Goal: Task Accomplishment & Management: Manage account settings

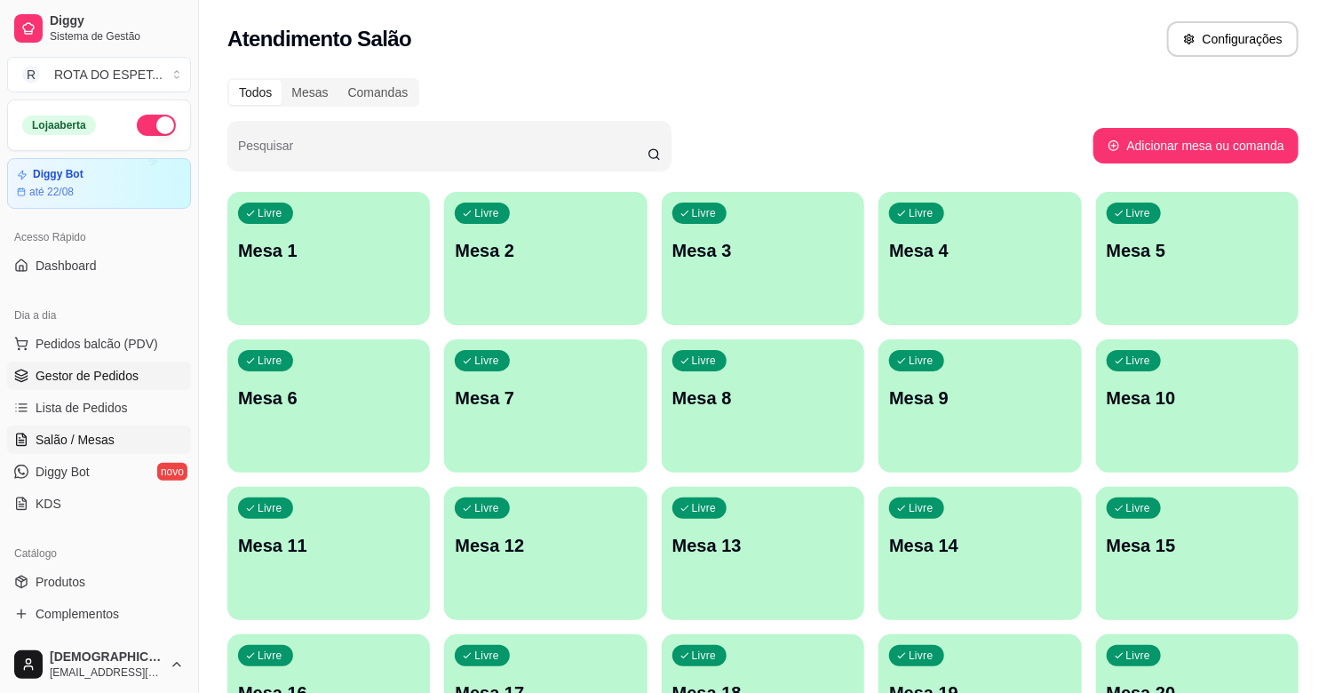
click at [107, 382] on span "Gestor de Pedidos" at bounding box center [87, 376] width 103 height 18
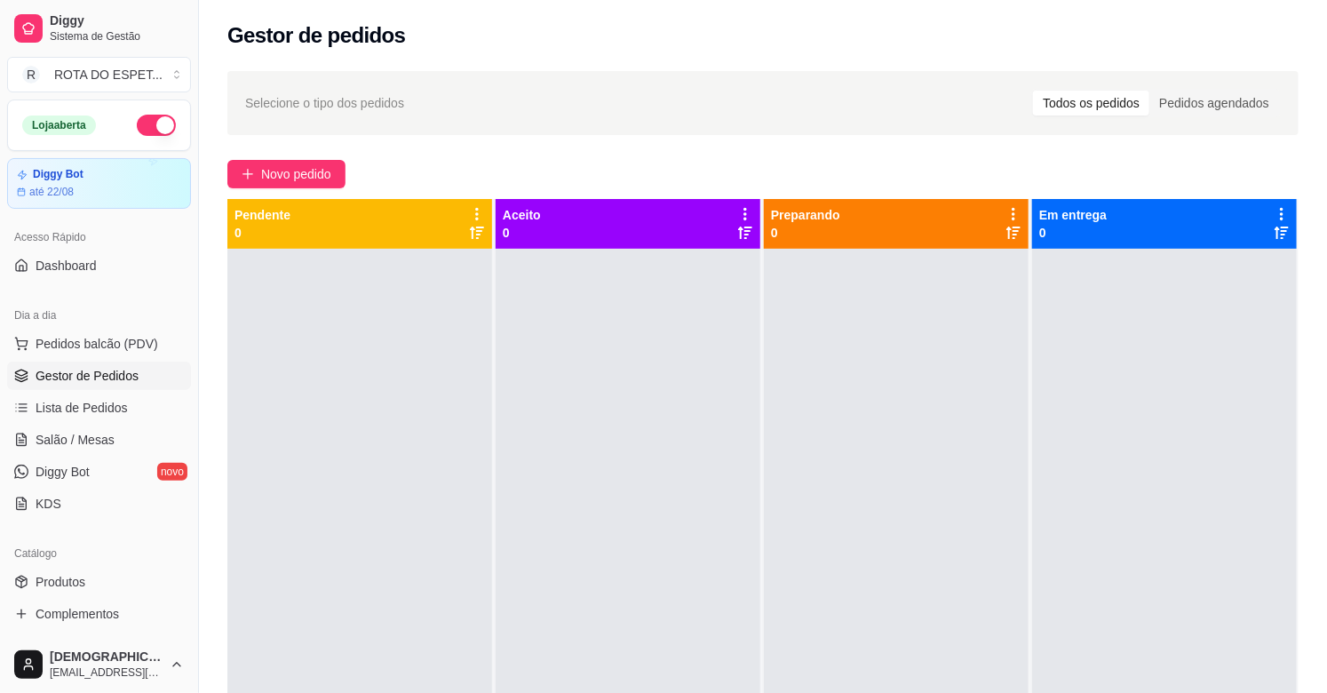
click at [560, 586] on div at bounding box center [628, 595] width 265 height 693
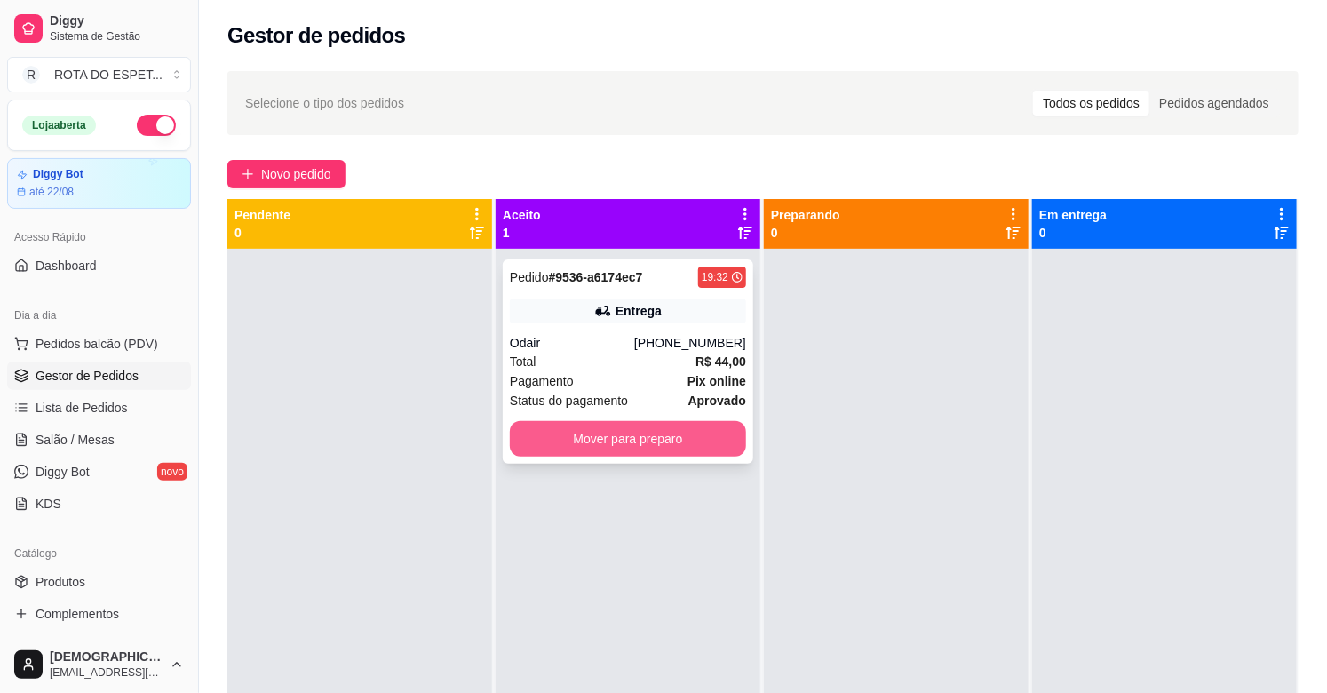
click at [633, 437] on button "Mover para preparo" at bounding box center [628, 439] width 236 height 36
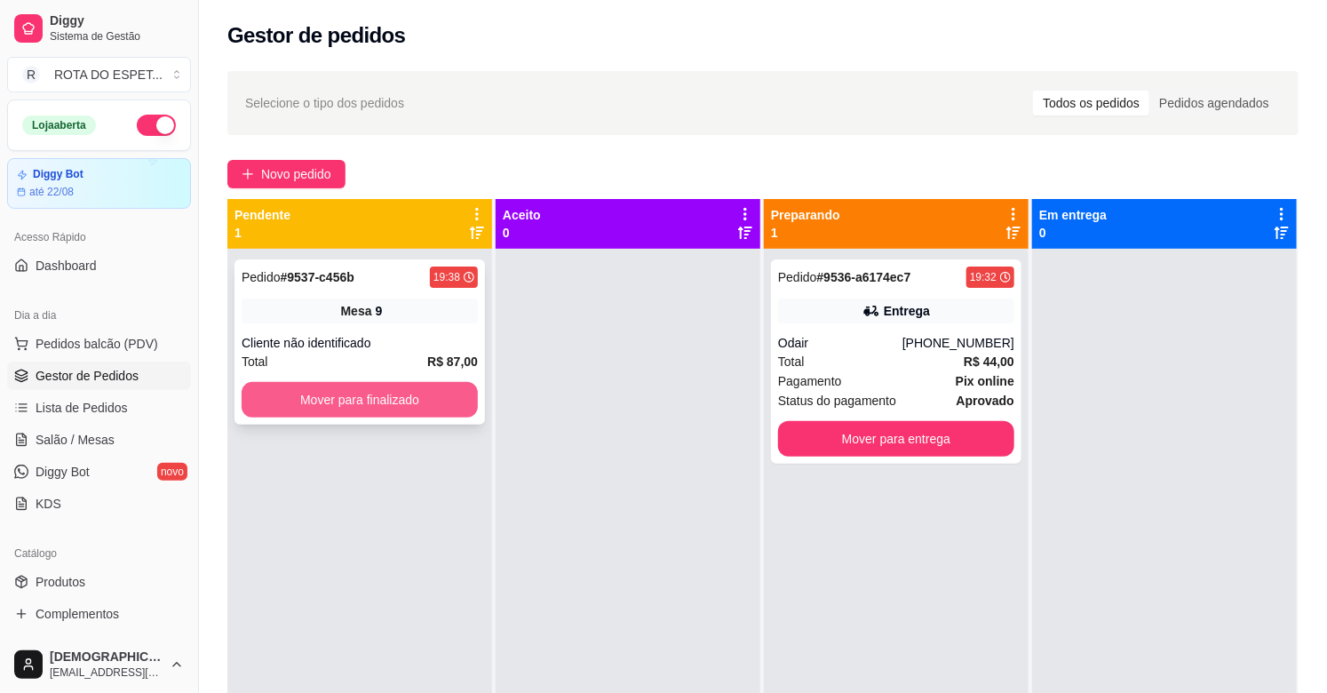
click at [427, 394] on button "Mover para finalizado" at bounding box center [360, 400] width 236 height 36
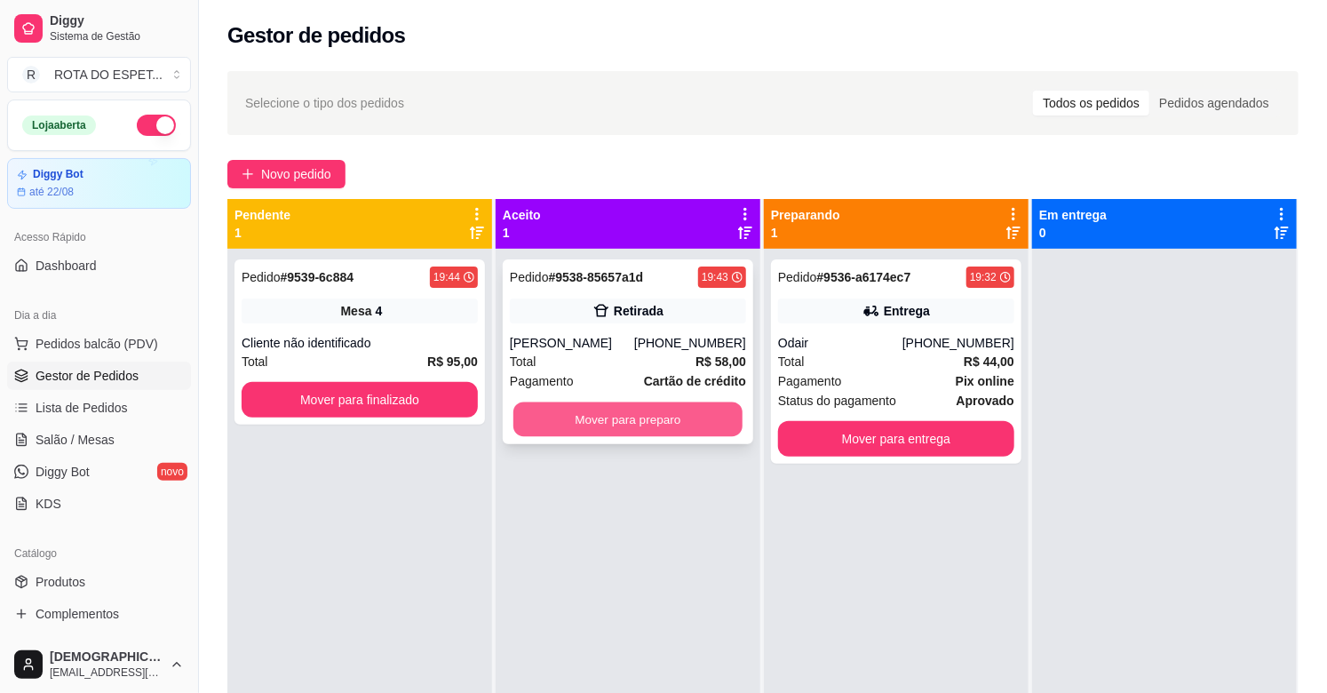
click at [610, 416] on button "Mover para preparo" at bounding box center [627, 419] width 229 height 35
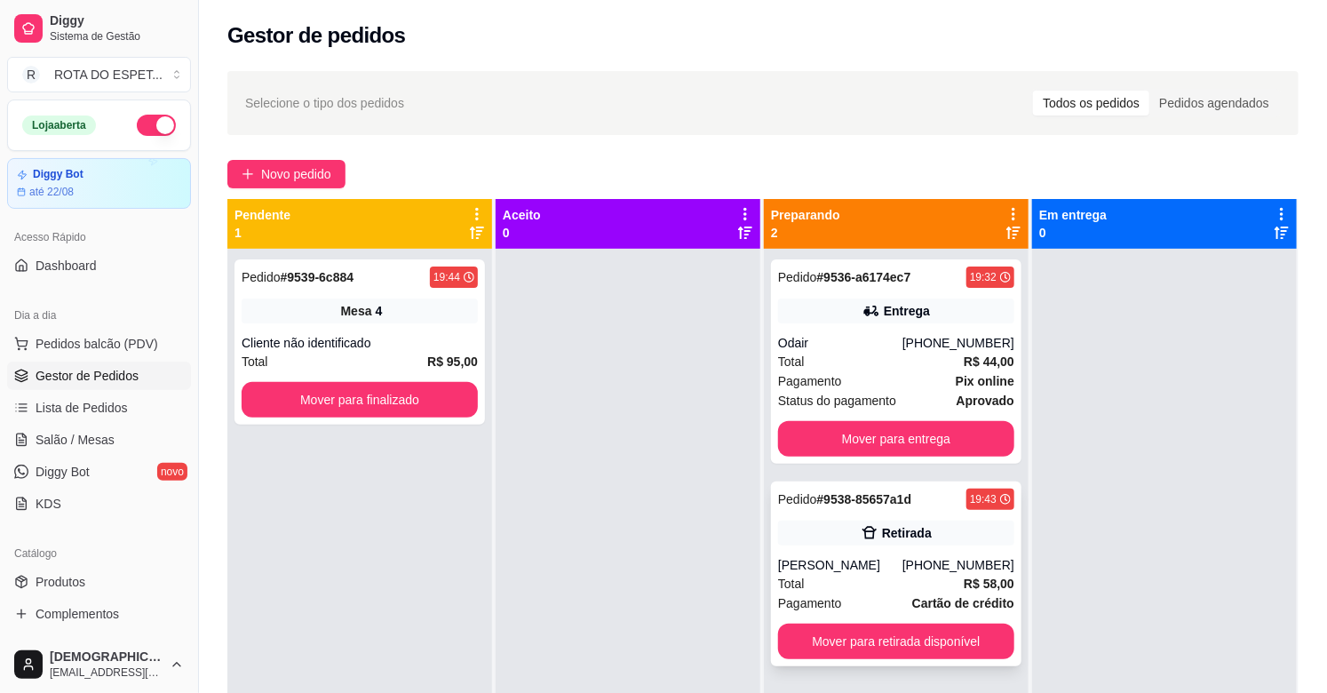
click at [861, 527] on icon at bounding box center [870, 533] width 18 height 18
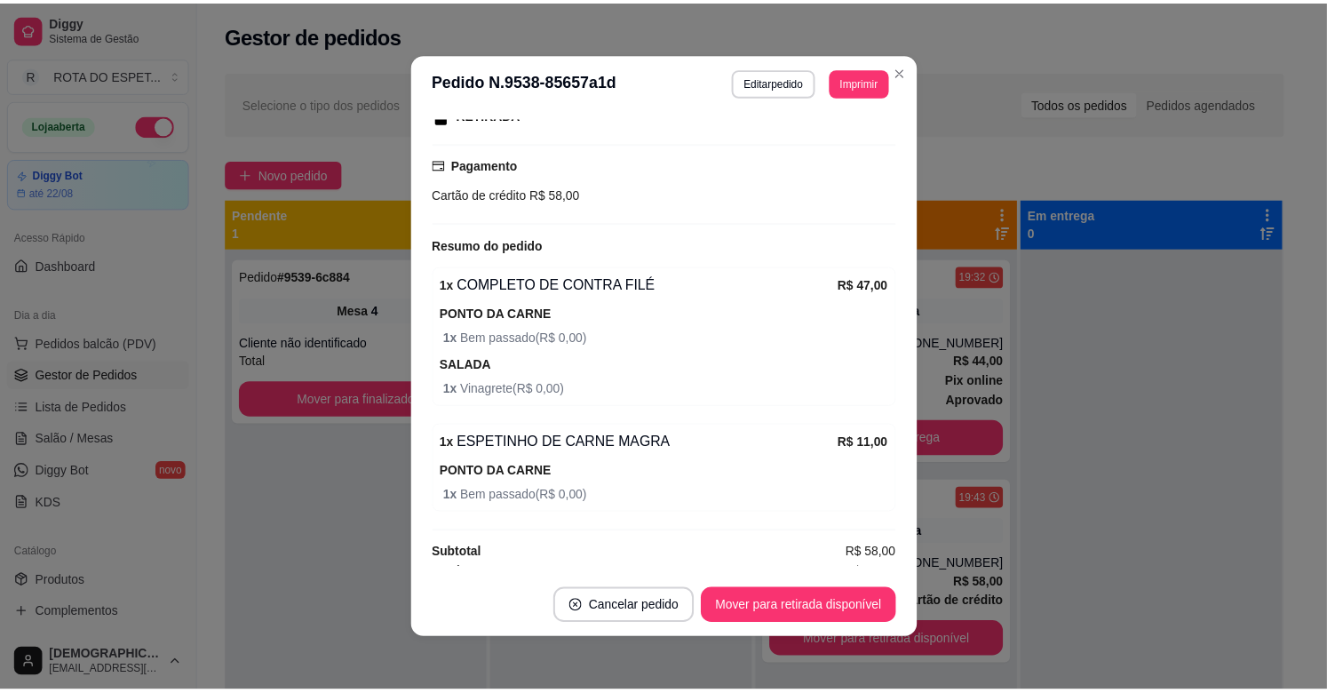
scroll to position [313, 0]
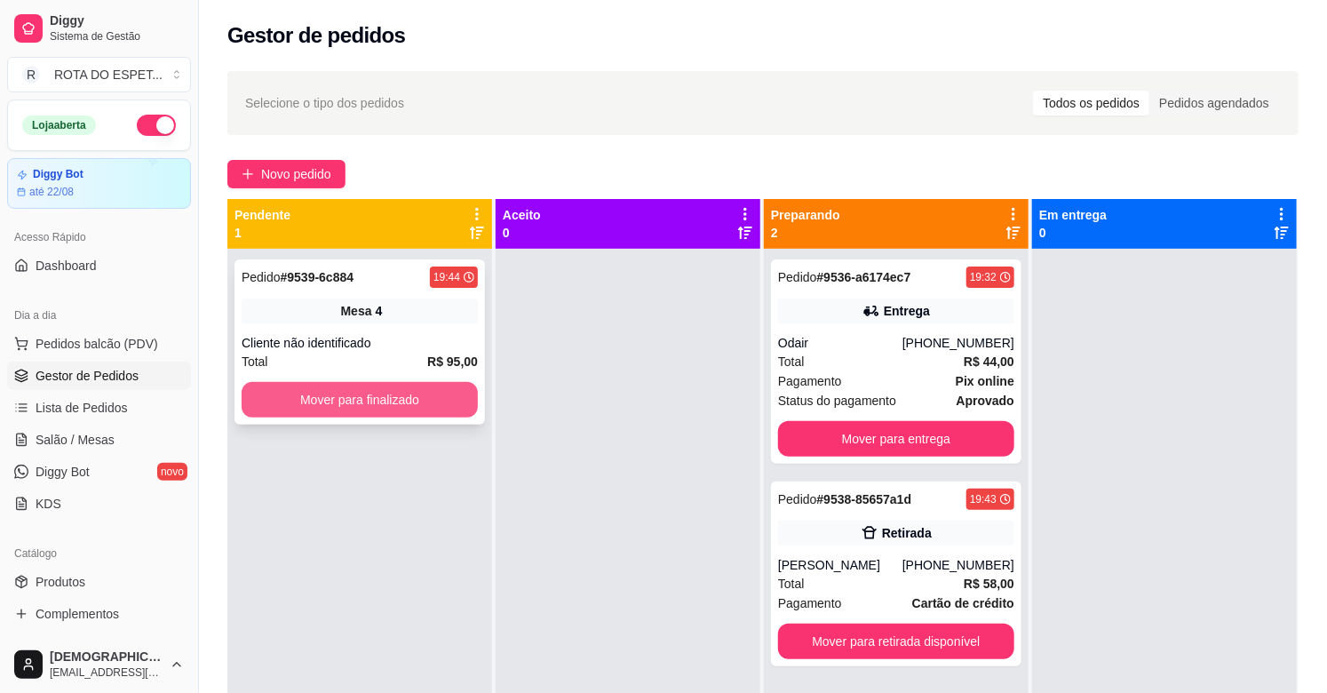
click at [410, 413] on button "Mover para finalizado" at bounding box center [360, 400] width 236 height 36
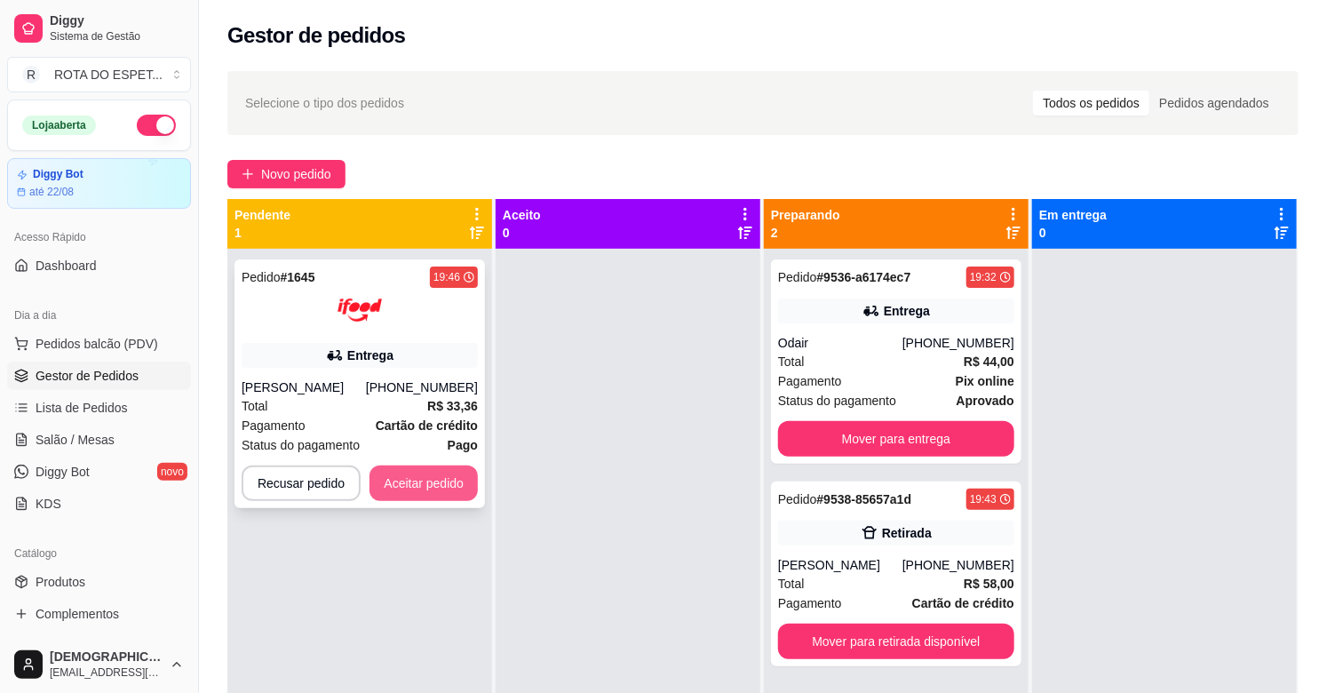
click at [458, 489] on button "Aceitar pedido" at bounding box center [424, 484] width 108 height 36
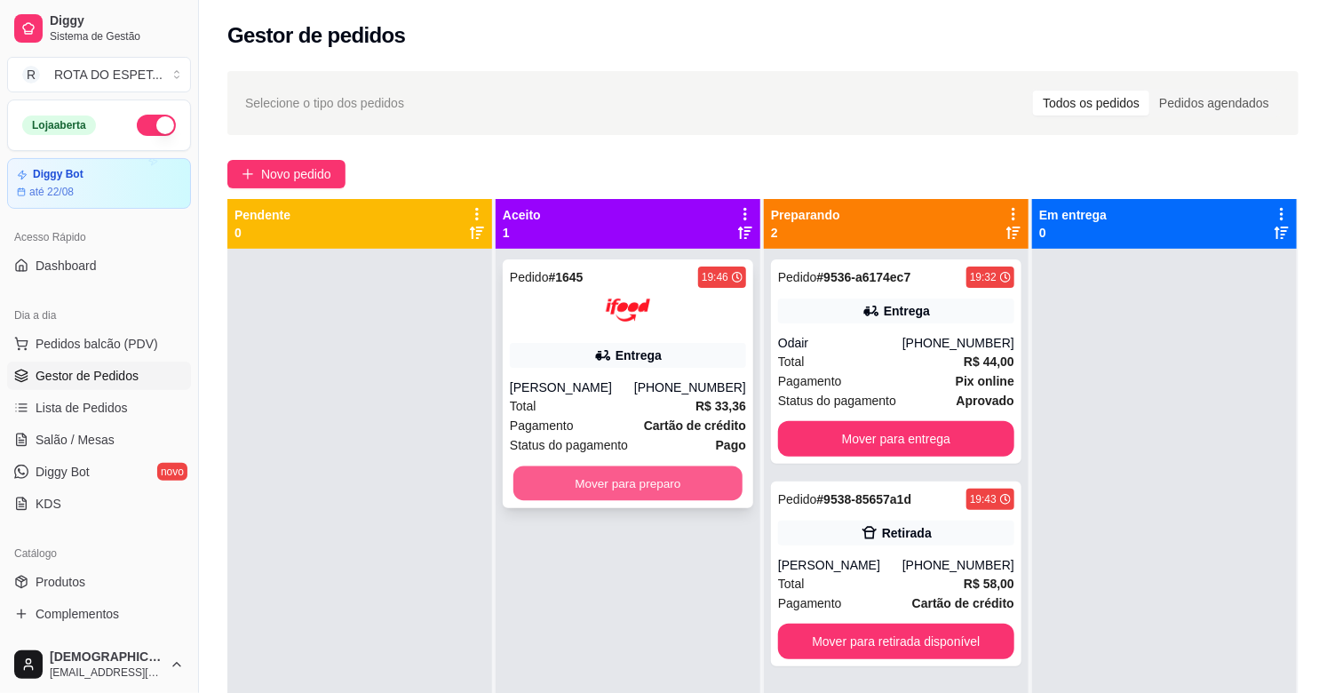
click at [618, 482] on button "Mover para preparo" at bounding box center [627, 483] width 229 height 35
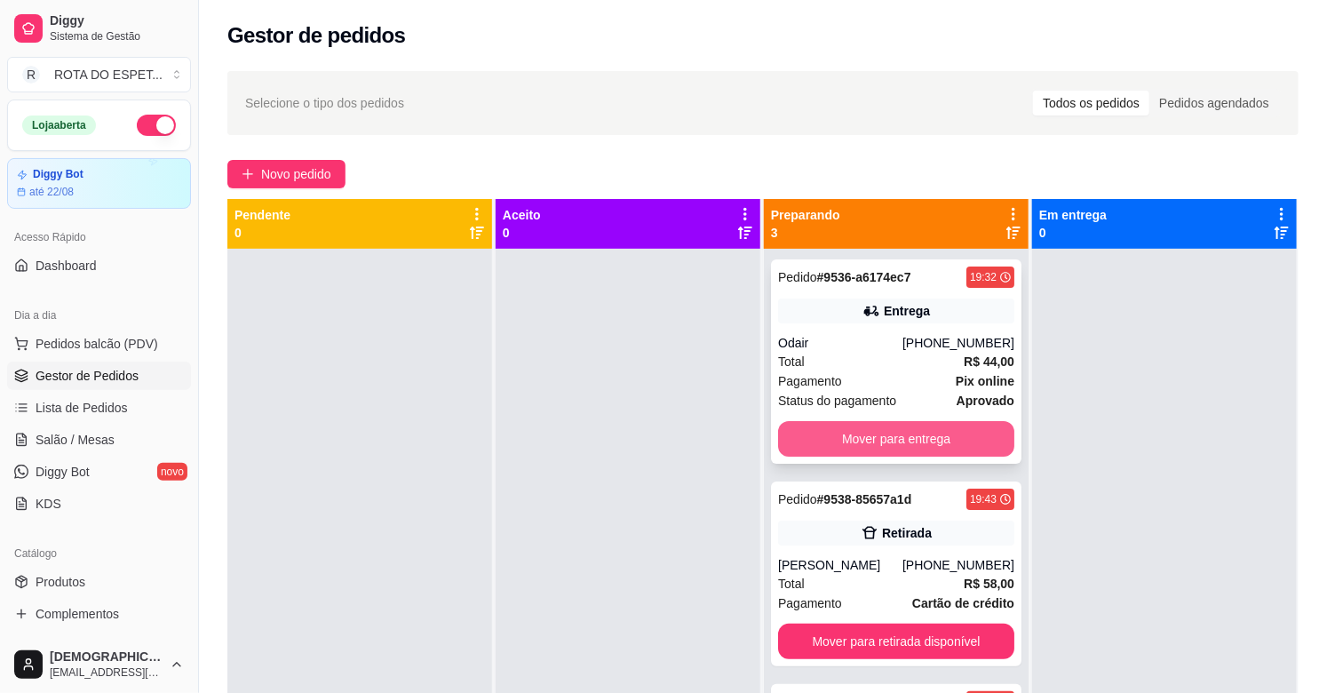
click at [892, 446] on button "Mover para entrega" at bounding box center [896, 439] width 236 height 36
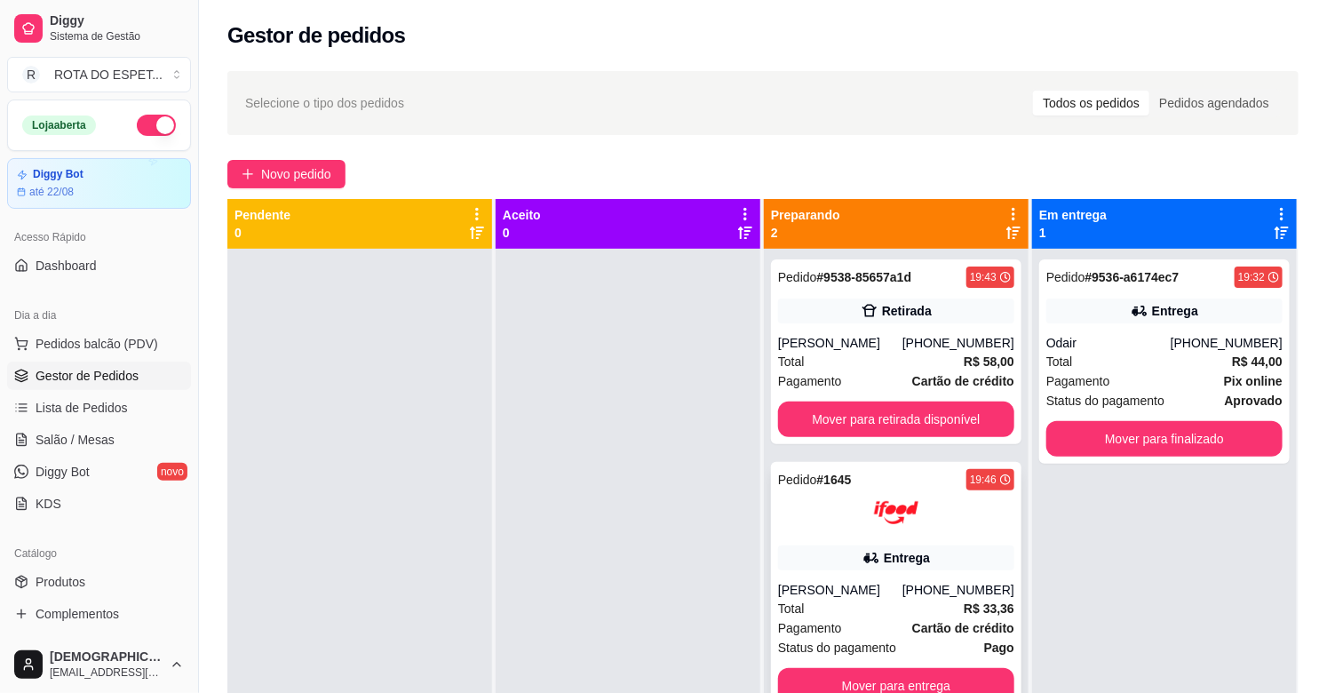
scroll to position [49, 0]
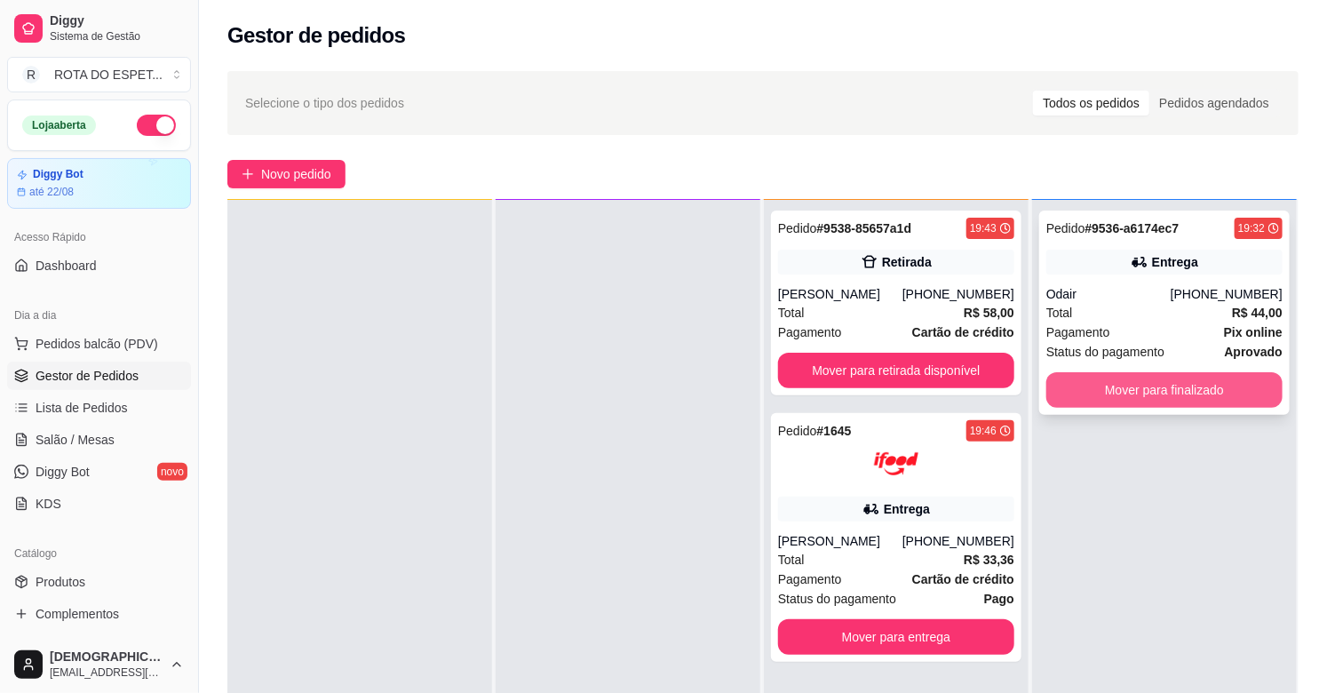
click at [1189, 404] on button "Mover para finalizado" at bounding box center [1164, 390] width 236 height 36
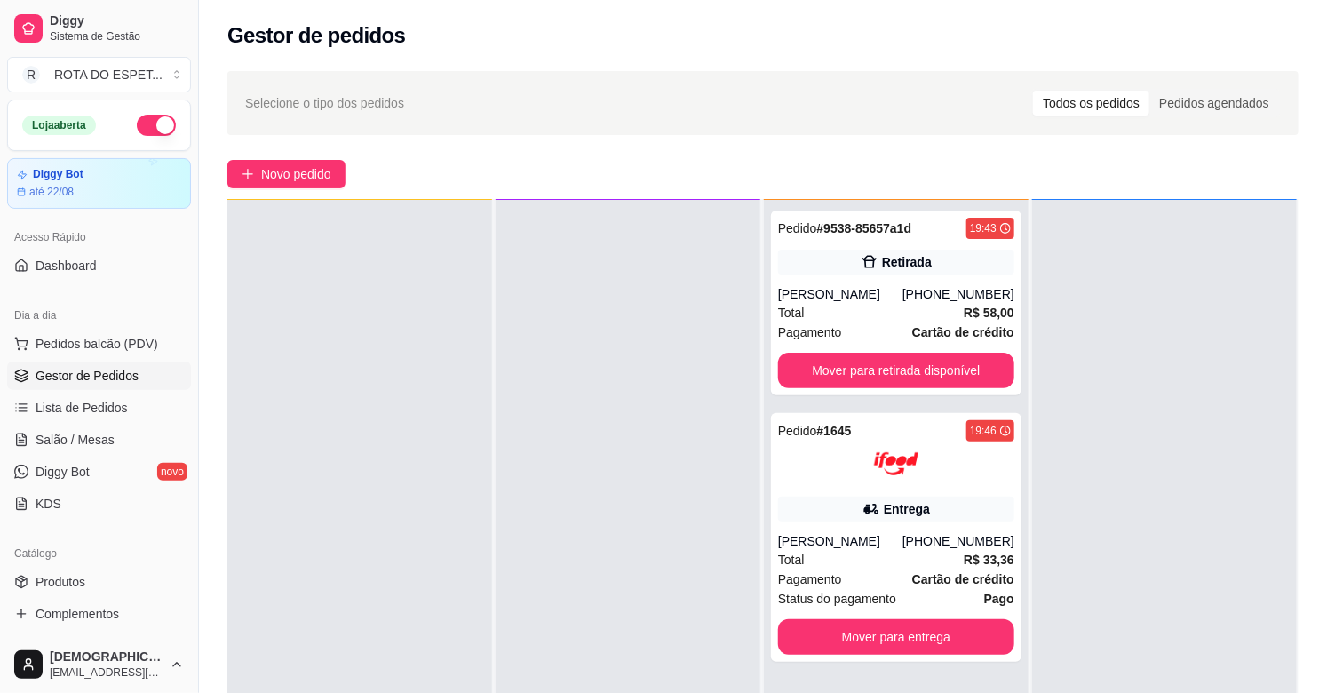
click at [570, 551] on div at bounding box center [628, 546] width 265 height 693
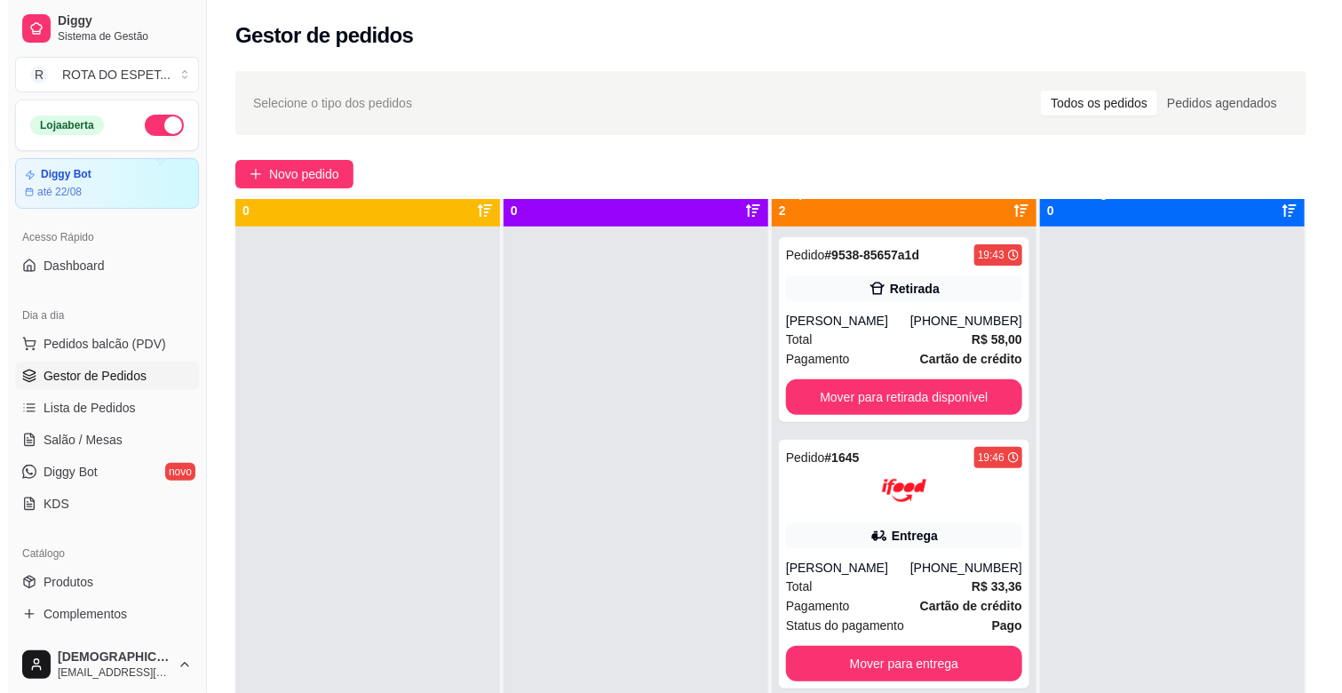
scroll to position [0, 0]
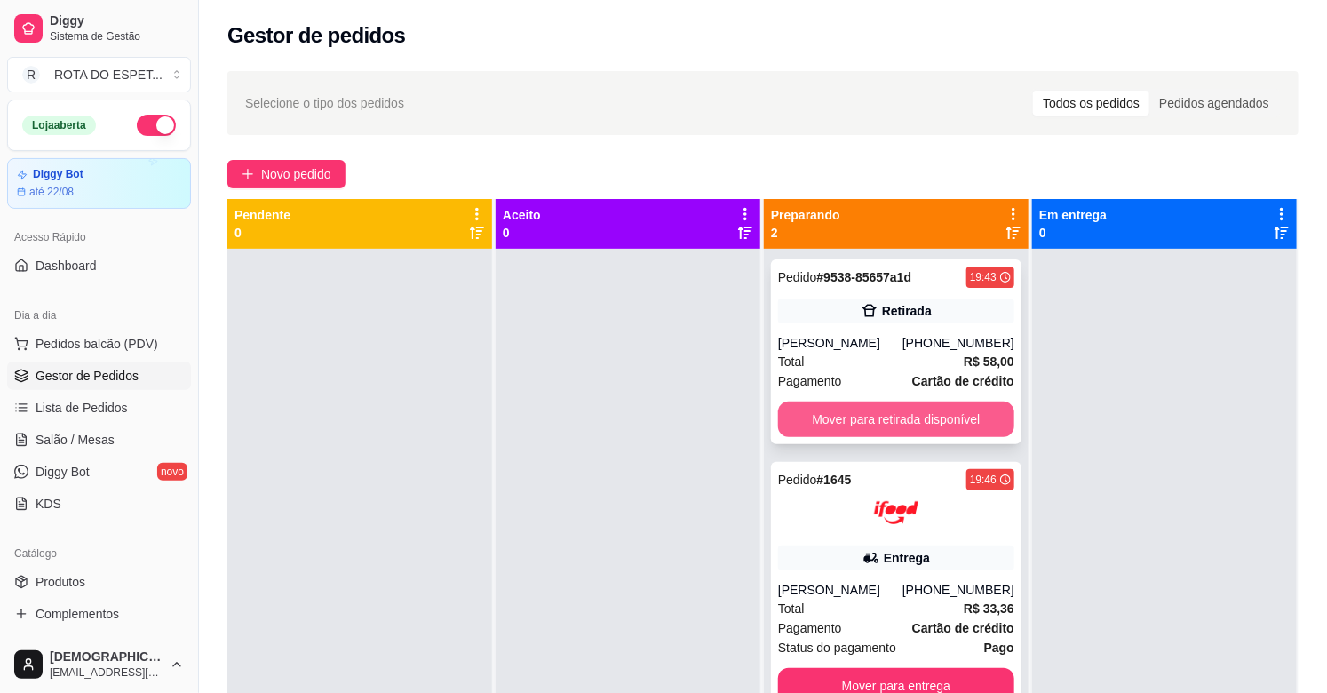
click at [919, 409] on button "Mover para retirada disponível" at bounding box center [896, 420] width 236 height 36
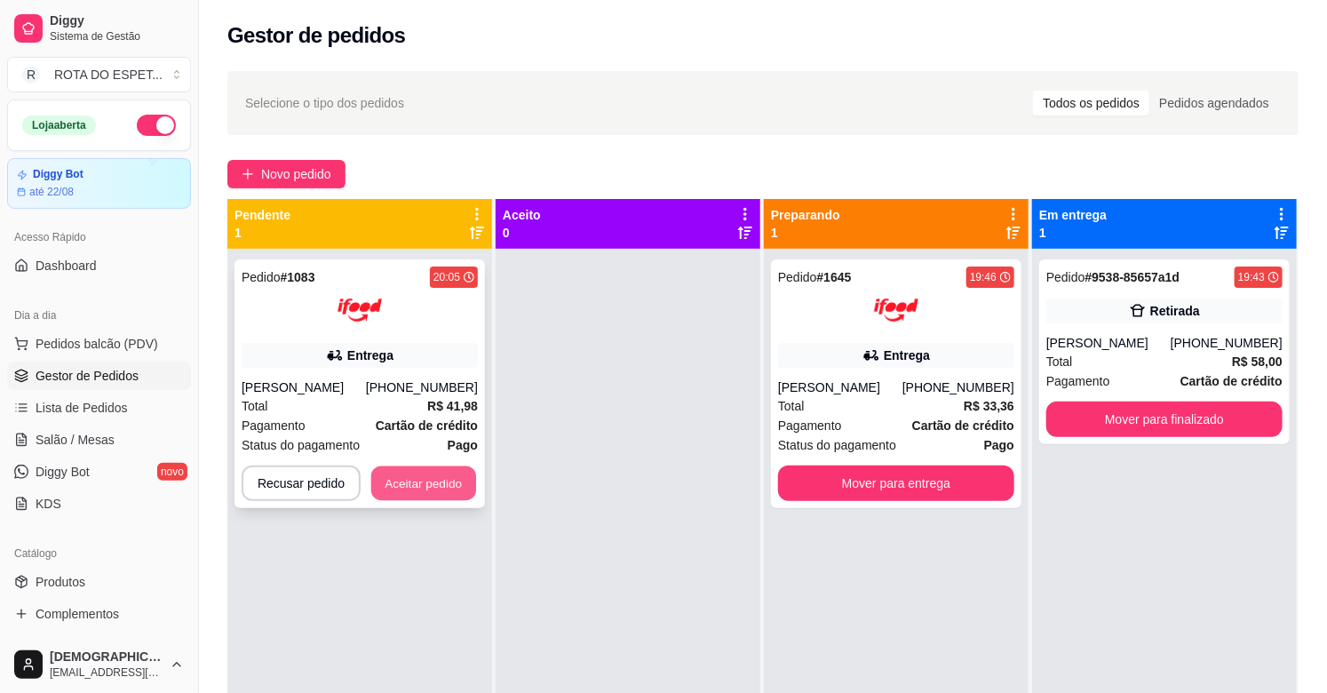
click at [424, 482] on button "Aceitar pedido" at bounding box center [423, 483] width 105 height 35
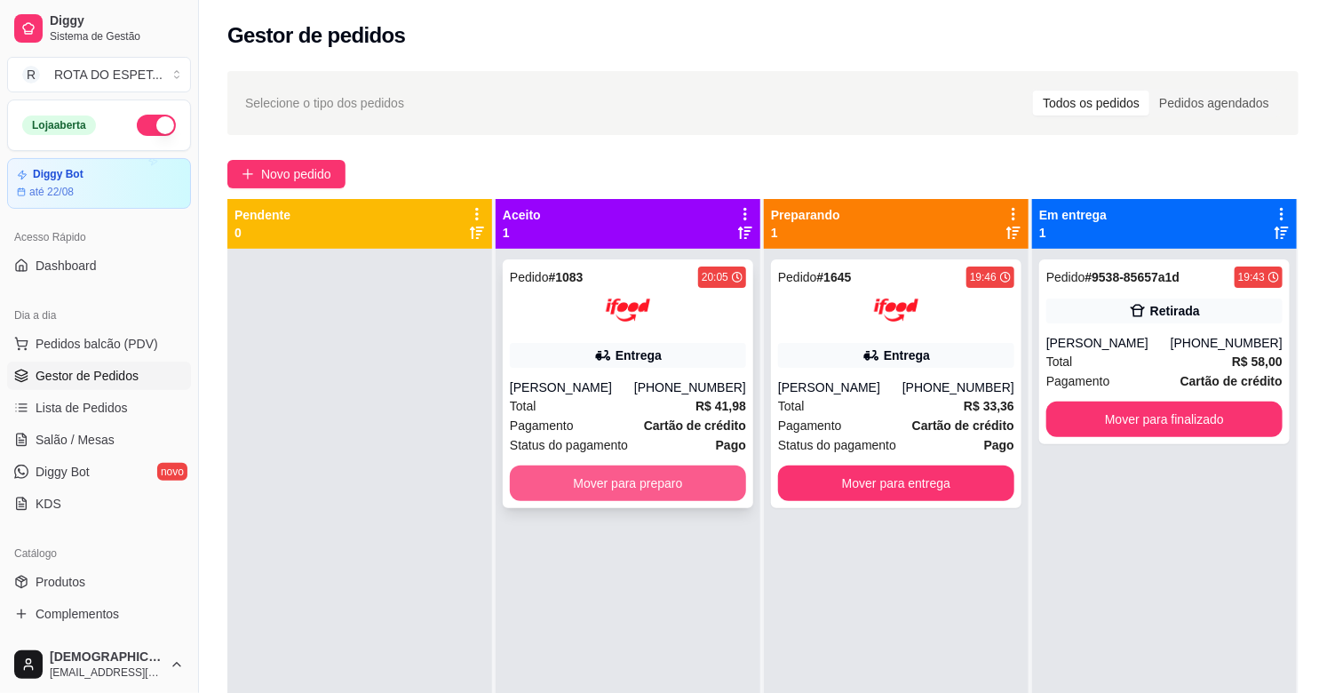
click at [549, 481] on button "Mover para preparo" at bounding box center [628, 484] width 236 height 36
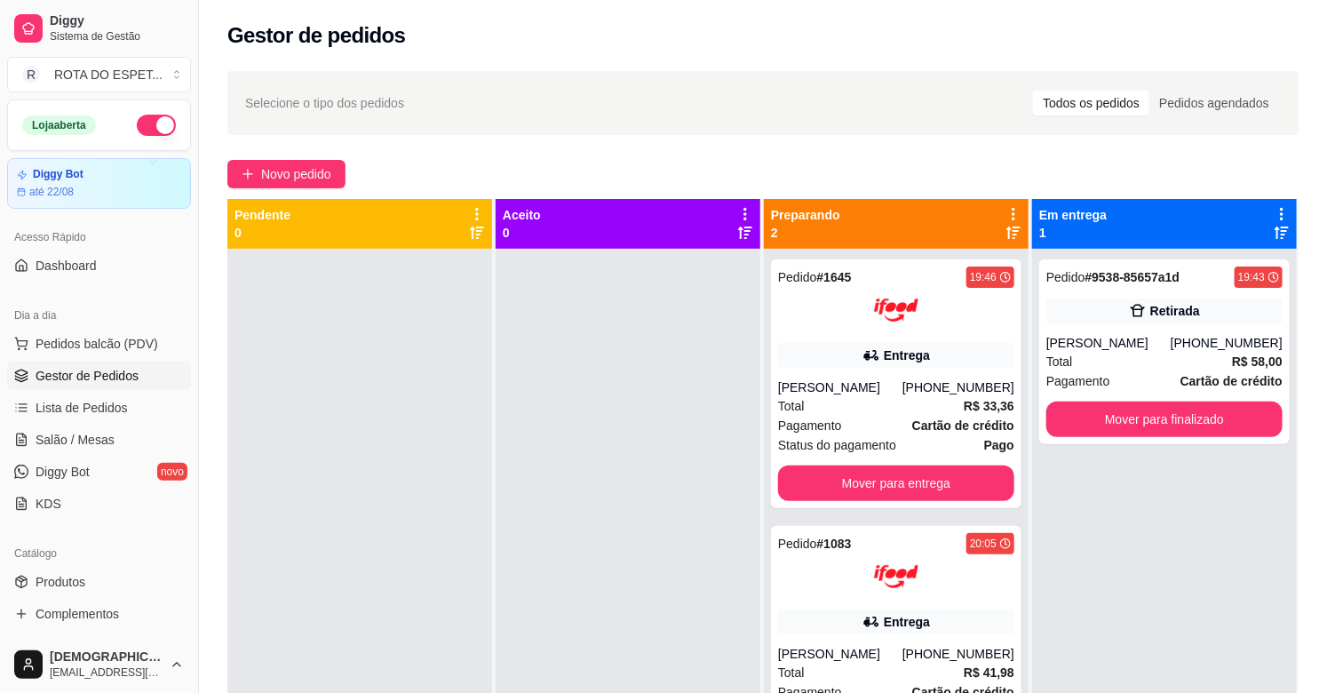
click at [617, 545] on div at bounding box center [628, 595] width 265 height 693
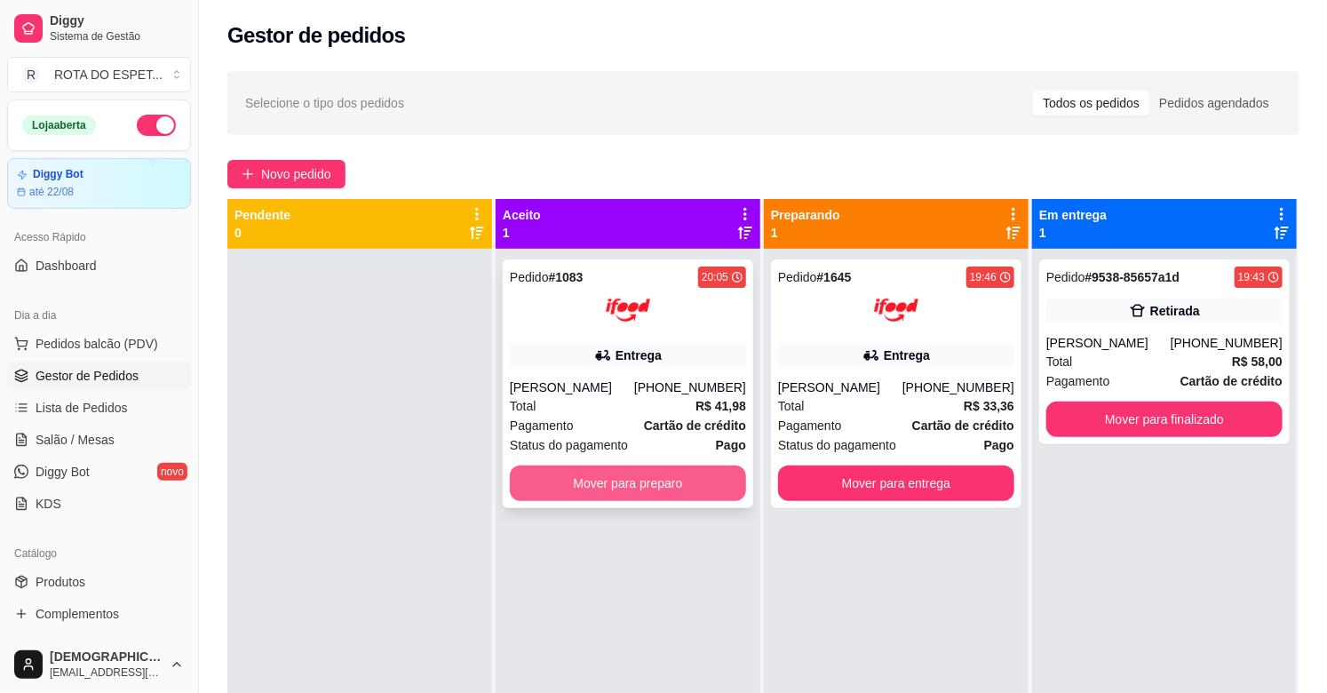
click at [609, 486] on button "Mover para preparo" at bounding box center [628, 484] width 236 height 36
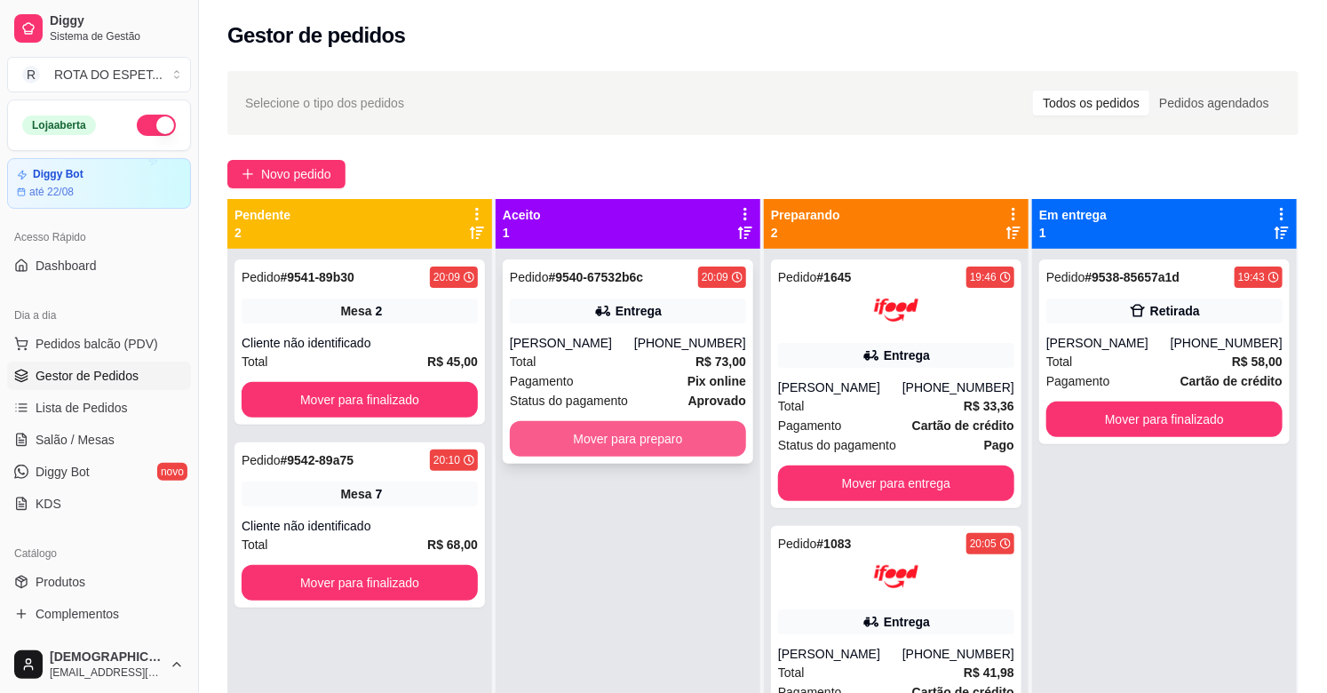
click at [605, 446] on button "Mover para preparo" at bounding box center [628, 439] width 236 height 36
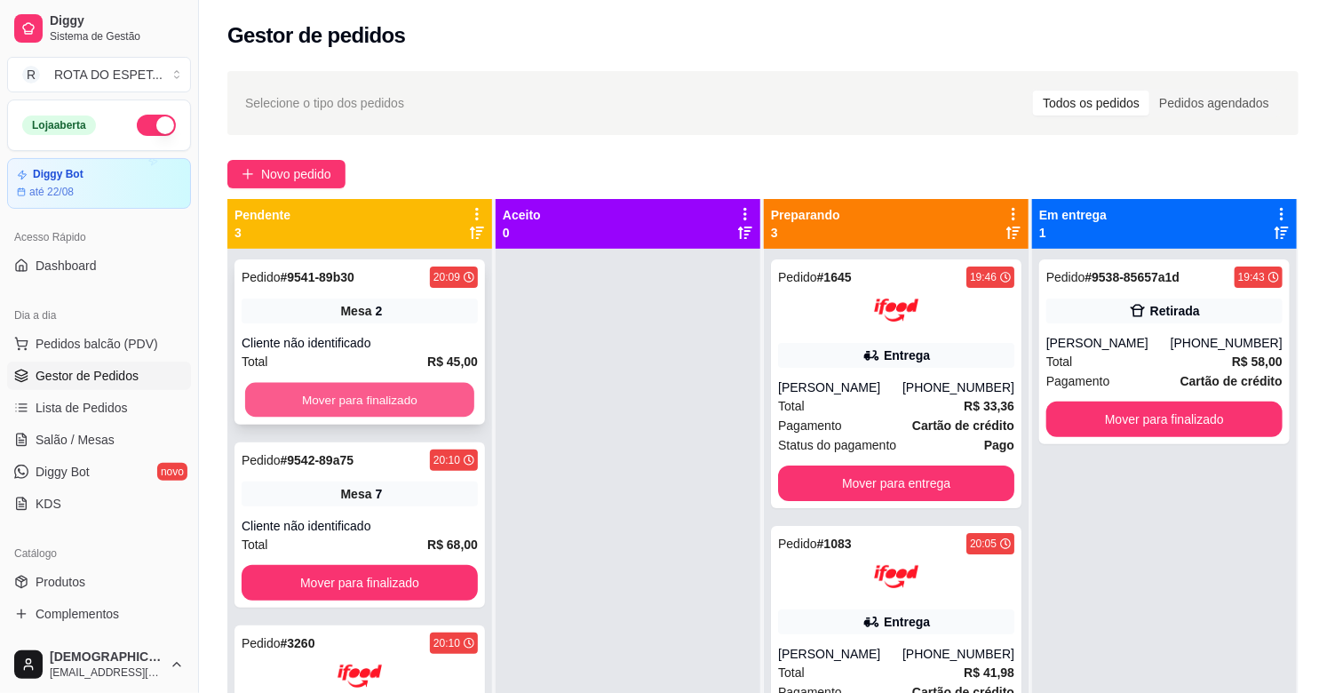
click at [402, 400] on button "Mover para finalizado" at bounding box center [359, 400] width 229 height 35
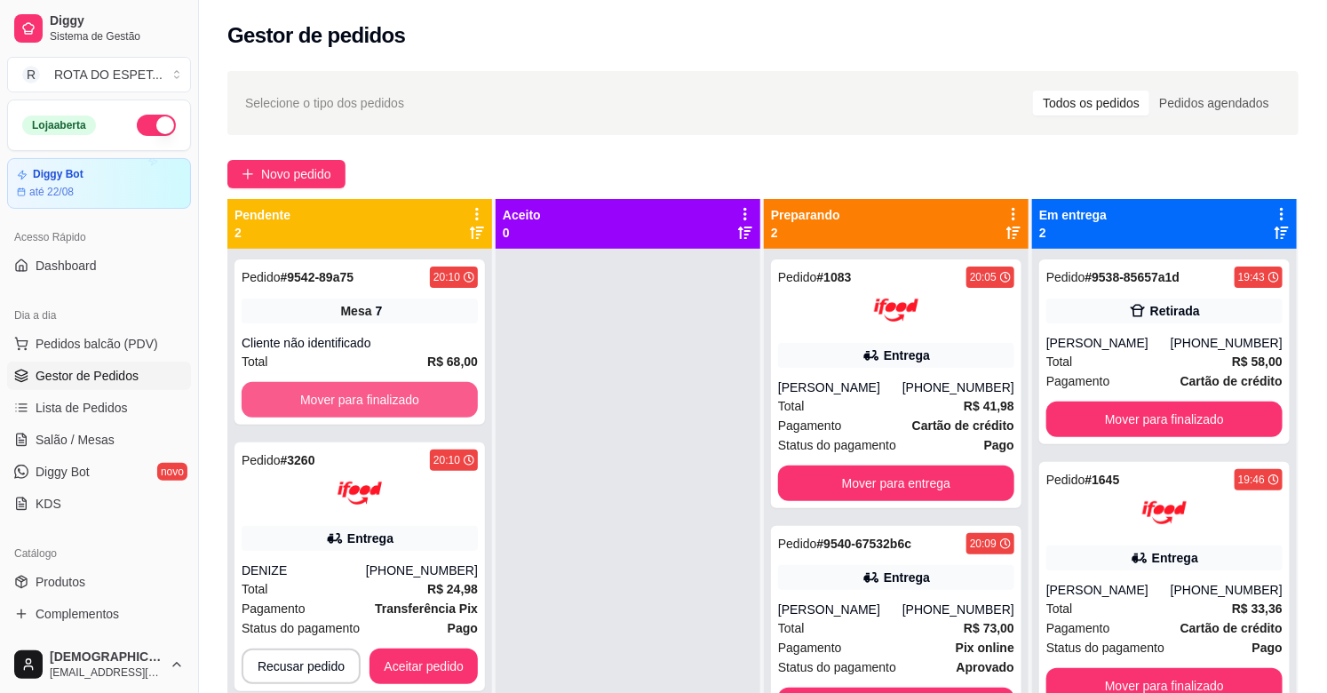
click at [402, 400] on button "Mover para finalizado" at bounding box center [360, 400] width 236 height 36
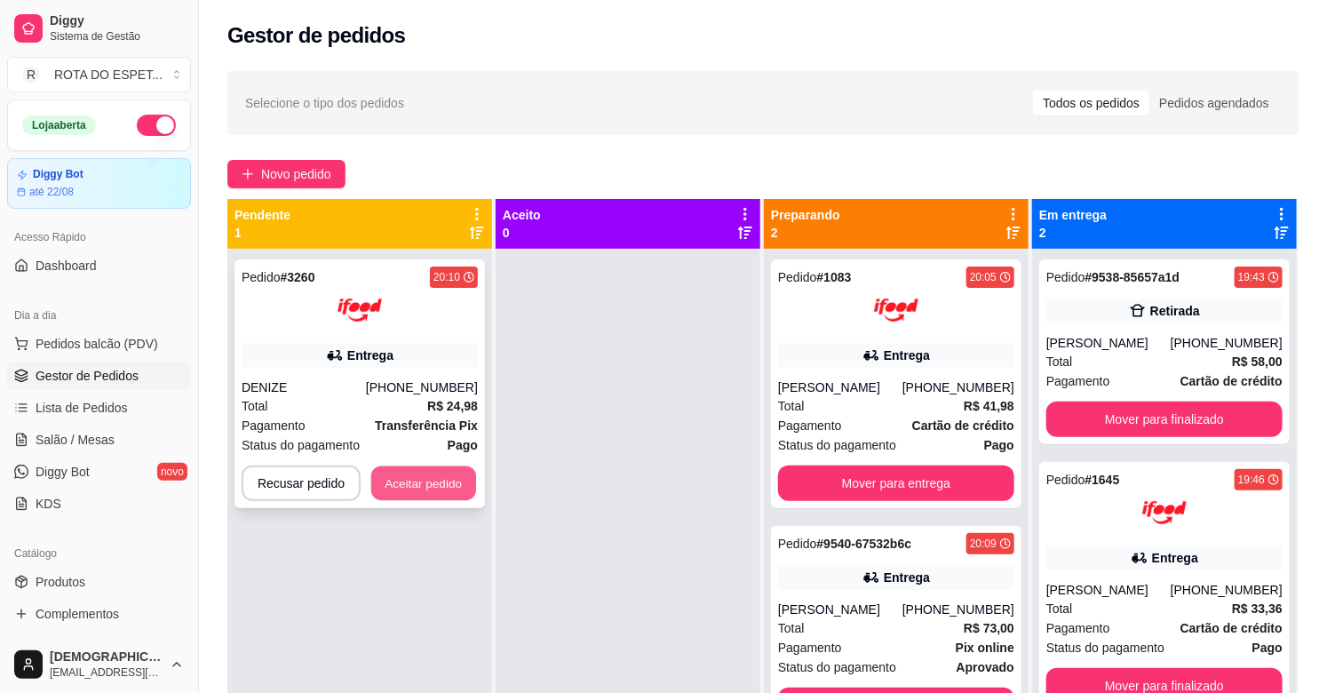
click at [407, 478] on button "Aceitar pedido" at bounding box center [423, 483] width 105 height 35
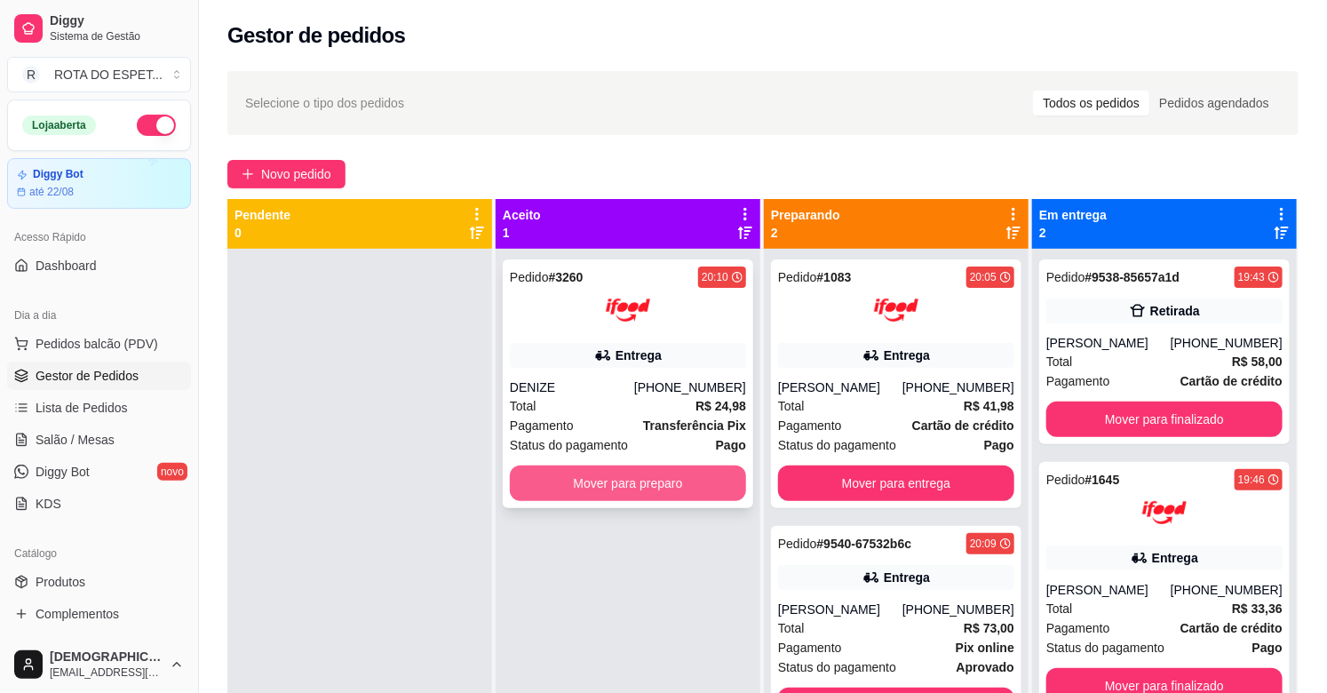
click at [535, 466] on button "Mover para preparo" at bounding box center [628, 484] width 236 height 36
click at [635, 480] on button "Mover para preparo" at bounding box center [628, 484] width 236 height 36
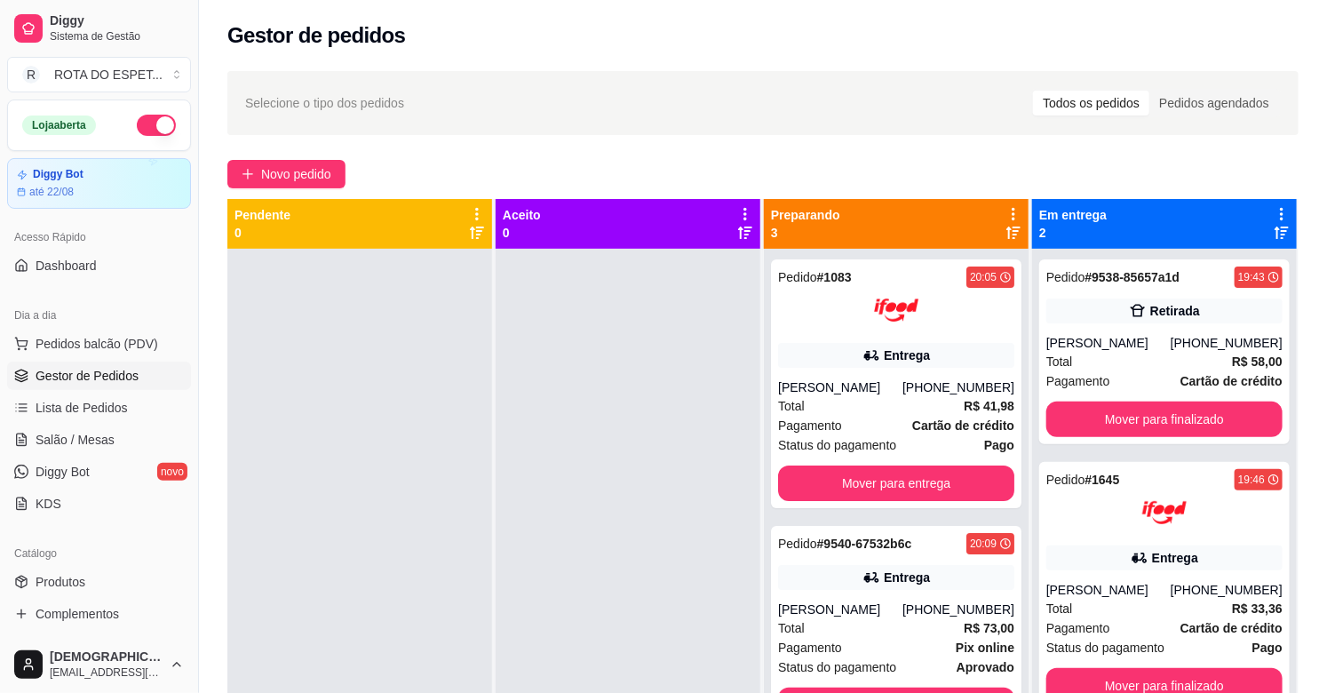
click at [580, 573] on div at bounding box center [628, 595] width 265 height 693
click at [528, 557] on div at bounding box center [628, 595] width 265 height 693
click at [589, 544] on div at bounding box center [628, 595] width 265 height 693
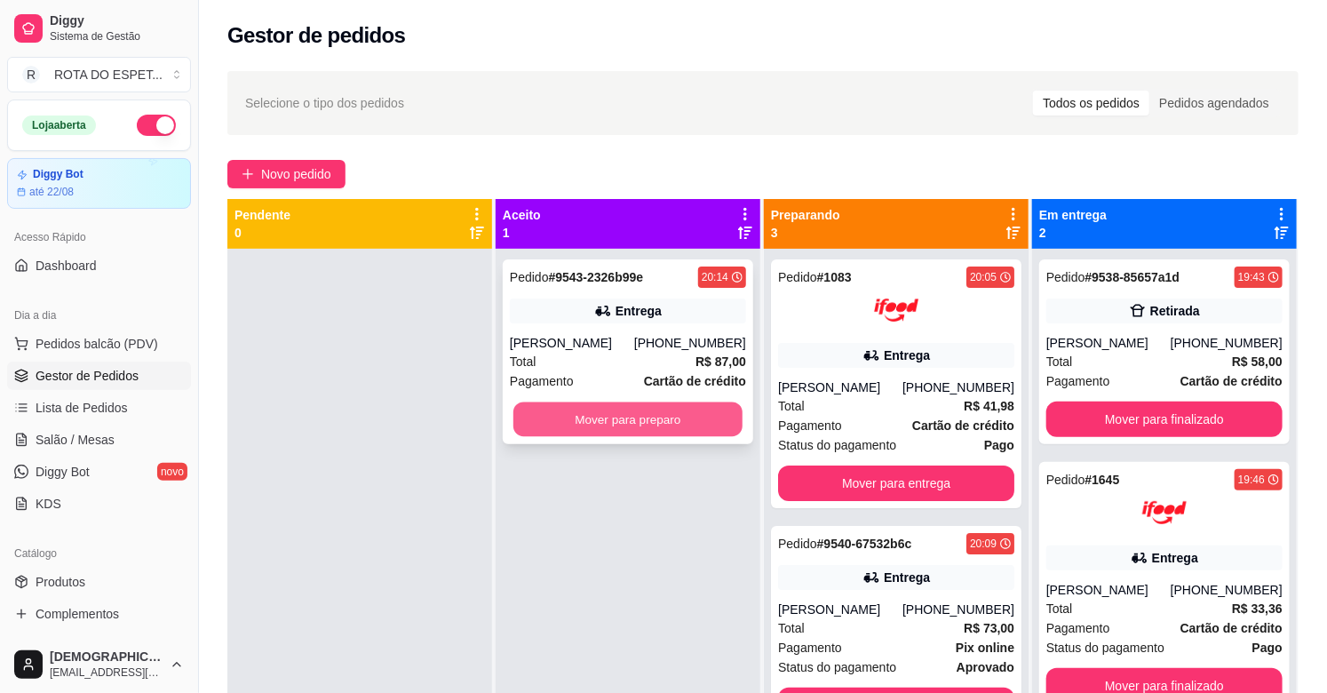
click at [631, 416] on button "Mover para preparo" at bounding box center [627, 419] width 229 height 35
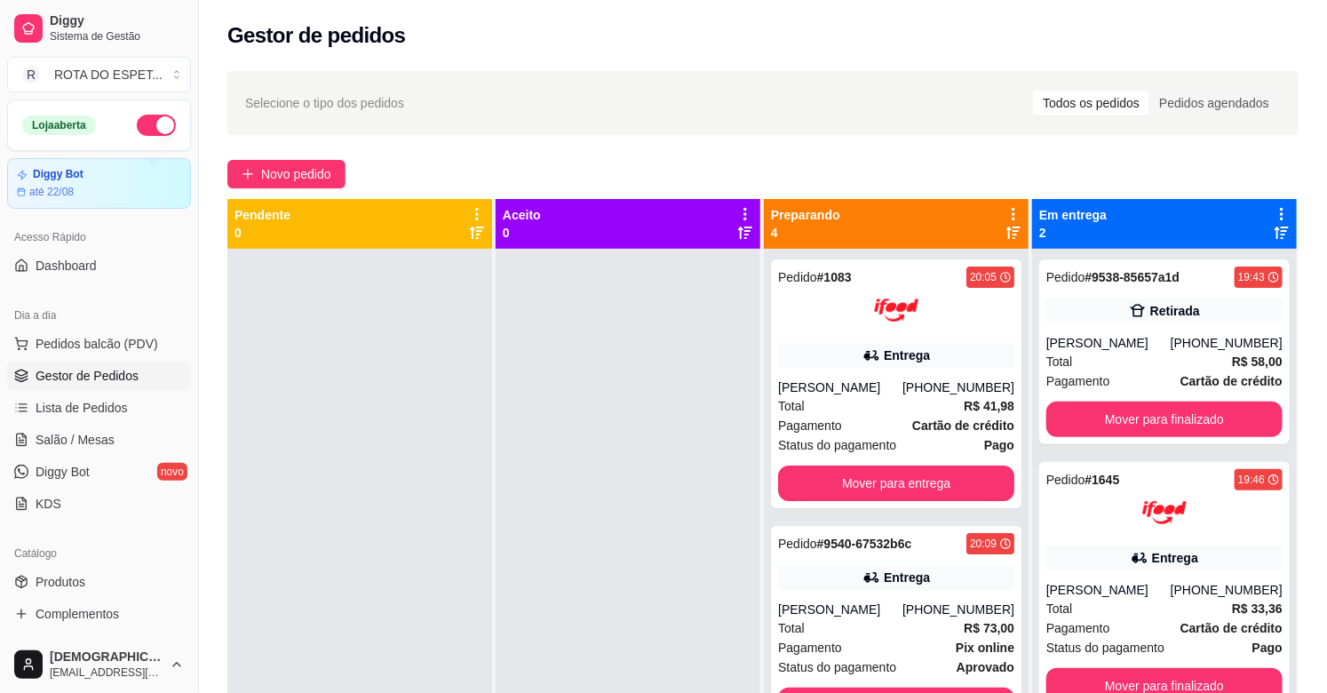
click at [659, 489] on div at bounding box center [628, 595] width 265 height 693
click at [531, 463] on div at bounding box center [628, 595] width 265 height 693
click at [102, 442] on span "Salão / Mesas" at bounding box center [75, 440] width 79 height 18
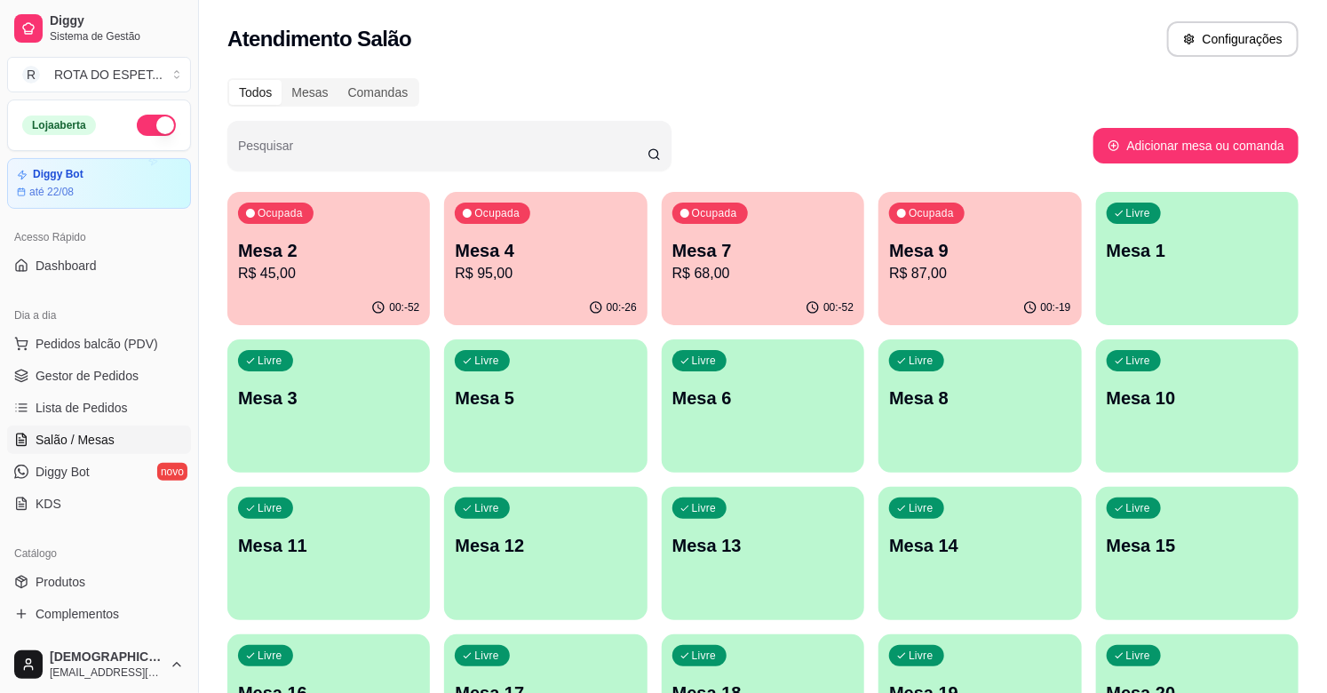
click at [981, 288] on div "Ocupada Mesa 9 R$ 87,00" at bounding box center [980, 241] width 203 height 99
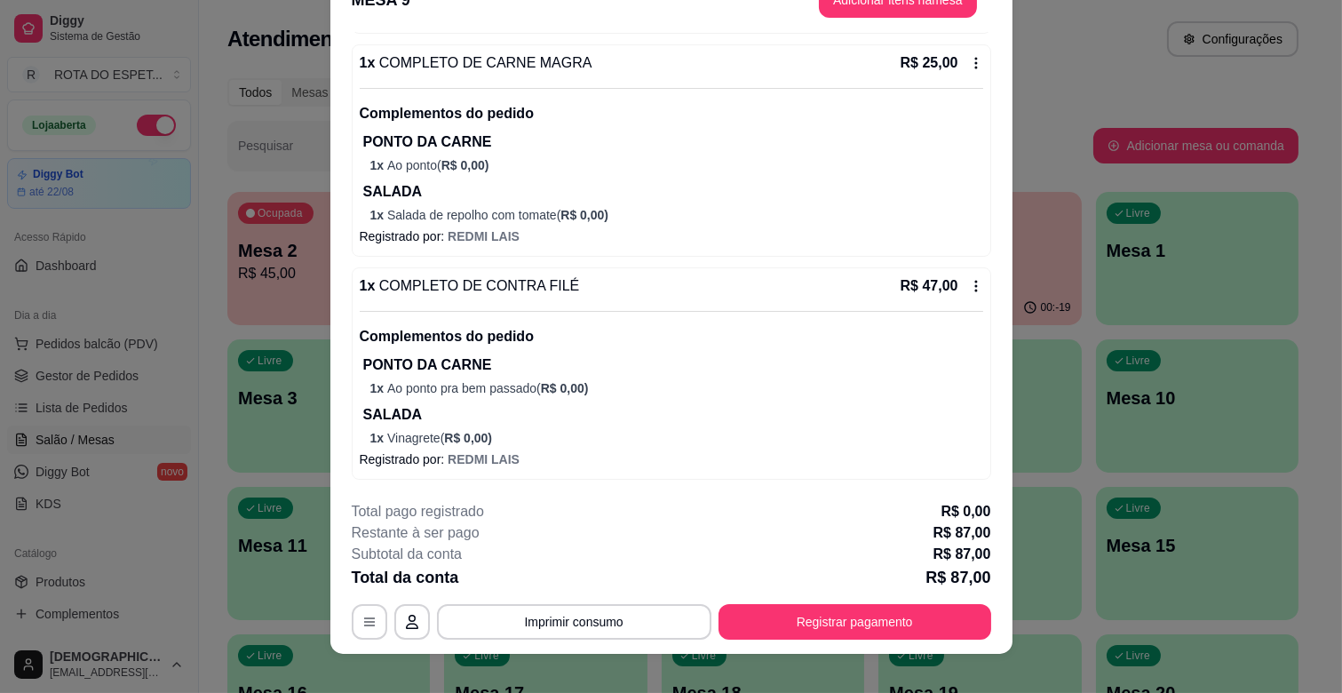
scroll to position [53, 0]
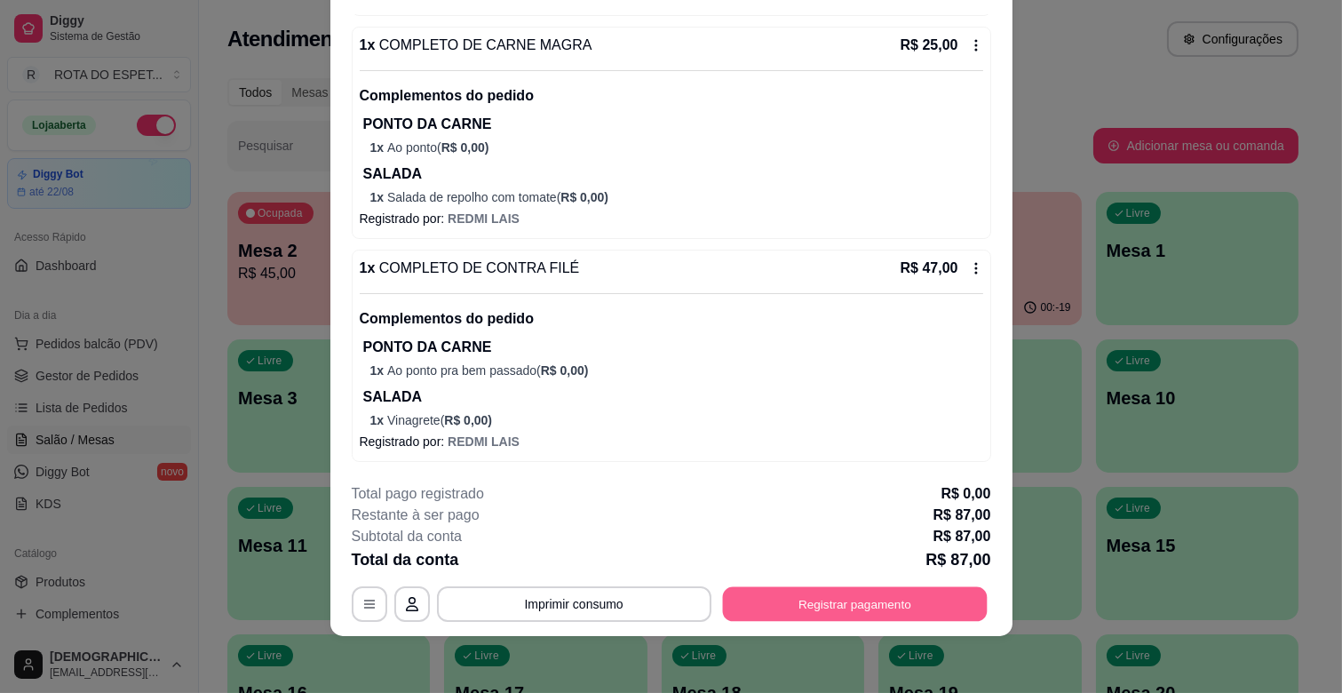
click at [904, 602] on button "Registrar pagamento" at bounding box center [854, 604] width 265 height 35
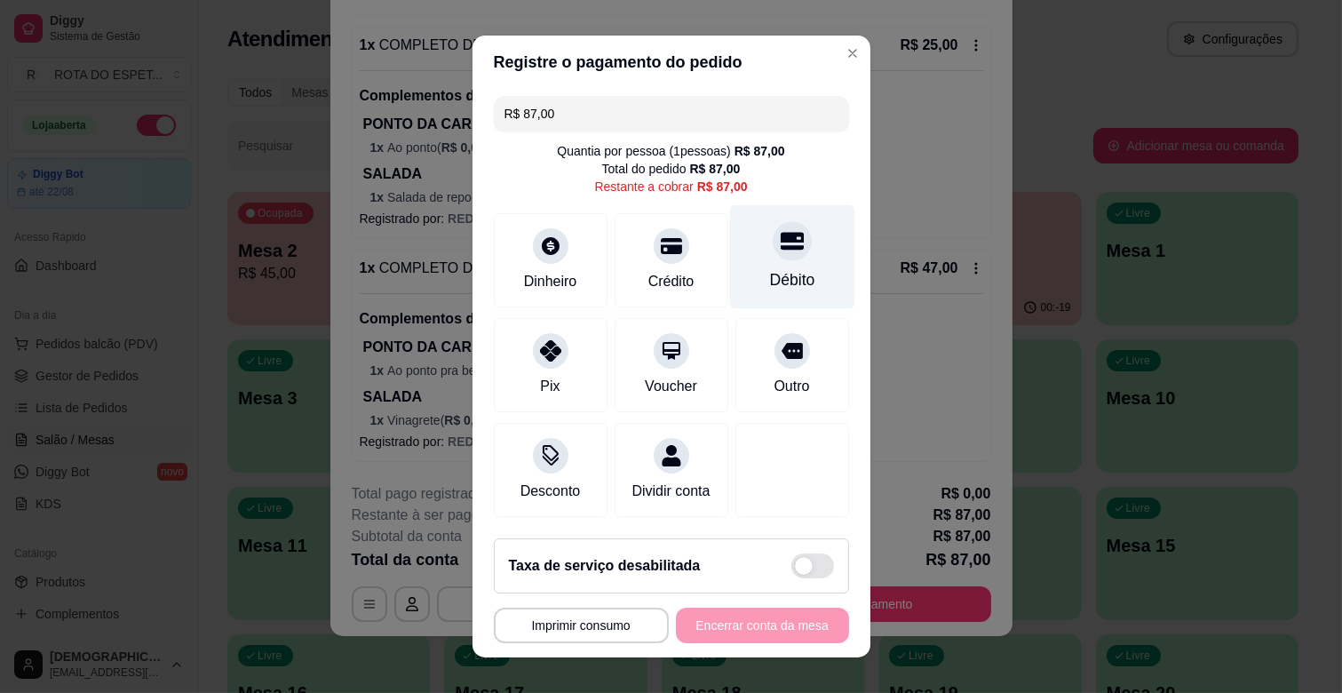
click at [770, 277] on div "Débito" at bounding box center [791, 279] width 45 height 23
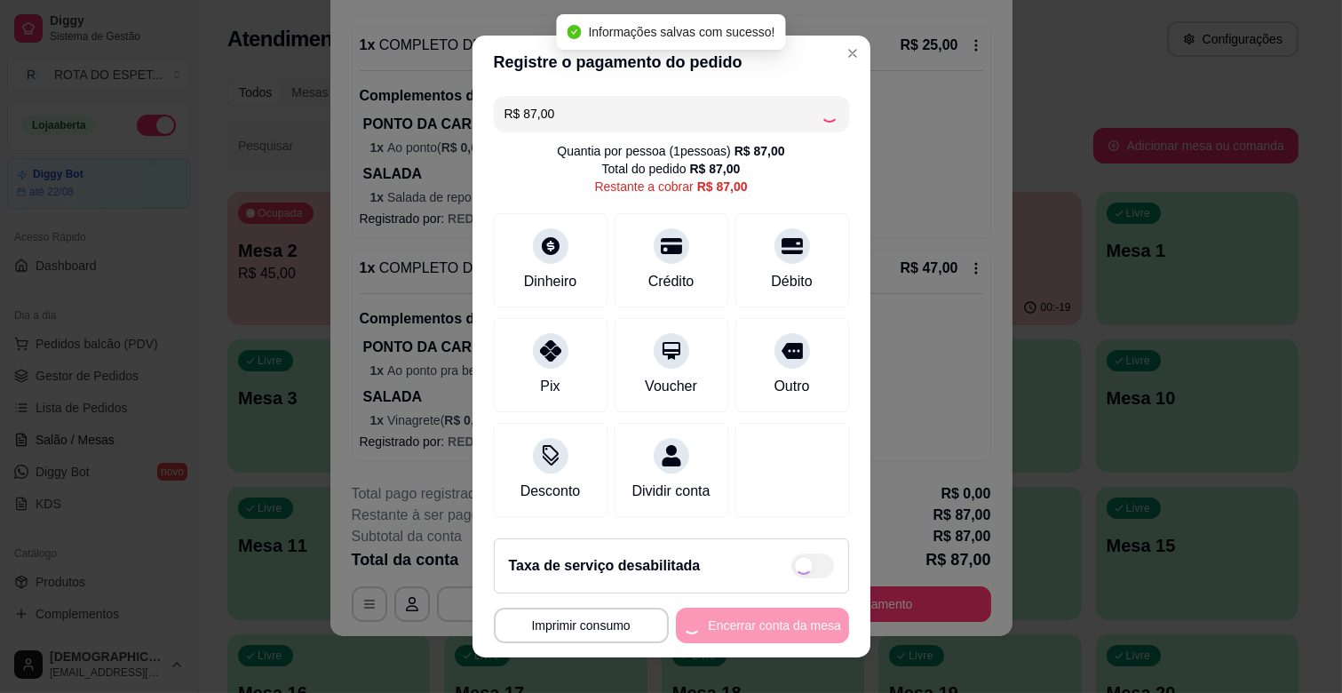
type input "R$ 0,00"
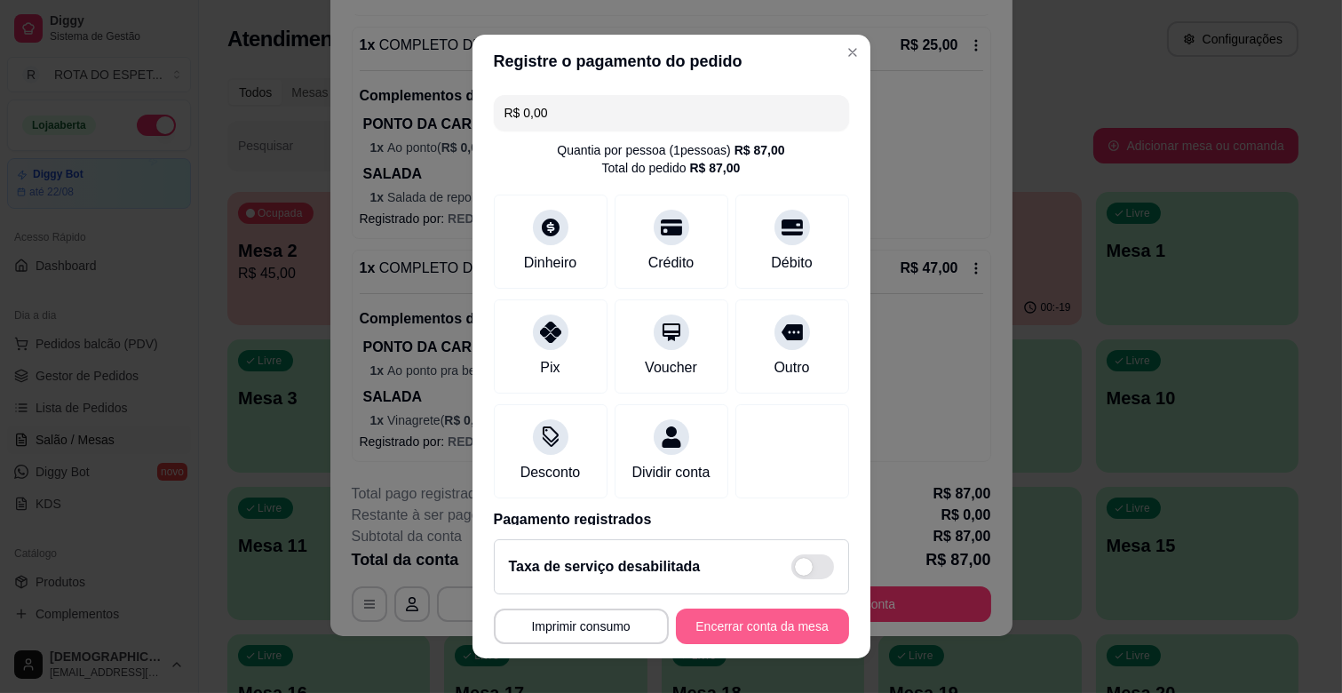
click at [784, 613] on button "Encerrar conta da mesa" at bounding box center [762, 627] width 173 height 36
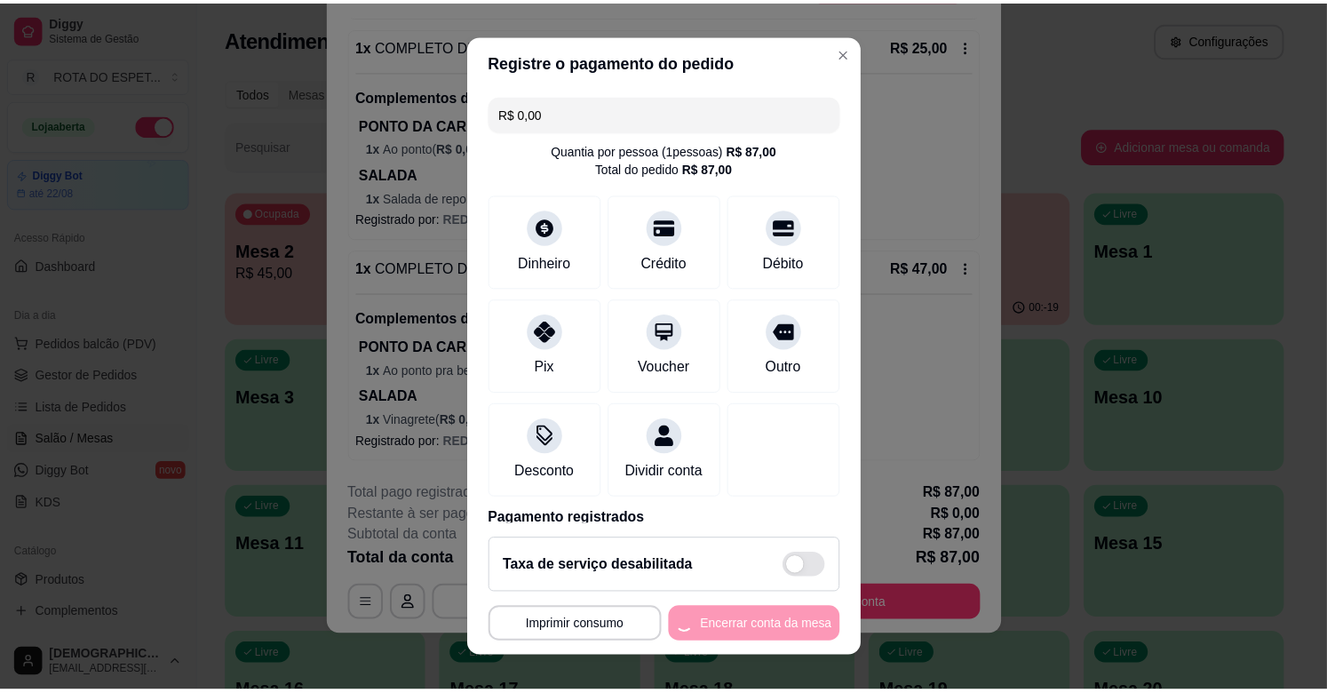
scroll to position [0, 0]
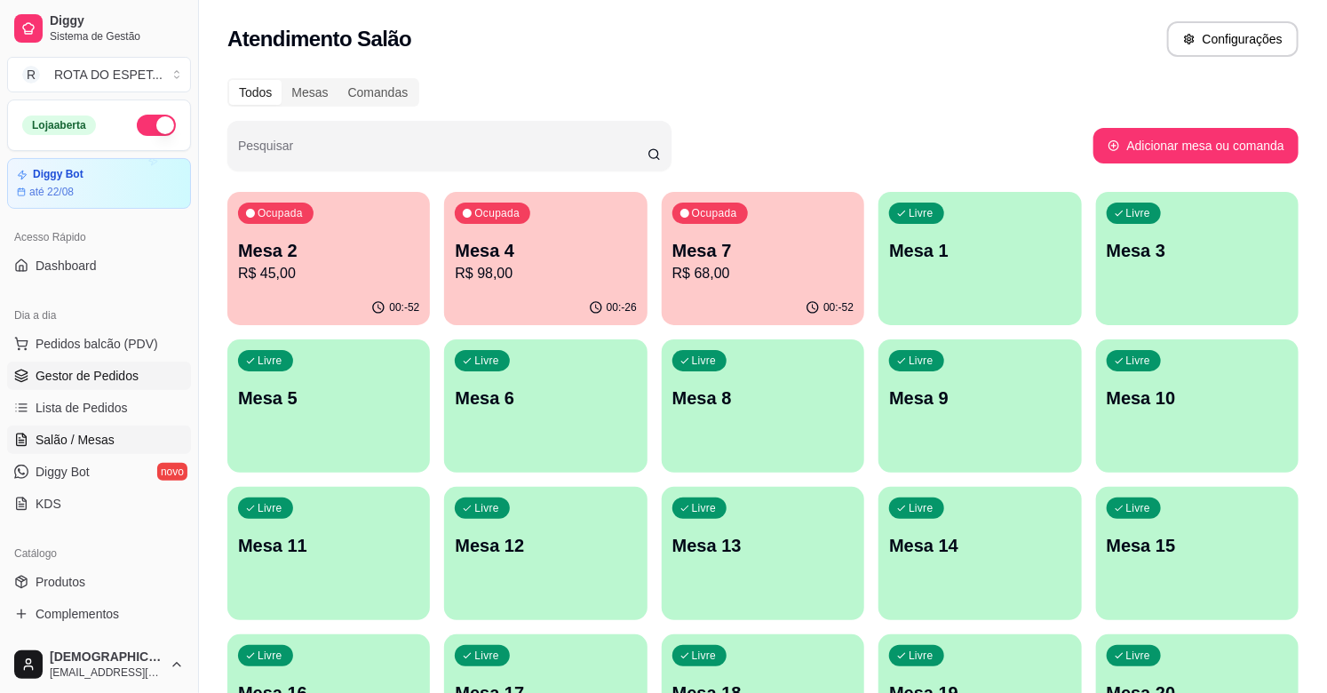
click at [126, 383] on span "Gestor de Pedidos" at bounding box center [87, 376] width 103 height 18
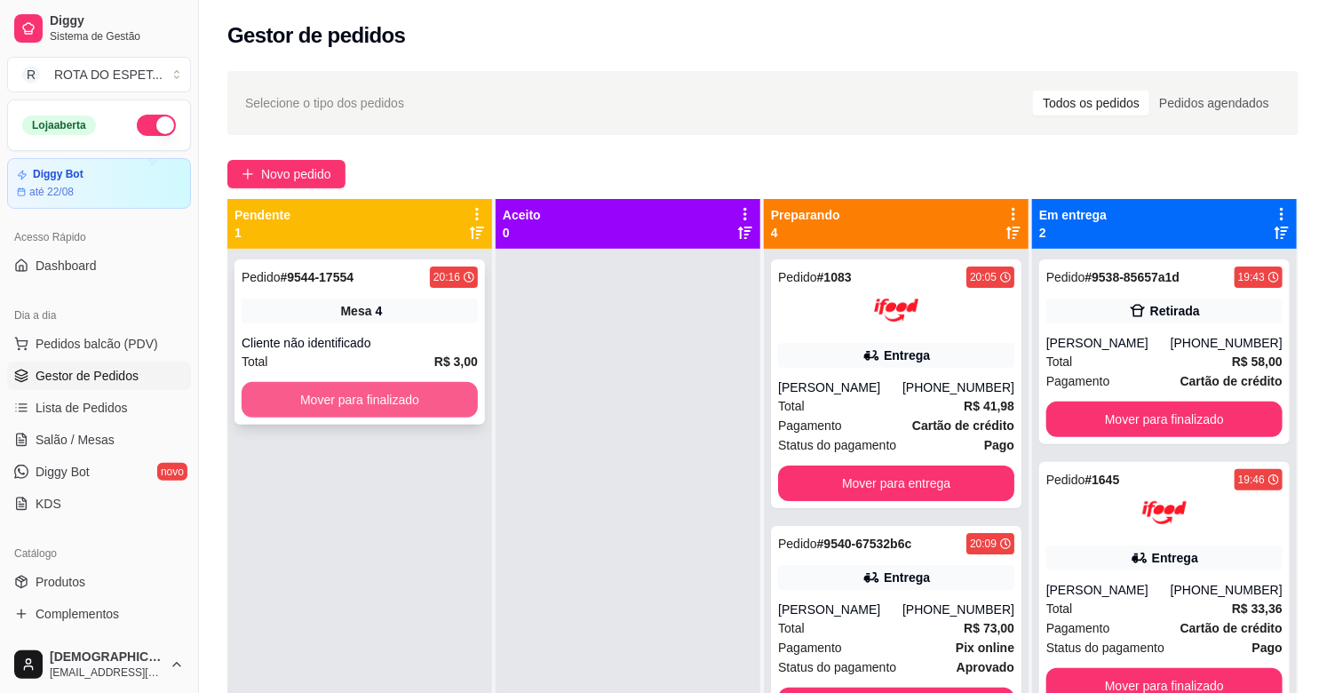
click at [395, 394] on button "Mover para finalizado" at bounding box center [360, 400] width 236 height 36
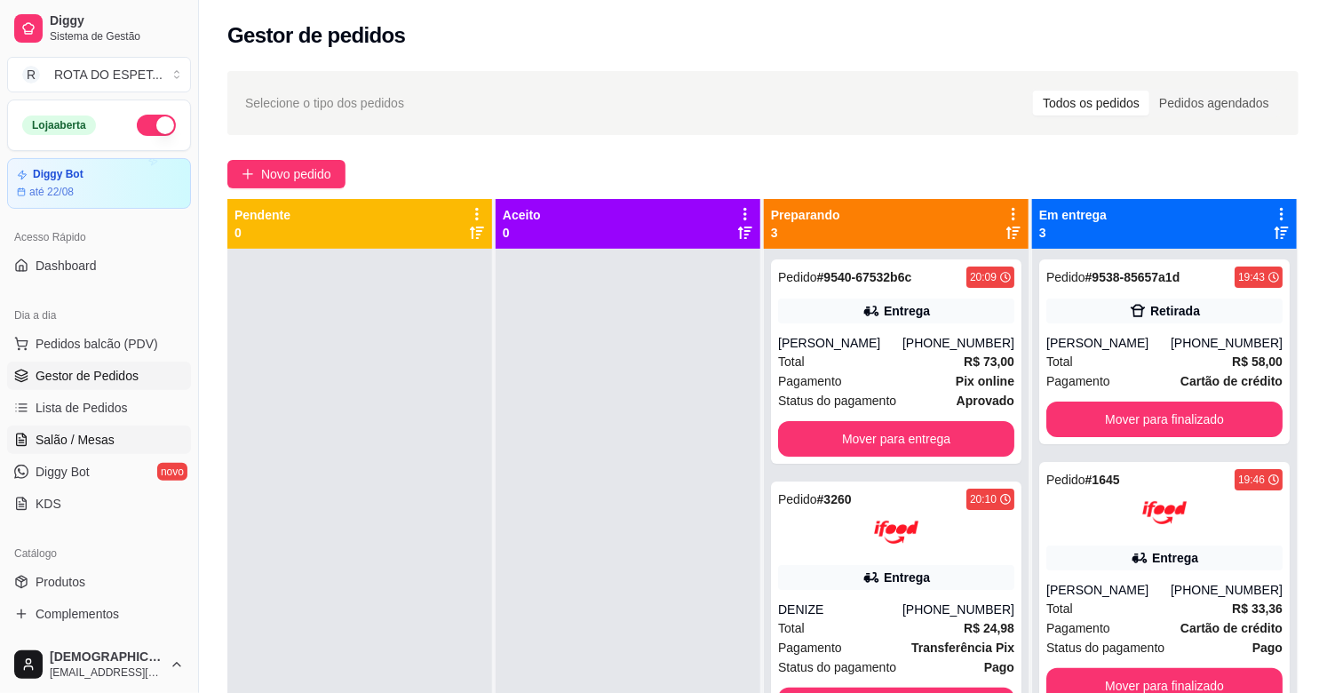
click at [84, 441] on span "Salão / Mesas" at bounding box center [75, 440] width 79 height 18
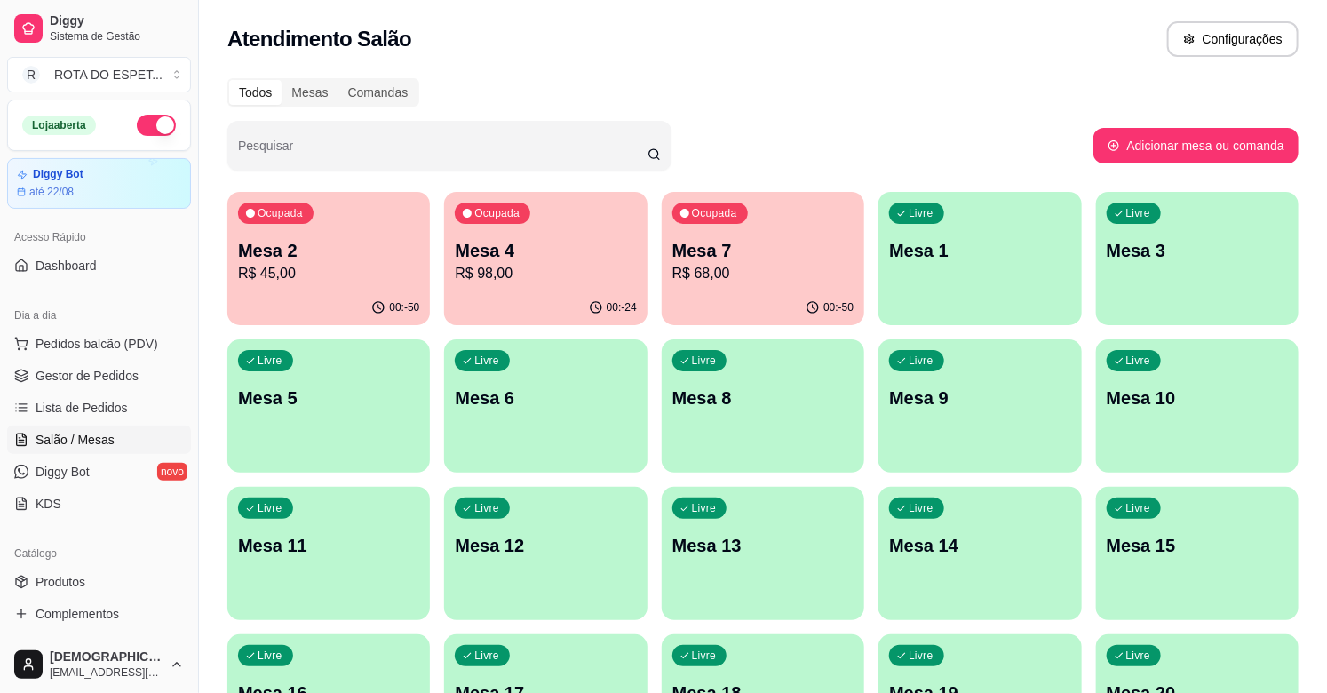
click at [789, 103] on div "Todos Mesas Comandas" at bounding box center [762, 92] width 1071 height 28
click at [760, 83] on div "Todos Mesas Comandas" at bounding box center [762, 92] width 1071 height 28
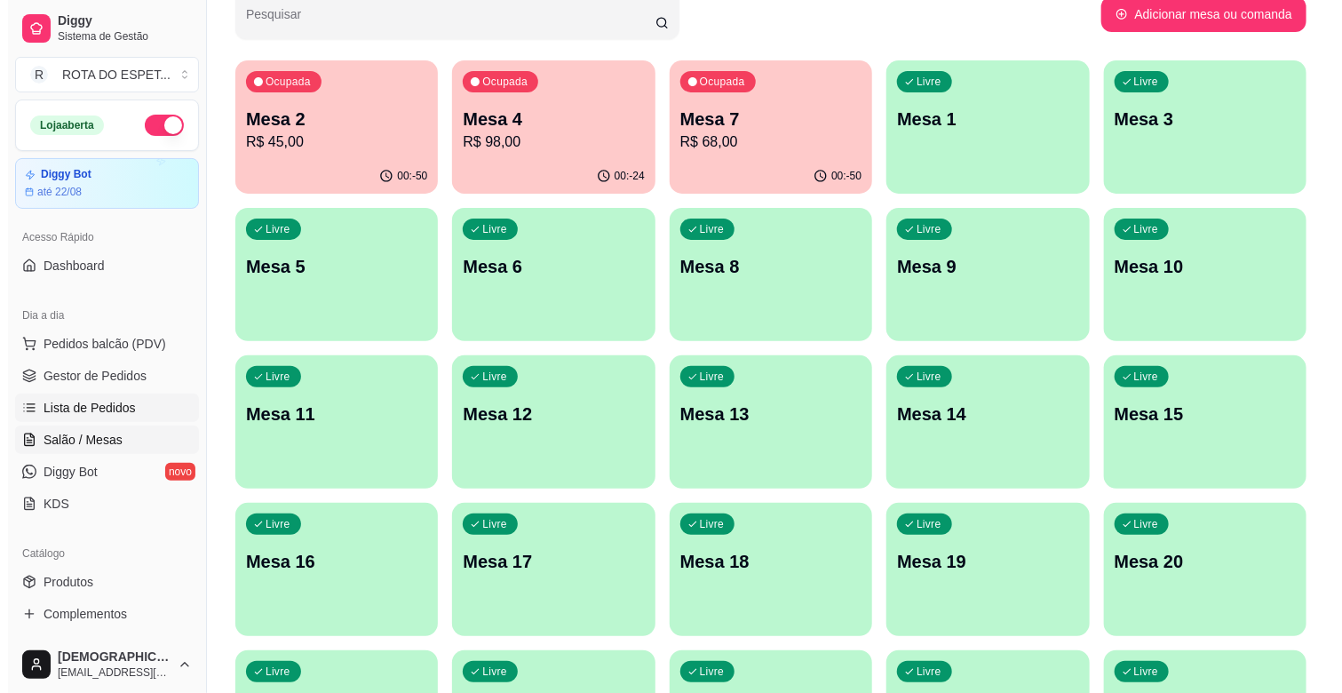
scroll to position [99, 0]
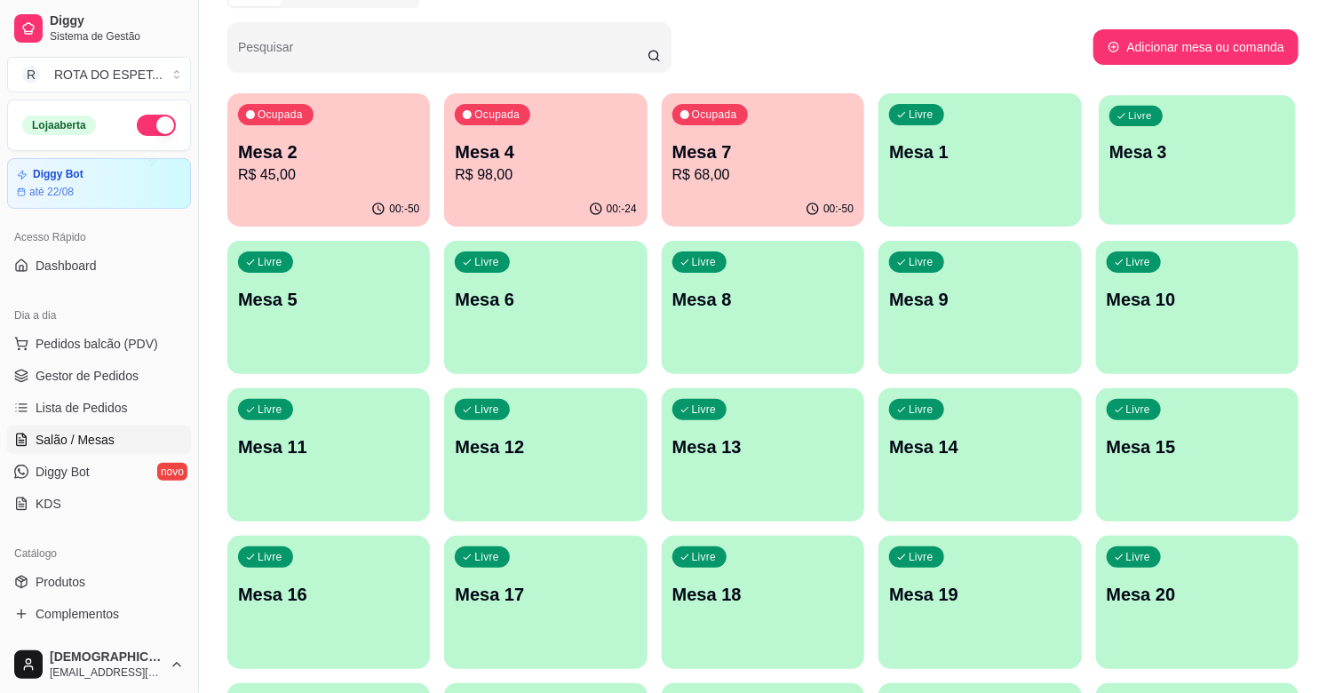
click at [1183, 193] on div "Livre Mesa 3" at bounding box center [1197, 149] width 197 height 108
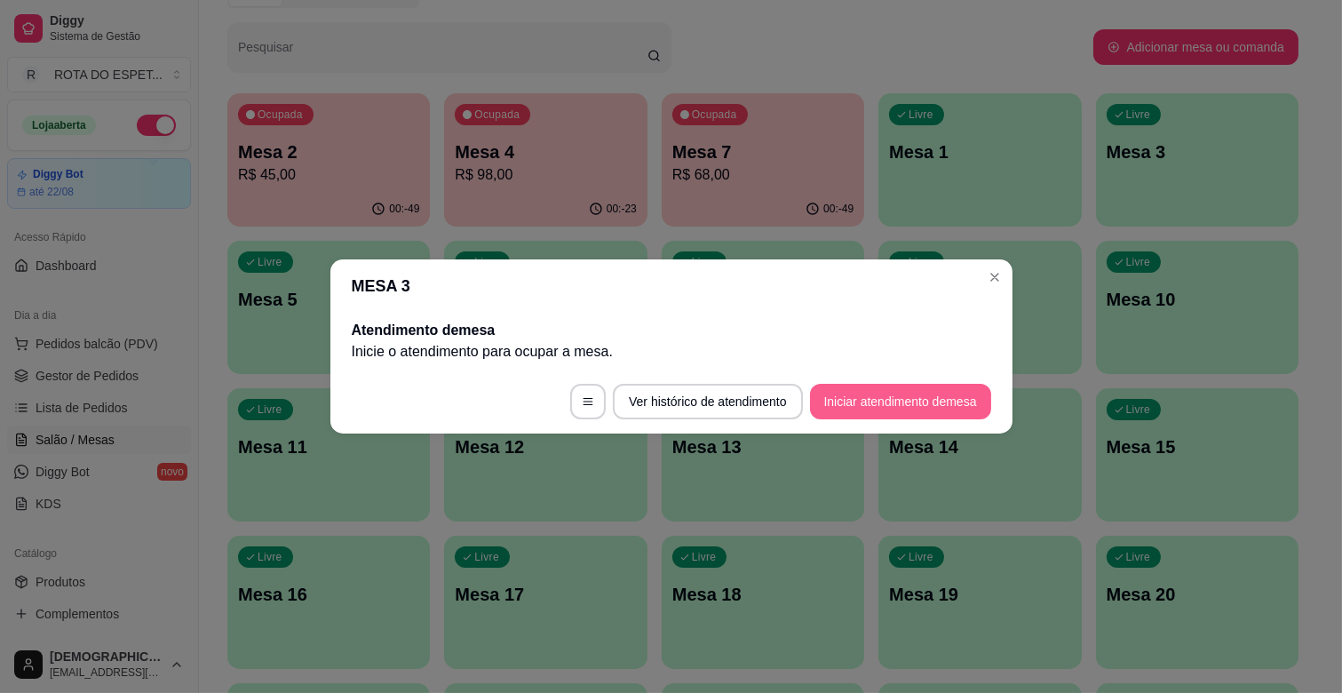
click at [919, 410] on button "Iniciar atendimento de mesa" at bounding box center [900, 402] width 181 height 36
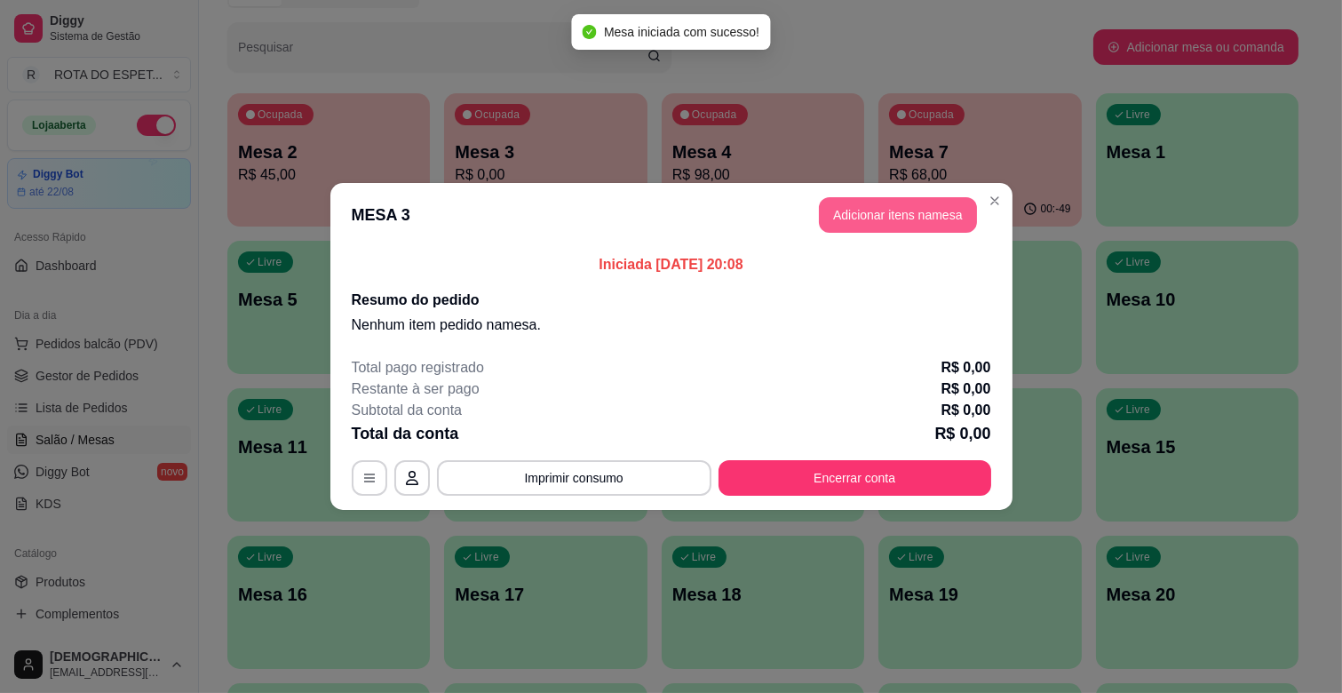
click at [921, 211] on button "Adicionar itens na mesa" at bounding box center [898, 215] width 158 height 36
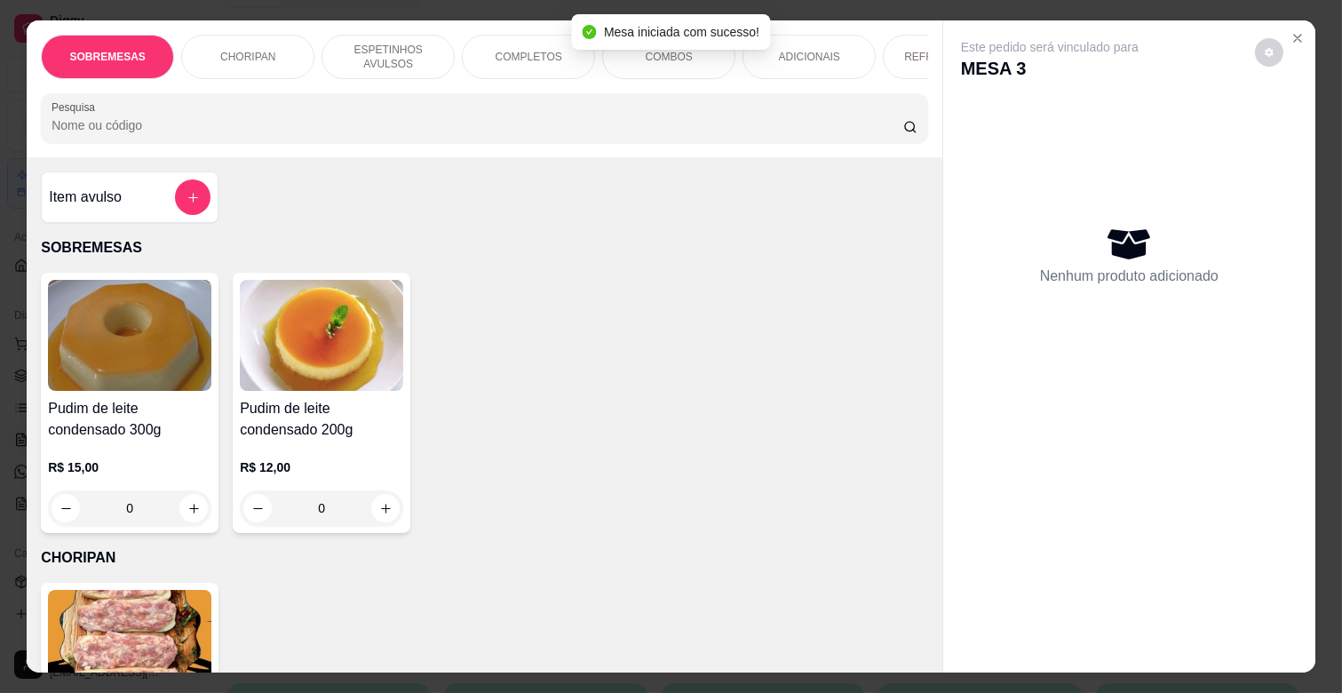
click at [512, 38] on div "COMPLETOS" at bounding box center [528, 57] width 133 height 44
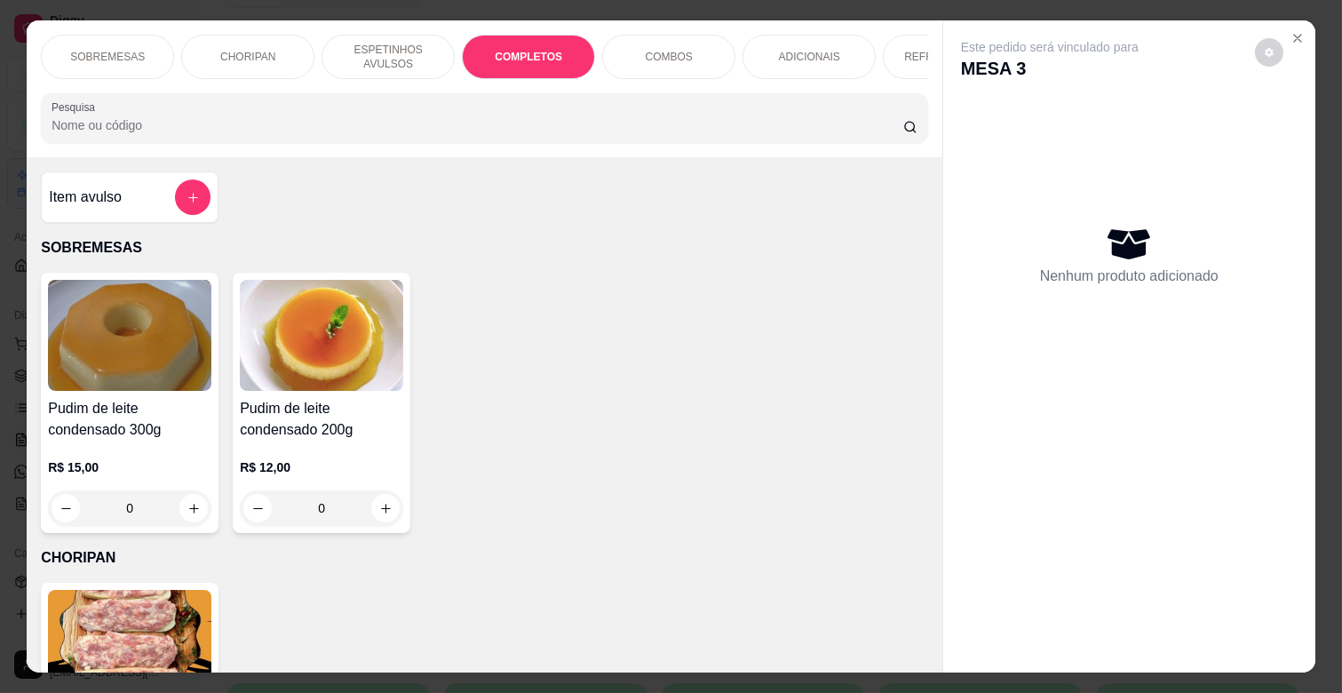
scroll to position [43, 0]
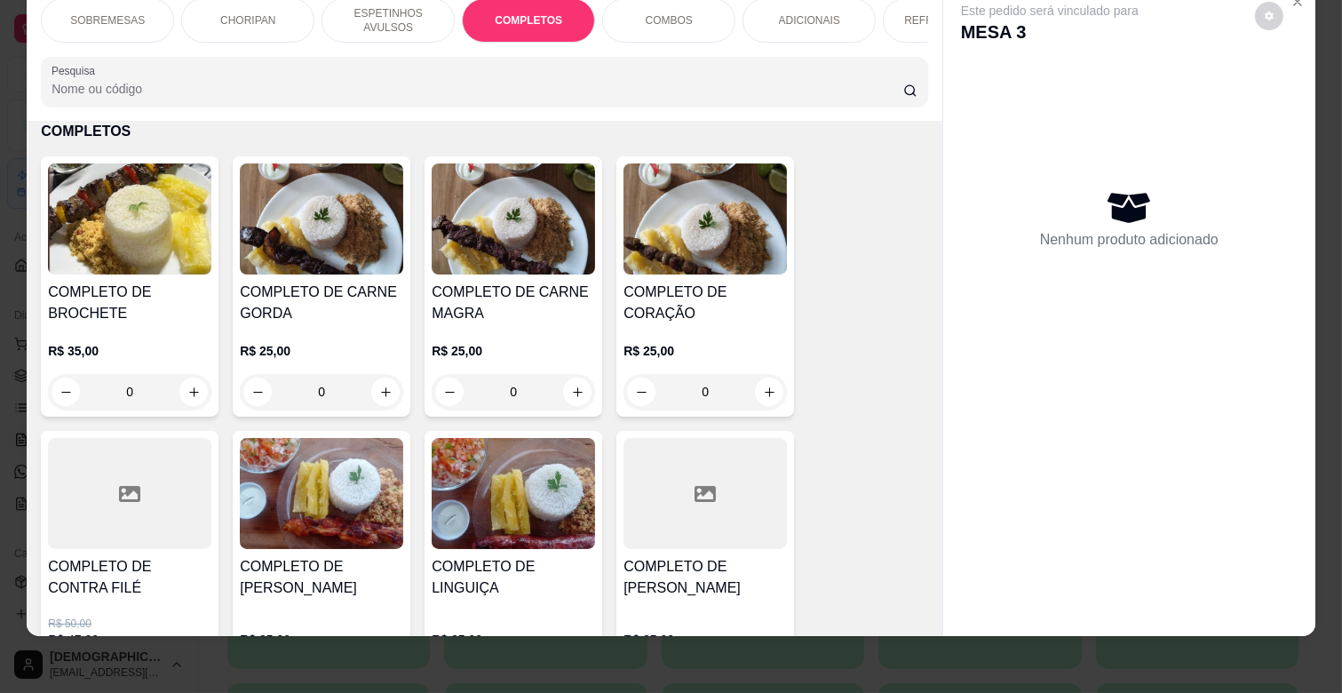
click at [529, 320] on h4 "COMPLETO DE CARNE MAGRA" at bounding box center [513, 303] width 163 height 43
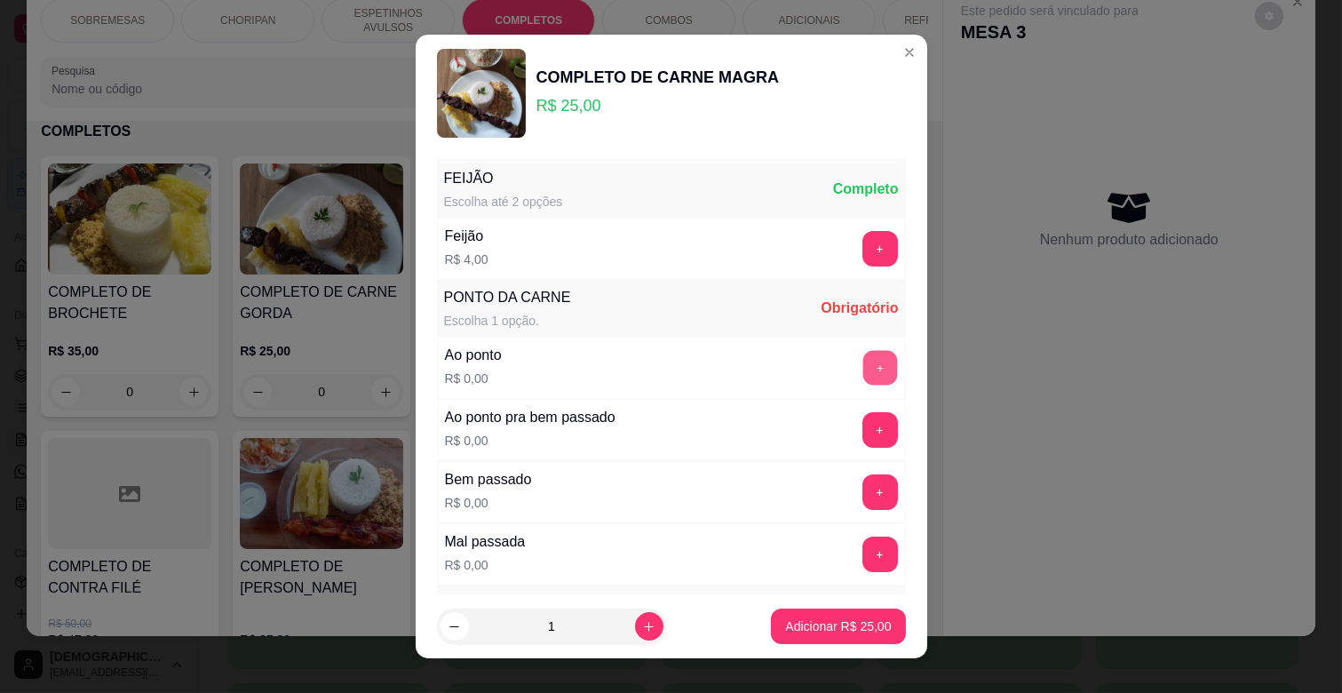
click at [863, 377] on button "+" at bounding box center [880, 368] width 35 height 35
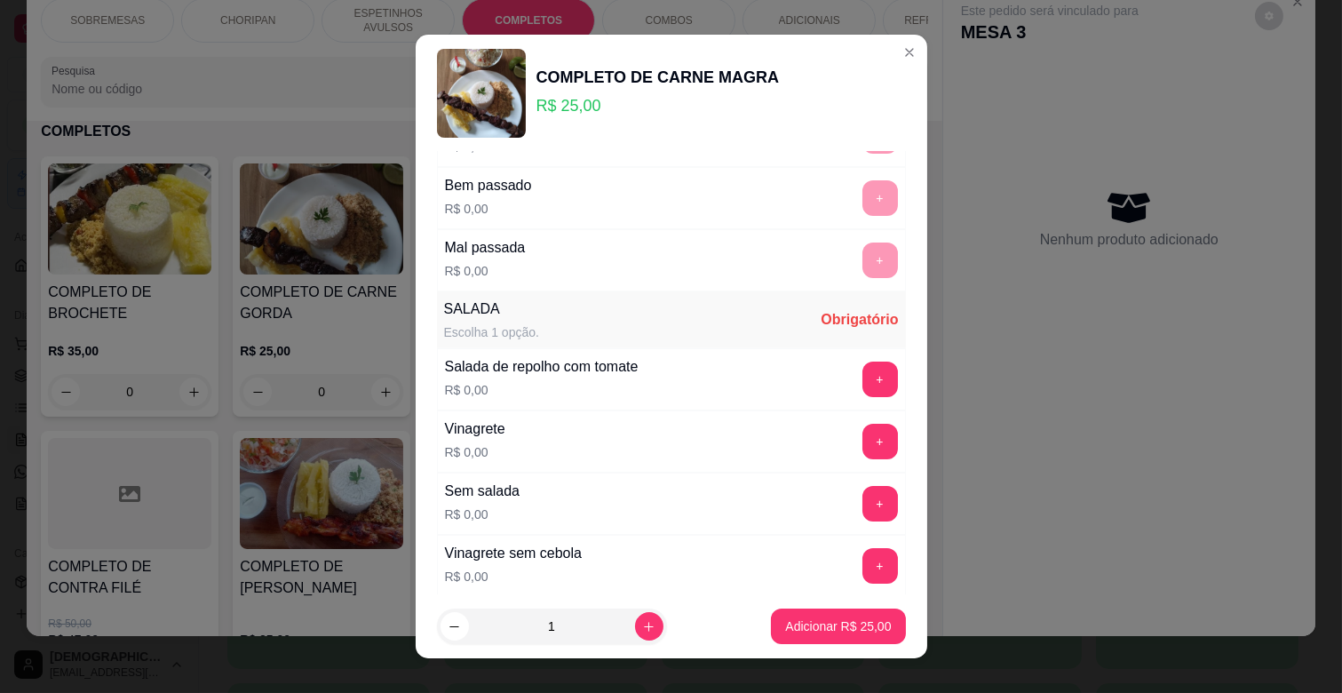
scroll to position [296, 0]
click at [863, 375] on button "+" at bounding box center [881, 378] width 36 height 36
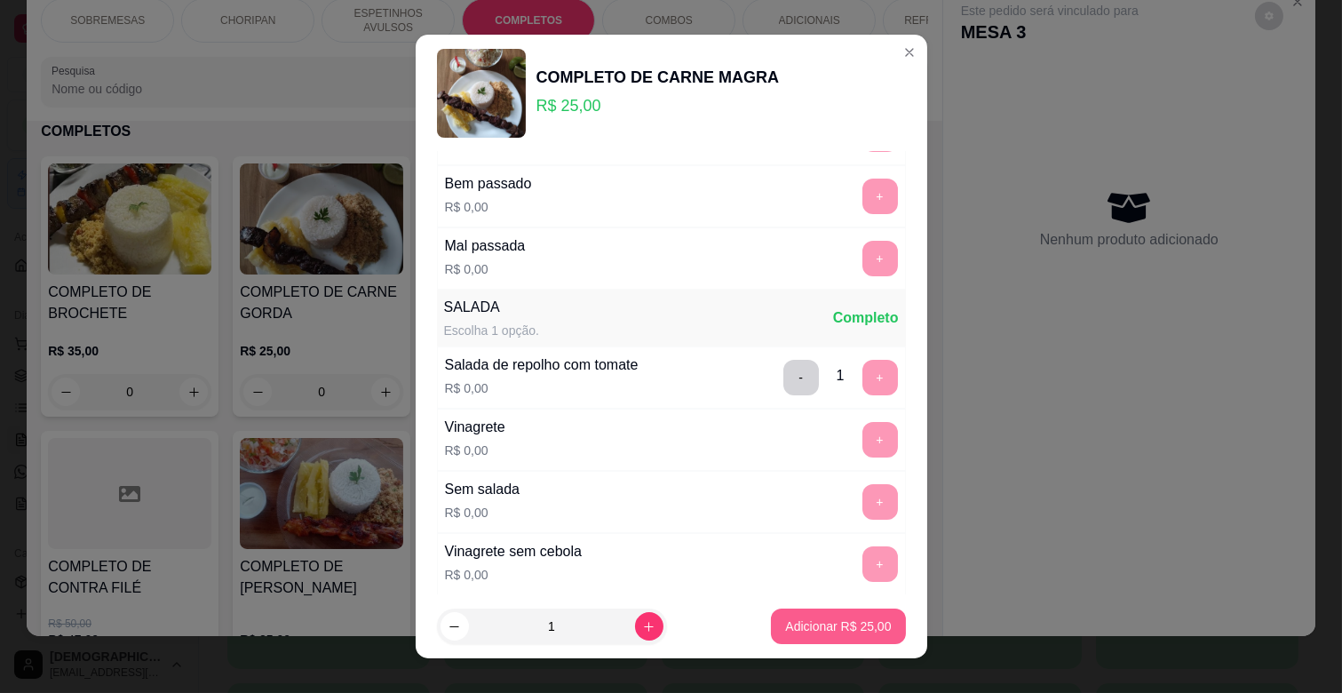
click at [833, 618] on p "Adicionar R$ 25,00" at bounding box center [838, 626] width 106 height 18
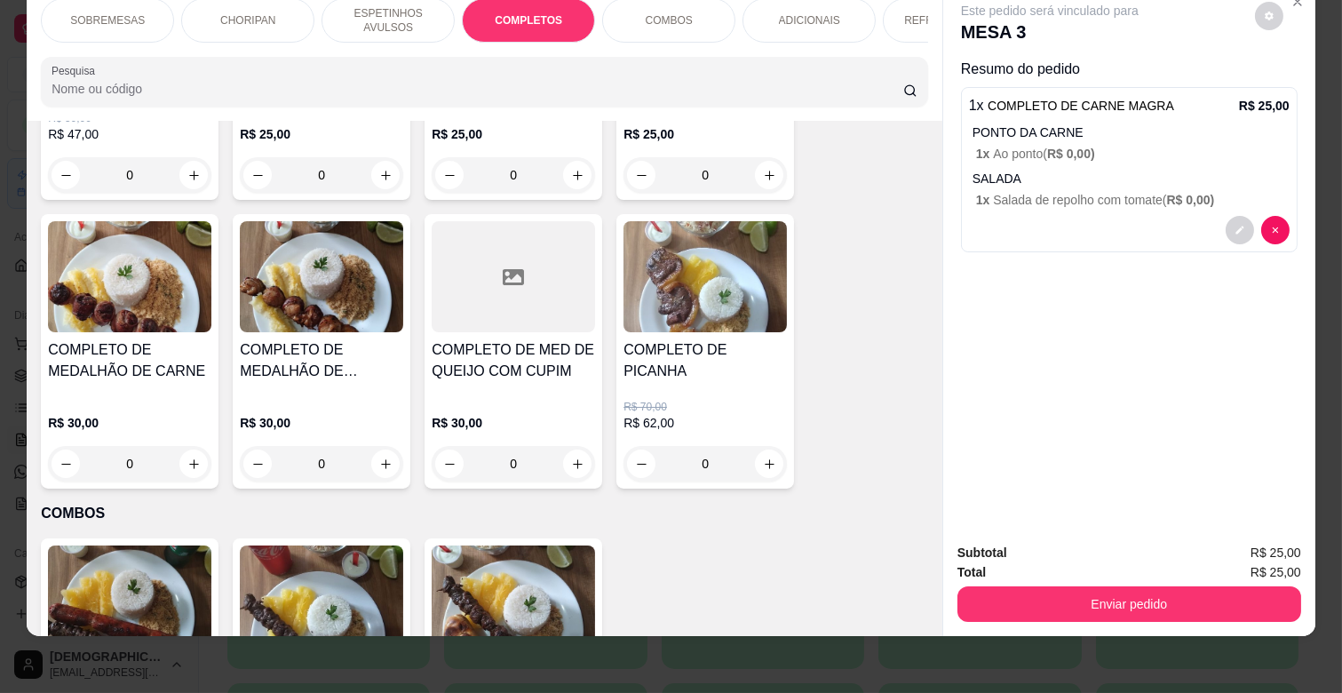
scroll to position [2363, 0]
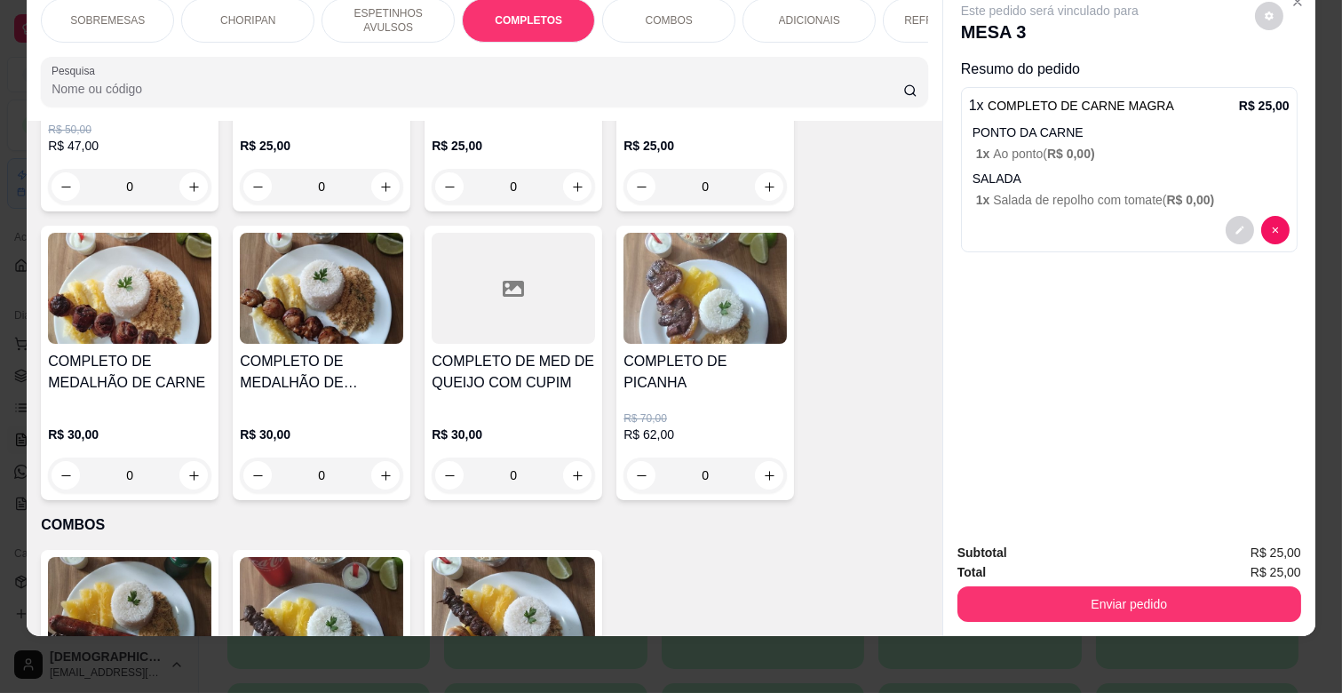
click at [348, 362] on h4 "COMPLETO DE MEDALHÃO DE [PERSON_NAME]" at bounding box center [321, 372] width 163 height 43
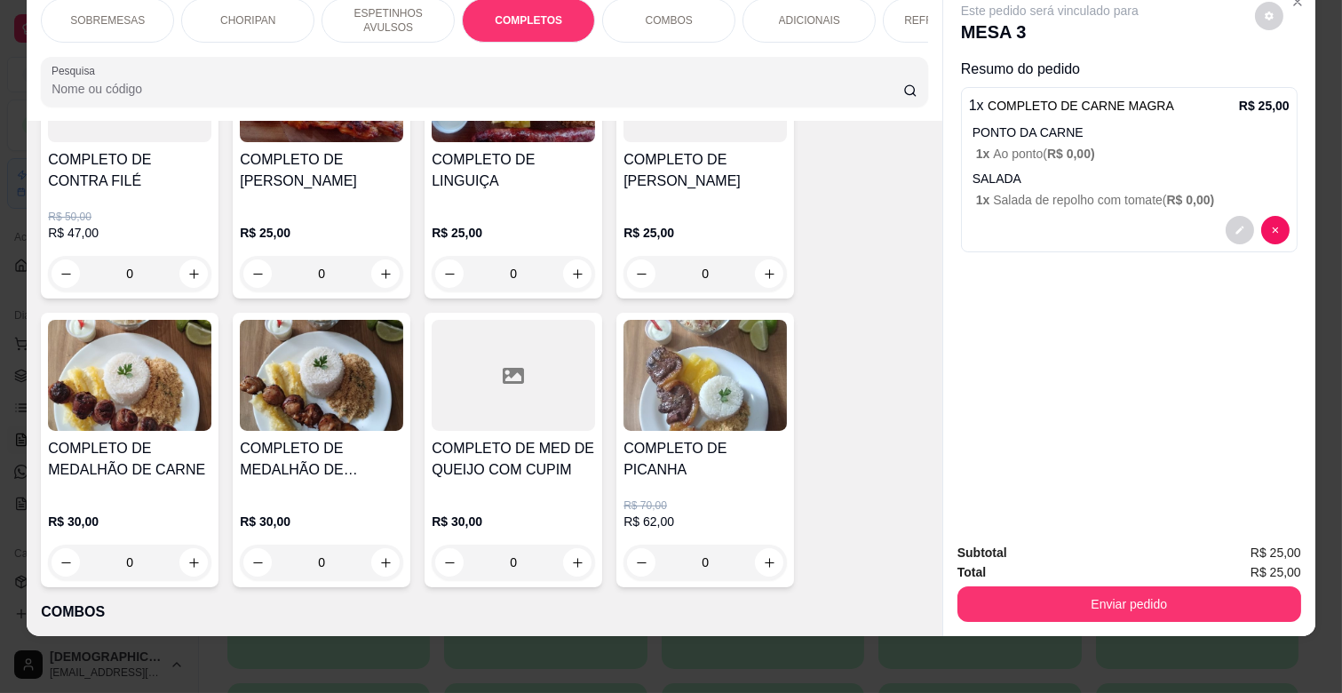
scroll to position [2165, 0]
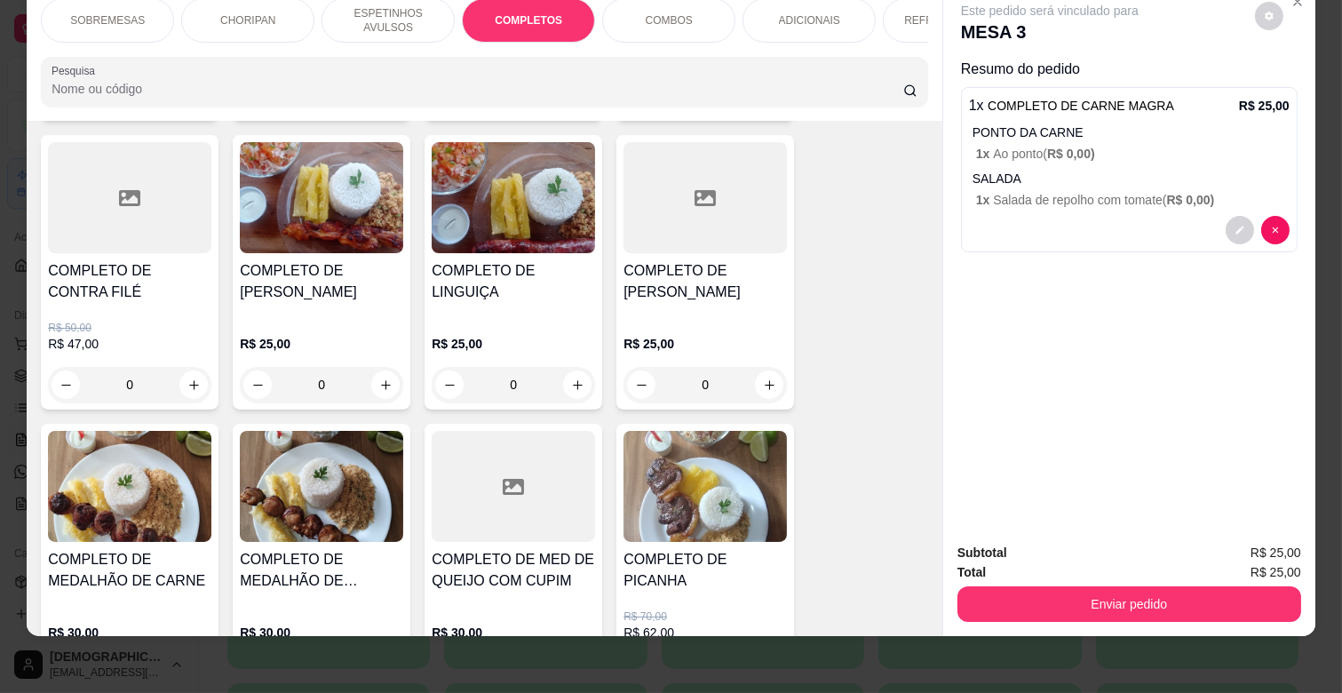
click at [354, 304] on div "COMPLETO DE [PERSON_NAME]" at bounding box center [321, 288] width 163 height 57
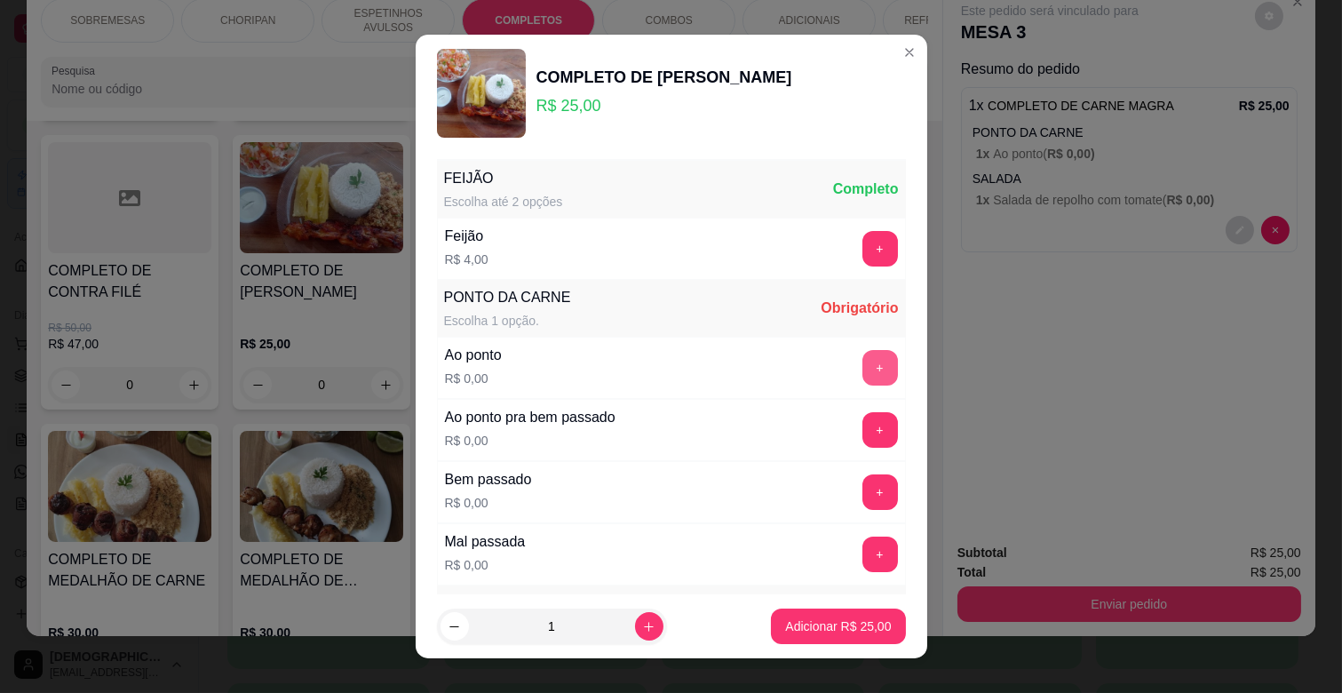
click at [863, 358] on button "+" at bounding box center [881, 368] width 36 height 36
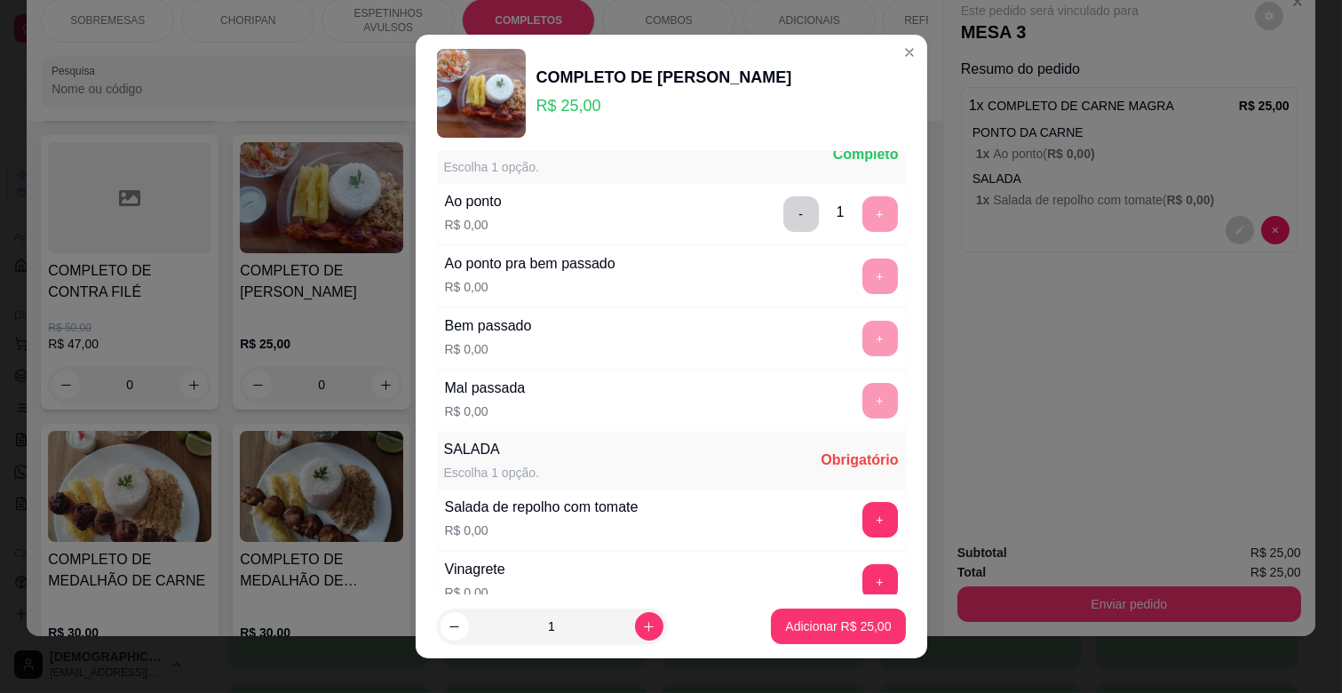
scroll to position [296, 0]
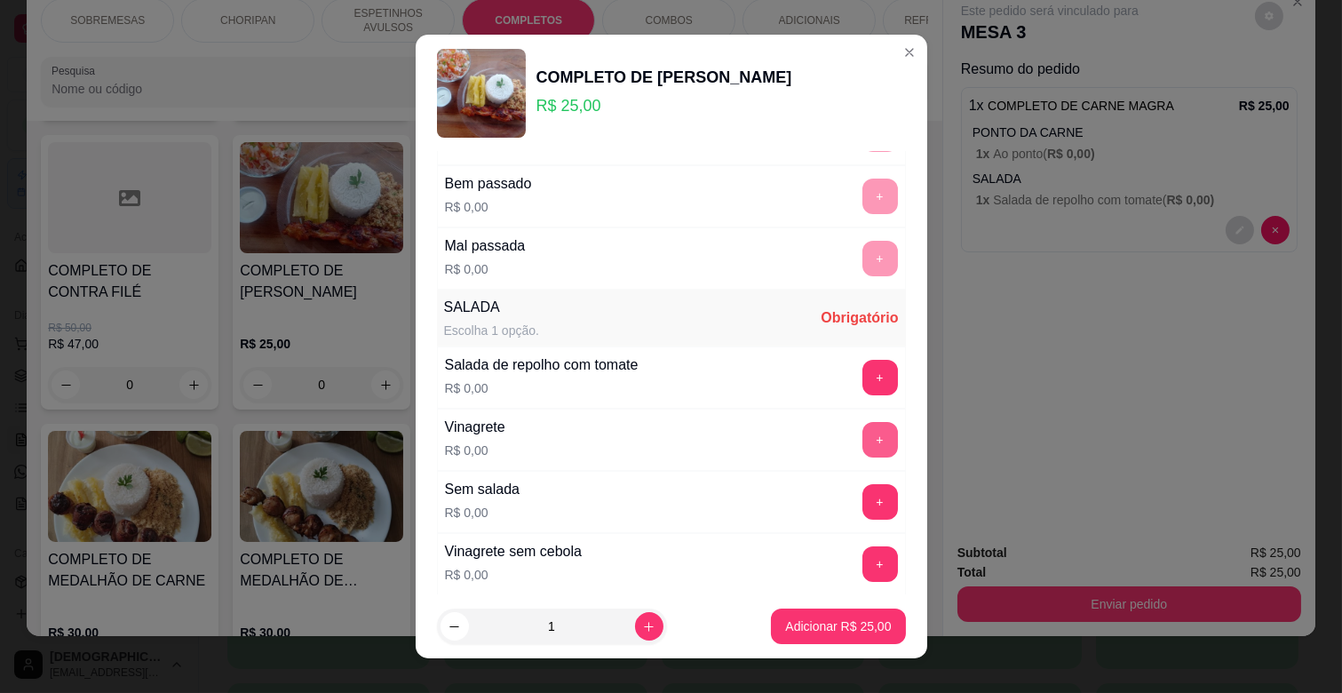
click at [863, 445] on button "+" at bounding box center [881, 440] width 36 height 36
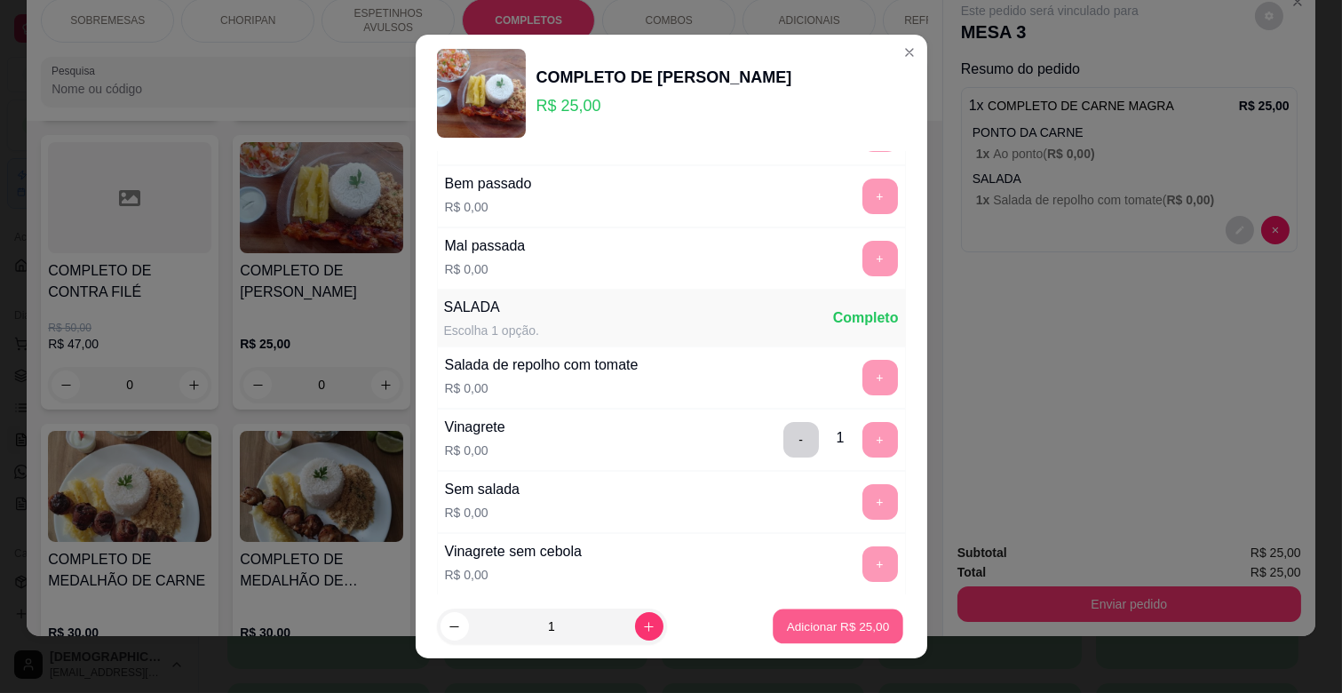
click at [836, 626] on p "Adicionar R$ 25,00" at bounding box center [838, 625] width 103 height 17
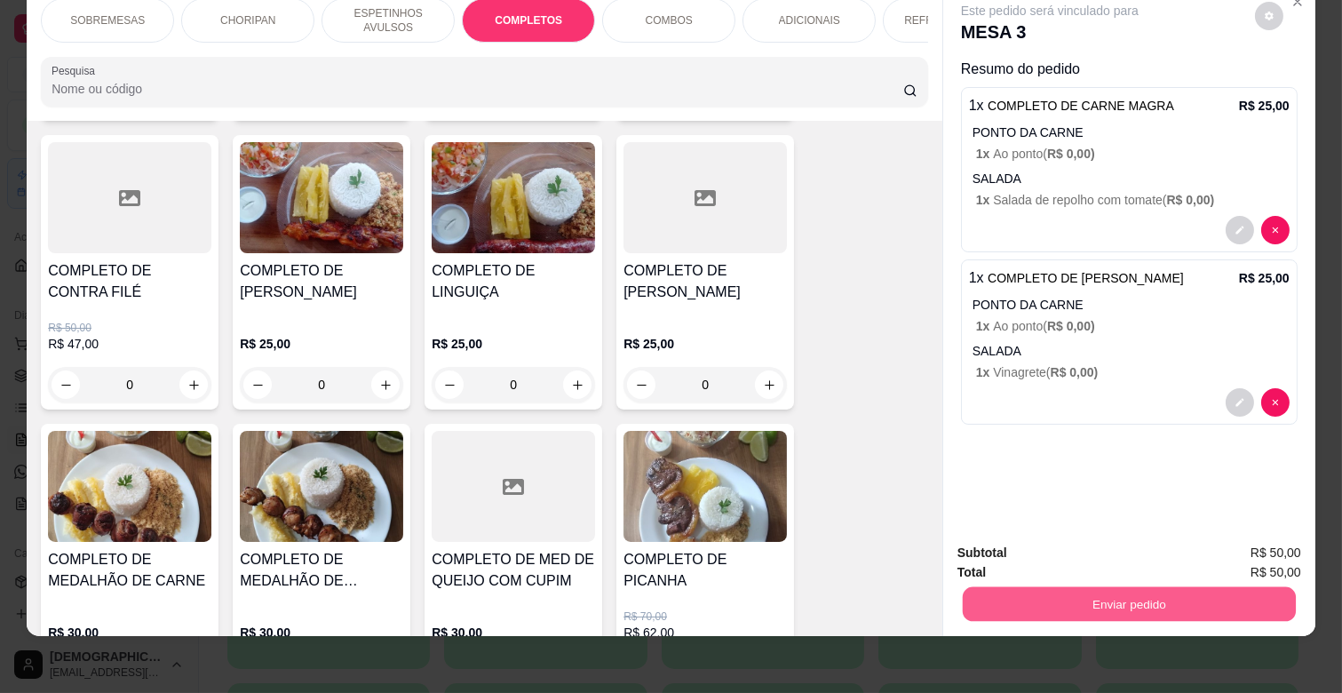
click at [1078, 586] on button "Enviar pedido" at bounding box center [1129, 603] width 333 height 35
click at [1024, 537] on button "Não registrar e enviar pedido" at bounding box center [1069, 546] width 185 height 34
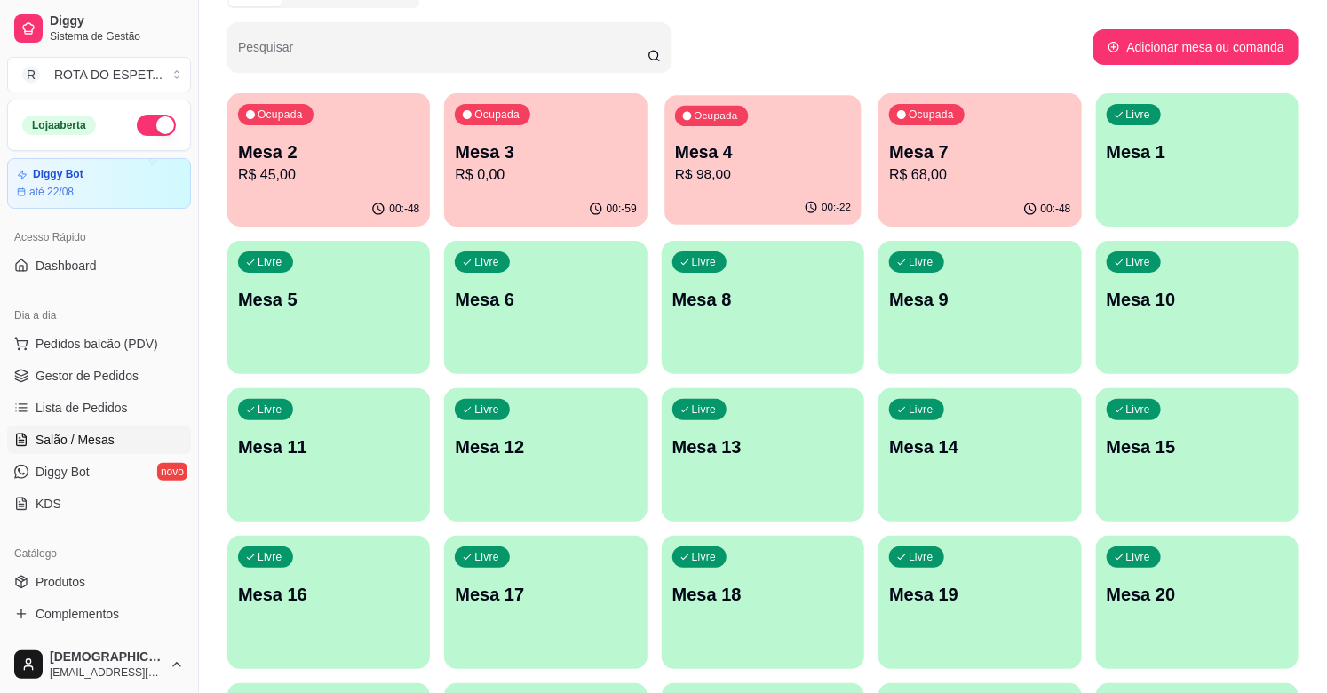
click at [731, 190] on div "Ocupada Mesa 4 R$ 98,00" at bounding box center [762, 143] width 197 height 96
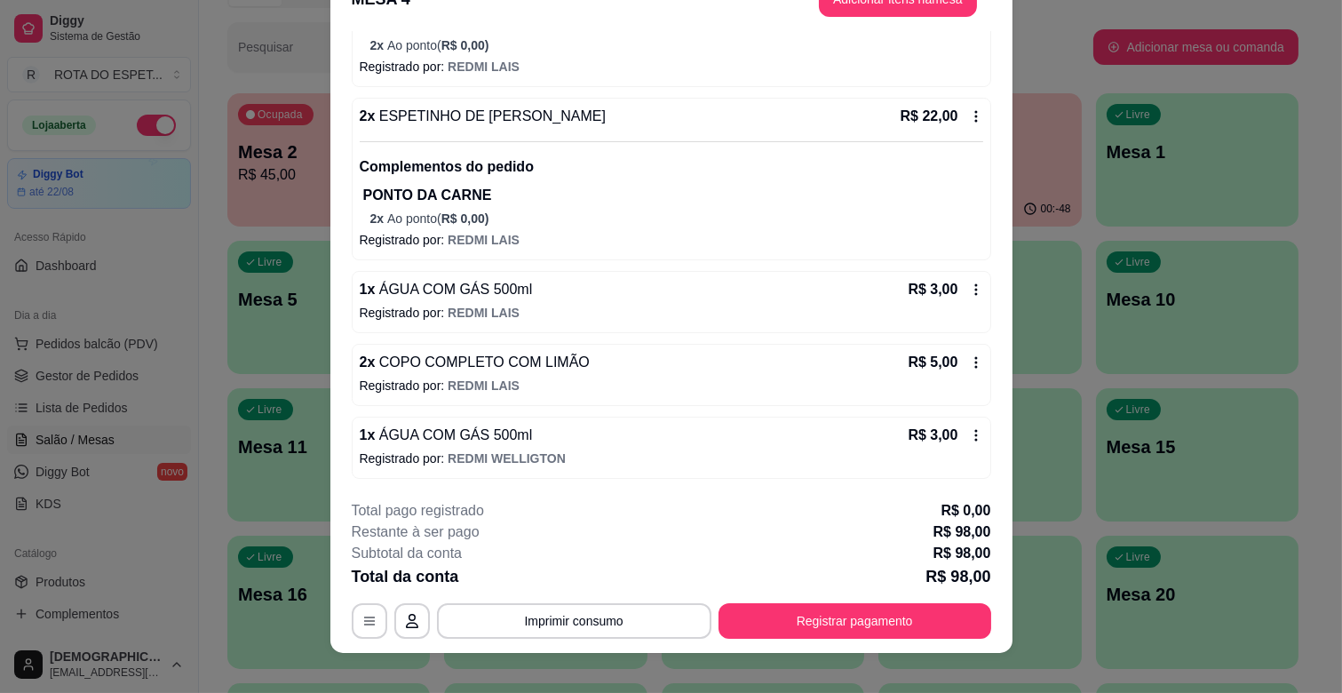
scroll to position [53, 0]
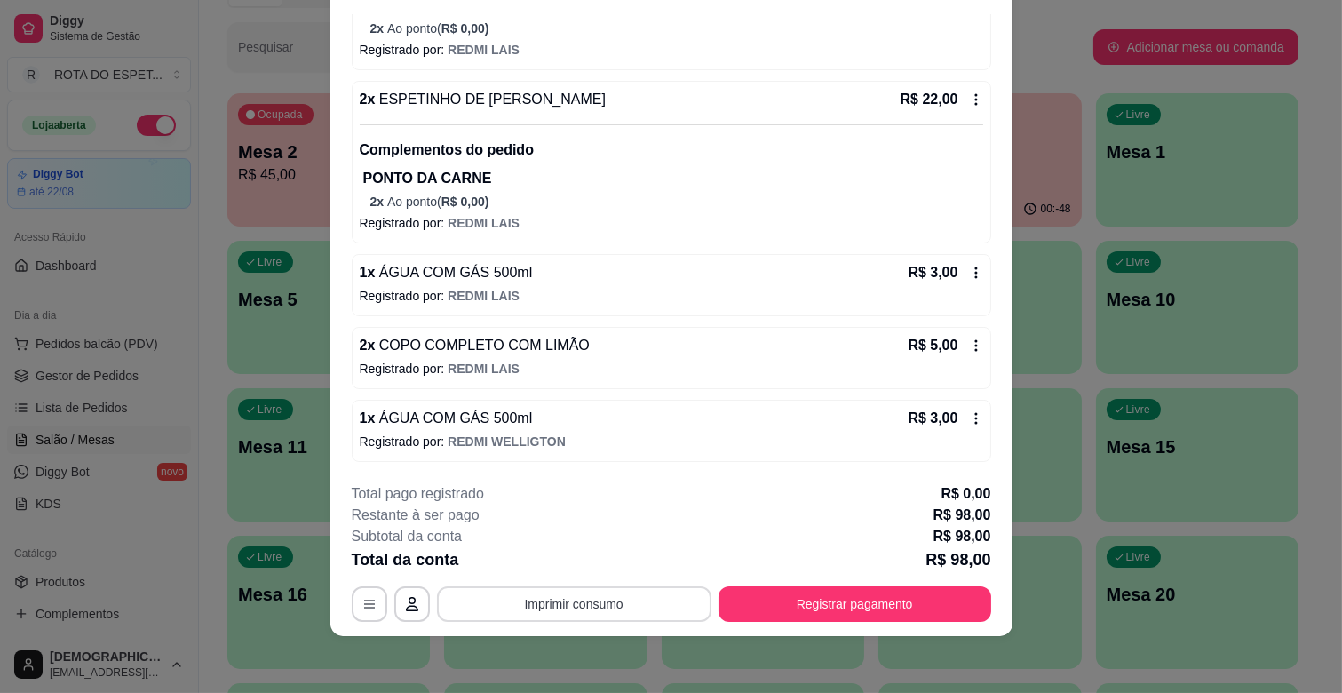
click at [584, 600] on button "Imprimir consumo" at bounding box center [574, 604] width 275 height 36
click at [602, 562] on button "IMPRESSORA CAIXA" at bounding box center [572, 563] width 147 height 28
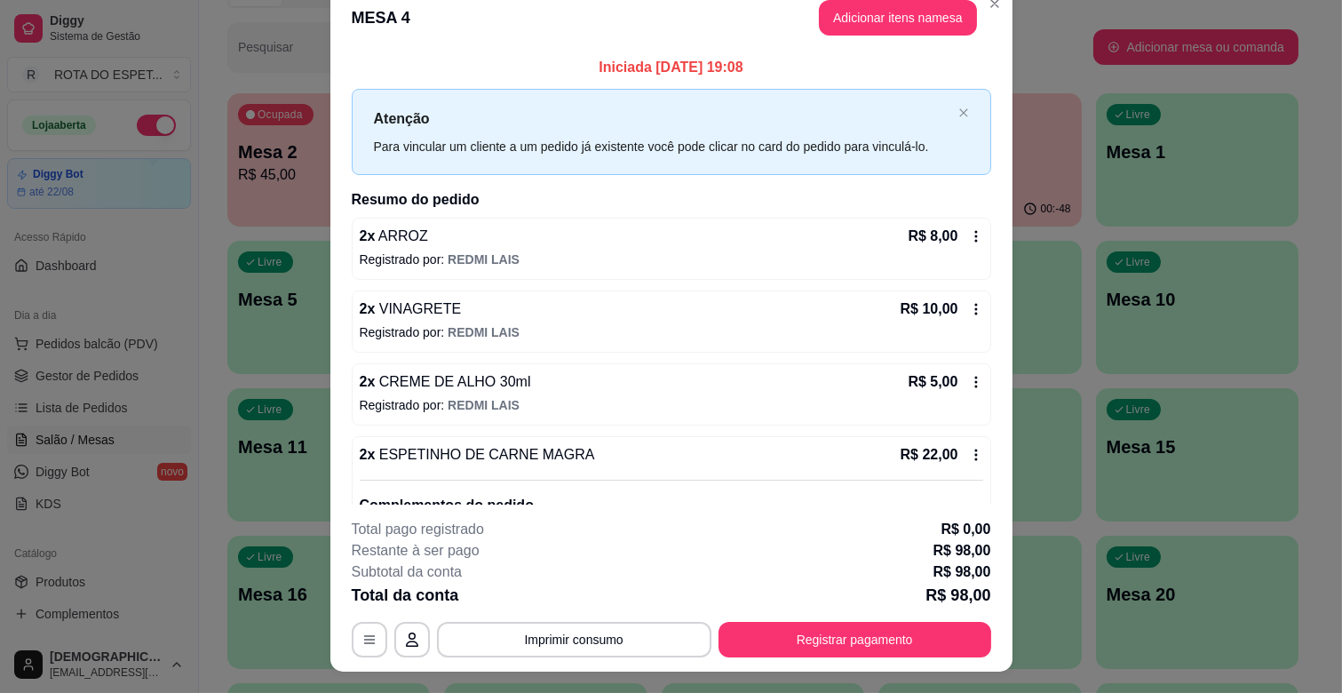
scroll to position [0, 0]
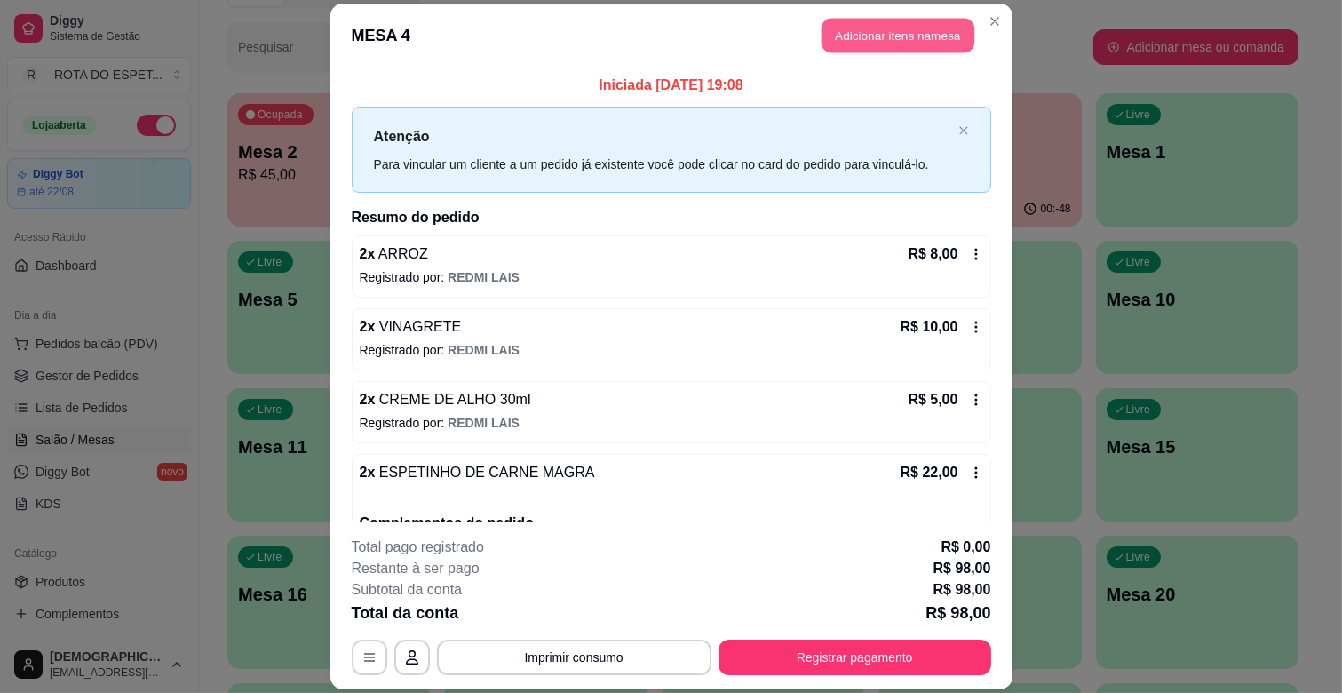
click at [868, 41] on button "Adicionar itens na mesa" at bounding box center [898, 36] width 153 height 35
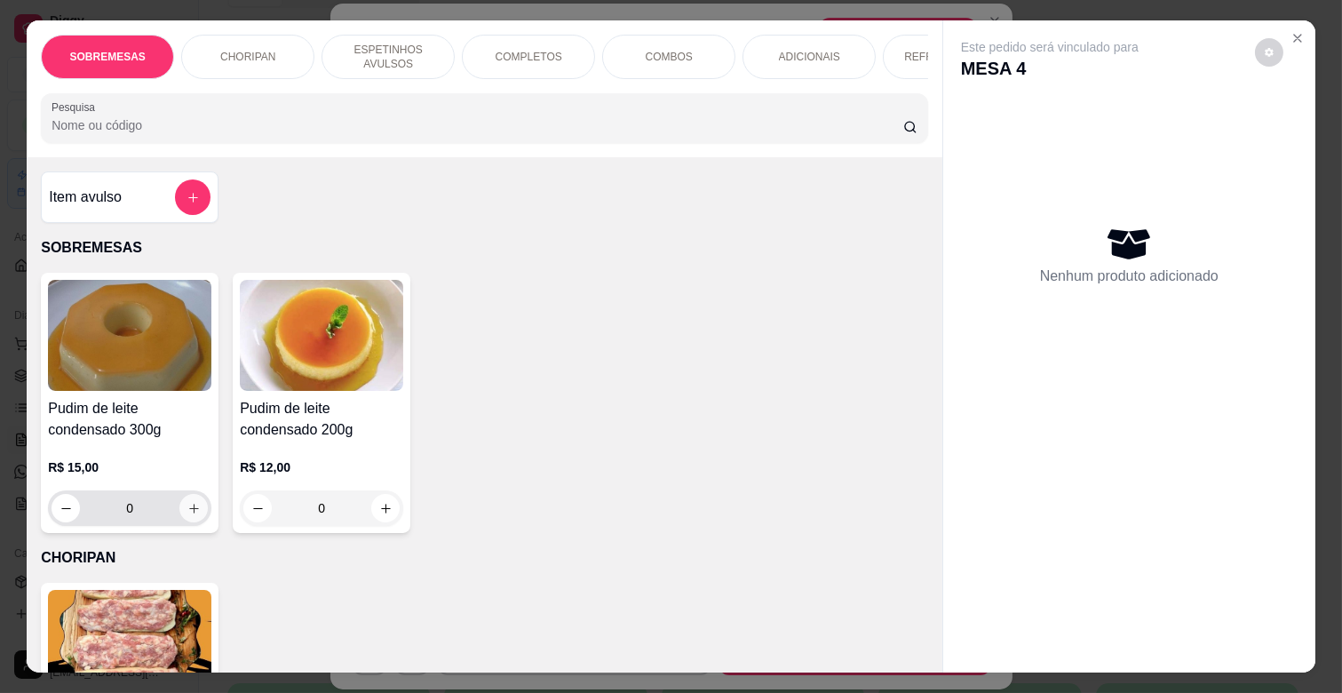
click at [189, 513] on icon "increase-product-quantity" at bounding box center [193, 508] width 13 height 13
type input "1"
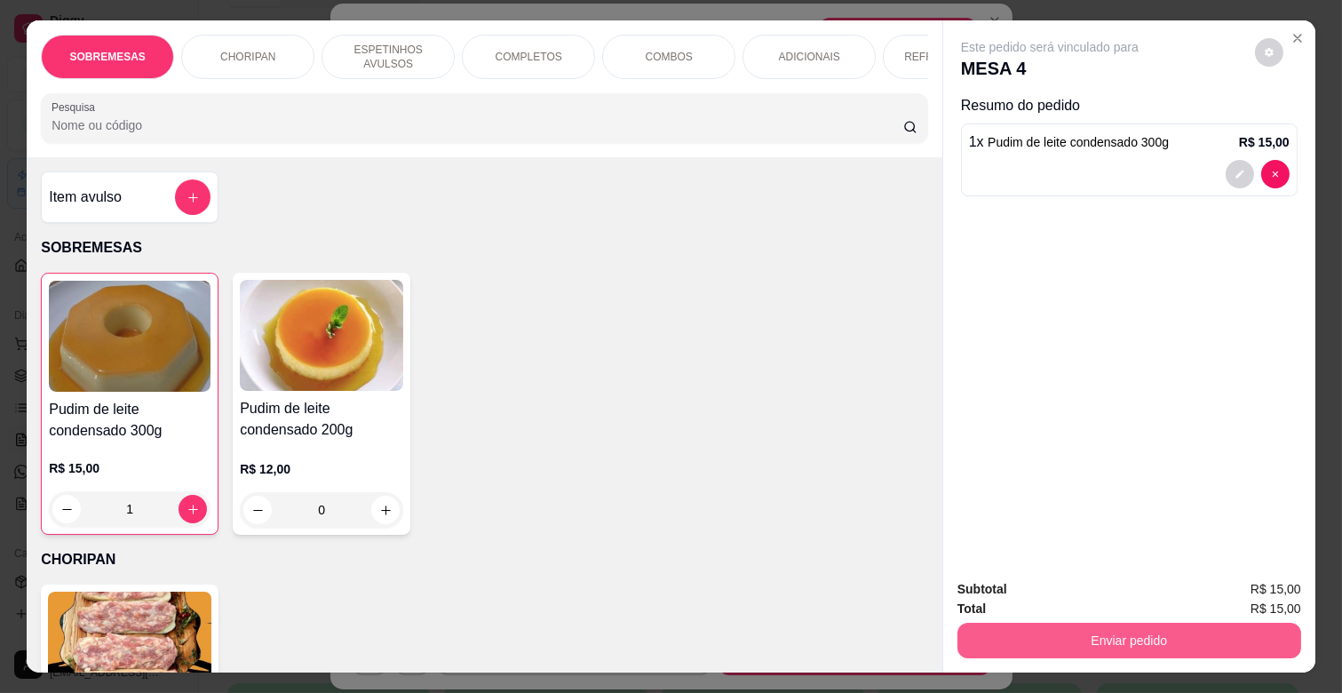
click at [1138, 626] on button "Enviar pedido" at bounding box center [1130, 641] width 344 height 36
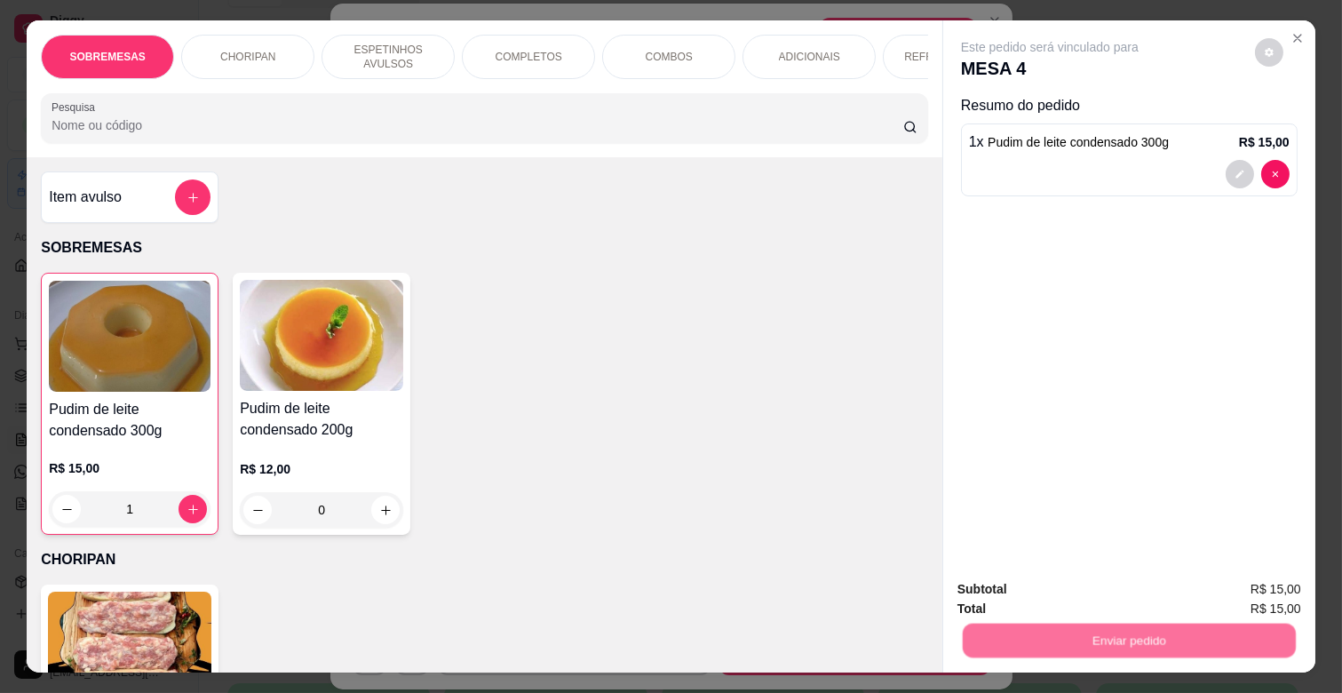
click at [1055, 582] on button "Não registrar e enviar pedido" at bounding box center [1070, 588] width 179 height 33
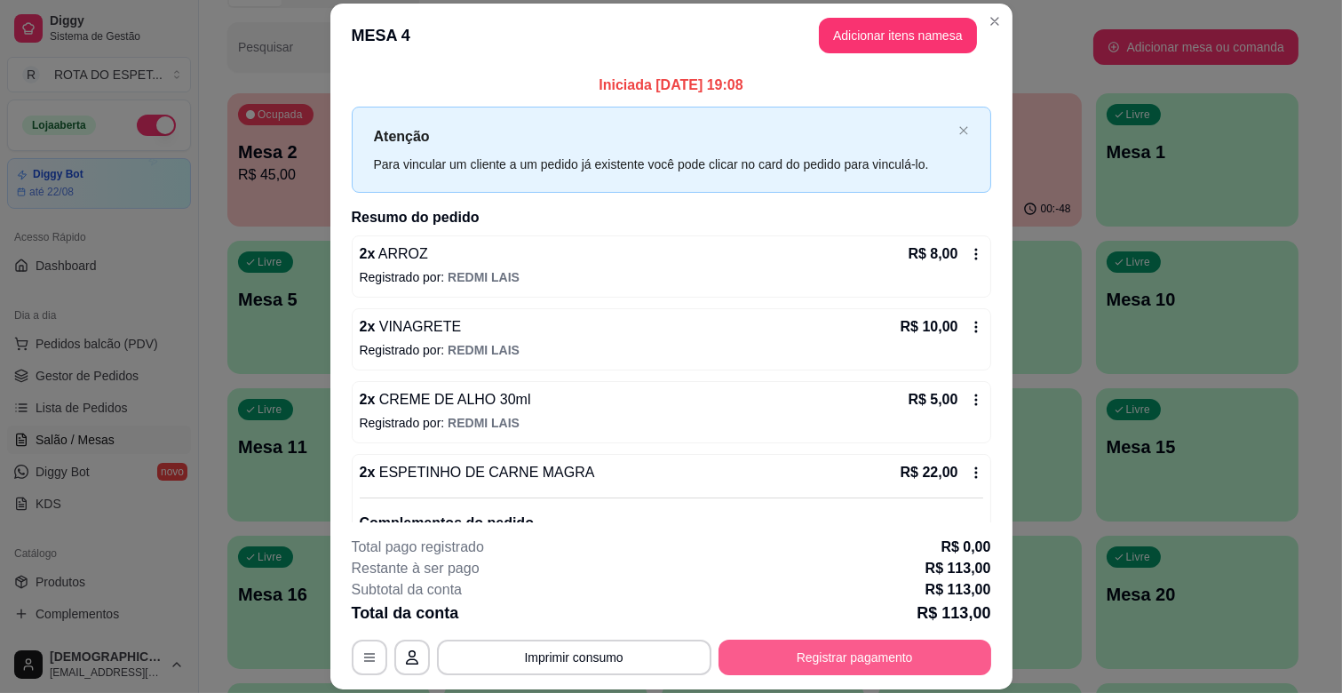
click at [801, 643] on button "Registrar pagamento" at bounding box center [855, 658] width 273 height 36
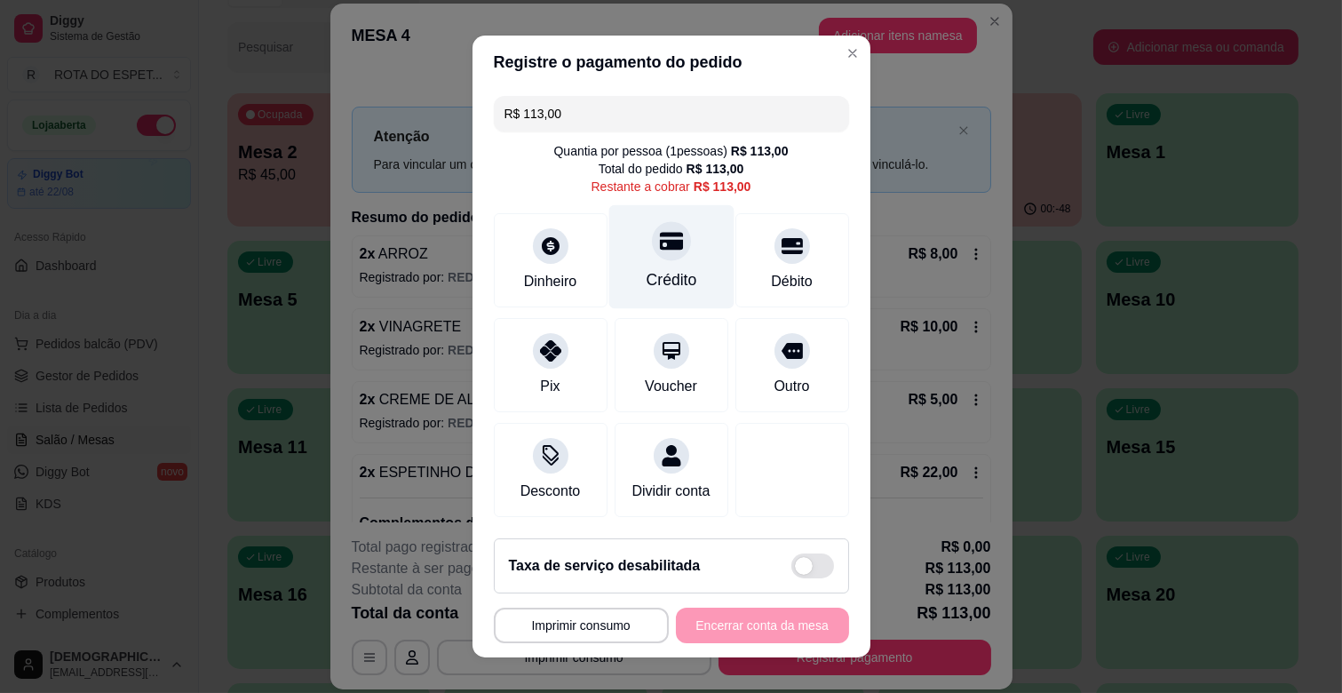
click at [681, 259] on div "Crédito" at bounding box center [671, 257] width 125 height 104
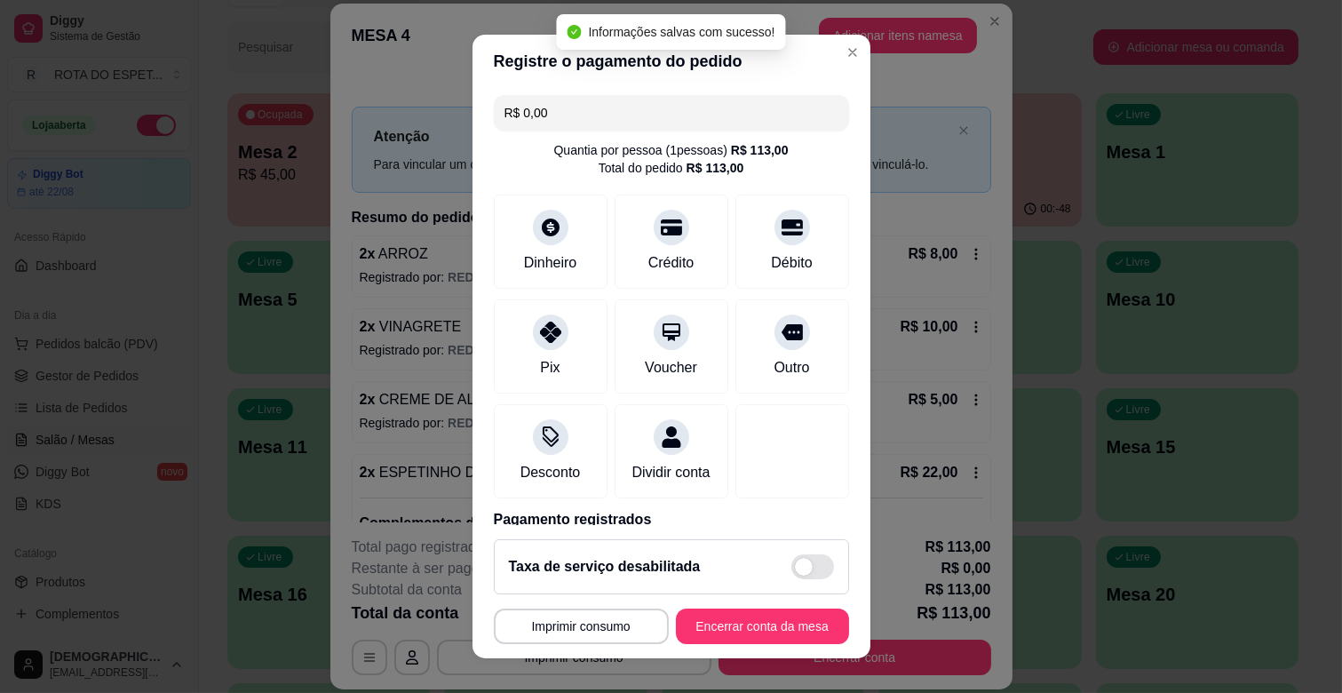
type input "R$ 0,00"
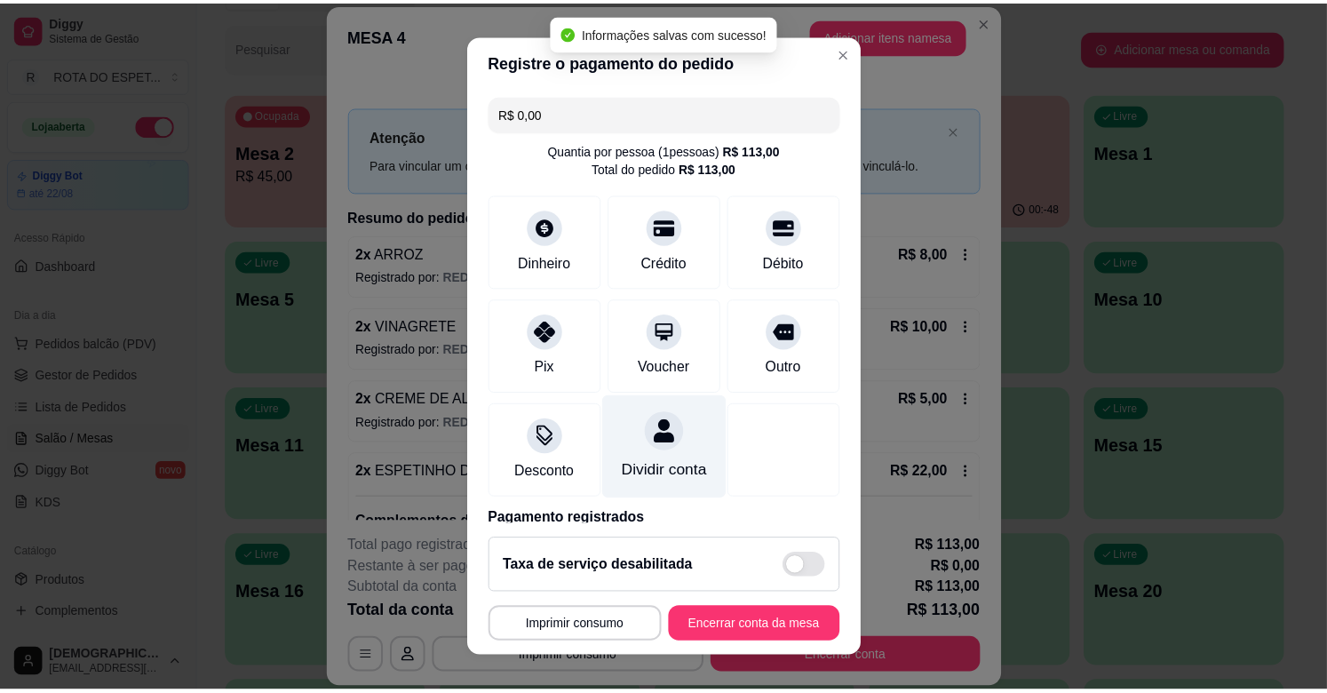
scroll to position [94, 0]
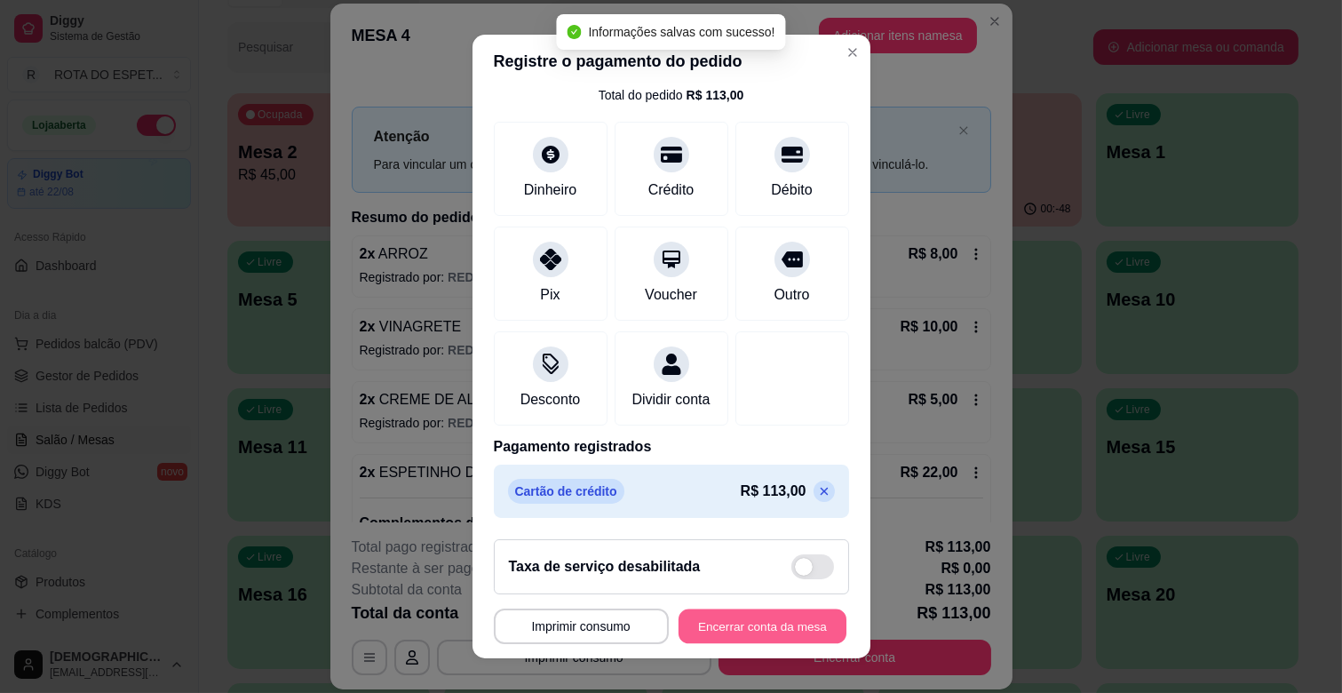
click at [728, 627] on button "Encerrar conta da mesa" at bounding box center [763, 626] width 168 height 35
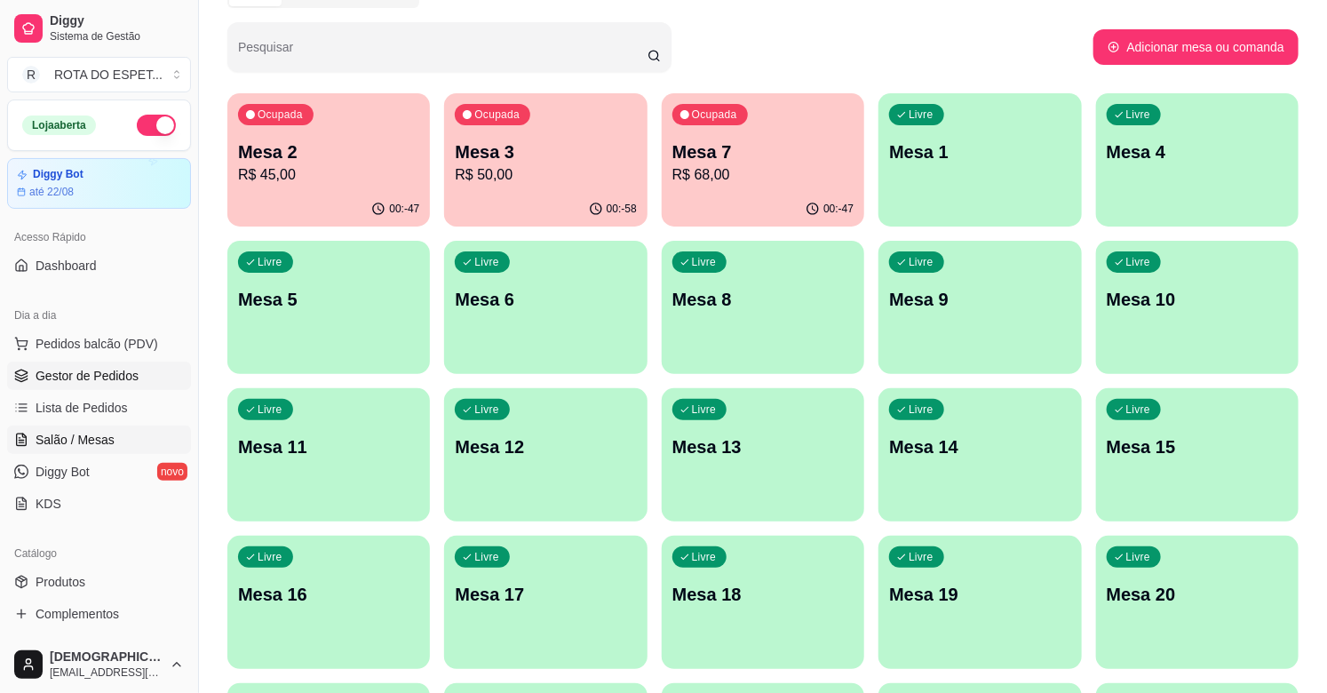
click at [103, 382] on span "Gestor de Pedidos" at bounding box center [87, 376] width 103 height 18
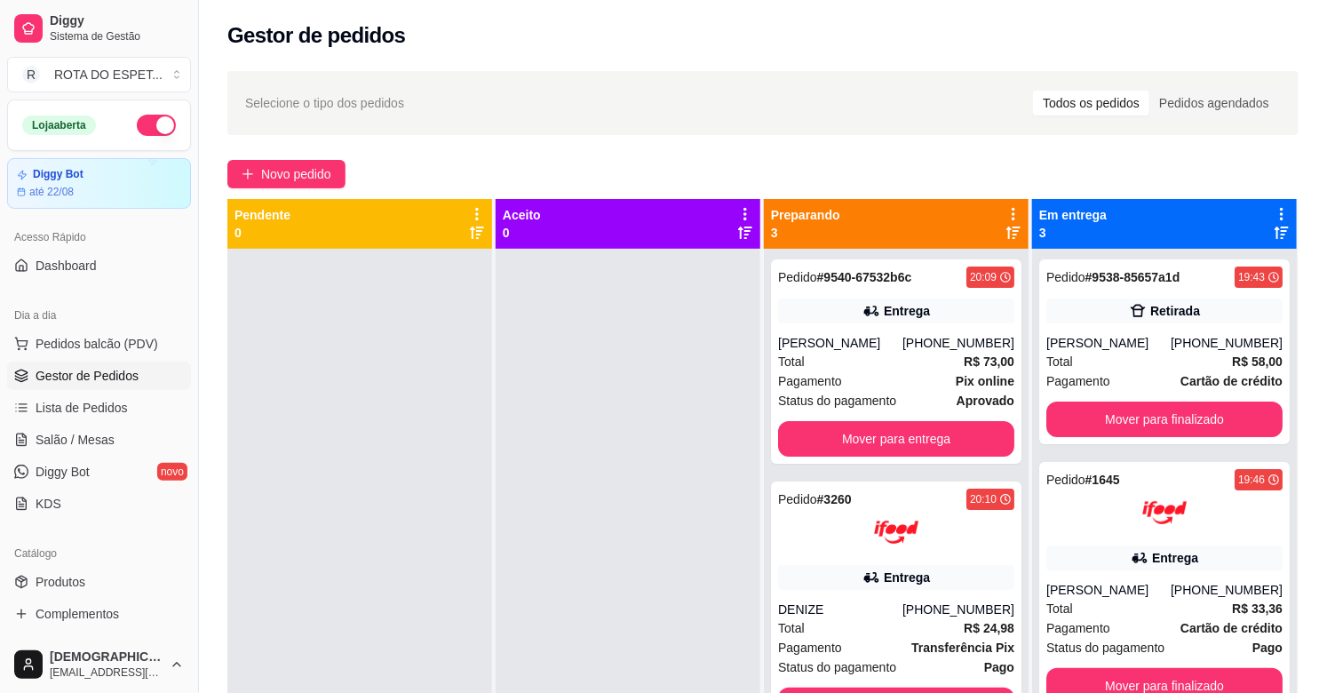
click at [430, 498] on div at bounding box center [359, 595] width 265 height 693
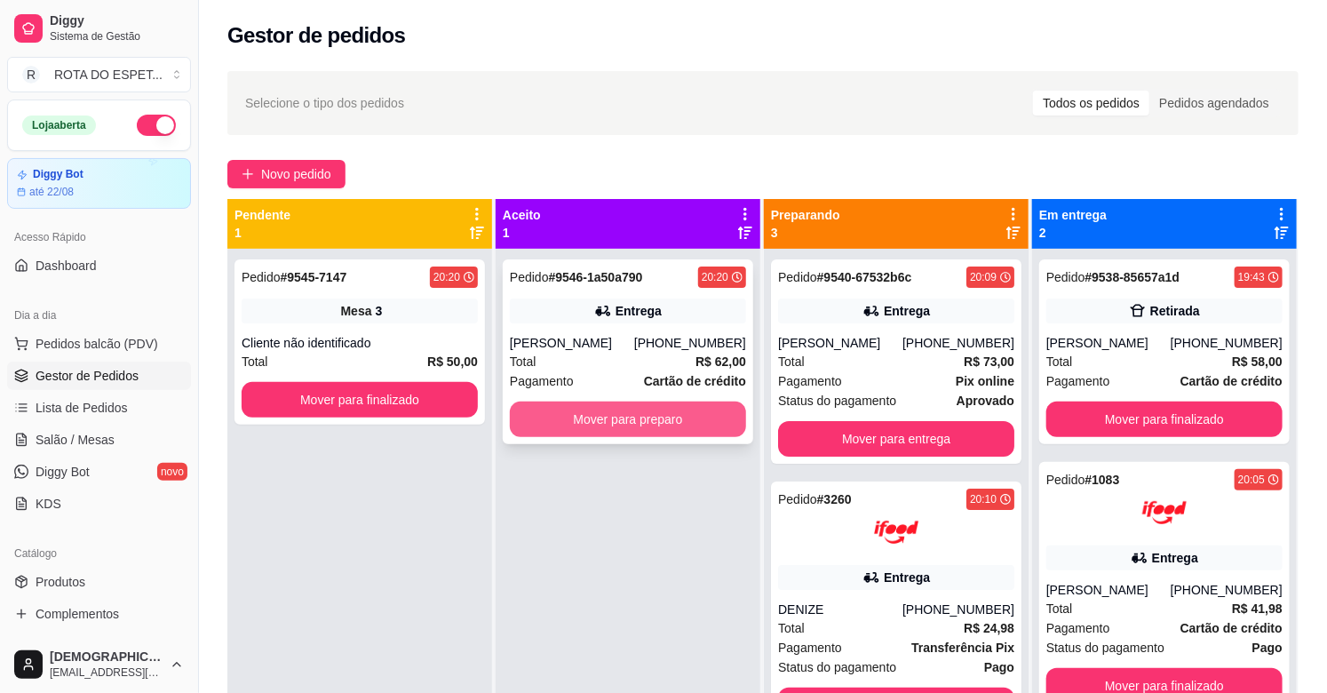
click at [578, 414] on button "Mover para preparo" at bounding box center [628, 420] width 236 height 36
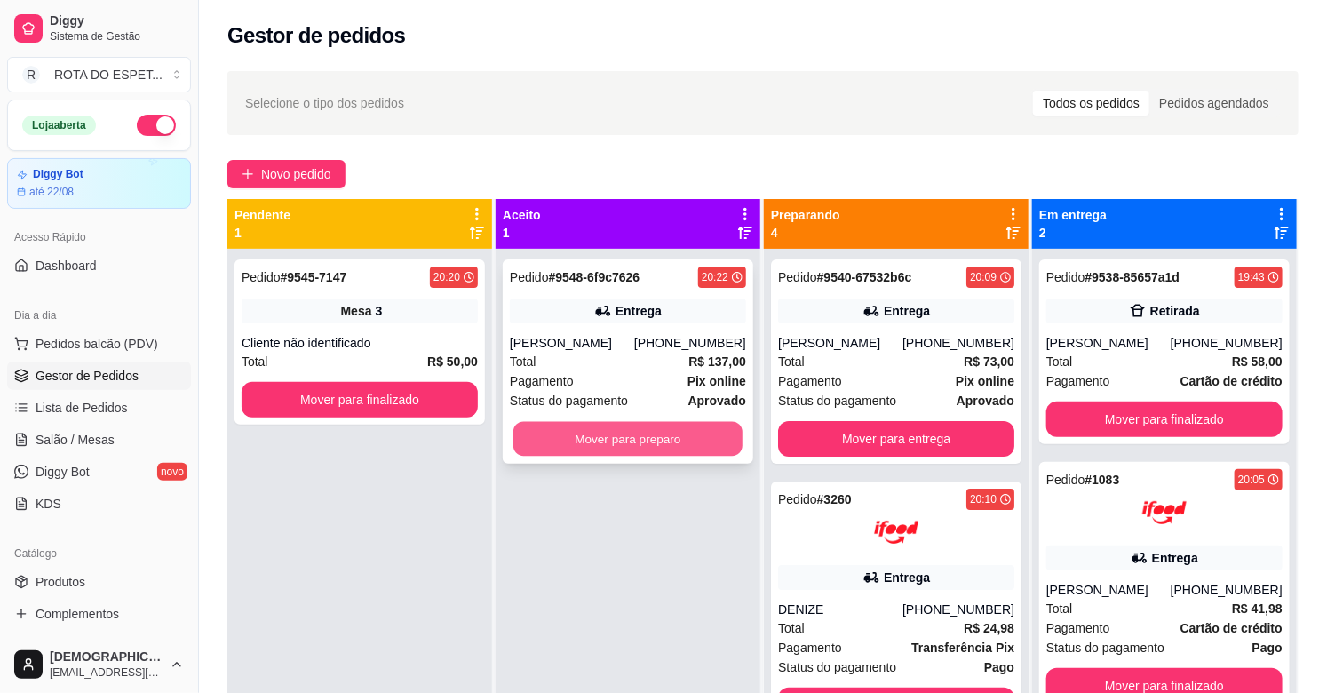
click at [664, 431] on button "Mover para preparo" at bounding box center [627, 439] width 229 height 35
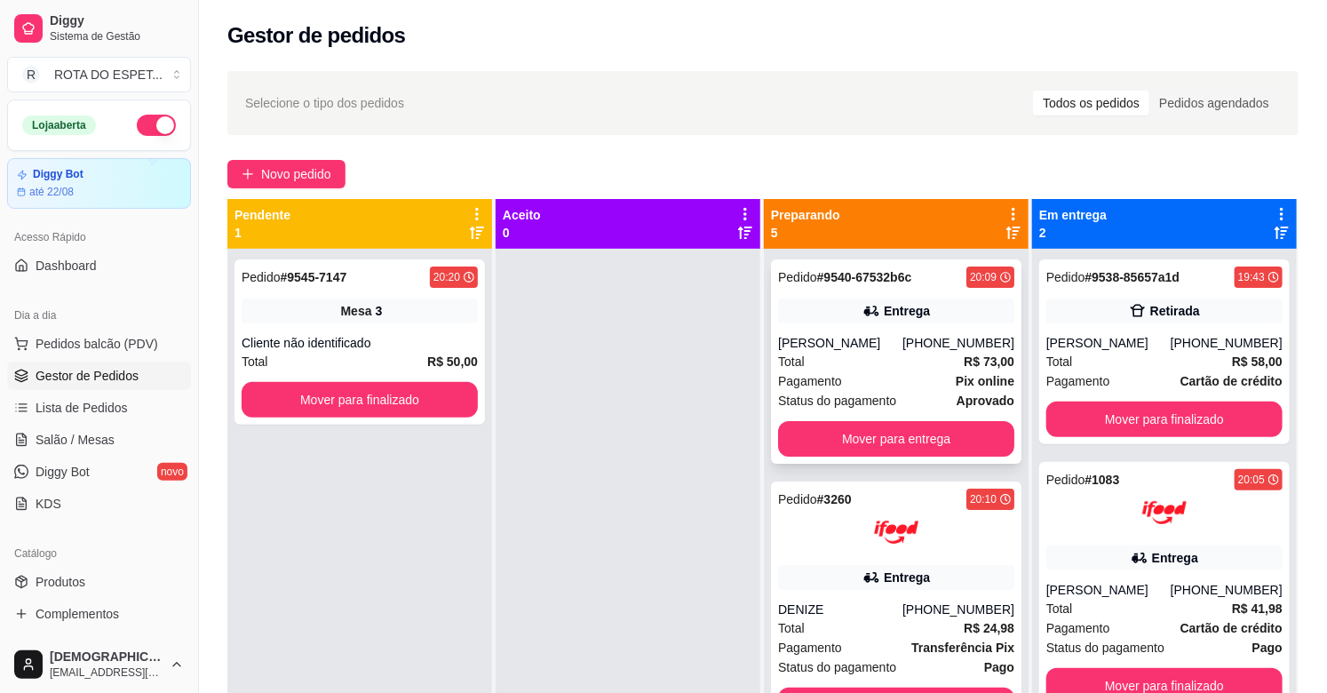
click at [877, 325] on div "Pedido # 9540-67532b6c 20:09 Entrega Karolayne [PHONE_NUMBER] Total R$ 73,00 Pa…" at bounding box center [896, 361] width 251 height 204
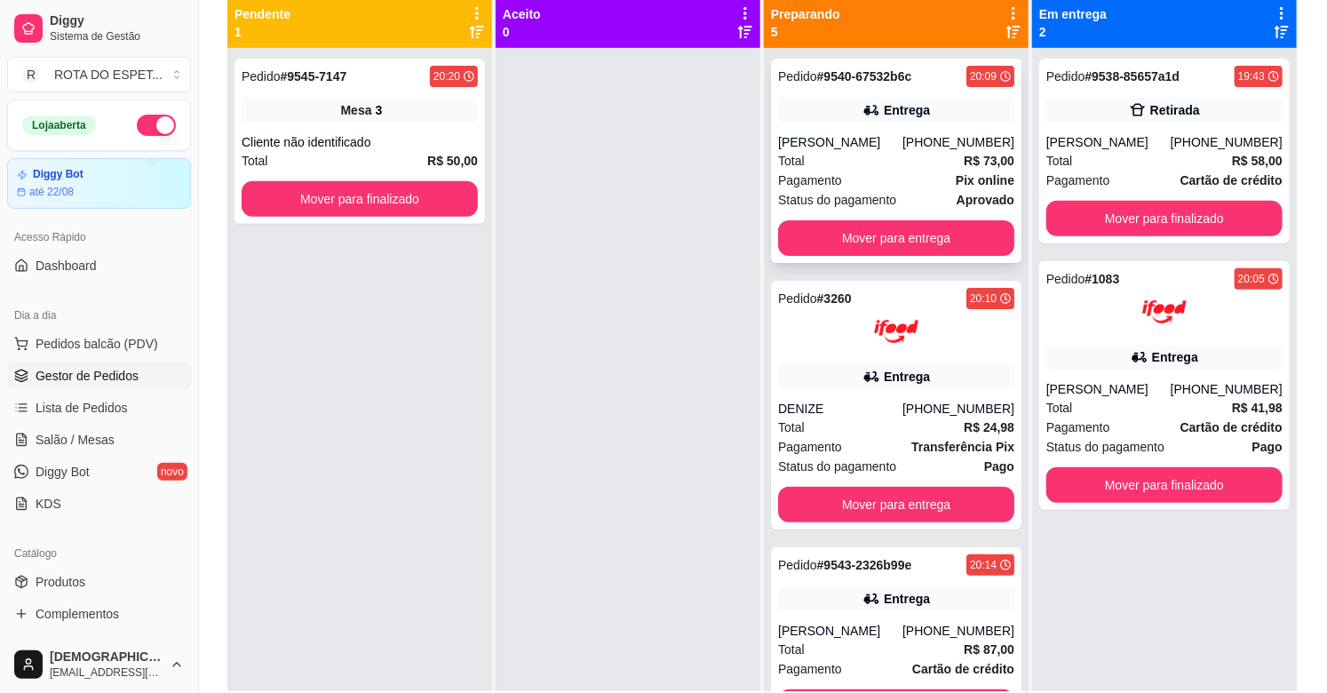
scroll to position [172, 0]
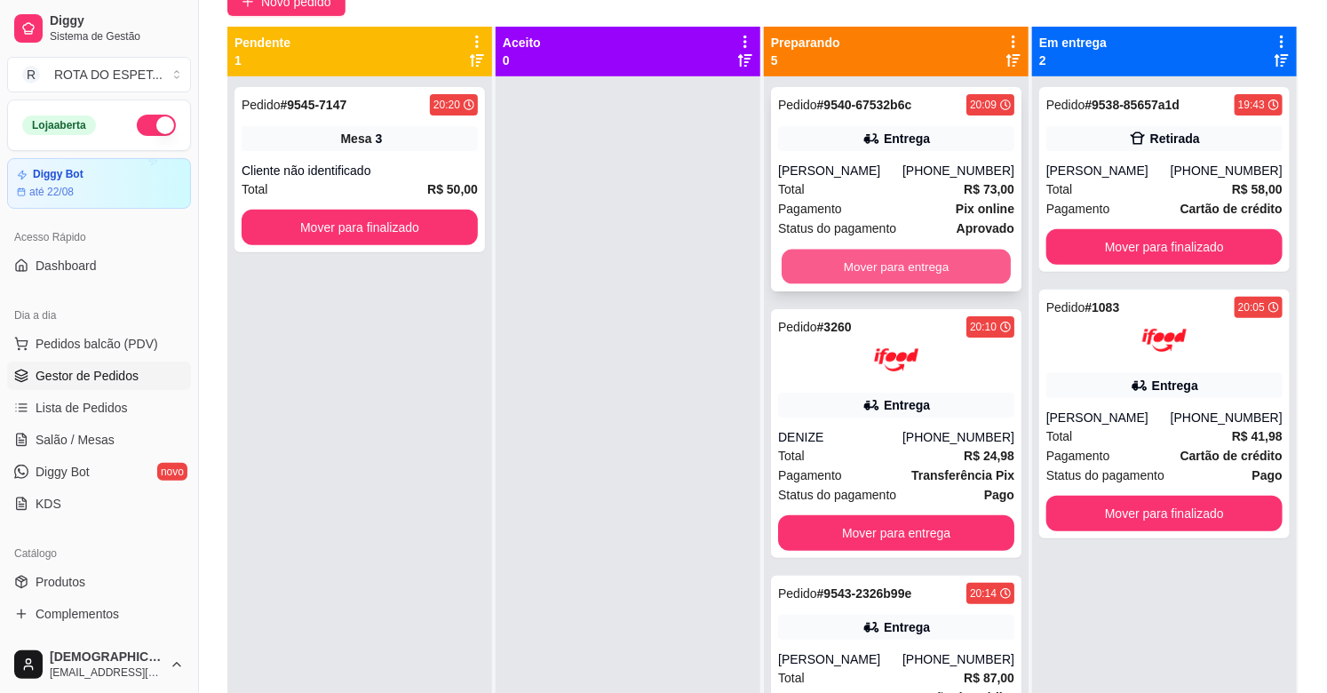
click at [895, 267] on button "Mover para entrega" at bounding box center [896, 267] width 229 height 35
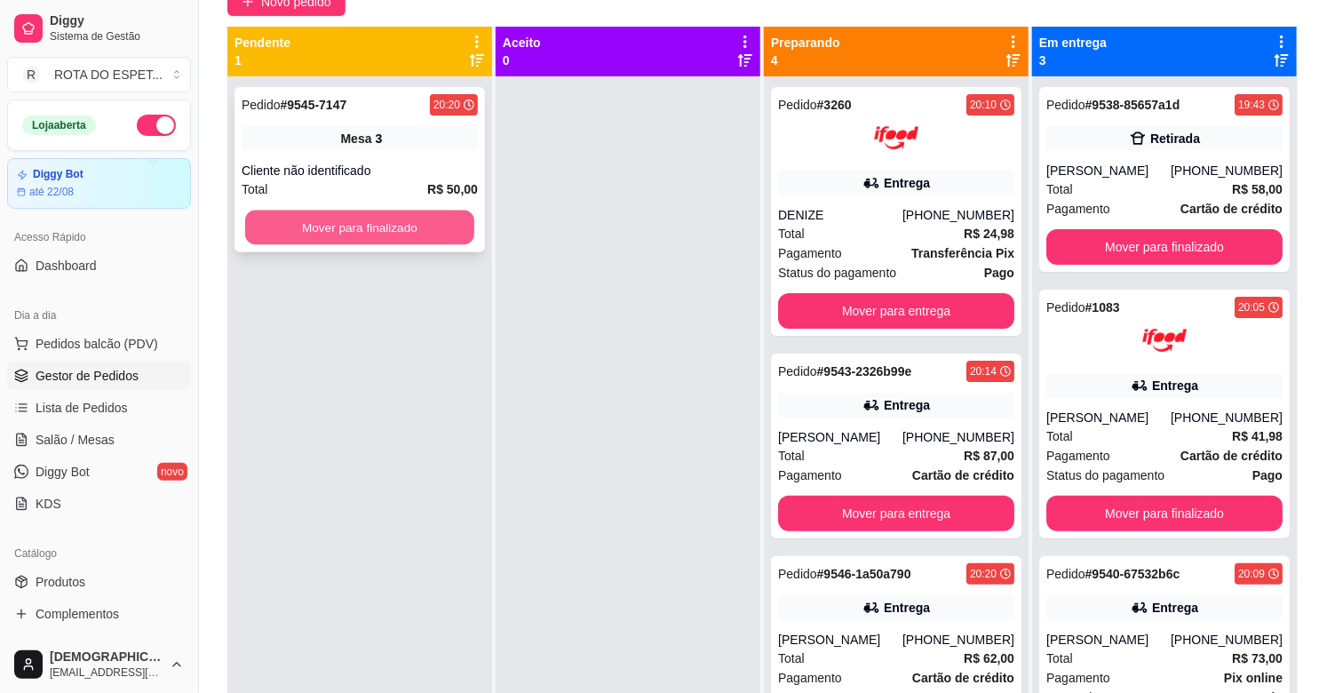
click at [353, 226] on button "Mover para finalizado" at bounding box center [359, 228] width 229 height 35
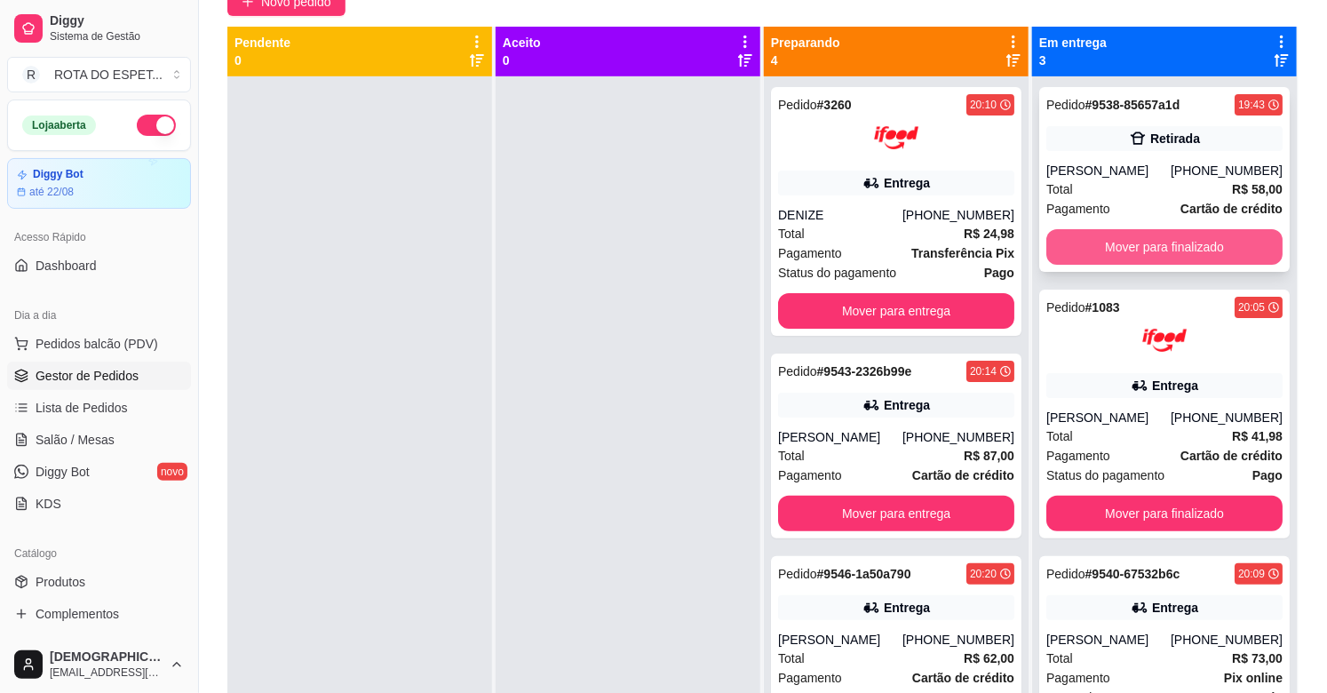
click at [1190, 251] on button "Mover para finalizado" at bounding box center [1164, 247] width 236 height 36
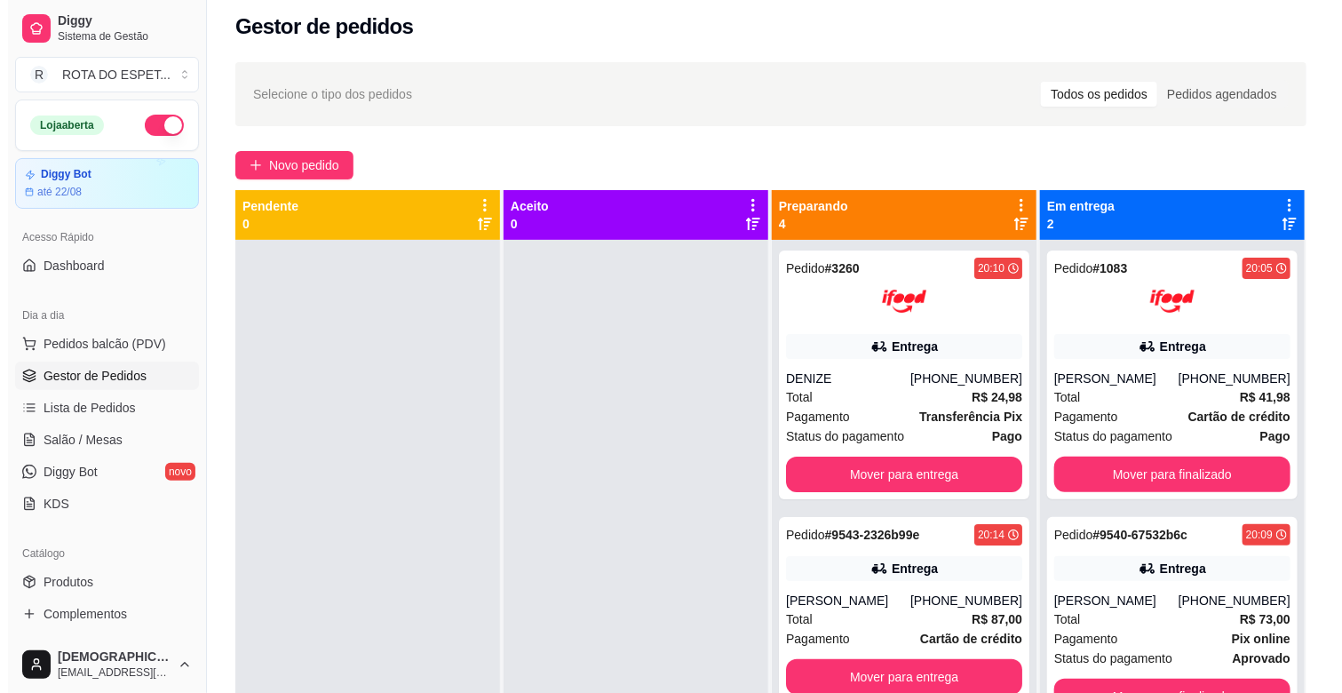
scroll to position [0, 0]
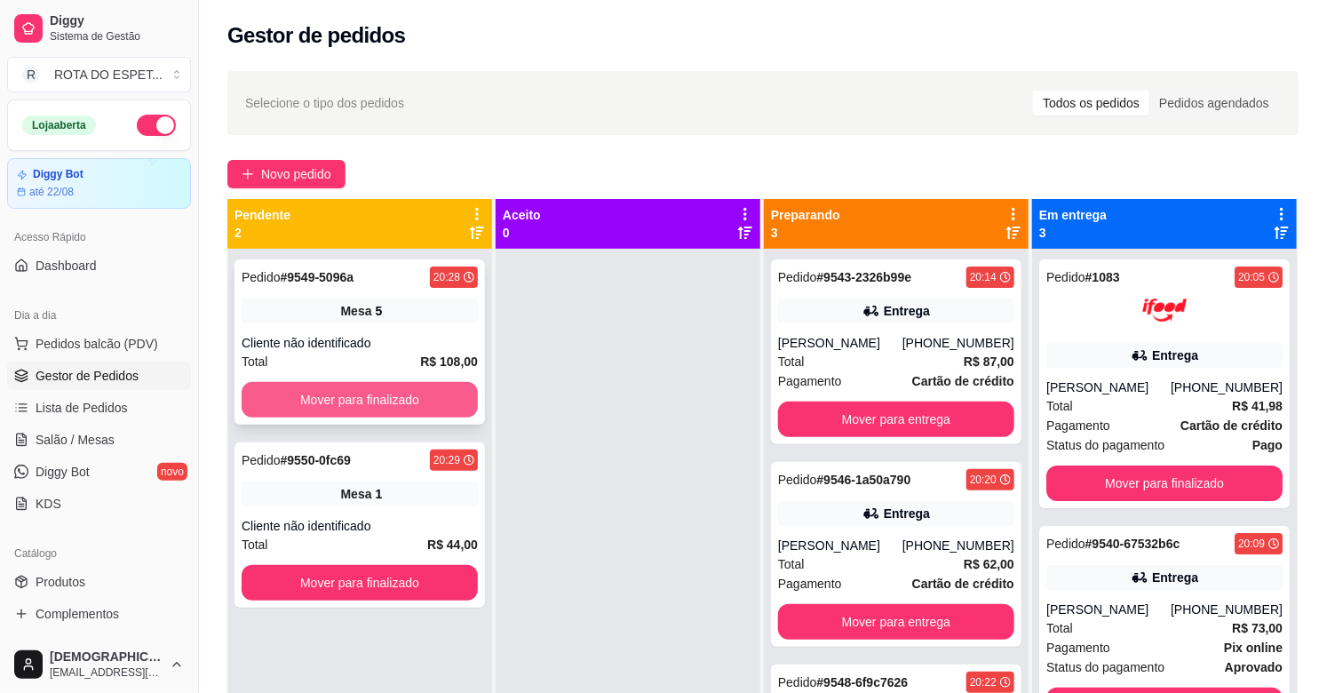
click at [378, 411] on button "Mover para finalizado" at bounding box center [360, 400] width 236 height 36
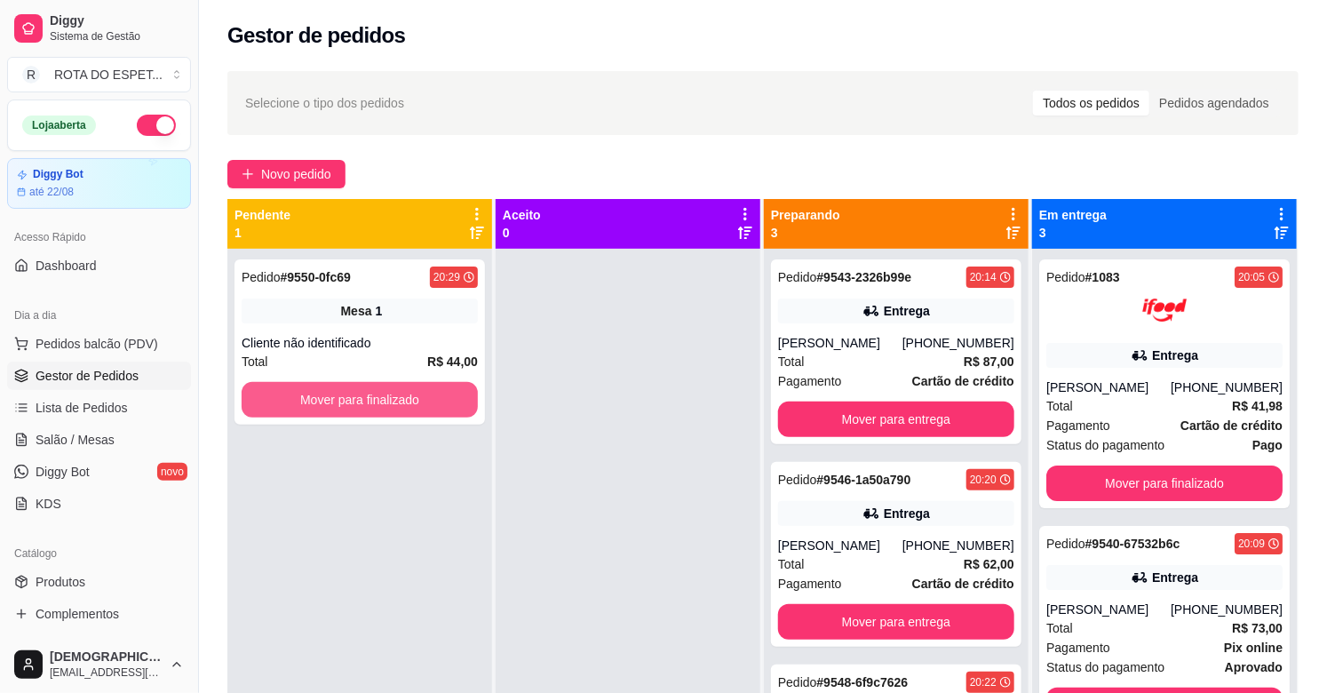
click at [391, 402] on button "Mover para finalizado" at bounding box center [360, 400] width 236 height 36
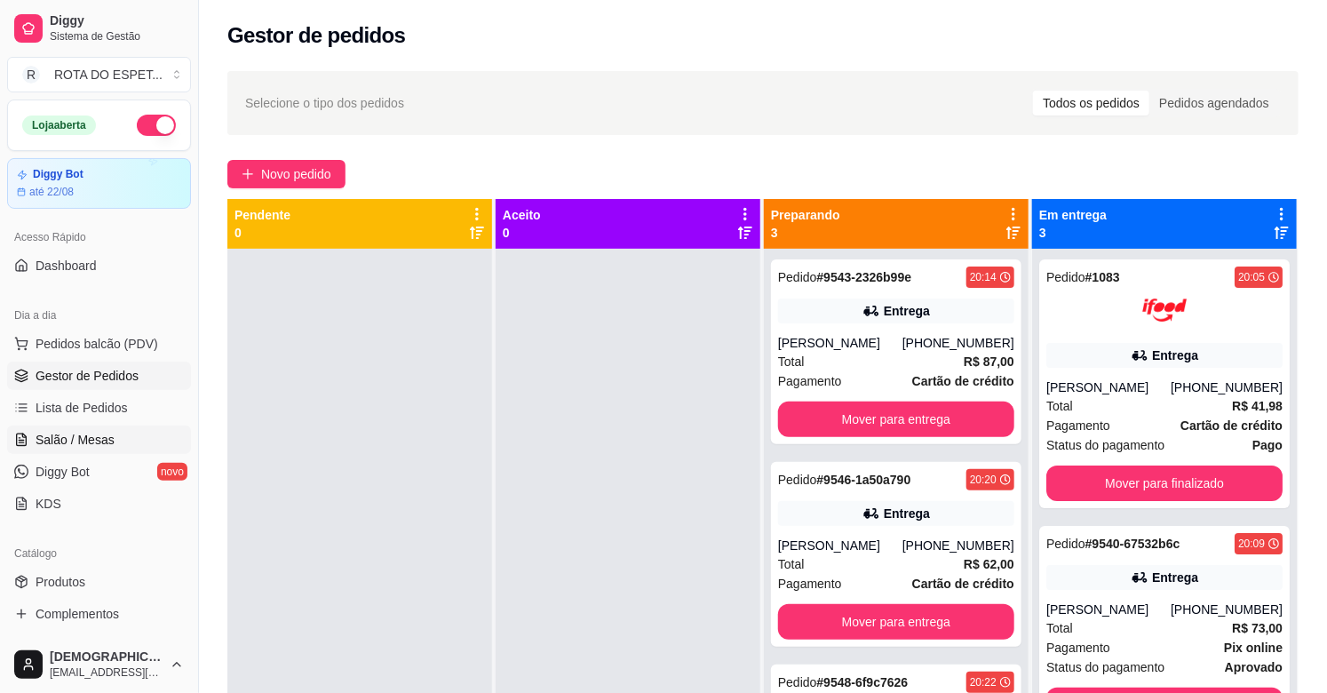
click at [102, 445] on span "Salão / Mesas" at bounding box center [75, 440] width 79 height 18
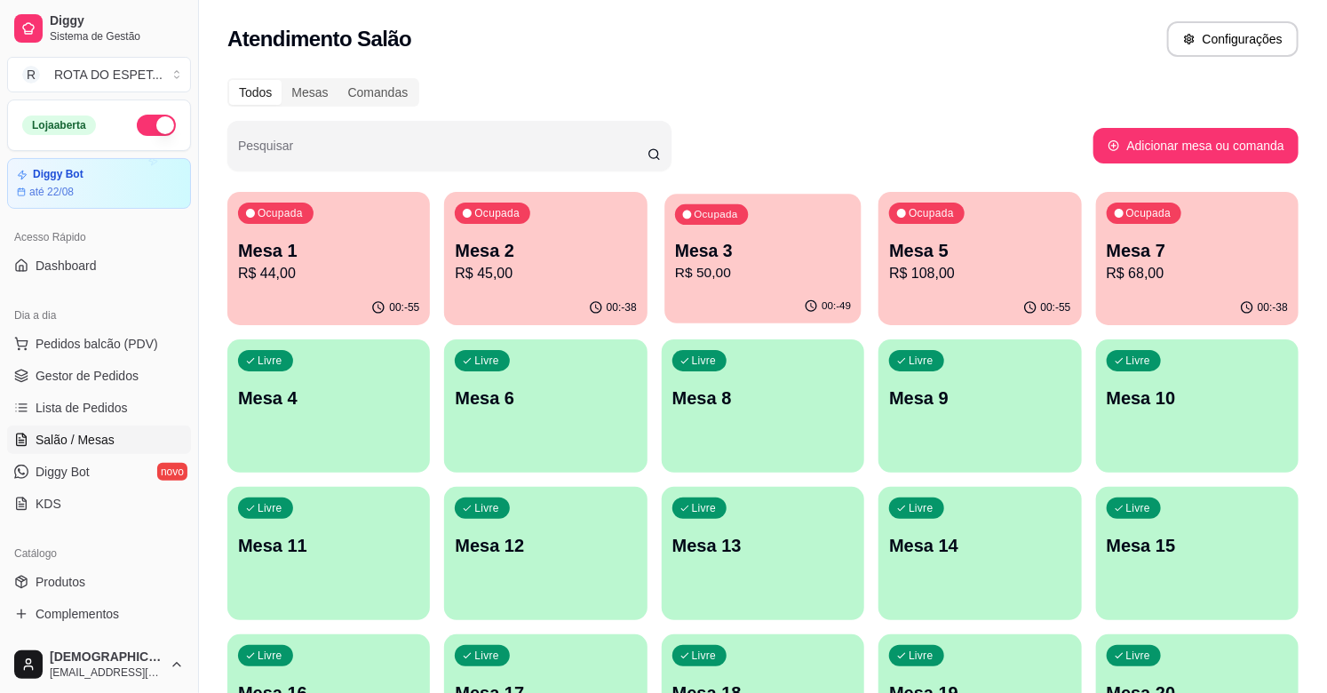
click at [771, 252] on p "Mesa 3" at bounding box center [763, 251] width 176 height 24
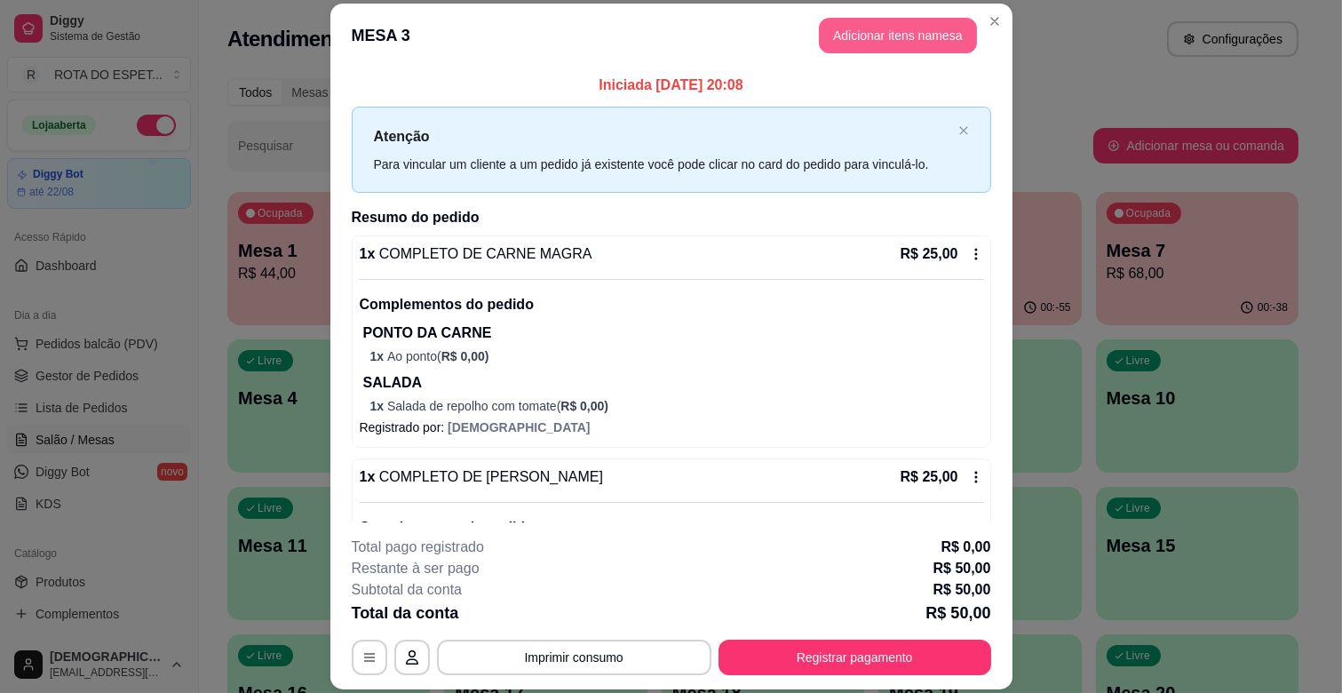
click at [888, 36] on button "Adicionar itens na mesa" at bounding box center [898, 36] width 158 height 36
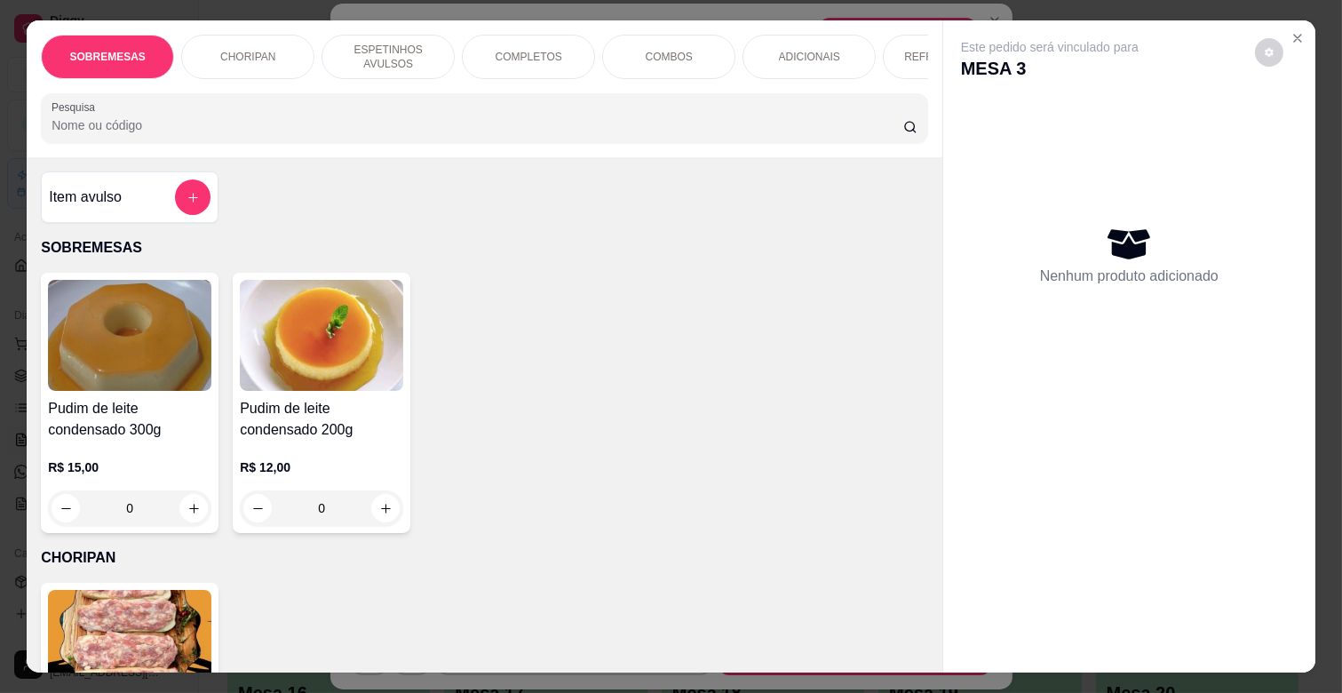
scroll to position [0, 649]
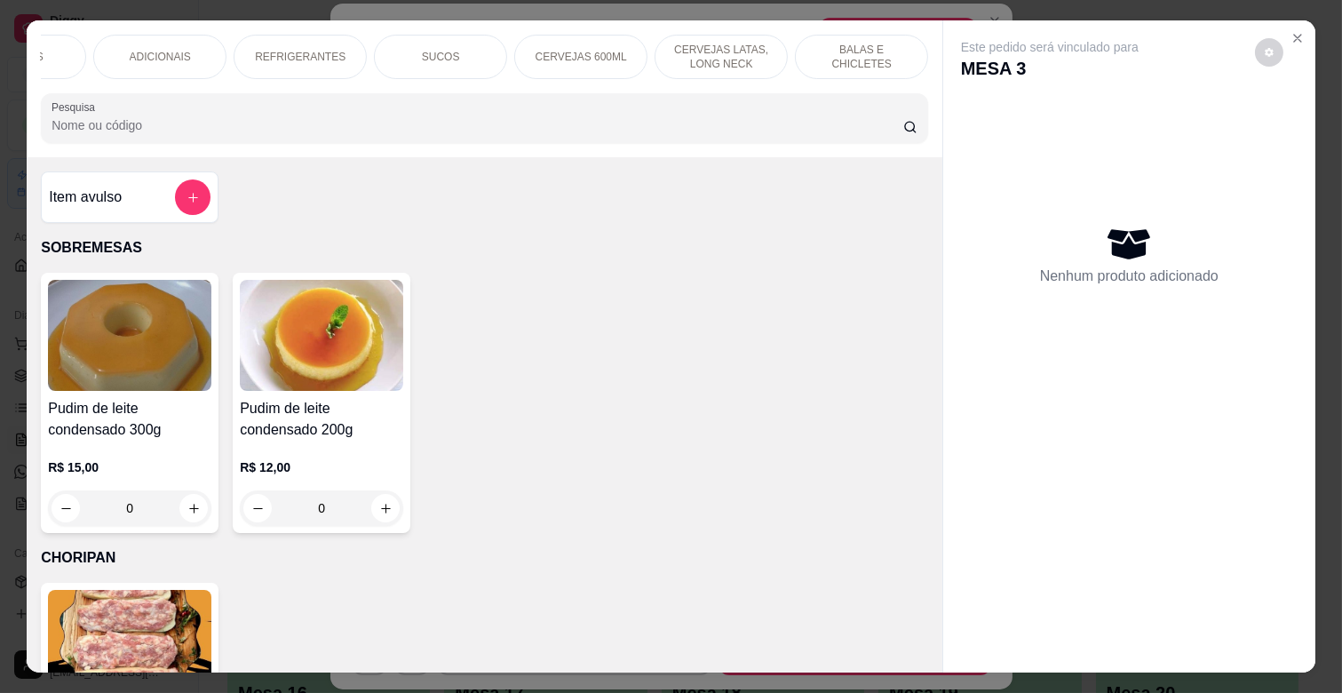
click at [315, 50] on p "REFRIGERANTES" at bounding box center [300, 57] width 91 height 14
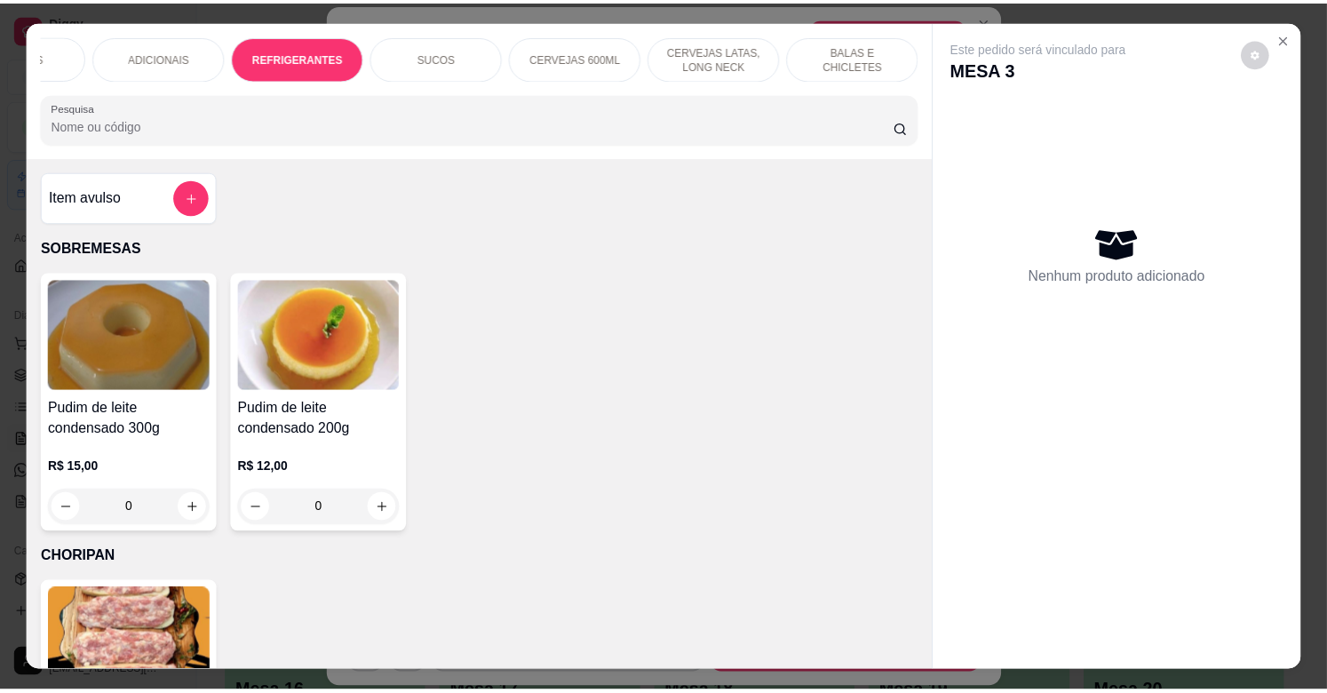
scroll to position [43, 0]
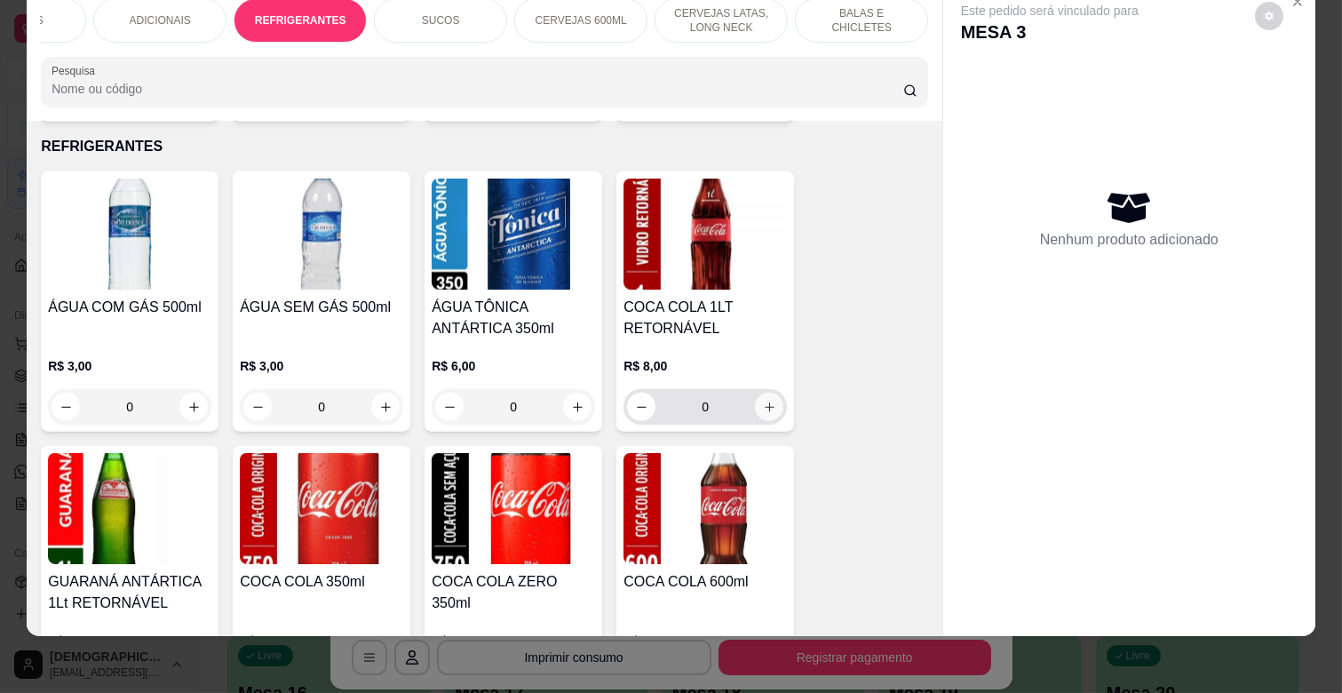
click at [763, 401] on icon "increase-product-quantity" at bounding box center [769, 407] width 13 height 13
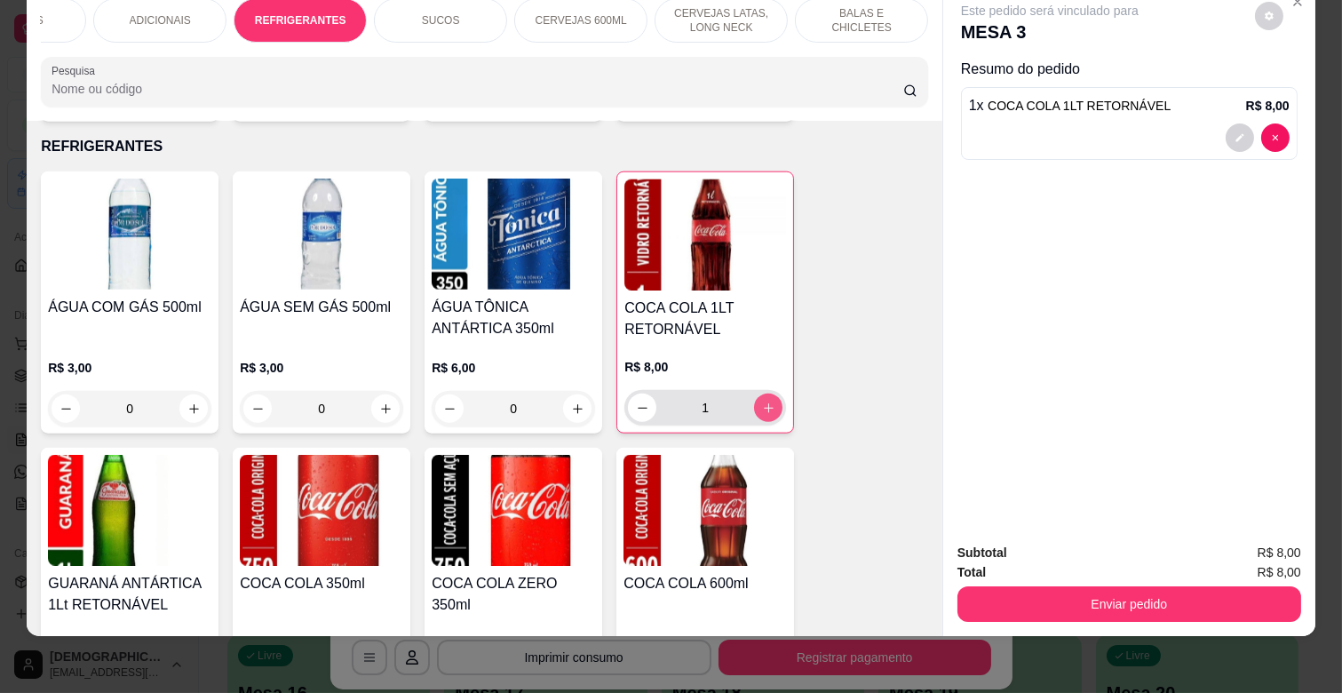
type input "1"
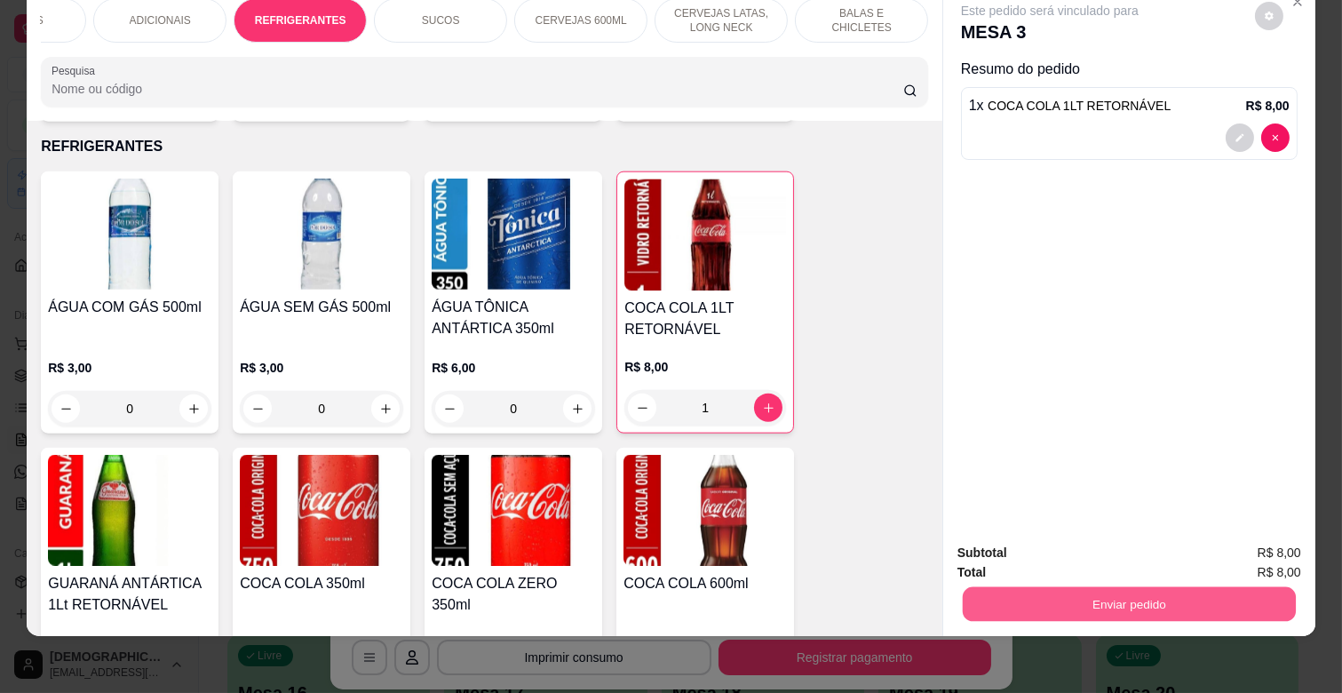
click at [1184, 586] on button "Enviar pedido" at bounding box center [1129, 603] width 333 height 35
click at [1116, 536] on button "Não registrar e enviar pedido" at bounding box center [1069, 546] width 185 height 34
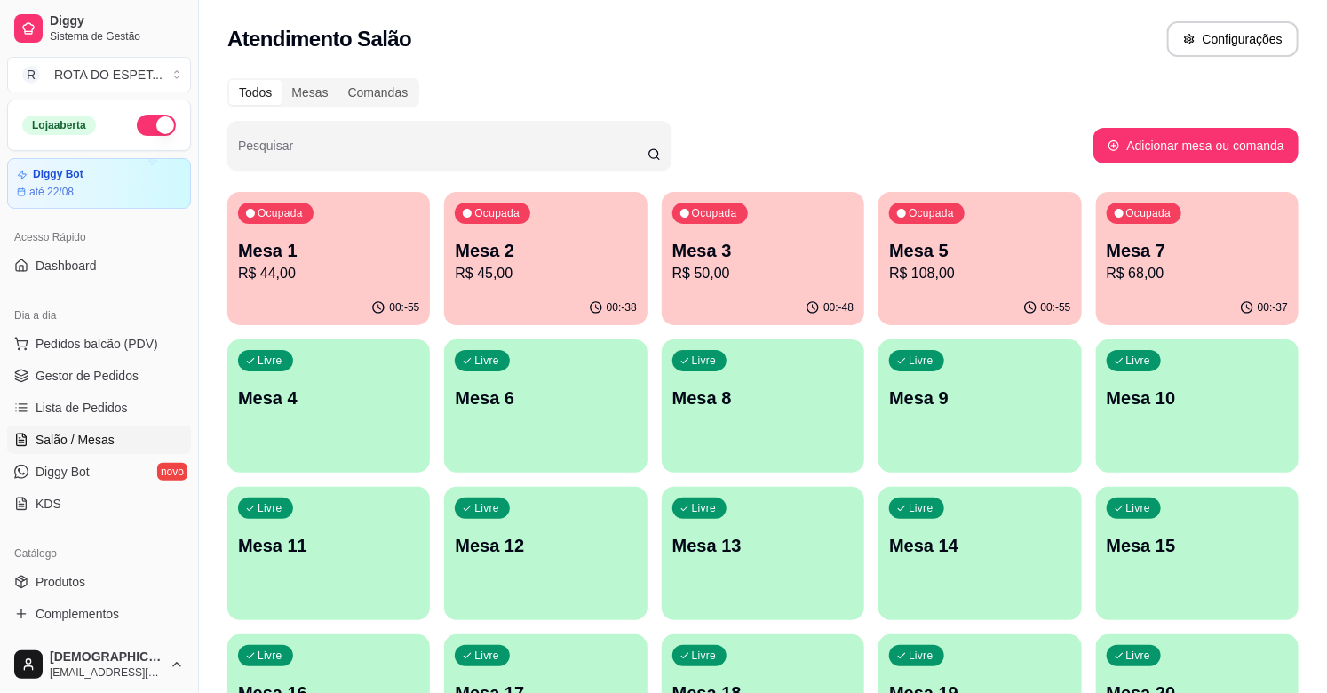
click at [822, 28] on div "Atendimento Salão Configurações" at bounding box center [762, 39] width 1071 height 36
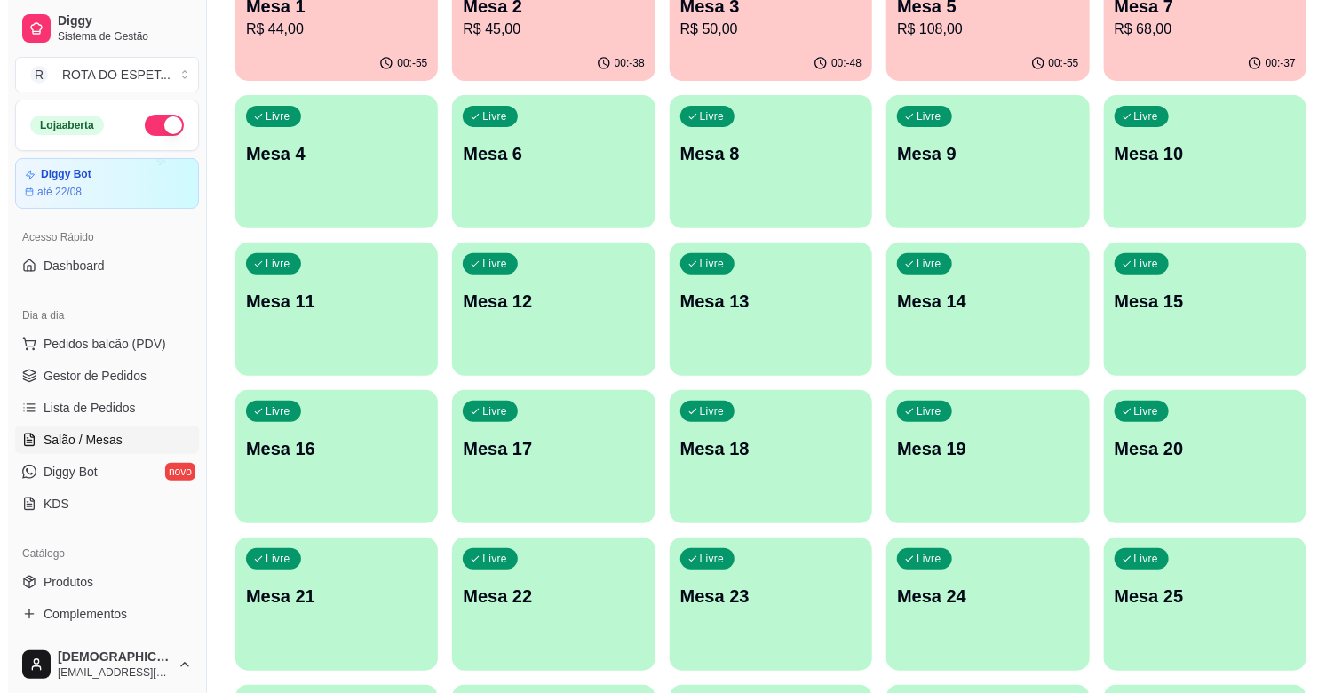
scroll to position [296, 0]
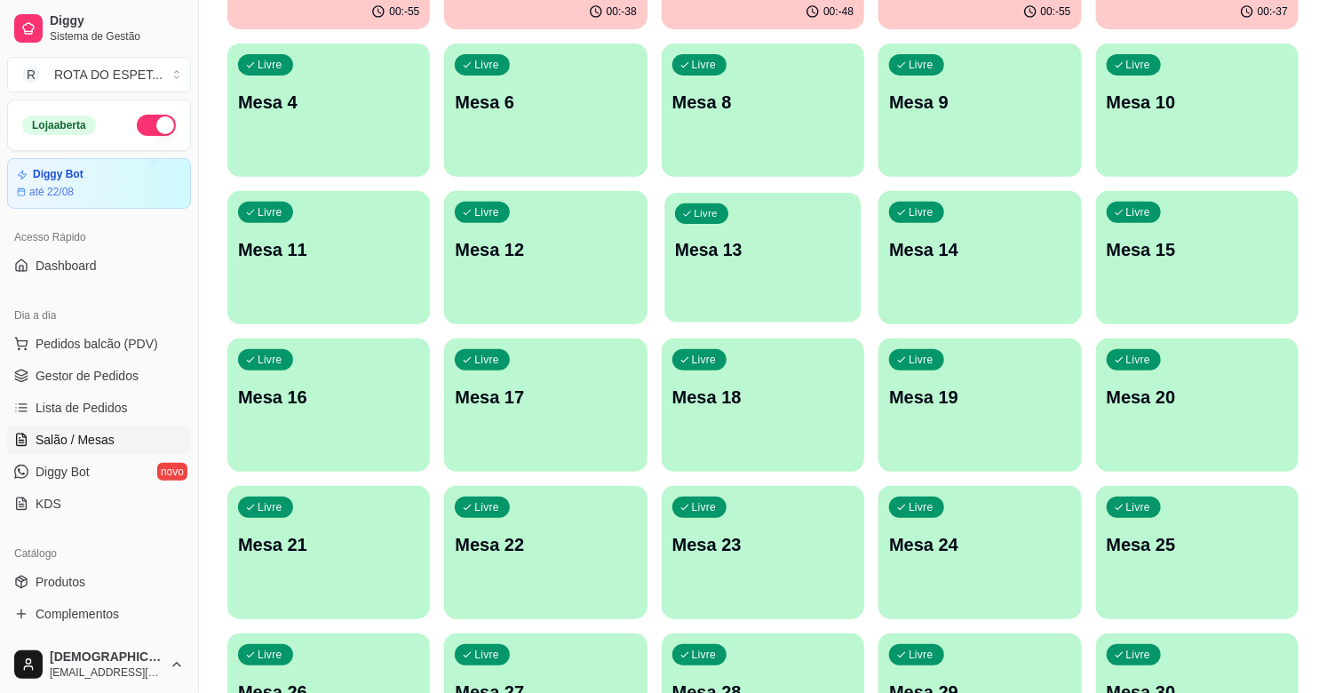
click at [767, 228] on div "Livre Mesa 13" at bounding box center [762, 247] width 197 height 108
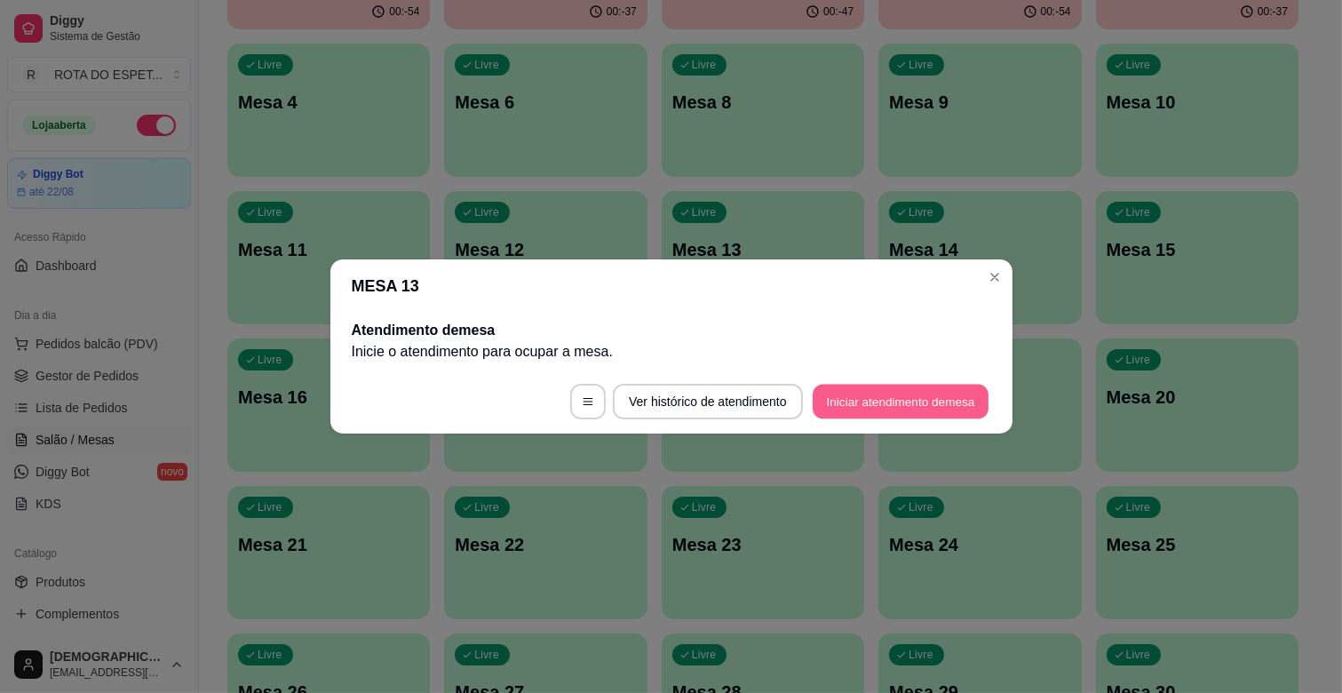
click at [912, 395] on button "Iniciar atendimento de mesa" at bounding box center [901, 402] width 176 height 35
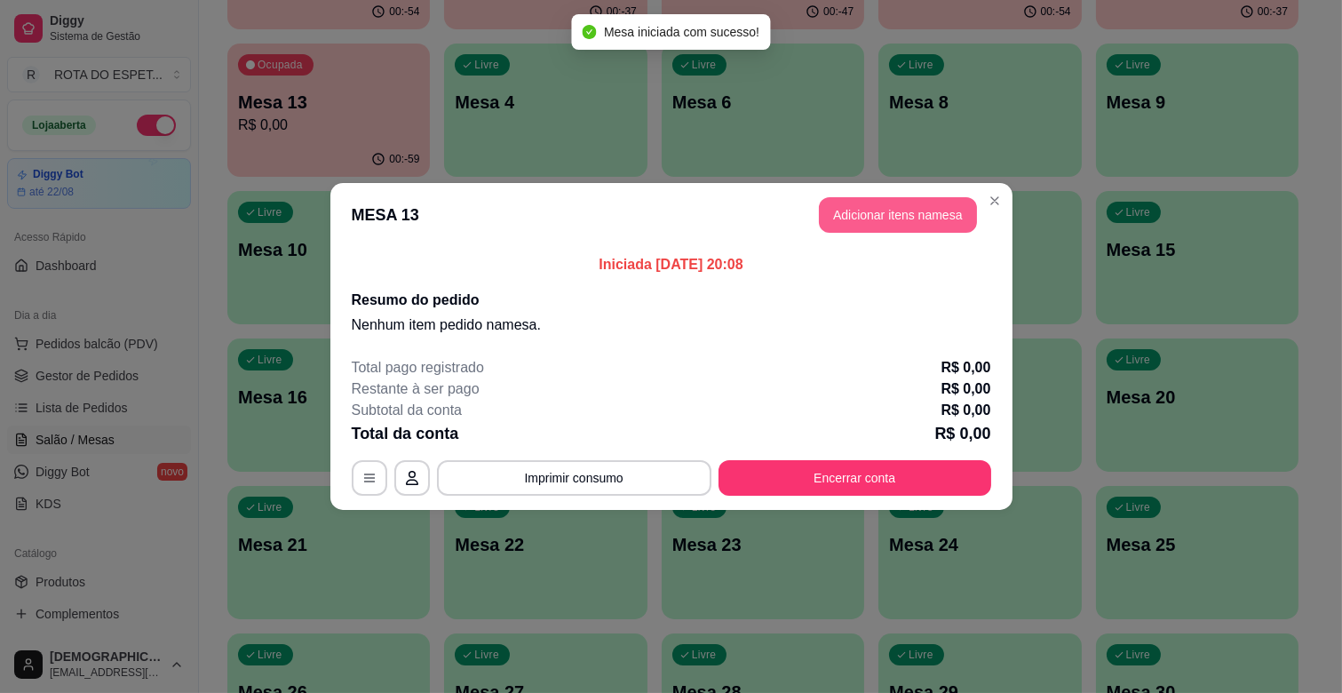
click at [925, 213] on button "Adicionar itens na mesa" at bounding box center [898, 215] width 158 height 36
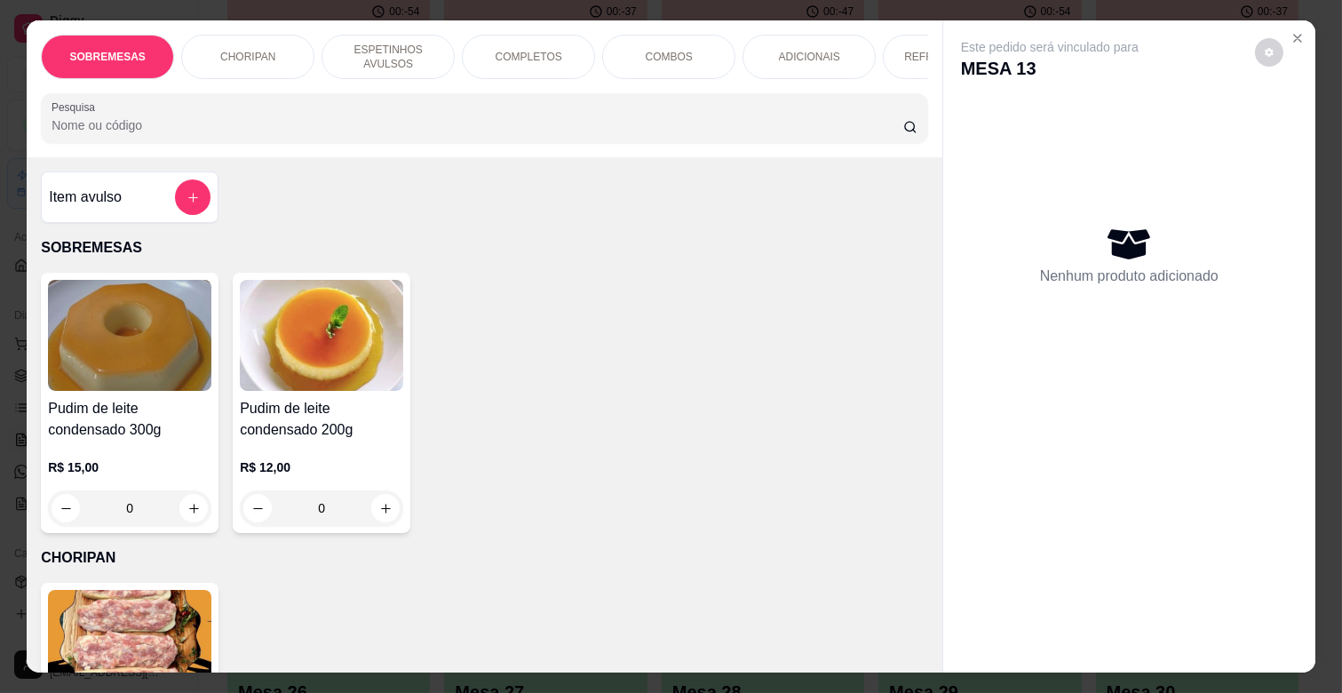
click at [378, 55] on p "ESPETINHOS AVULSOS" at bounding box center [388, 57] width 103 height 28
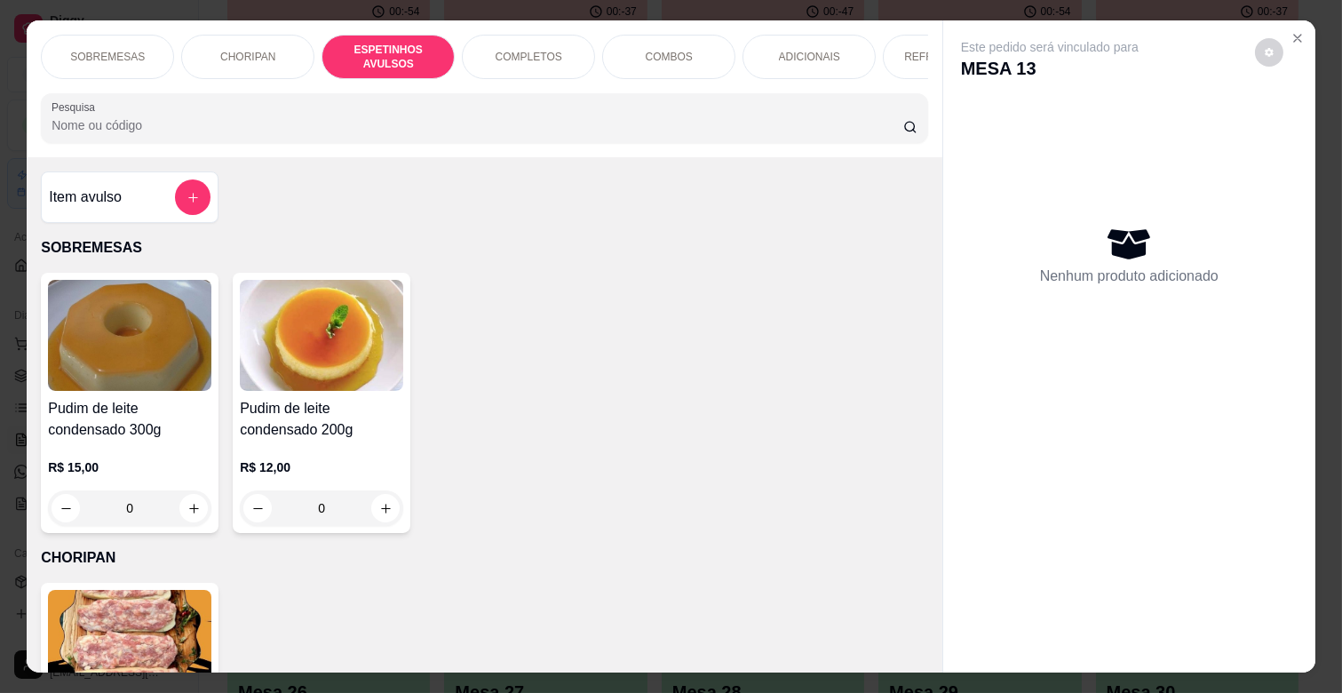
scroll to position [43, 0]
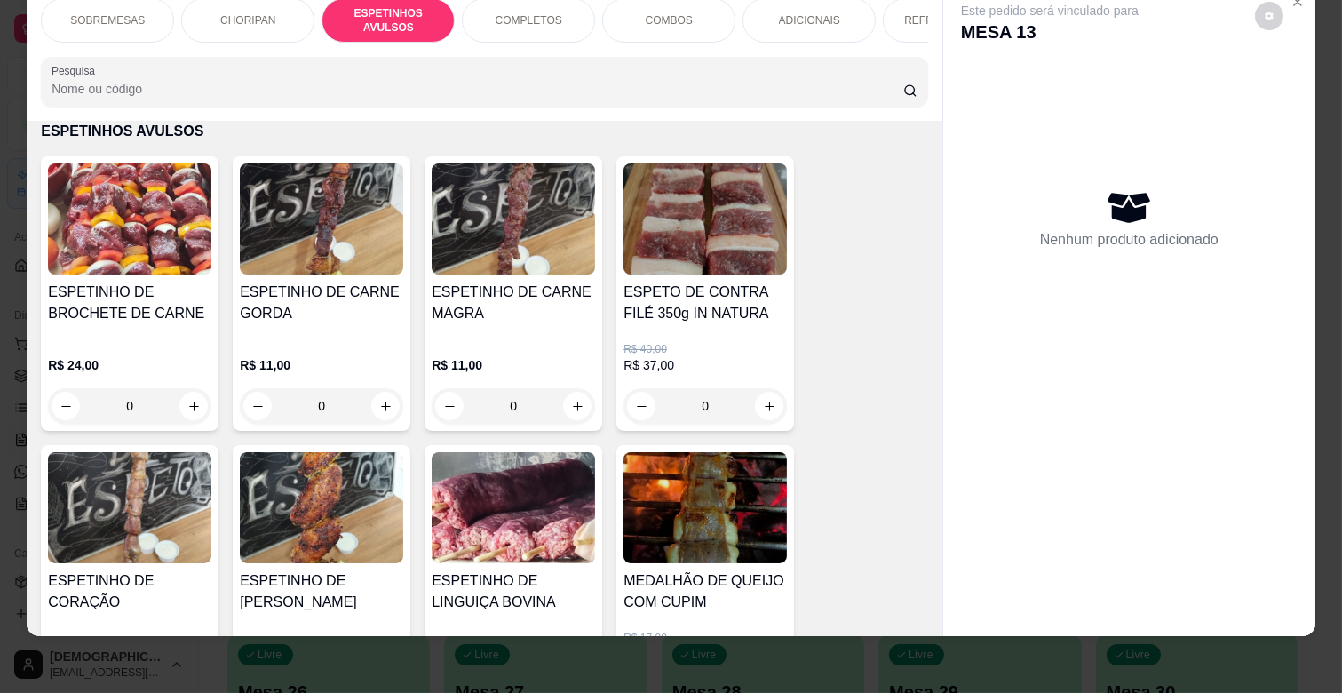
click at [346, 318] on h4 "ESPETINHO DE CARNE GORDA" at bounding box center [321, 303] width 163 height 43
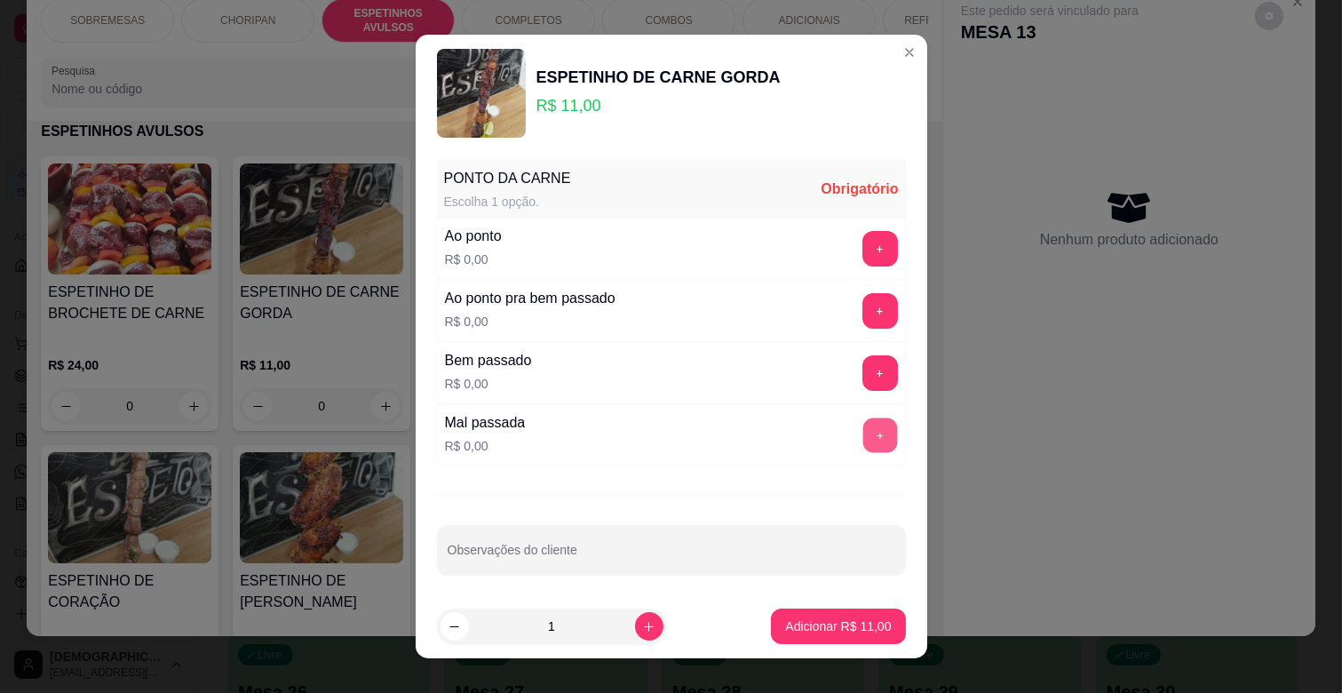
click at [863, 423] on button "+" at bounding box center [880, 435] width 35 height 35
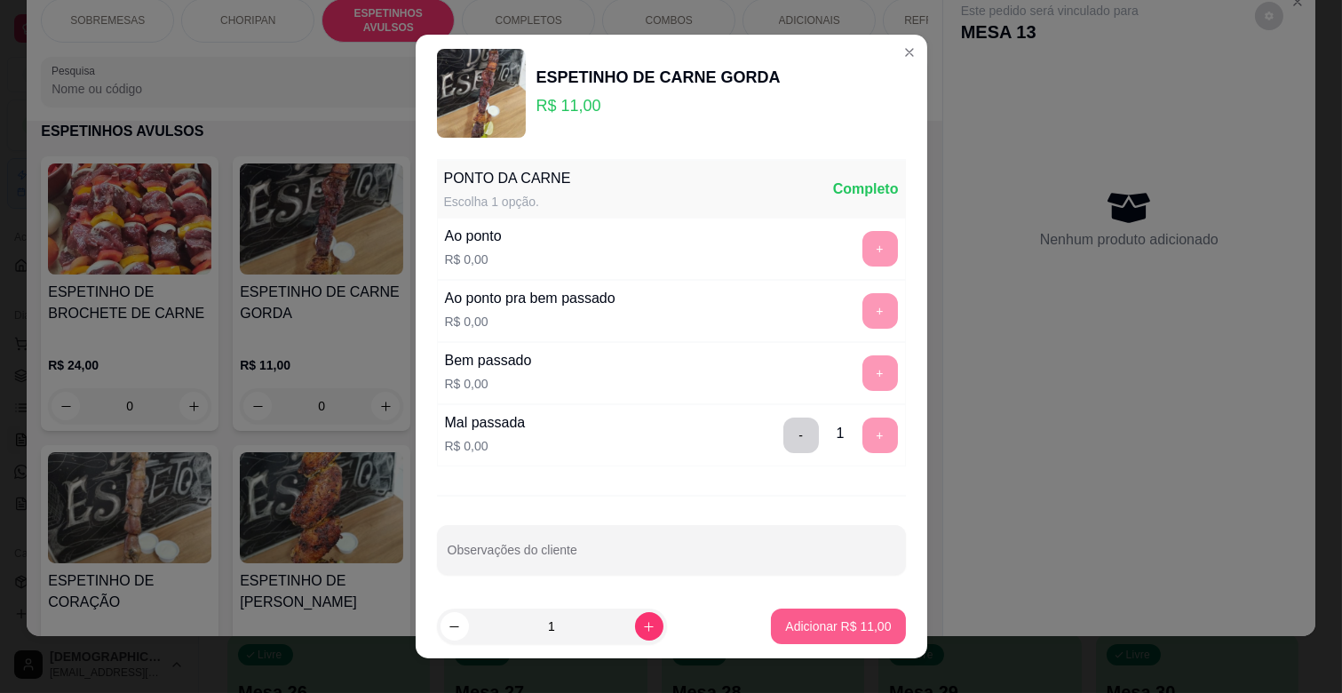
click at [811, 622] on p "Adicionar R$ 11,00" at bounding box center [838, 626] width 106 height 18
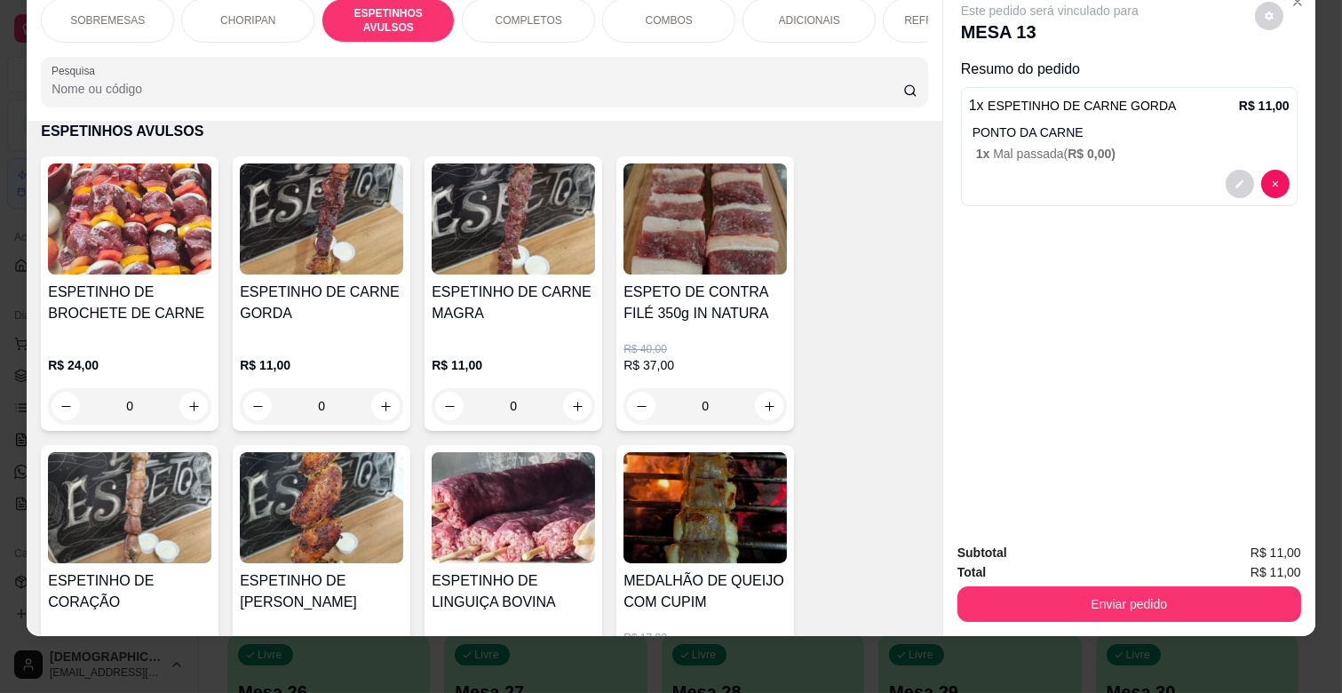
click at [338, 303] on h4 "ESPETINHO DE CARNE GORDA" at bounding box center [321, 303] width 163 height 43
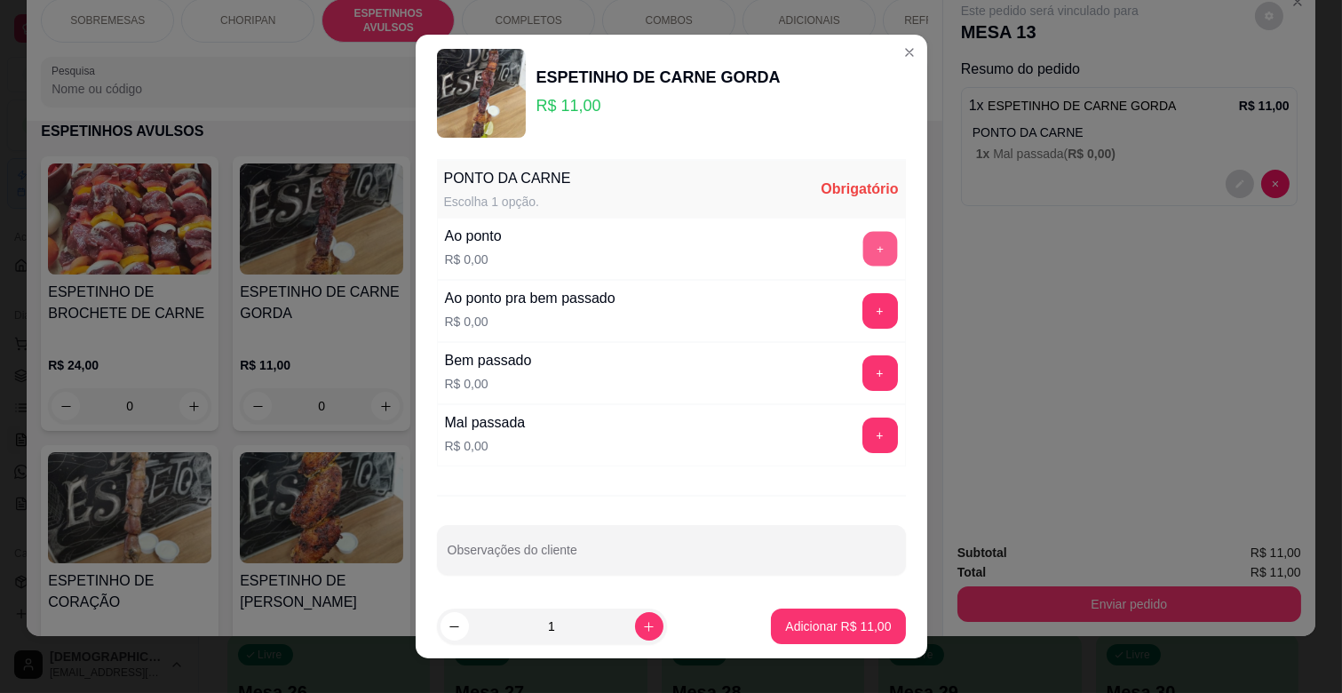
click at [863, 235] on button "+" at bounding box center [880, 249] width 35 height 35
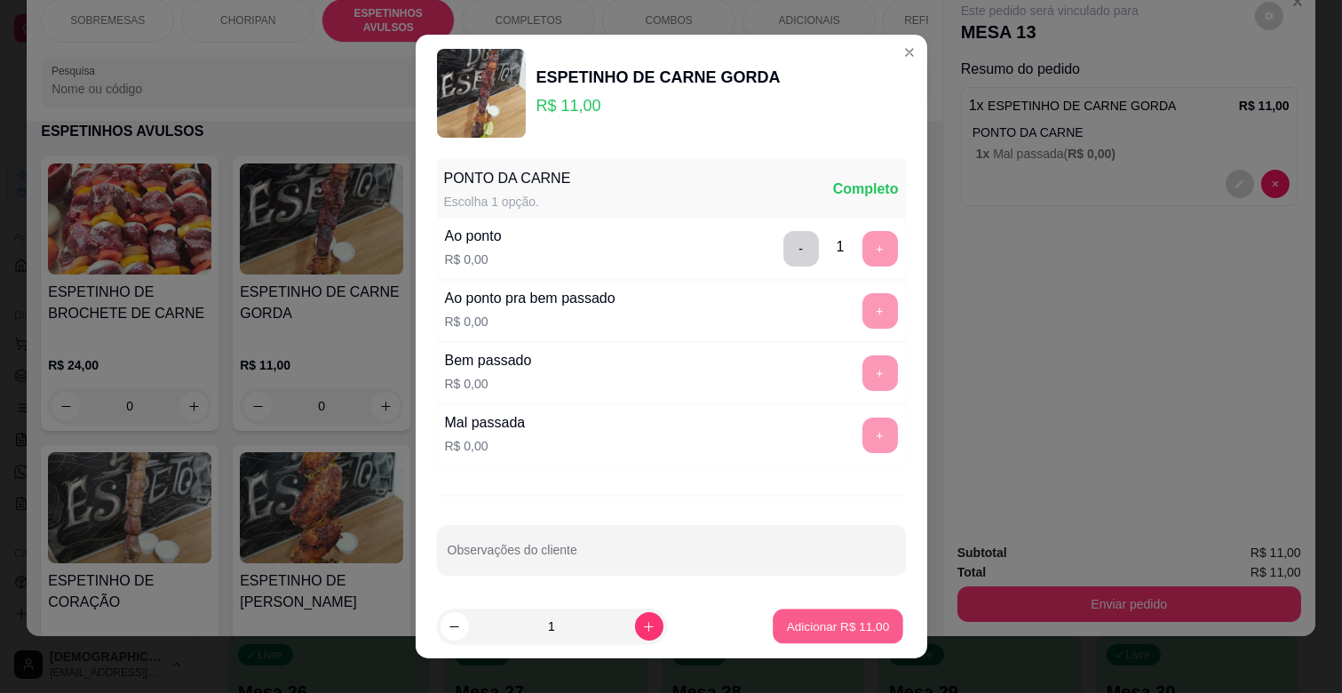
click at [831, 631] on p "Adicionar R$ 11,00" at bounding box center [838, 625] width 103 height 17
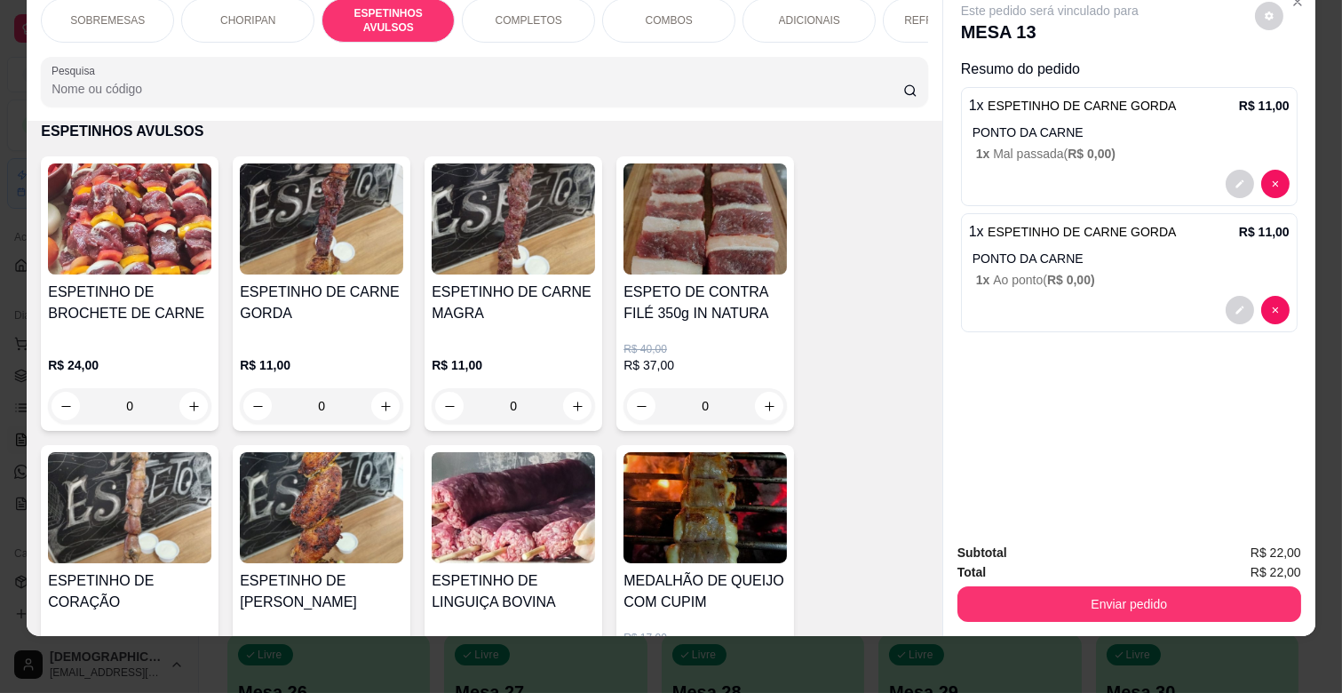
click at [802, 13] on p "ADICIONAIS" at bounding box center [809, 20] width 61 height 14
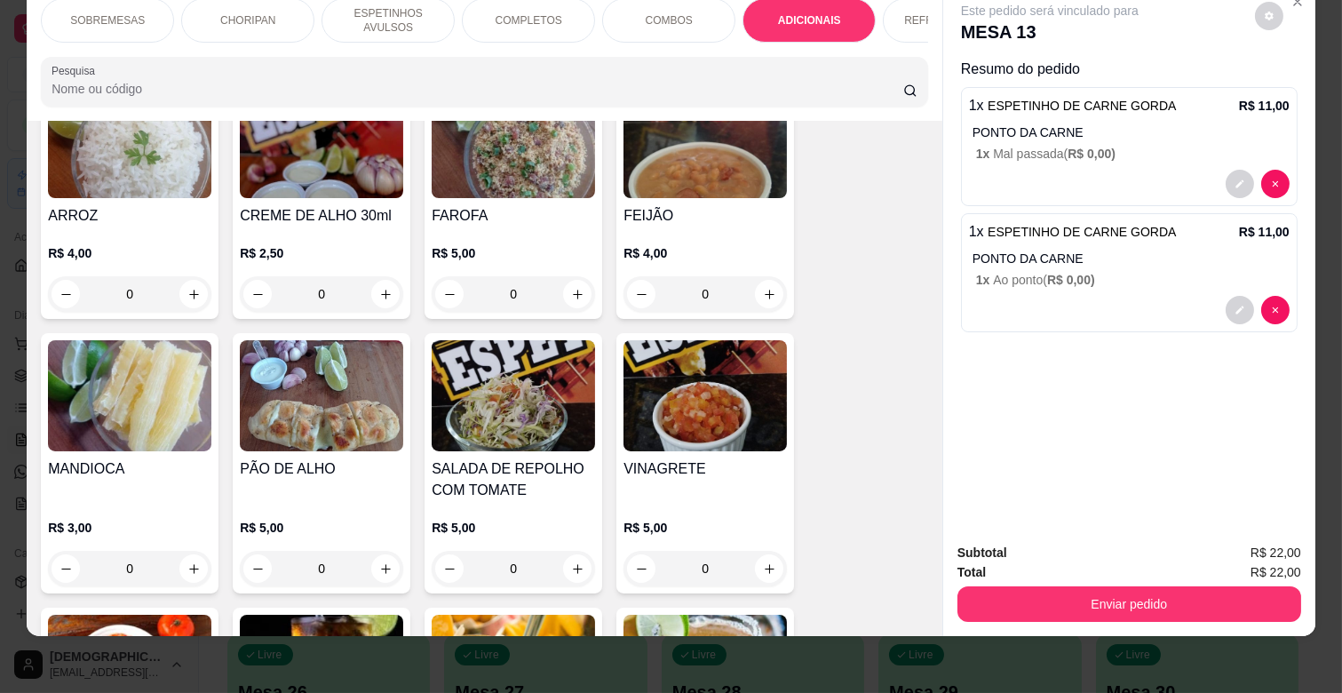
scroll to position [3150, 0]
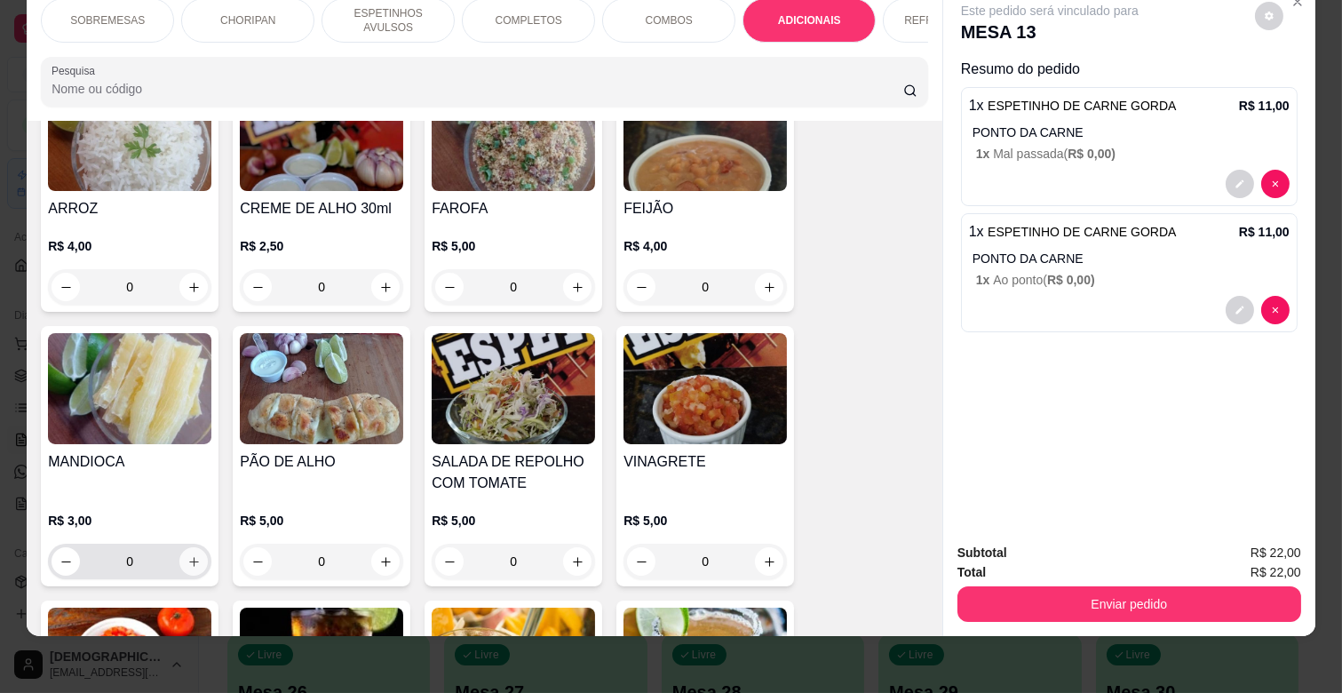
click at [187, 555] on icon "increase-product-quantity" at bounding box center [193, 561] width 13 height 13
type input "1"
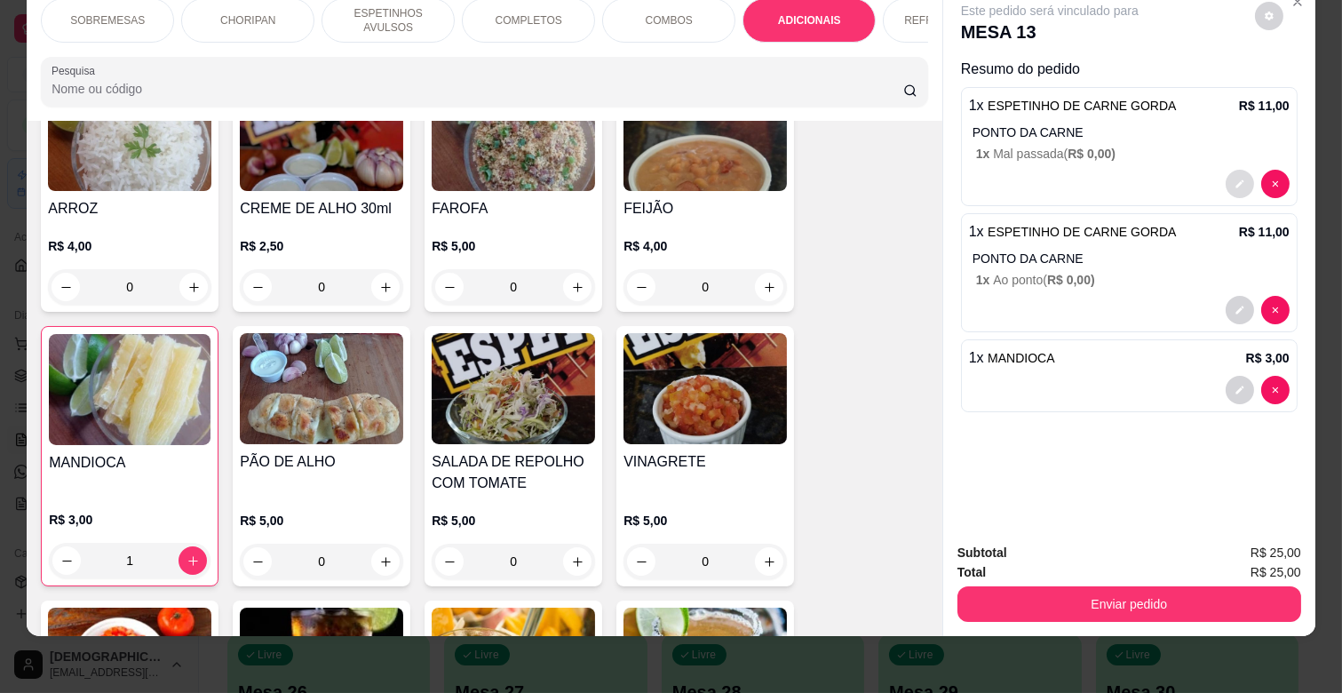
click at [1235, 179] on icon "decrease-product-quantity" at bounding box center [1240, 184] width 11 height 11
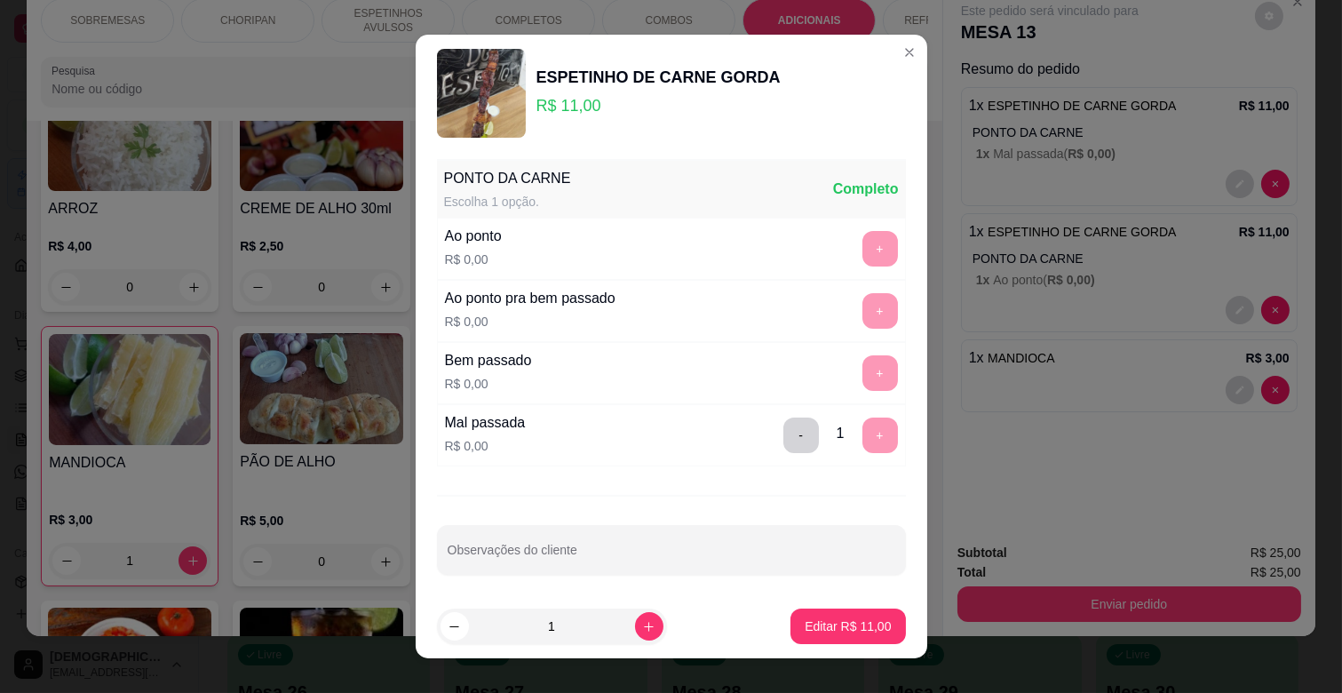
scroll to position [6, 0]
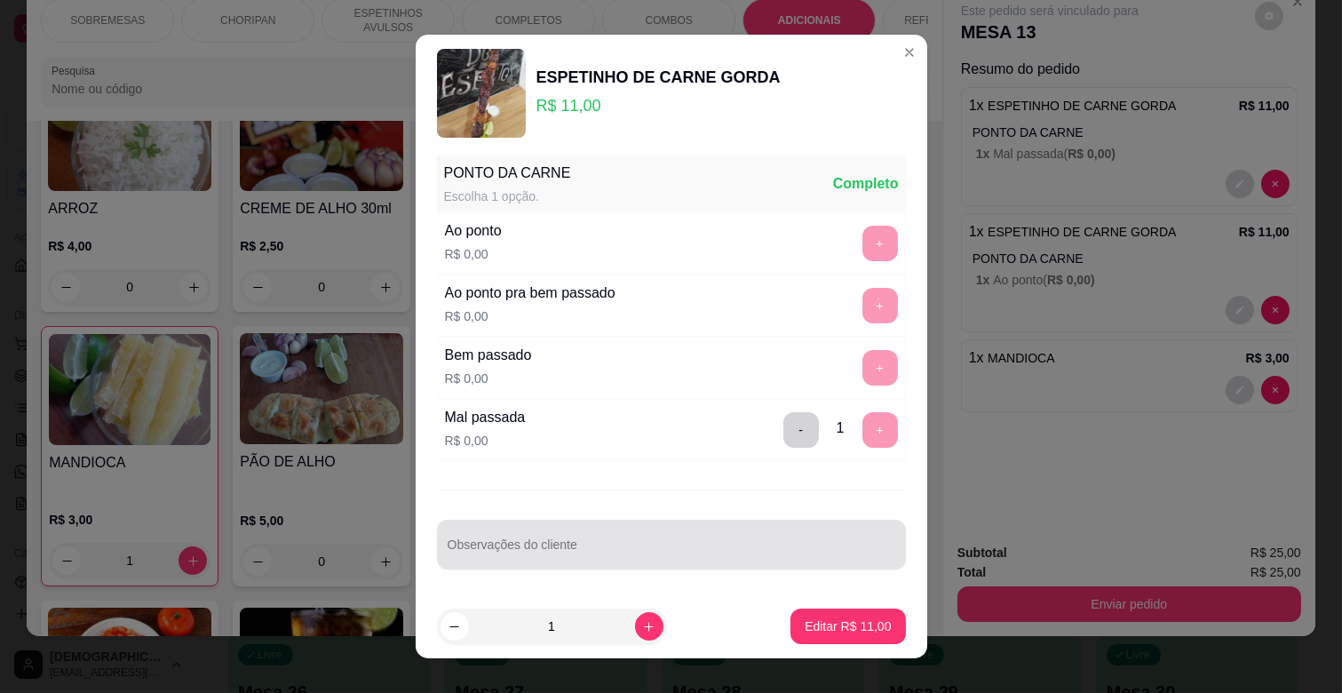
click at [573, 529] on div at bounding box center [672, 545] width 448 height 36
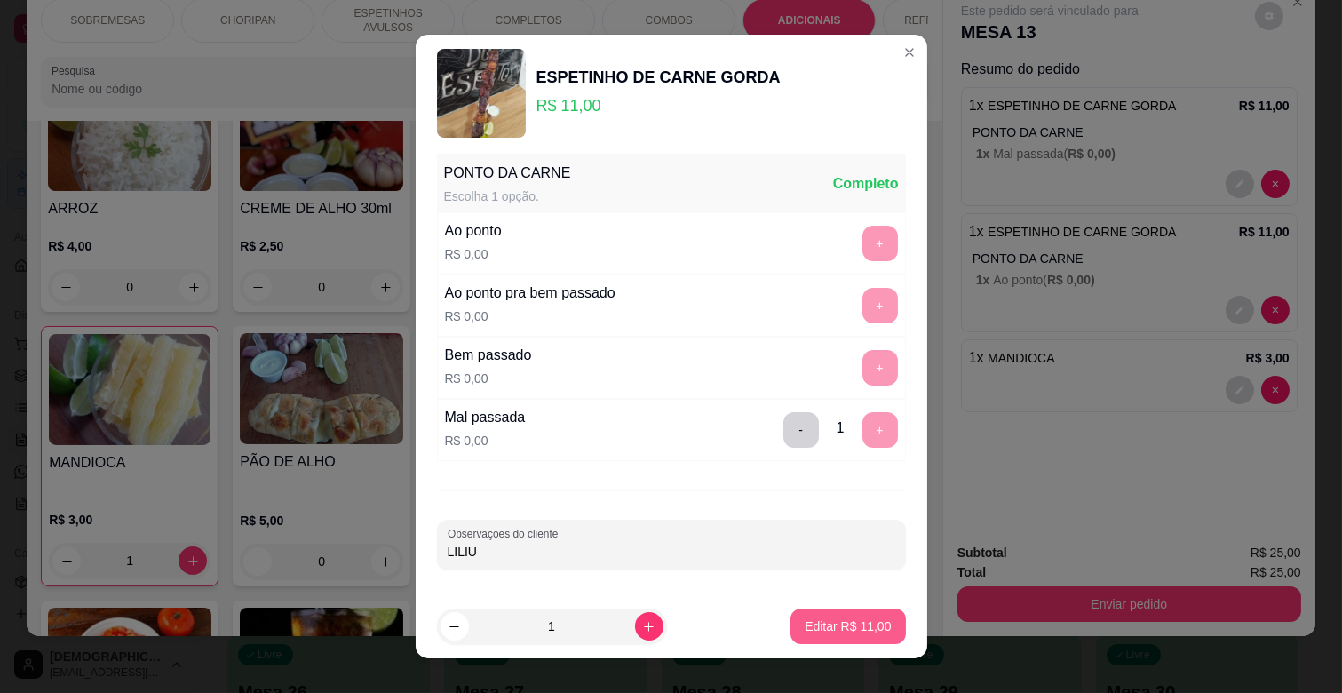
type input "LILIU"
click at [863, 623] on p "Editar R$ 11,00" at bounding box center [849, 625] width 84 height 17
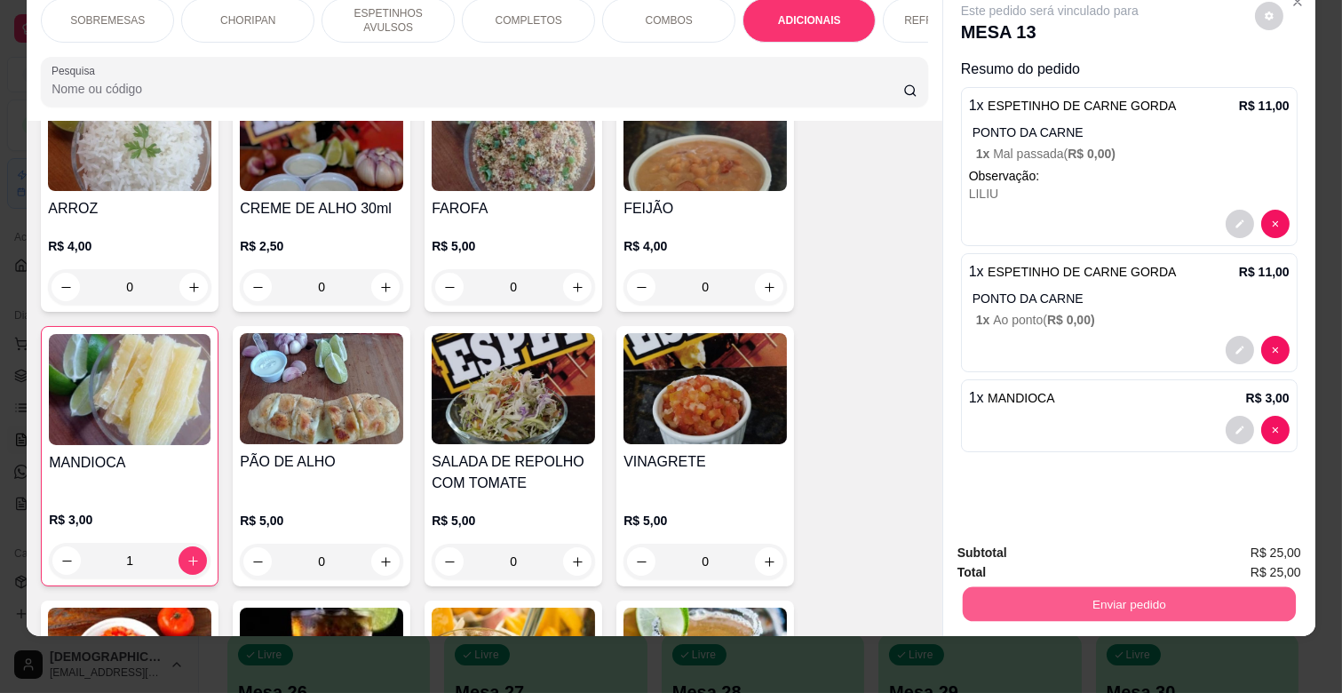
click at [1228, 591] on button "Enviar pedido" at bounding box center [1129, 603] width 333 height 35
click at [1099, 549] on button "Não registrar e enviar pedido" at bounding box center [1070, 545] width 179 height 33
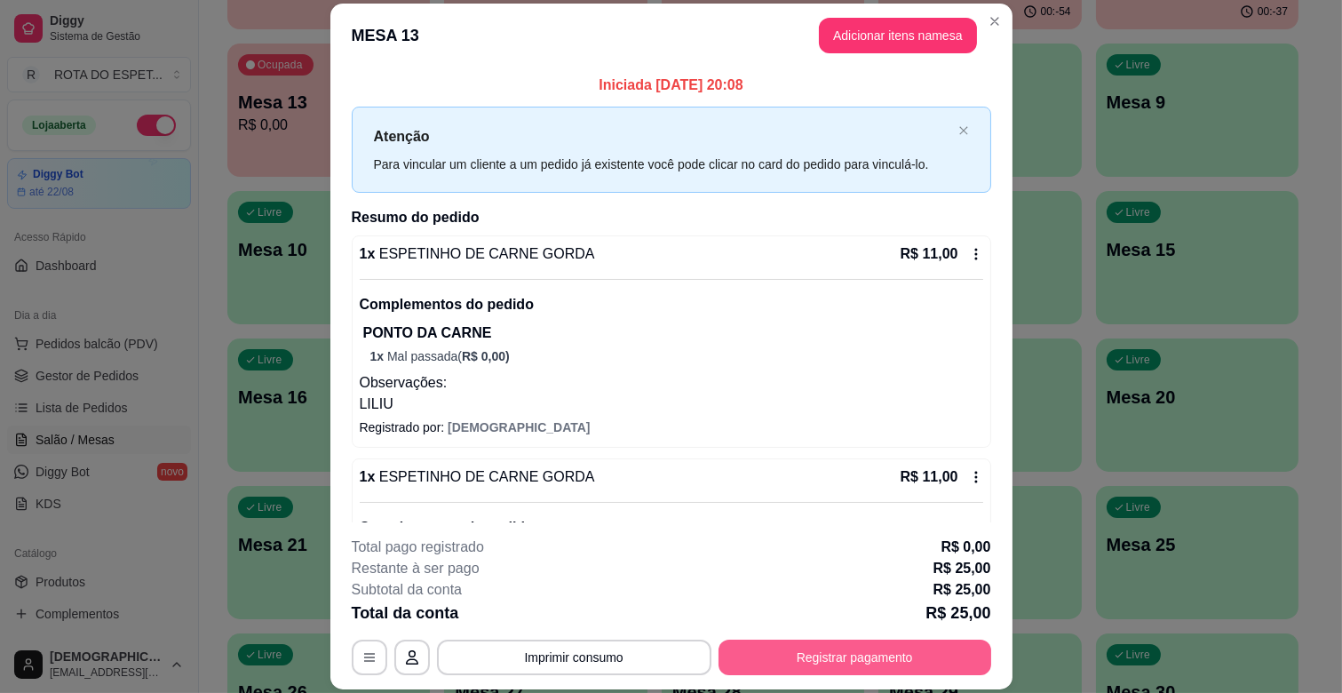
click at [893, 649] on button "Registrar pagamento" at bounding box center [855, 658] width 273 height 36
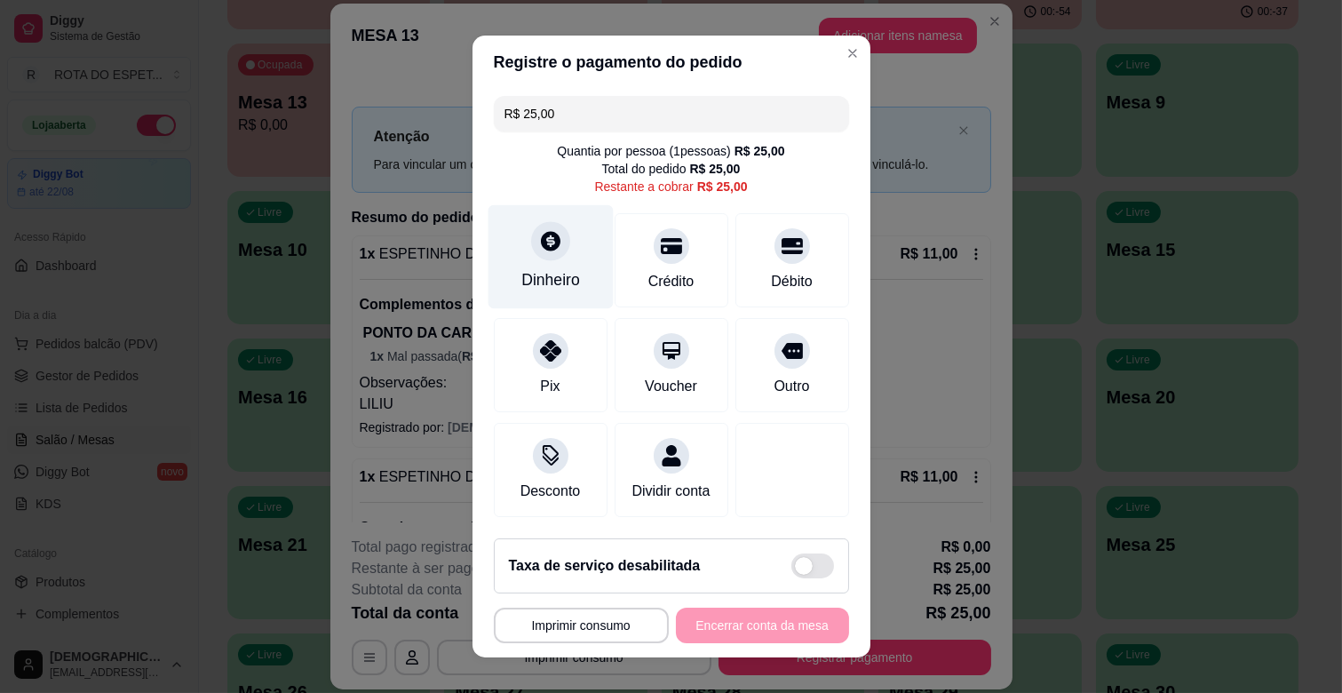
click at [542, 282] on div "Dinheiro" at bounding box center [550, 279] width 59 height 23
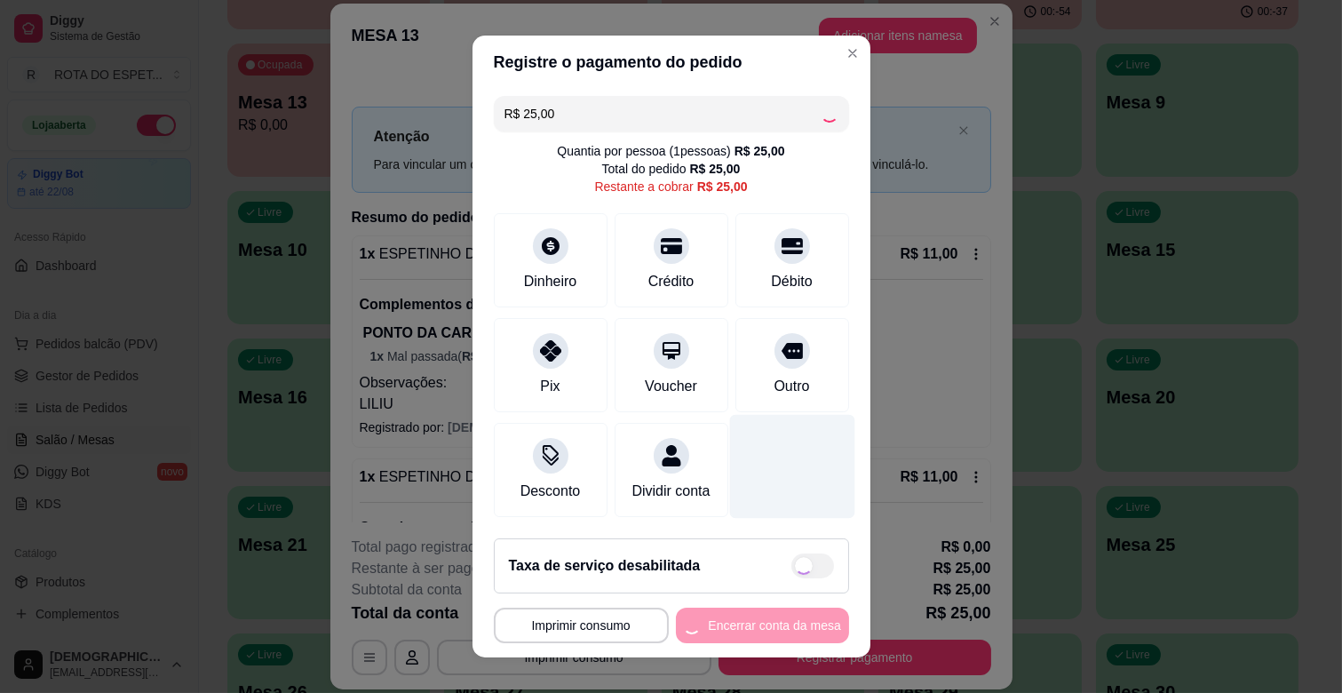
type input "R$ 0,00"
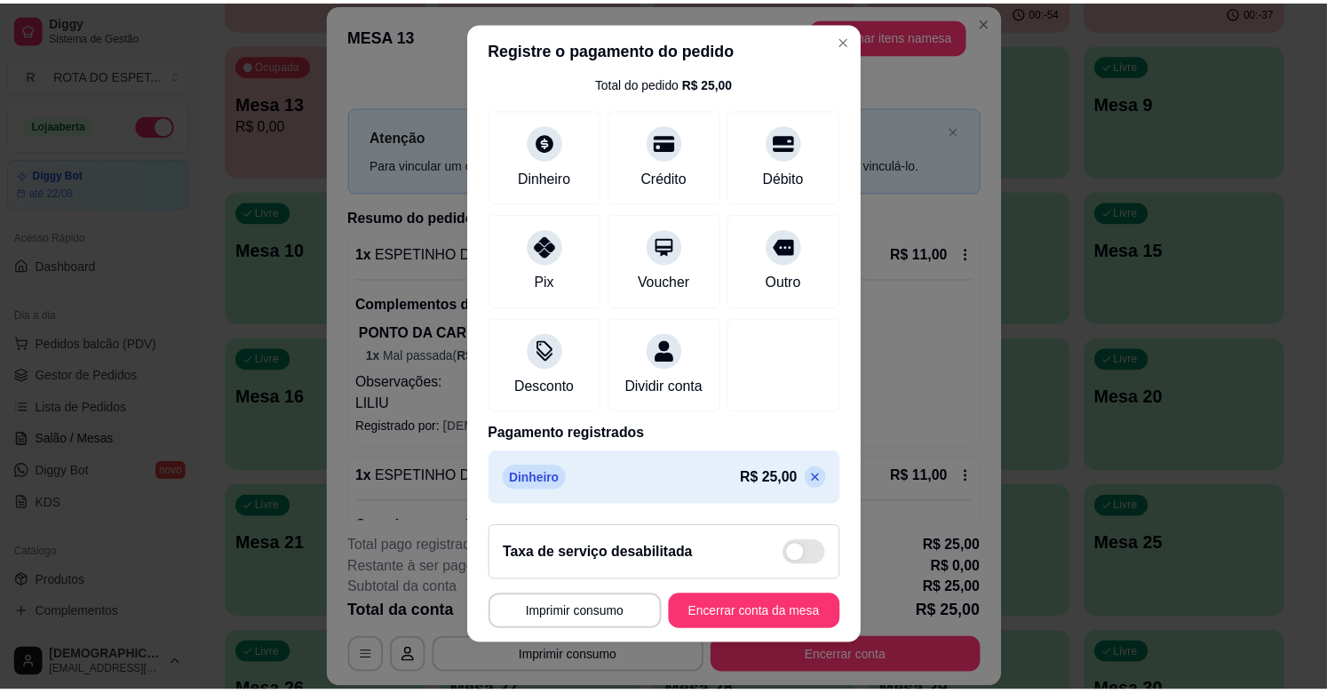
scroll to position [22, 0]
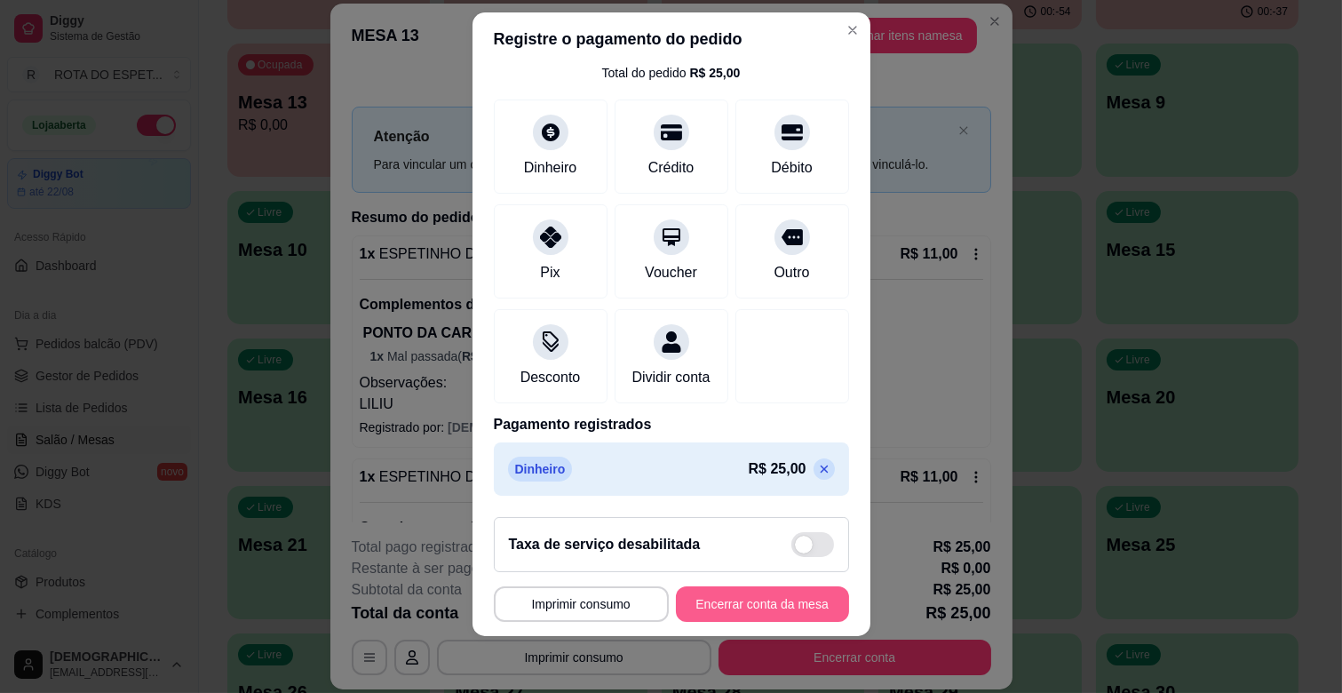
click at [773, 601] on button "Encerrar conta da mesa" at bounding box center [762, 604] width 173 height 36
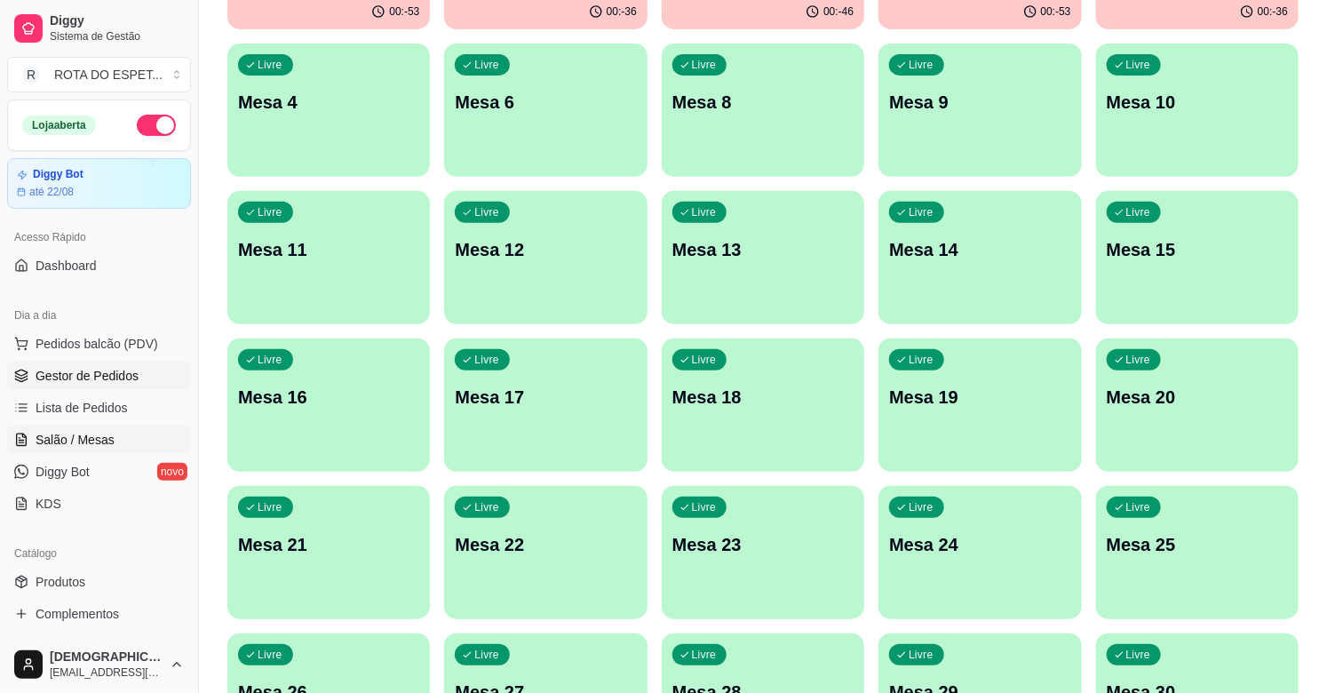
click at [135, 367] on span "Gestor de Pedidos" at bounding box center [87, 376] width 103 height 18
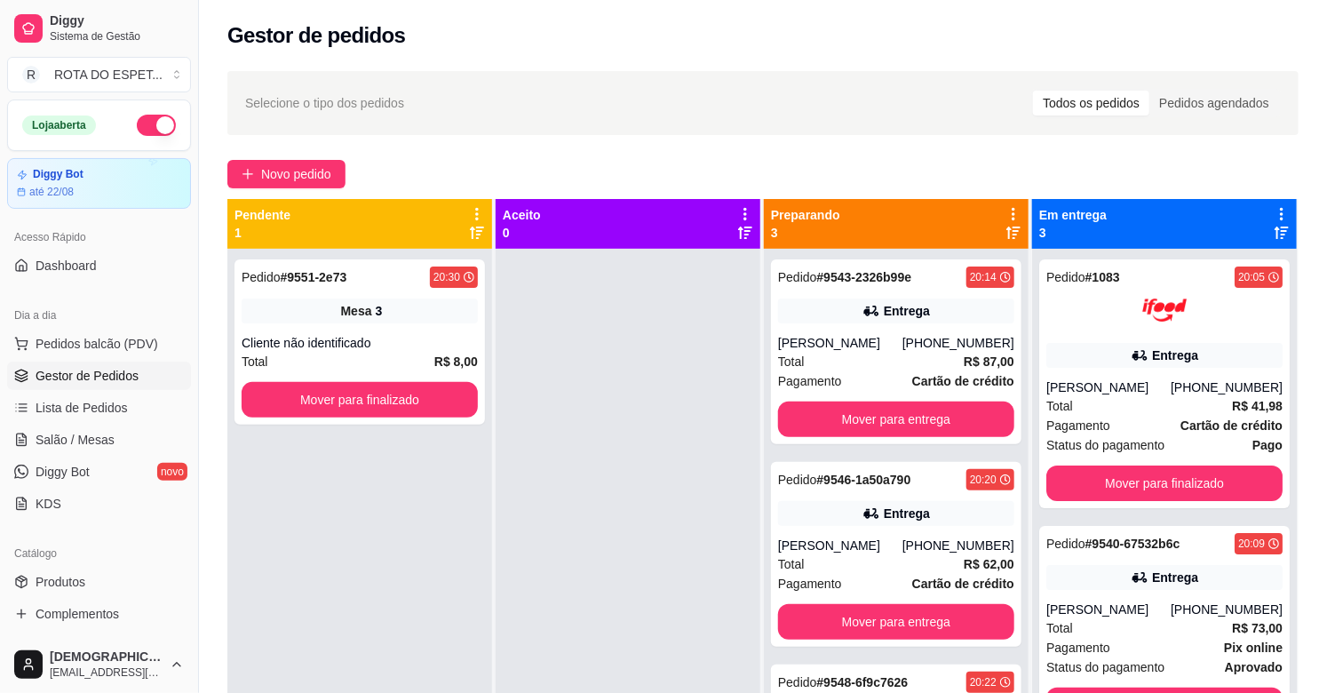
click at [606, 418] on div at bounding box center [628, 595] width 265 height 693
click at [411, 402] on button "Mover para finalizado" at bounding box center [360, 400] width 236 height 36
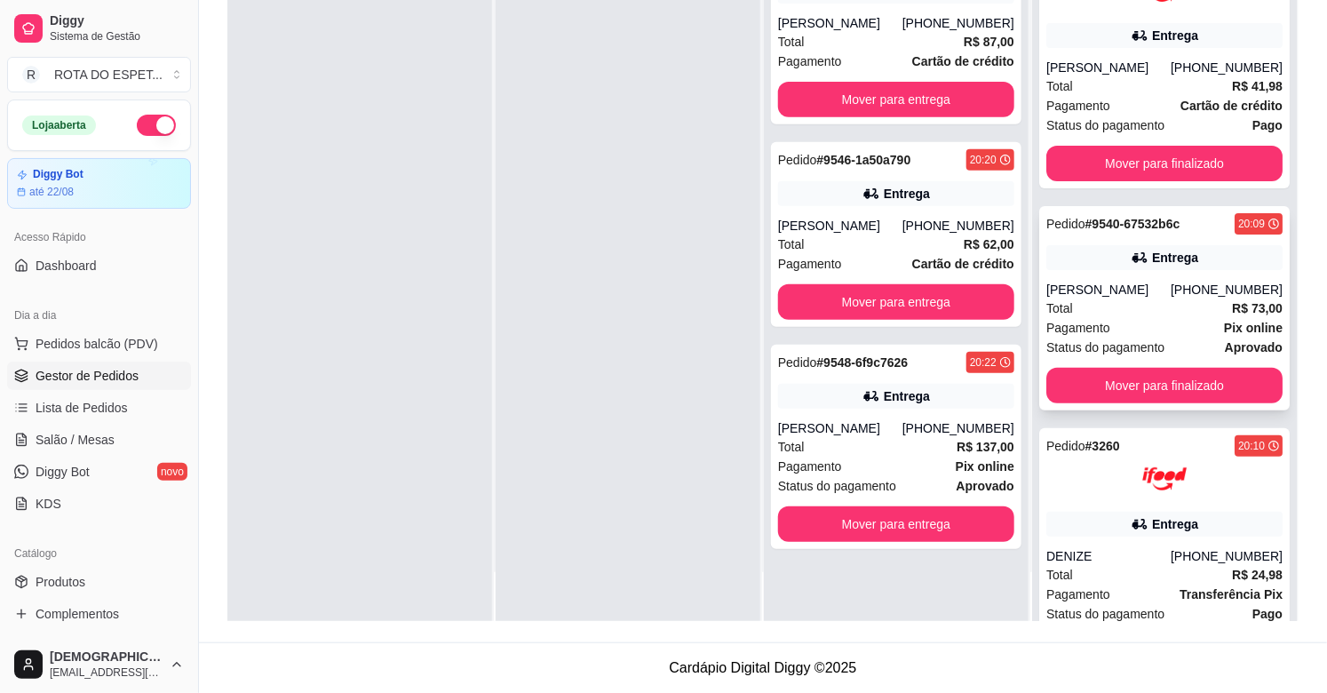
click at [1133, 320] on div "Pagamento Pix online" at bounding box center [1164, 328] width 236 height 20
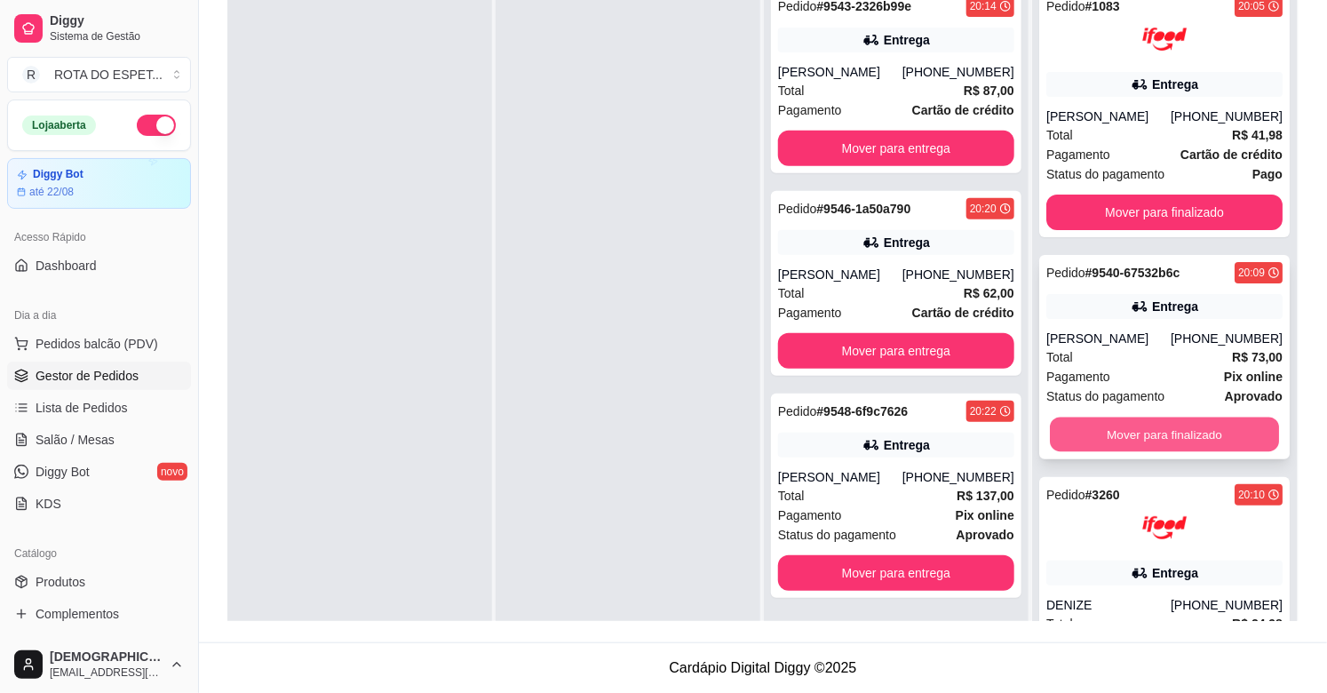
click at [1133, 433] on button "Mover para finalizado" at bounding box center [1164, 435] width 229 height 35
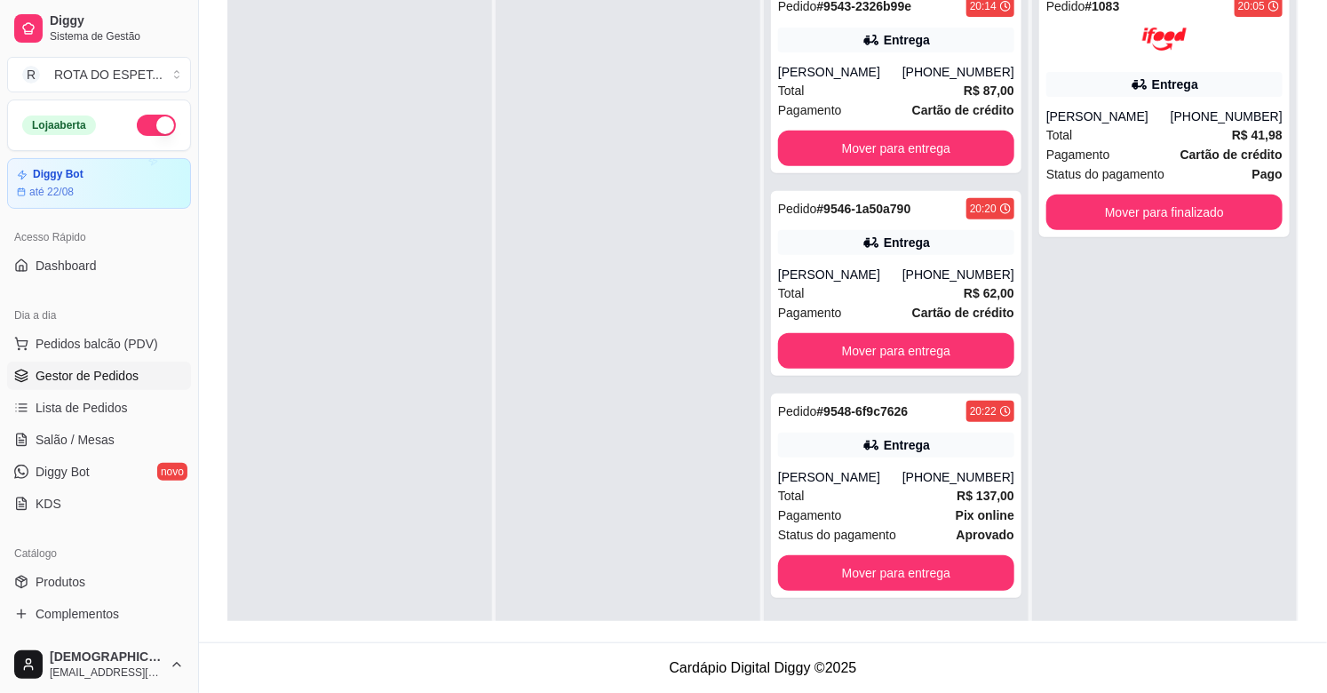
click at [520, 564] on div at bounding box center [628, 324] width 265 height 693
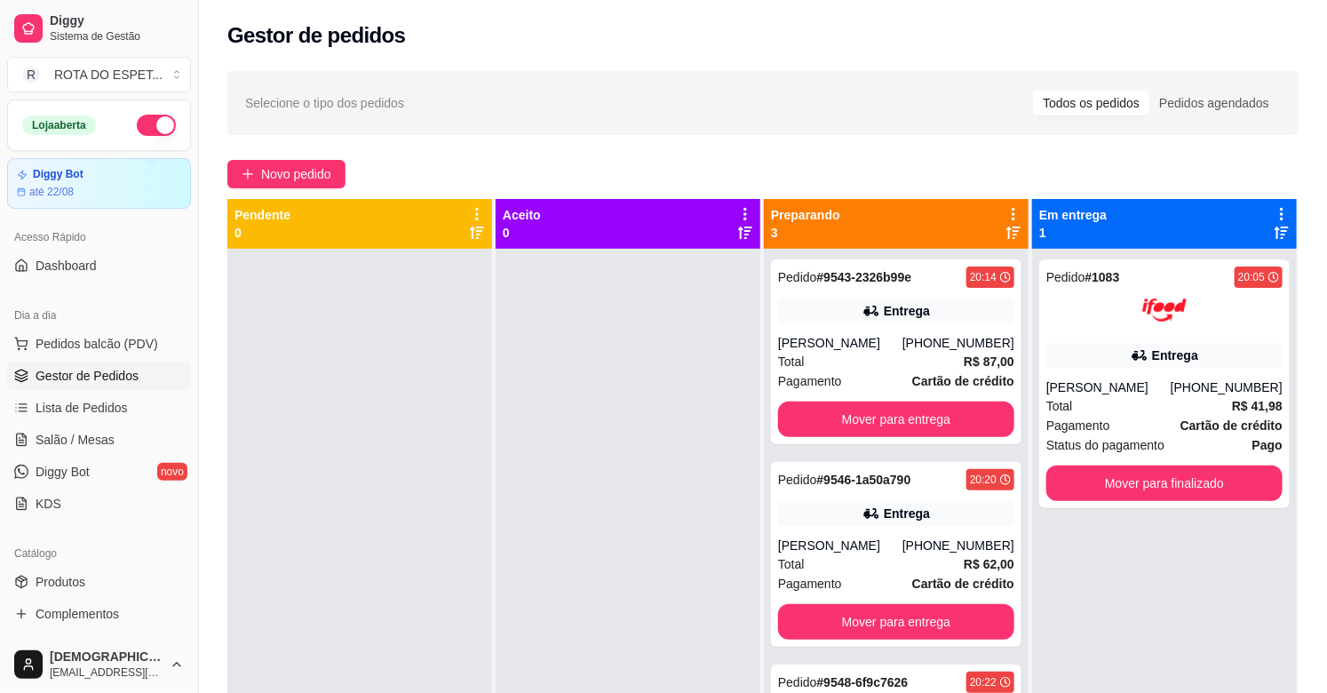
click at [636, 389] on div at bounding box center [628, 595] width 265 height 693
click at [868, 419] on button "Mover para entrega" at bounding box center [896, 419] width 229 height 35
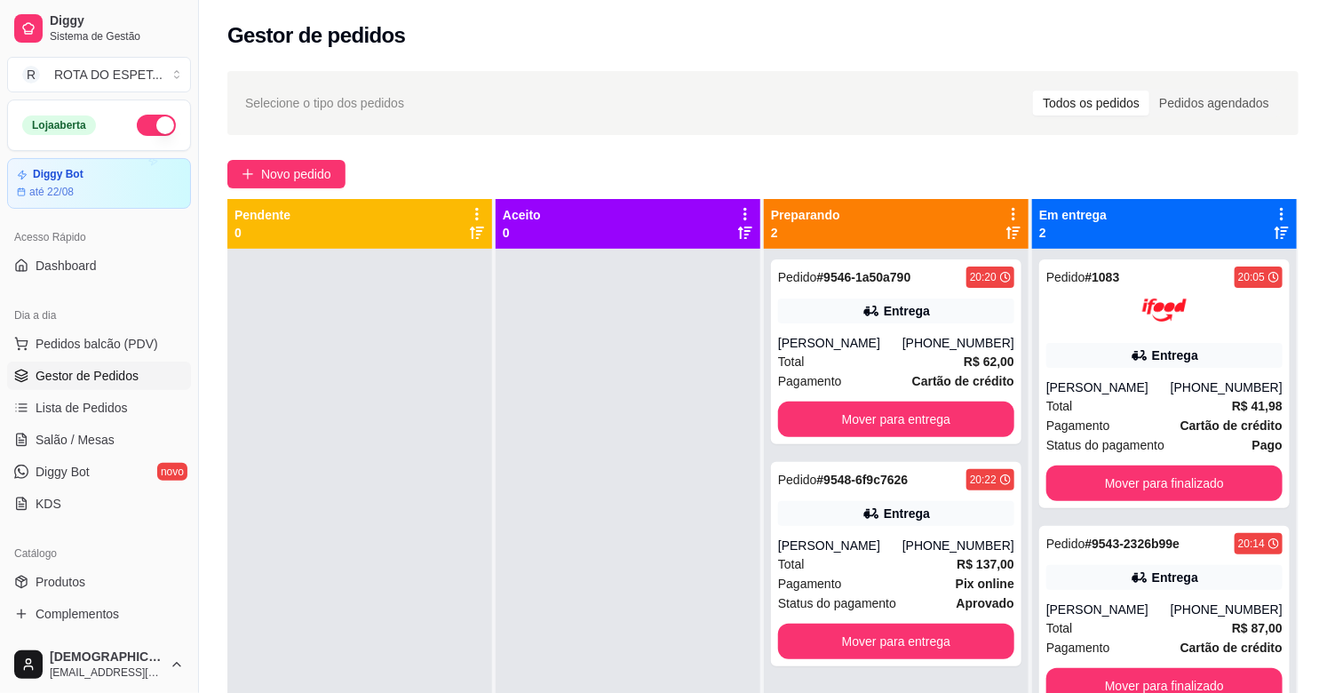
click at [579, 558] on div at bounding box center [628, 595] width 265 height 693
click at [646, 530] on div at bounding box center [628, 595] width 265 height 693
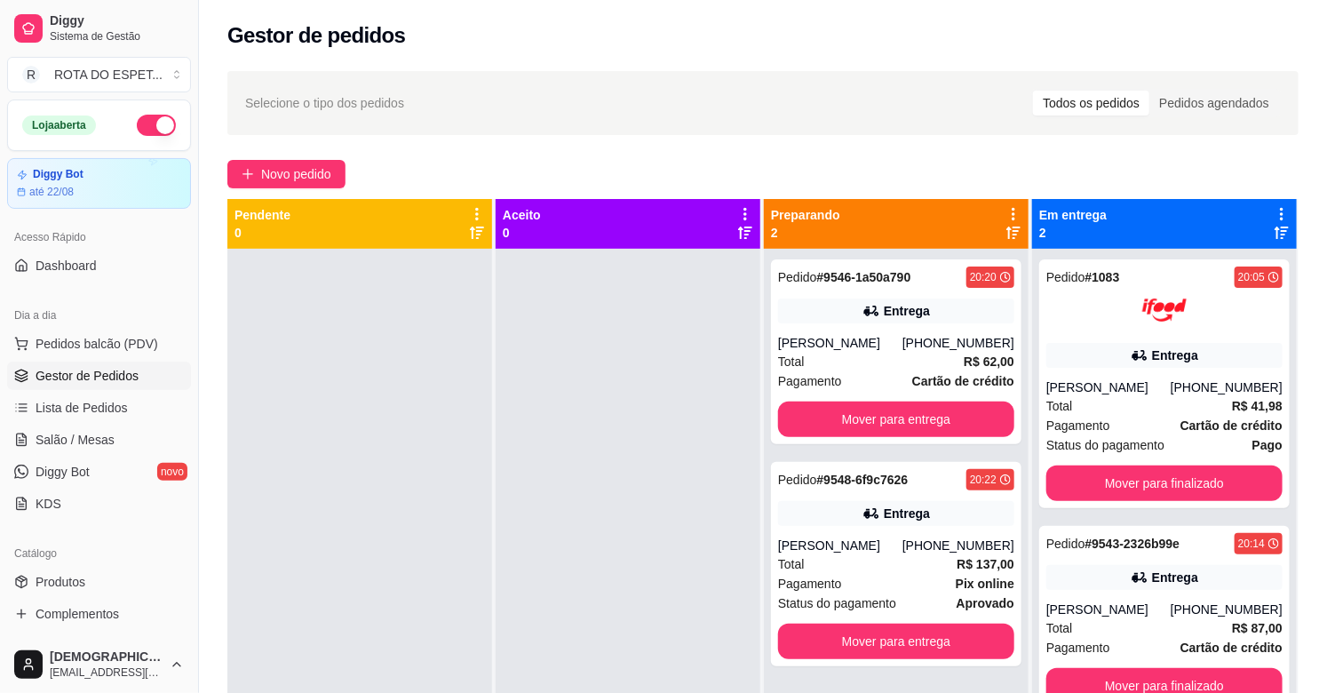
click at [646, 530] on div at bounding box center [628, 595] width 265 height 693
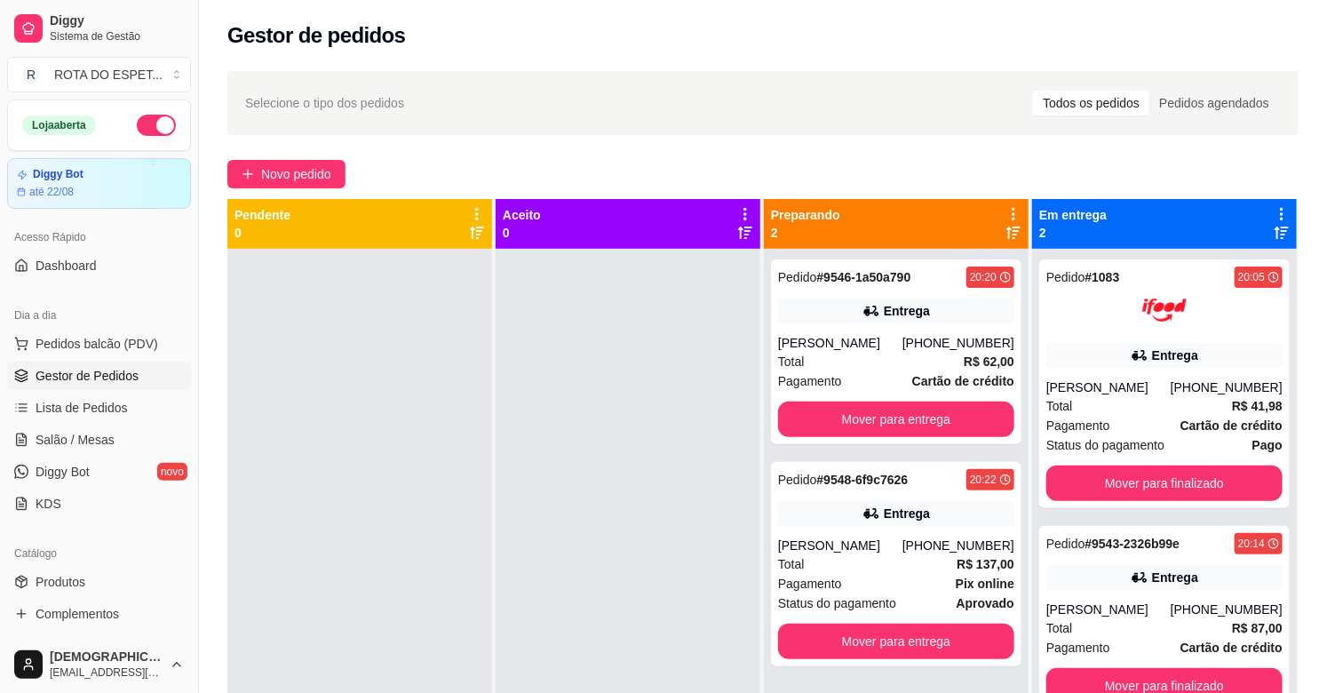
click at [646, 530] on div at bounding box center [628, 595] width 265 height 693
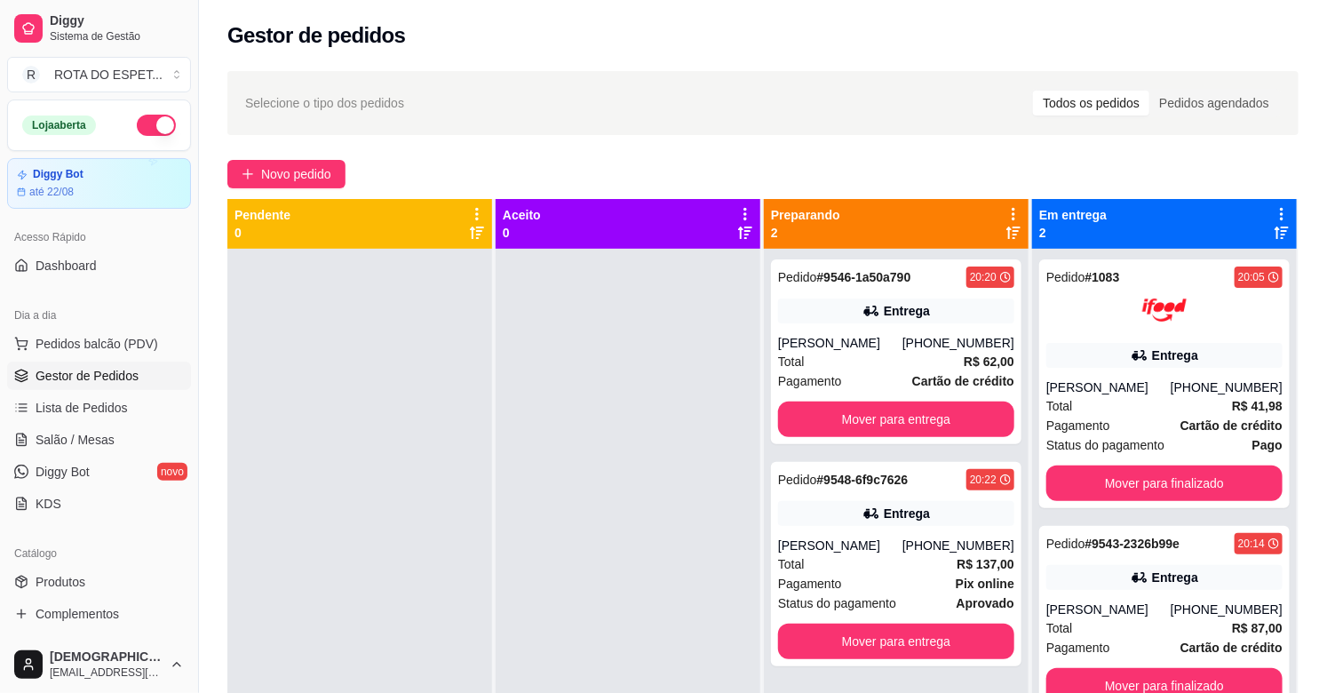
click at [646, 524] on div at bounding box center [628, 595] width 265 height 693
click at [650, 524] on div at bounding box center [628, 595] width 265 height 693
drag, startPoint x: 650, startPoint y: 524, endPoint x: 737, endPoint y: 569, distance: 97.7
click at [737, 567] on div at bounding box center [628, 595] width 265 height 693
click at [572, 525] on div at bounding box center [628, 595] width 265 height 693
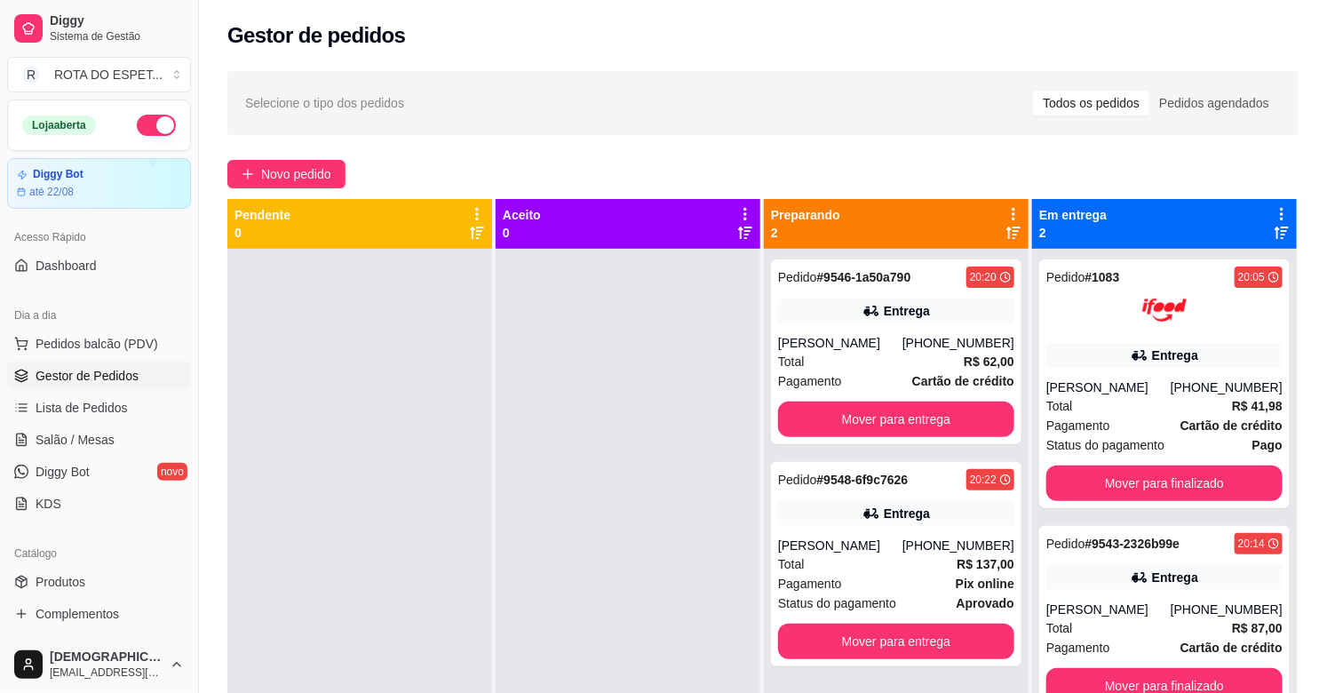
click at [499, 521] on div at bounding box center [628, 595] width 265 height 693
click at [521, 552] on div at bounding box center [628, 595] width 265 height 693
click at [888, 362] on div "Total R$ 62,00" at bounding box center [896, 362] width 236 height 20
click at [512, 495] on div at bounding box center [628, 595] width 265 height 693
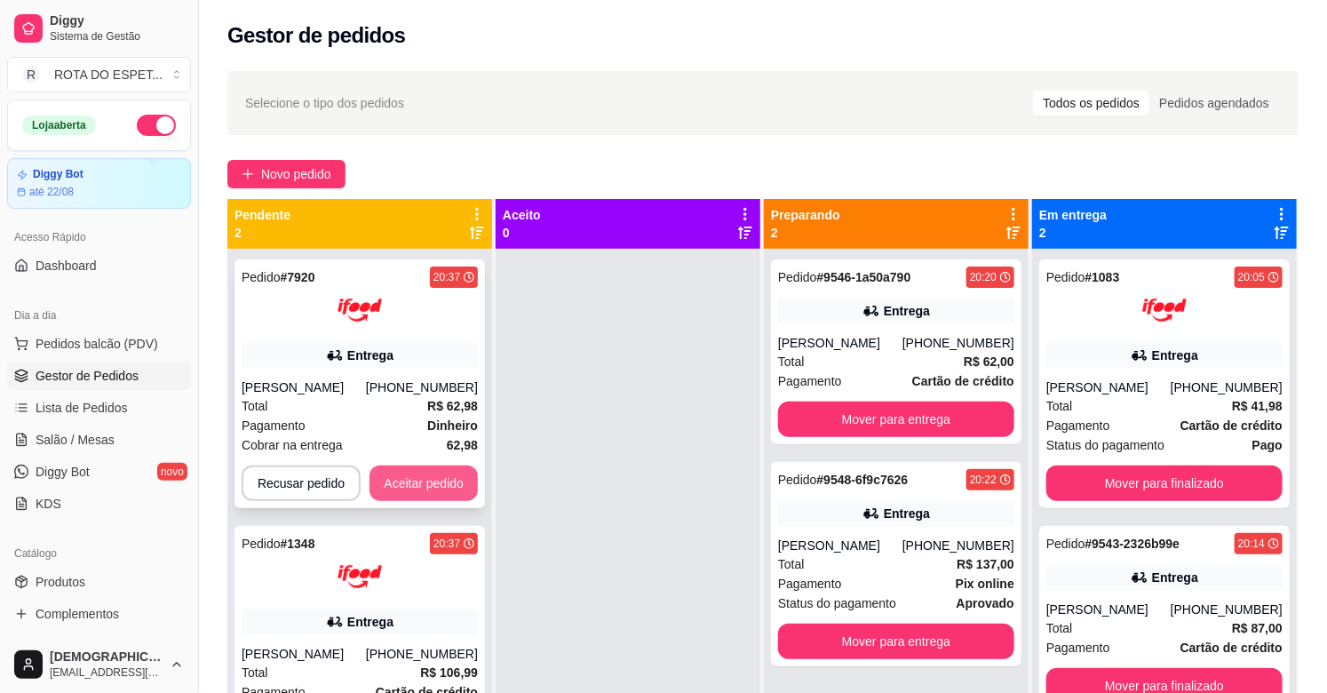
click at [413, 501] on button "Aceitar pedido" at bounding box center [424, 484] width 108 height 36
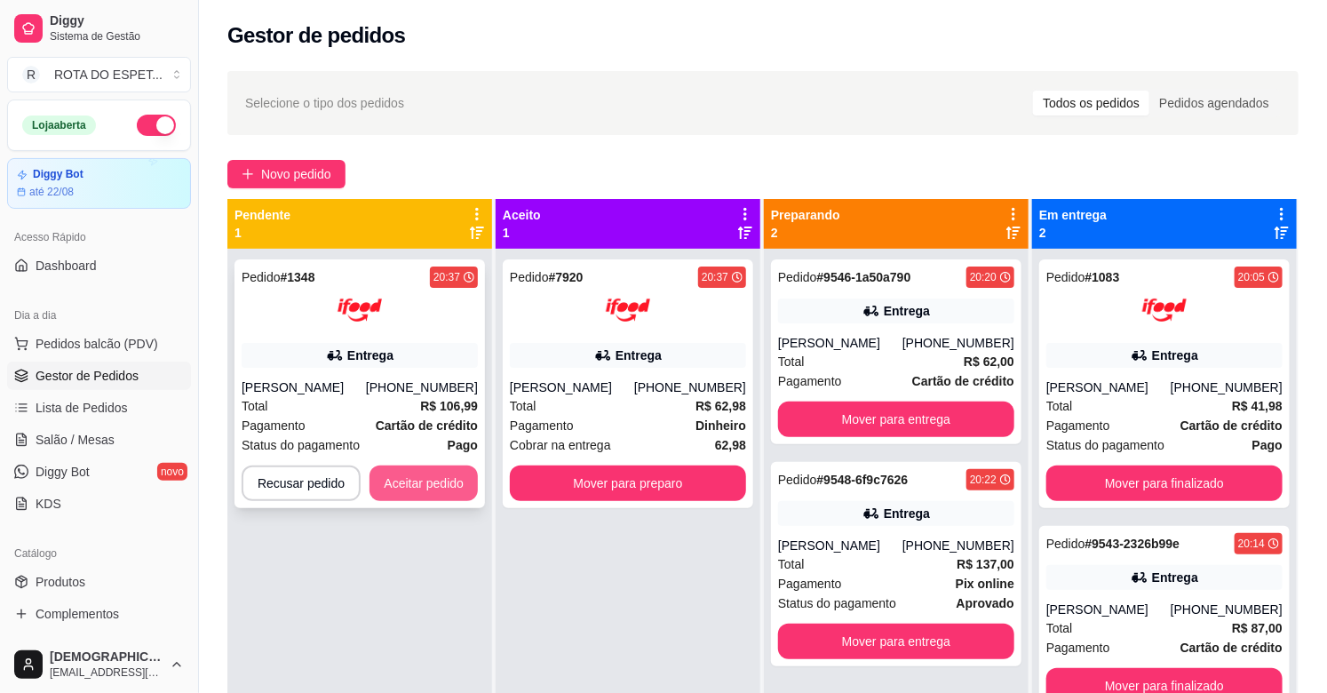
click at [445, 501] on button "Aceitar pedido" at bounding box center [424, 484] width 108 height 36
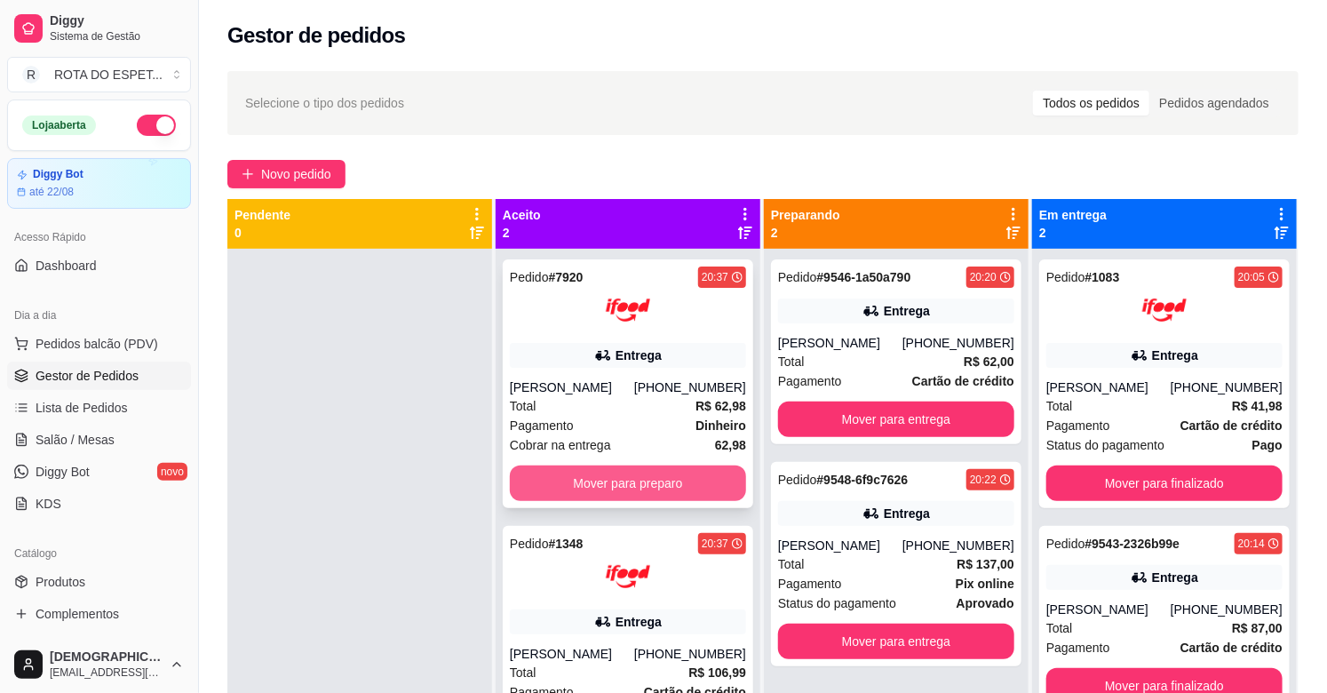
click at [651, 497] on button "Mover para preparo" at bounding box center [628, 484] width 236 height 36
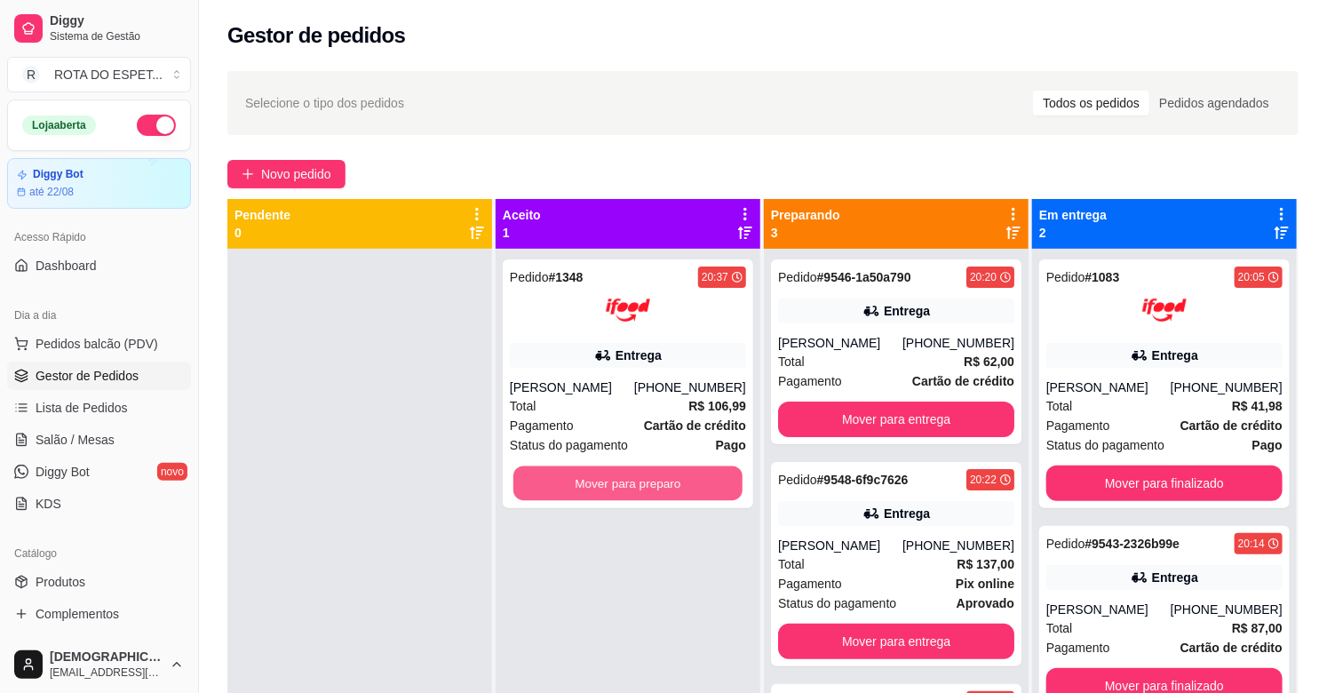
click at [651, 497] on button "Mover para preparo" at bounding box center [627, 483] width 229 height 35
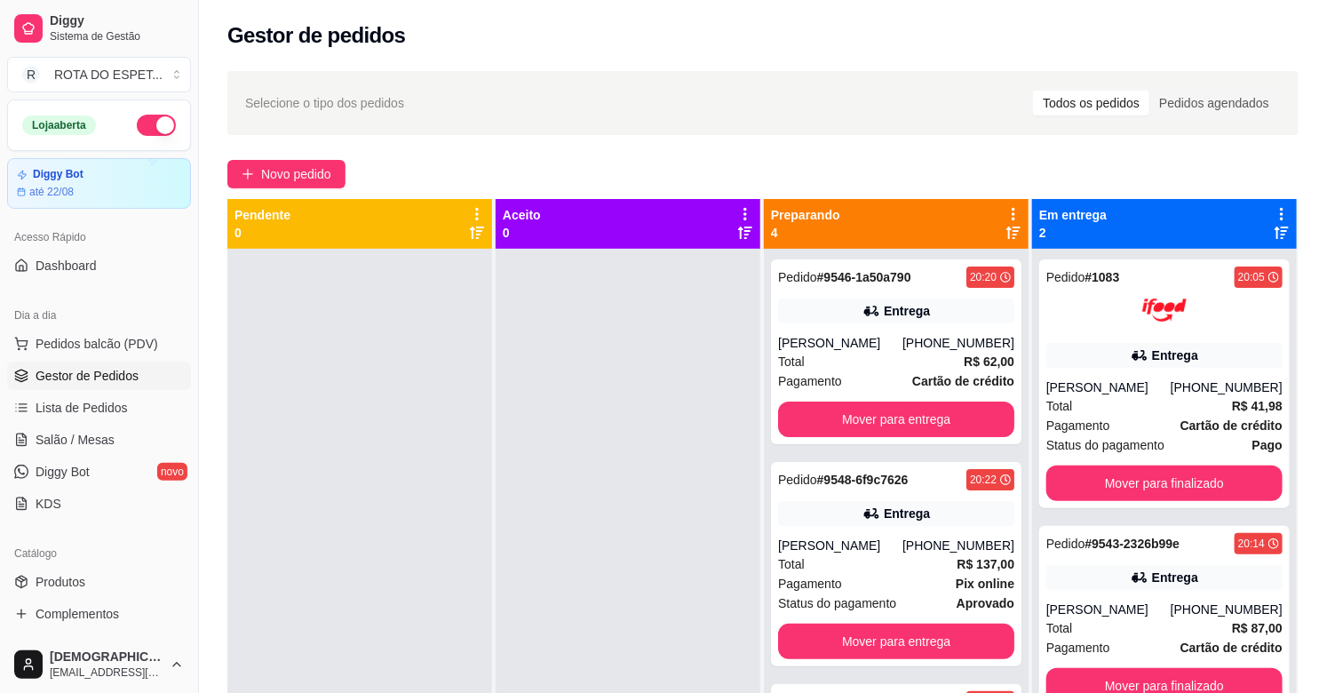
click at [535, 463] on div at bounding box center [628, 595] width 265 height 693
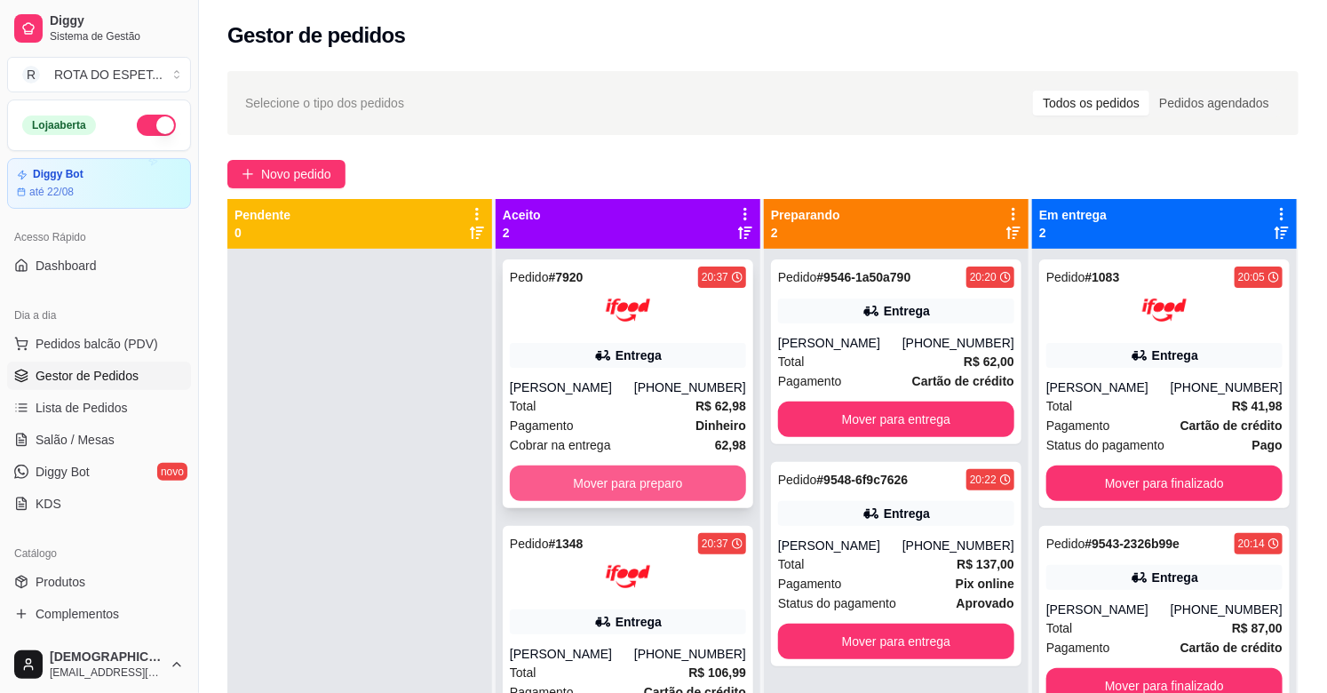
click at [573, 486] on button "Mover para preparo" at bounding box center [628, 484] width 236 height 36
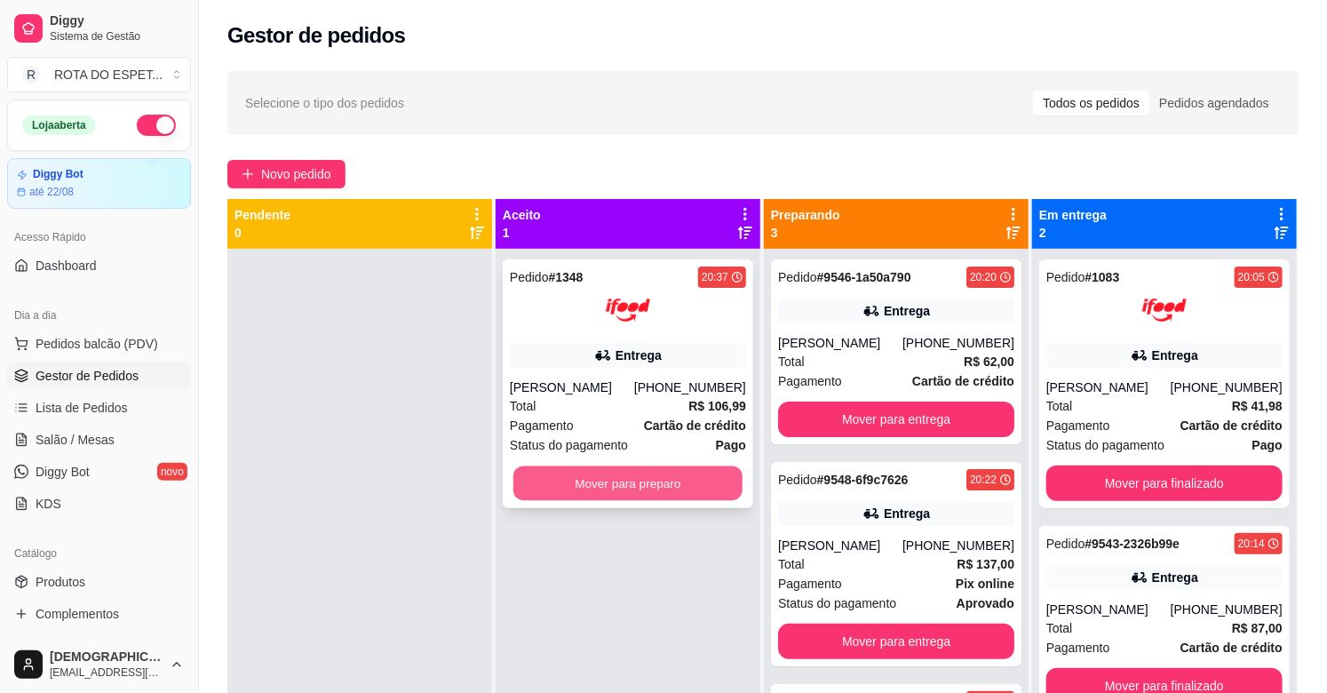
click at [595, 494] on button "Mover para preparo" at bounding box center [627, 483] width 229 height 35
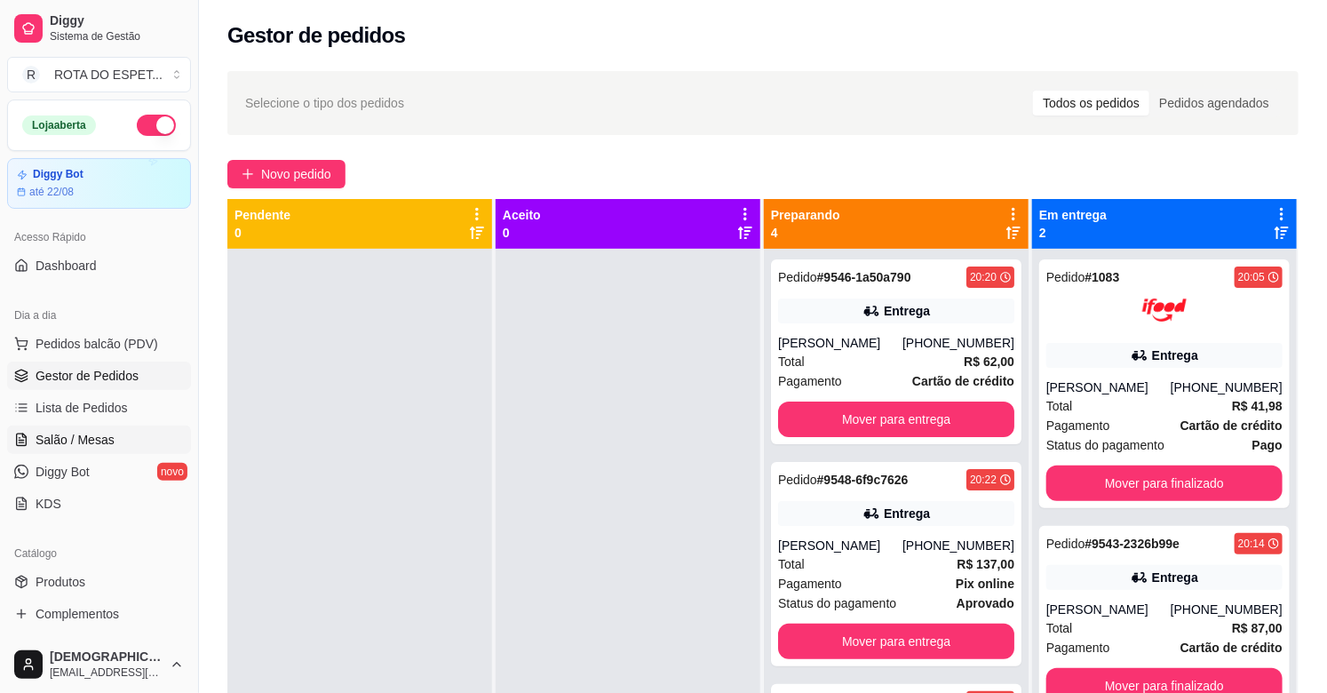
click at [89, 447] on span "Salão / Mesas" at bounding box center [75, 440] width 79 height 18
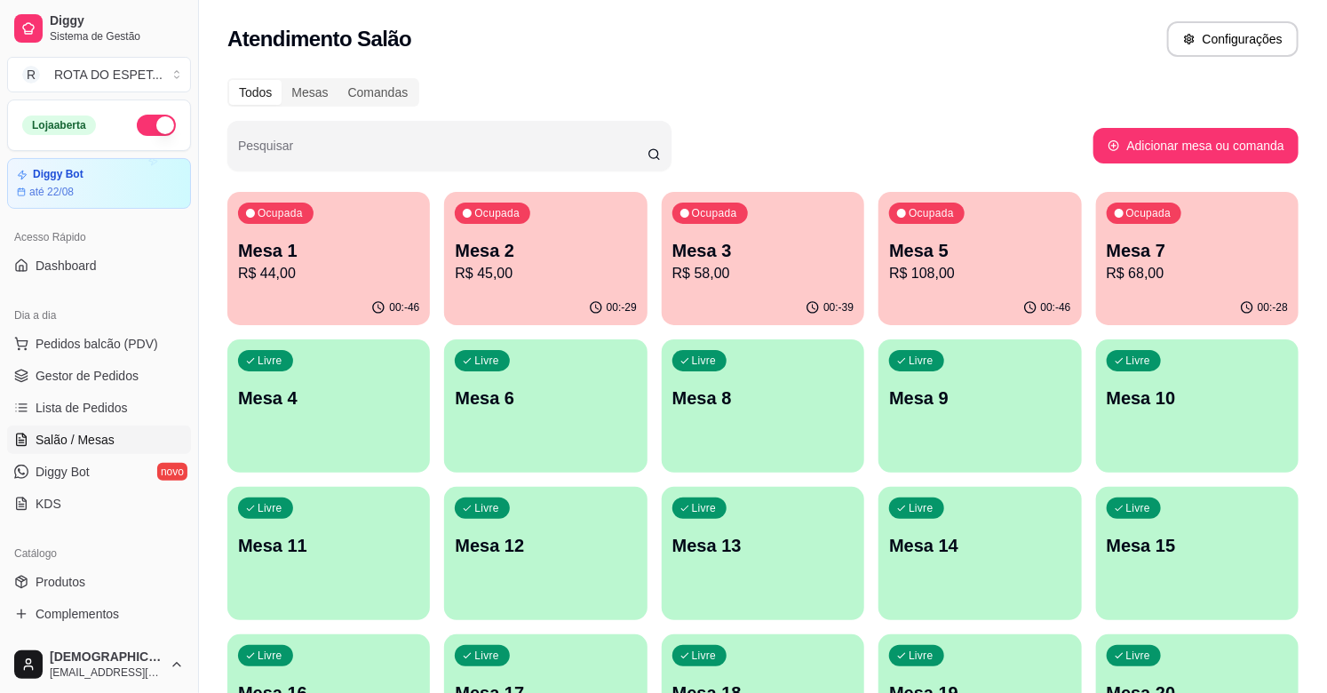
click at [593, 238] on p "Mesa 2" at bounding box center [545, 250] width 181 height 25
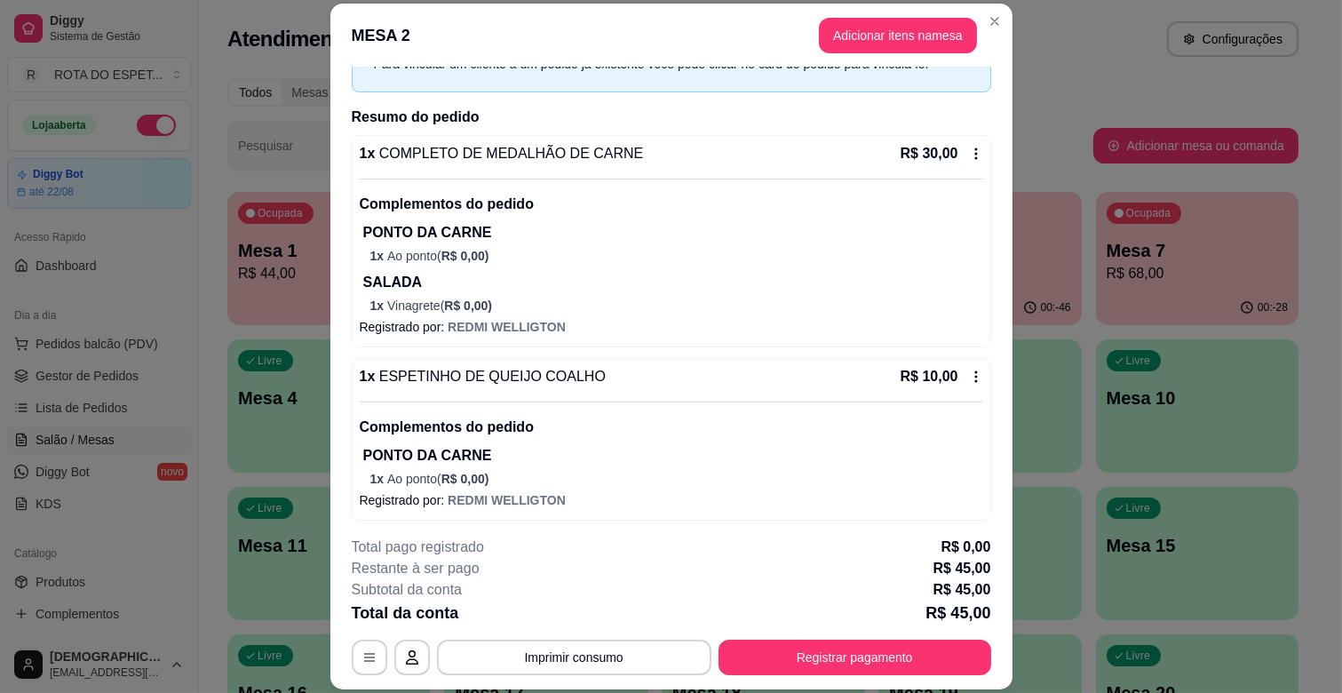
scroll to position [179, 0]
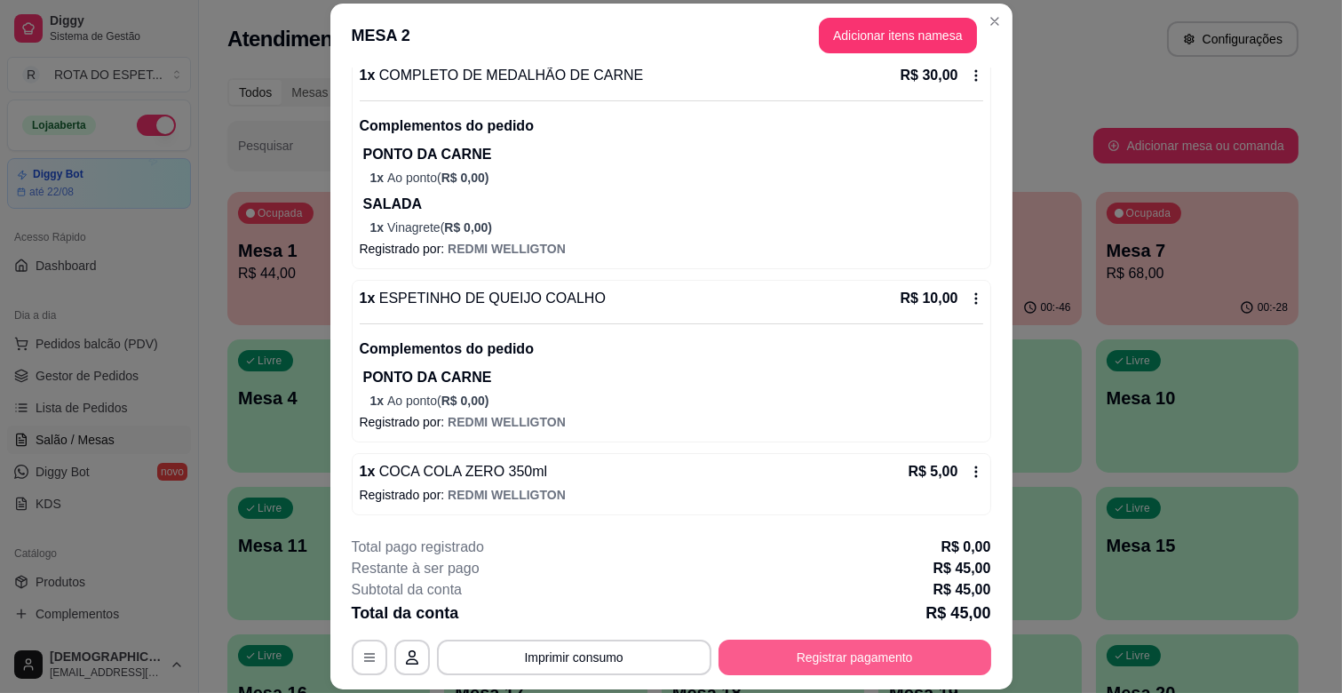
click at [866, 661] on button "Registrar pagamento" at bounding box center [855, 658] width 273 height 36
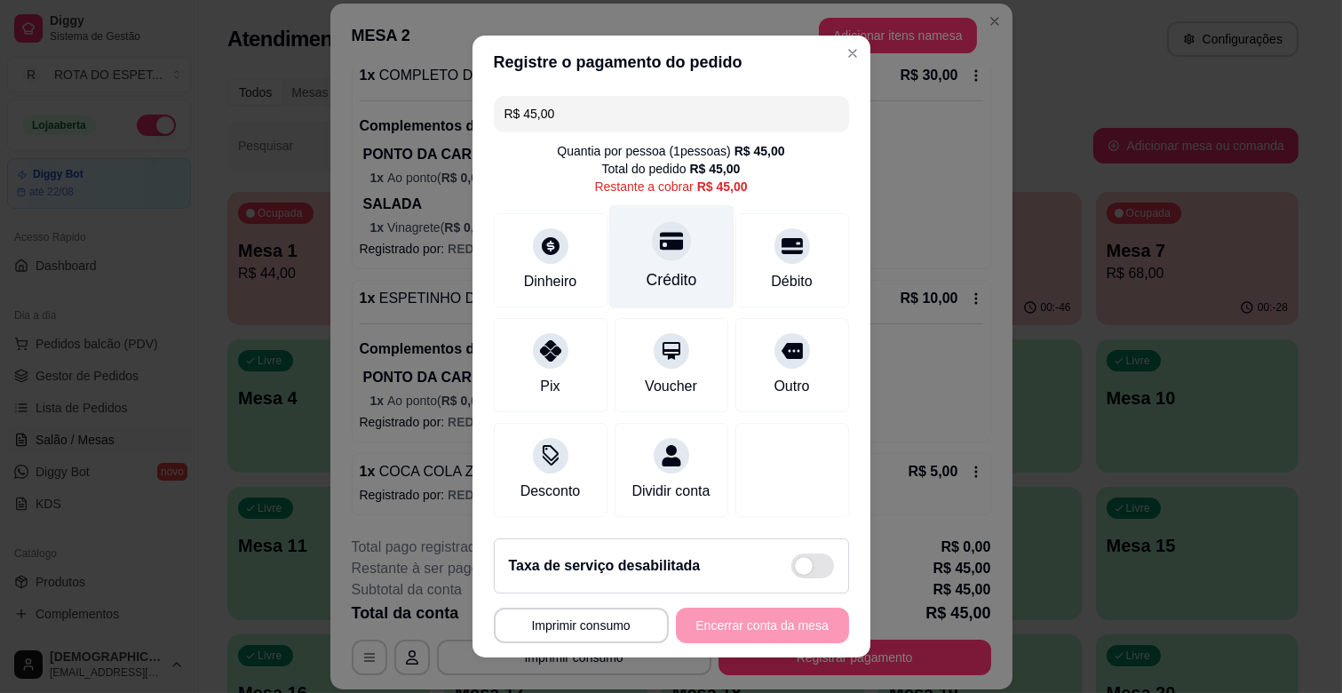
click at [671, 254] on div "Crédito" at bounding box center [671, 257] width 125 height 104
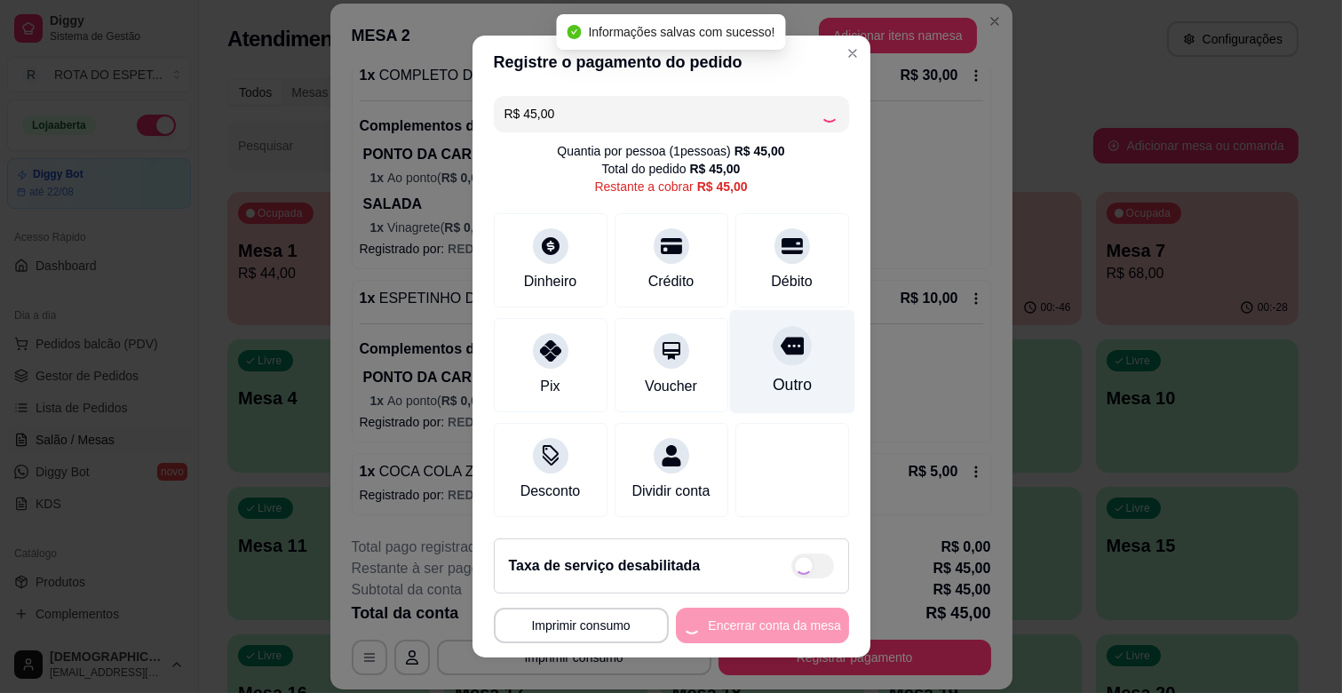
type input "R$ 0,00"
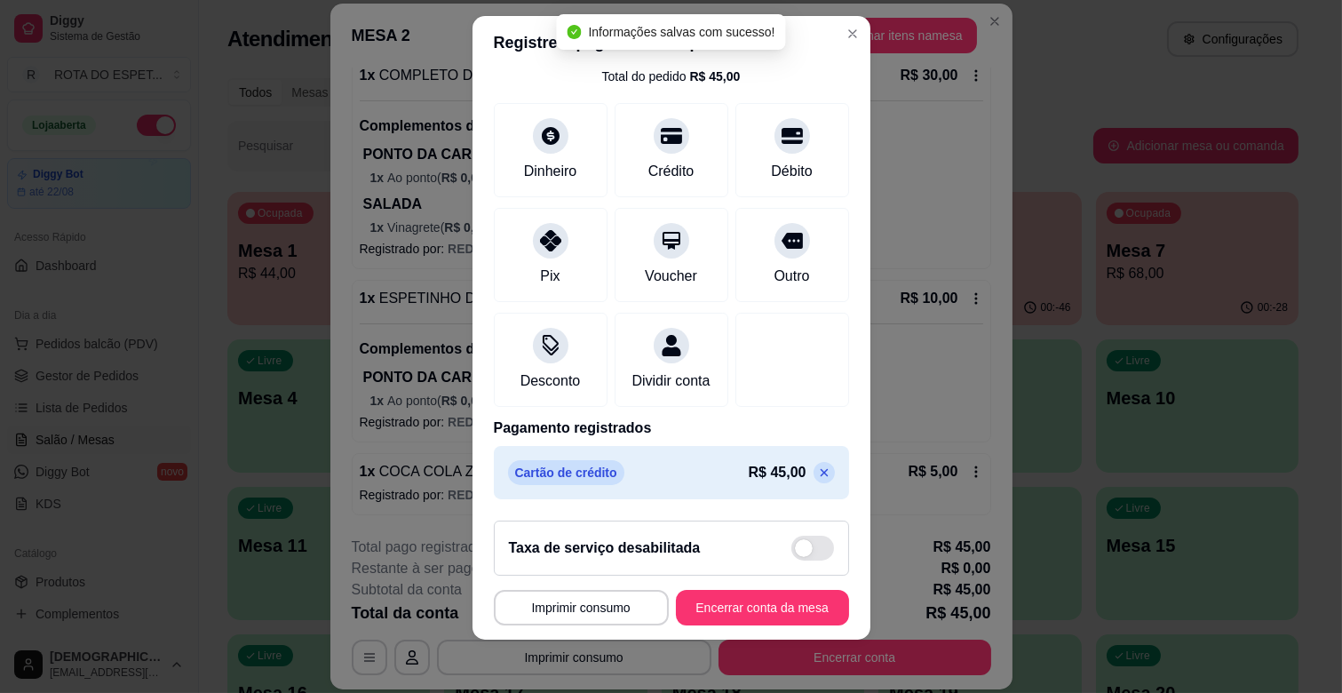
scroll to position [22, 0]
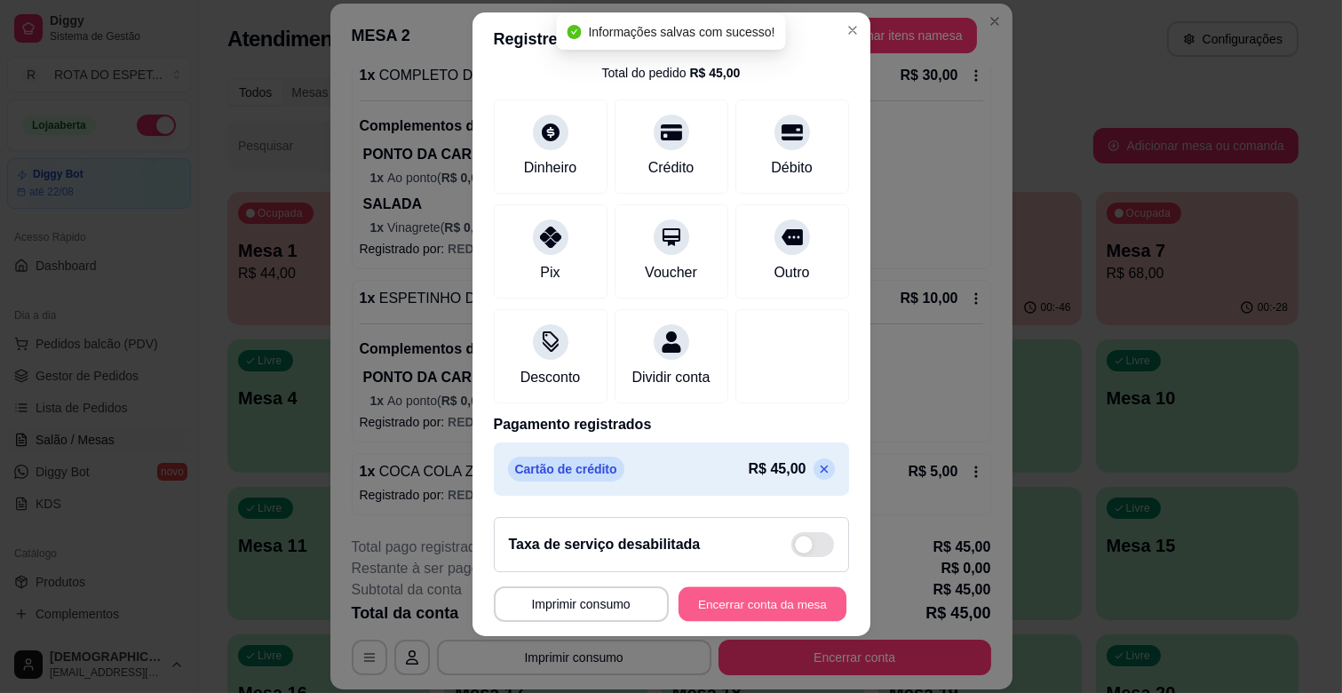
click at [739, 600] on button "Encerrar conta da mesa" at bounding box center [763, 604] width 168 height 35
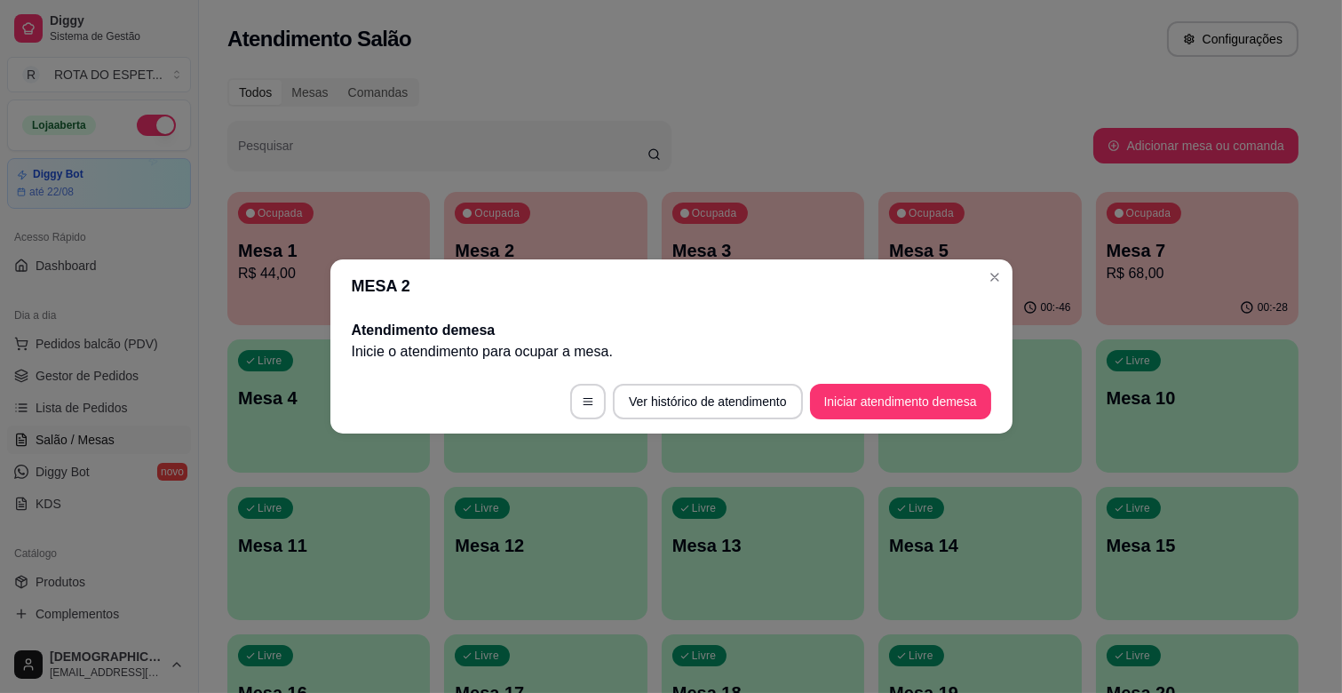
scroll to position [0, 0]
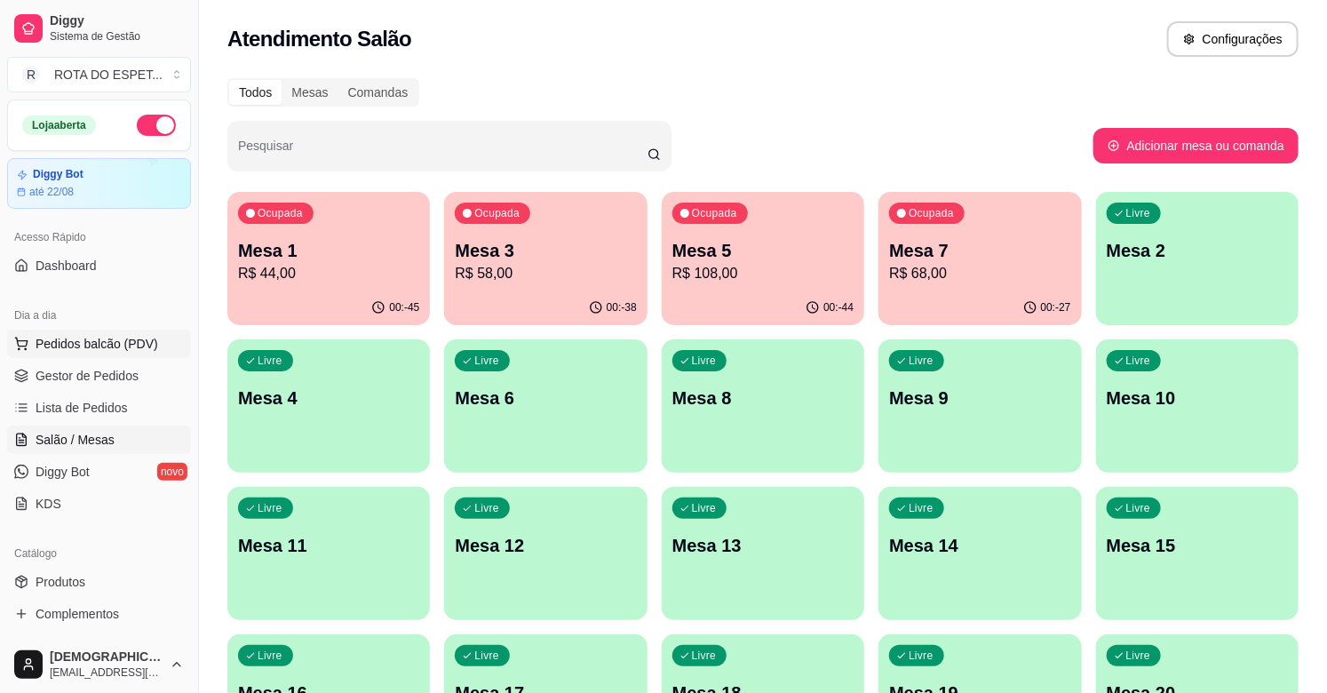
click at [91, 345] on span "Pedidos balcão (PDV)" at bounding box center [97, 344] width 123 height 18
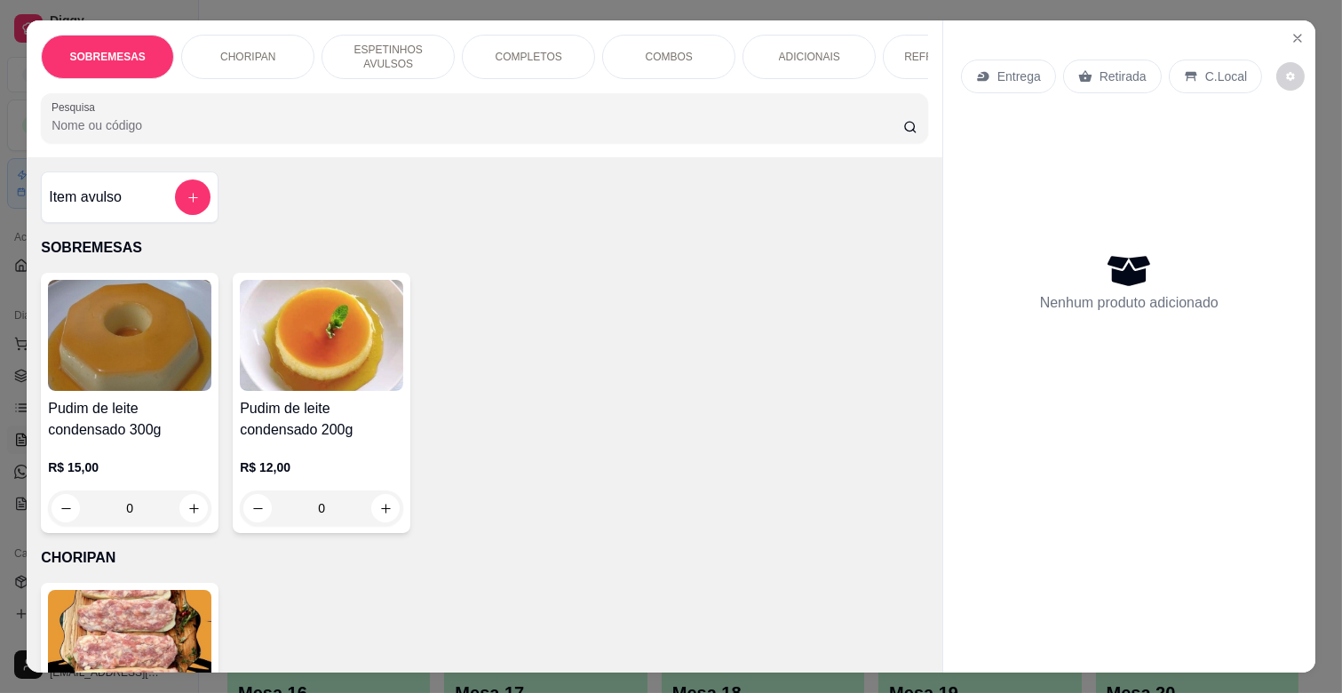
click at [386, 43] on p "ESPETINHOS AVULSOS" at bounding box center [388, 57] width 103 height 28
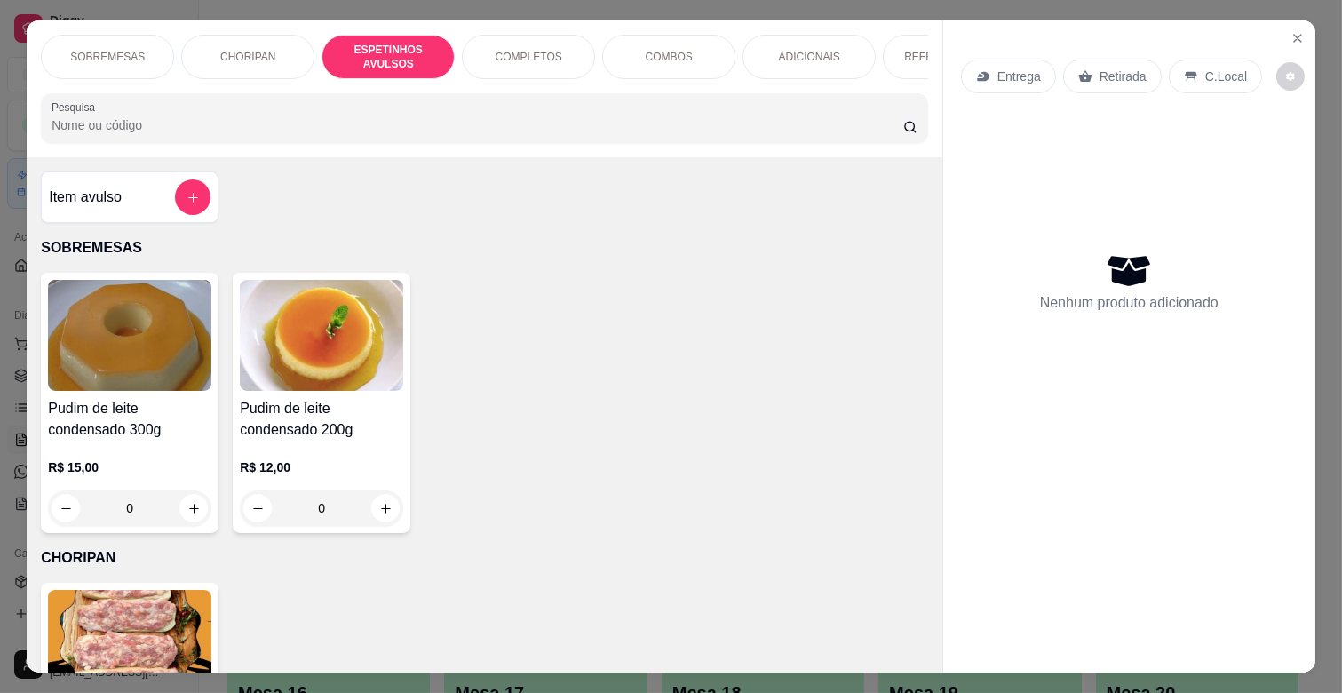
scroll to position [43, 0]
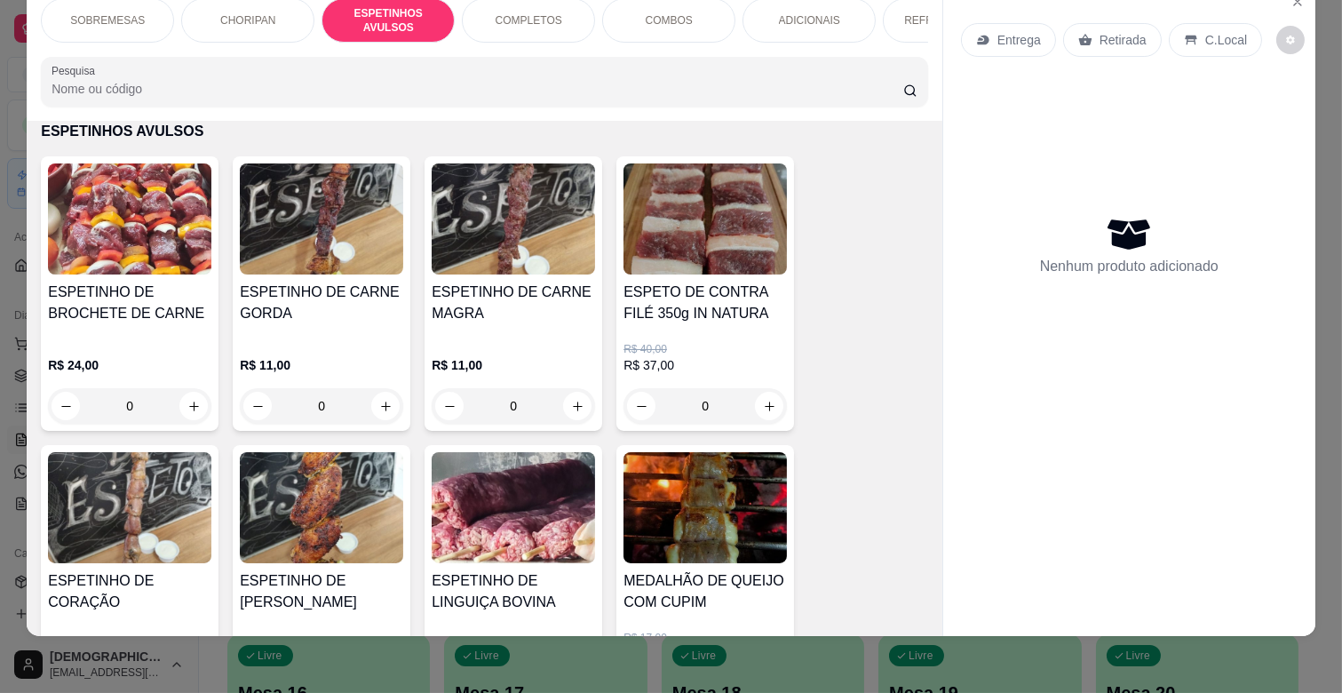
click at [566, 330] on div "ESPETINHO DE CARNE MAGRA" at bounding box center [513, 310] width 163 height 57
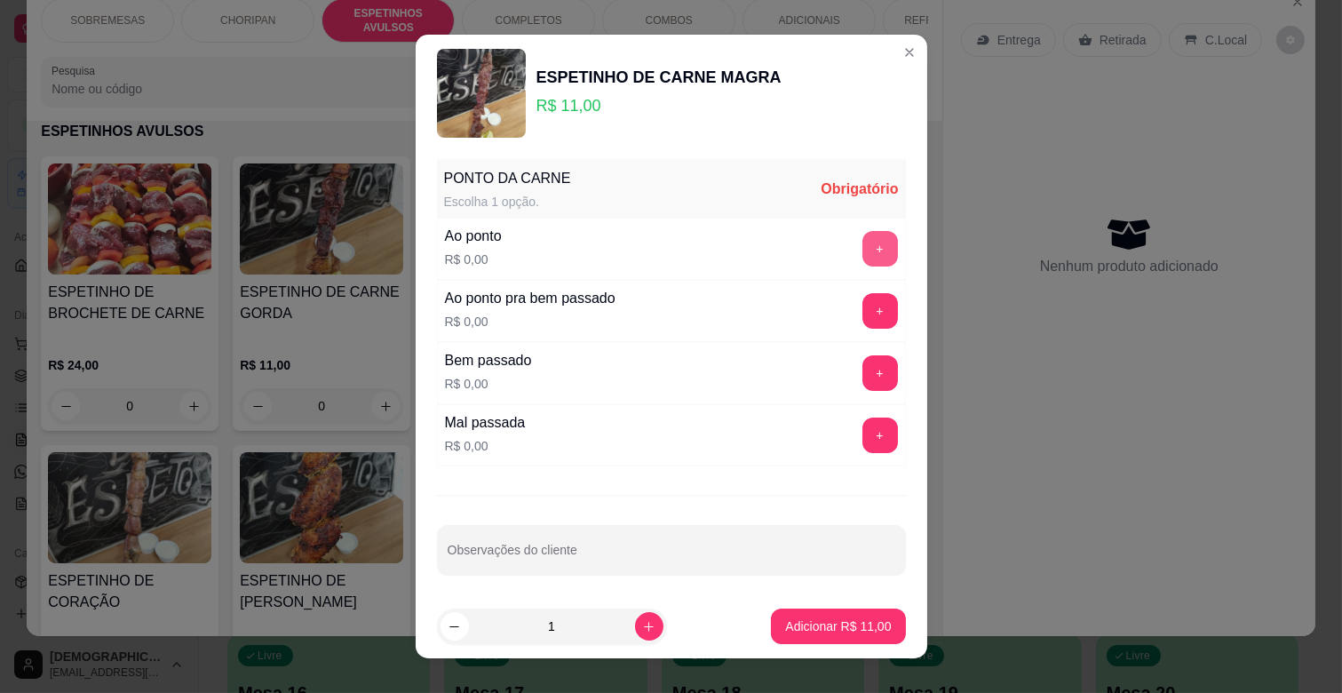
click at [863, 249] on button "+" at bounding box center [881, 249] width 36 height 36
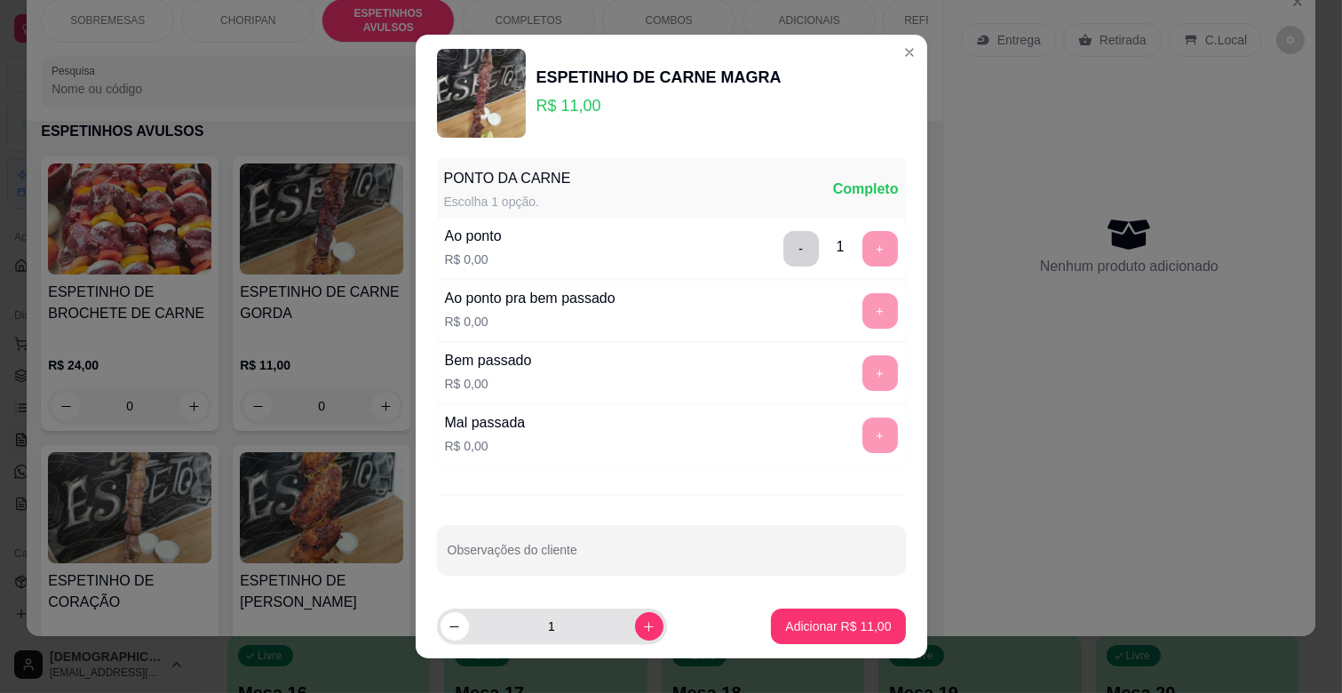
click at [643, 617] on div "1" at bounding box center [552, 627] width 223 height 36
click at [642, 625] on icon "increase-product-quantity" at bounding box center [648, 626] width 13 height 13
type input "3"
click at [808, 613] on button "Adicionar R$ 33,00" at bounding box center [839, 626] width 131 height 35
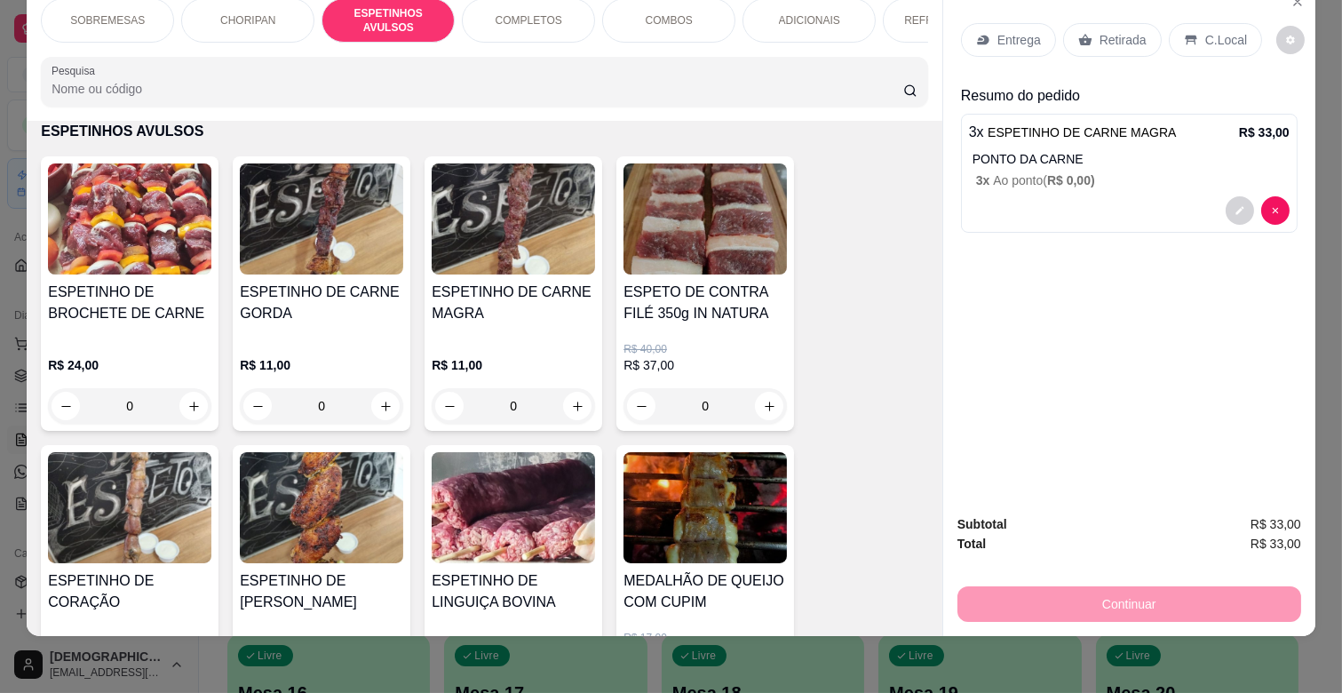
click at [1007, 31] on p "Entrega" at bounding box center [1020, 40] width 44 height 18
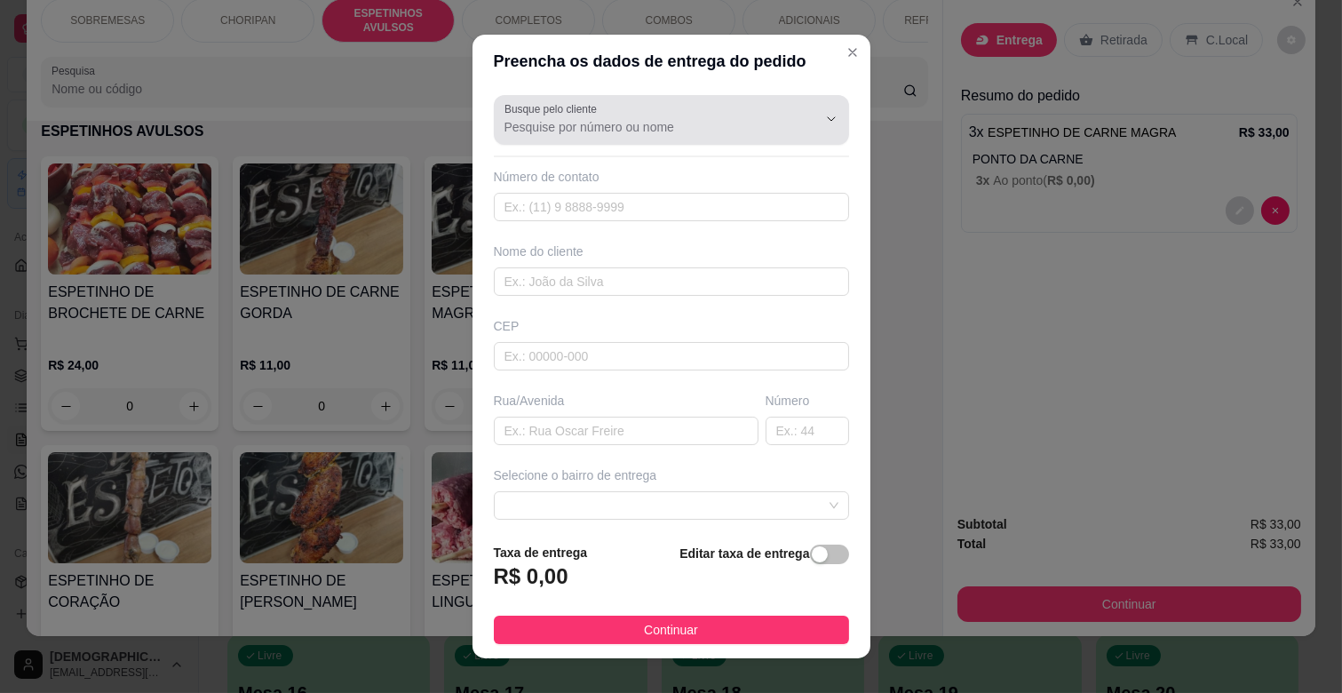
click at [620, 131] on input "Busque pelo cliente" at bounding box center [647, 127] width 284 height 18
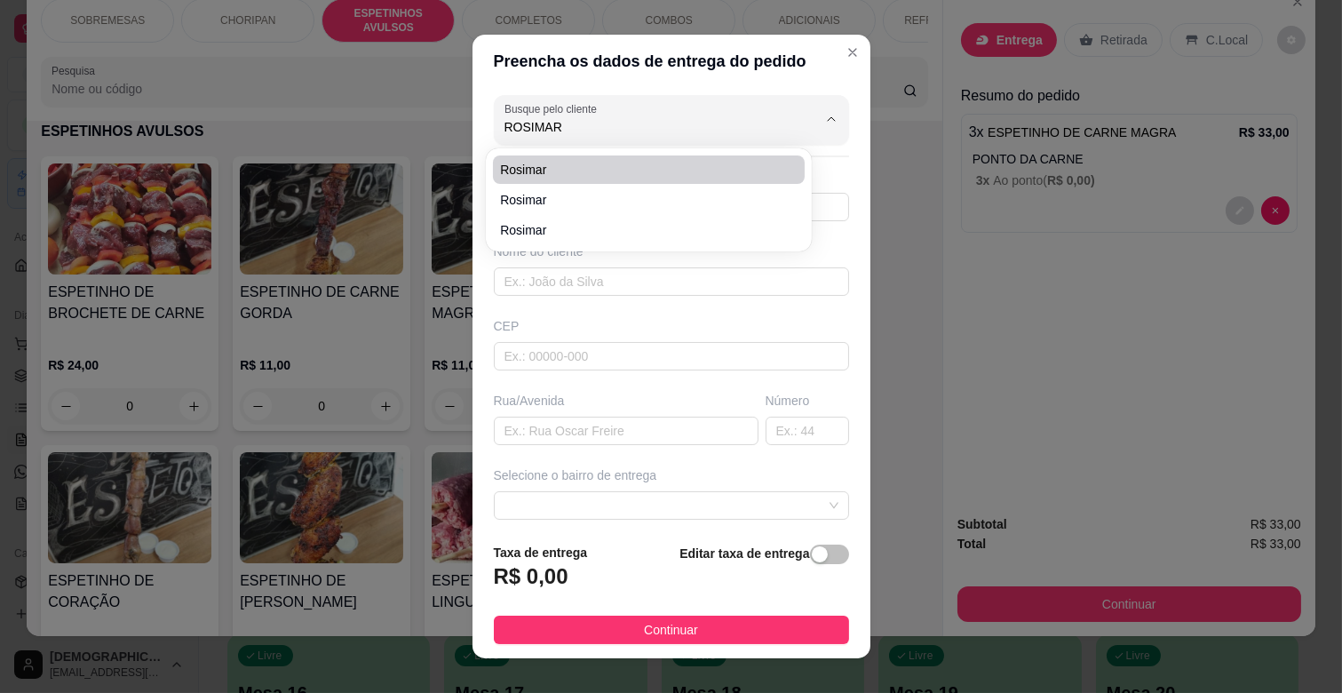
click at [597, 171] on span "Rosimar" at bounding box center [640, 170] width 280 height 18
type input "Rosimar"
type input "6799235444"
type input "Rosimar"
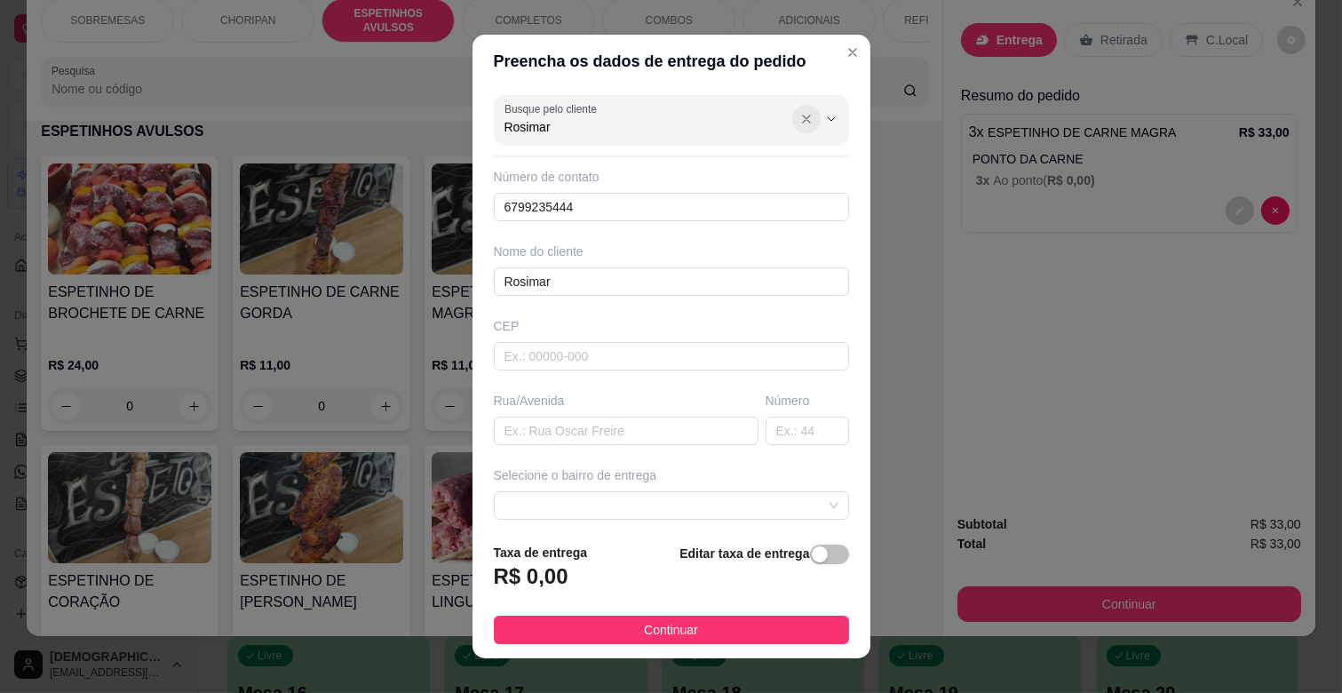
type input "Rosimar"
click at [800, 113] on icon "Show suggestions" at bounding box center [807, 119] width 14 height 14
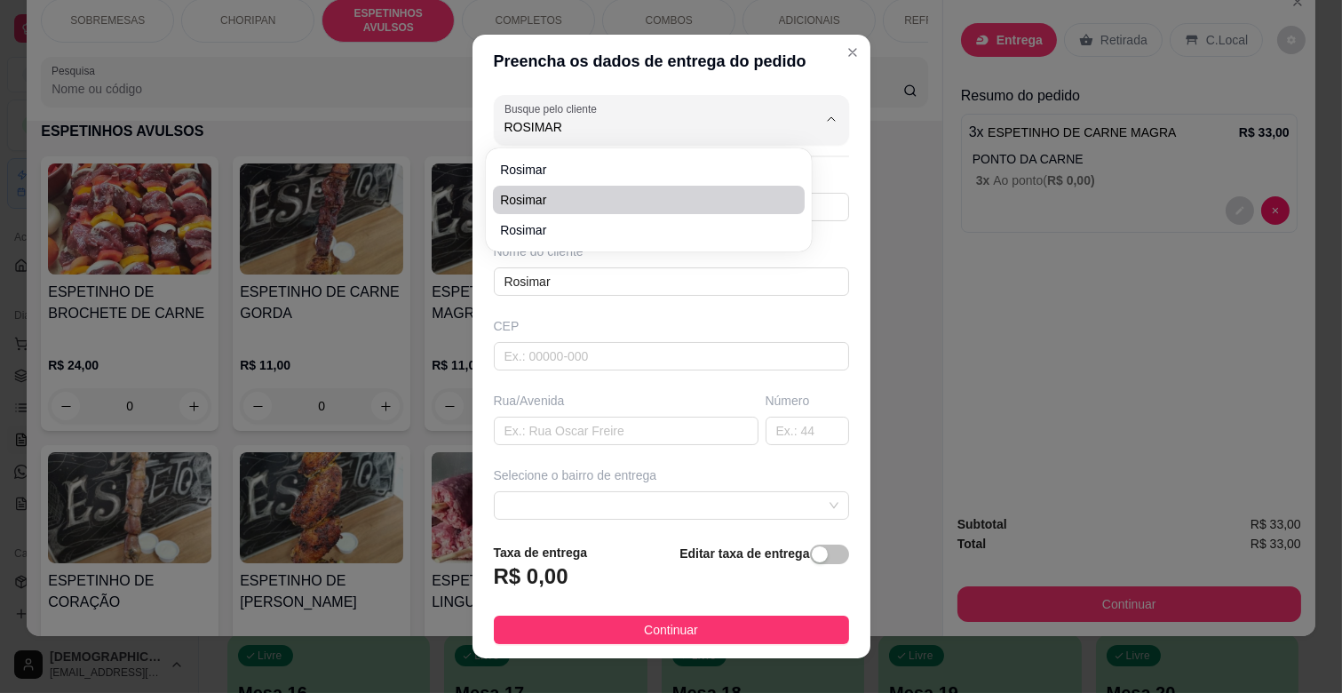
click at [635, 203] on span "Rosimar" at bounding box center [640, 200] width 280 height 18
type input "Rosimar"
type input "67991709163"
type input "Rosimar"
type input "7906057"
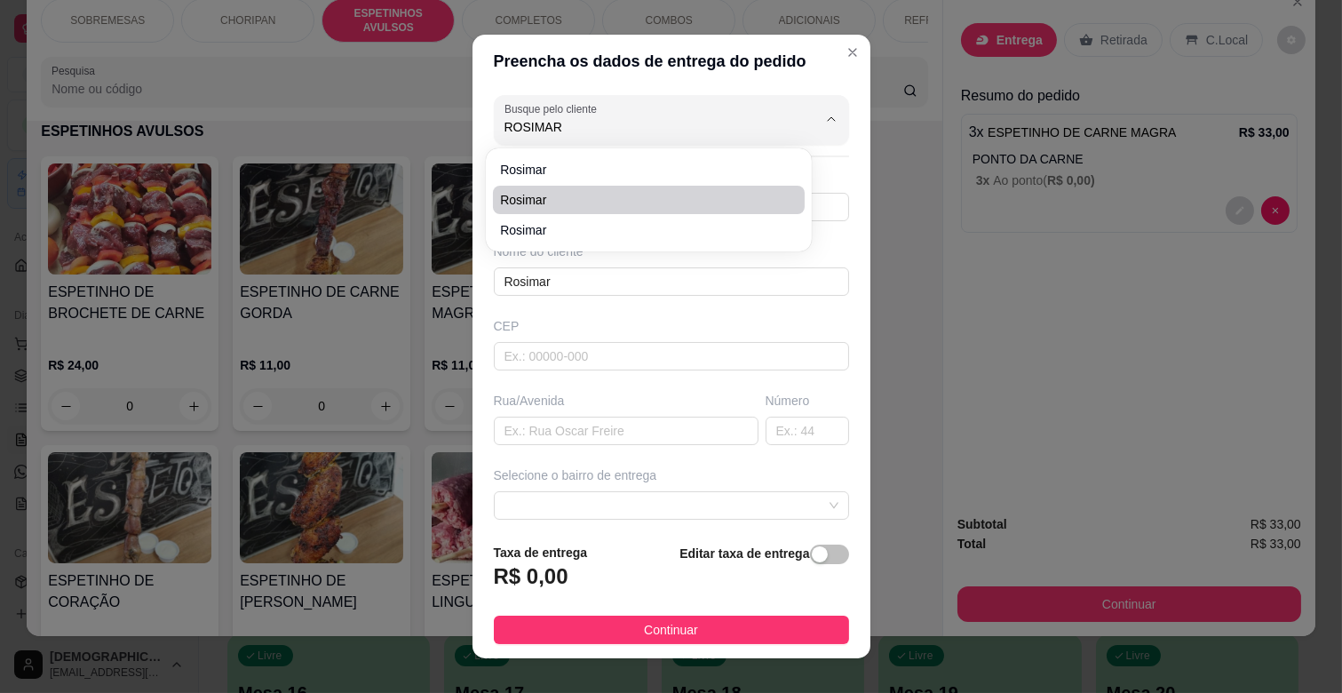
type input "[PERSON_NAME]"
type input "547A"
type input "CAMPO GRANDE"
type input "Casa"
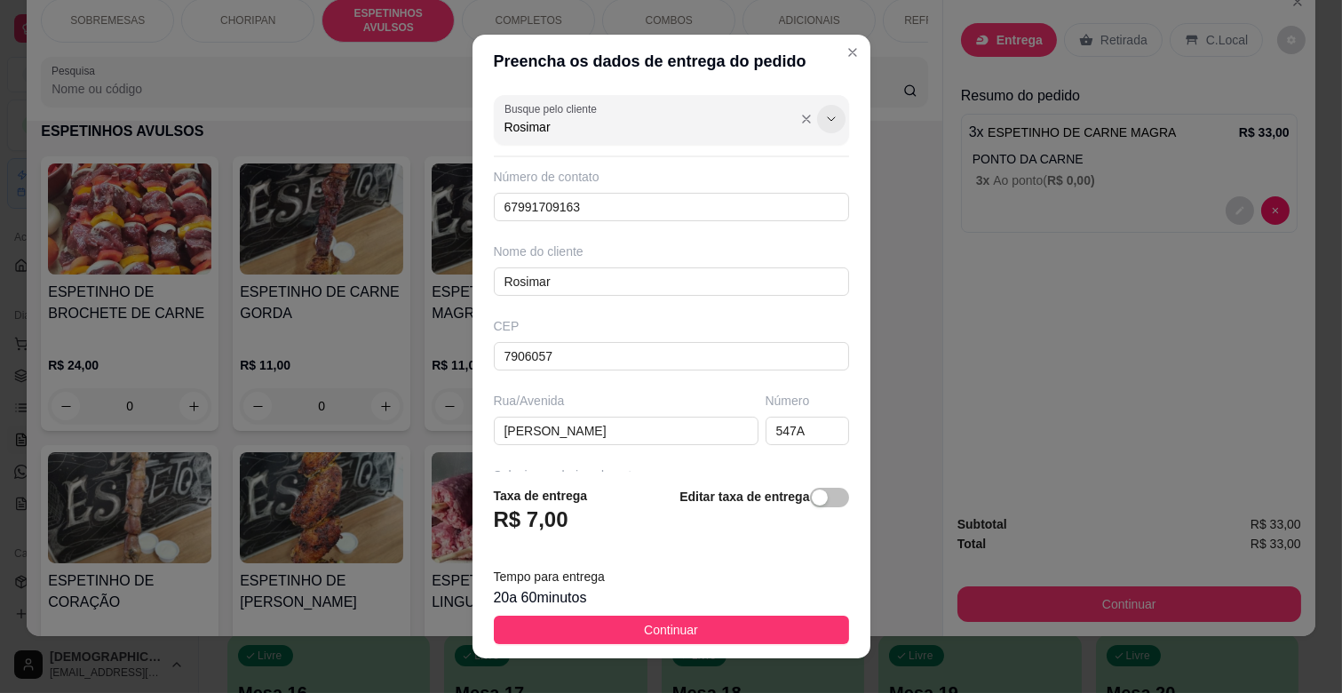
click at [824, 119] on icon "Show suggestions" at bounding box center [831, 119] width 14 height 14
type input "Rosimar"
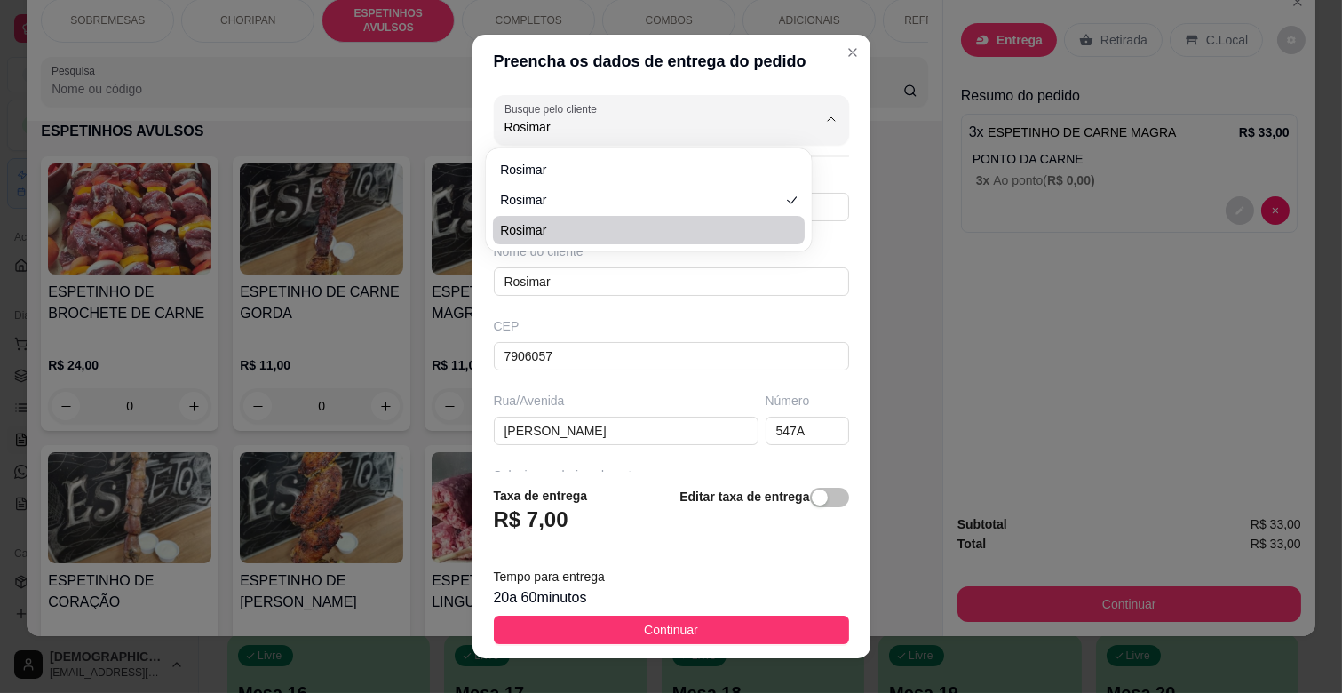
click at [558, 234] on span "Rosimar" at bounding box center [640, 230] width 280 height 18
type input "6792354544"
type input "Rosimar"
type input "Rua [PERSON_NAME]"
type input "5591"
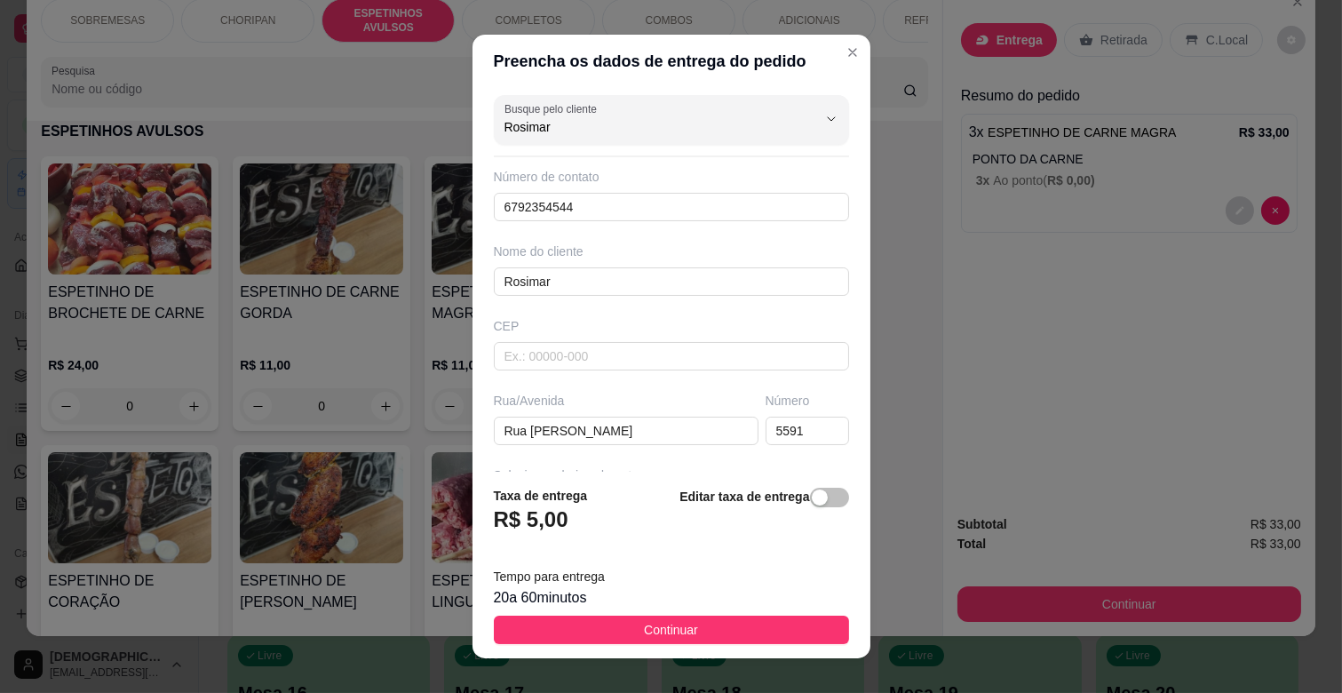
type input "Rosimar"
click at [638, 314] on div "Busque pelo cliente Rosimar Número de contato 6792354544 Nome do cliente Rosima…" at bounding box center [672, 280] width 398 height 384
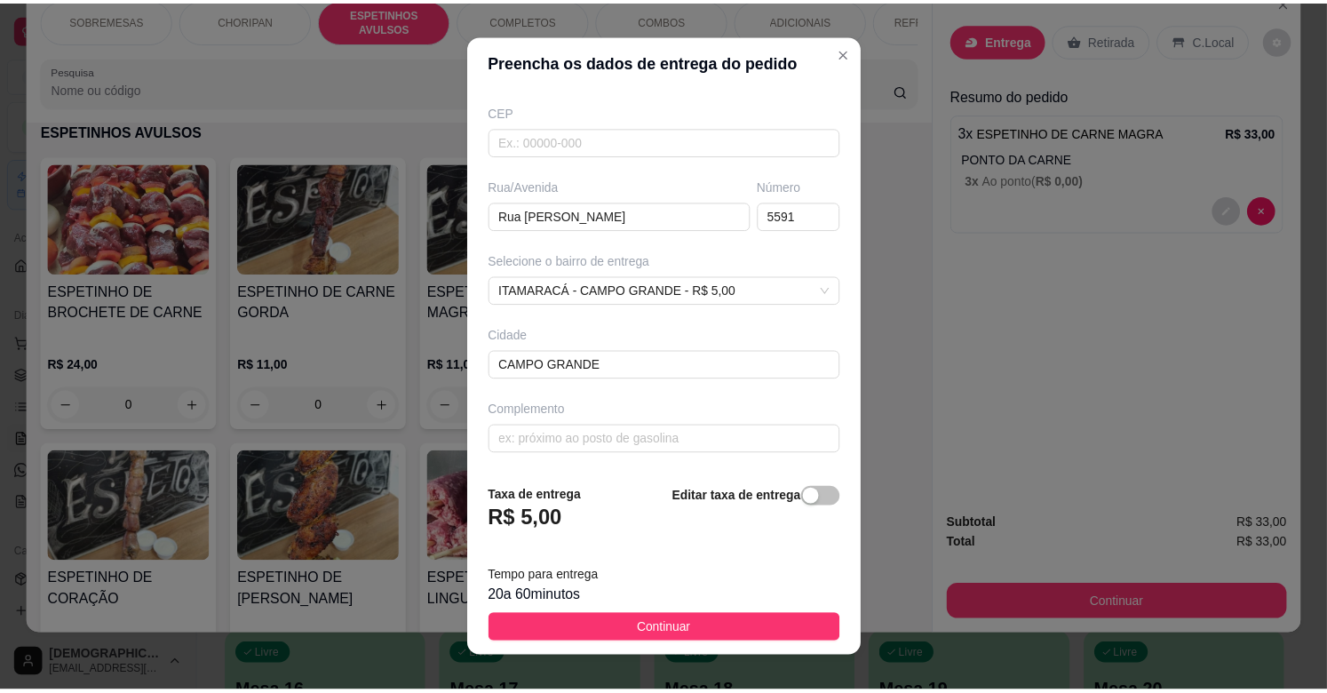
scroll to position [22, 0]
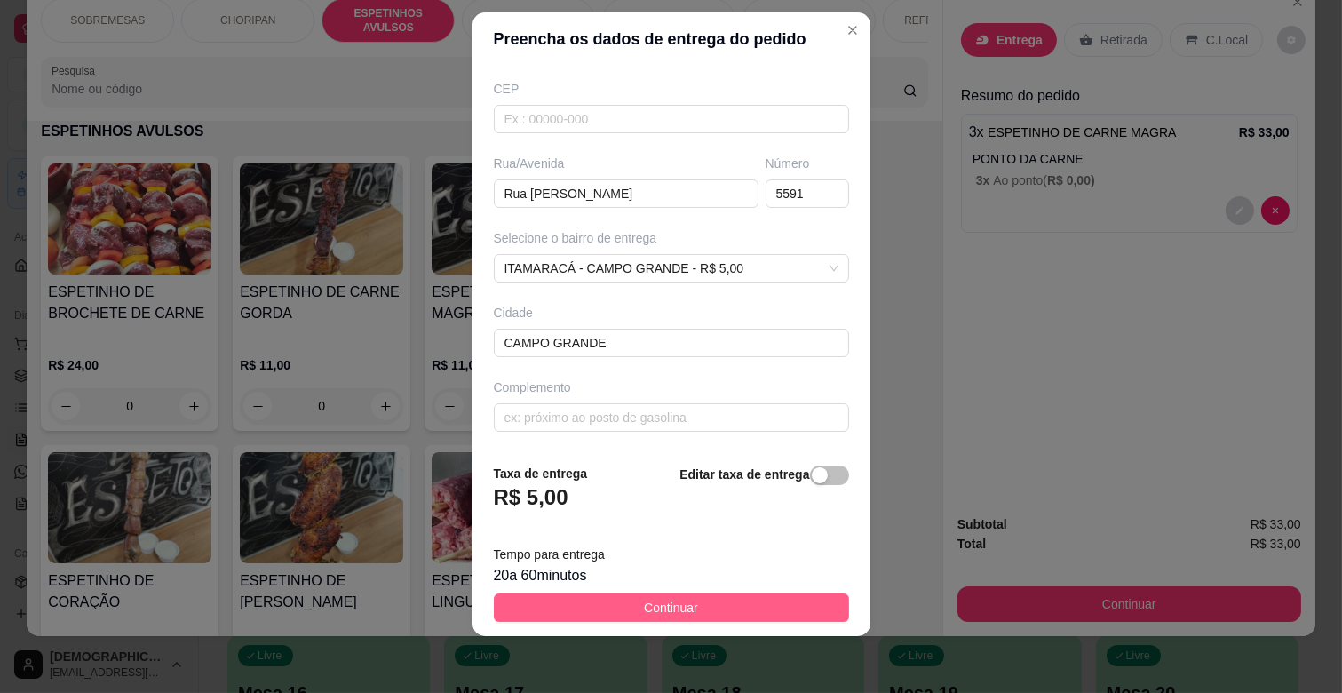
click at [720, 605] on button "Continuar" at bounding box center [671, 607] width 355 height 28
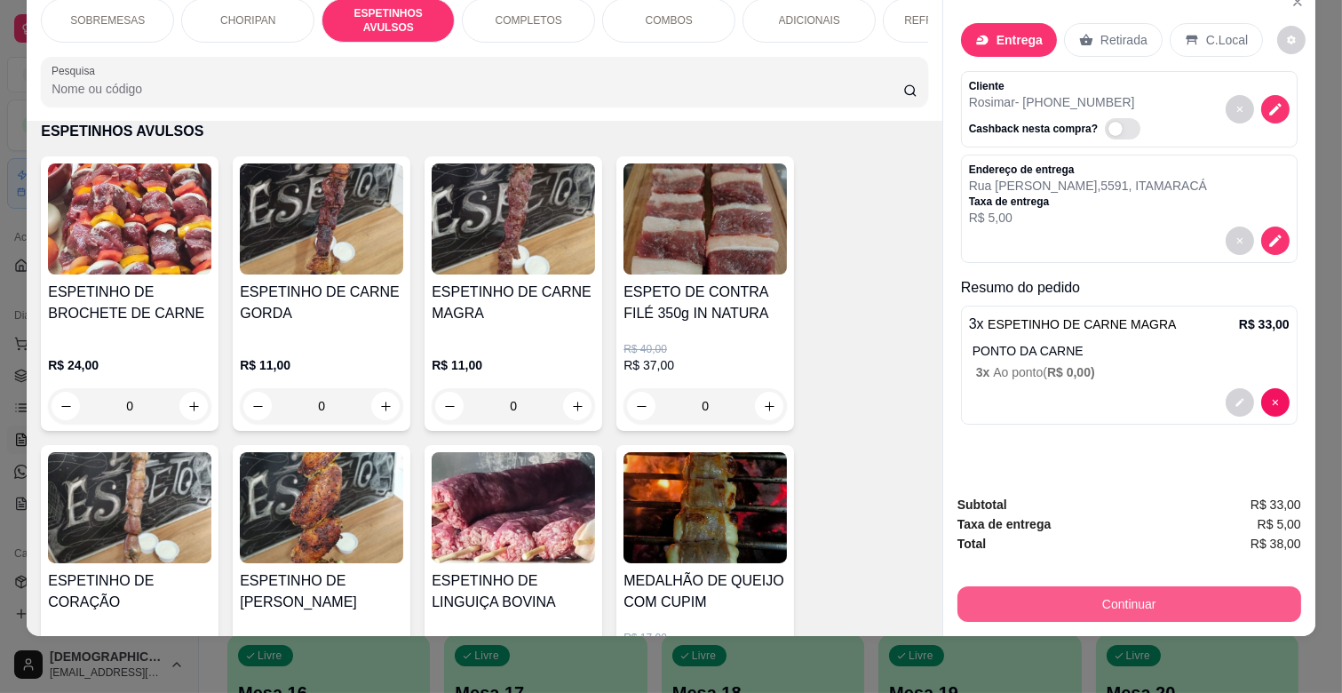
click at [1115, 586] on button "Continuar" at bounding box center [1130, 604] width 344 height 36
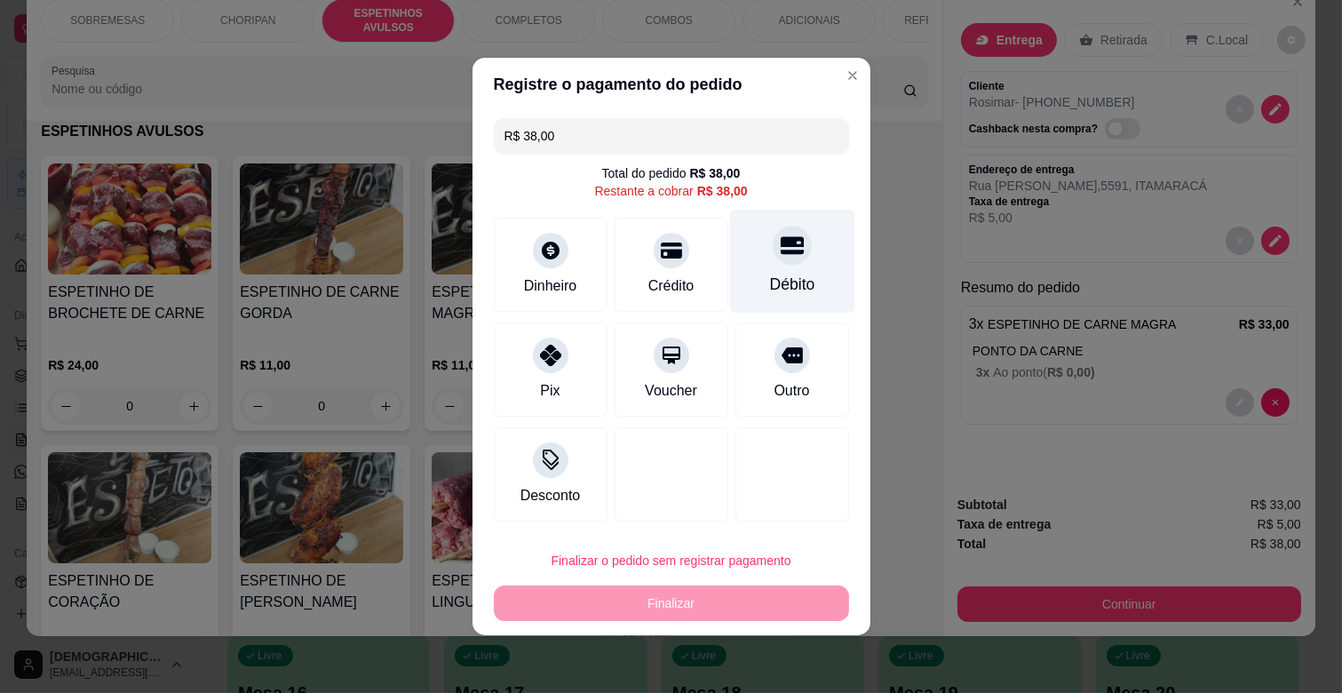
click at [769, 277] on div "Débito" at bounding box center [791, 284] width 45 height 23
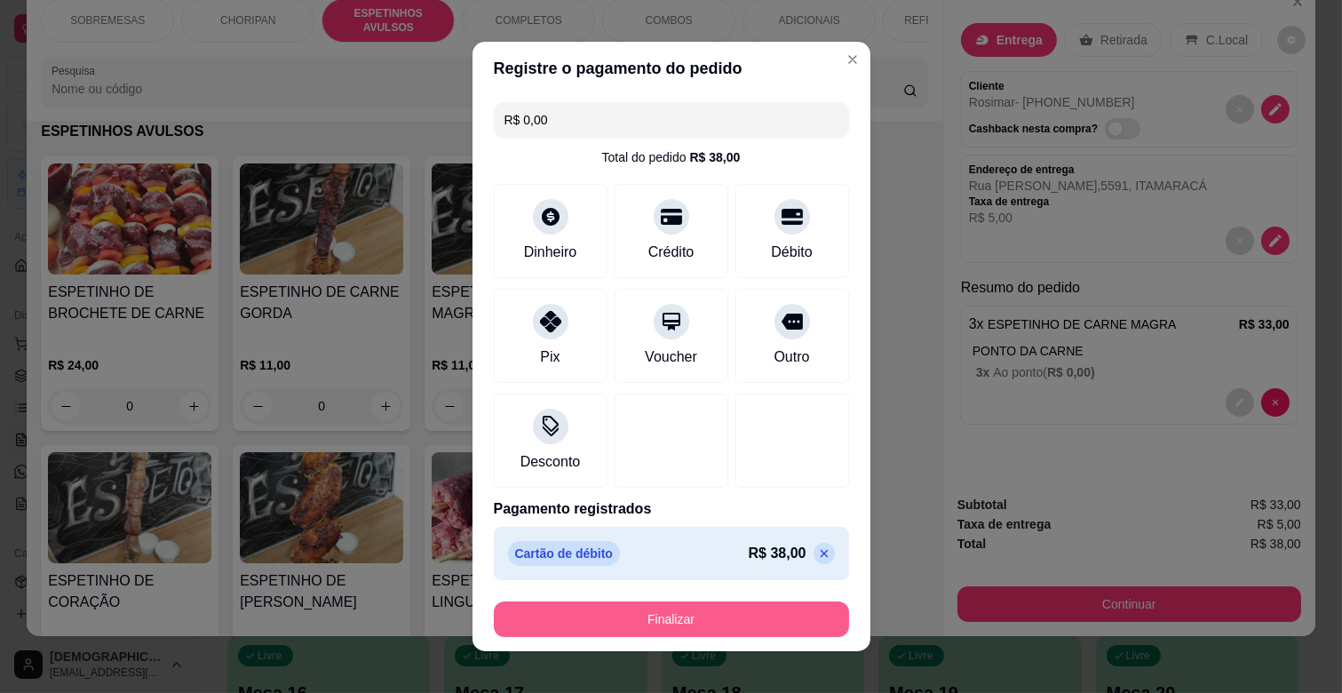
click at [681, 606] on button "Finalizar" at bounding box center [671, 619] width 355 height 36
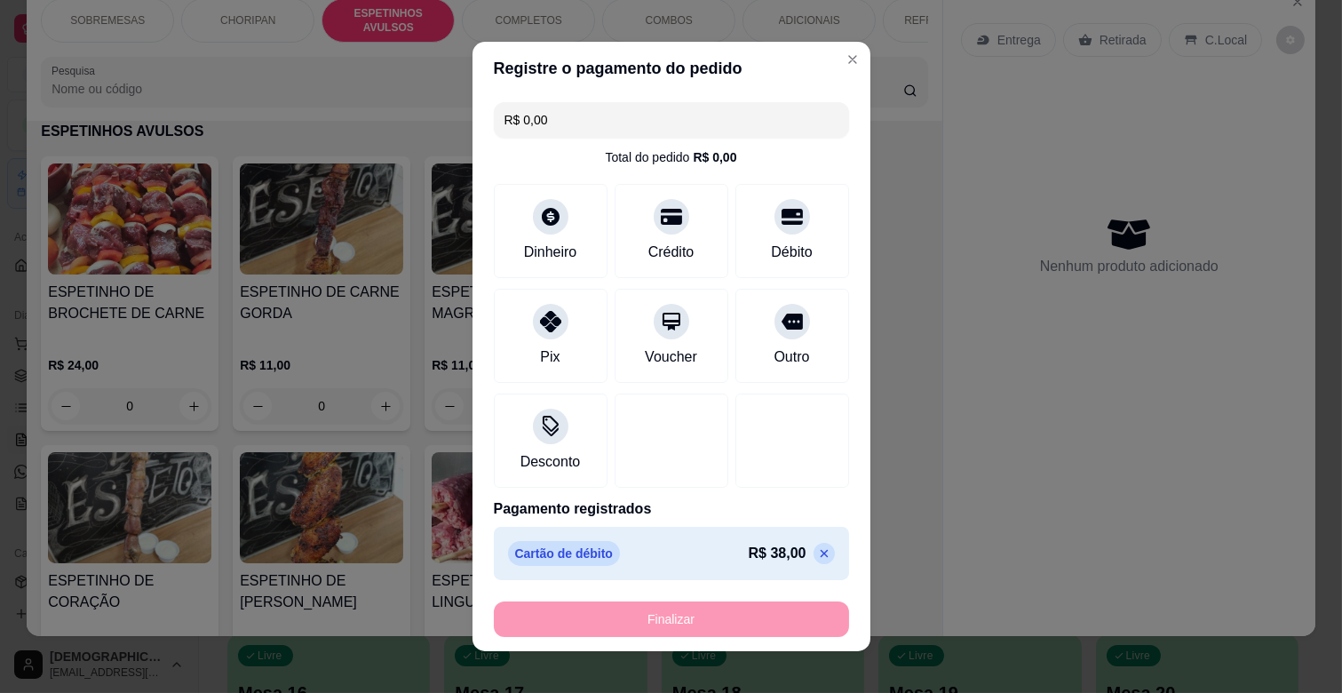
type input "-R$ 38,00"
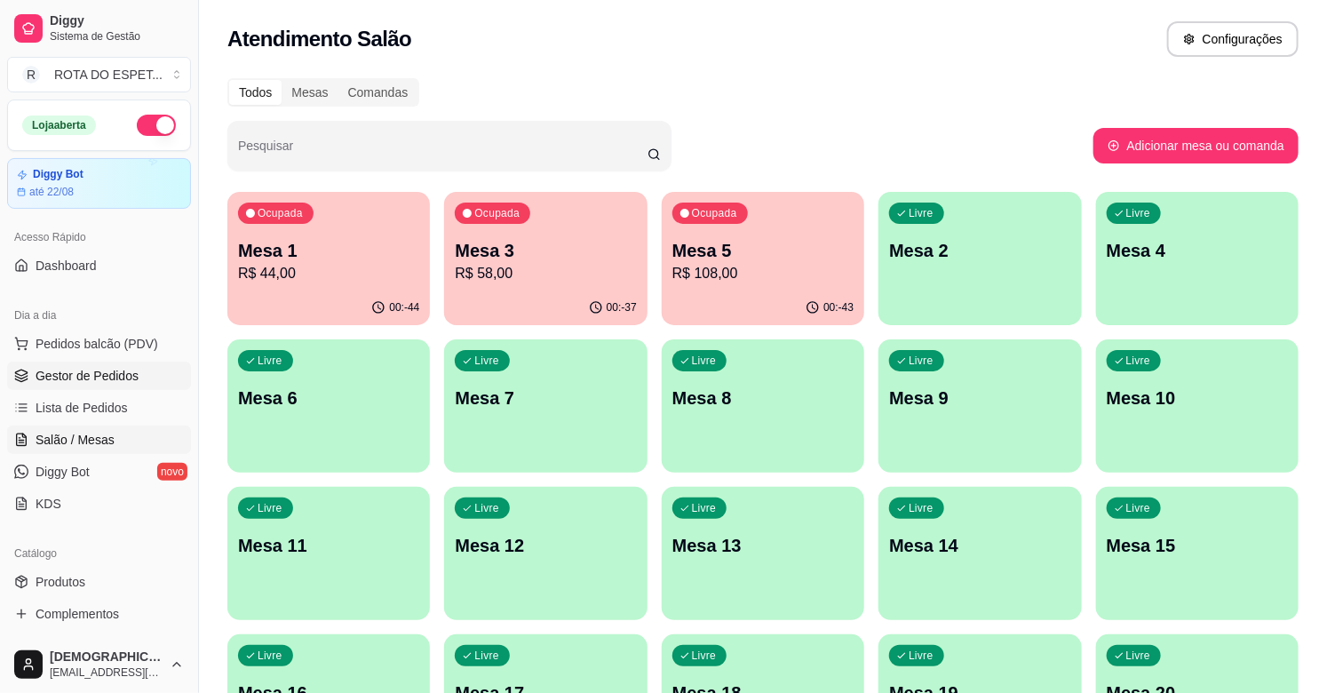
click at [92, 371] on span "Gestor de Pedidos" at bounding box center [87, 376] width 103 height 18
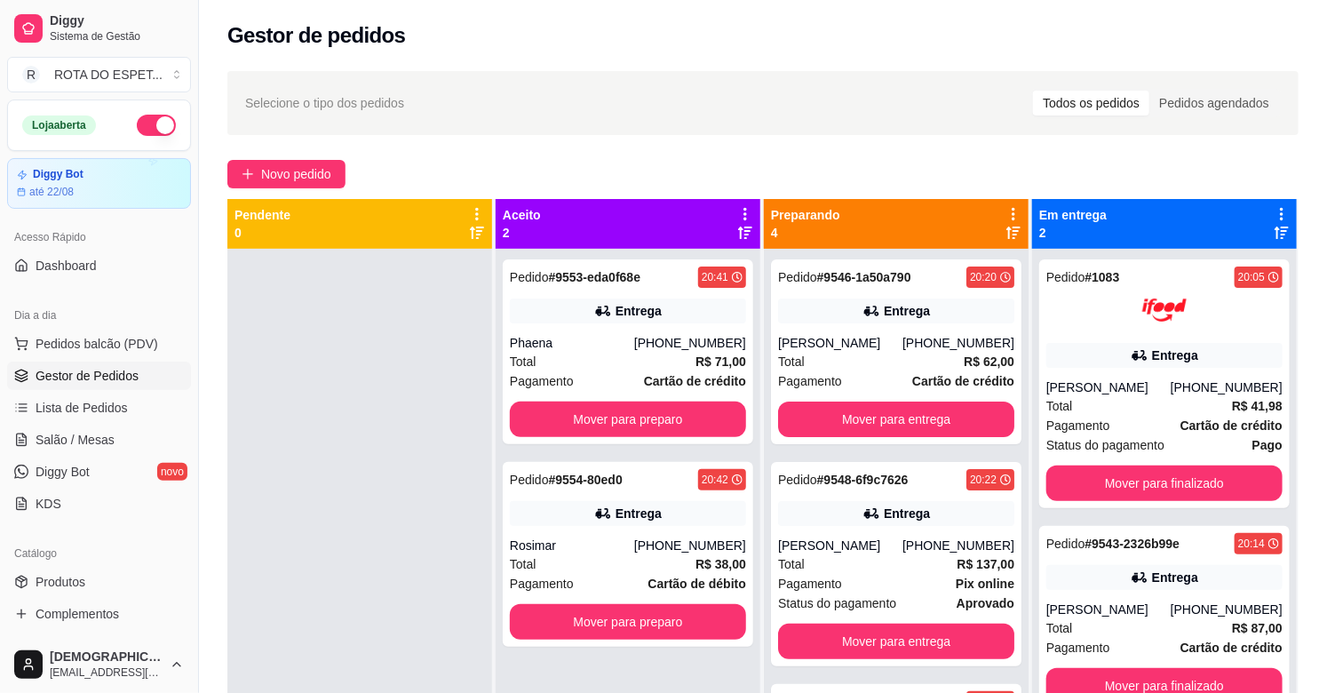
click at [555, 451] on div "Pedido # 9553-eda0f68e 20:41 Entrega Phaena [PHONE_NUMBER] Total R$ 71,00 Pagam…" at bounding box center [628, 595] width 265 height 693
click at [601, 418] on button "Mover para preparo" at bounding box center [628, 420] width 236 height 36
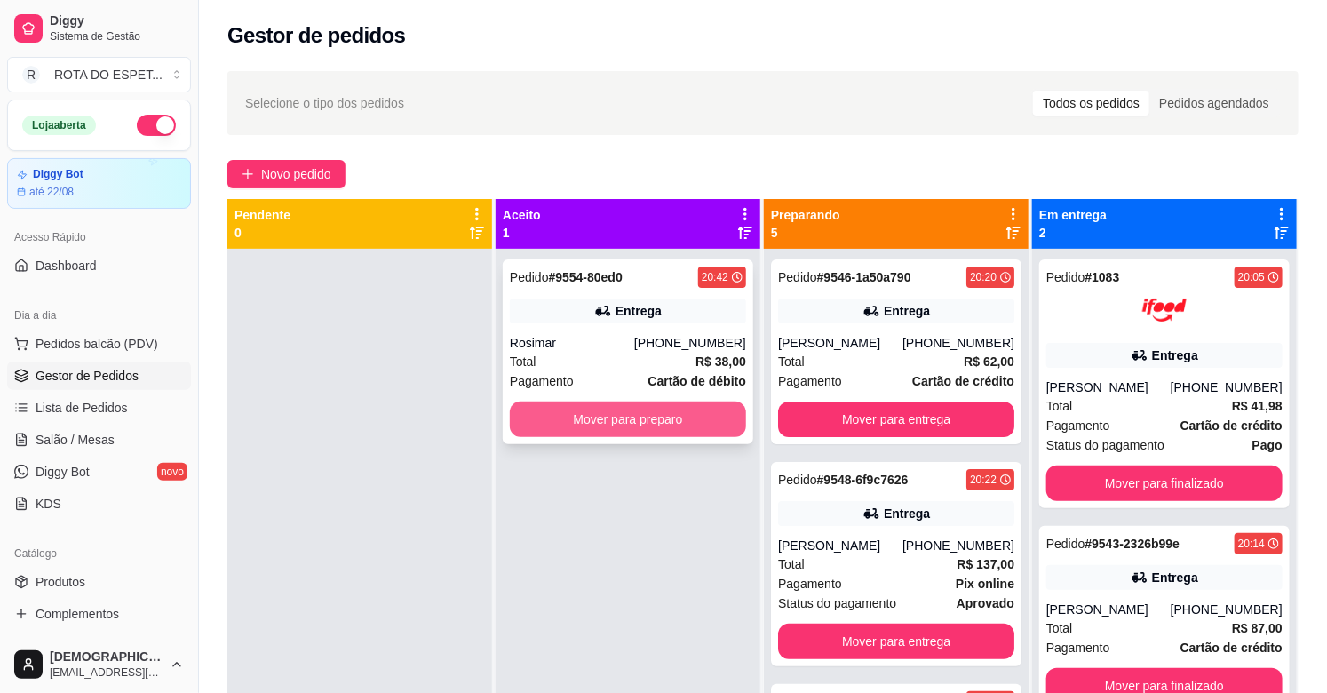
click at [606, 414] on button "Mover para preparo" at bounding box center [628, 420] width 236 height 36
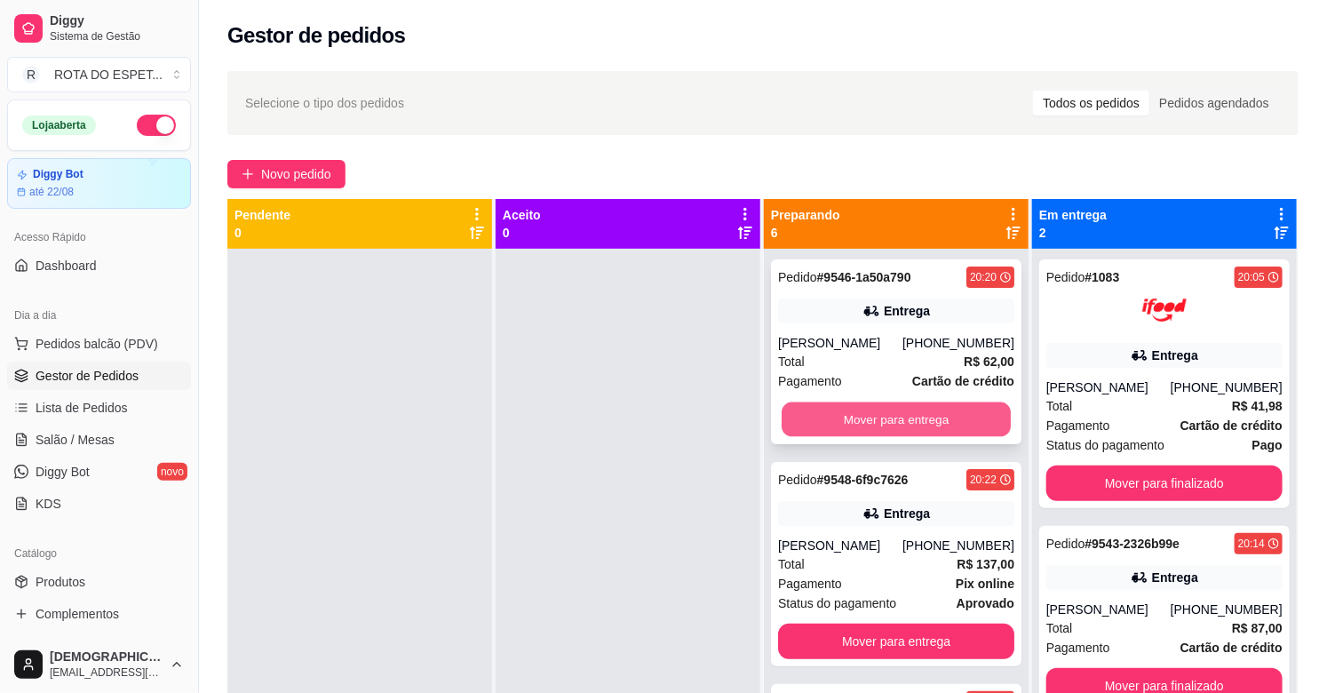
click at [873, 427] on button "Mover para entrega" at bounding box center [896, 419] width 229 height 35
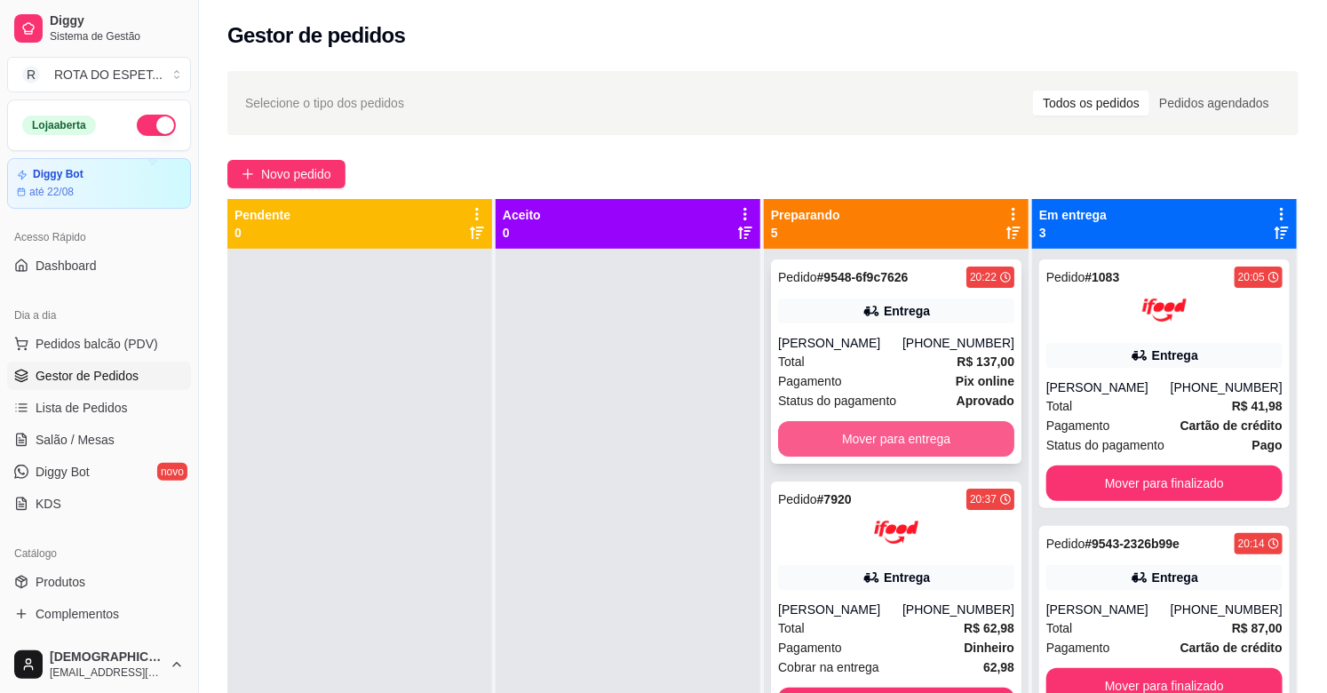
click at [901, 438] on button "Mover para entrega" at bounding box center [896, 439] width 236 height 36
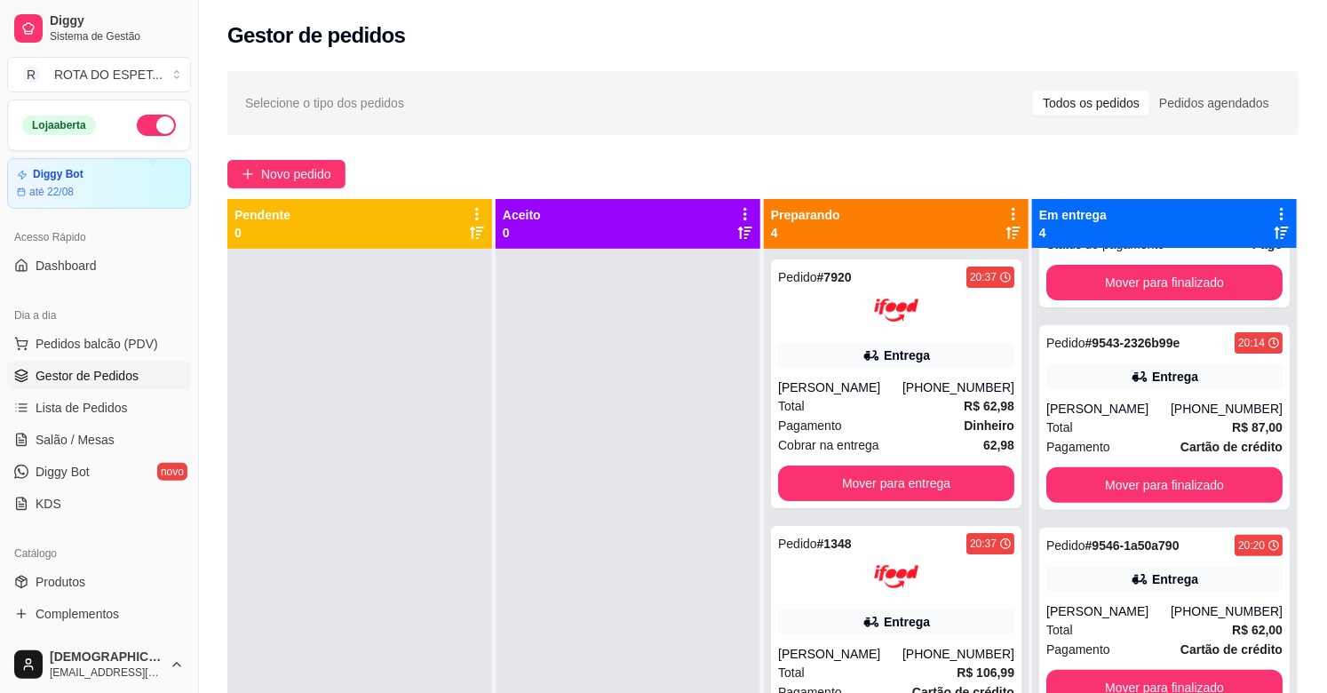
scroll to position [218, 0]
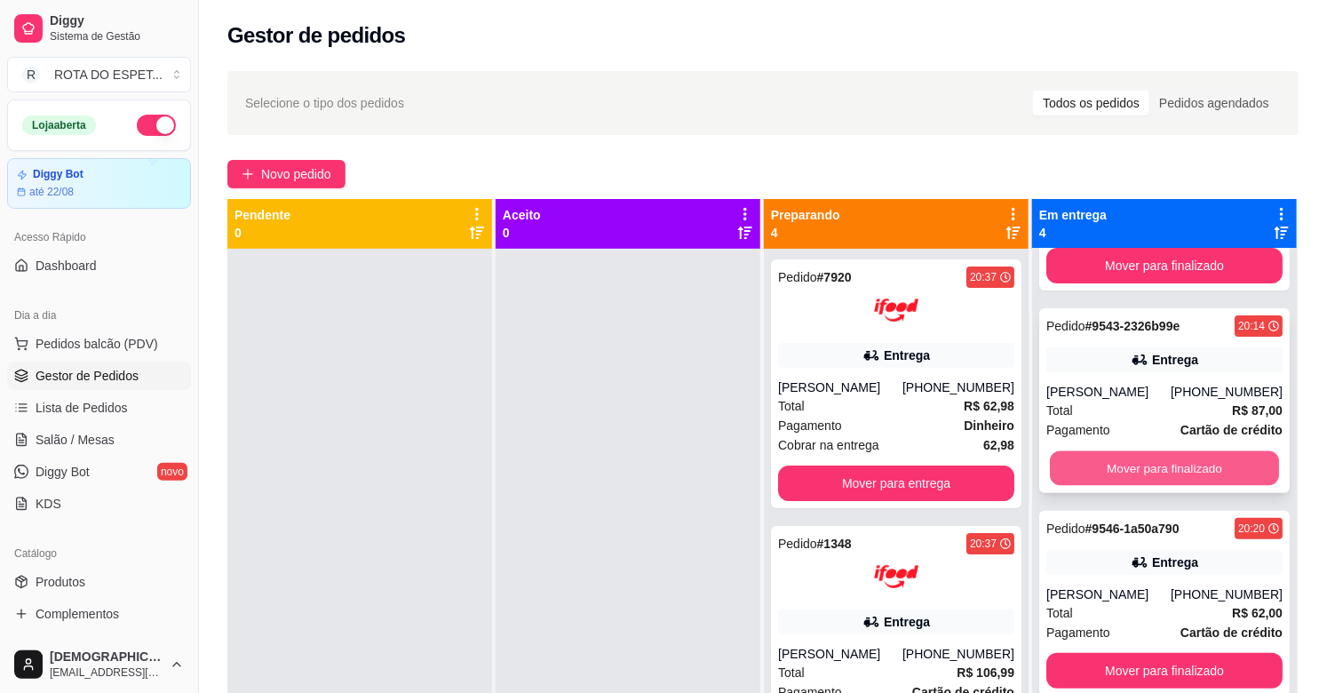
click at [1132, 466] on button "Mover para finalizado" at bounding box center [1164, 468] width 229 height 35
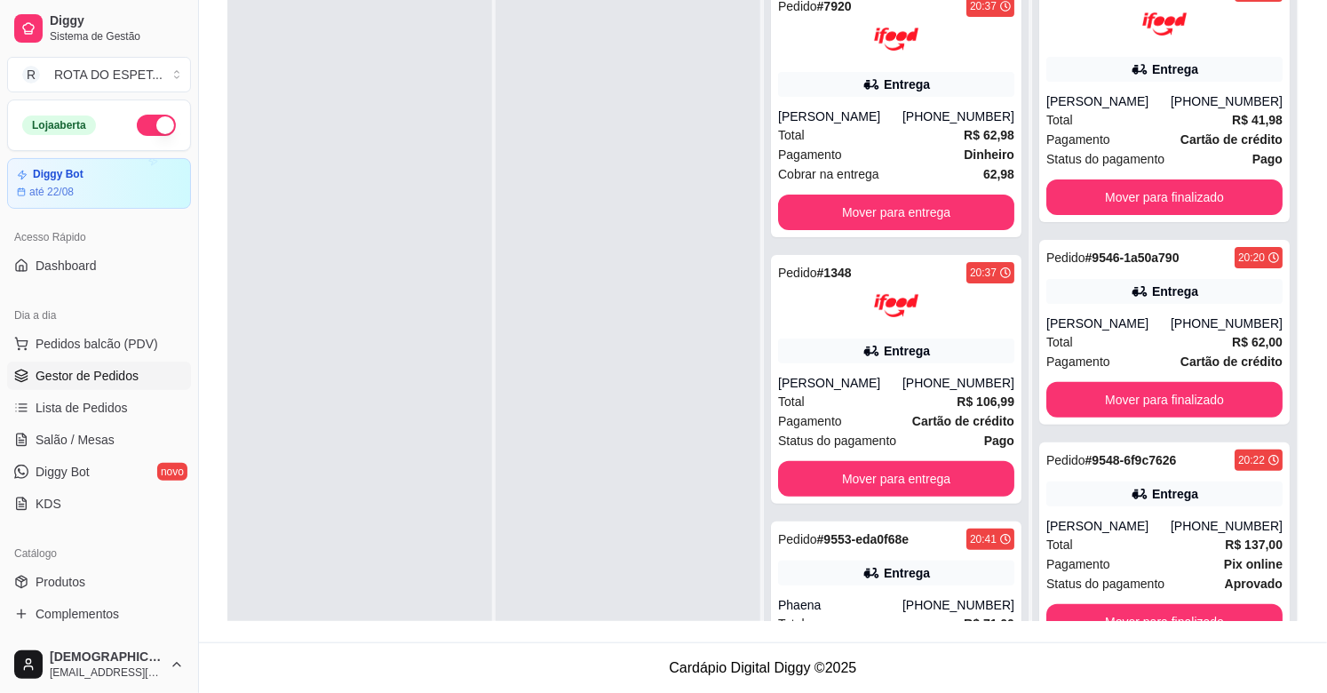
scroll to position [0, 0]
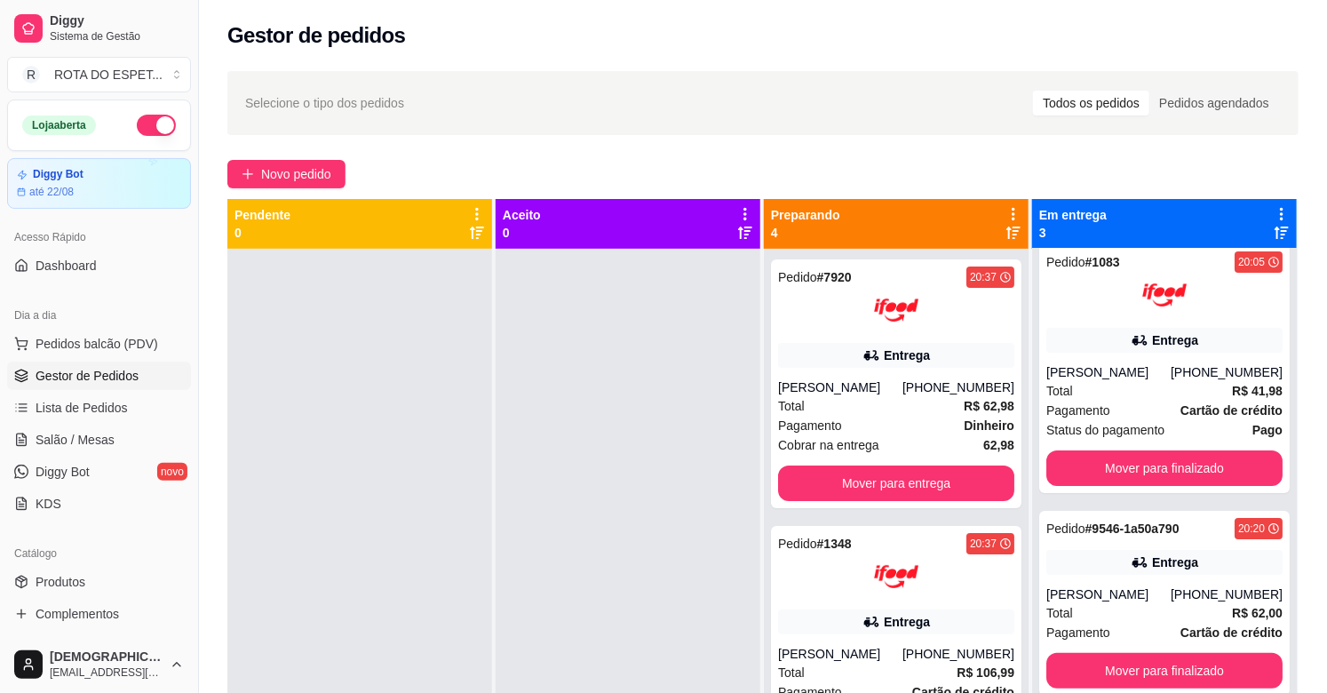
click at [533, 563] on div at bounding box center [628, 595] width 265 height 693
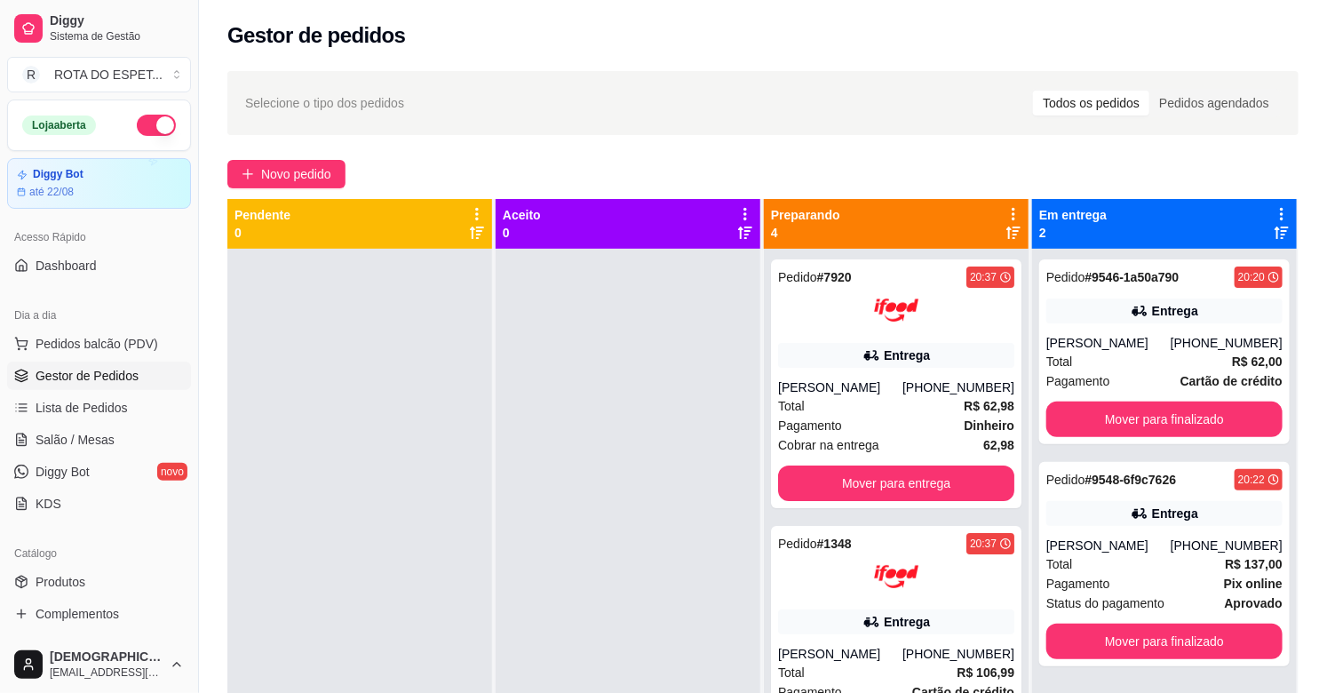
click at [537, 509] on div at bounding box center [628, 595] width 265 height 693
click at [539, 451] on div at bounding box center [628, 595] width 265 height 693
click at [60, 433] on span "Salão / Mesas" at bounding box center [75, 440] width 79 height 18
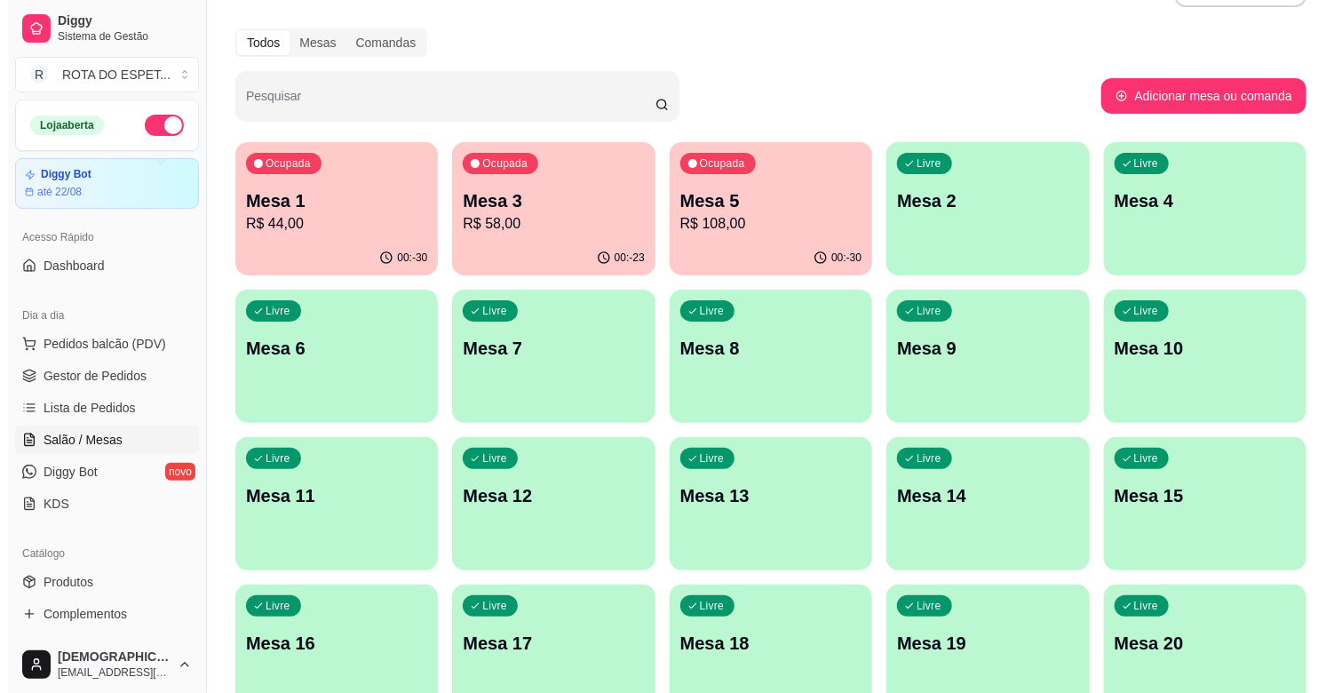
scroll to position [99, 0]
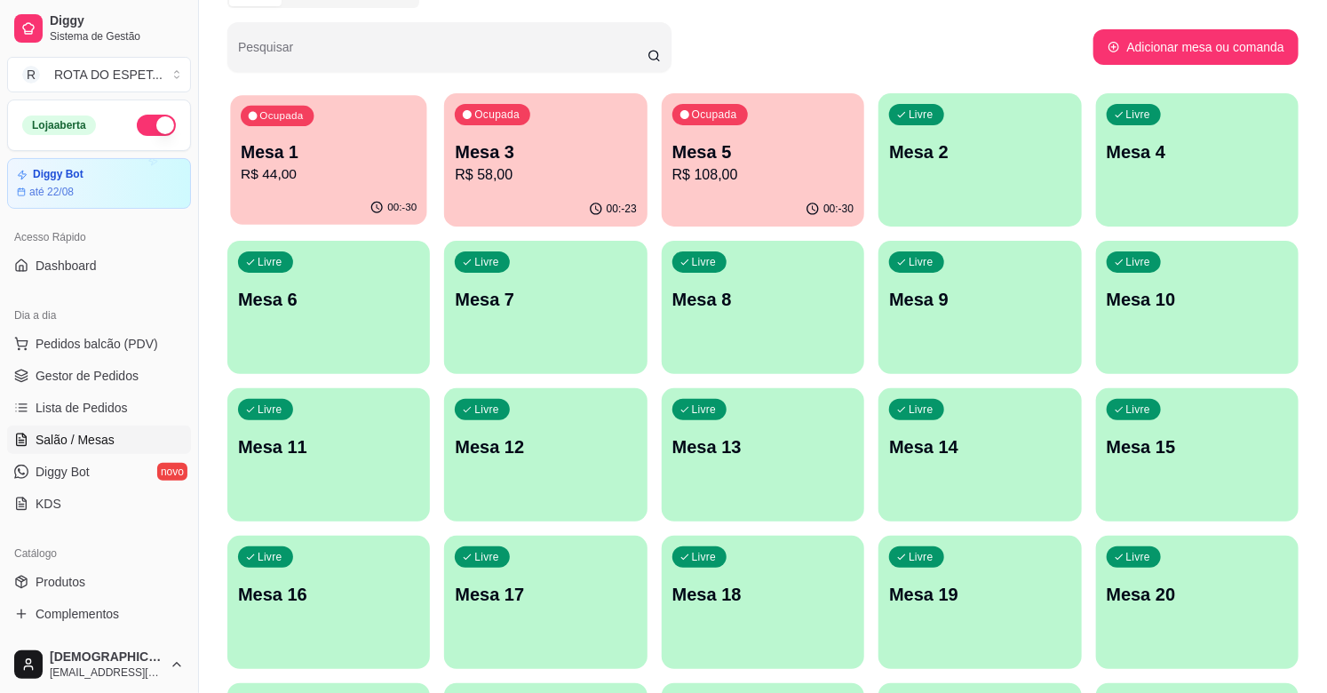
click at [339, 179] on p "R$ 44,00" at bounding box center [329, 174] width 176 height 20
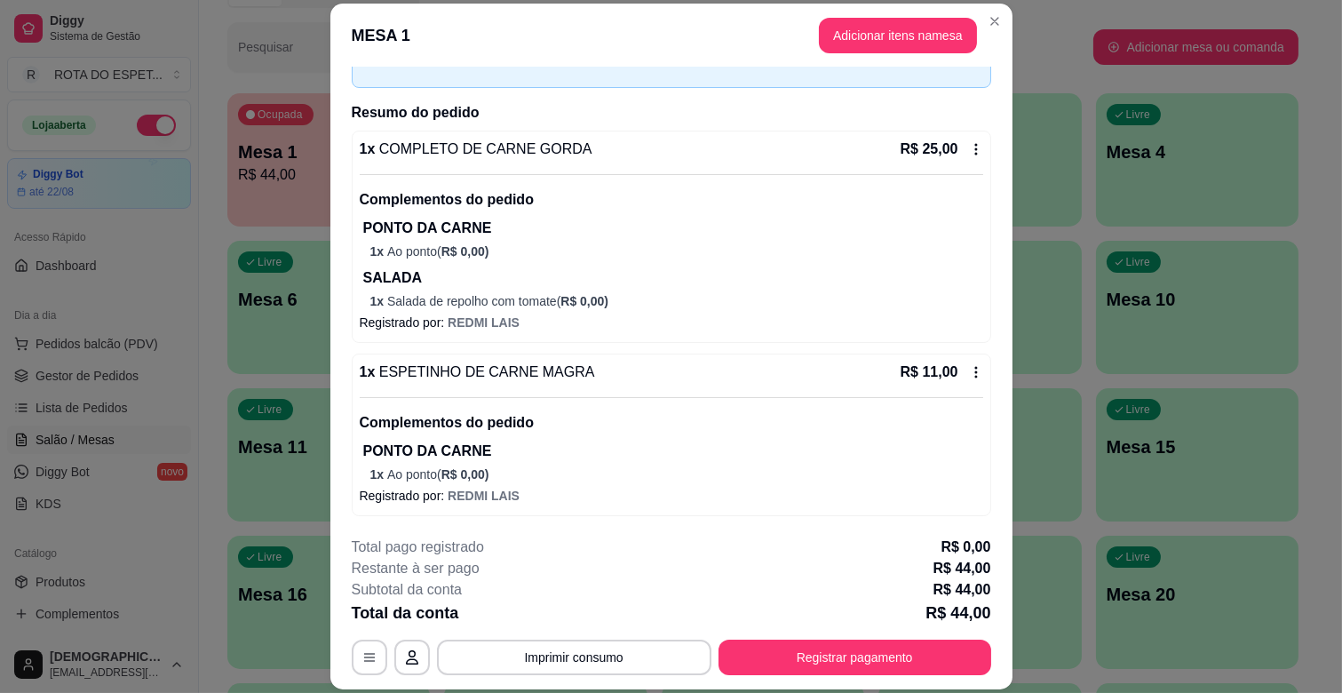
scroll to position [251, 0]
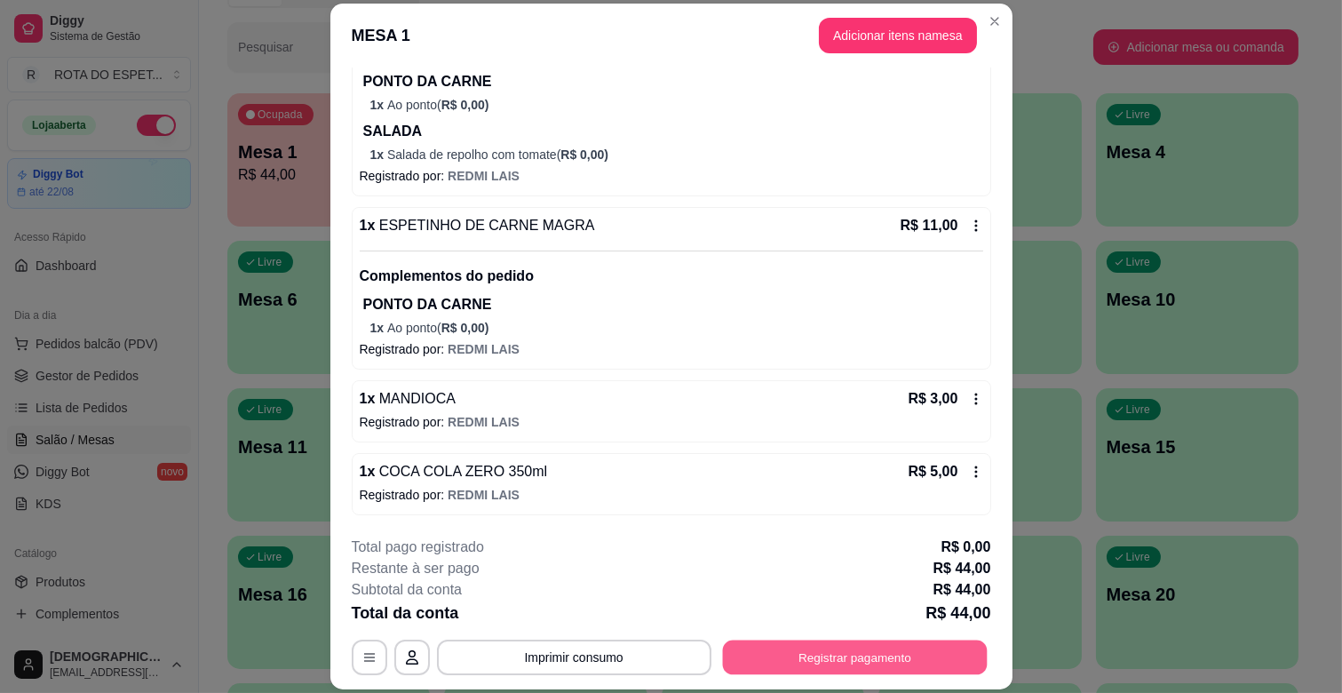
click at [904, 649] on button "Registrar pagamento" at bounding box center [854, 658] width 265 height 35
click at [598, 668] on button "Imprimir consumo" at bounding box center [574, 658] width 267 height 35
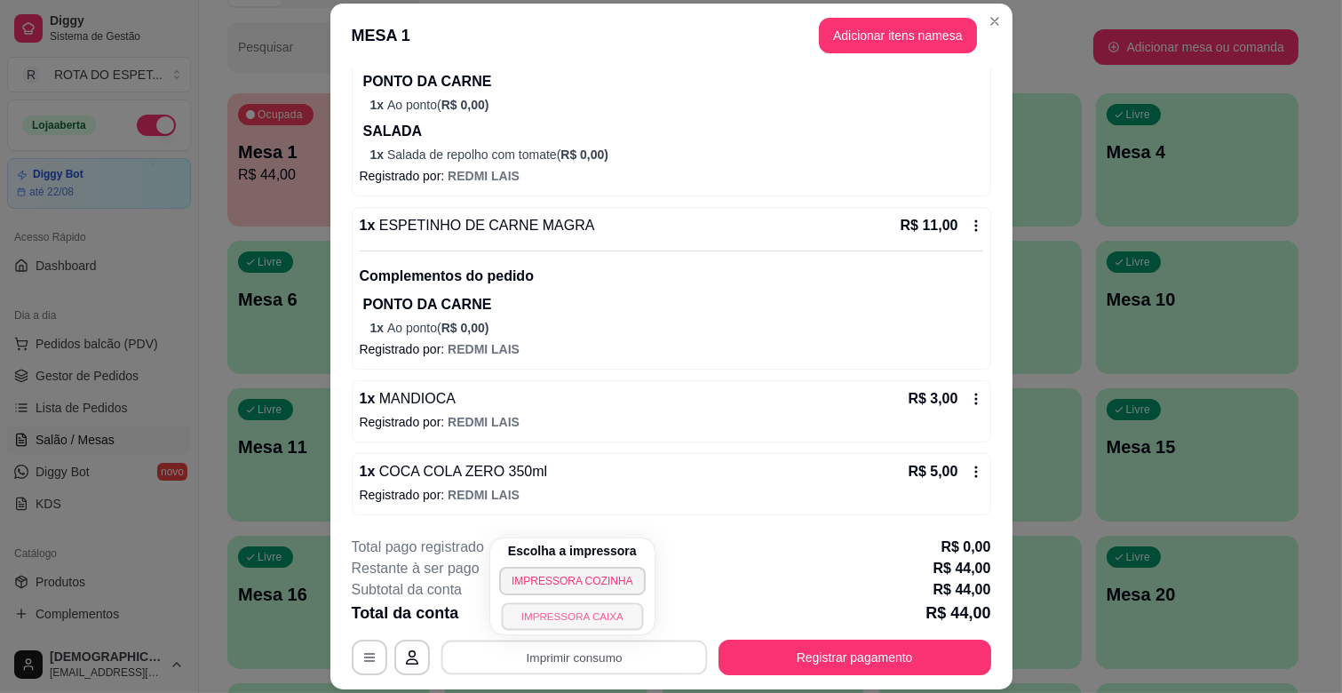
click at [601, 615] on button "IMPRESSORA CAIXA" at bounding box center [572, 616] width 142 height 28
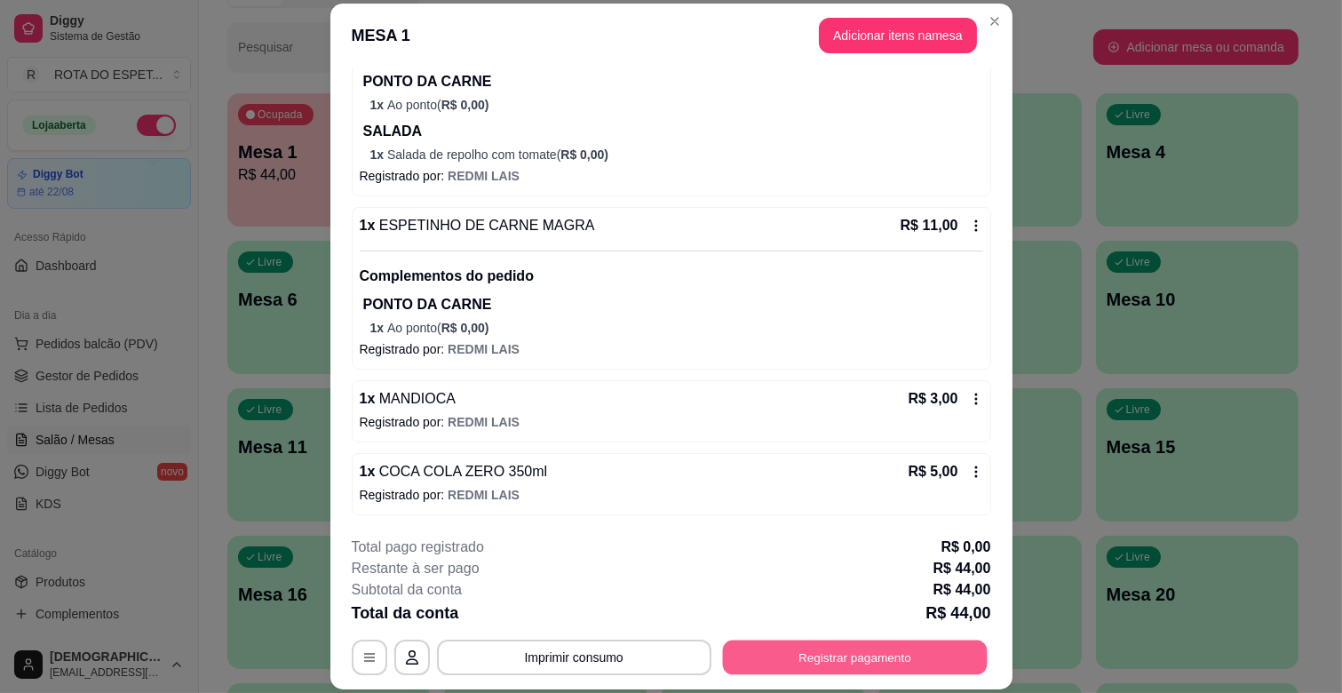
click at [813, 660] on button "Registrar pagamento" at bounding box center [854, 658] width 265 height 35
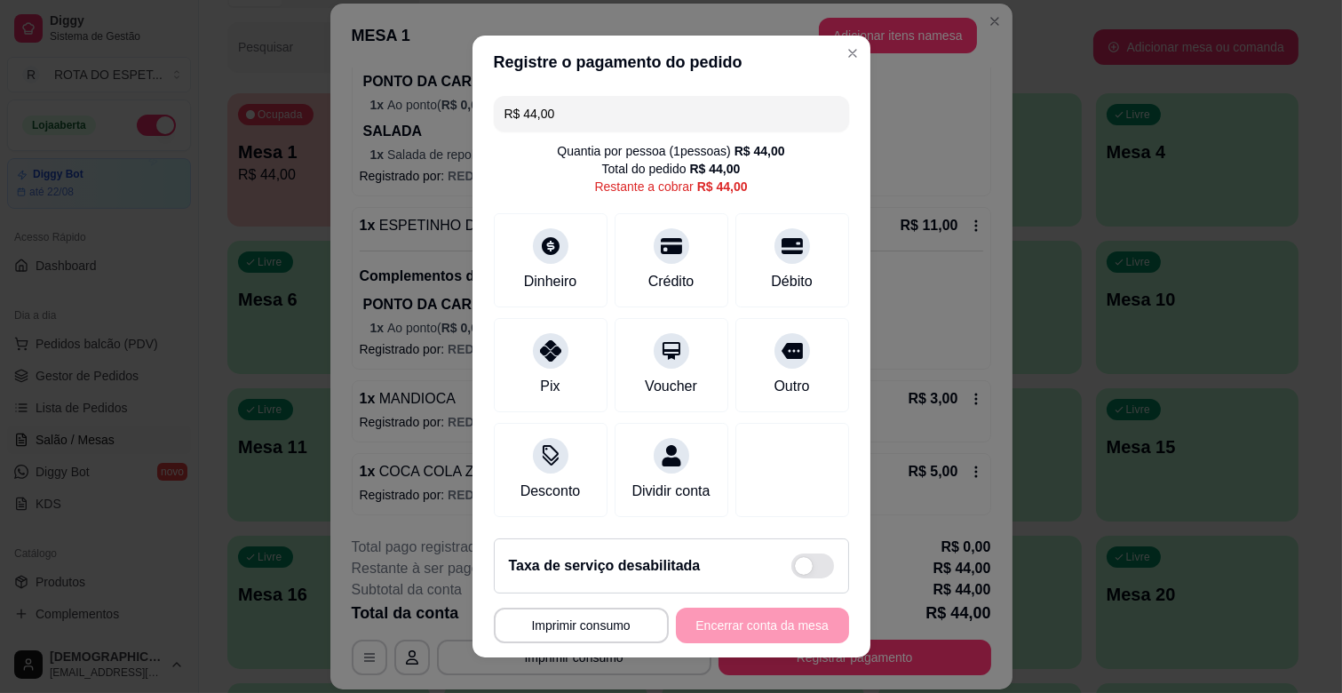
click at [524, 309] on div "R$ 44,00 Quantia por pessoa ( 1 pessoas) R$ 44,00 Total do pedido R$ 44,00 Rest…" at bounding box center [672, 306] width 398 height 435
click at [548, 359] on div at bounding box center [550, 345] width 39 height 39
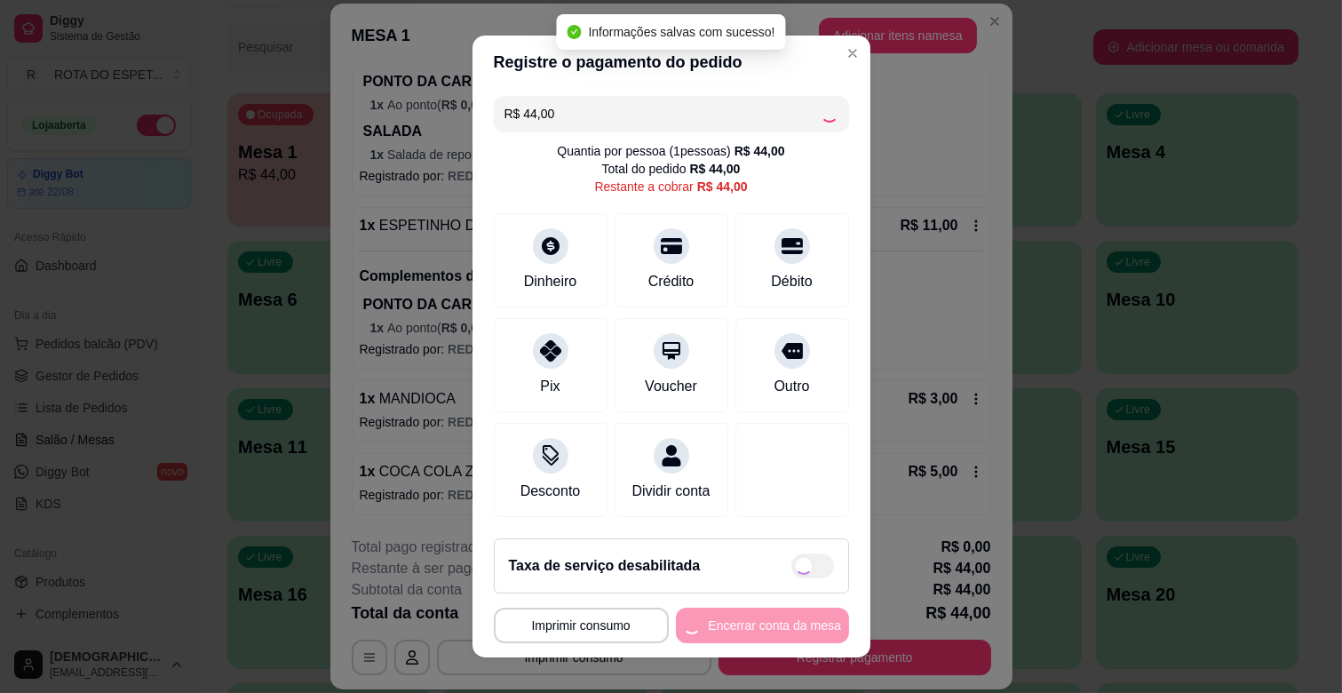
type input "R$ 0,00"
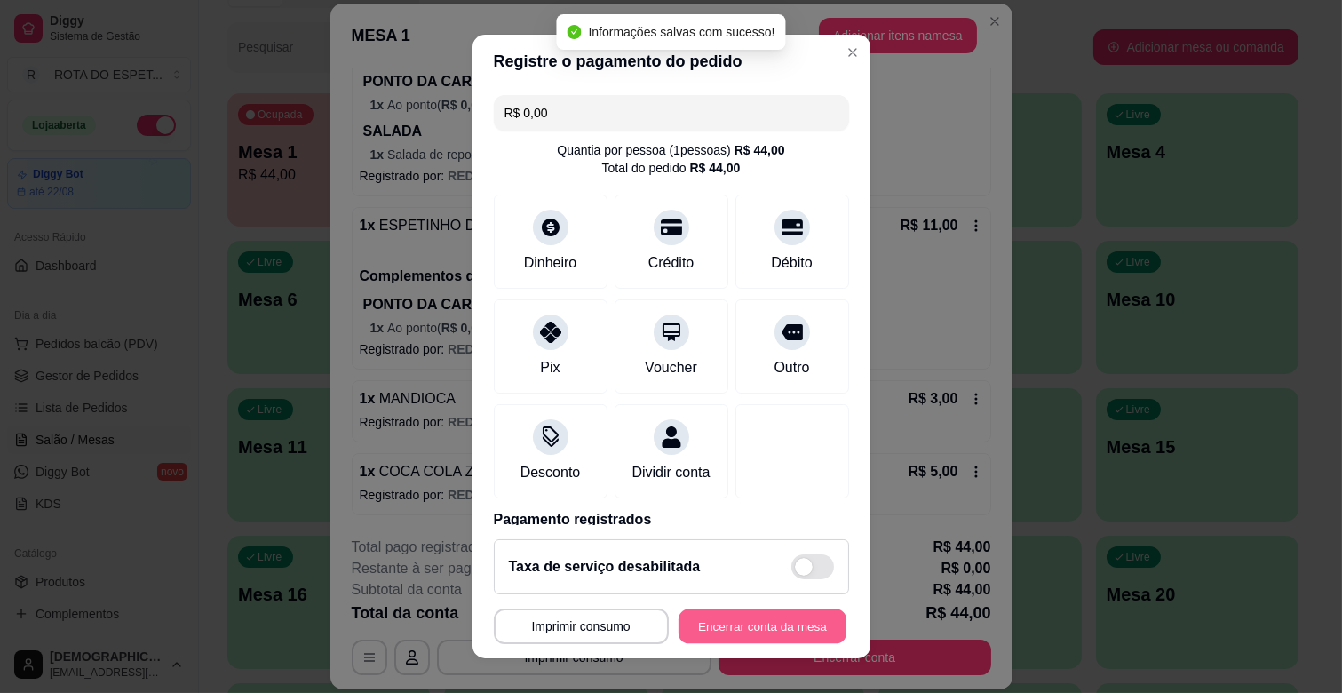
click at [761, 624] on button "Encerrar conta da mesa" at bounding box center [763, 626] width 168 height 35
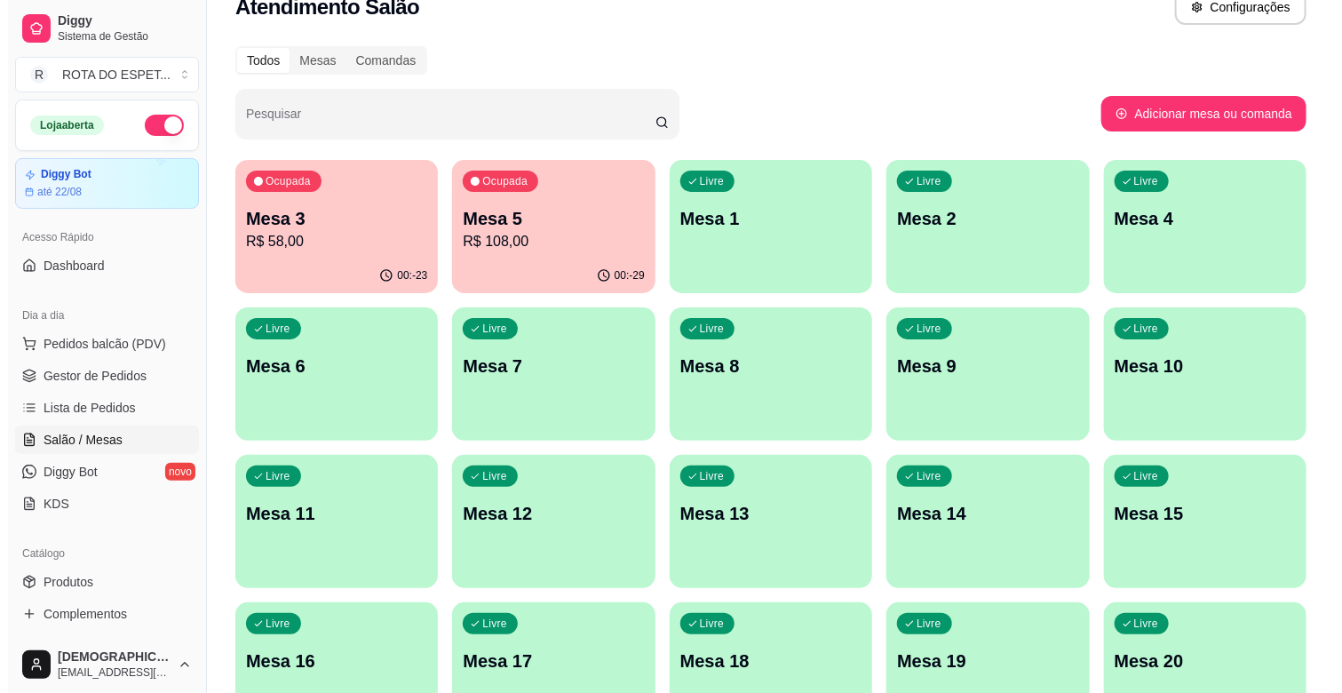
scroll to position [0, 0]
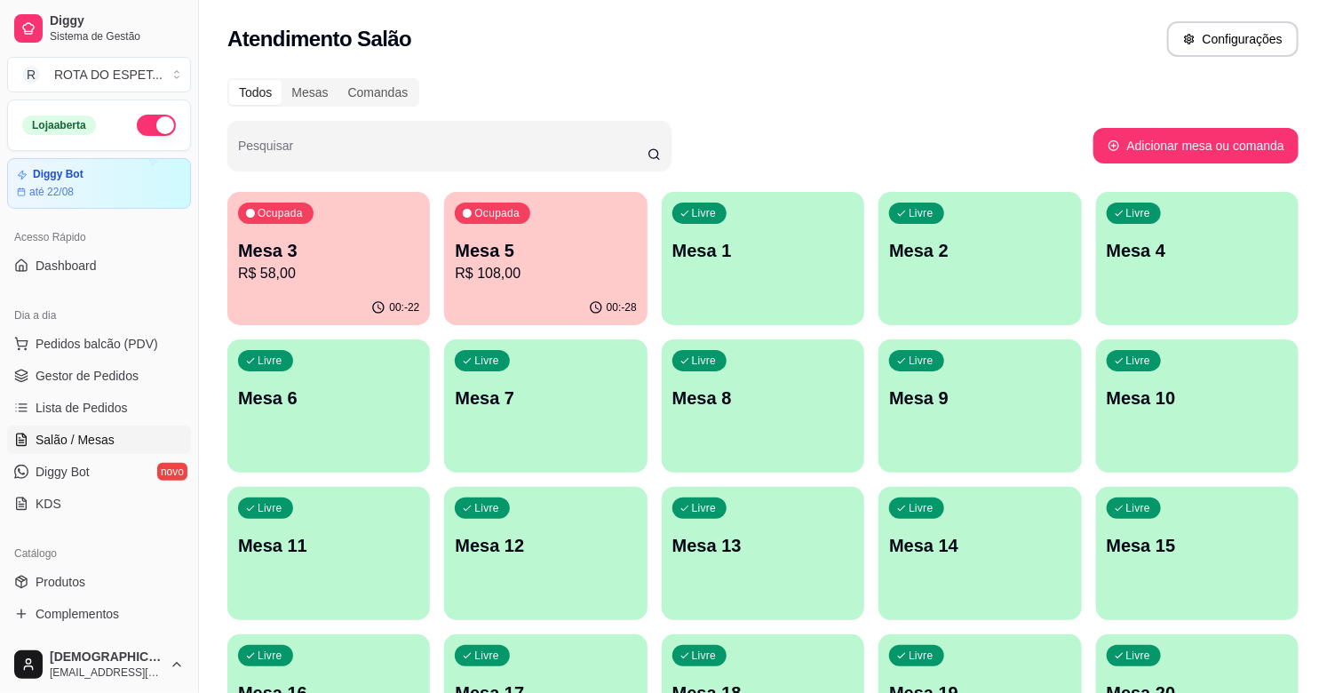
click at [787, 123] on div "Pesquisar" at bounding box center [660, 146] width 866 height 50
click at [609, 235] on div "Ocupada Mesa 5 R$ 108,00" at bounding box center [546, 242] width 197 height 96
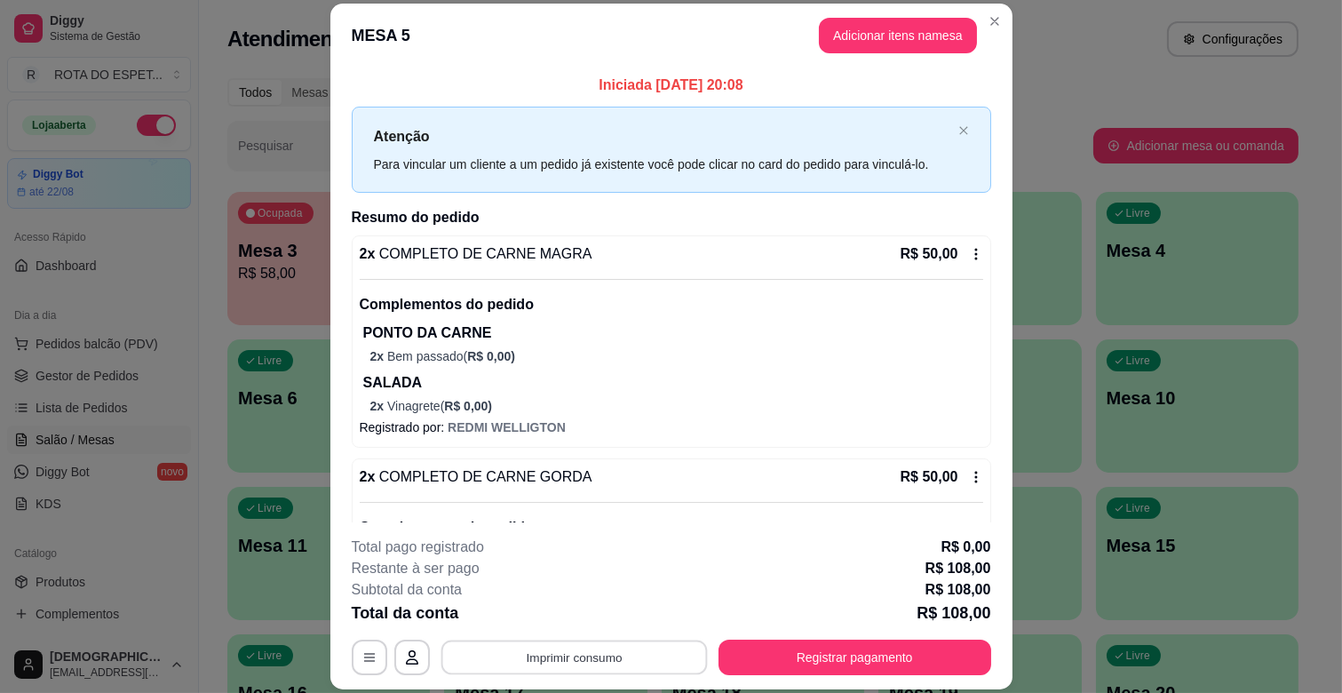
click at [536, 656] on button "Imprimir consumo" at bounding box center [574, 658] width 267 height 35
click at [598, 618] on button "IMPRESSORA CAIXA" at bounding box center [572, 616] width 142 height 28
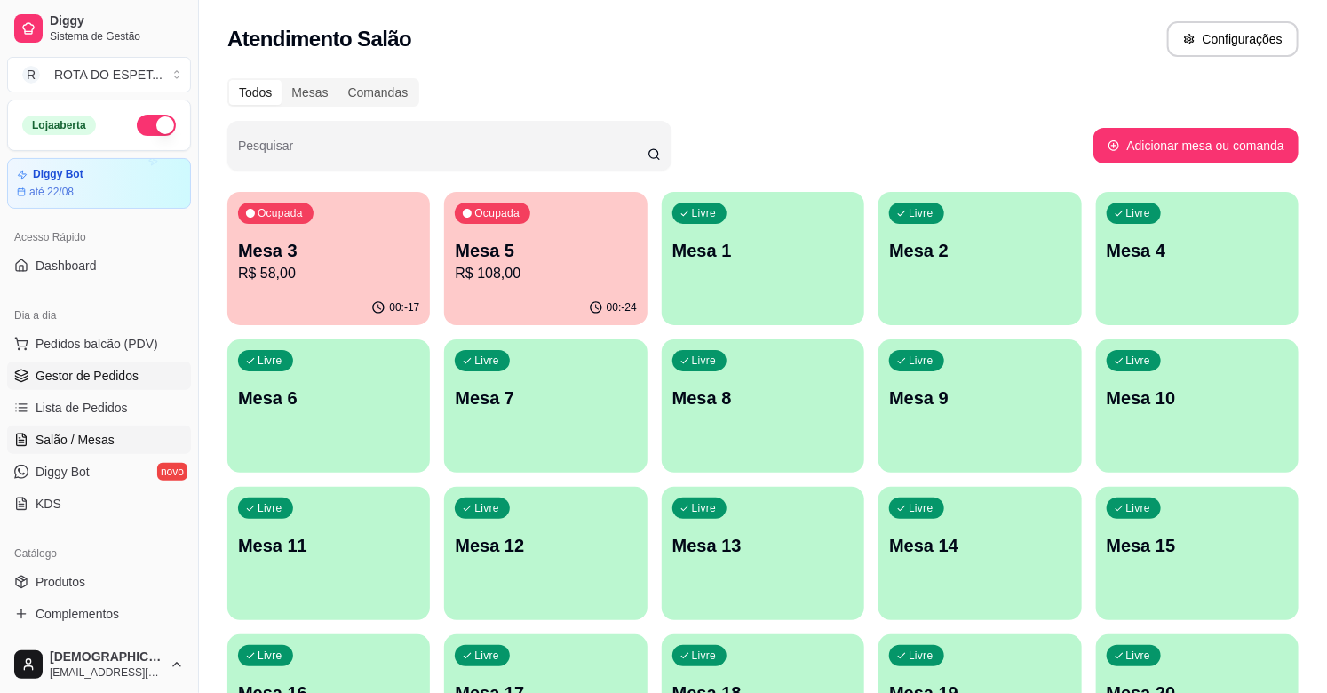
click at [75, 369] on span "Gestor de Pedidos" at bounding box center [87, 376] width 103 height 18
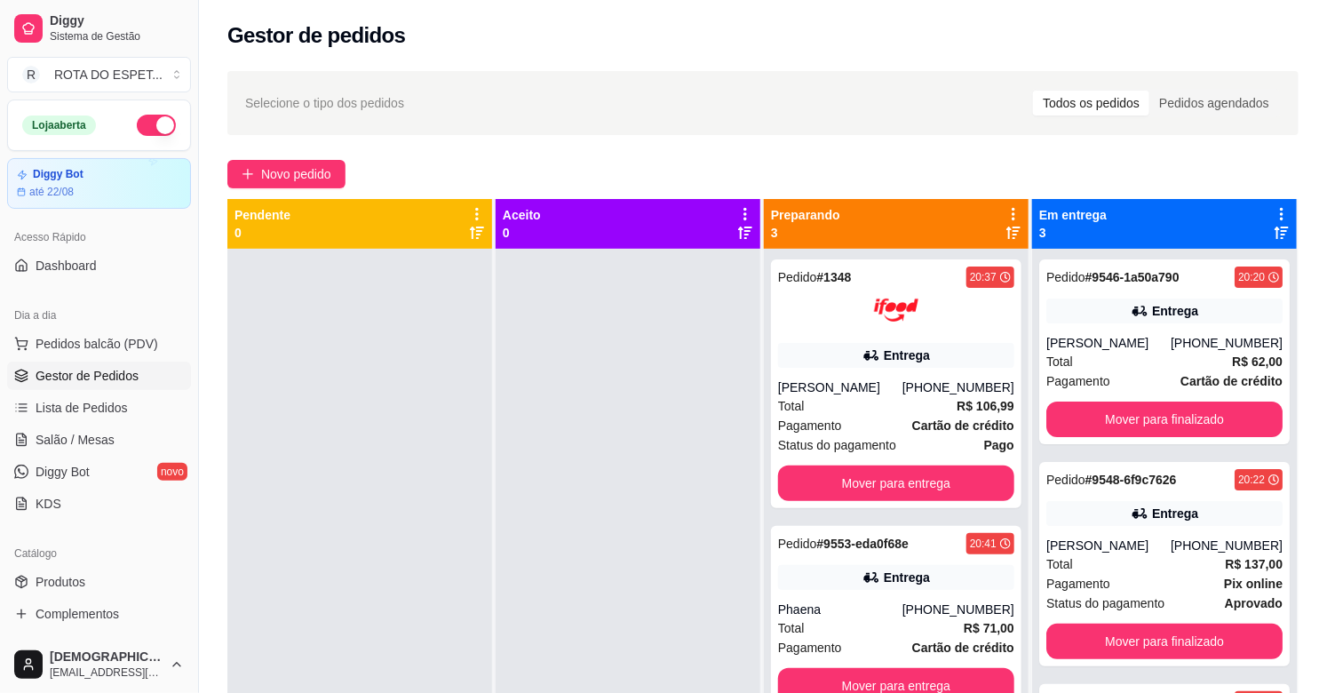
click at [545, 545] on div at bounding box center [628, 595] width 265 height 693
click at [1183, 413] on button "Mover para finalizado" at bounding box center [1164, 420] width 236 height 36
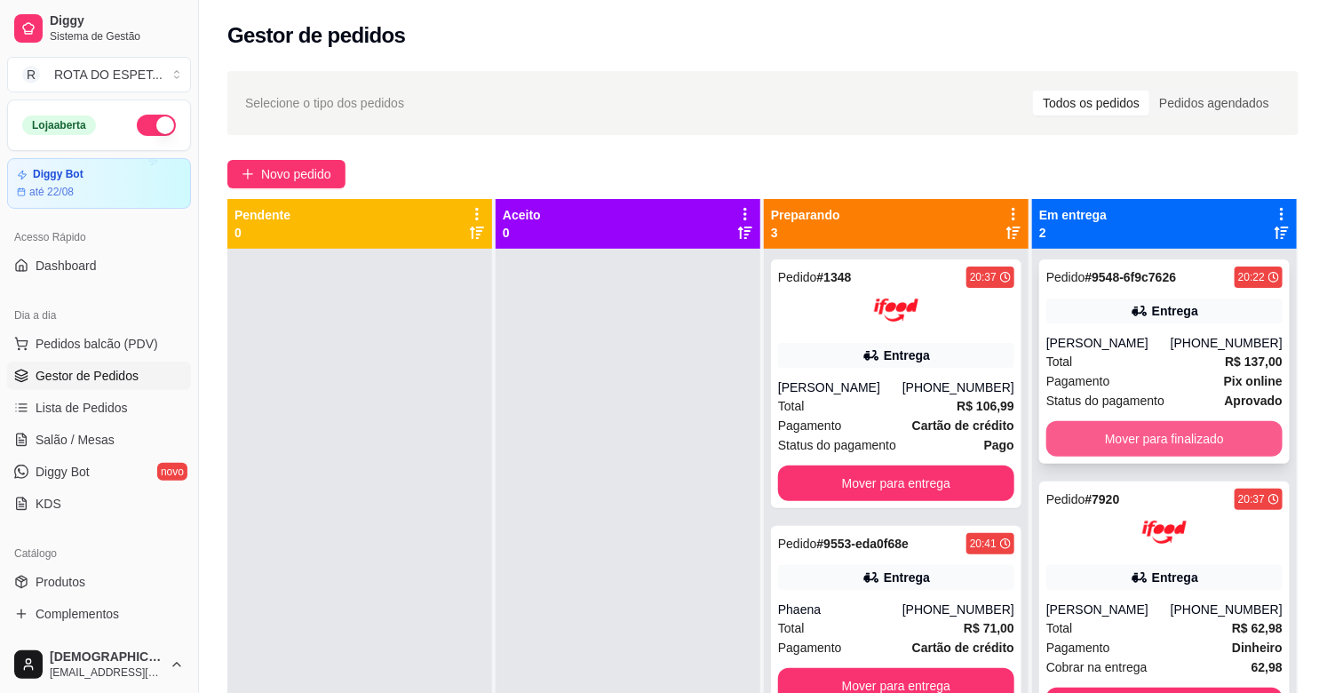
click at [1166, 430] on button "Mover para finalizado" at bounding box center [1164, 439] width 236 height 36
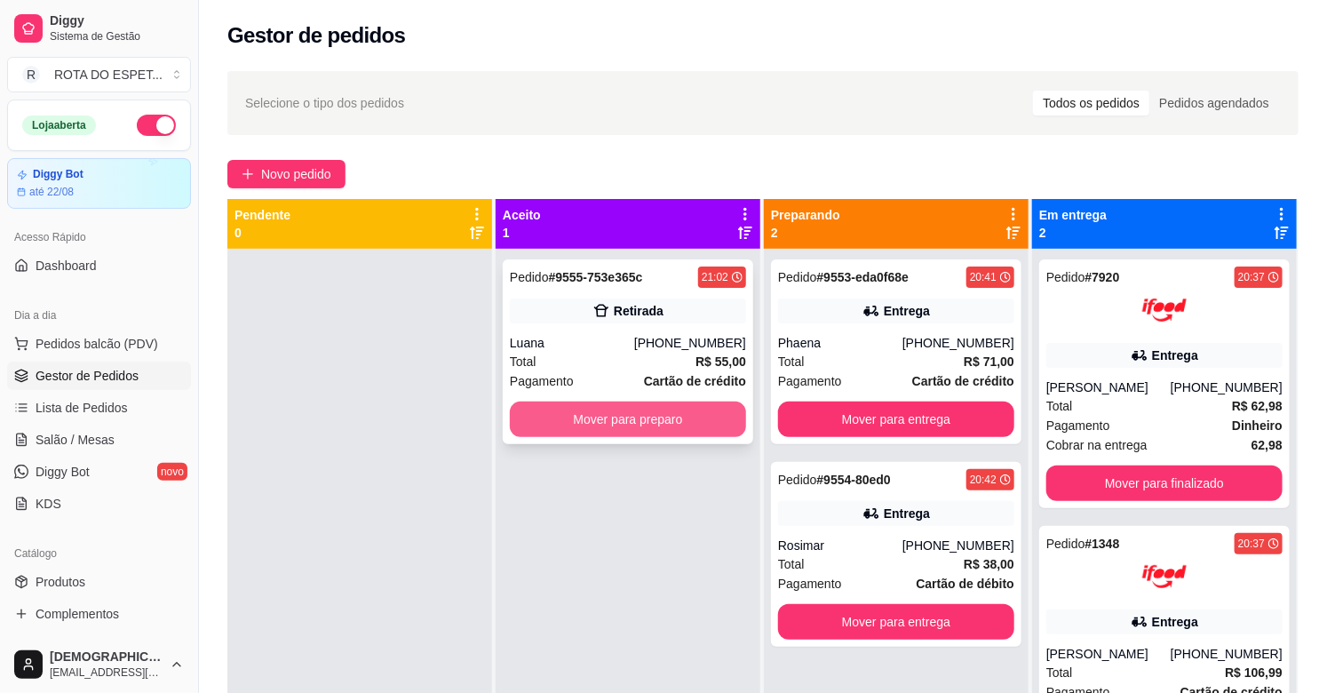
click at [688, 432] on button "Mover para preparo" at bounding box center [628, 420] width 236 height 36
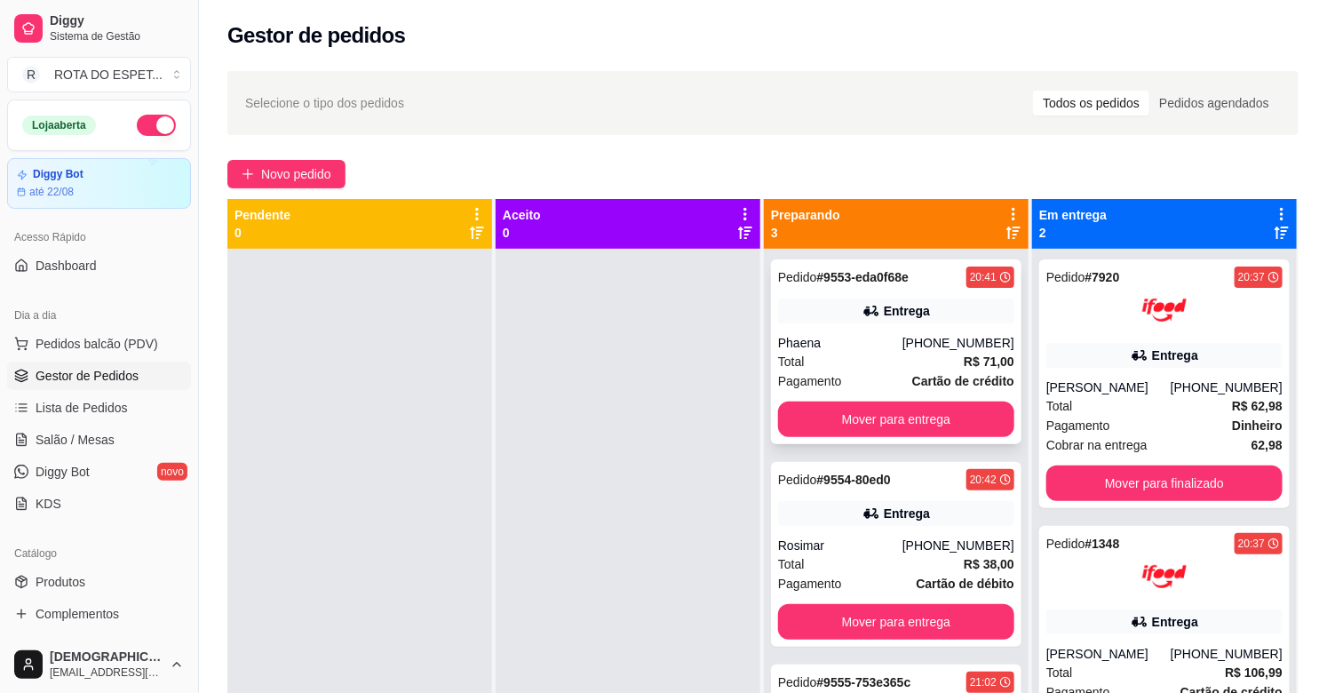
click at [856, 348] on div "Phaena" at bounding box center [840, 343] width 124 height 18
click at [75, 438] on span "Salão / Mesas" at bounding box center [75, 440] width 79 height 18
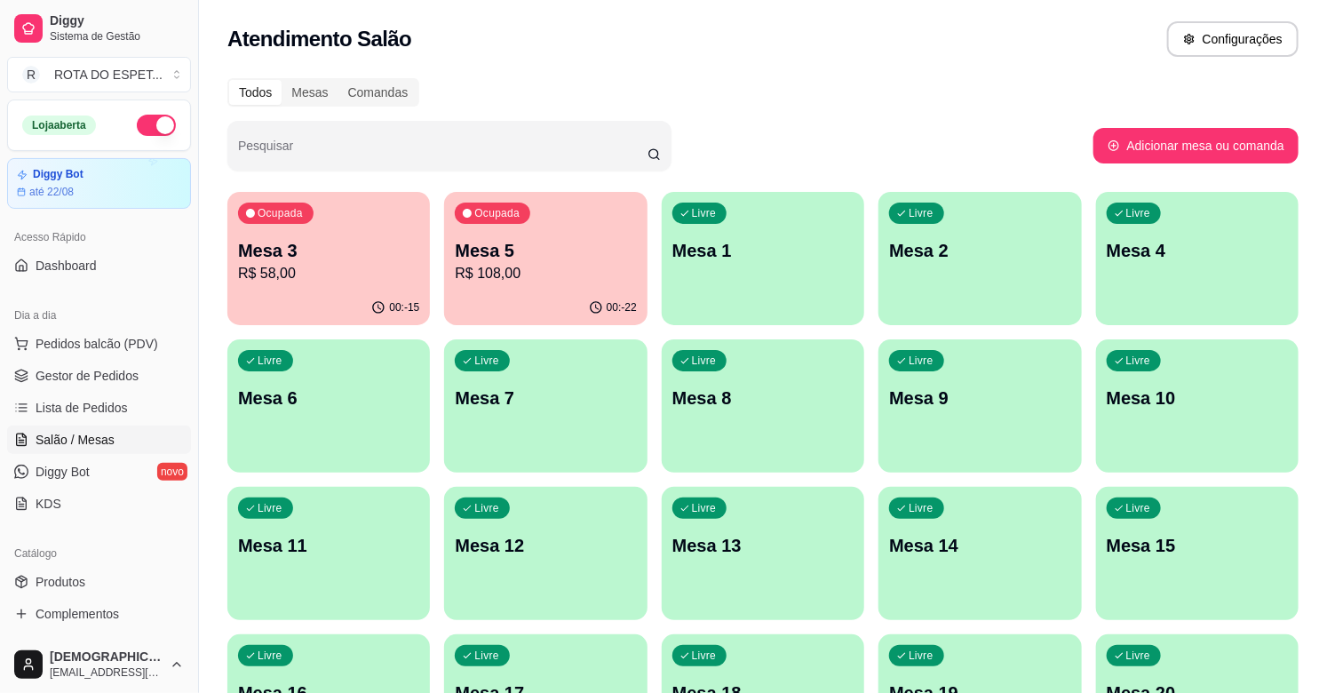
click at [545, 243] on p "Mesa 5" at bounding box center [545, 250] width 181 height 25
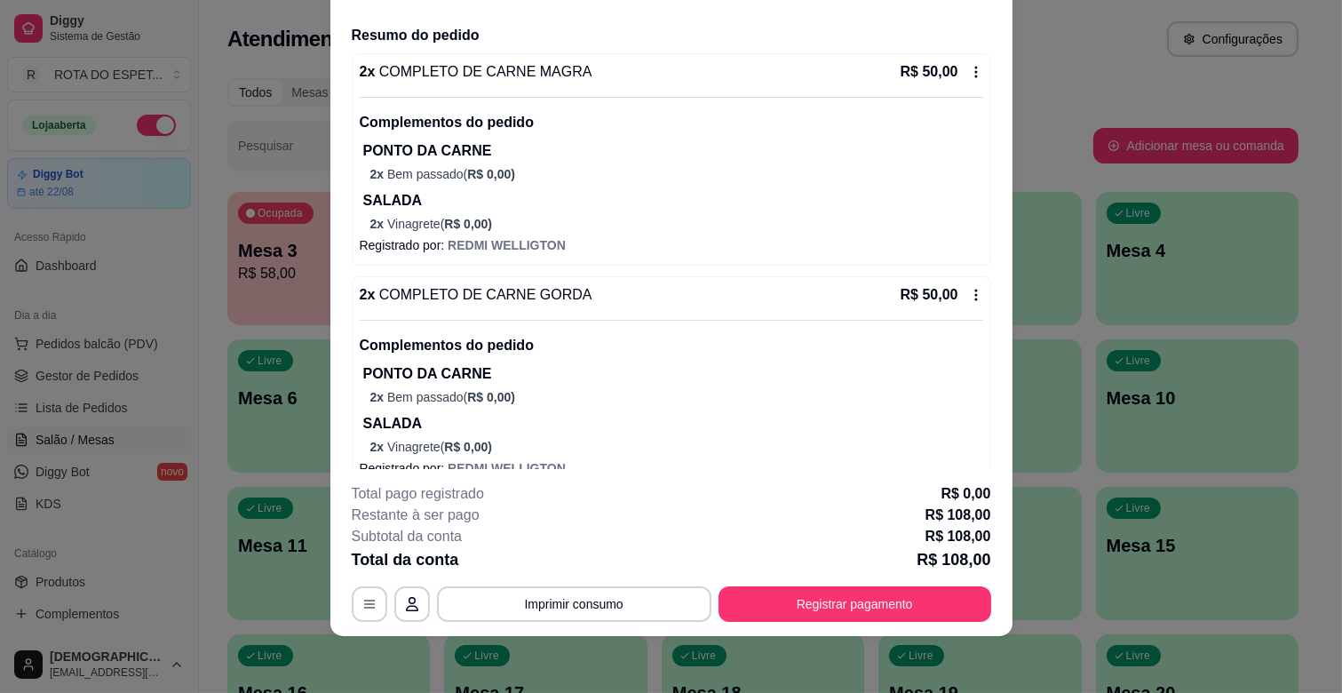
scroll to position [228, 0]
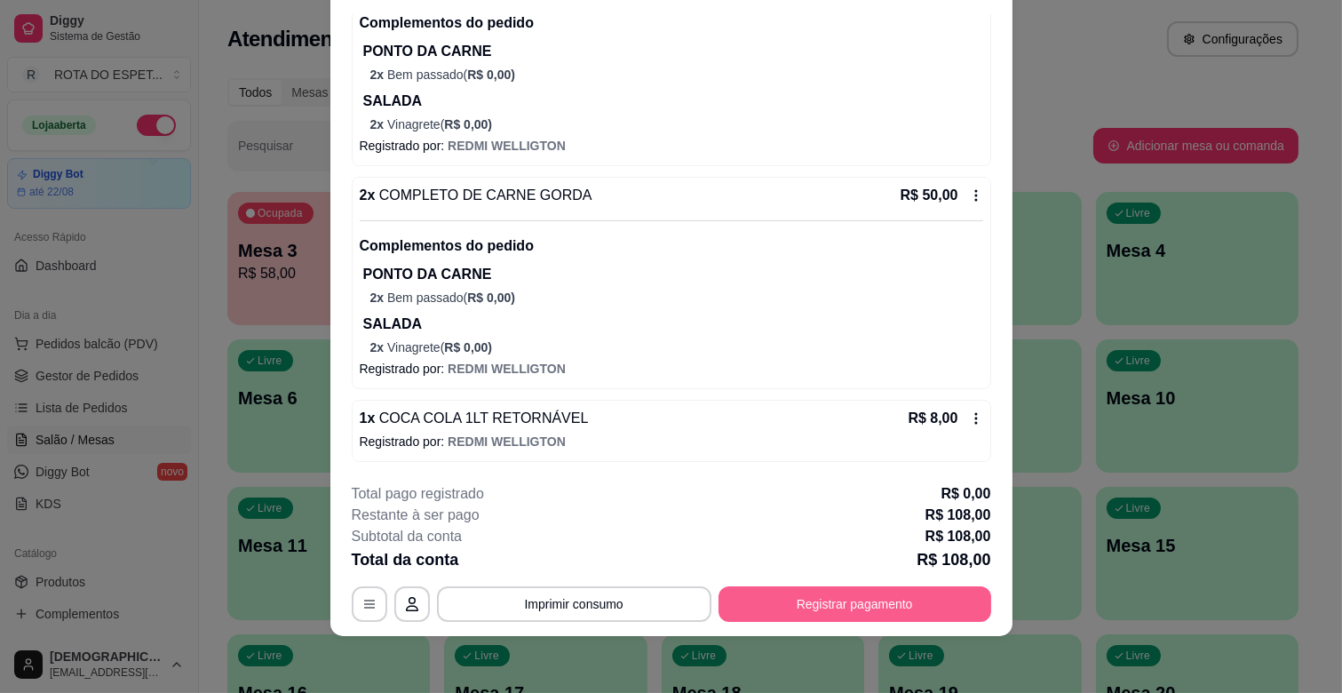
click at [871, 619] on button "Registrar pagamento" at bounding box center [855, 604] width 273 height 36
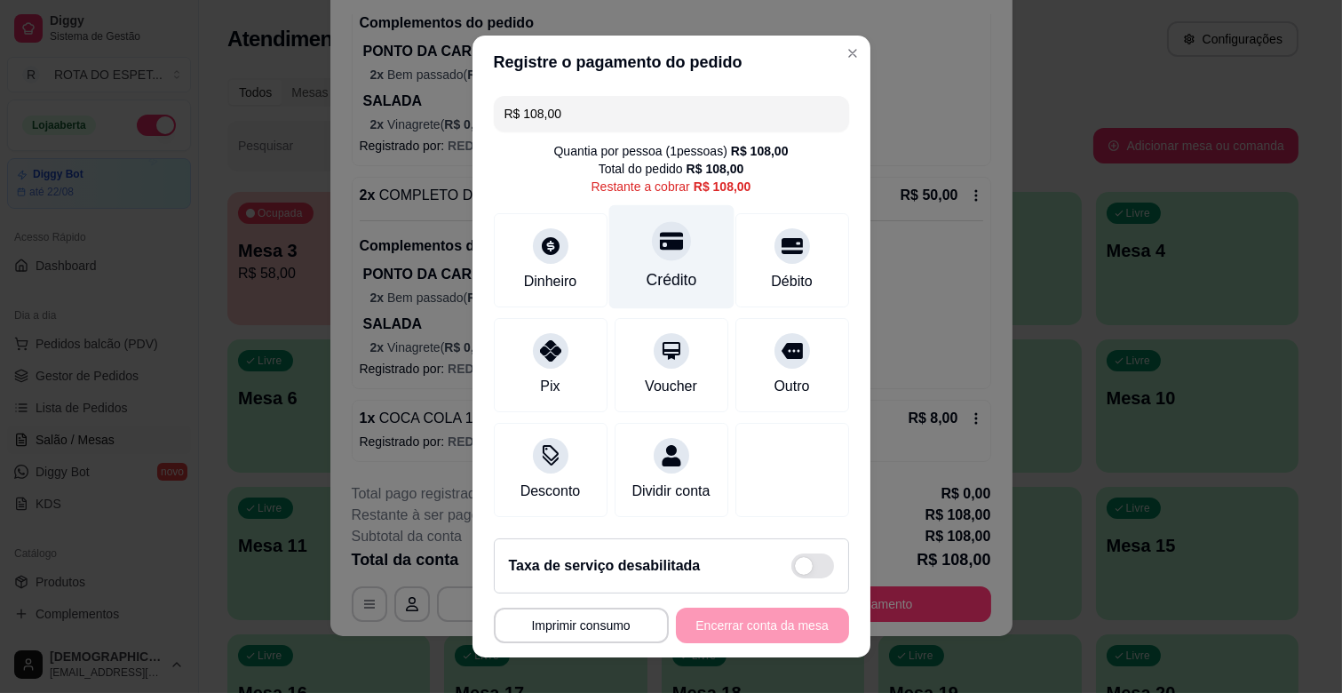
click at [659, 240] on icon at bounding box center [670, 242] width 23 height 18
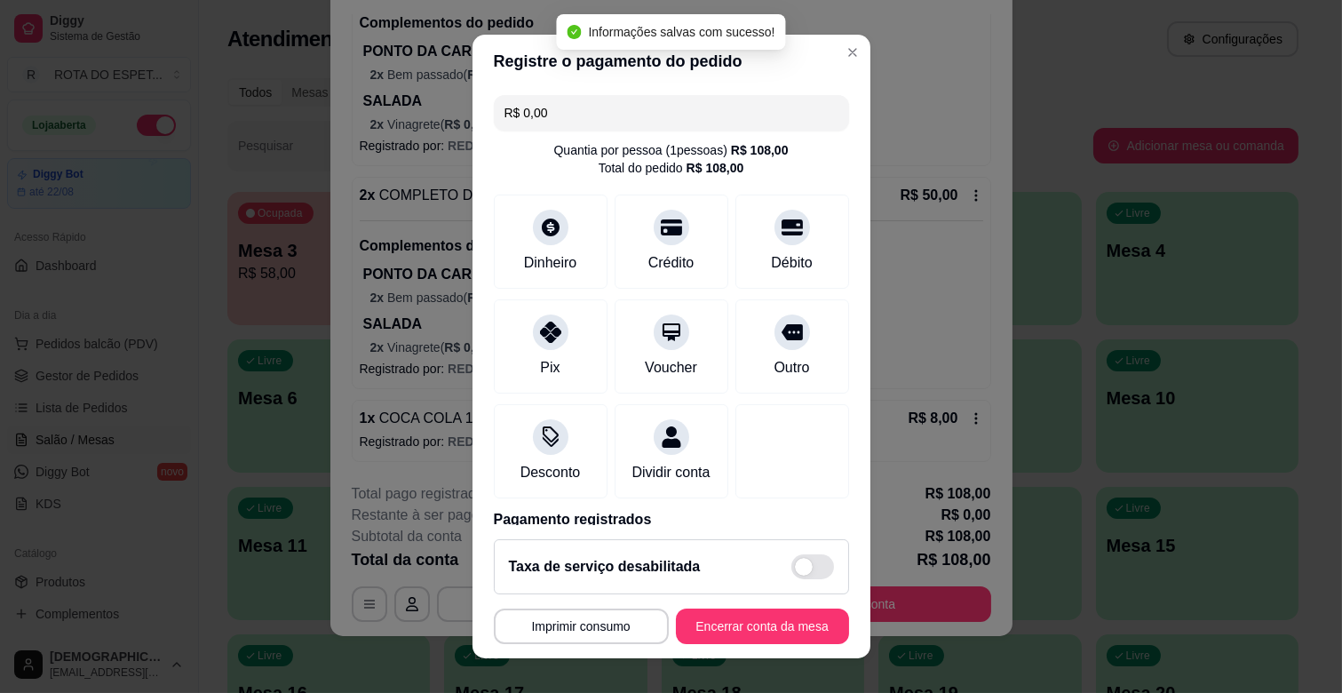
type input "R$ 0,00"
click at [780, 624] on button "Encerrar conta da mesa" at bounding box center [762, 627] width 173 height 36
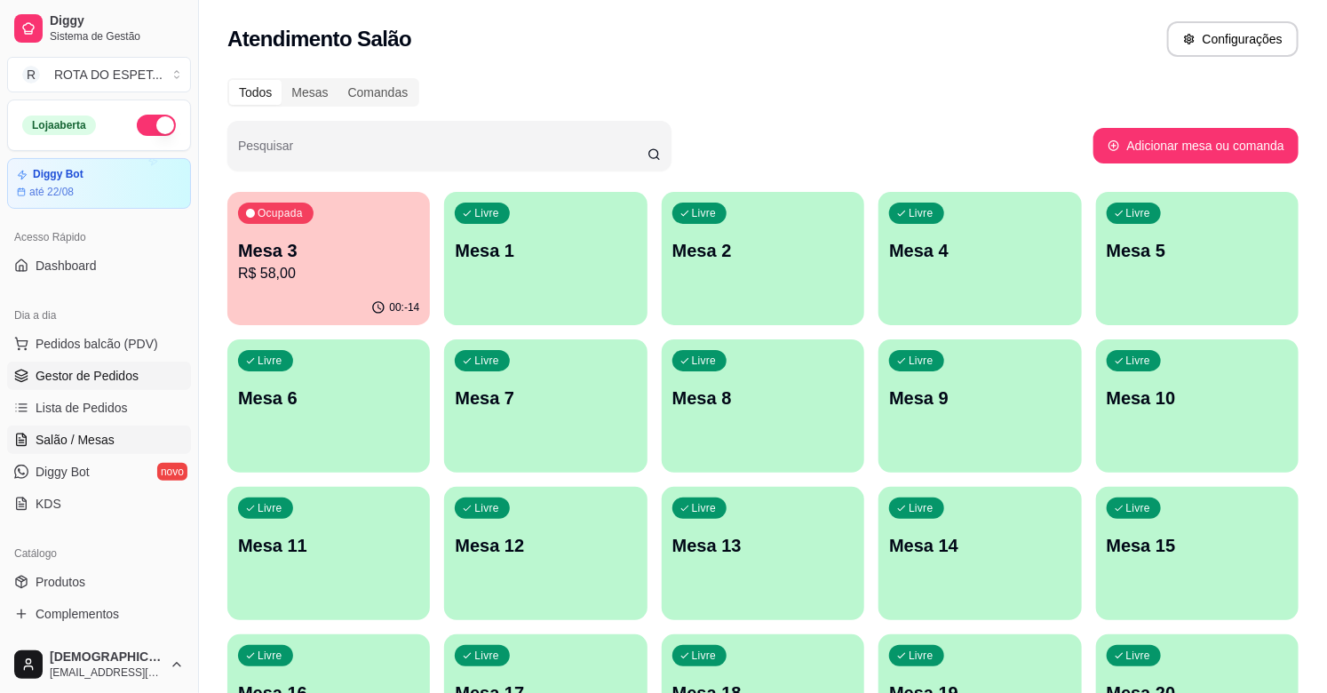
click at [100, 367] on span "Gestor de Pedidos" at bounding box center [87, 376] width 103 height 18
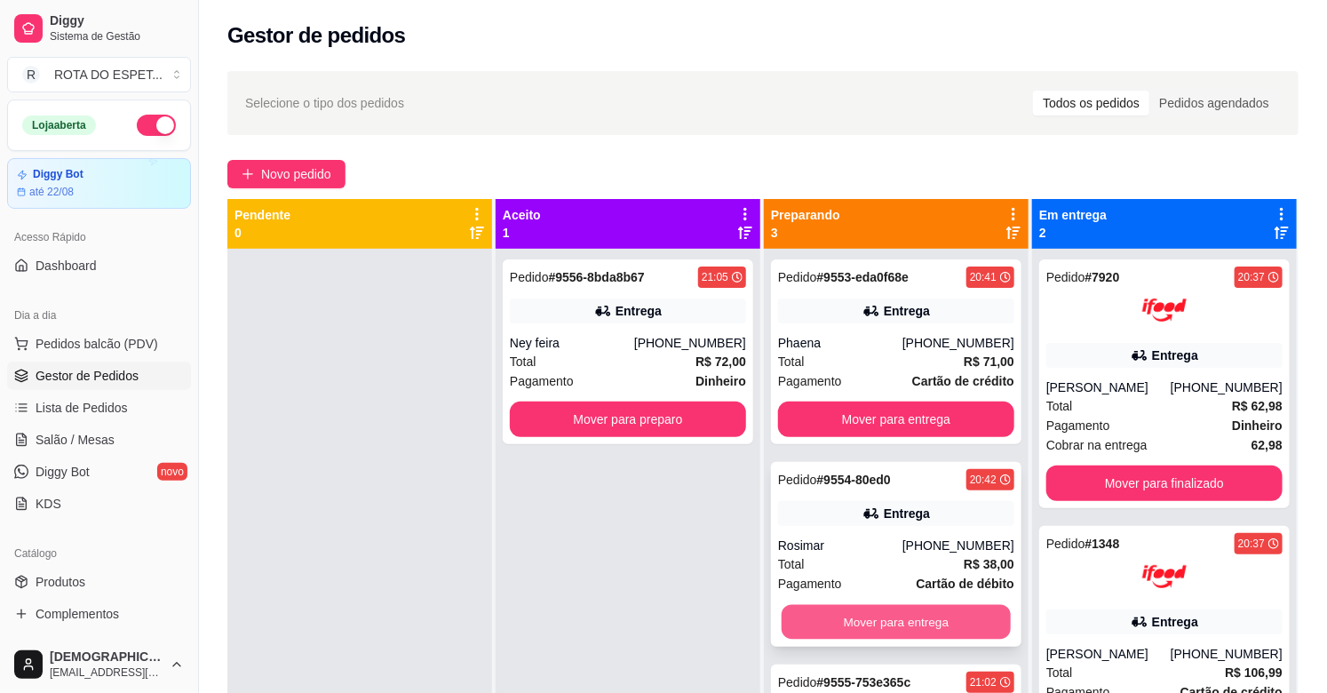
click at [866, 620] on button "Mover para entrega" at bounding box center [896, 622] width 229 height 35
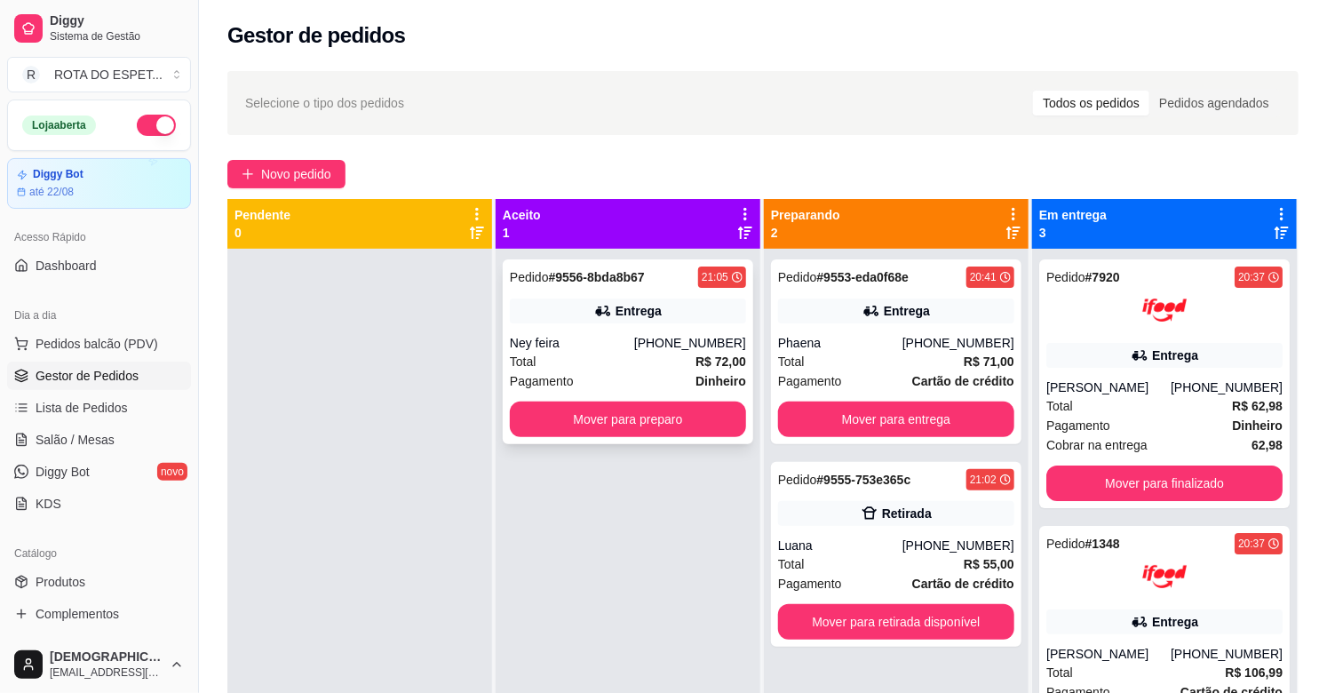
click at [628, 322] on div "Entrega" at bounding box center [628, 310] width 236 height 25
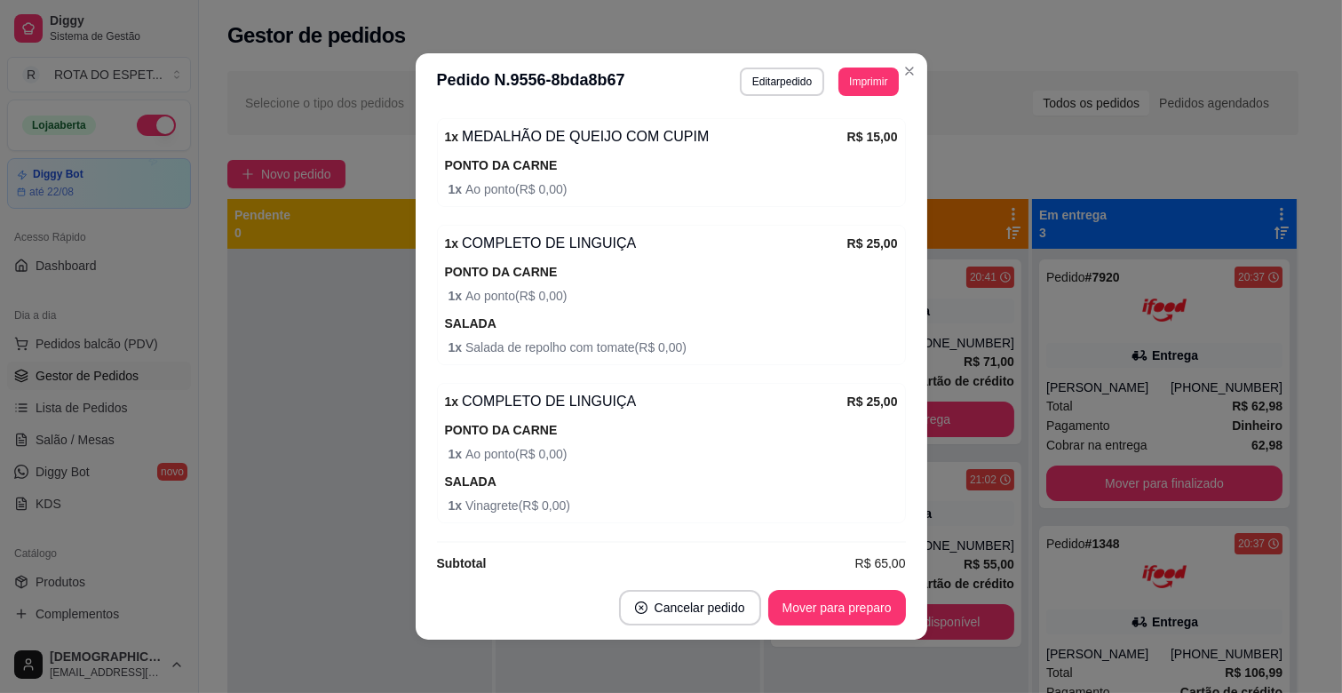
scroll to position [670, 0]
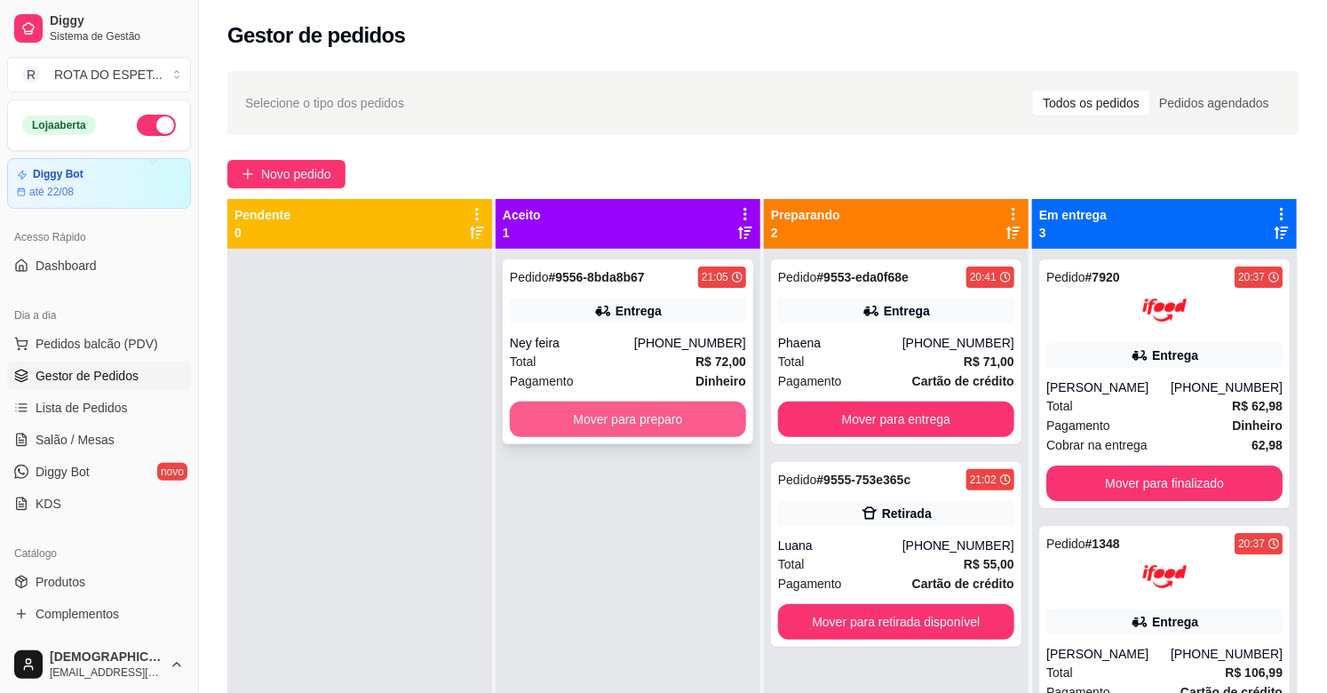
click at [536, 425] on button "Mover para preparo" at bounding box center [628, 420] width 236 height 36
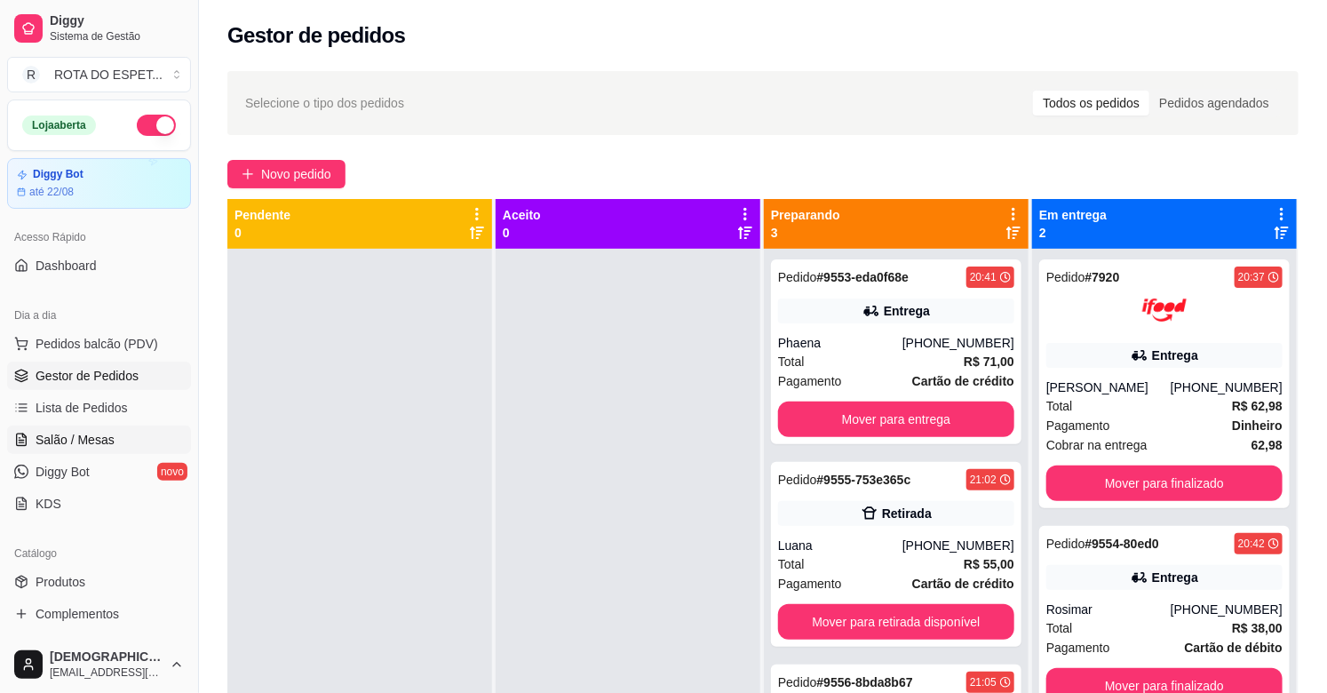
click at [14, 446] on icon at bounding box center [21, 440] width 14 height 14
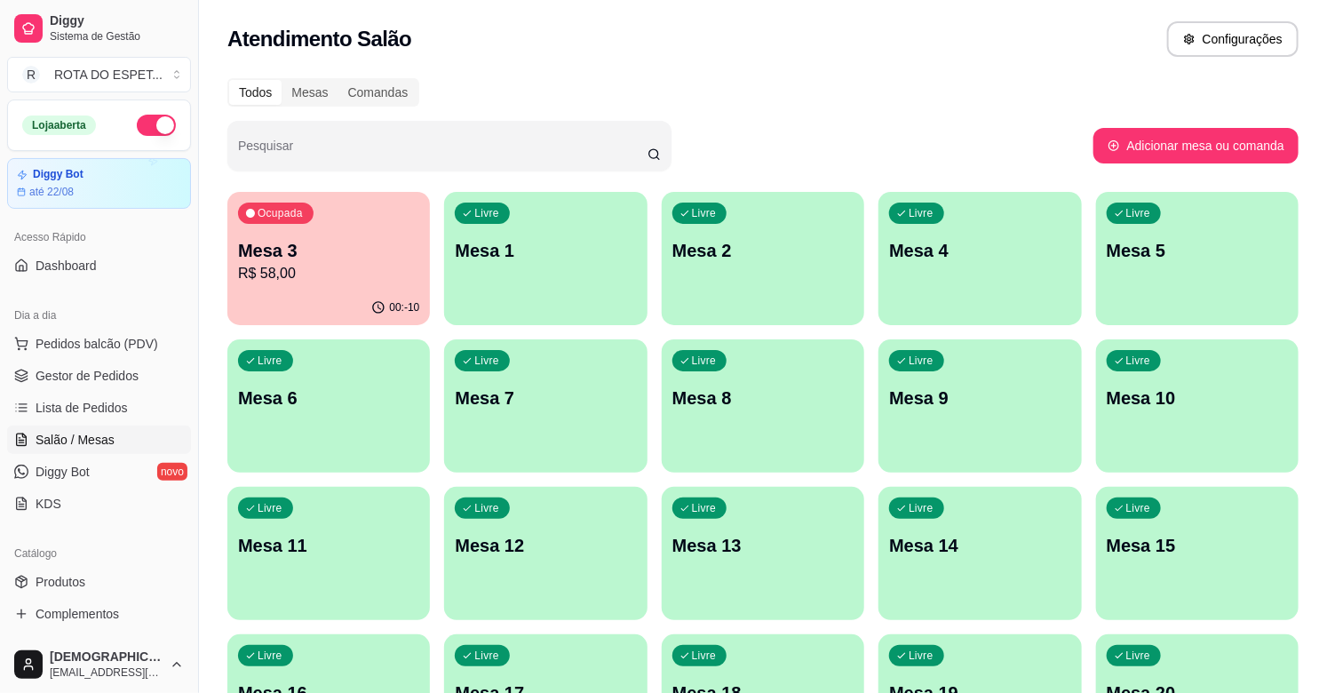
click at [273, 226] on div "Ocupada Mesa 3 R$ 58,00" at bounding box center [328, 241] width 203 height 99
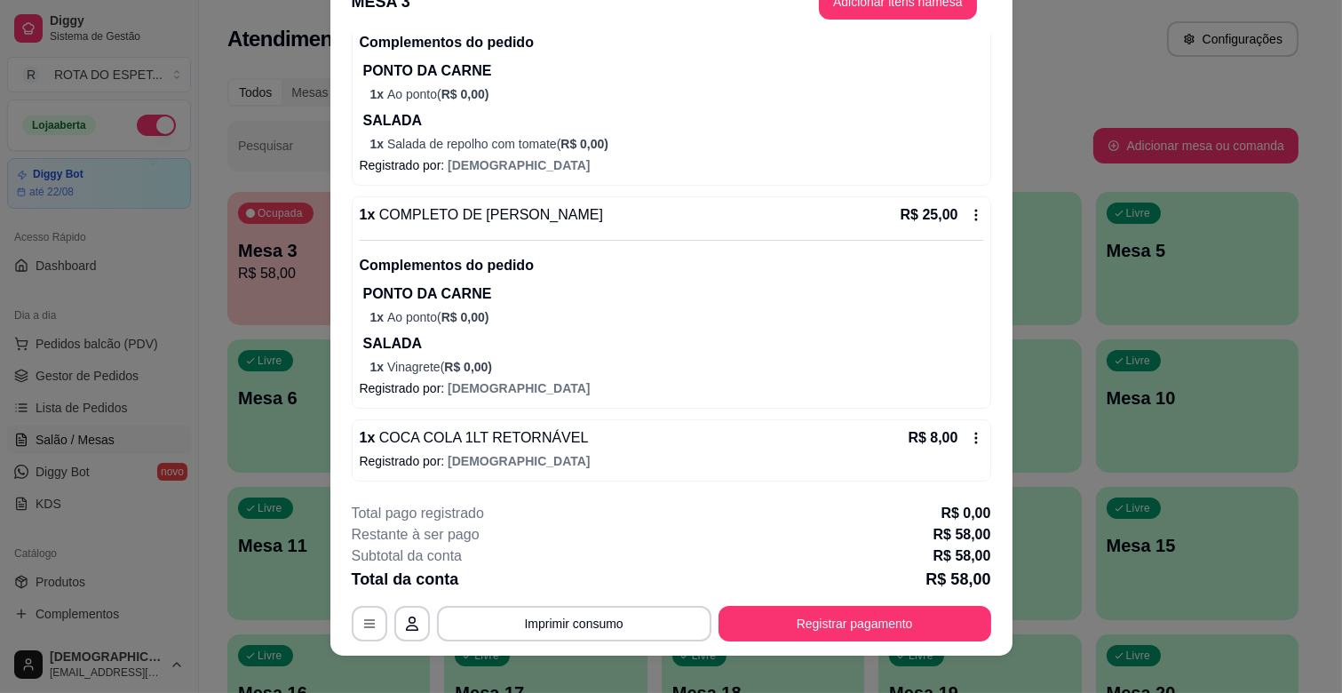
scroll to position [53, 0]
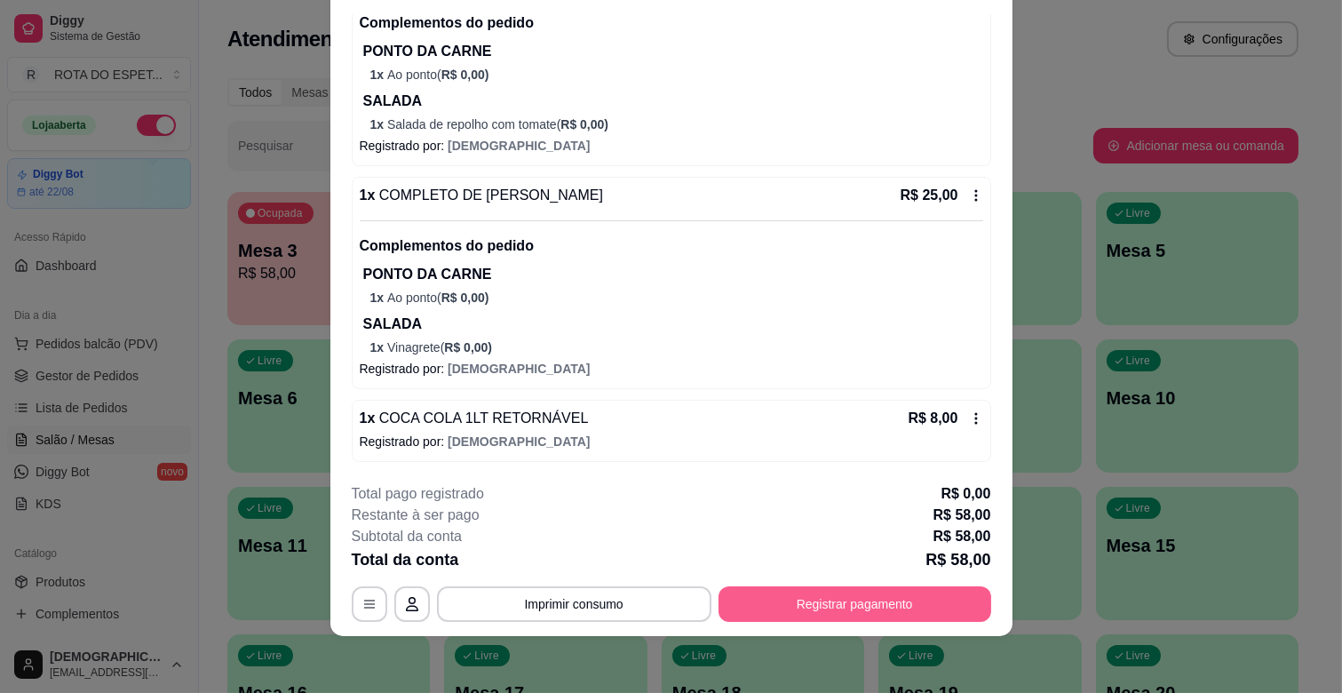
click at [866, 617] on button "Registrar pagamento" at bounding box center [855, 604] width 273 height 36
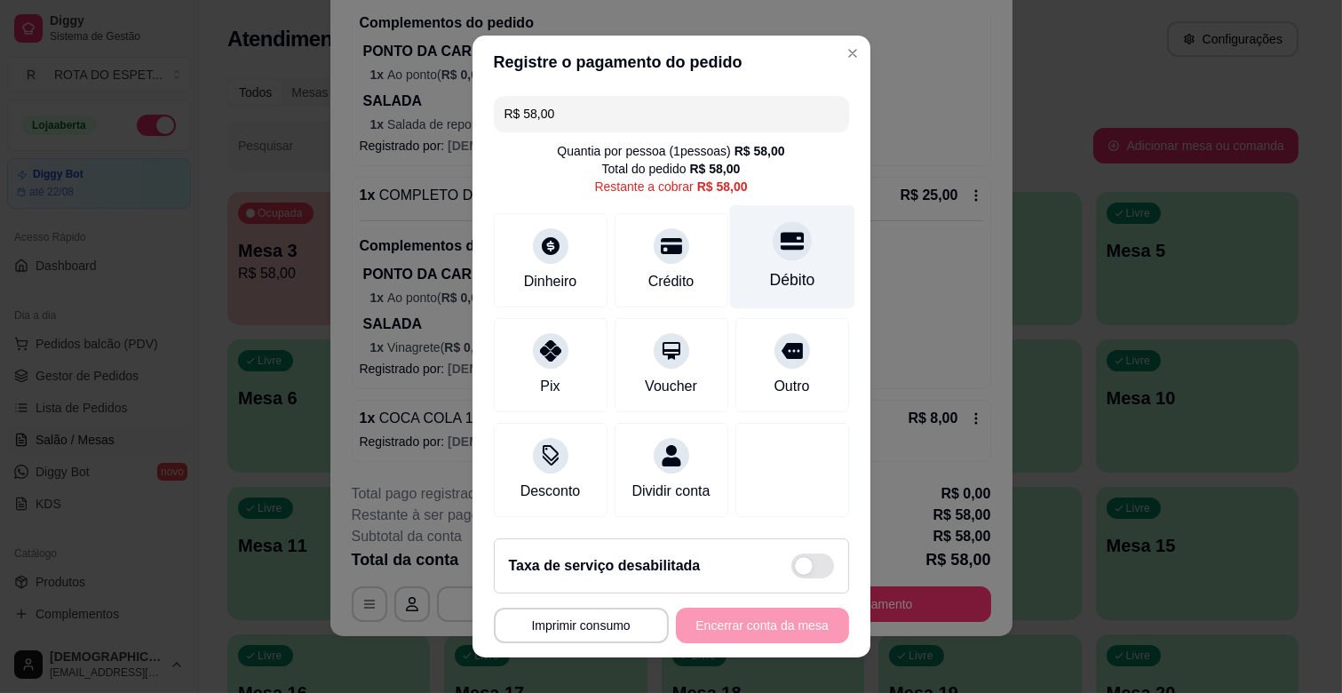
click at [773, 258] on div at bounding box center [792, 240] width 39 height 39
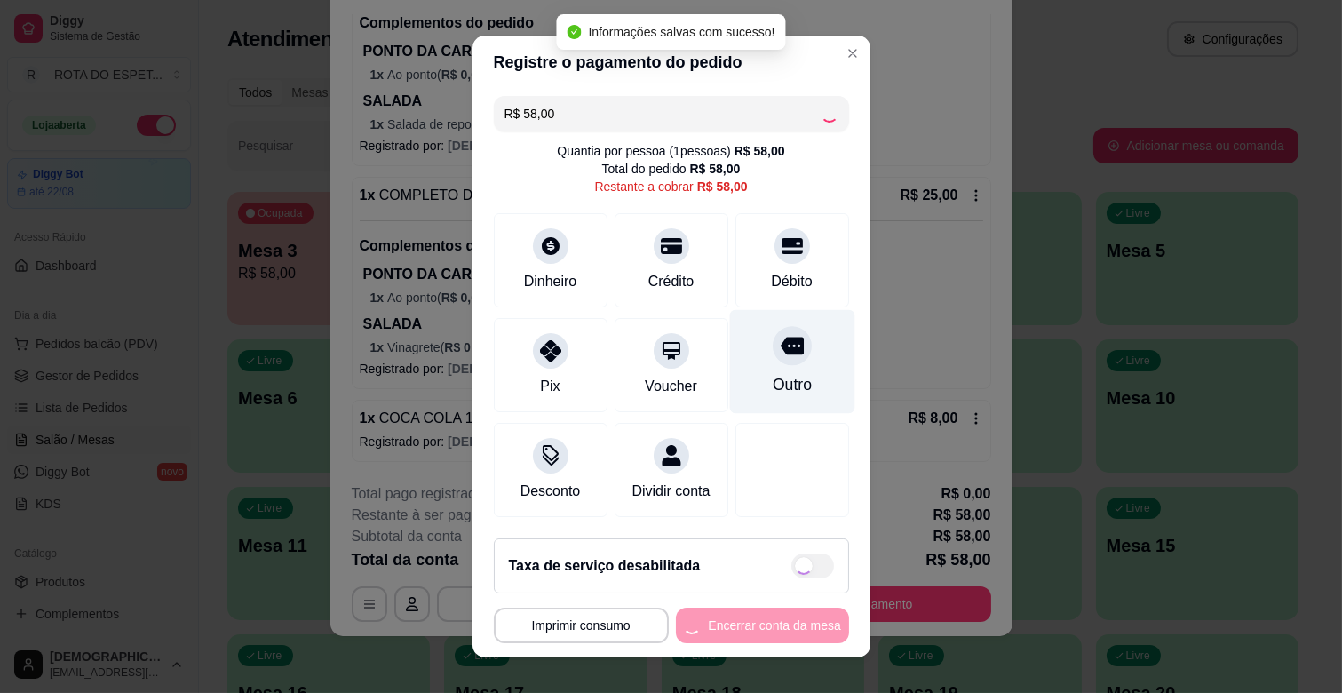
type input "R$ 0,00"
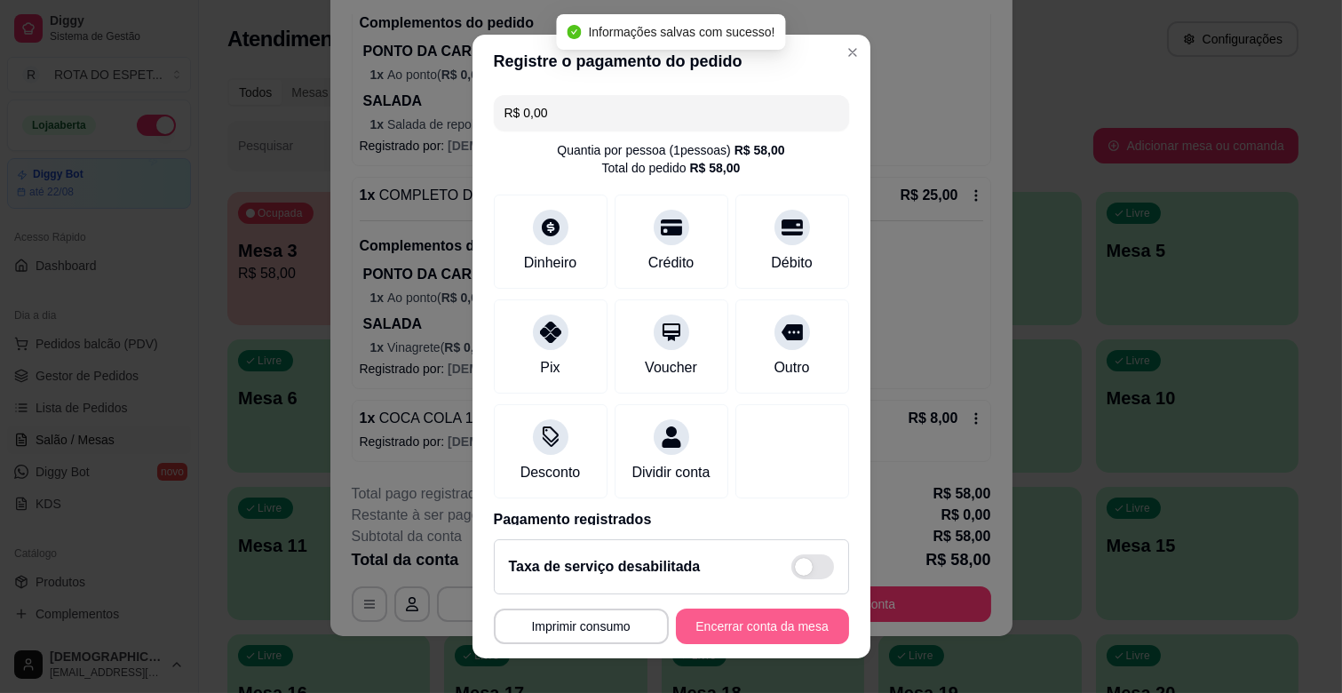
click at [784, 614] on button "Encerrar conta da mesa" at bounding box center [762, 627] width 173 height 36
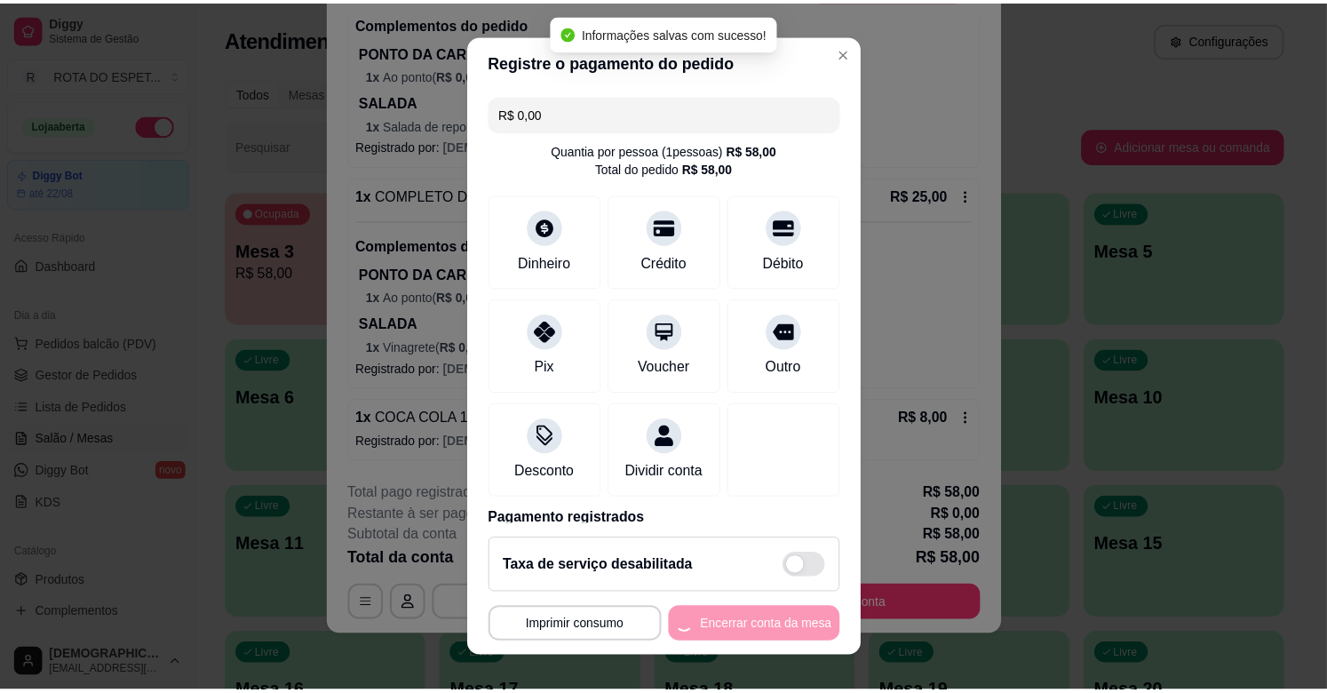
scroll to position [0, 0]
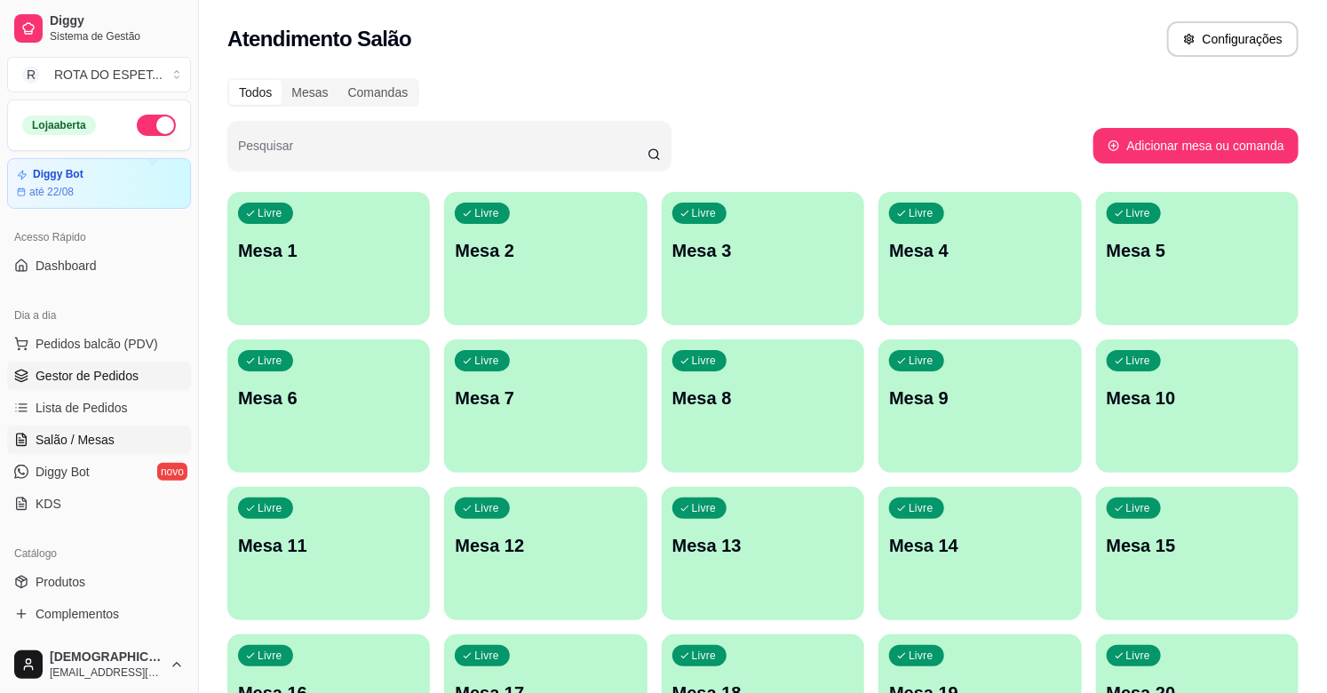
click at [142, 380] on link "Gestor de Pedidos" at bounding box center [99, 376] width 184 height 28
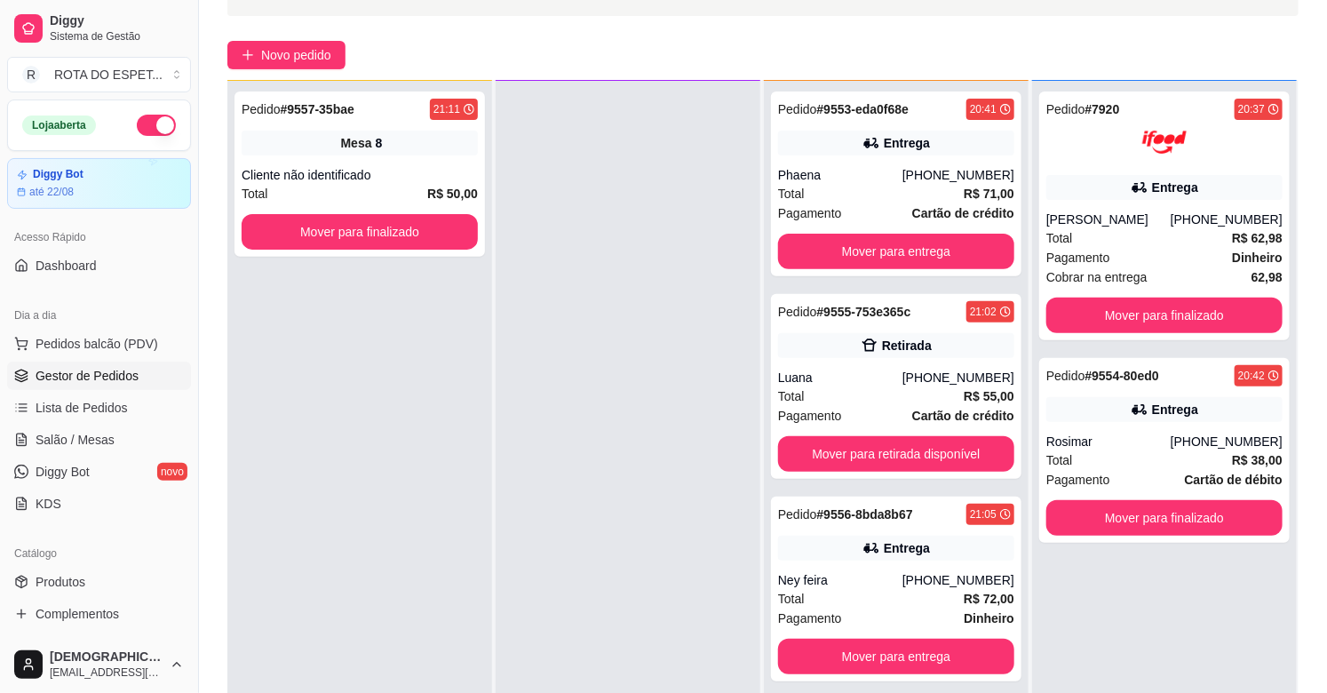
scroll to position [271, 0]
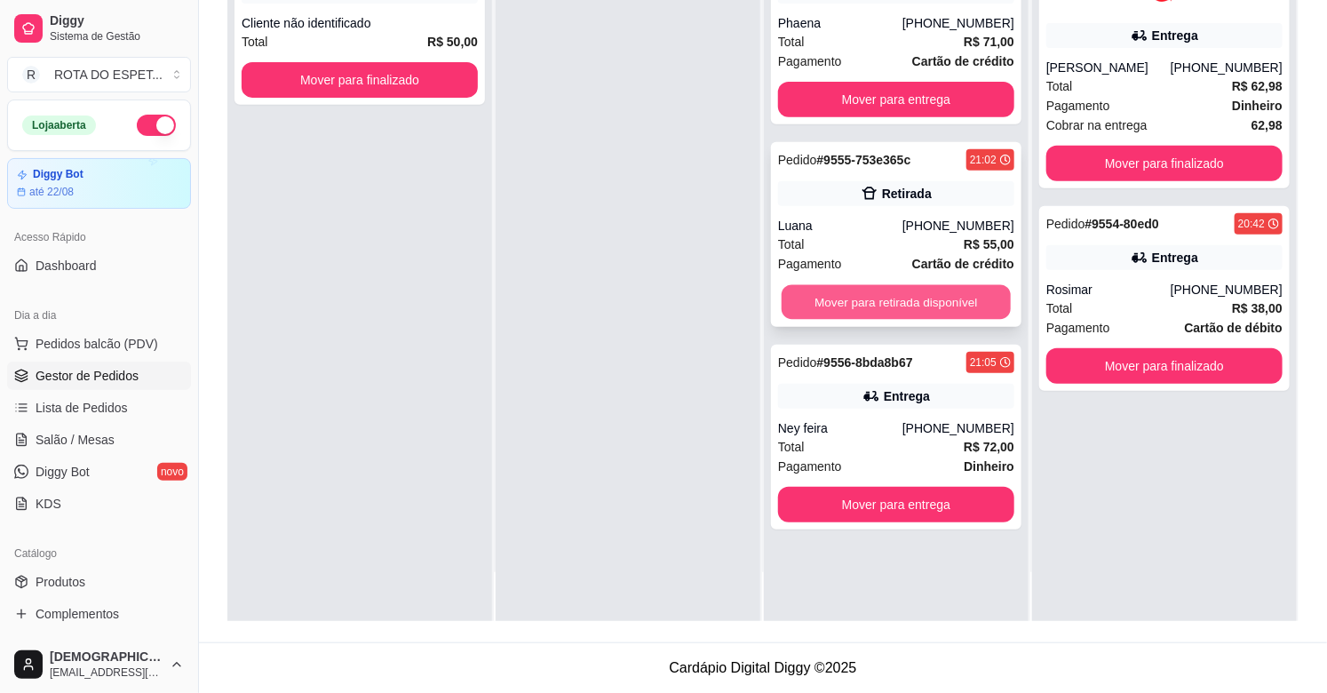
click at [904, 298] on button "Mover para retirada disponível" at bounding box center [896, 302] width 229 height 35
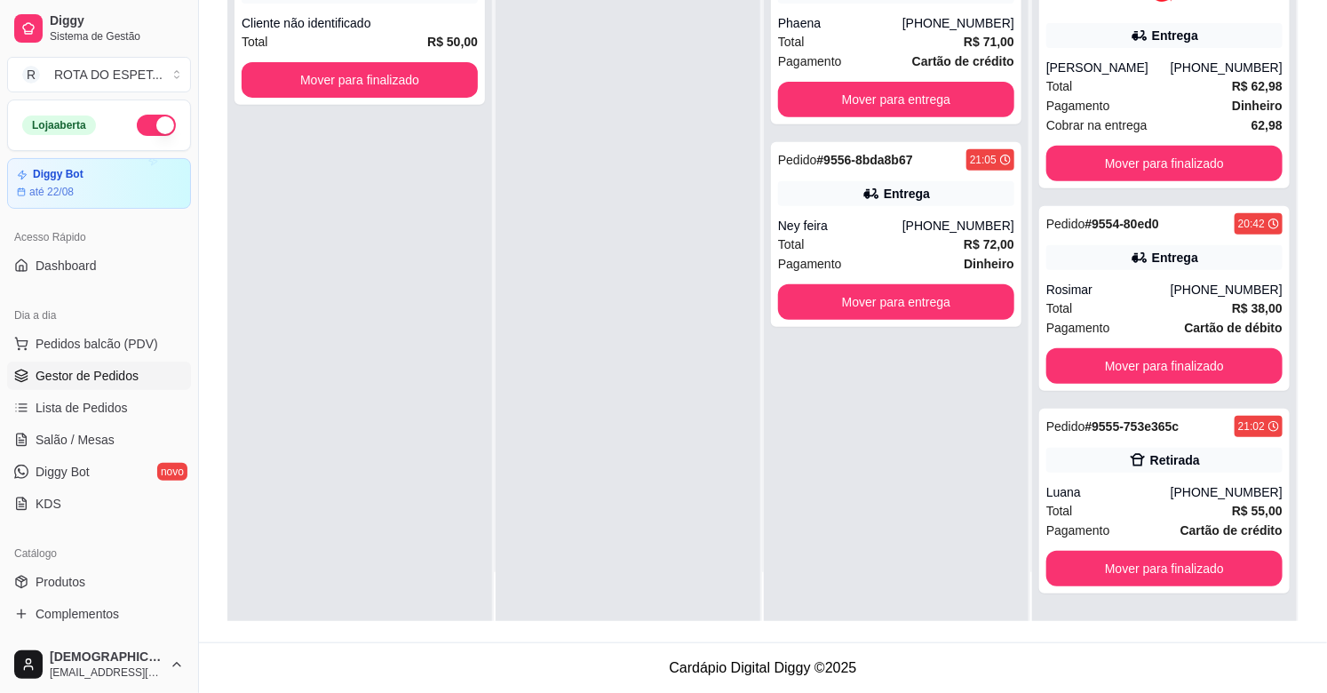
scroll to position [0, 0]
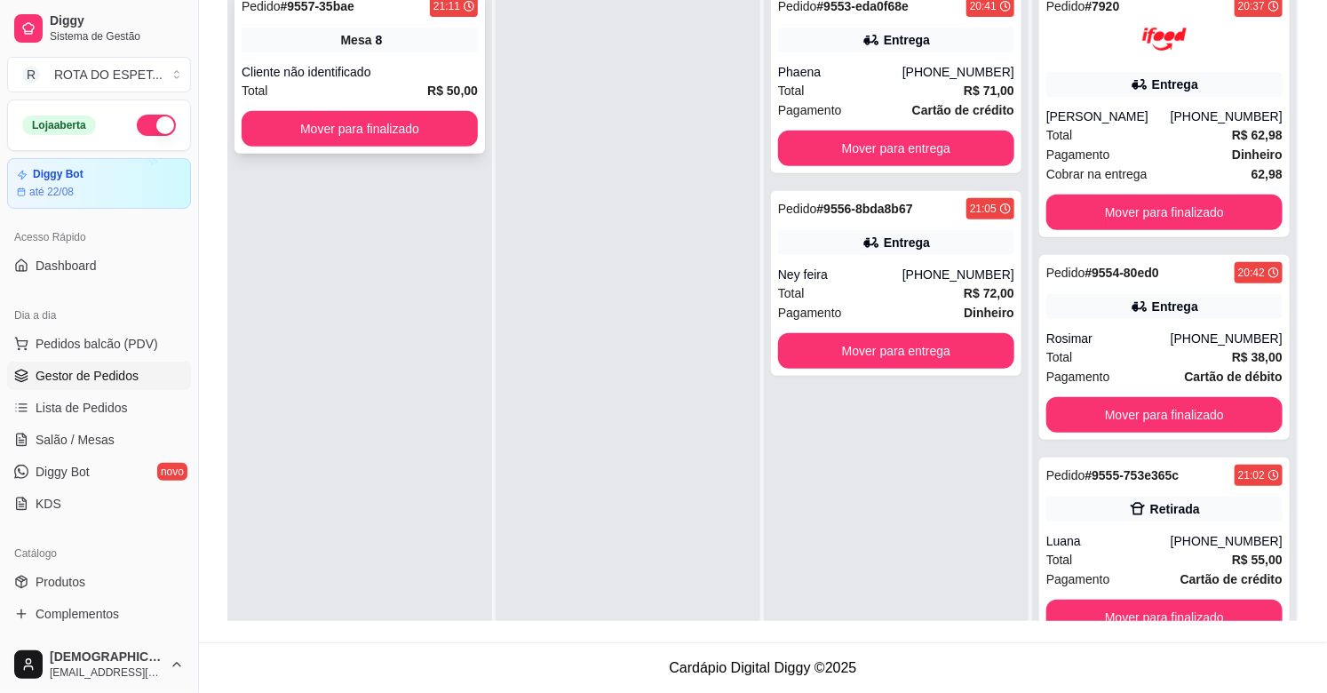
click at [376, 146] on div "Pedido # 9557-35bae 21:11 Mesa 8 Cliente não identificado Total R$ 50,00 Mover …" at bounding box center [360, 70] width 251 height 165
click at [327, 133] on button "Mover para finalizado" at bounding box center [359, 129] width 229 height 35
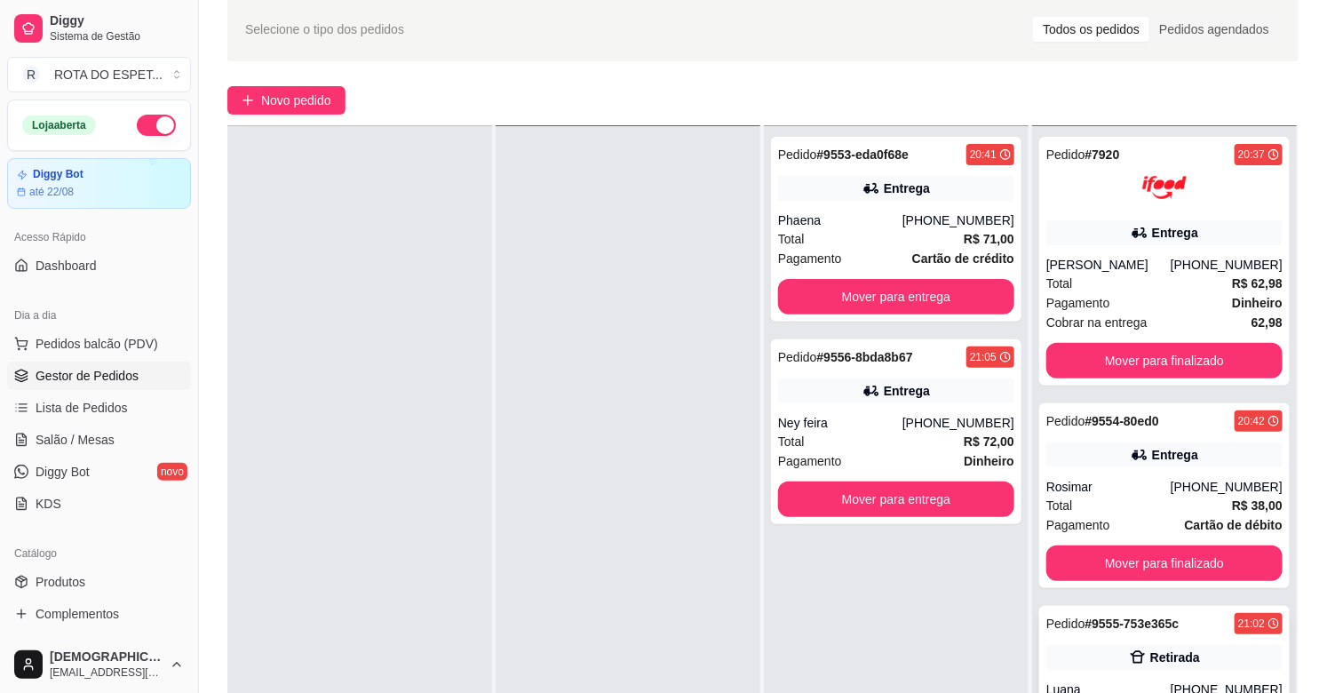
scroll to position [271, 0]
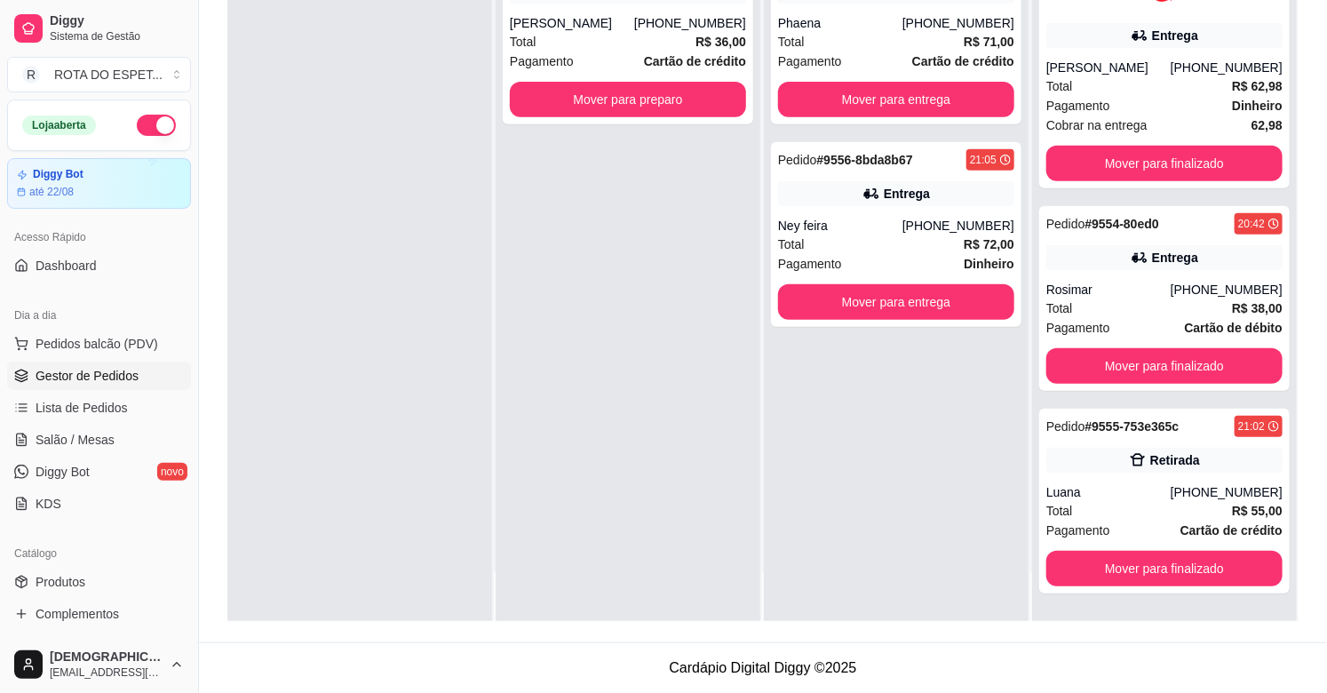
click at [641, 582] on div "Pedido # 9558-3ddc32be 21:13 Retirada [PERSON_NAME] [PHONE_NUMBER] Total R$ 36,…" at bounding box center [628, 275] width 265 height 693
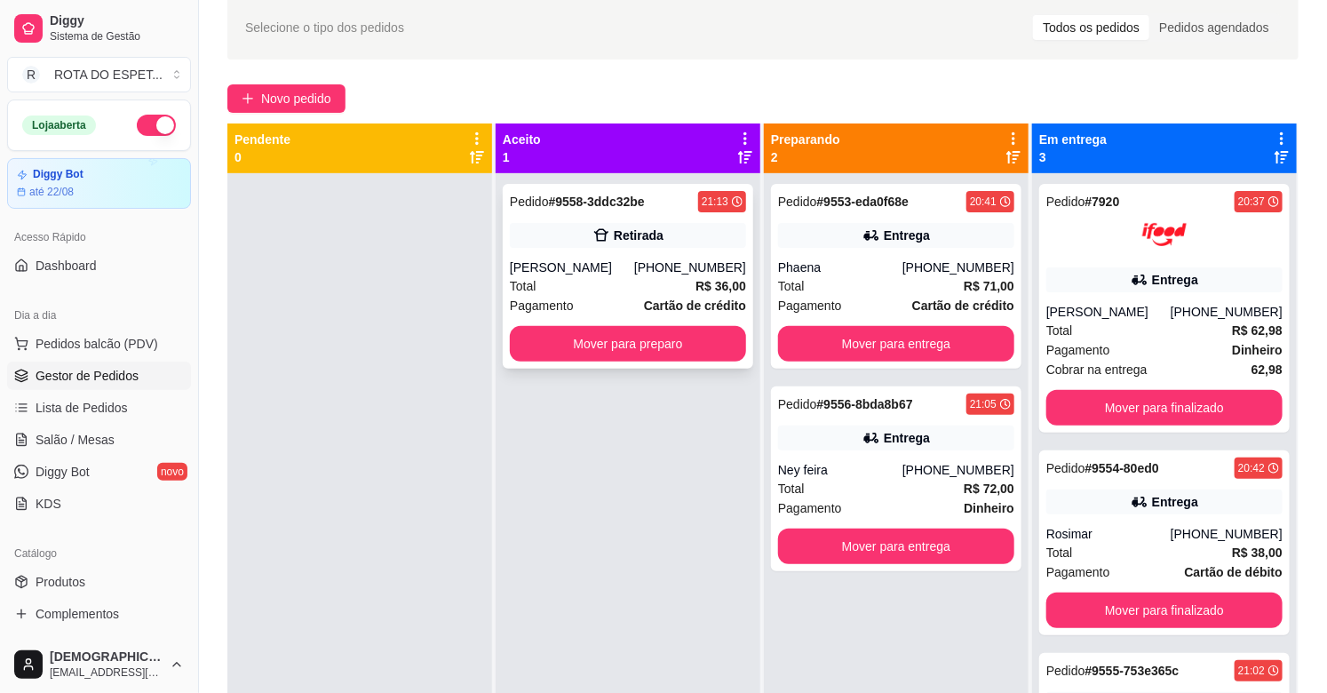
scroll to position [74, 0]
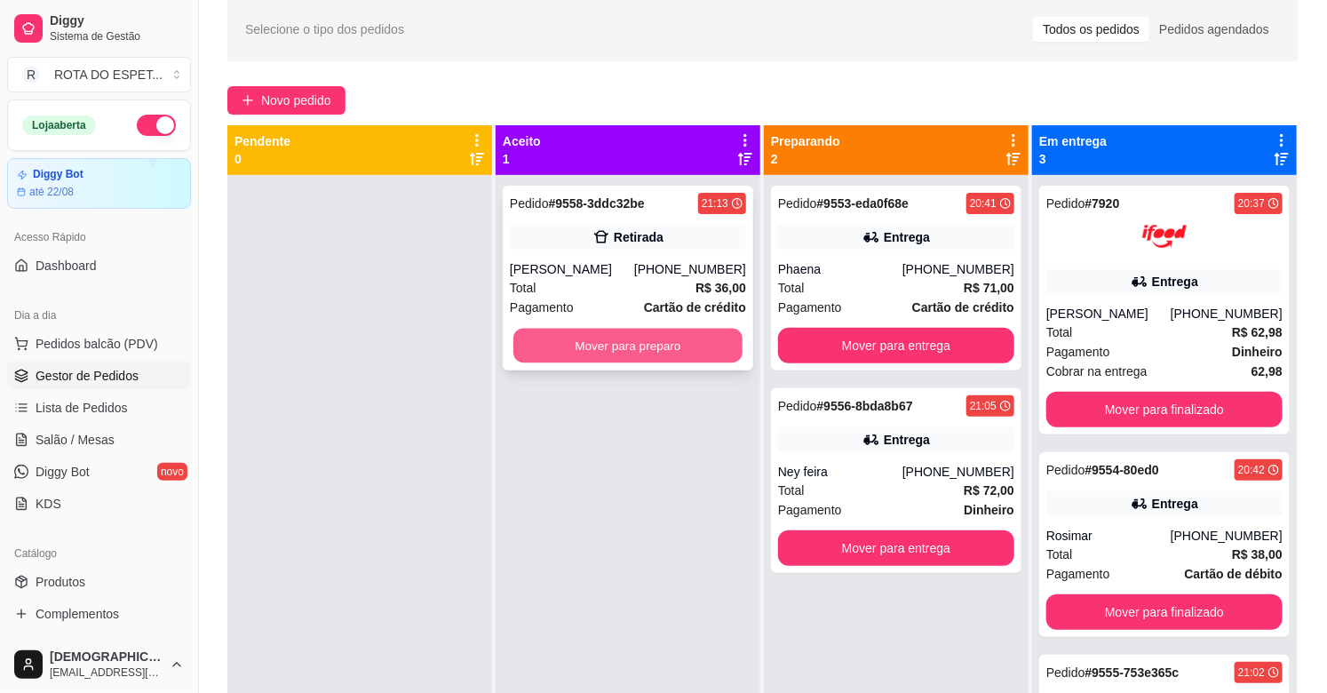
click at [640, 338] on button "Mover para preparo" at bounding box center [627, 346] width 229 height 35
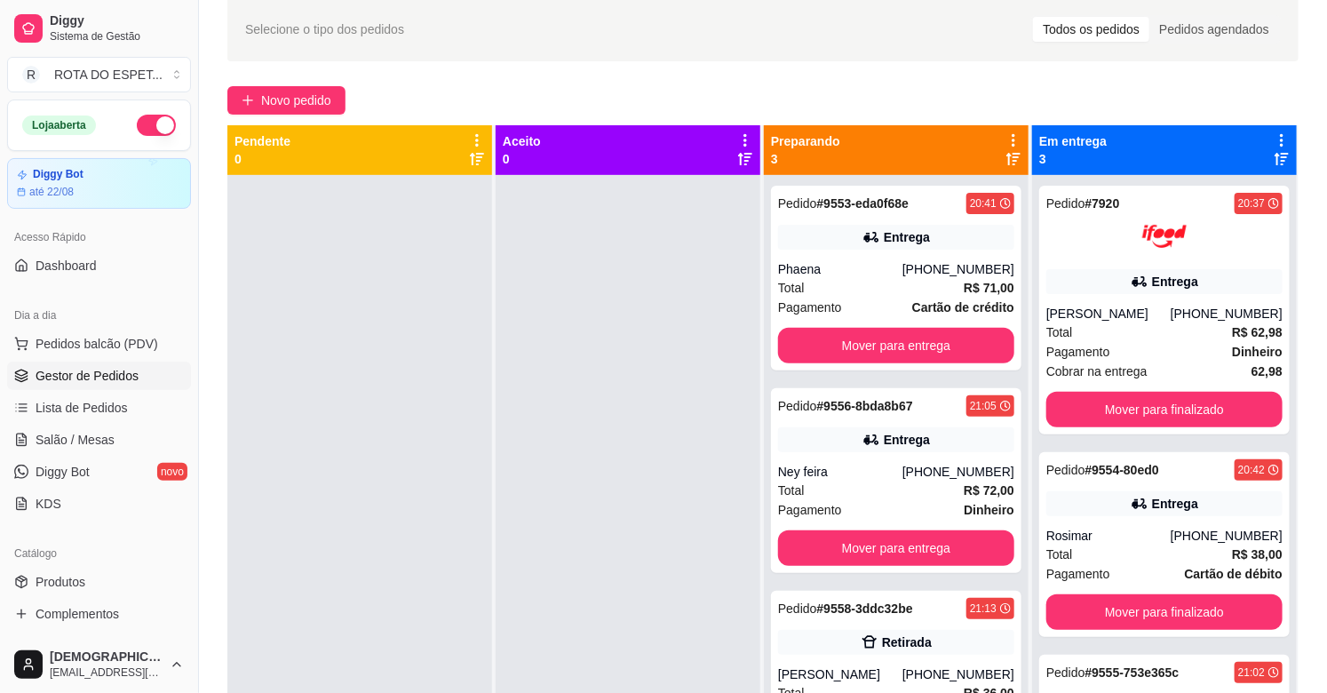
click at [619, 484] on div at bounding box center [628, 521] width 265 height 693
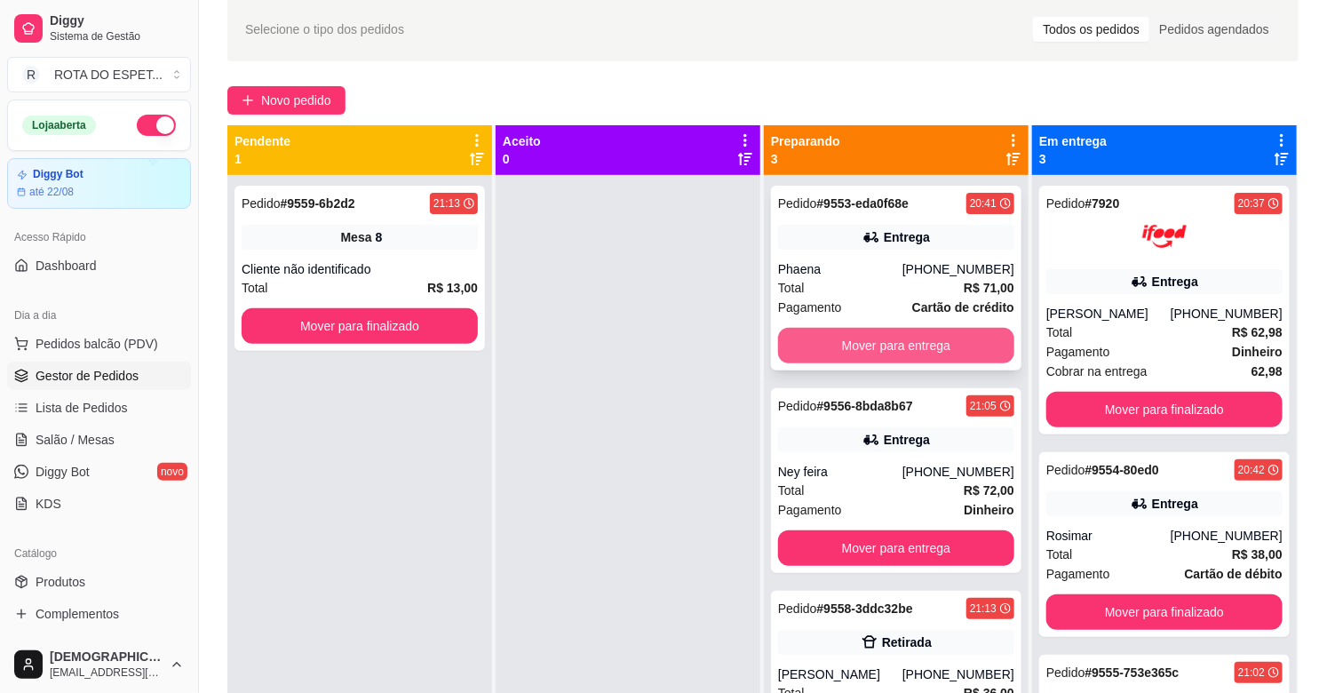
click at [924, 334] on button "Mover para entrega" at bounding box center [896, 346] width 236 height 36
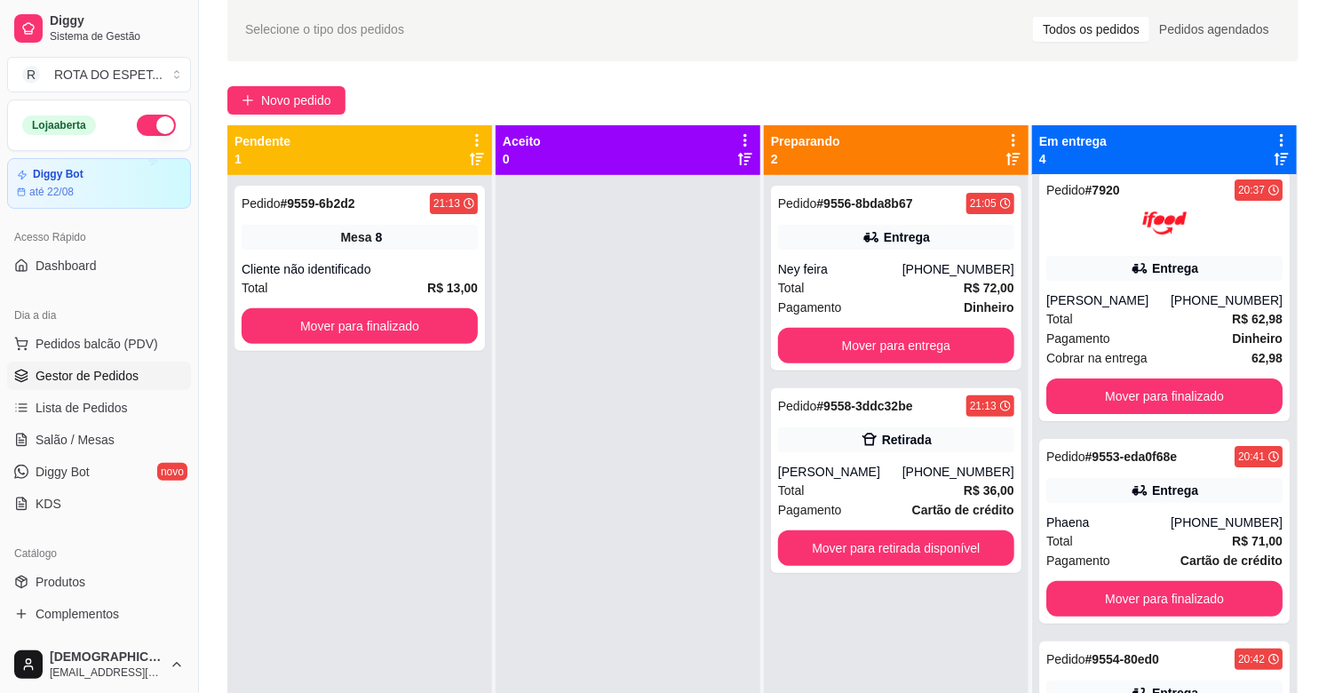
click at [643, 395] on div at bounding box center [628, 521] width 265 height 693
click at [419, 325] on button "Mover para finalizado" at bounding box center [359, 326] width 229 height 35
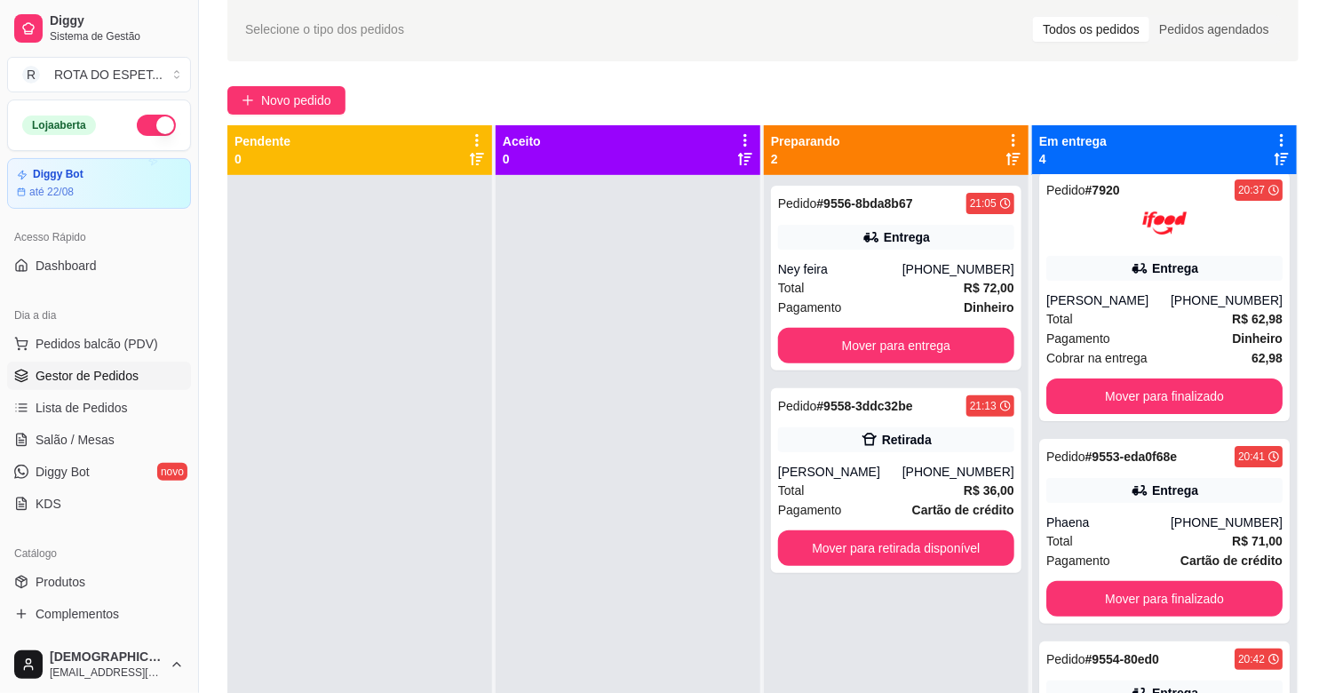
click at [595, 436] on div at bounding box center [628, 521] width 265 height 693
click at [557, 565] on div at bounding box center [628, 521] width 265 height 693
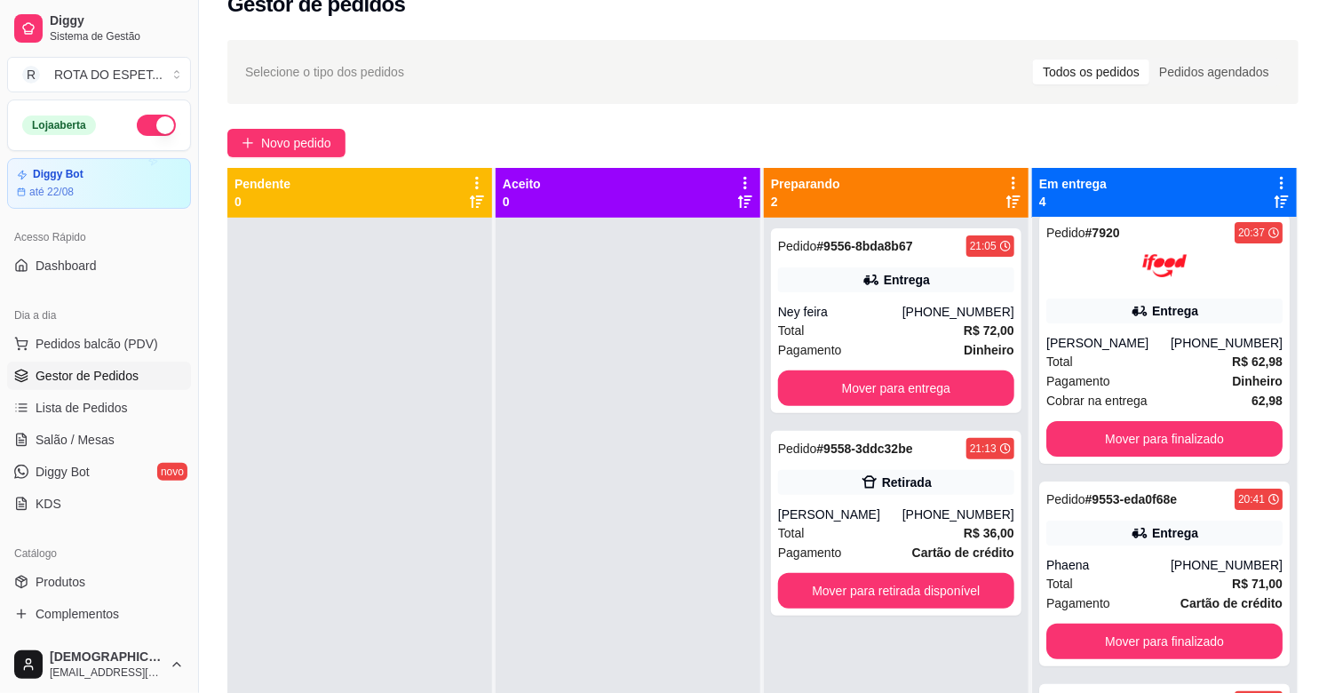
scroll to position [0, 0]
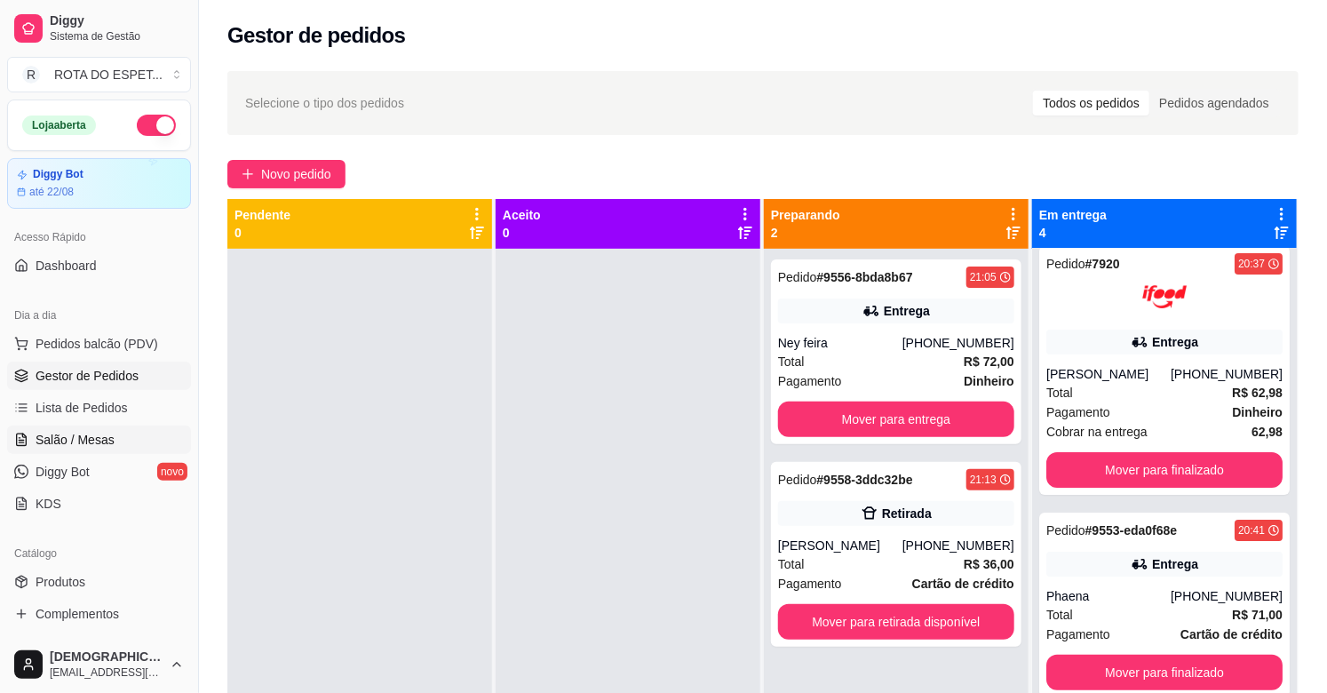
click at [163, 436] on link "Salão / Mesas" at bounding box center [99, 440] width 184 height 28
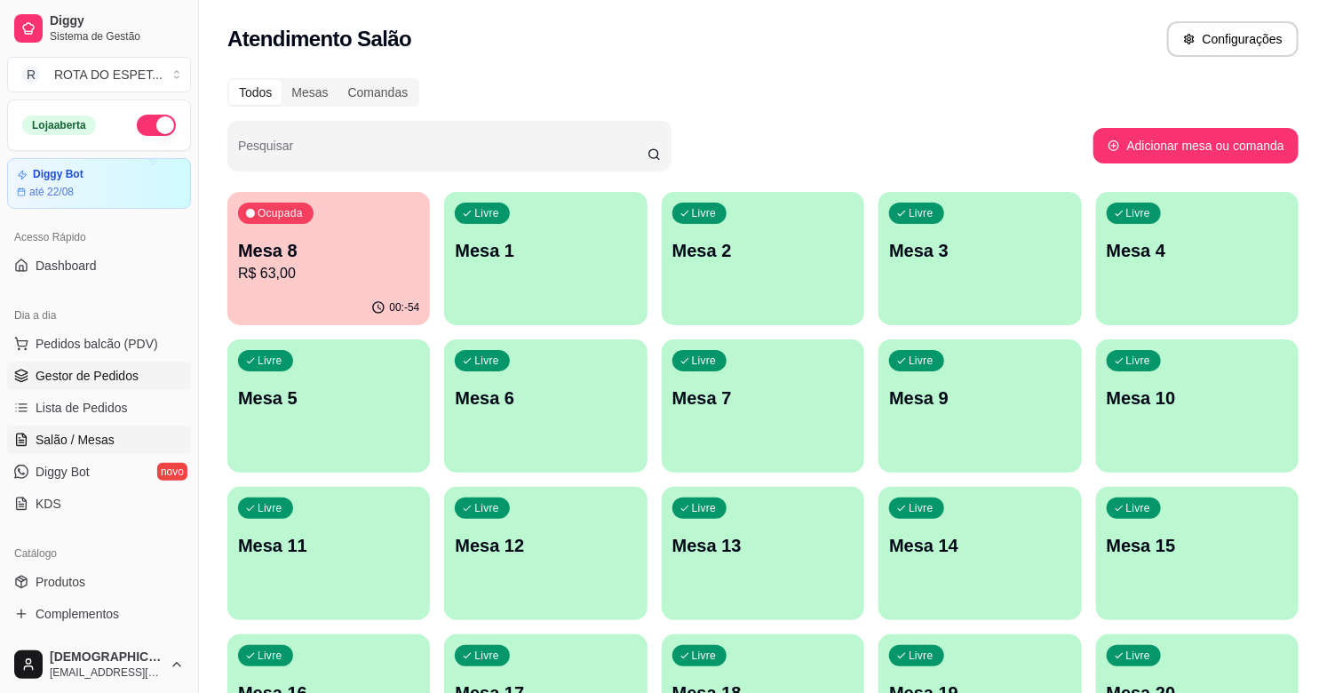
click at [137, 370] on link "Gestor de Pedidos" at bounding box center [99, 376] width 184 height 28
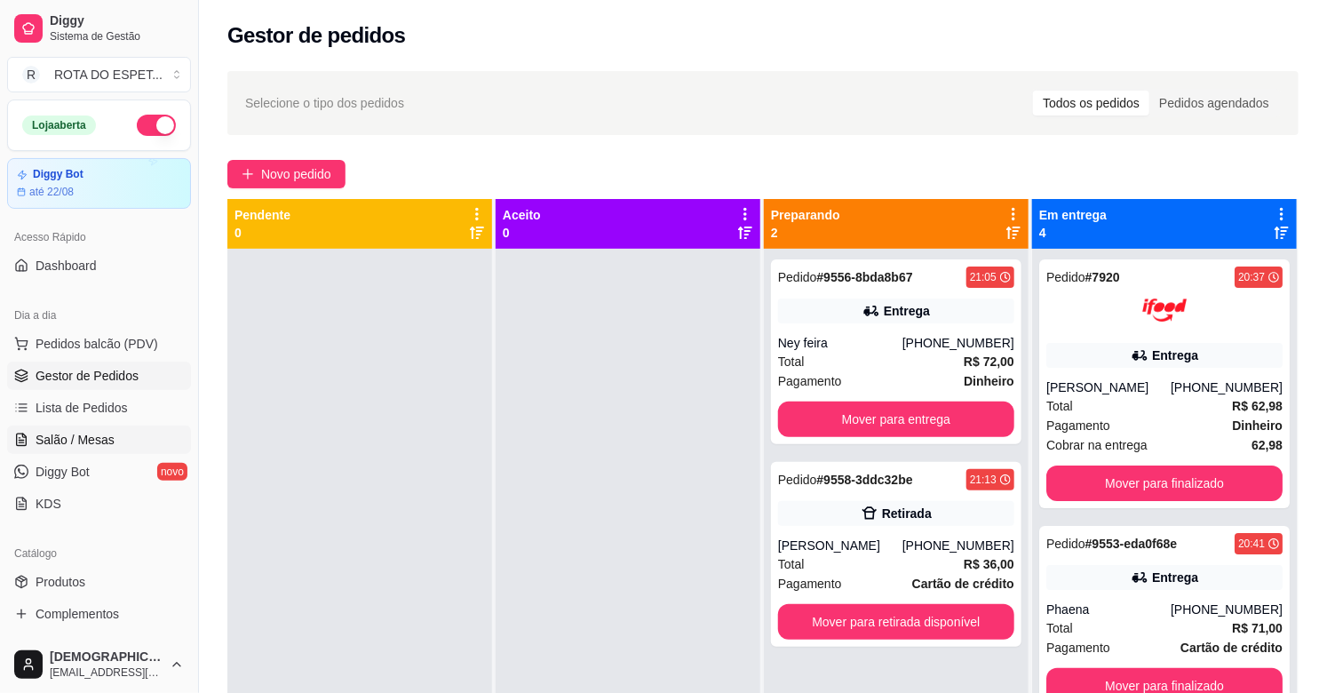
click at [92, 442] on span "Salão / Mesas" at bounding box center [75, 440] width 79 height 18
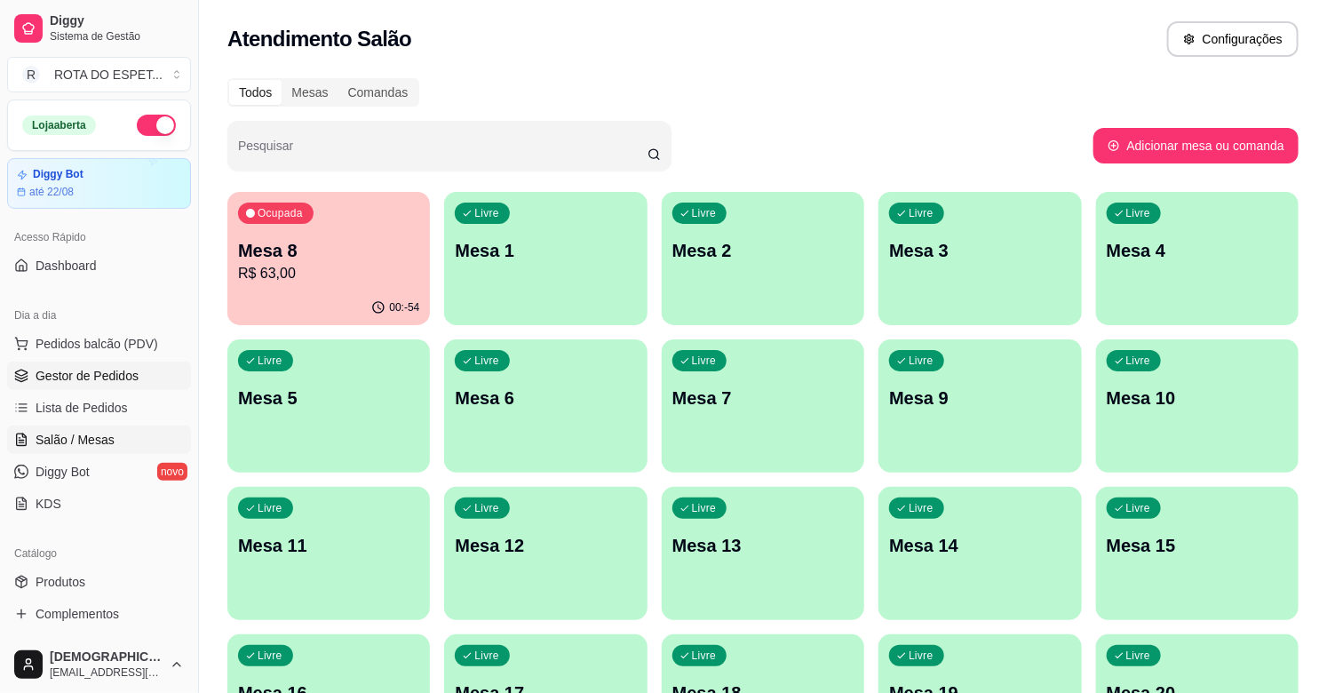
click at [99, 365] on link "Gestor de Pedidos" at bounding box center [99, 376] width 184 height 28
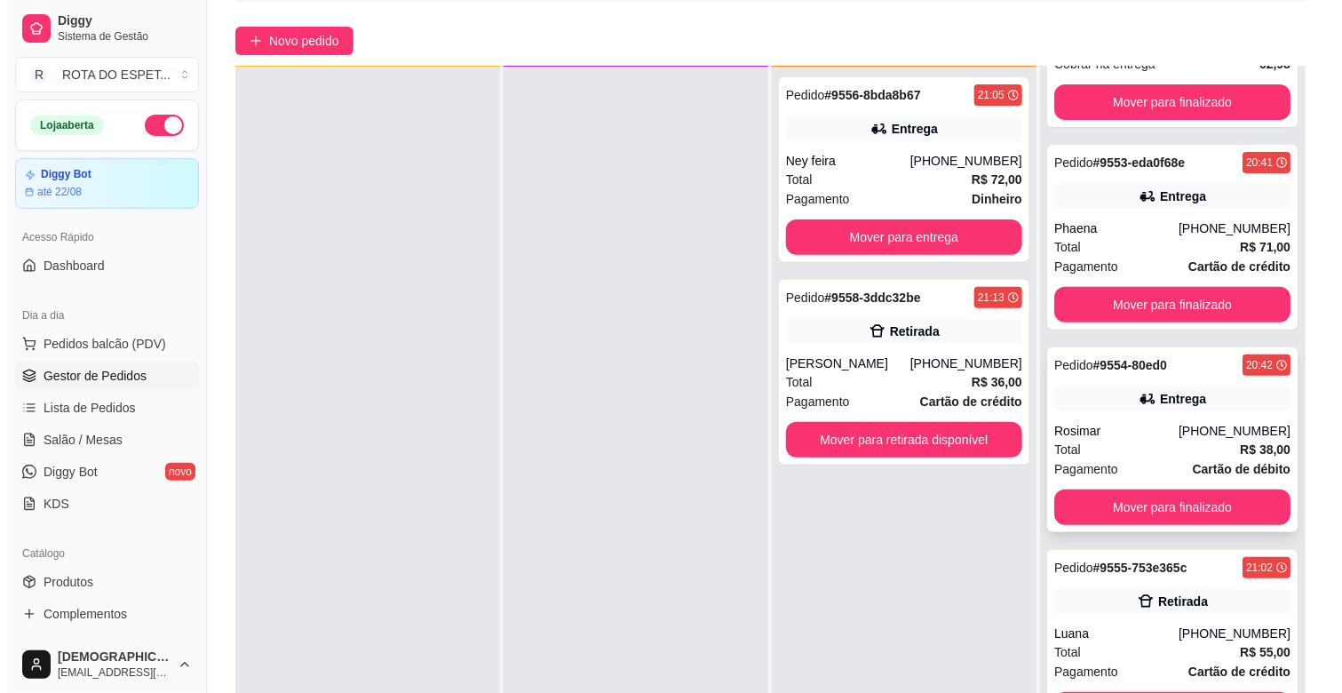
scroll to position [271, 0]
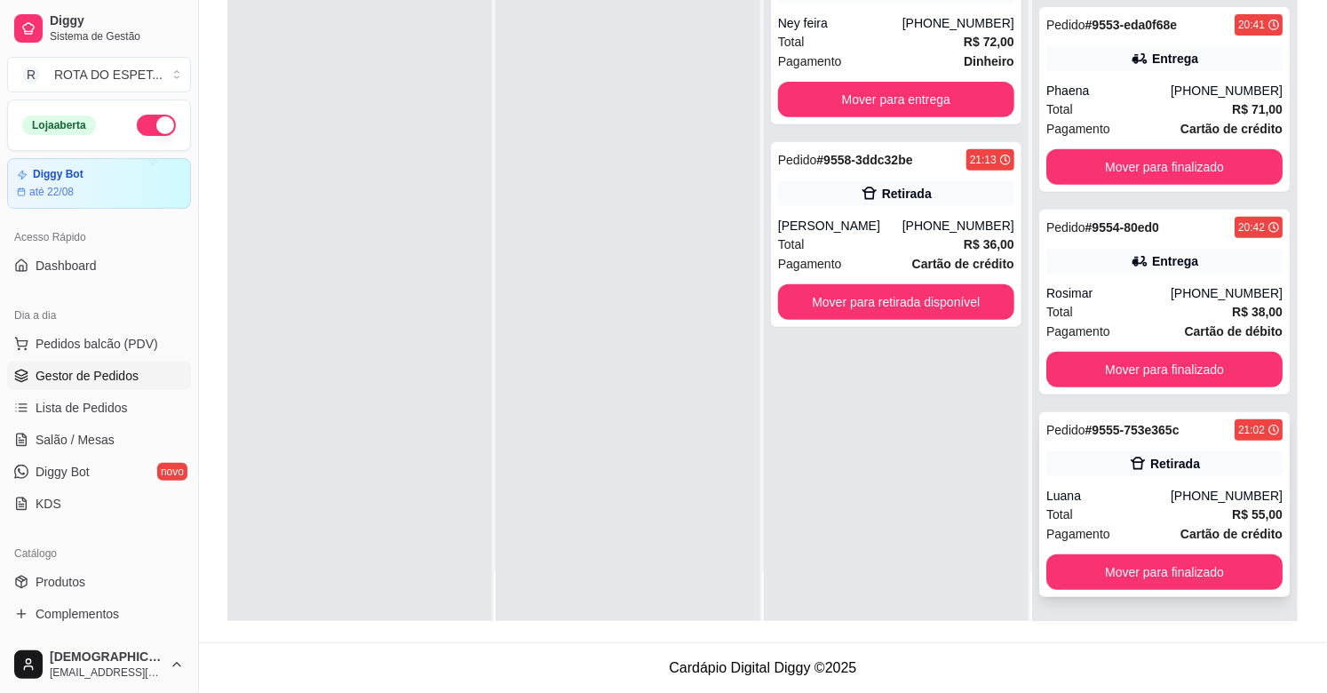
click at [1150, 497] on div "Luana" at bounding box center [1108, 496] width 124 height 18
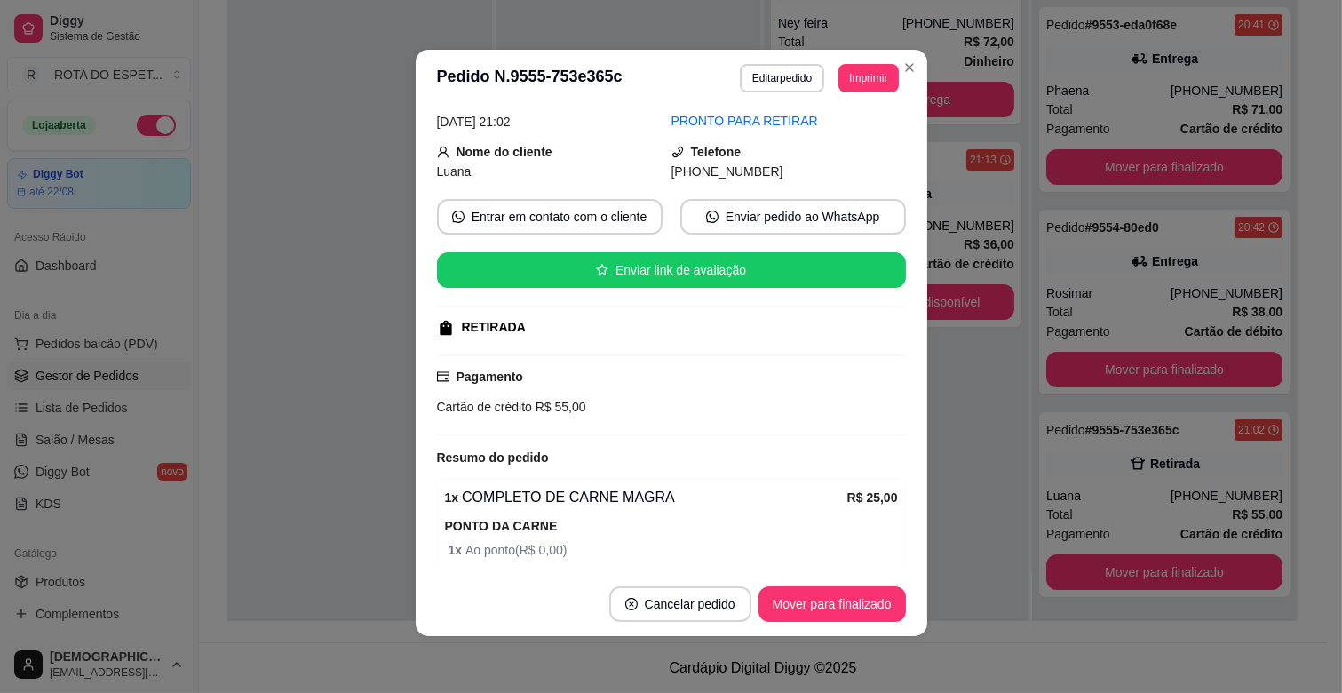
scroll to position [0, 0]
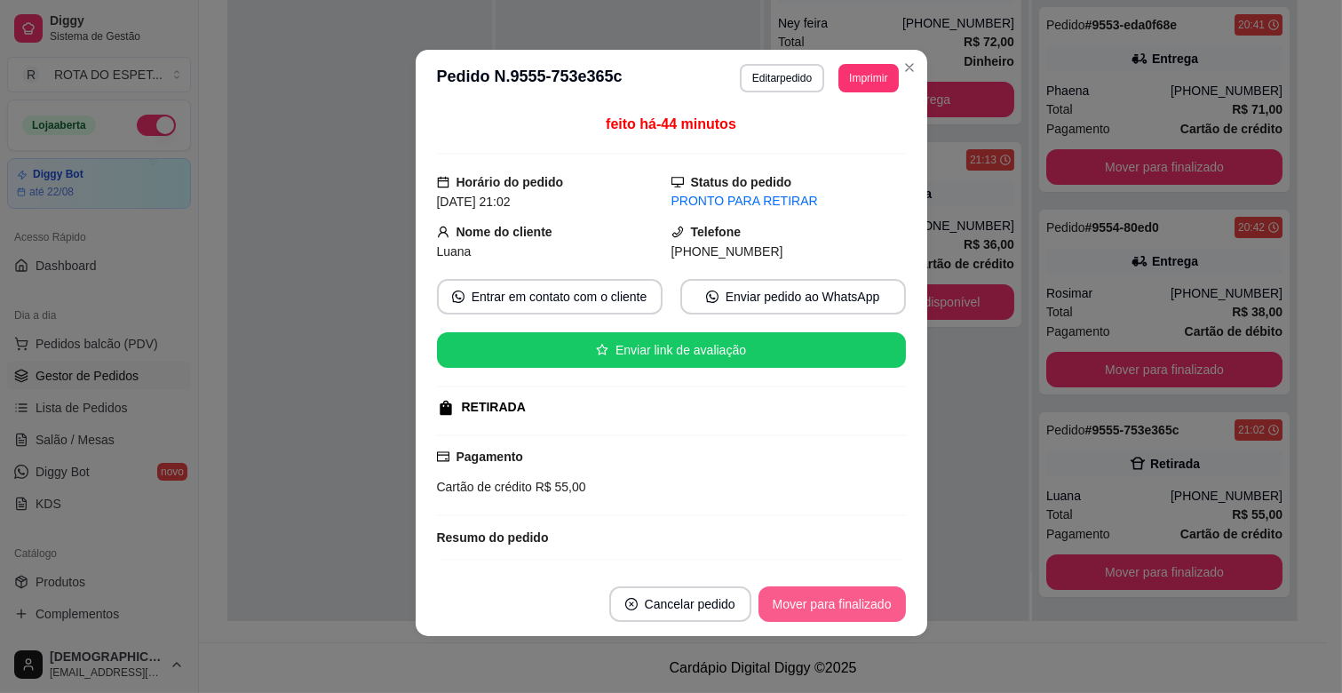
click at [849, 602] on button "Mover para finalizado" at bounding box center [832, 604] width 147 height 36
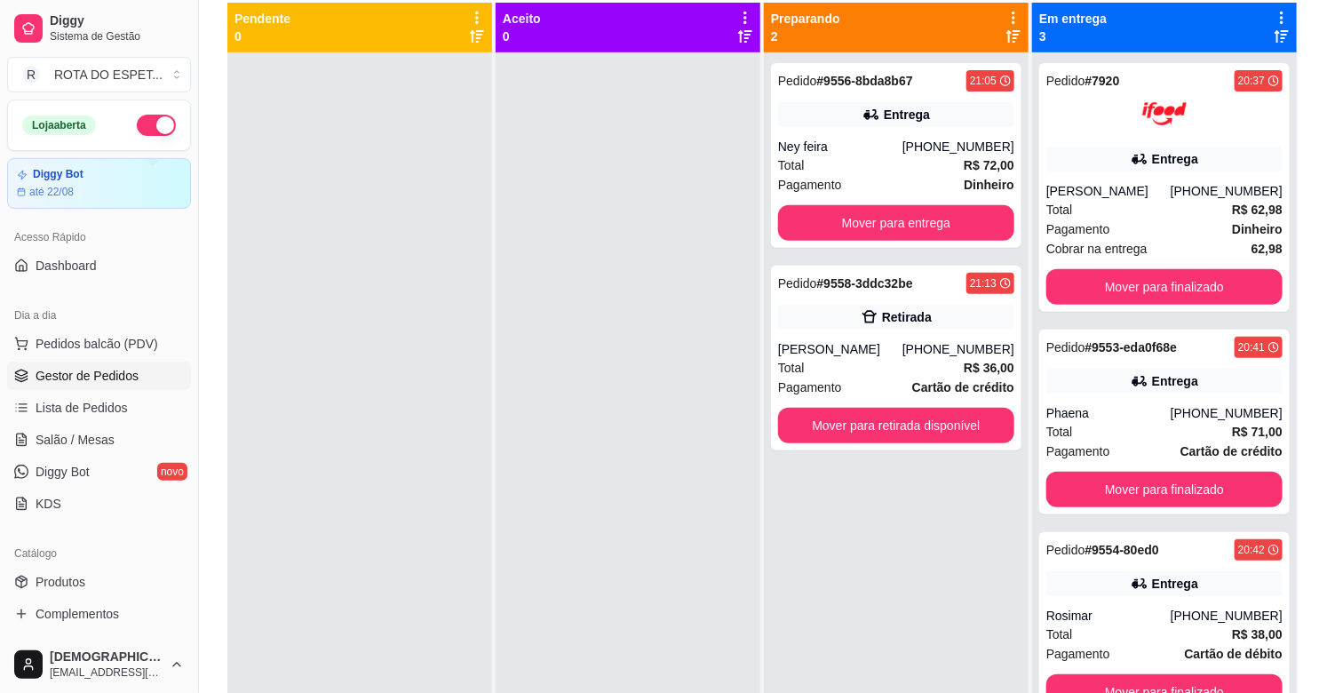
scroll to position [74, 0]
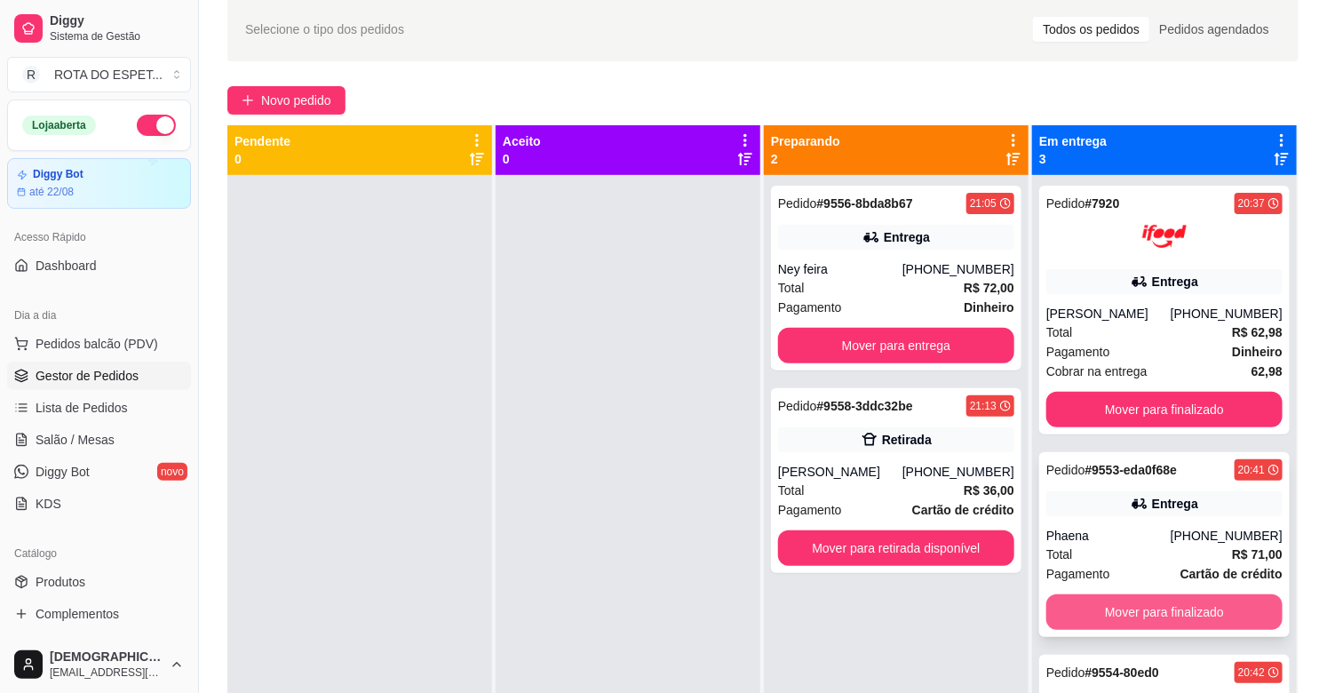
click at [1158, 616] on button "Mover para finalizado" at bounding box center [1164, 612] width 236 height 36
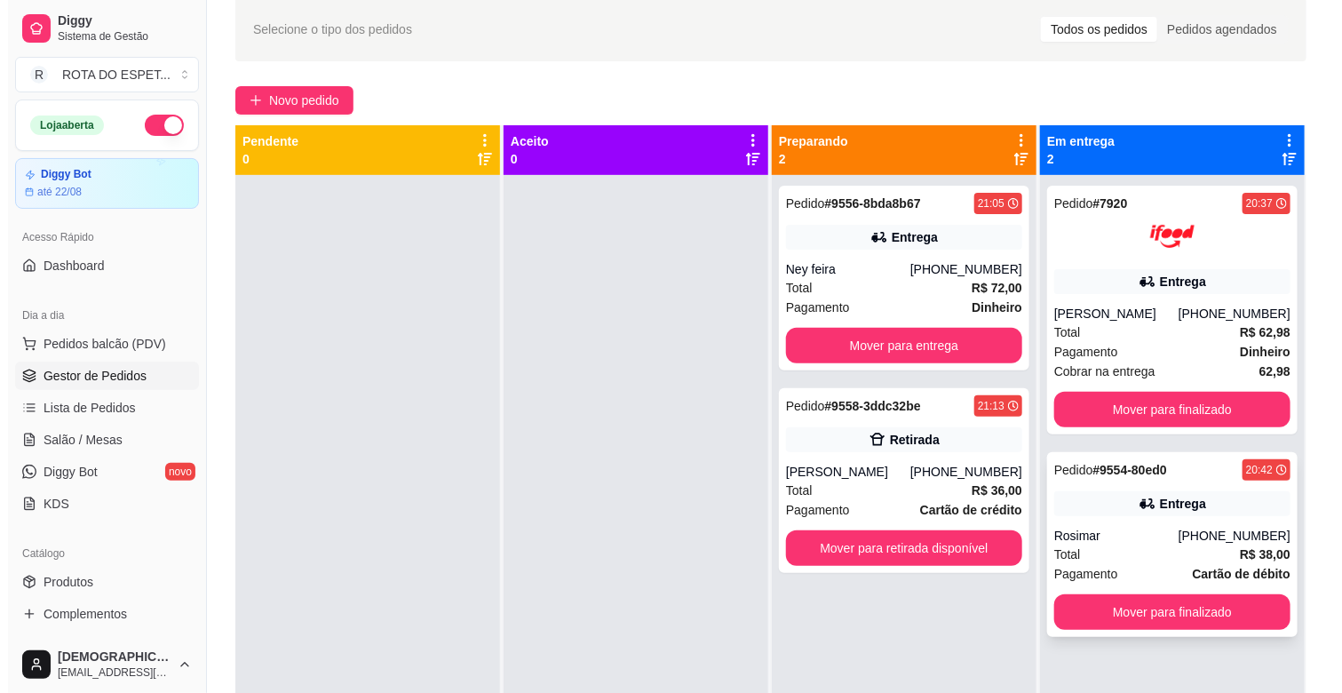
scroll to position [0, 0]
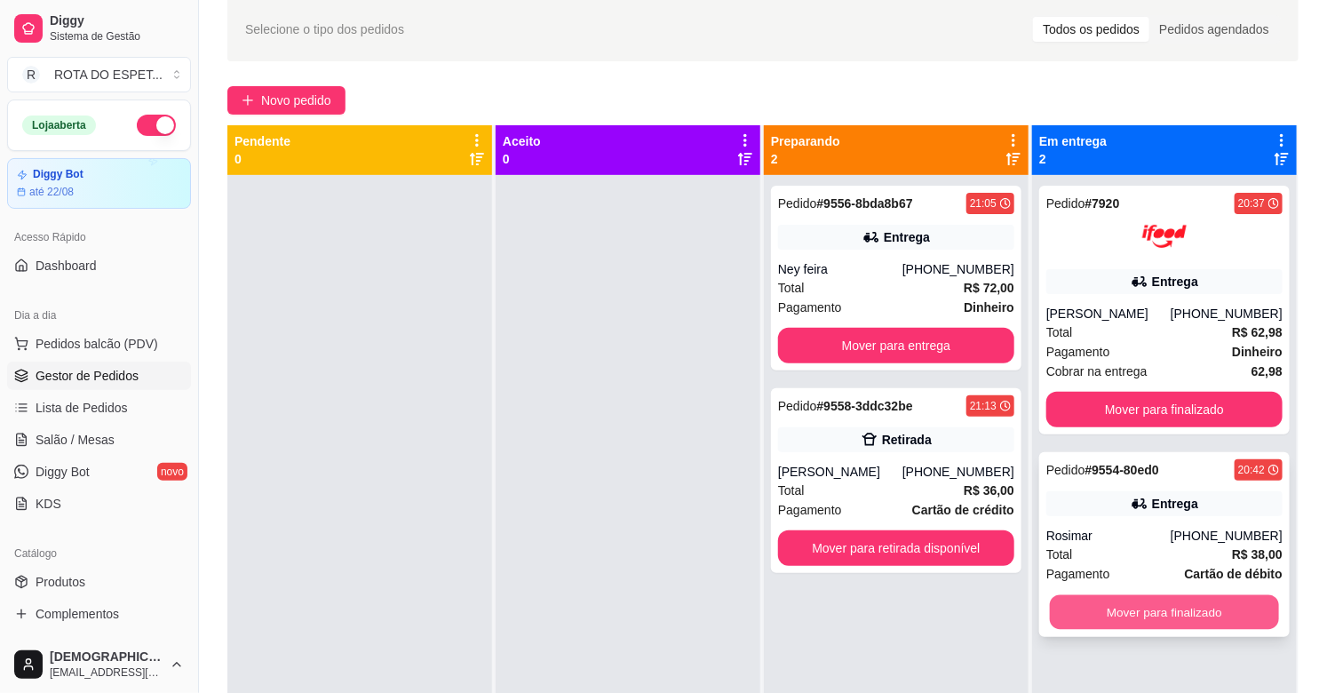
click at [1155, 630] on button "Mover para finalizado" at bounding box center [1164, 612] width 229 height 35
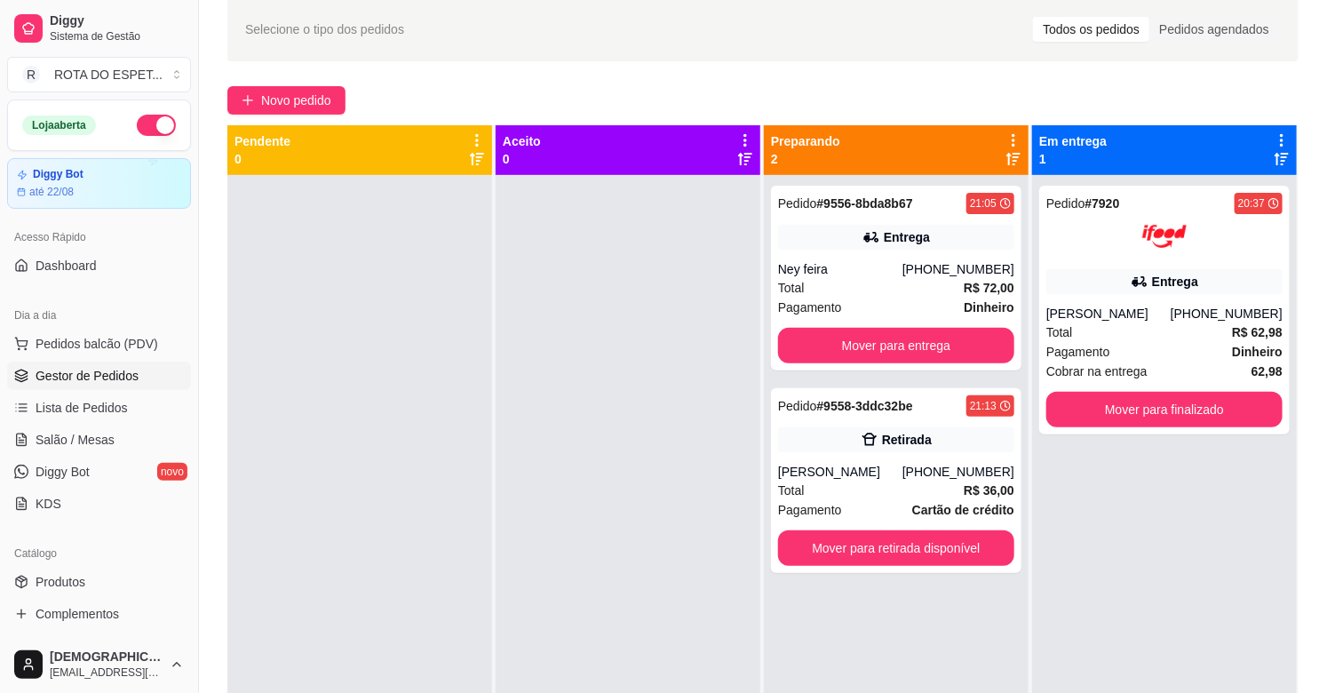
click at [1212, 587] on div "Pedido # 7920 20:37 Entrega [PERSON_NAME] [PHONE_NUMBER] Total R$ 62,98 Pagamen…" at bounding box center [1164, 521] width 265 height 693
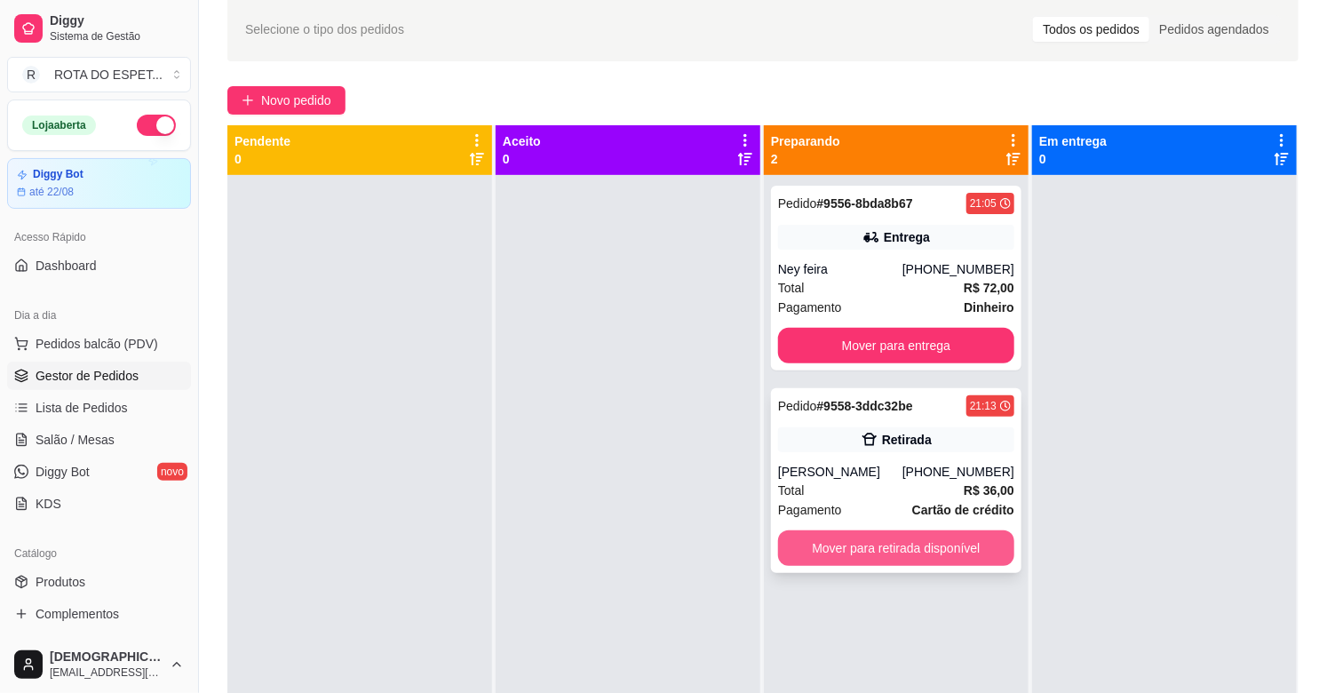
click at [897, 548] on button "Mover para retirada disponível" at bounding box center [896, 548] width 236 height 36
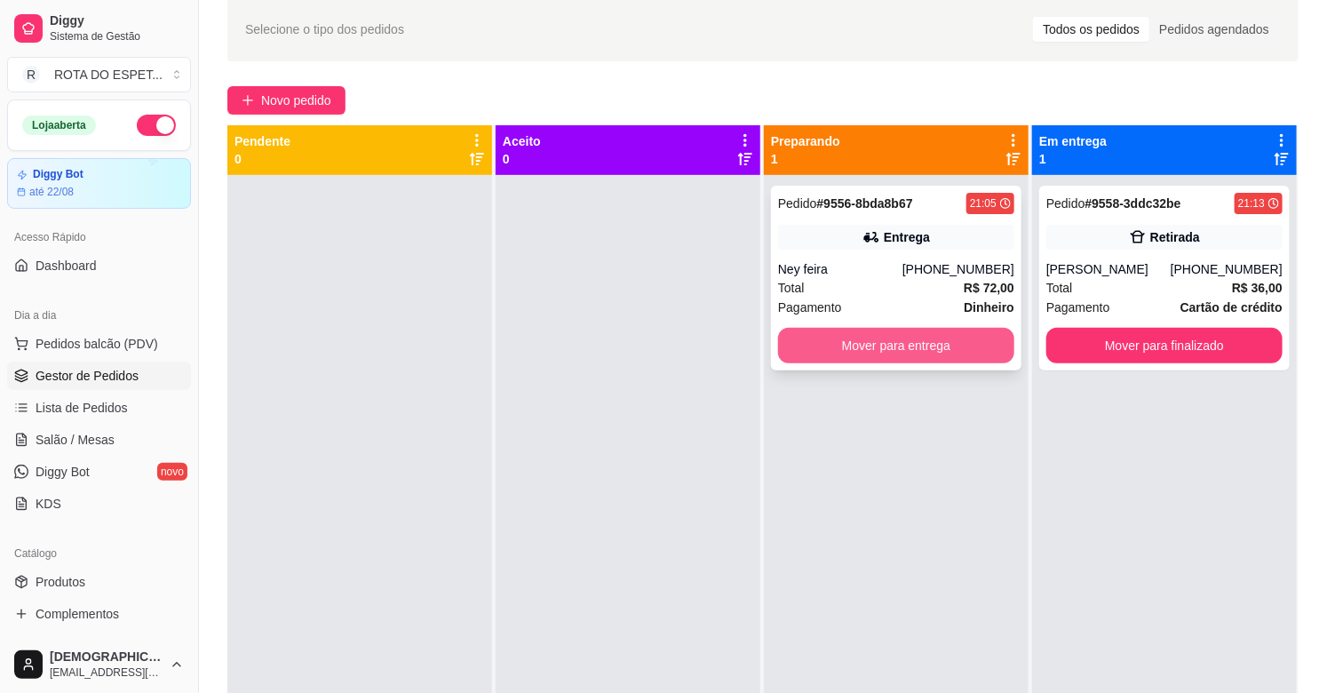
click at [954, 357] on button "Mover para entrega" at bounding box center [896, 346] width 236 height 36
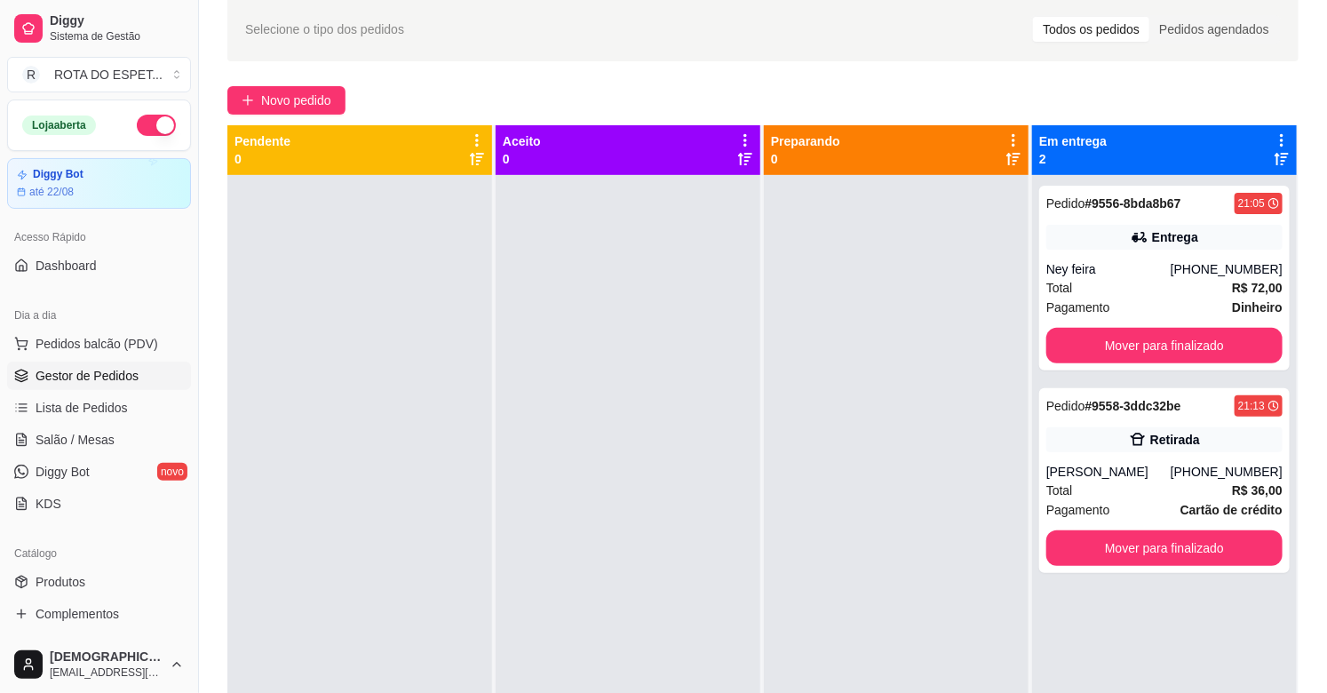
click at [886, 509] on div at bounding box center [896, 521] width 265 height 693
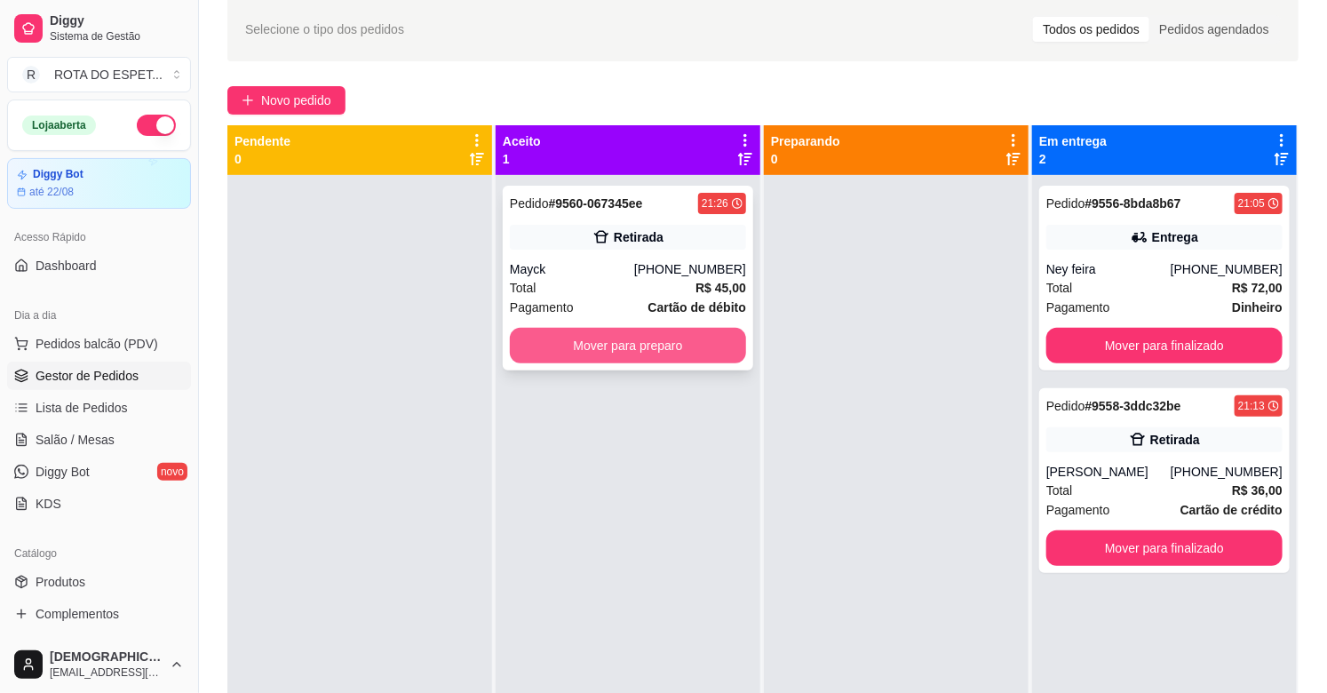
click at [670, 350] on button "Mover para preparo" at bounding box center [628, 346] width 236 height 36
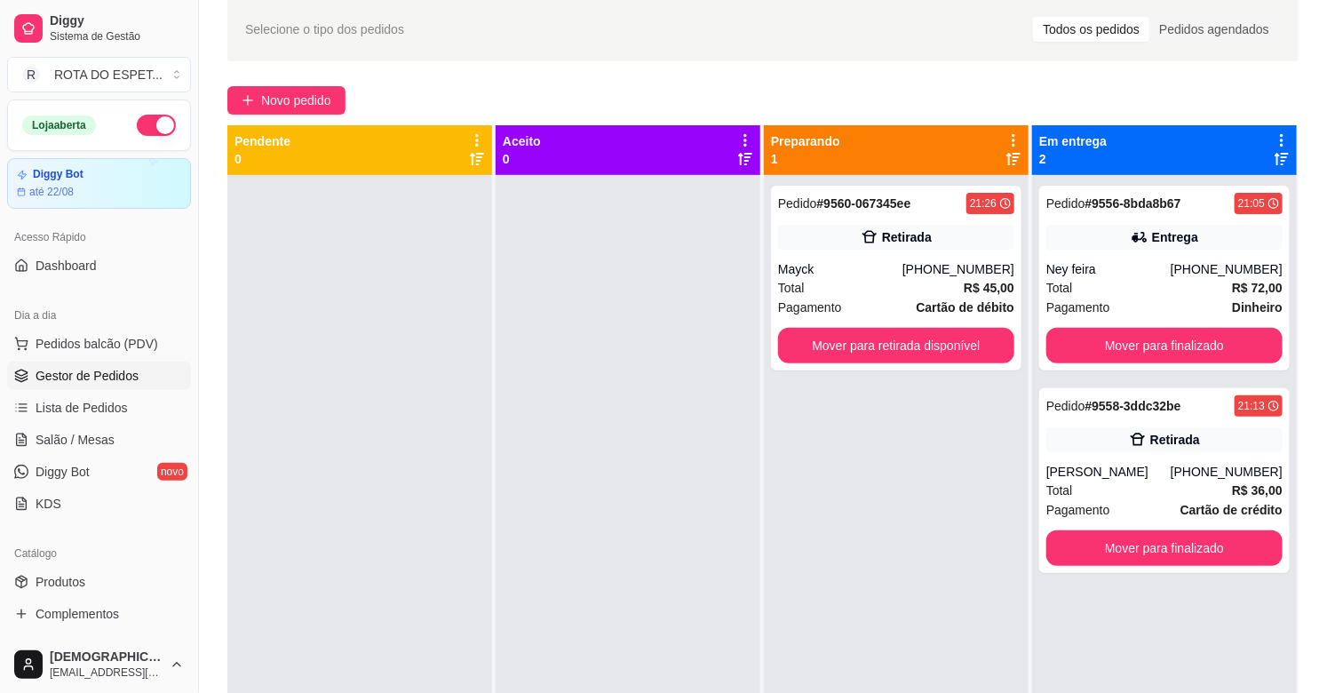
click at [771, 425] on div "Pedido # 9560-067345ee 21:26 Retirada Mayck [PHONE_NUMBER] Total R$ 45,00 Pagam…" at bounding box center [896, 521] width 265 height 693
click at [1121, 458] on div "Pedido # 9558-3ddc32be 21:13 Retirada [PERSON_NAME] [PHONE_NUMBER] Total R$ 36,…" at bounding box center [1164, 480] width 251 height 185
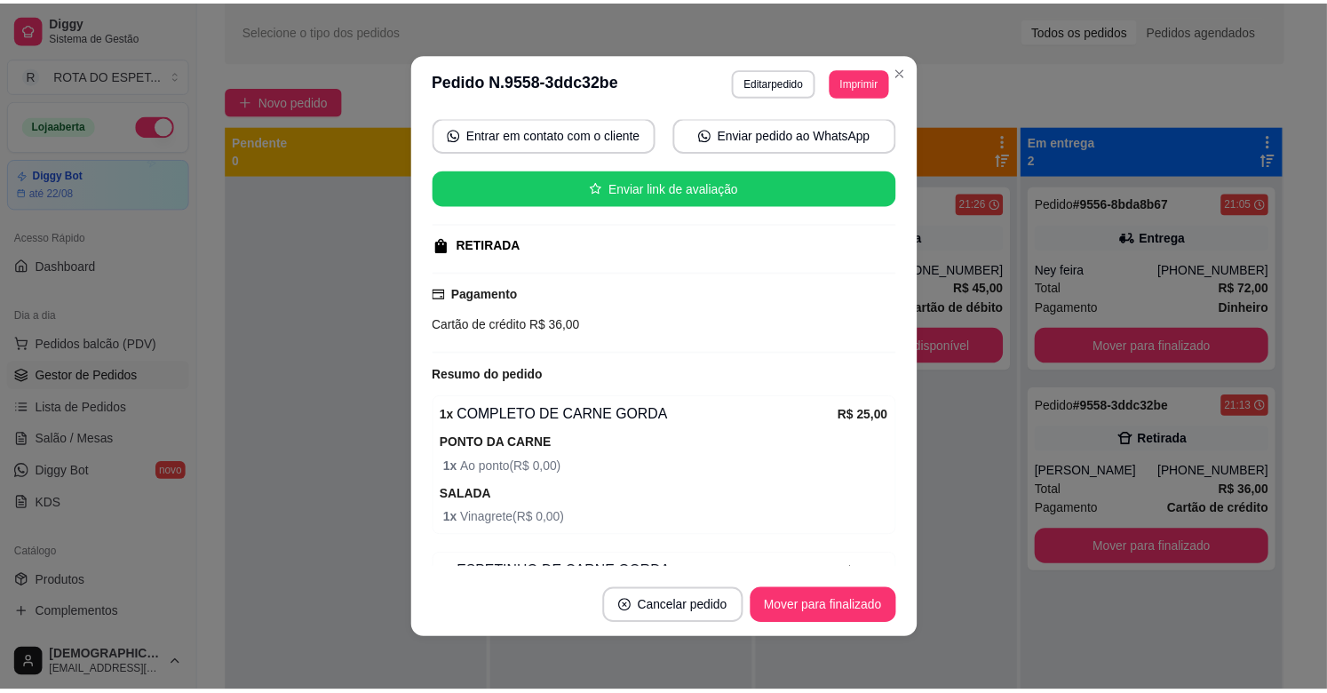
scroll to position [296, 0]
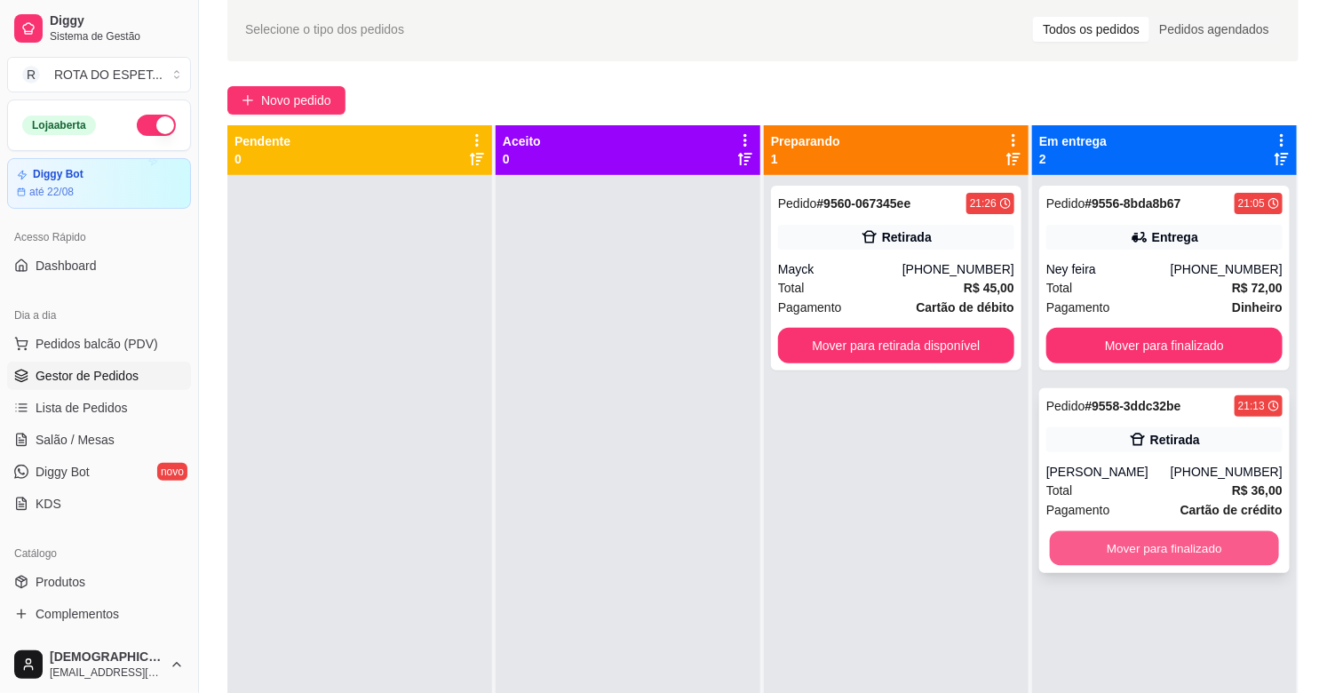
click at [1059, 544] on button "Mover para finalizado" at bounding box center [1164, 548] width 229 height 35
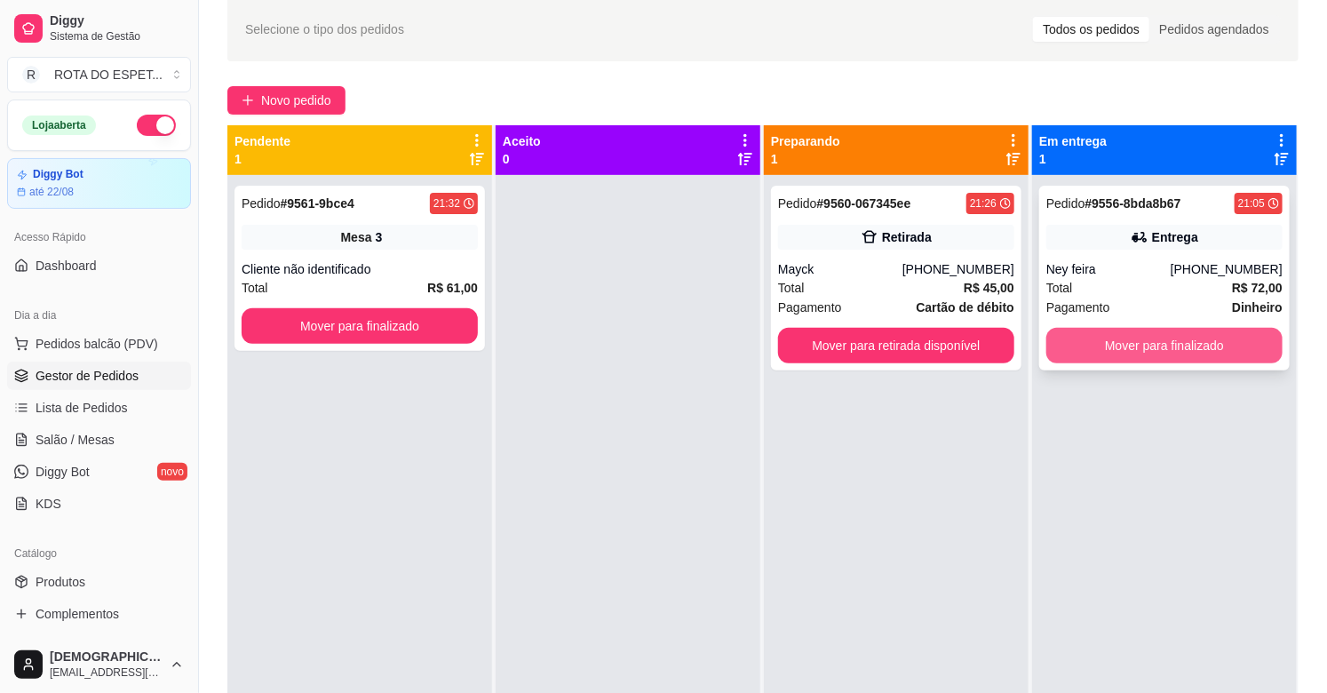
click at [1150, 344] on button "Mover para finalizado" at bounding box center [1164, 346] width 236 height 36
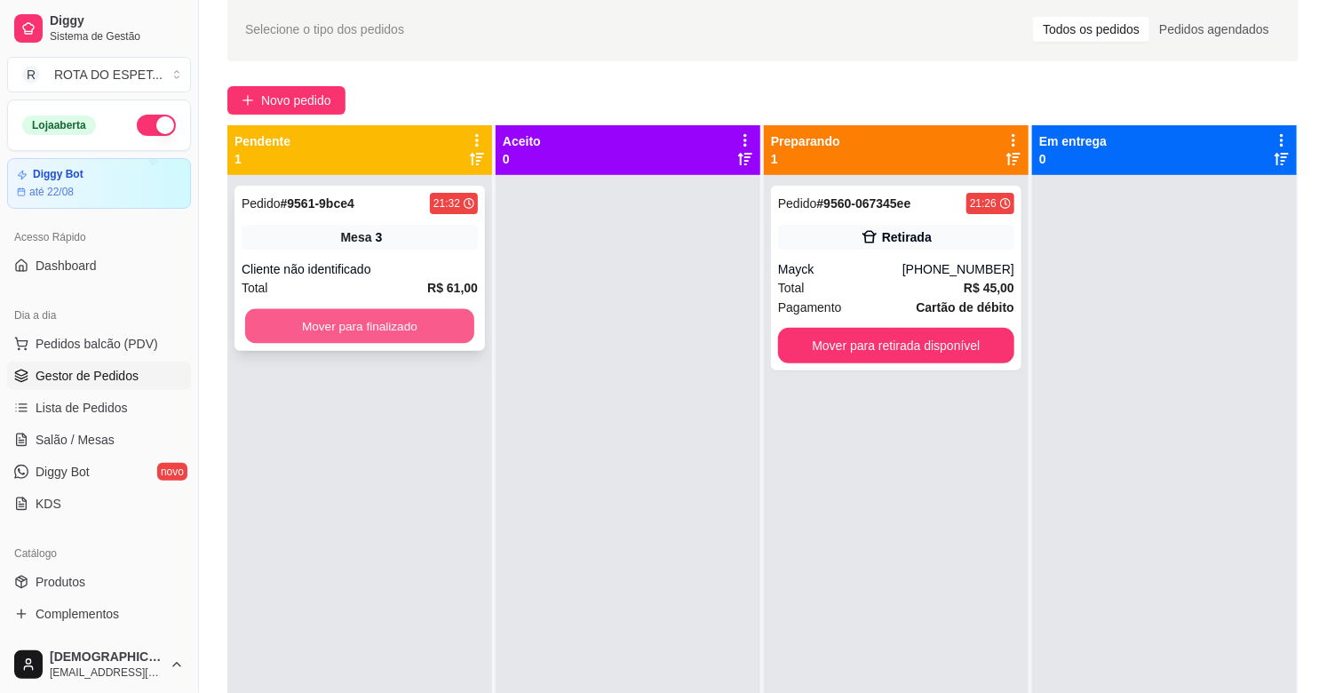
click at [426, 338] on button "Mover para finalizado" at bounding box center [359, 326] width 229 height 35
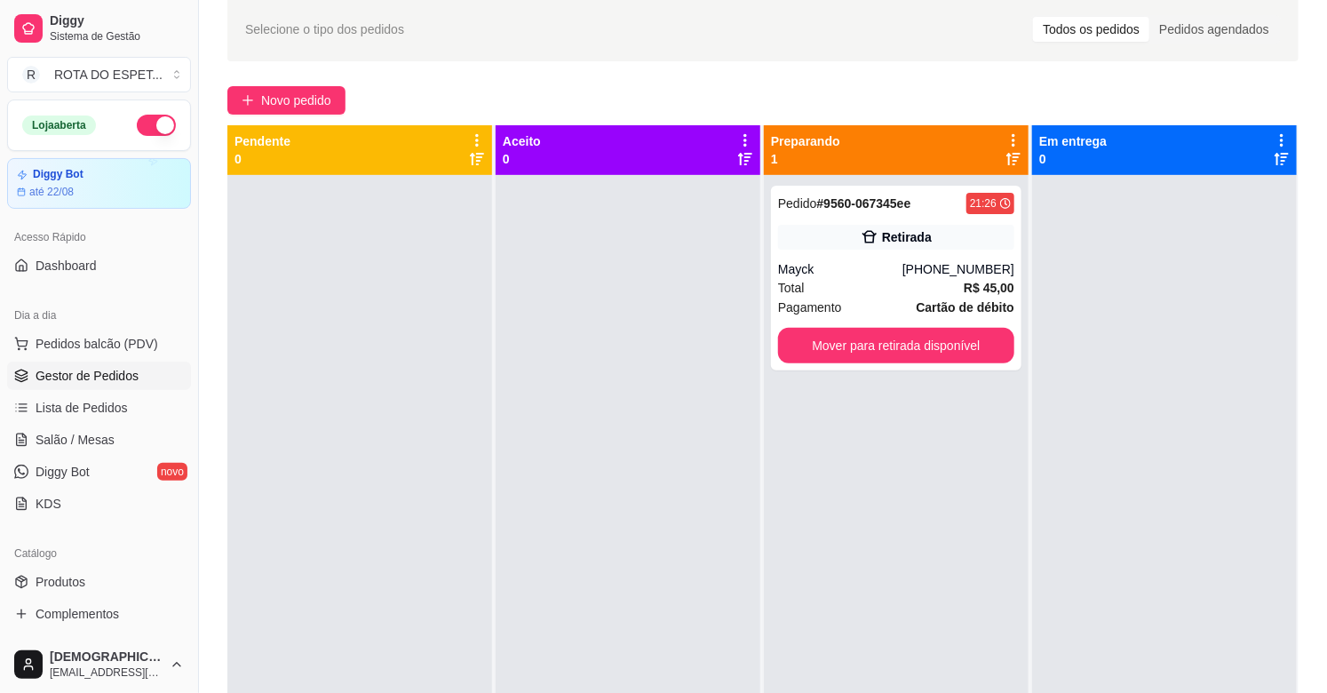
click at [578, 561] on div at bounding box center [628, 521] width 265 height 693
click at [592, 596] on div at bounding box center [628, 521] width 265 height 693
click at [37, 434] on span "Salão / Mesas" at bounding box center [75, 440] width 79 height 18
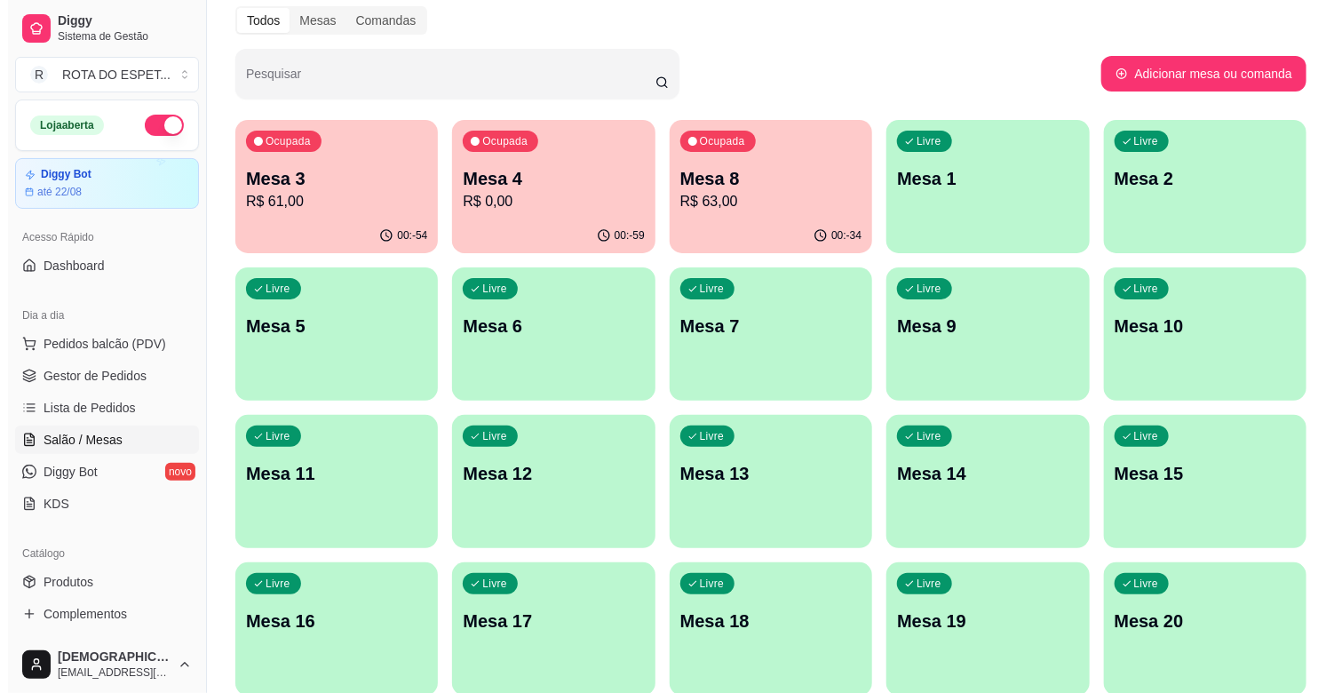
scroll to position [197, 0]
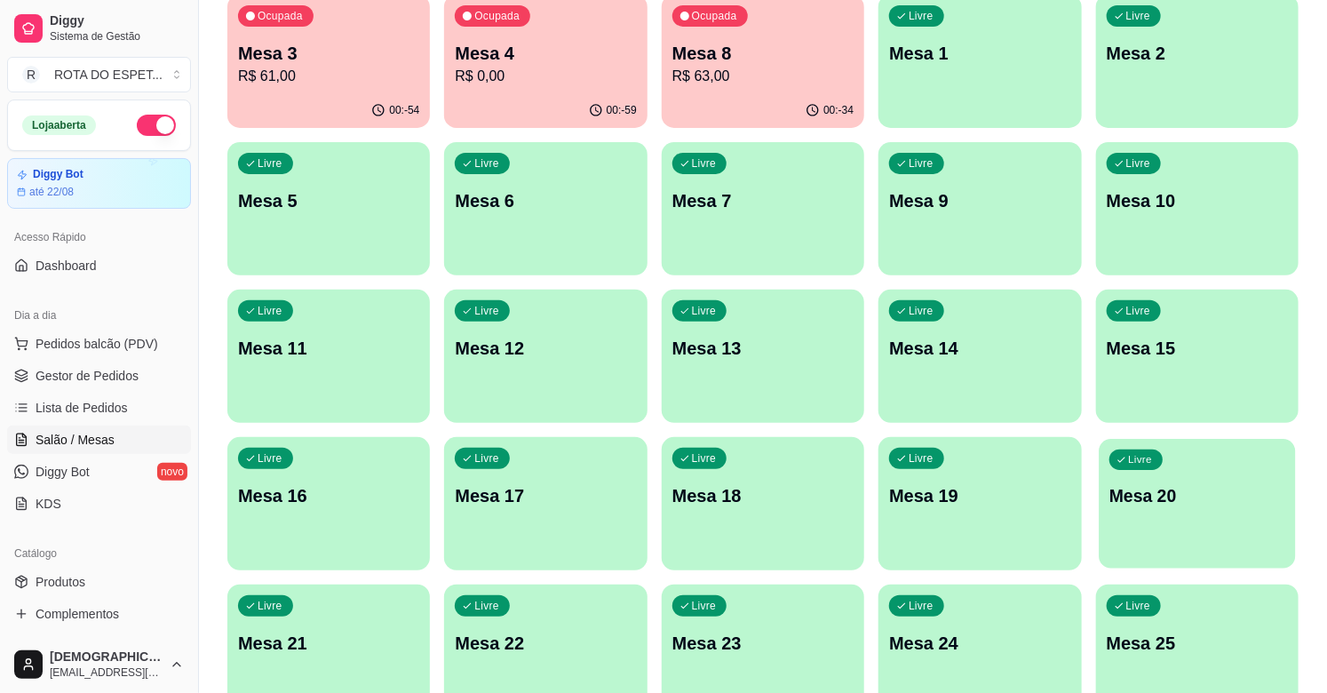
click at [1176, 496] on p "Mesa 20" at bounding box center [1198, 496] width 176 height 24
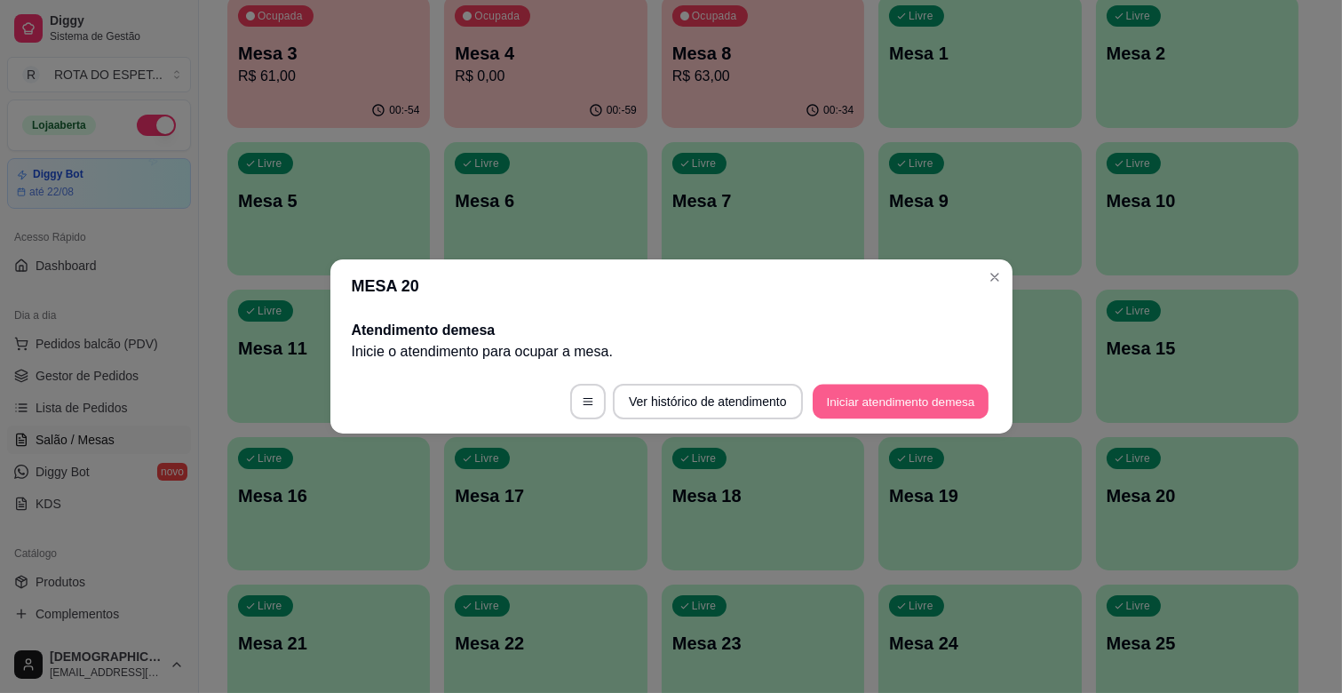
click at [938, 402] on button "Iniciar atendimento de mesa" at bounding box center [901, 402] width 176 height 35
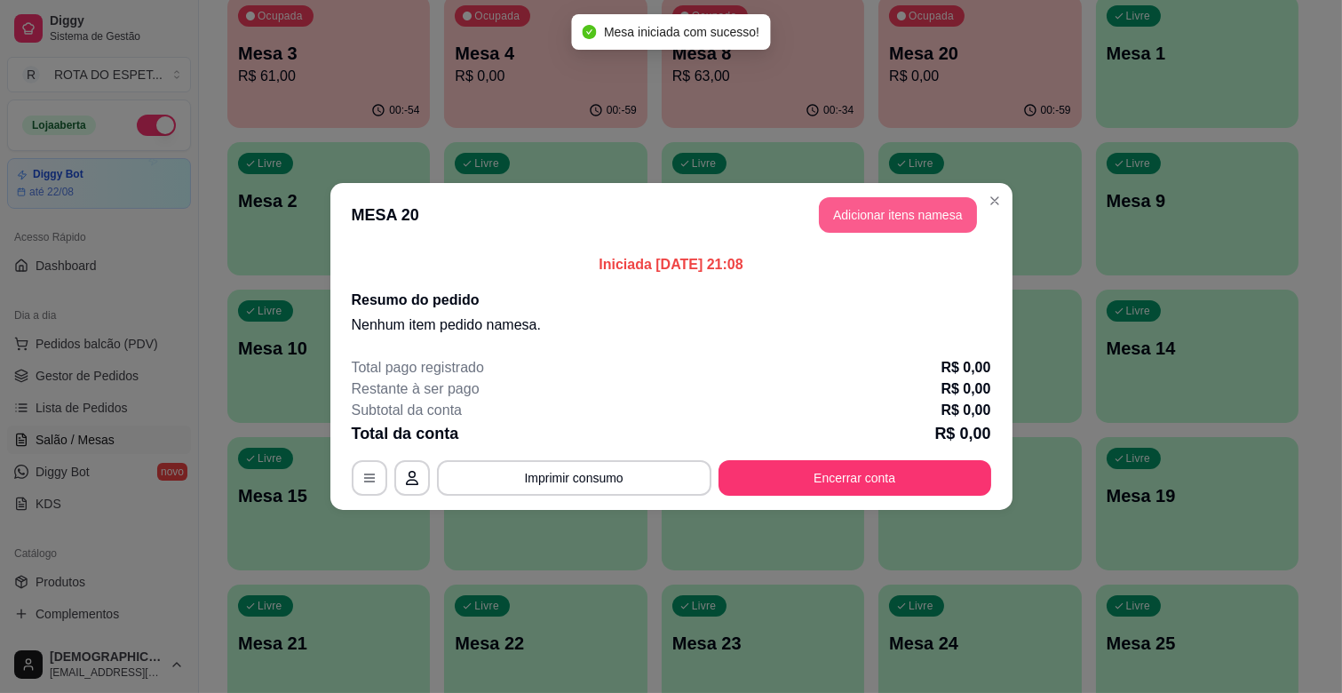
click at [946, 203] on button "Adicionar itens na mesa" at bounding box center [898, 215] width 158 height 36
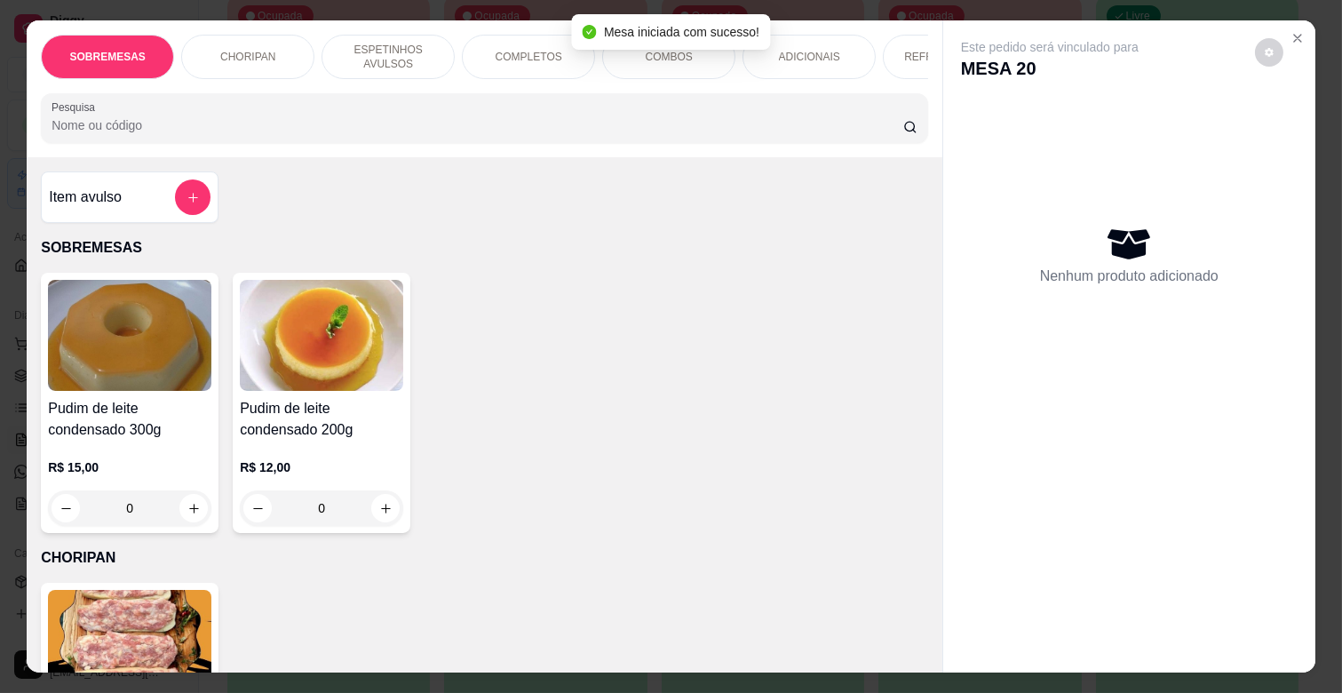
click at [489, 46] on div "COMPLETOS" at bounding box center [528, 57] width 133 height 44
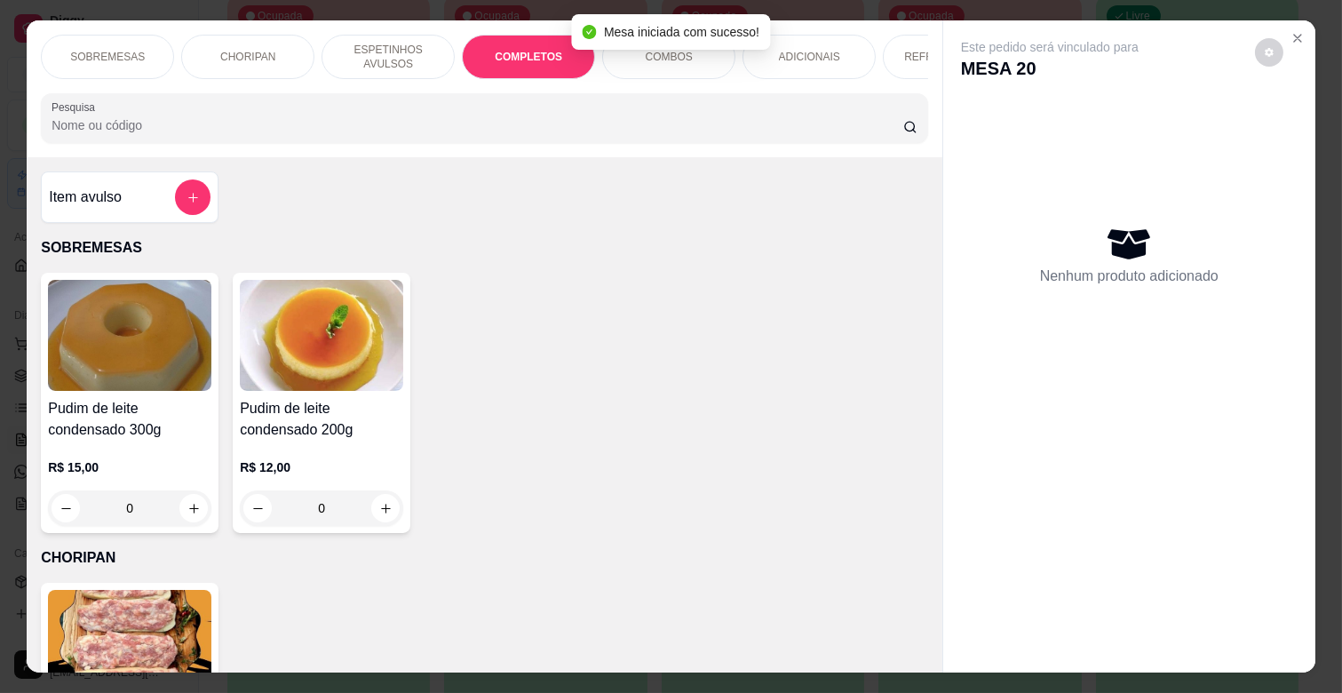
scroll to position [43, 0]
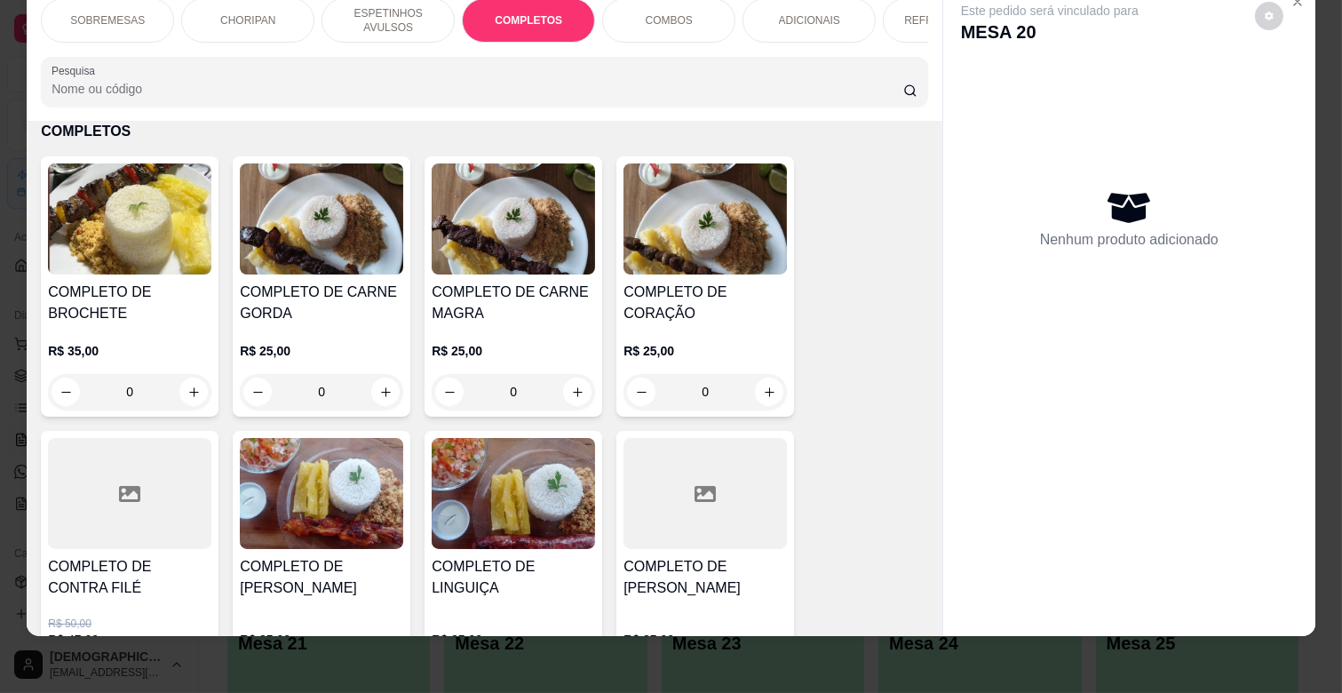
click at [517, 331] on div "R$ 25,00 0" at bounding box center [513, 366] width 163 height 85
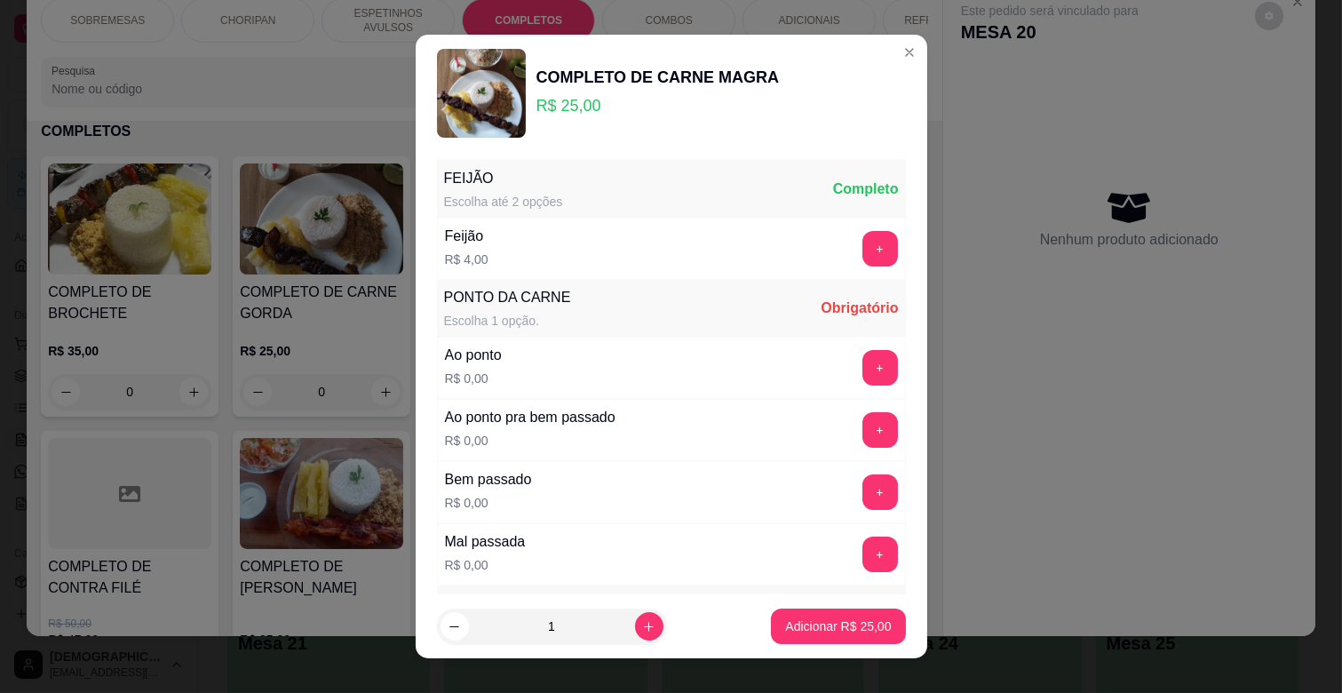
scroll to position [197, 0]
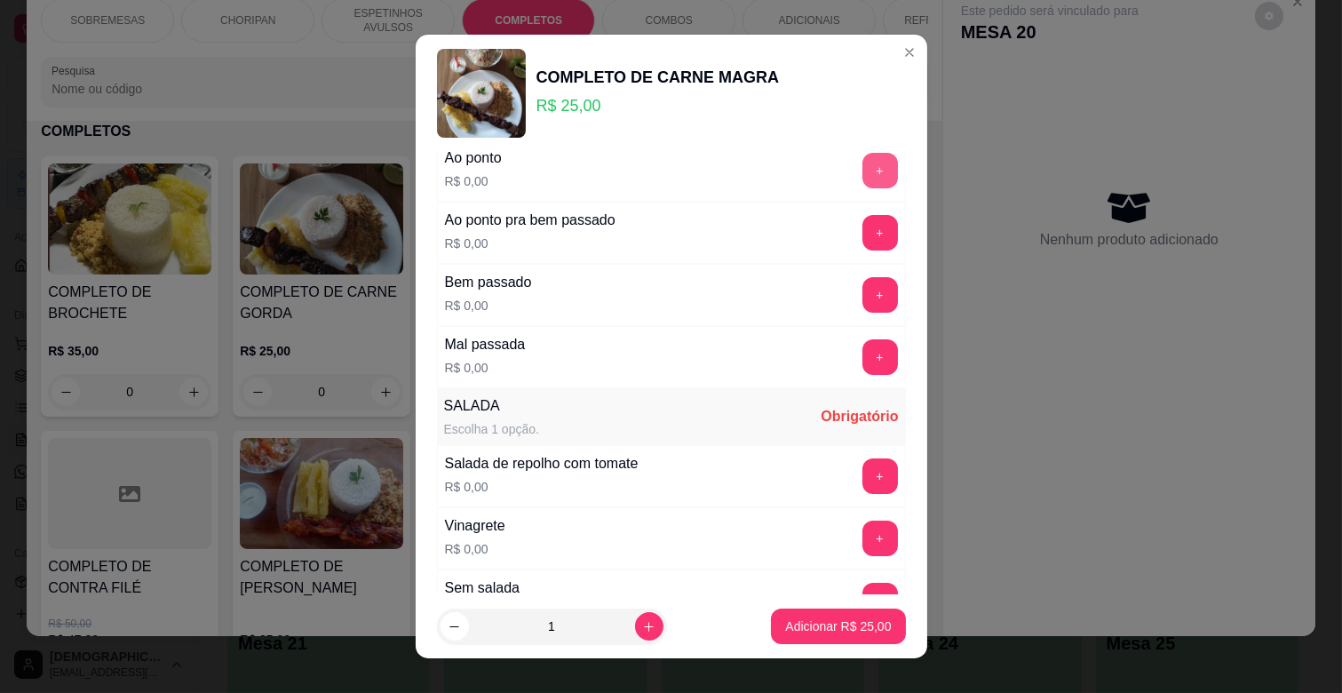
click at [863, 172] on button "+" at bounding box center [881, 171] width 36 height 36
click at [863, 526] on button "+" at bounding box center [881, 539] width 36 height 36
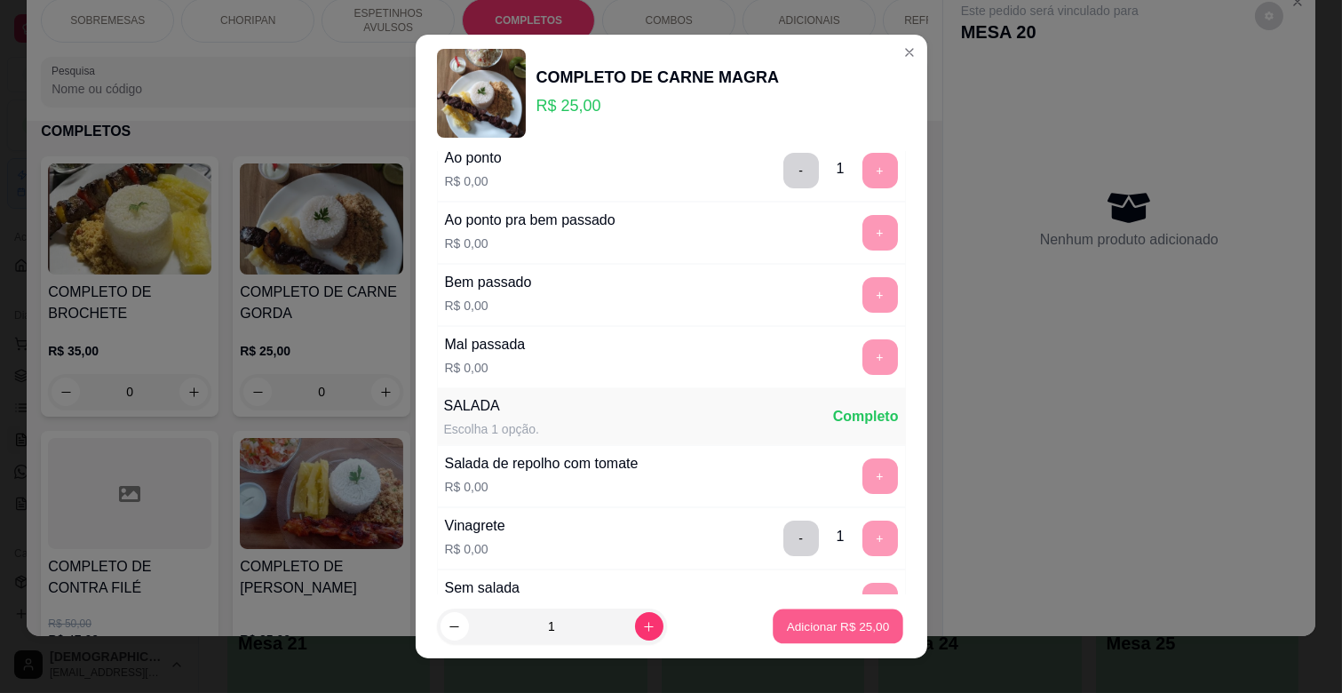
click at [841, 619] on p "Adicionar R$ 25,00" at bounding box center [838, 625] width 103 height 17
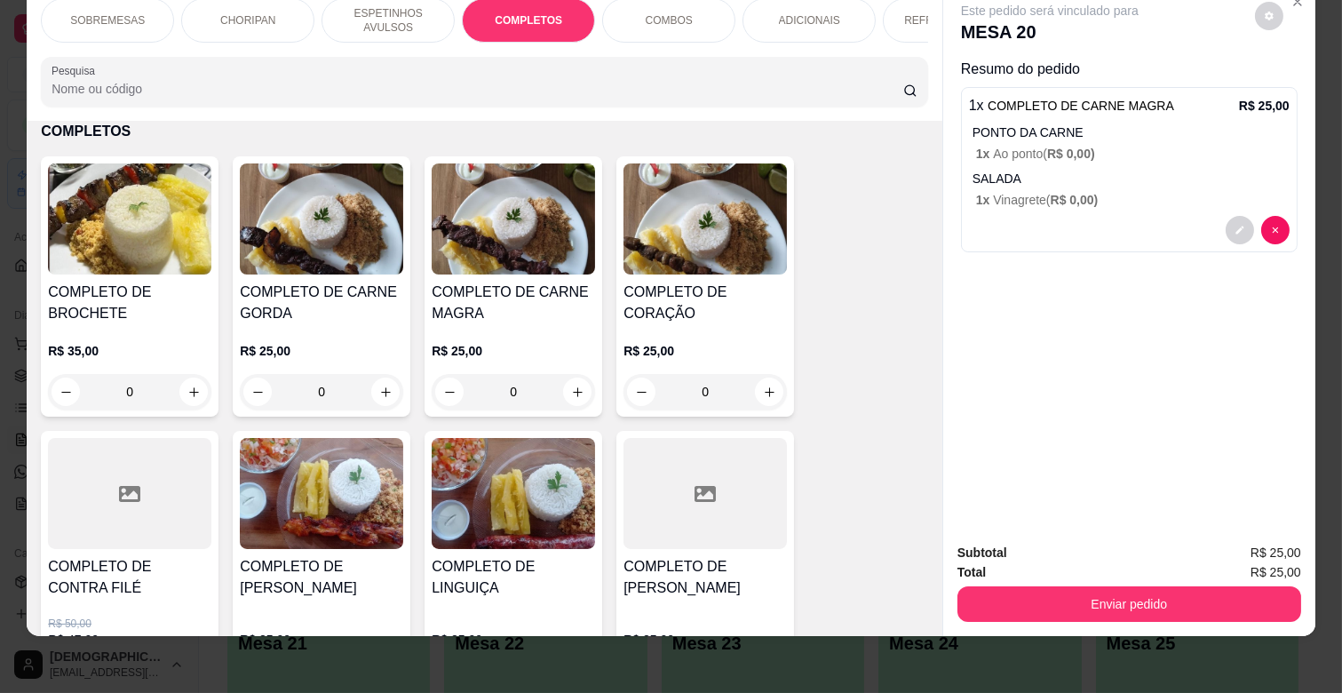
click at [824, 13] on p "ADICIONAIS" at bounding box center [809, 20] width 61 height 14
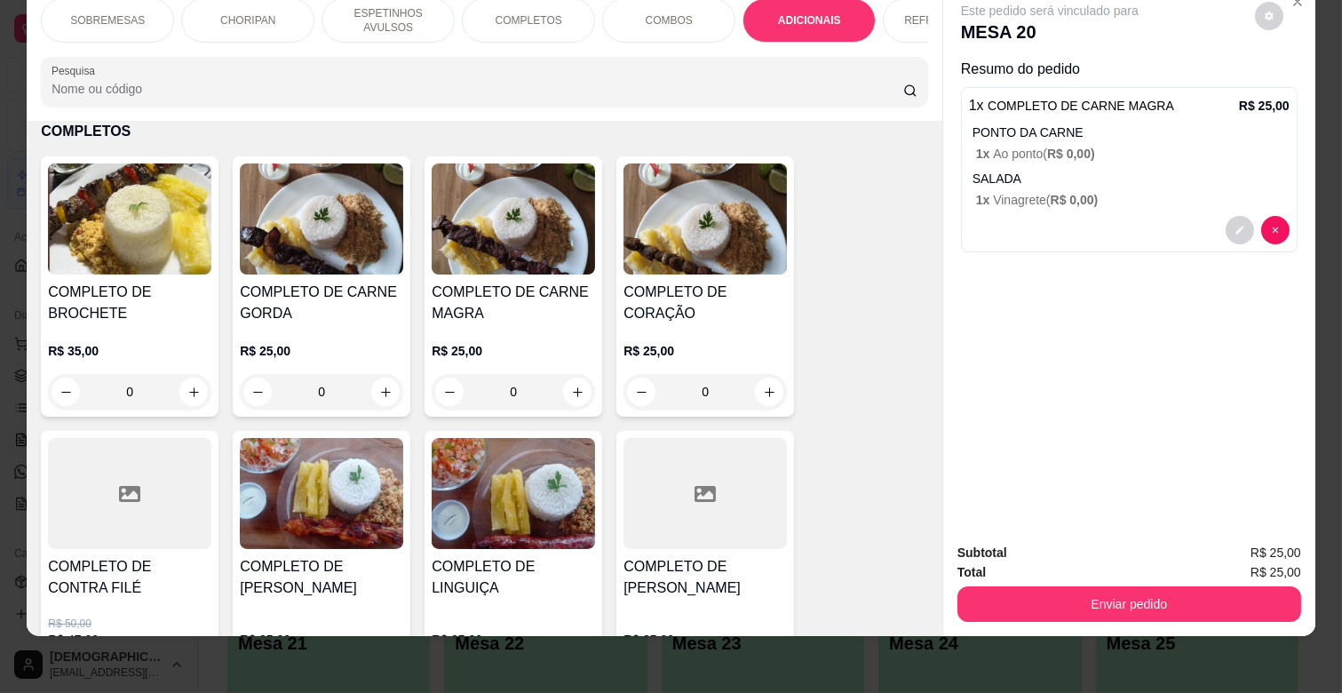
scroll to position [3052, 0]
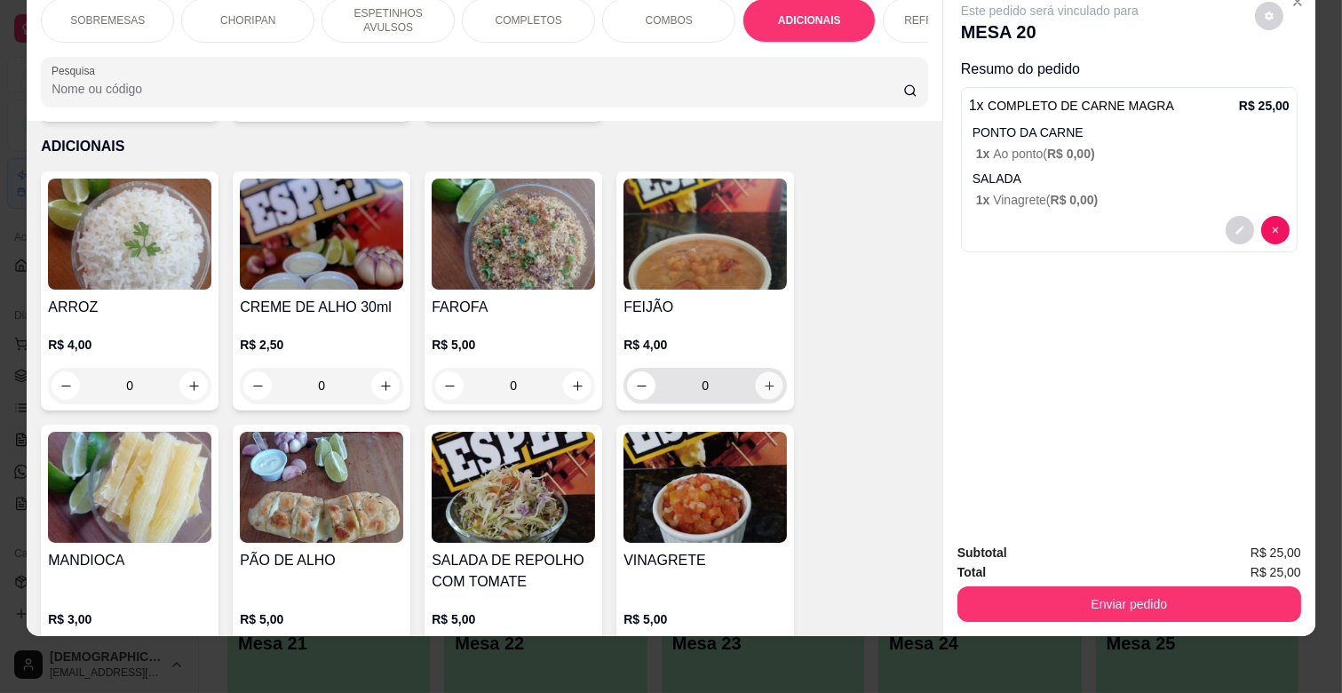
click at [763, 379] on icon "increase-product-quantity" at bounding box center [769, 385] width 13 height 13
type input "1"
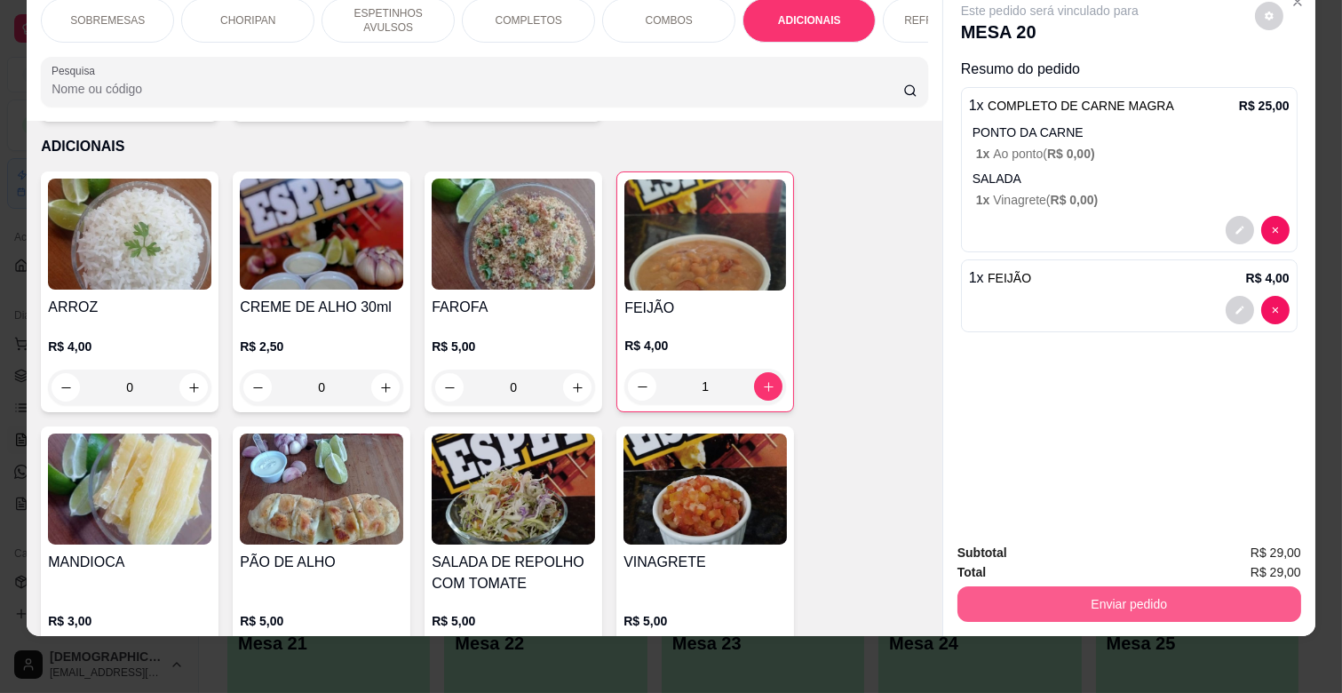
click at [1196, 586] on button "Enviar pedido" at bounding box center [1130, 604] width 344 height 36
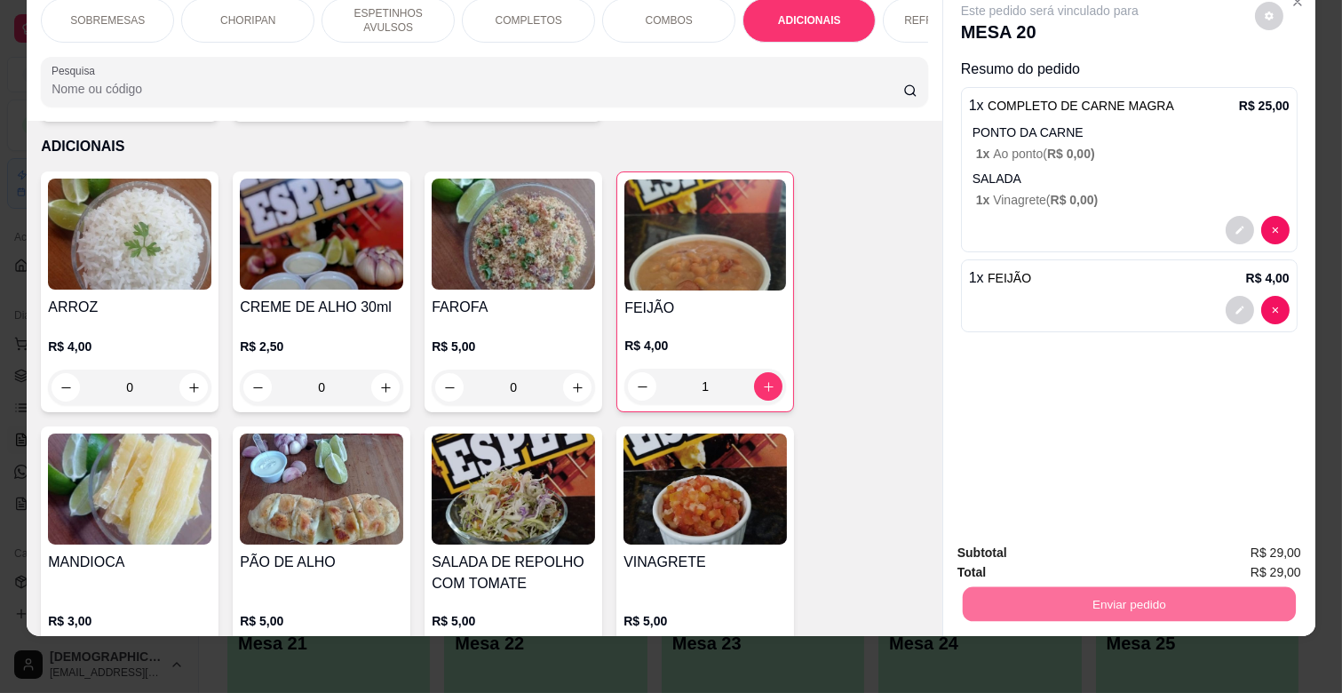
click at [1111, 547] on button "Não registrar e enviar pedido" at bounding box center [1069, 546] width 185 height 34
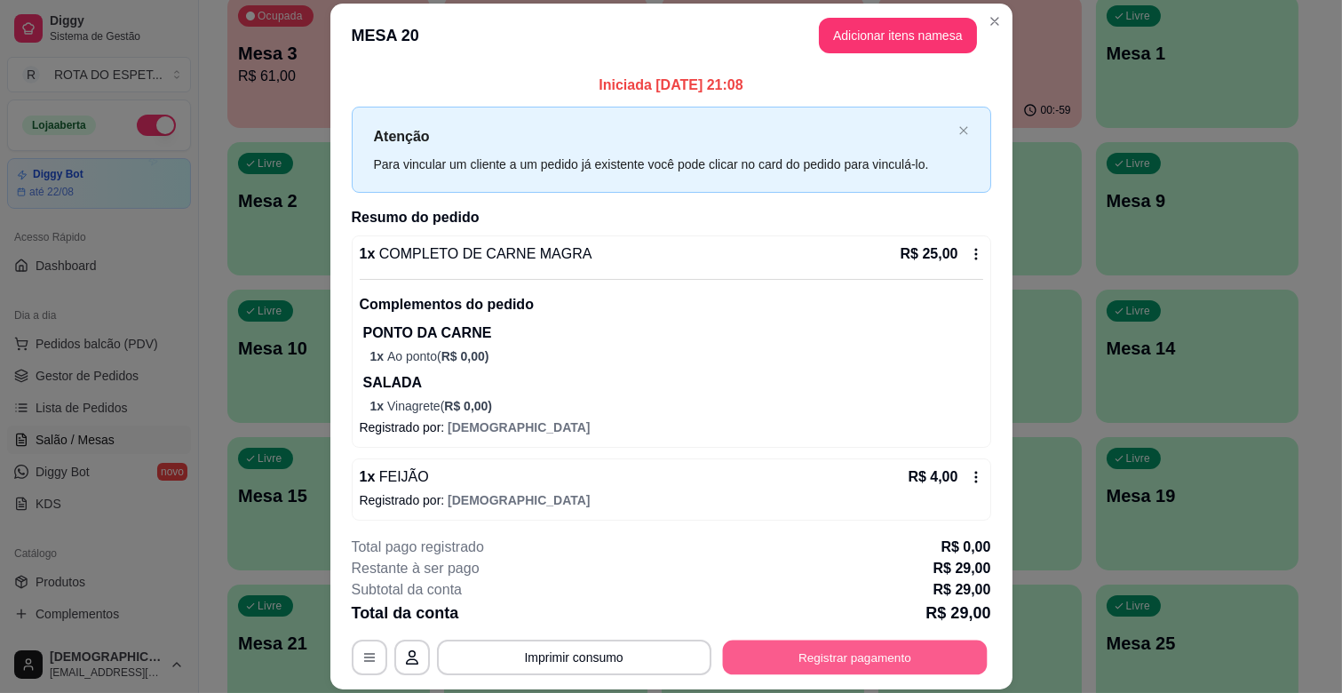
click at [863, 662] on button "Registrar pagamento" at bounding box center [854, 658] width 265 height 35
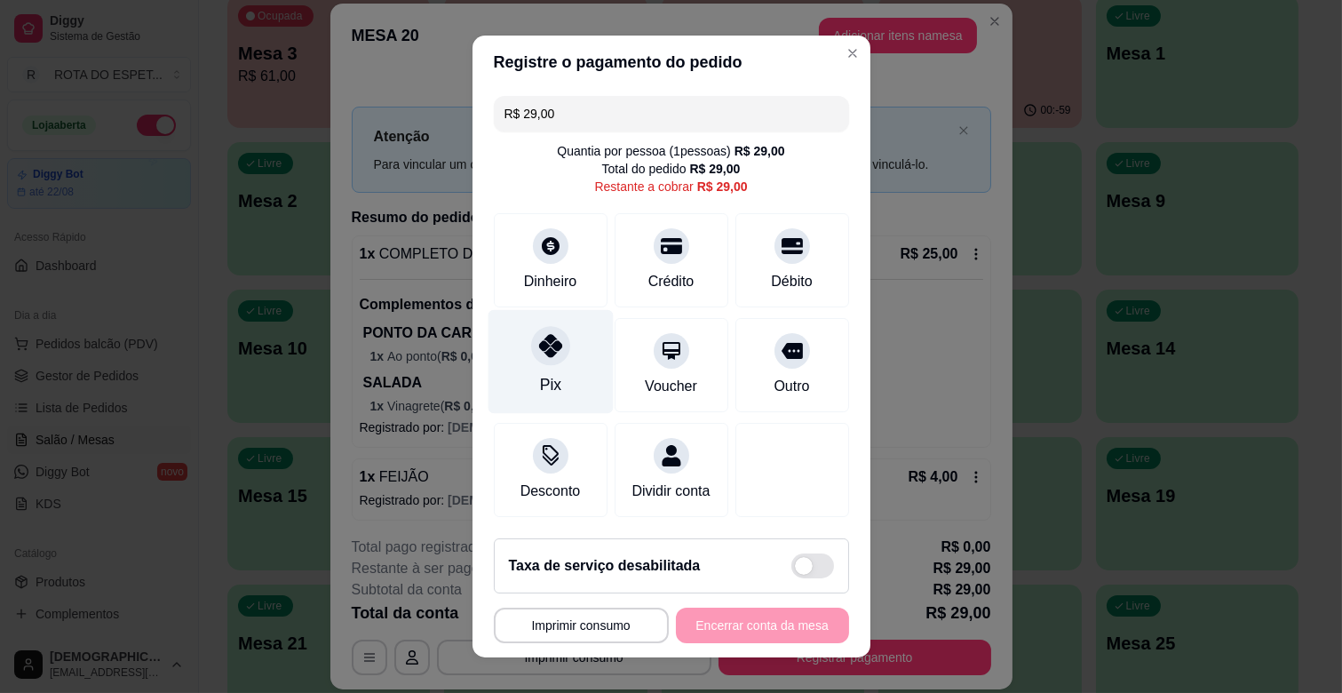
click at [527, 380] on div "Pix" at bounding box center [550, 362] width 125 height 104
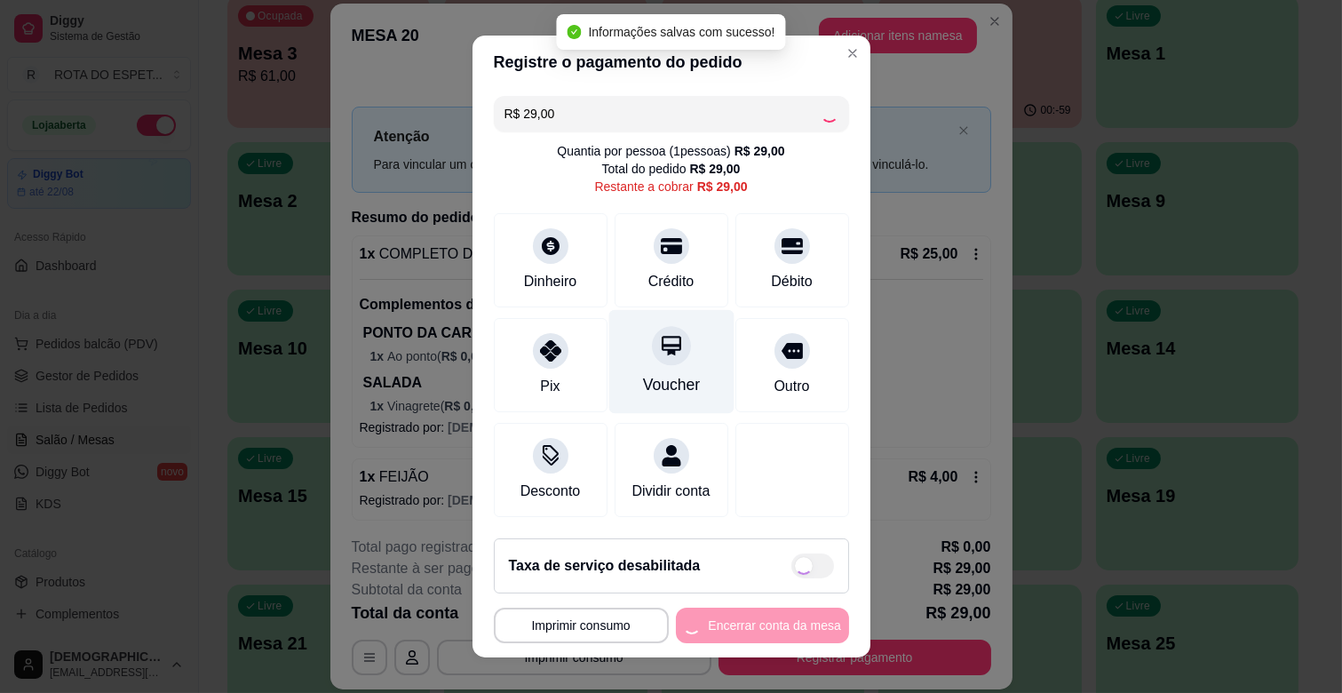
type input "R$ 0,00"
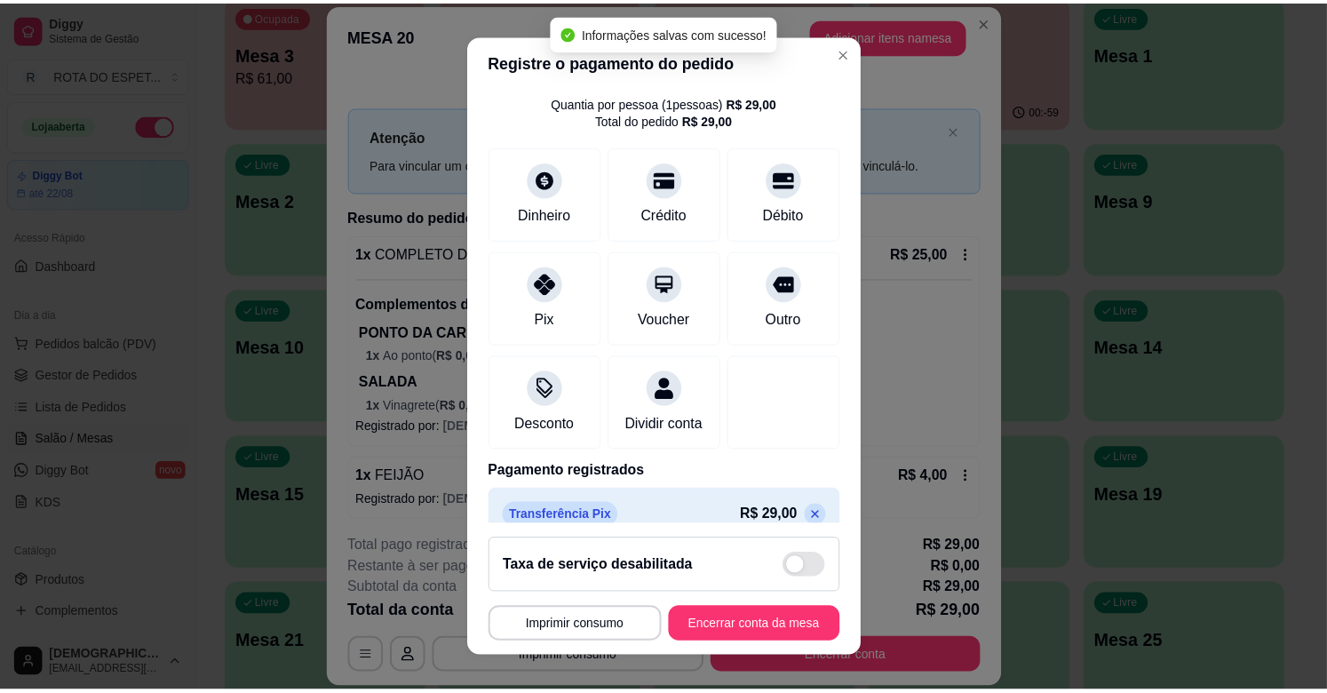
scroll to position [94, 0]
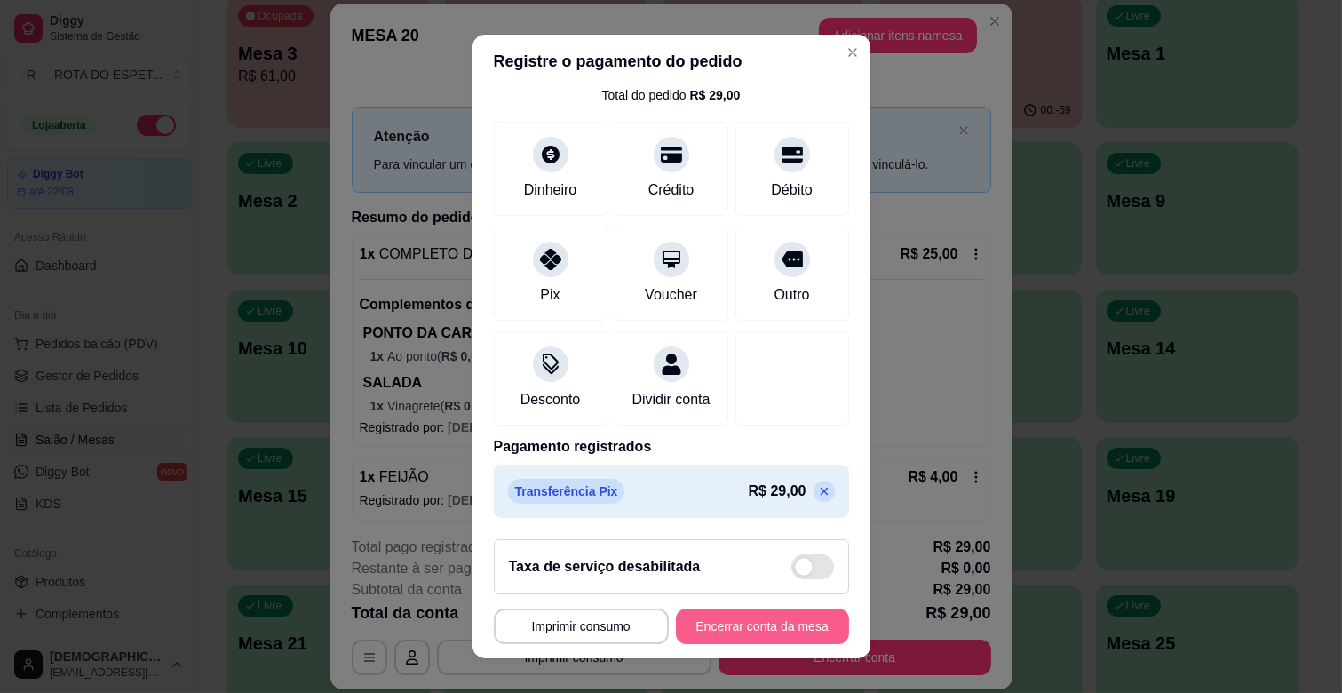
click at [773, 624] on button "Encerrar conta da mesa" at bounding box center [762, 627] width 173 height 36
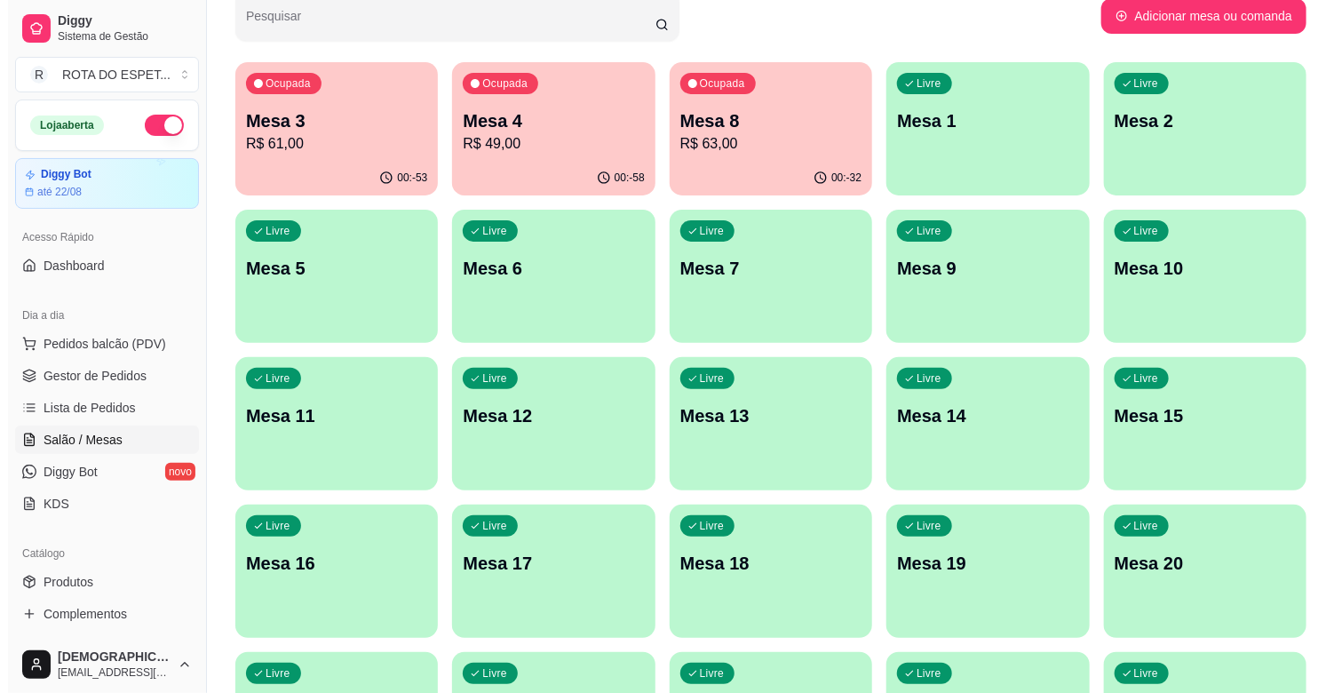
scroll to position [0, 0]
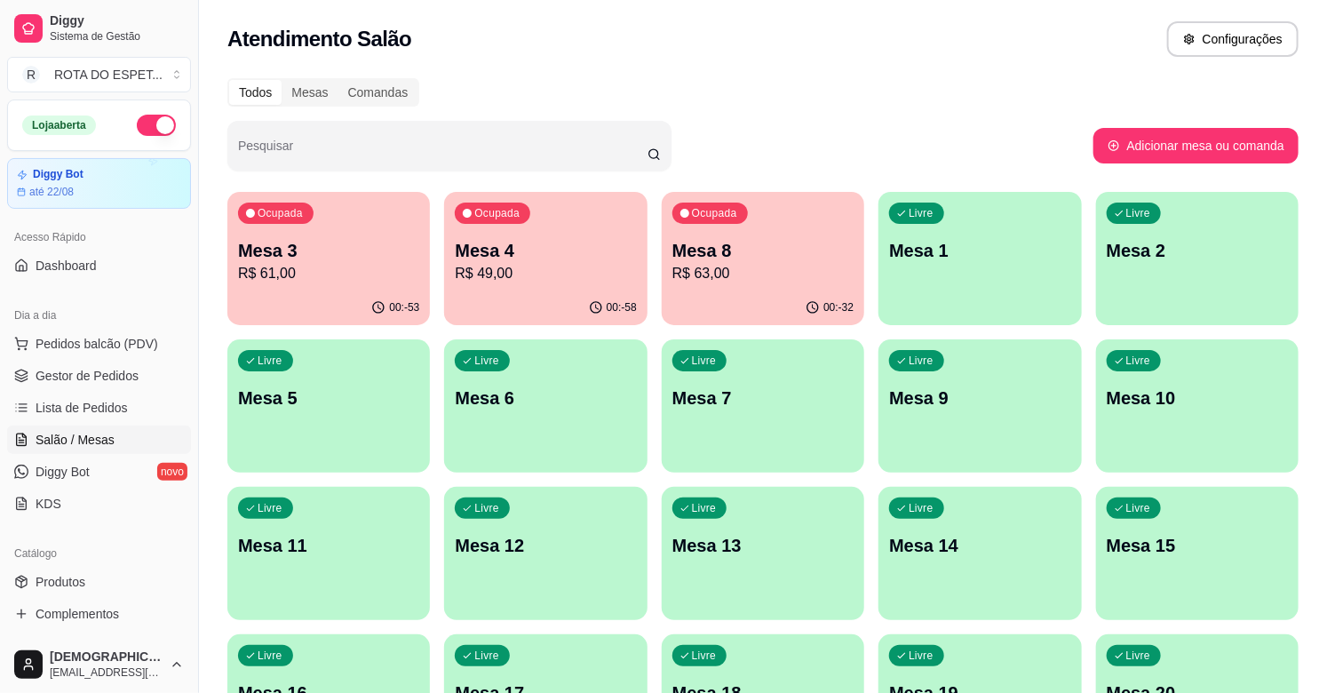
click at [760, 273] on p "R$ 63,00" at bounding box center [762, 273] width 181 height 21
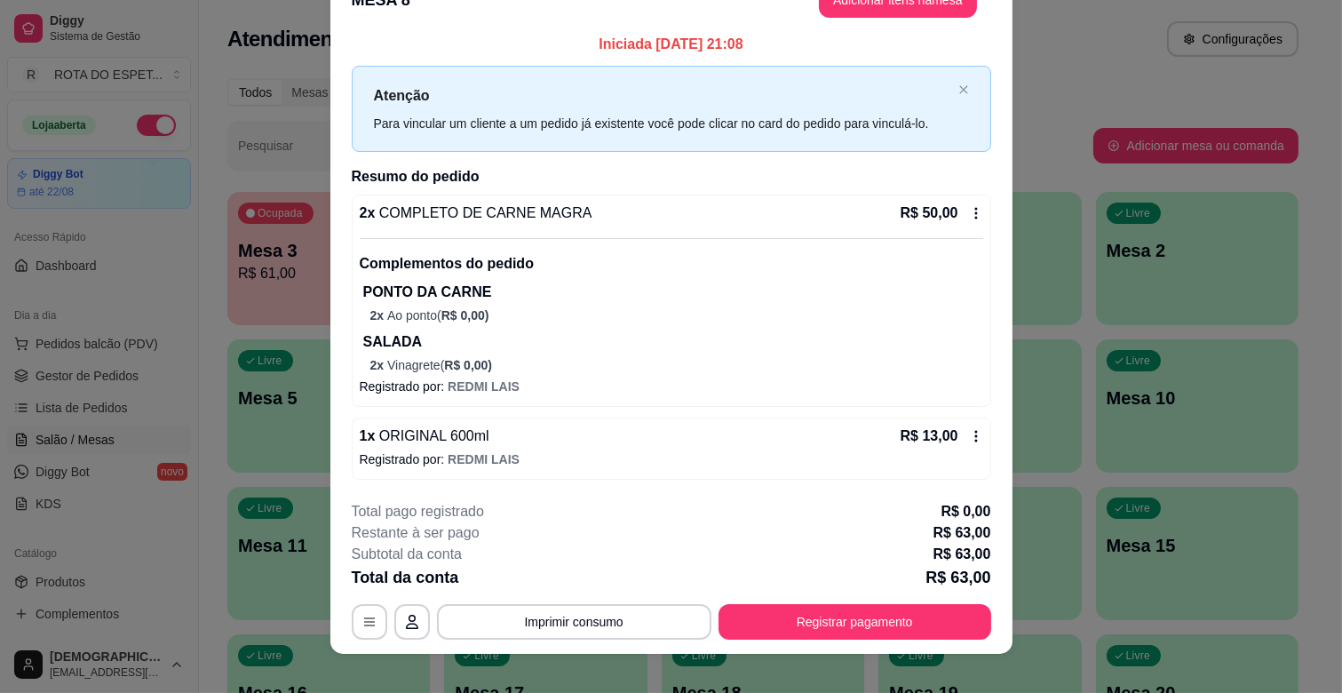
scroll to position [53, 0]
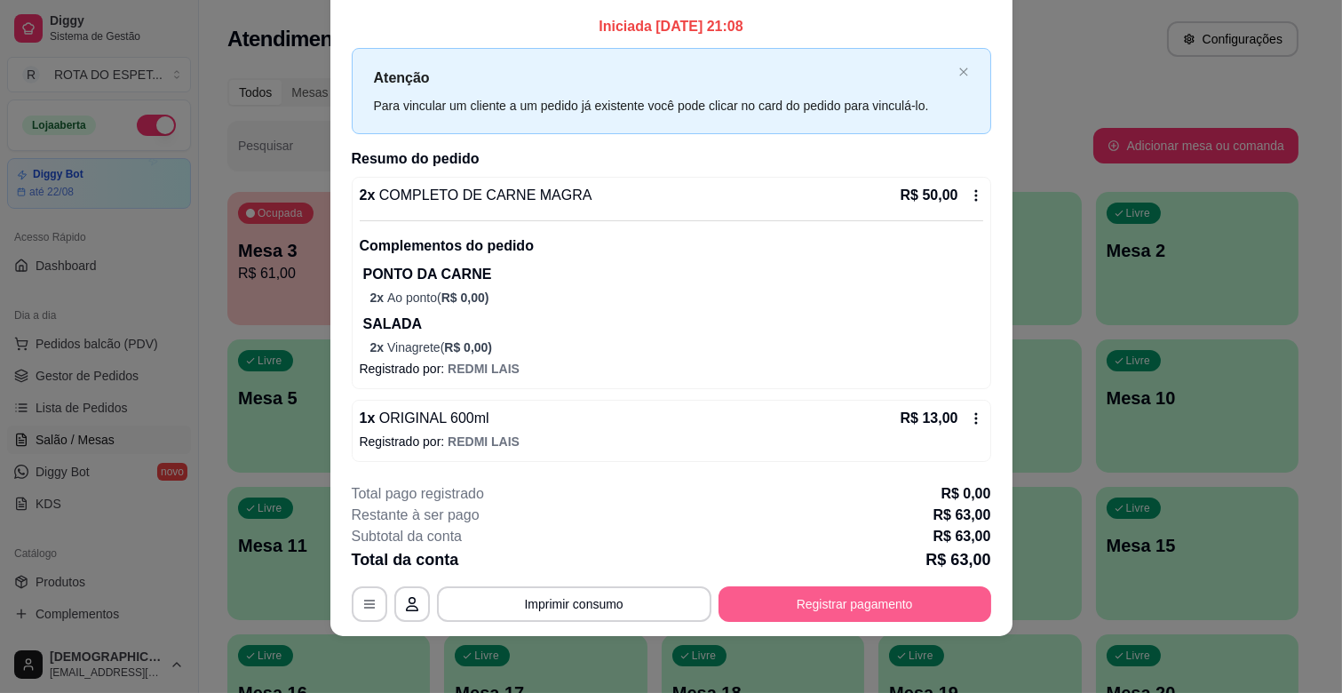
click at [800, 595] on button "Registrar pagamento" at bounding box center [855, 604] width 273 height 36
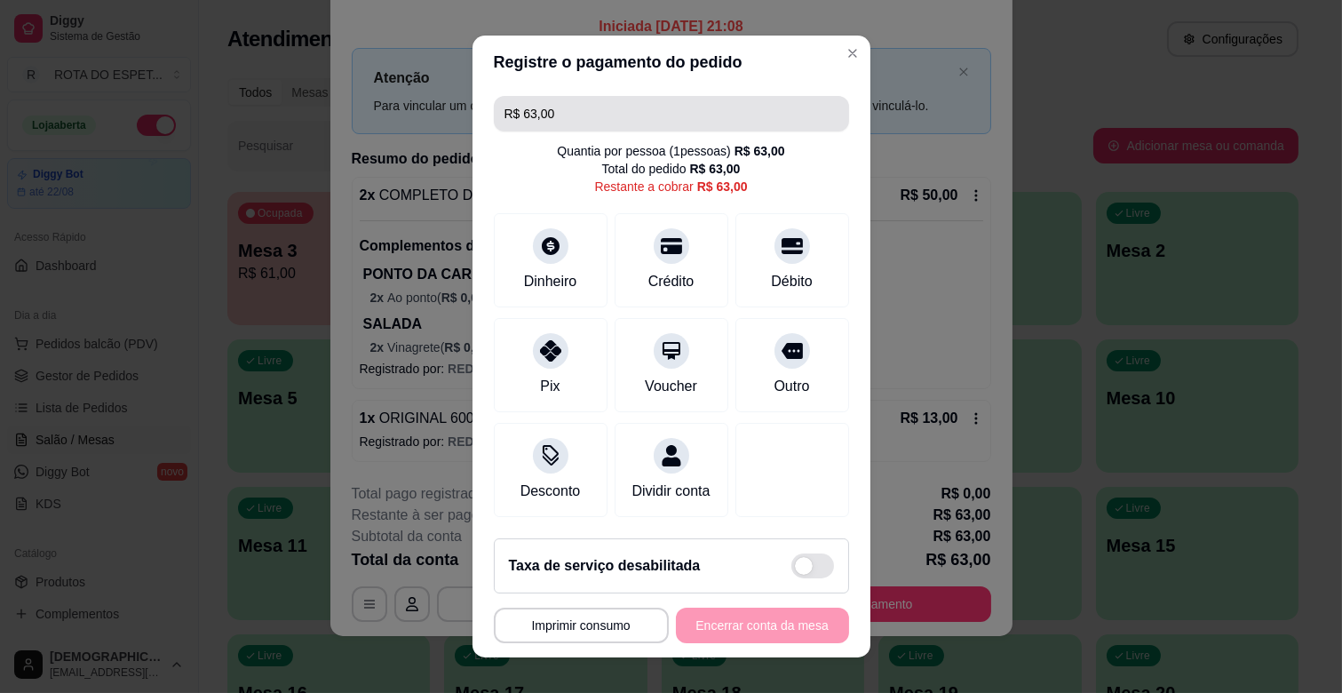
click at [575, 118] on input "R$ 63,00" at bounding box center [672, 114] width 334 height 36
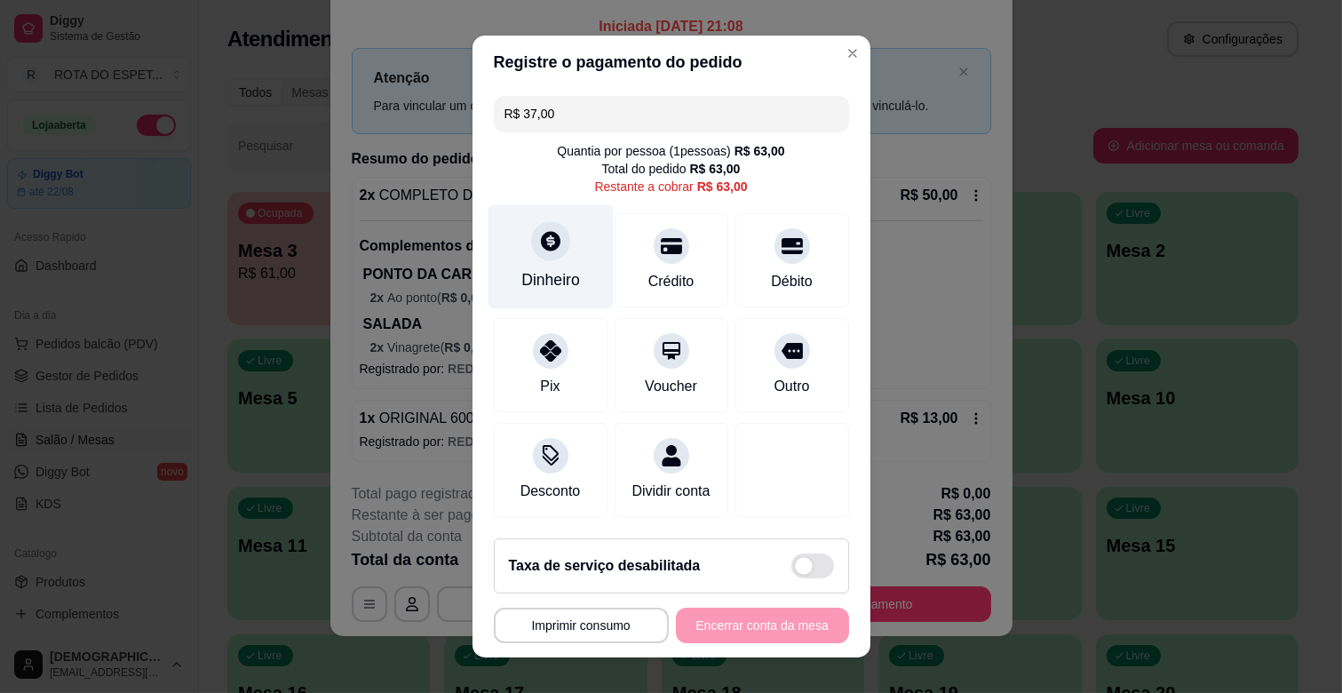
click at [548, 263] on div "Dinheiro" at bounding box center [550, 257] width 125 height 104
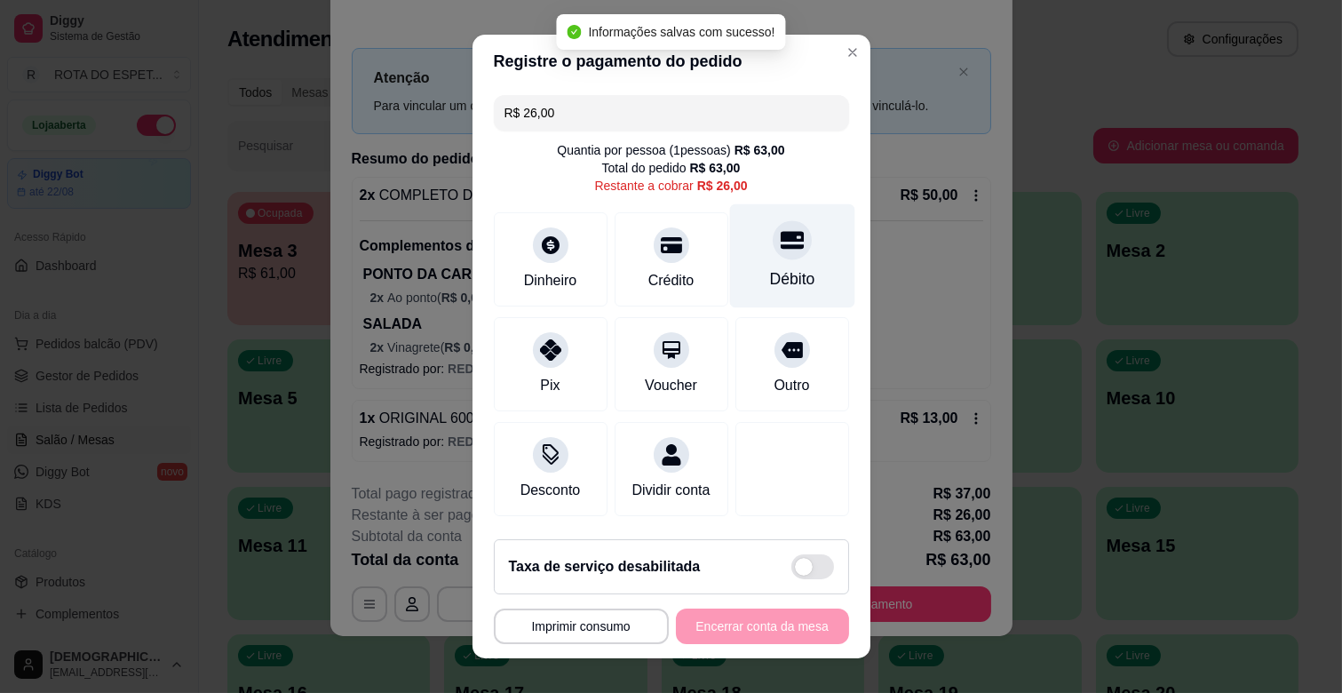
click at [775, 244] on div at bounding box center [792, 239] width 39 height 39
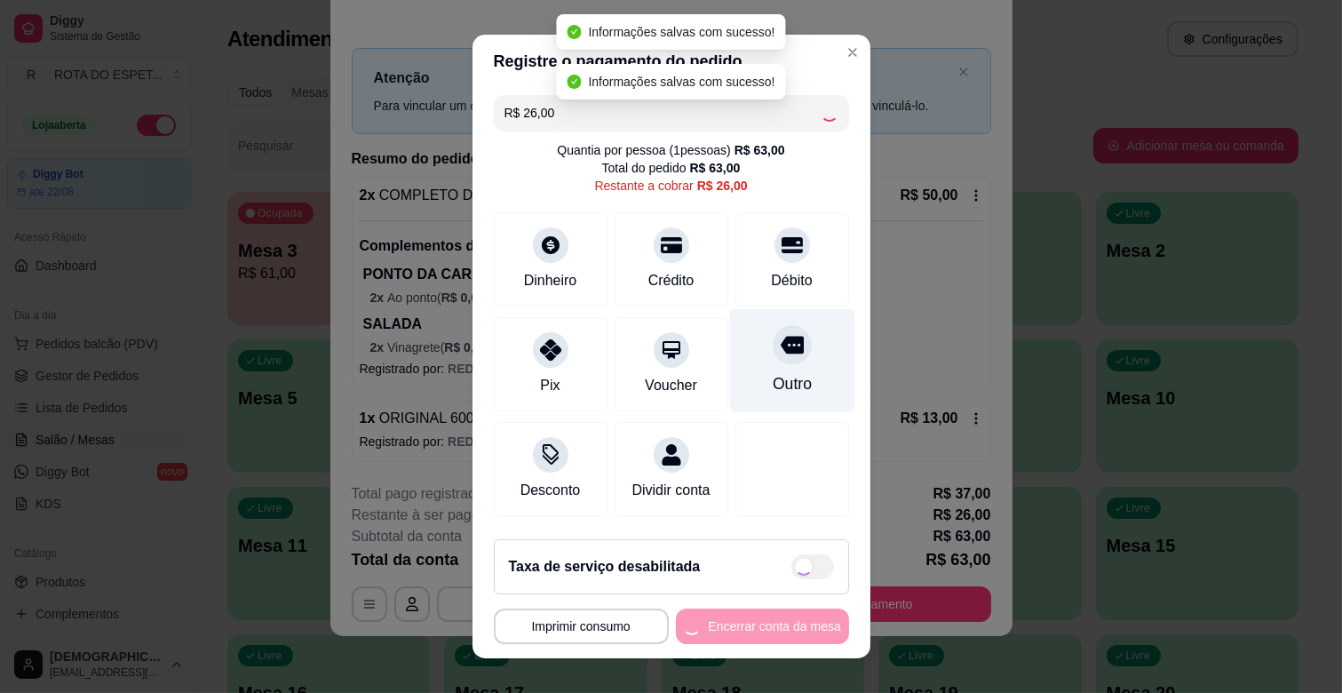
type input "R$ 0,00"
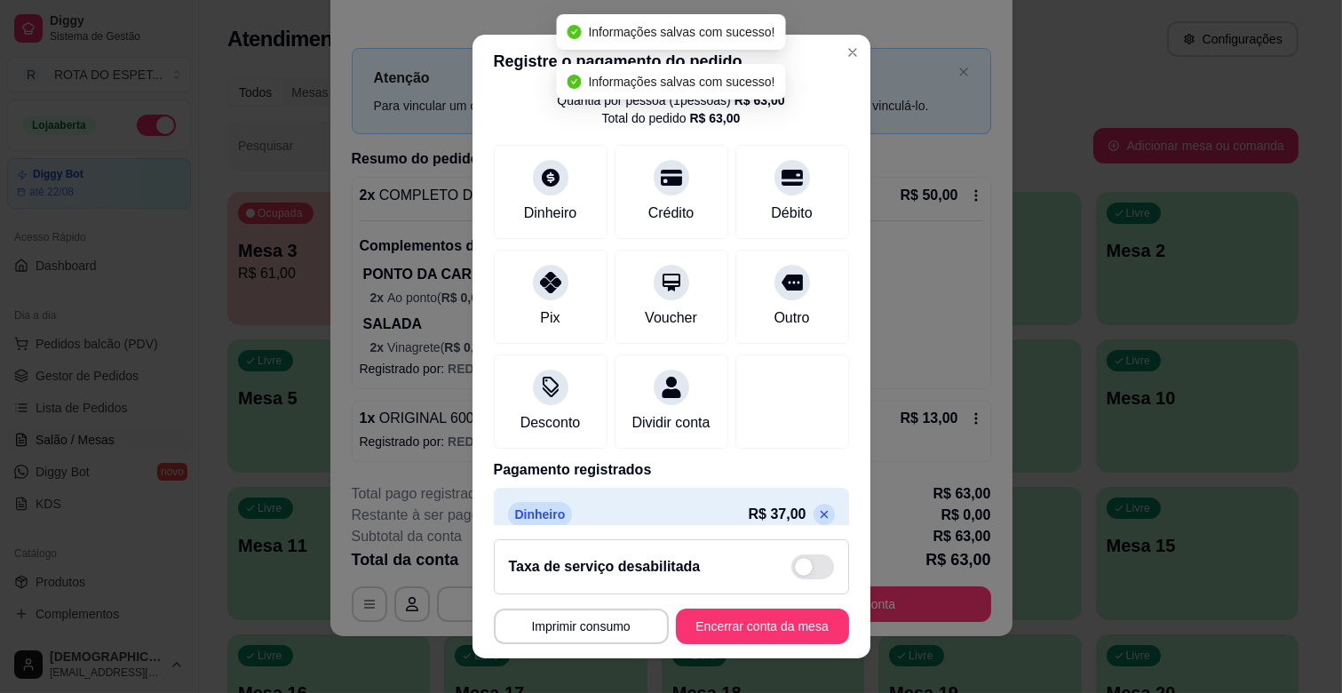
scroll to position [162, 0]
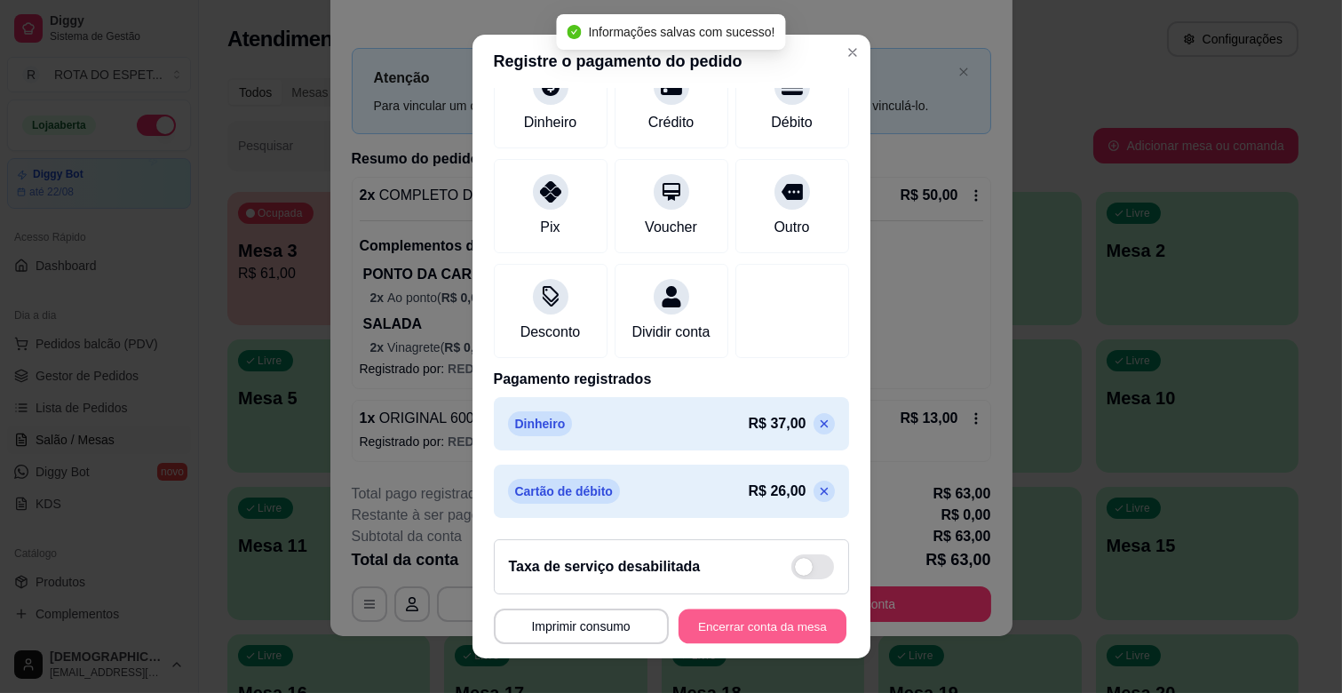
click at [774, 617] on button "Encerrar conta da mesa" at bounding box center [763, 626] width 168 height 35
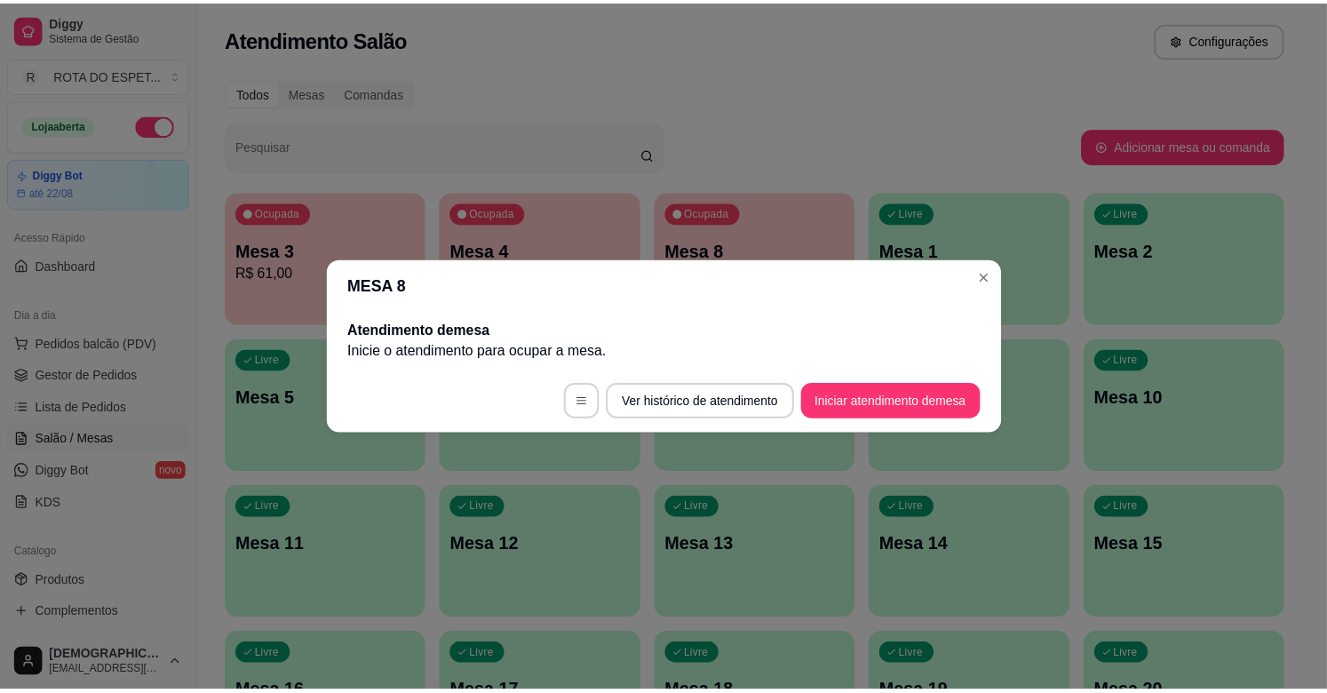
scroll to position [0, 0]
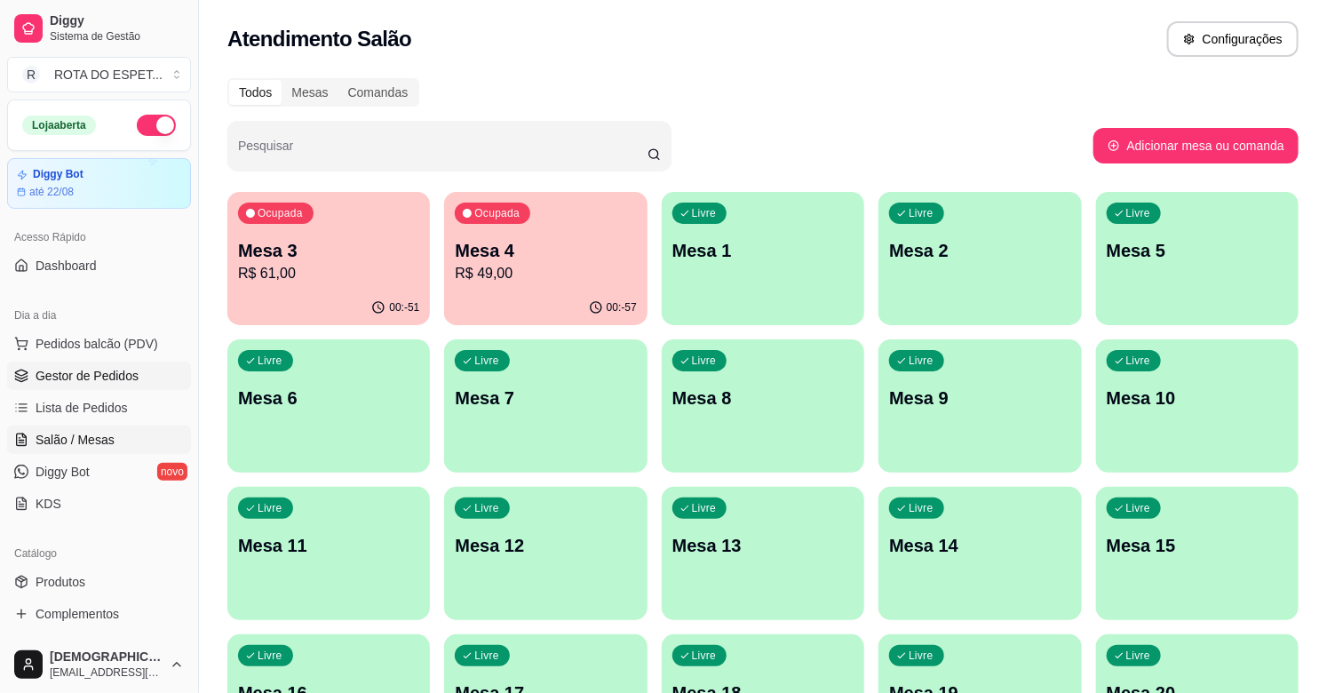
click at [142, 369] on link "Gestor de Pedidos" at bounding box center [99, 376] width 184 height 28
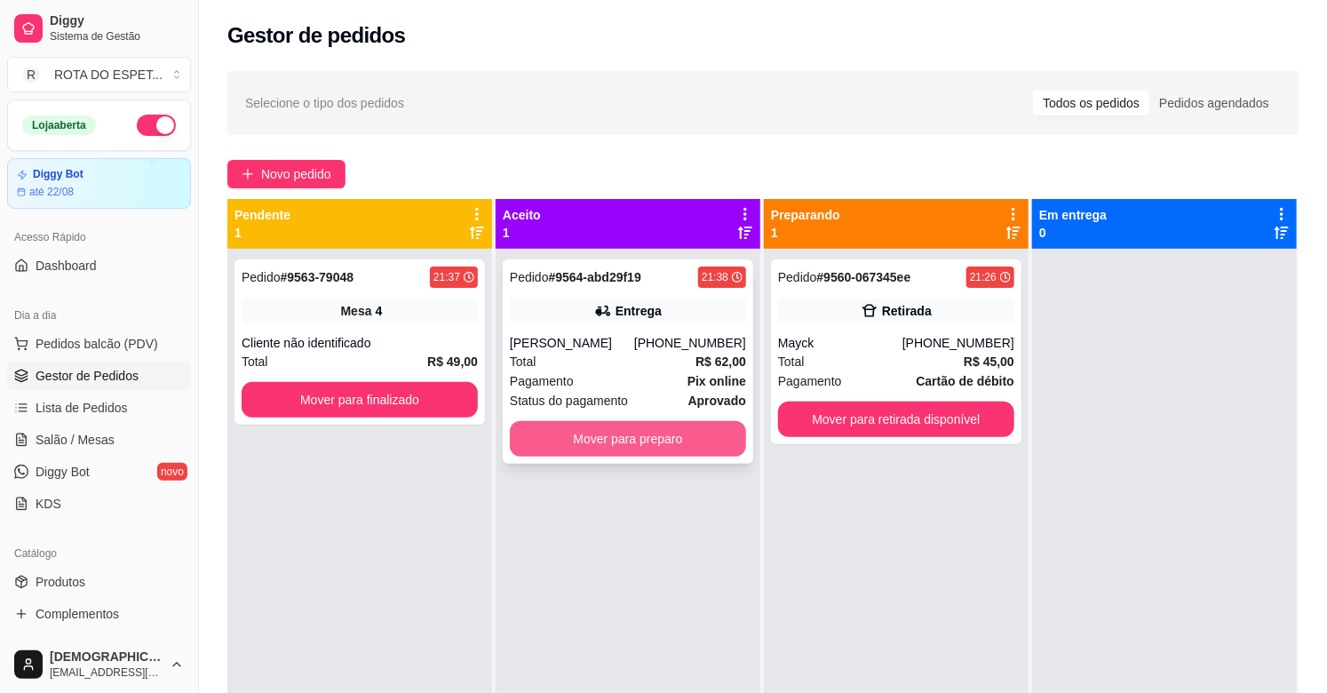
click at [641, 435] on button "Mover para preparo" at bounding box center [628, 439] width 236 height 36
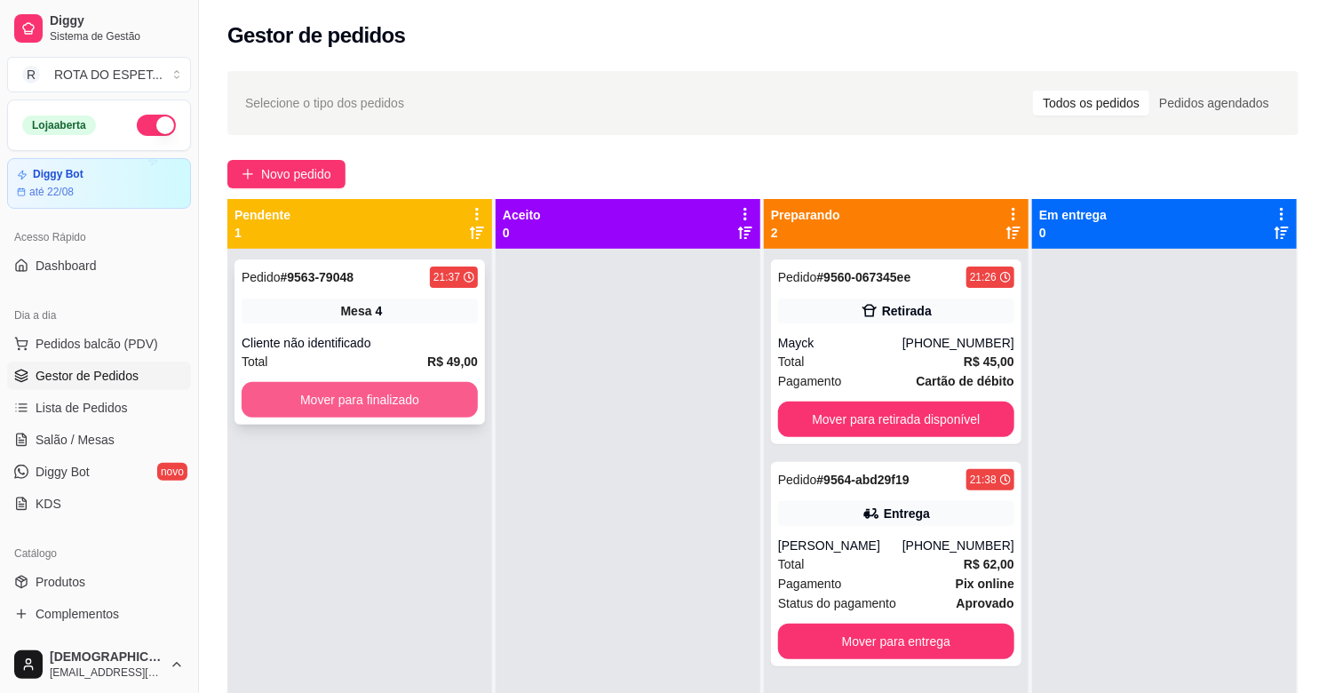
click at [343, 407] on button "Mover para finalizado" at bounding box center [360, 400] width 236 height 36
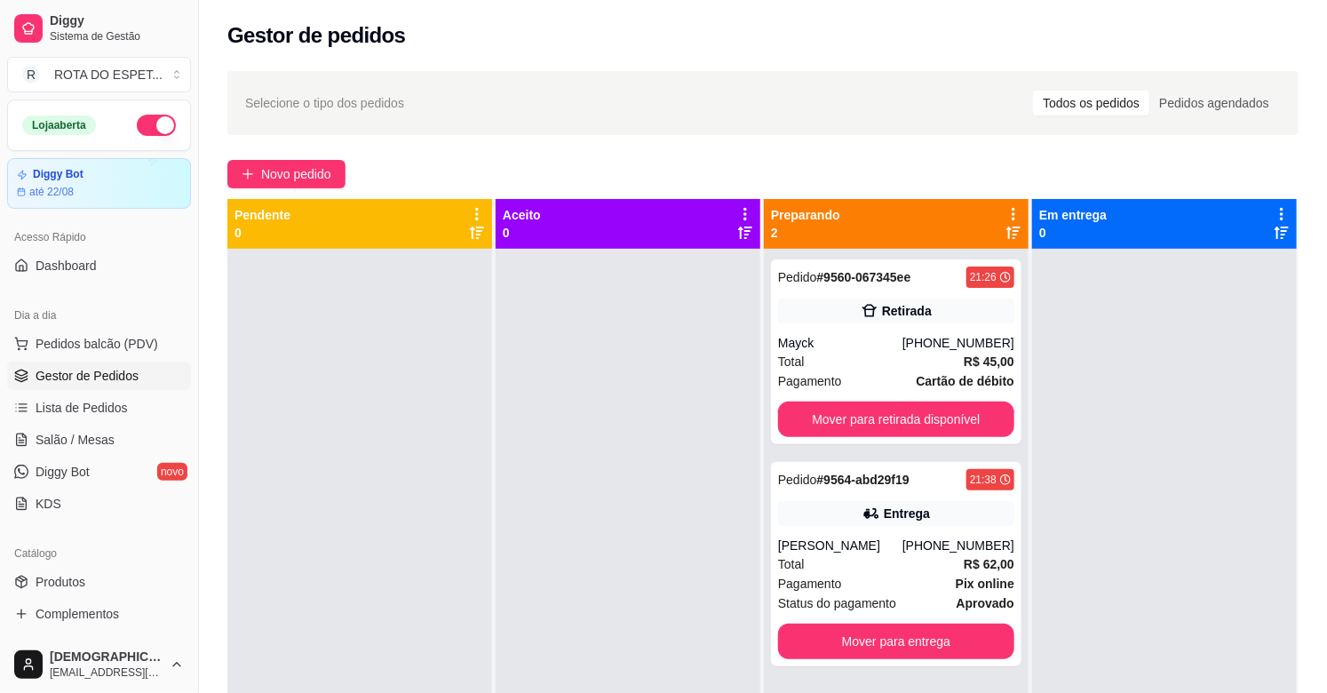
click at [562, 562] on div at bounding box center [628, 595] width 265 height 693
click at [848, 402] on button "Mover para retirada disponível" at bounding box center [896, 420] width 236 height 36
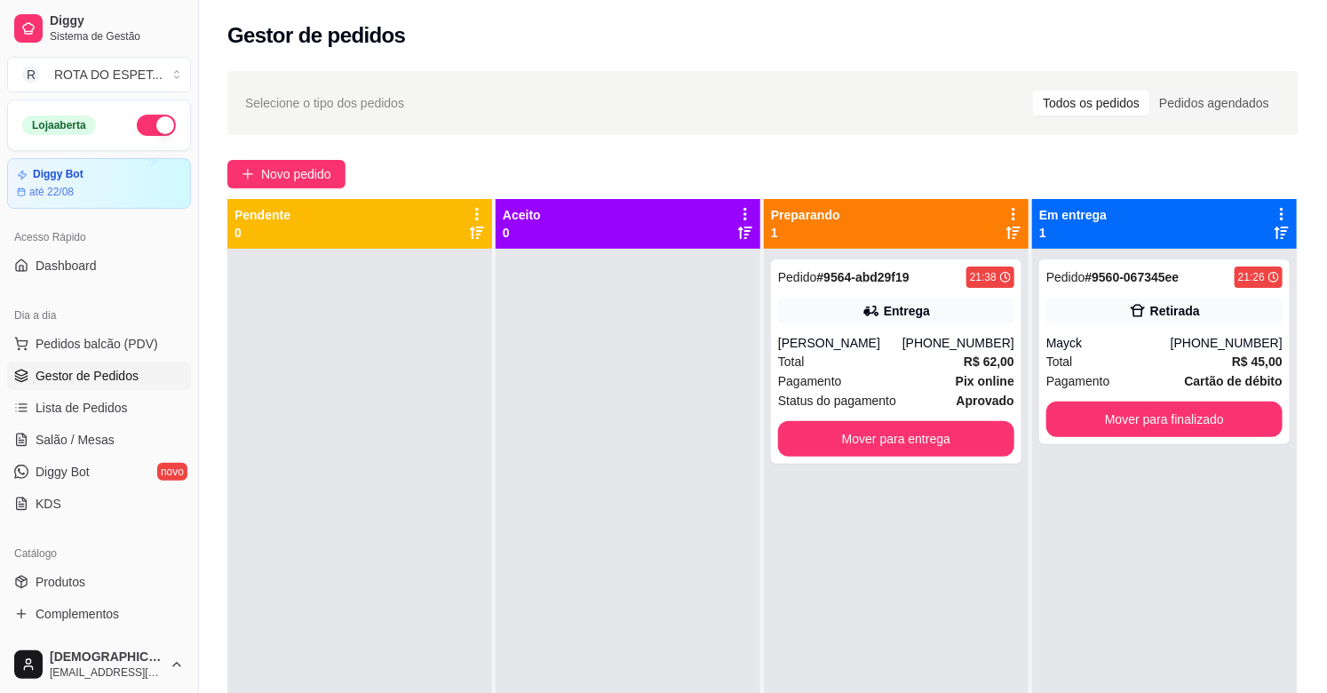
click at [725, 513] on div at bounding box center [628, 595] width 265 height 693
click at [659, 521] on div at bounding box center [628, 595] width 265 height 693
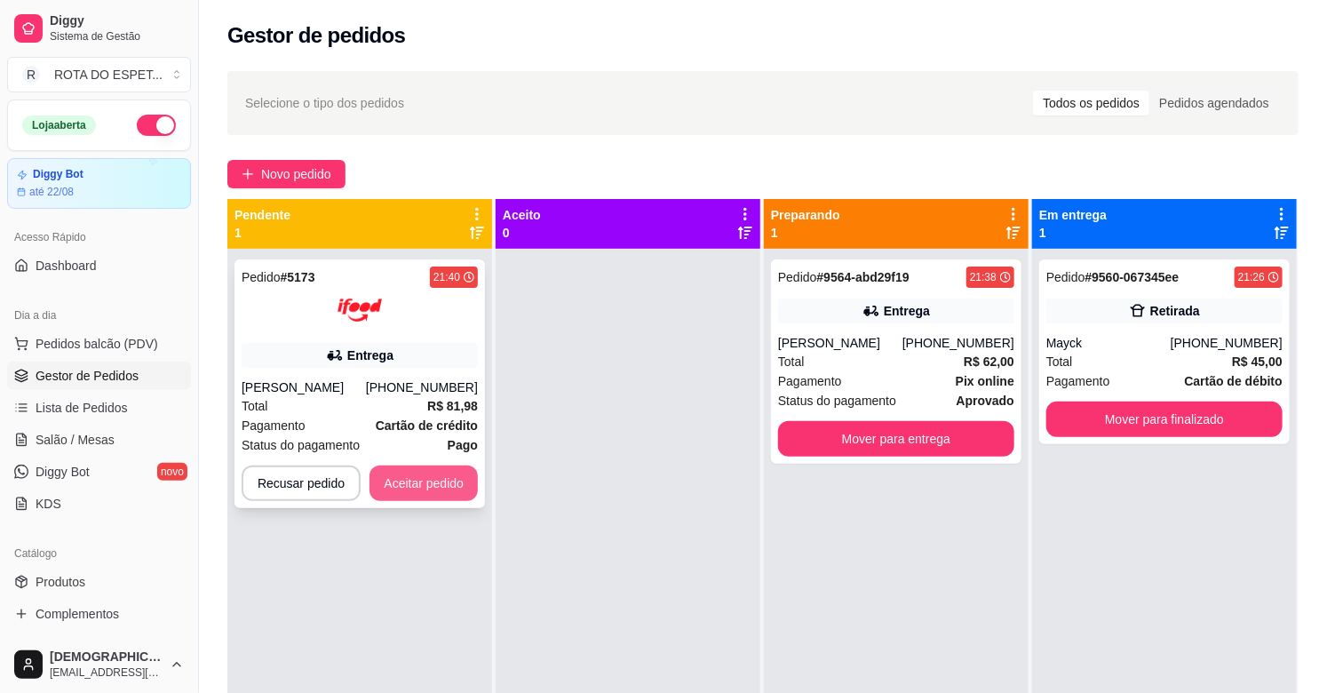
click at [402, 481] on button "Aceitar pedido" at bounding box center [424, 484] width 108 height 36
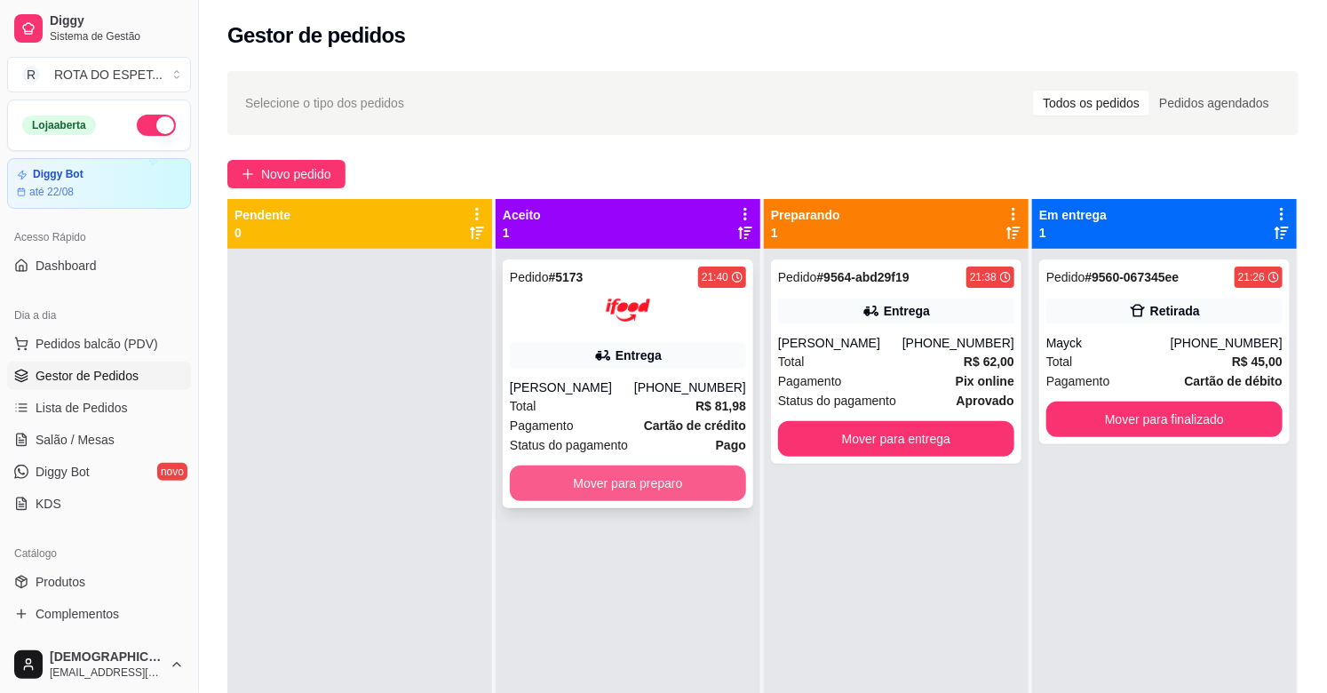
click at [645, 472] on button "Mover para preparo" at bounding box center [628, 484] width 236 height 36
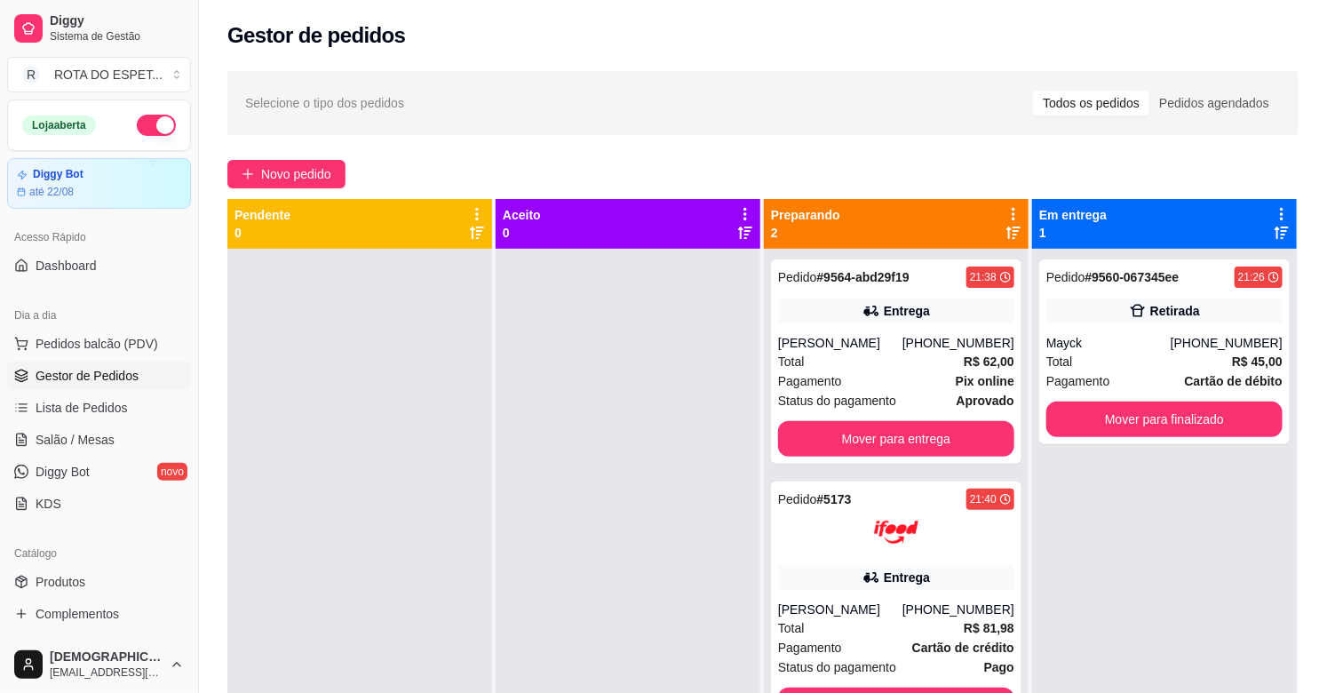
click at [688, 498] on div at bounding box center [628, 595] width 265 height 693
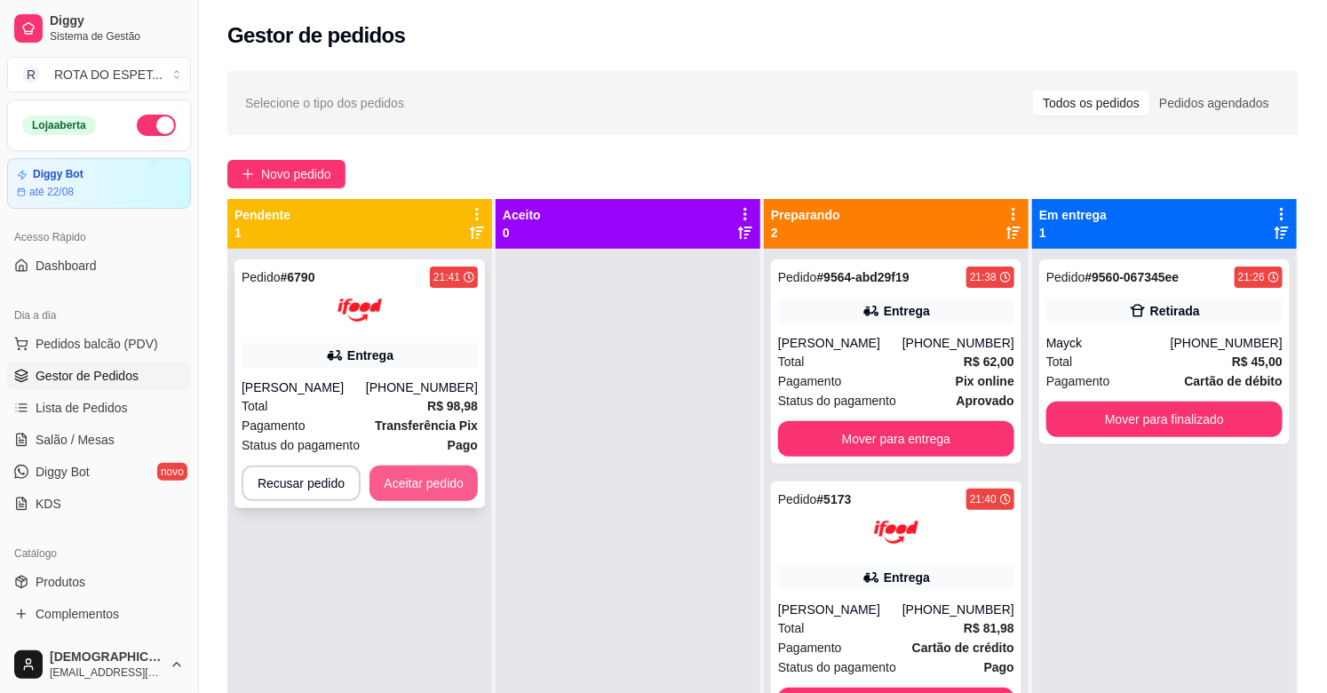
click at [418, 493] on button "Aceitar pedido" at bounding box center [424, 484] width 108 height 36
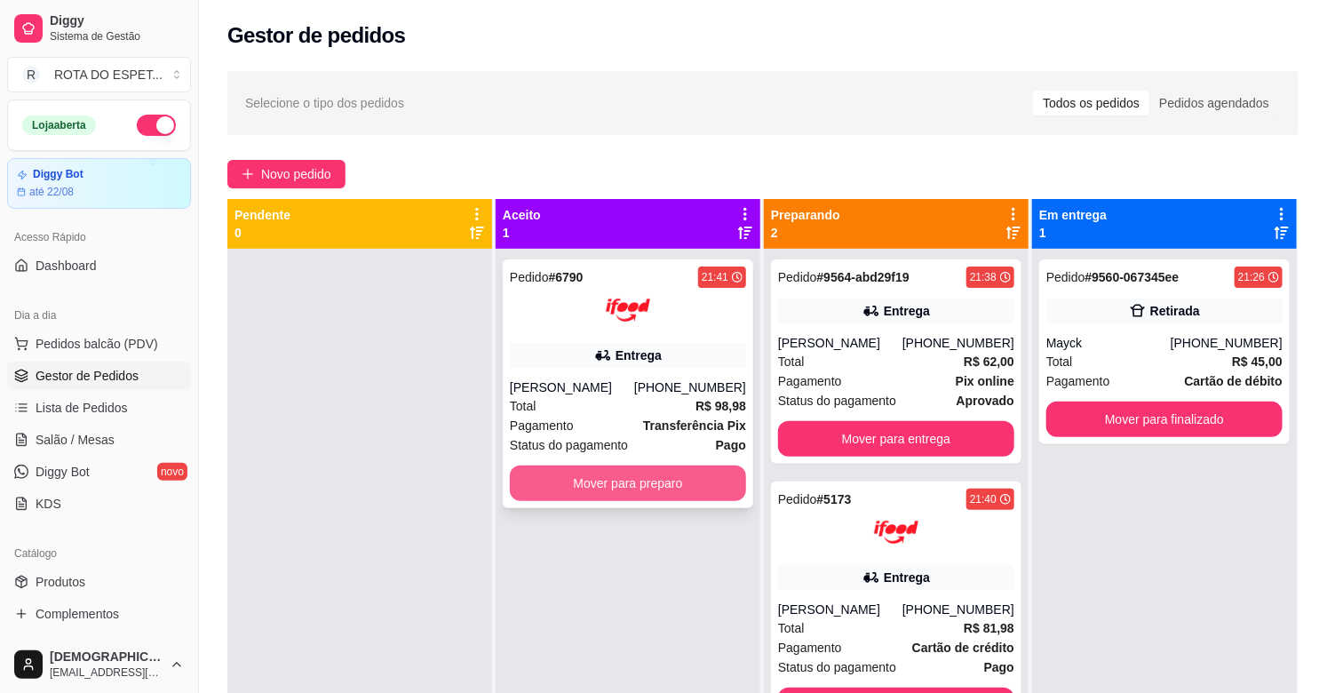
click at [677, 476] on button "Mover para preparo" at bounding box center [628, 484] width 236 height 36
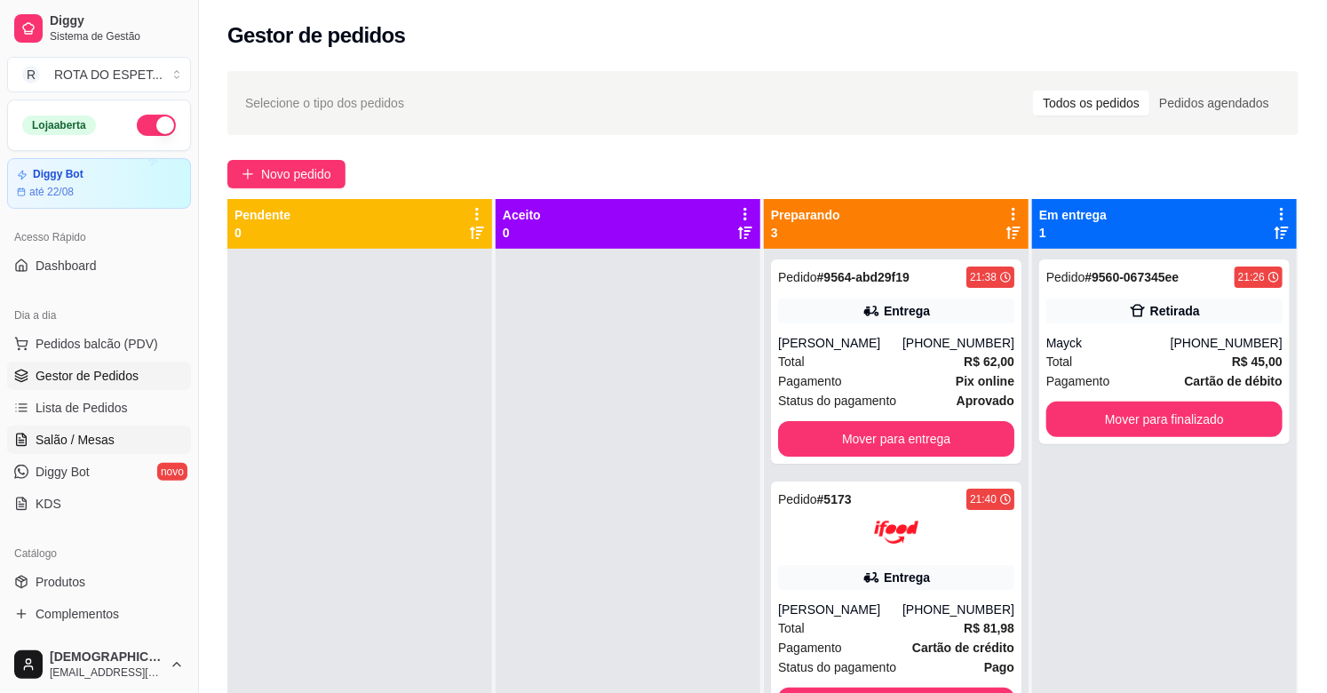
click at [94, 434] on span "Salão / Mesas" at bounding box center [75, 440] width 79 height 18
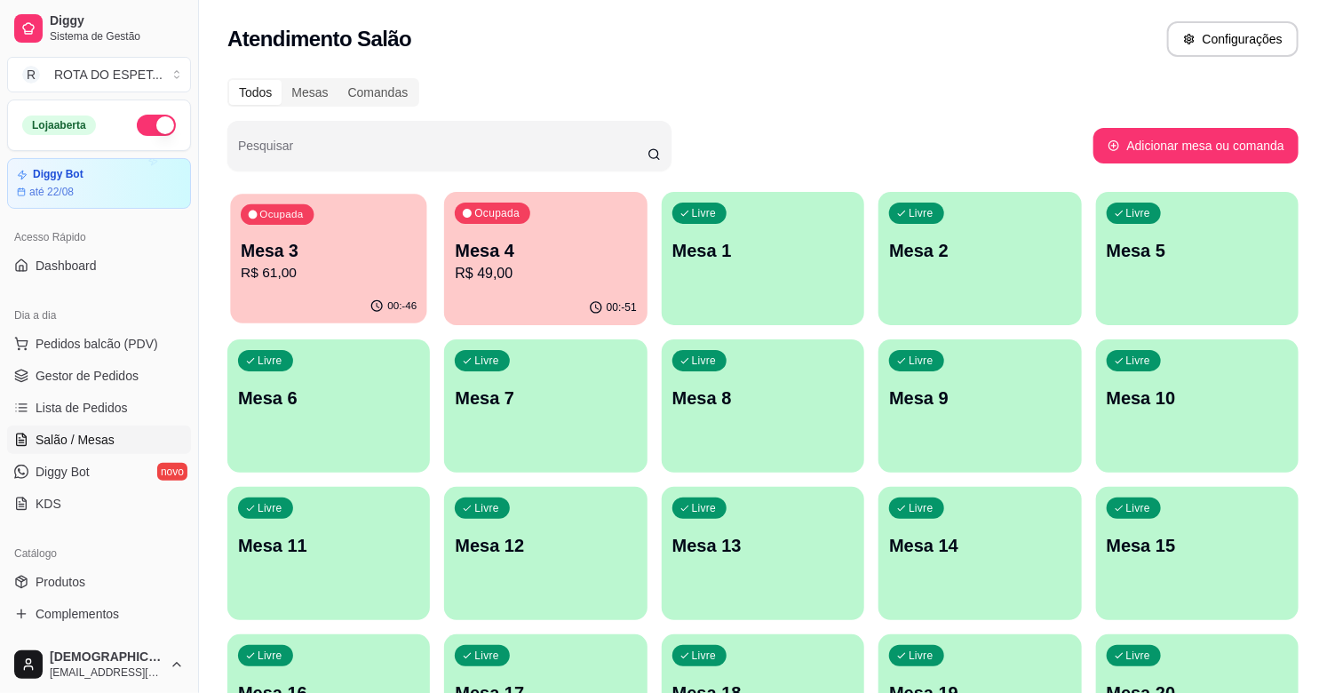
click at [288, 267] on p "R$ 61,00" at bounding box center [329, 273] width 176 height 20
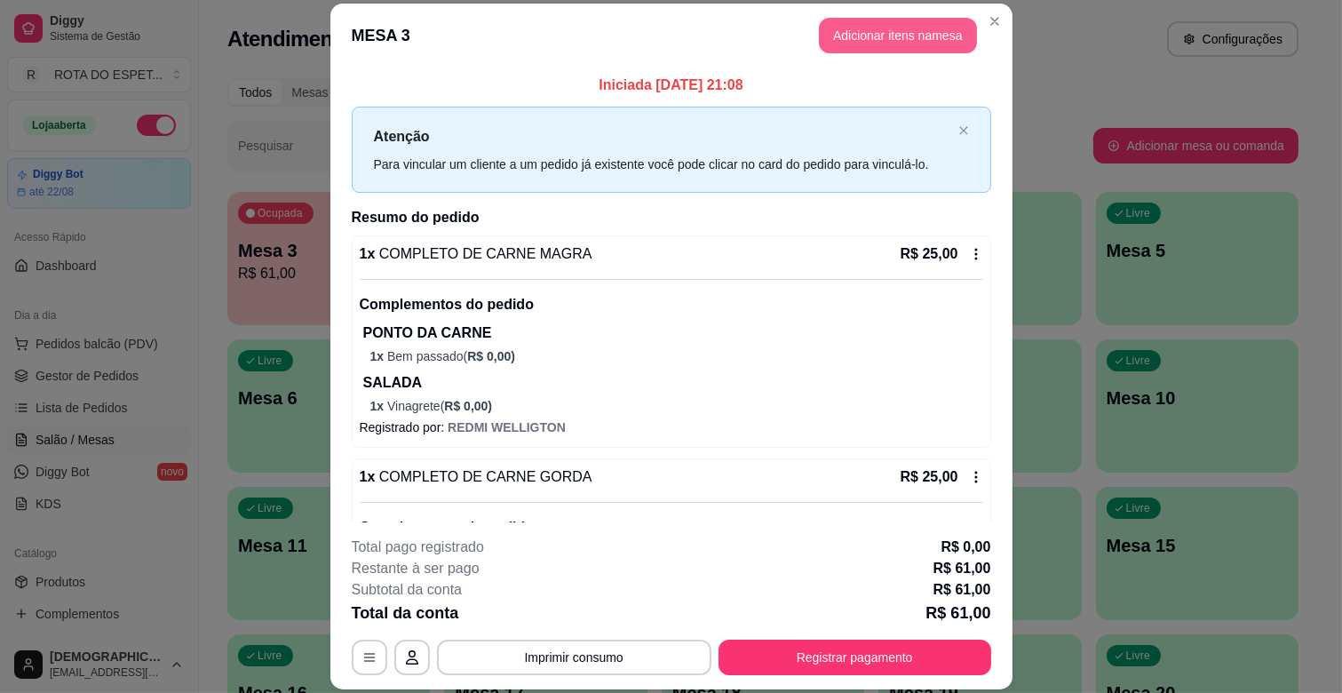
click at [865, 42] on button "Adicionar itens na mesa" at bounding box center [898, 36] width 158 height 36
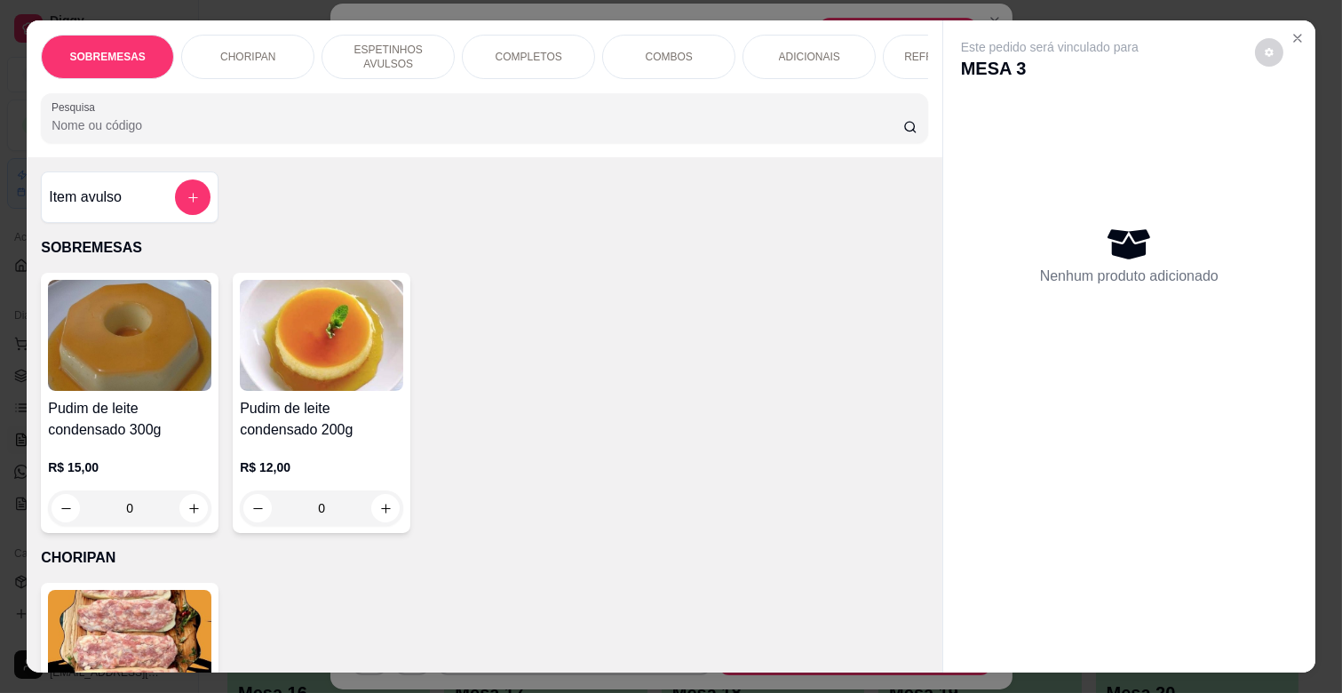
click at [894, 52] on div "REFRIGERANTES" at bounding box center [949, 57] width 133 height 44
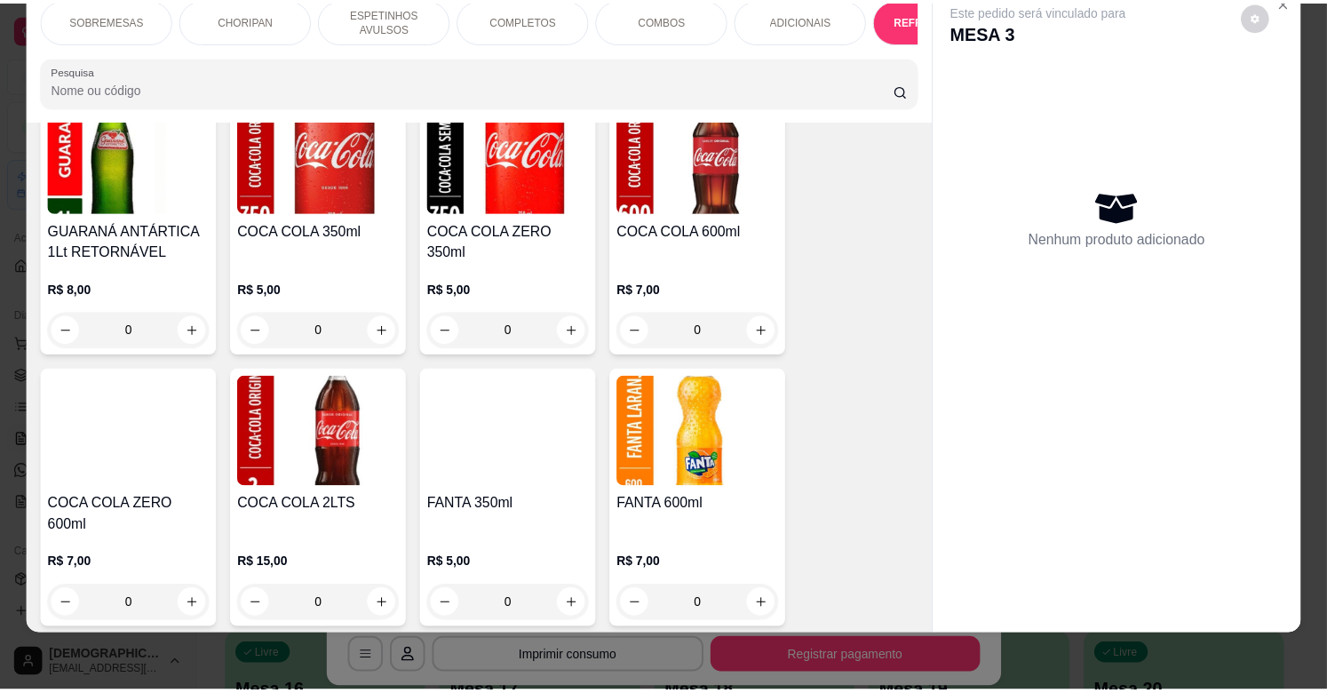
scroll to position [4285, 0]
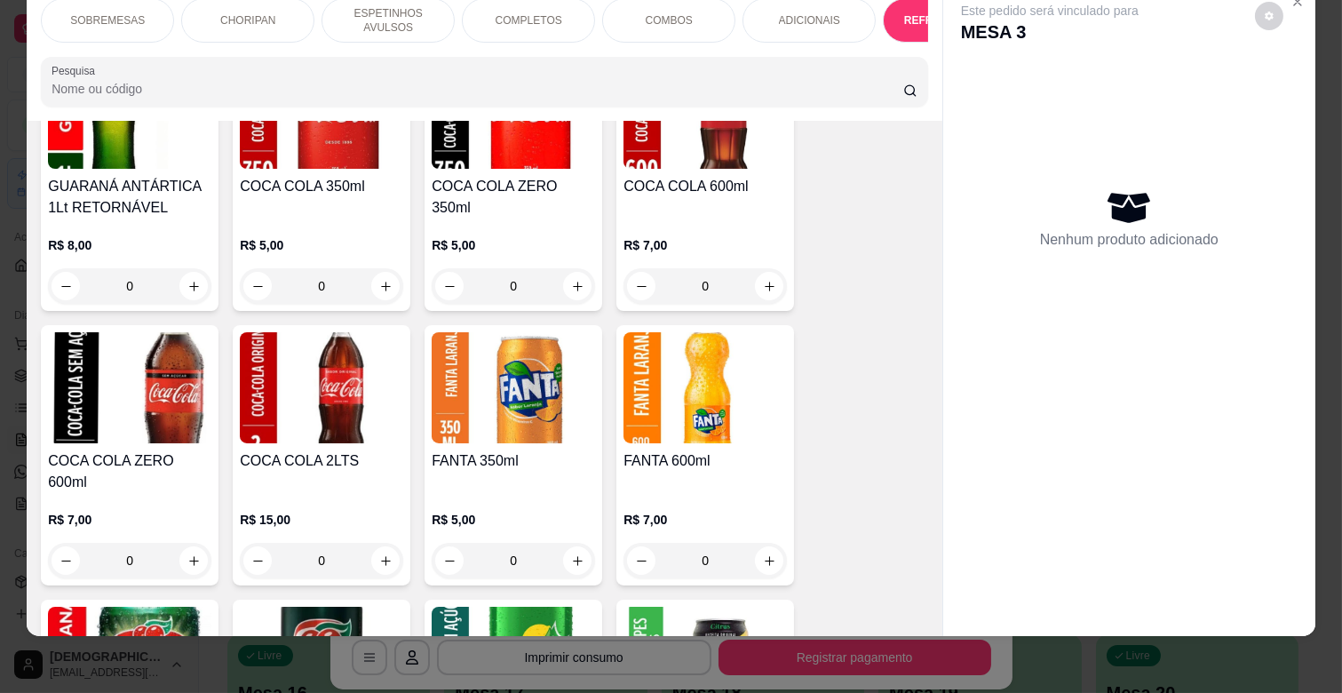
click at [205, 529] on div "COCA COLA ZERO 600ml R$ 7,00 0" at bounding box center [130, 455] width 178 height 260
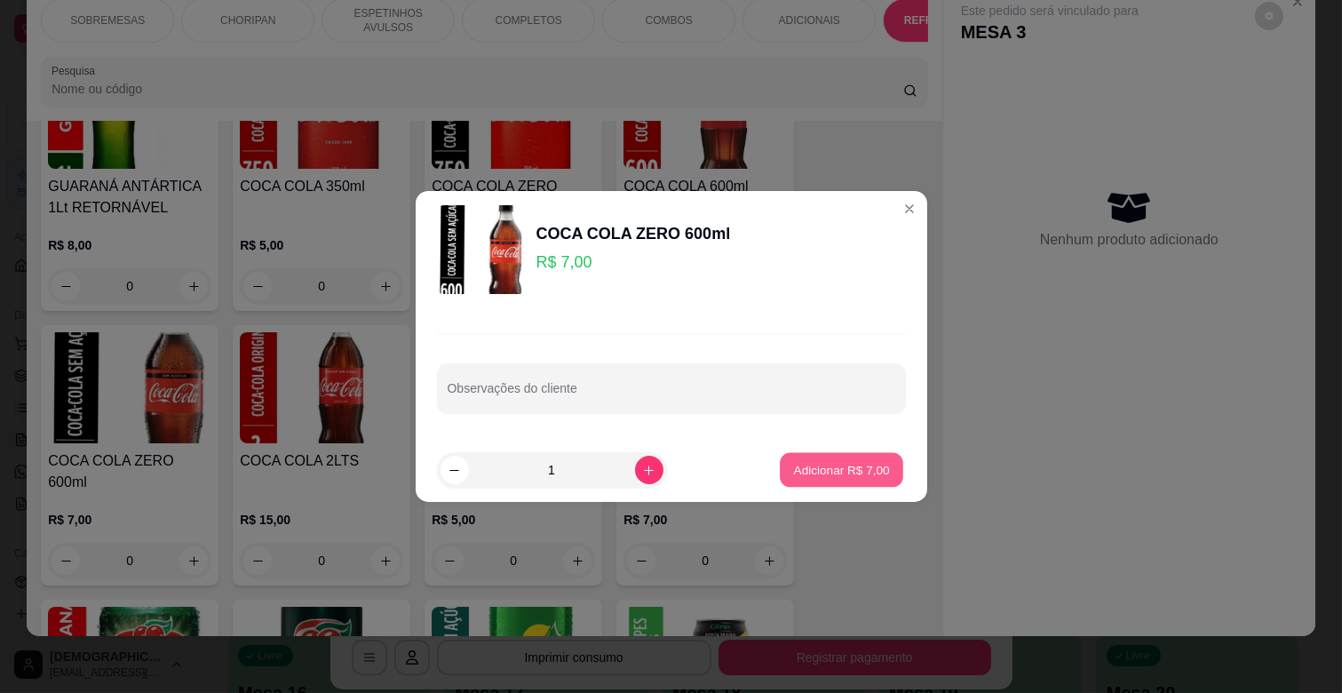
click at [851, 462] on p "Adicionar R$ 7,00" at bounding box center [842, 469] width 96 height 17
type input "1"
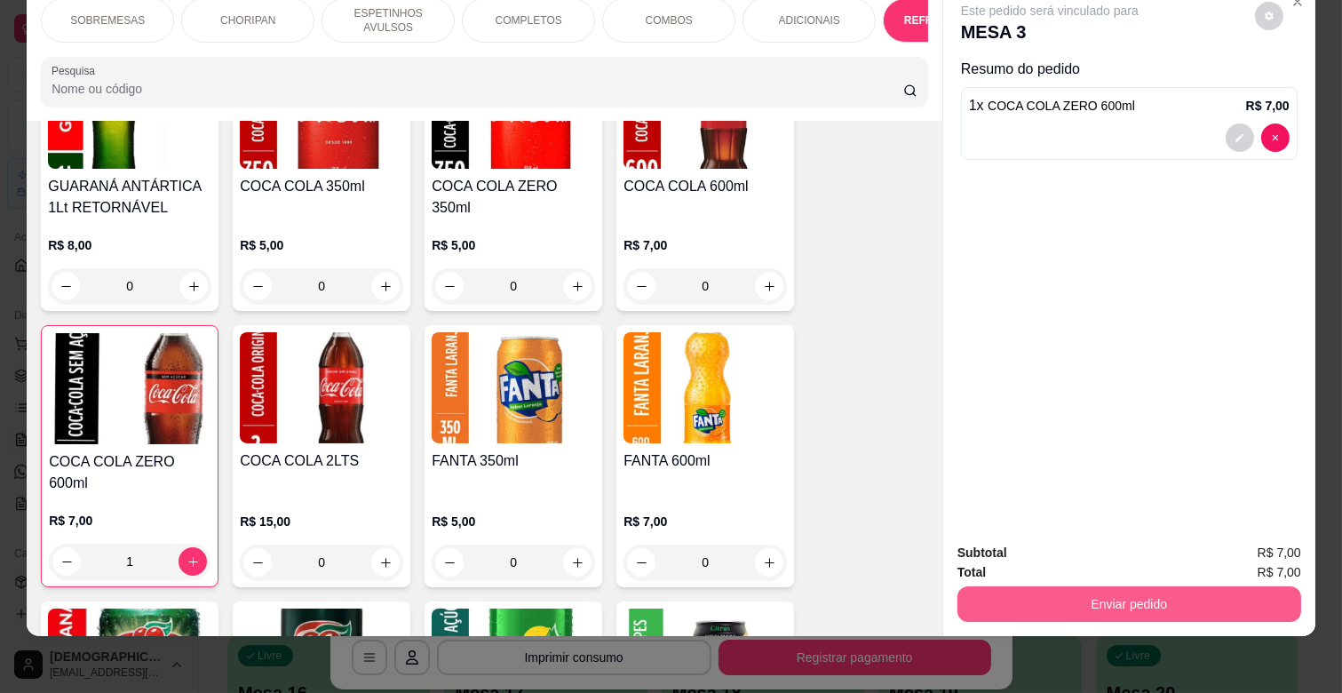
click at [1135, 589] on button "Enviar pedido" at bounding box center [1130, 604] width 344 height 36
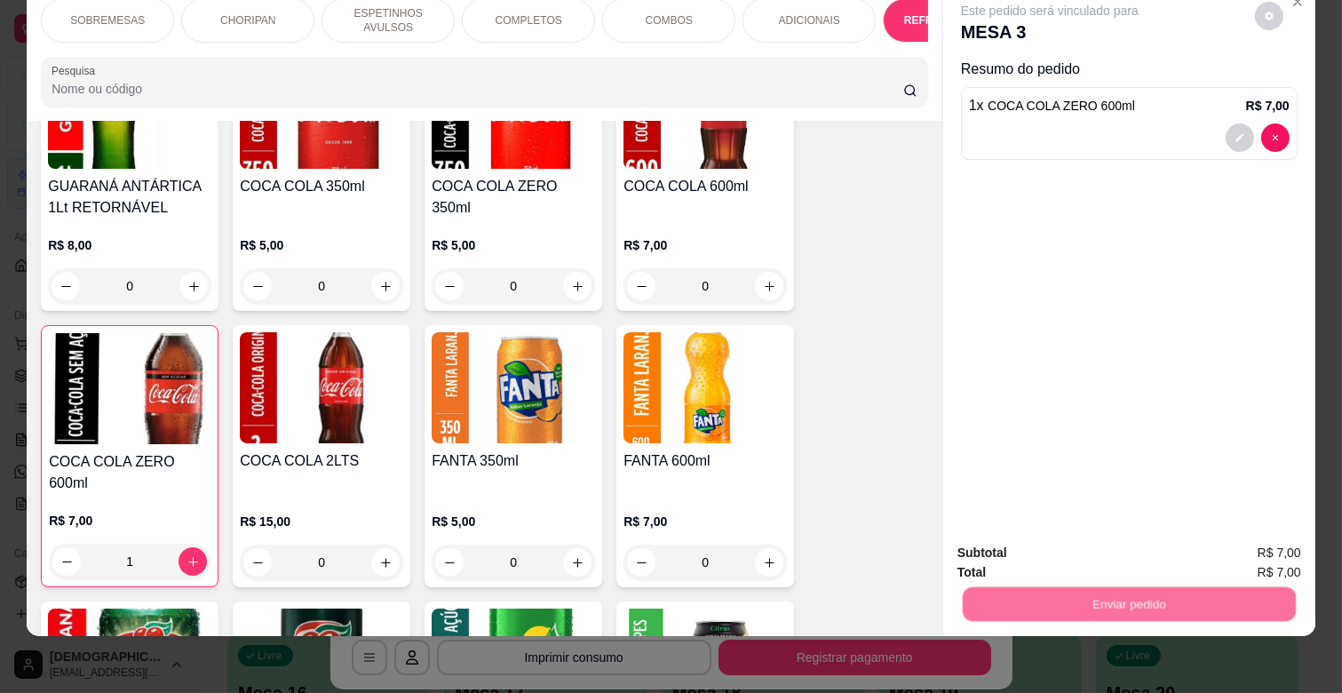
click at [1077, 556] on button "Não registrar e enviar pedido" at bounding box center [1069, 546] width 185 height 34
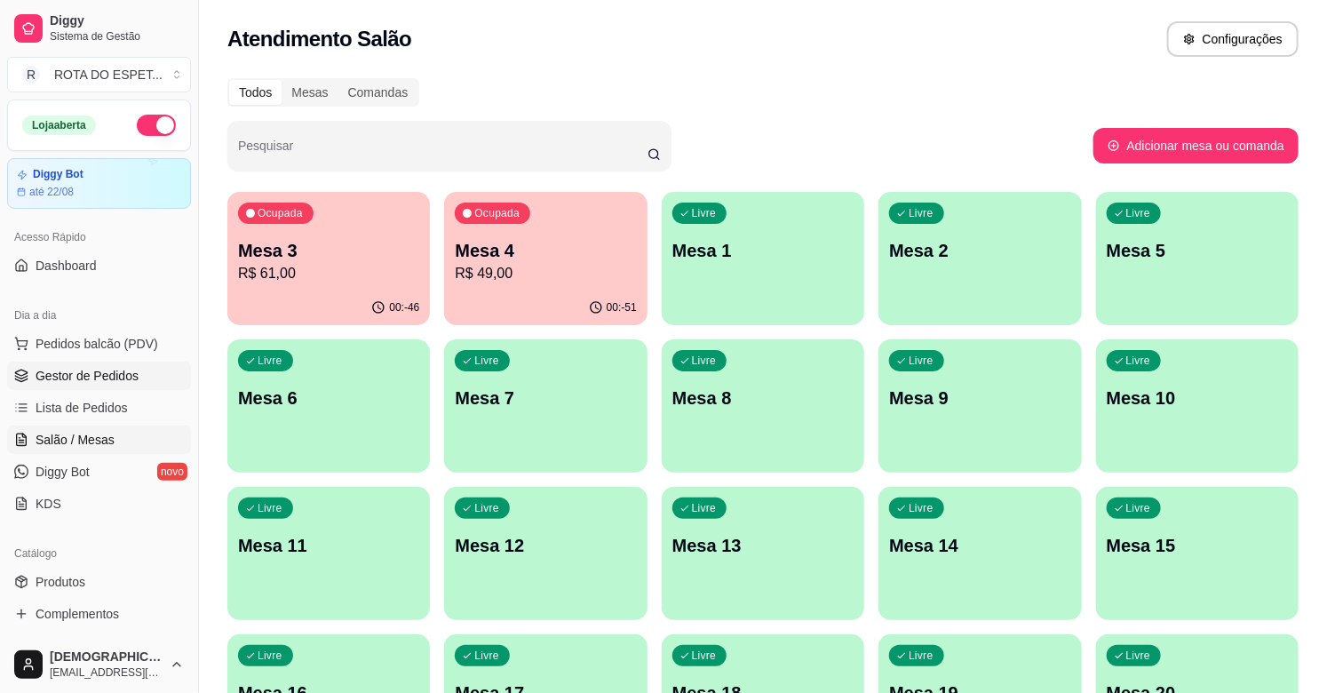
click at [93, 370] on span "Gestor de Pedidos" at bounding box center [87, 376] width 103 height 18
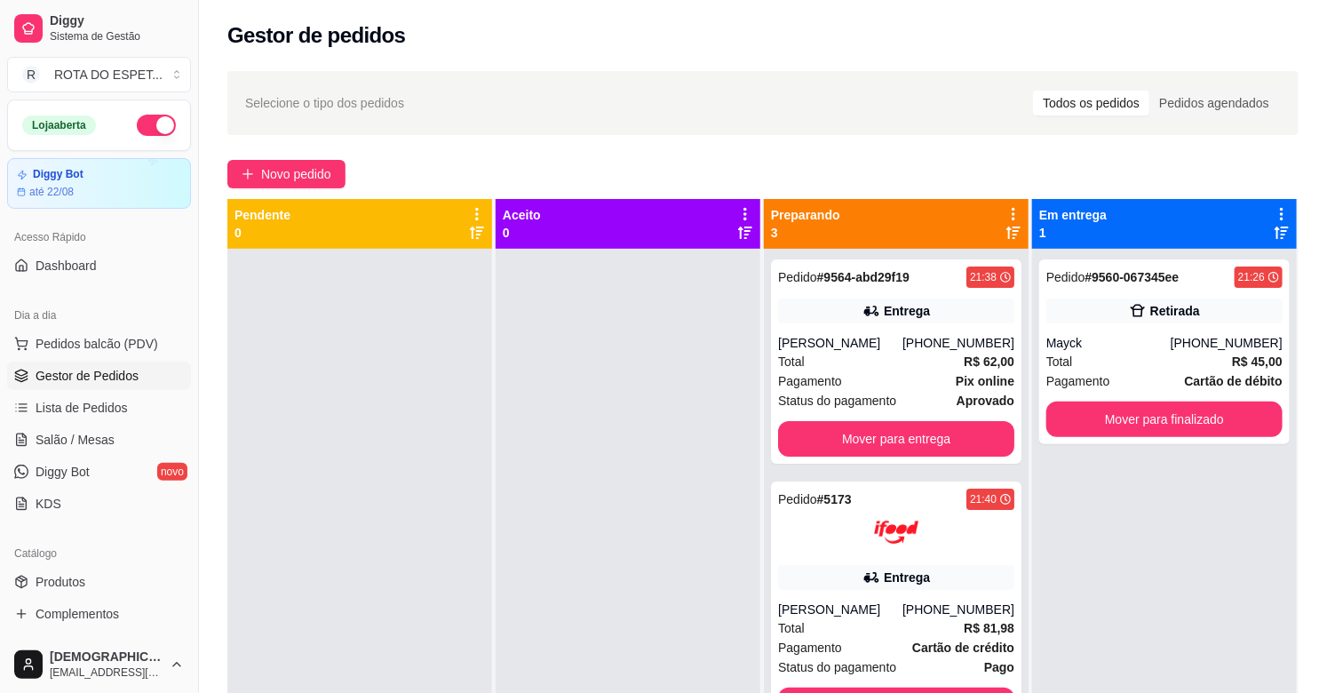
click at [543, 421] on div at bounding box center [628, 595] width 265 height 693
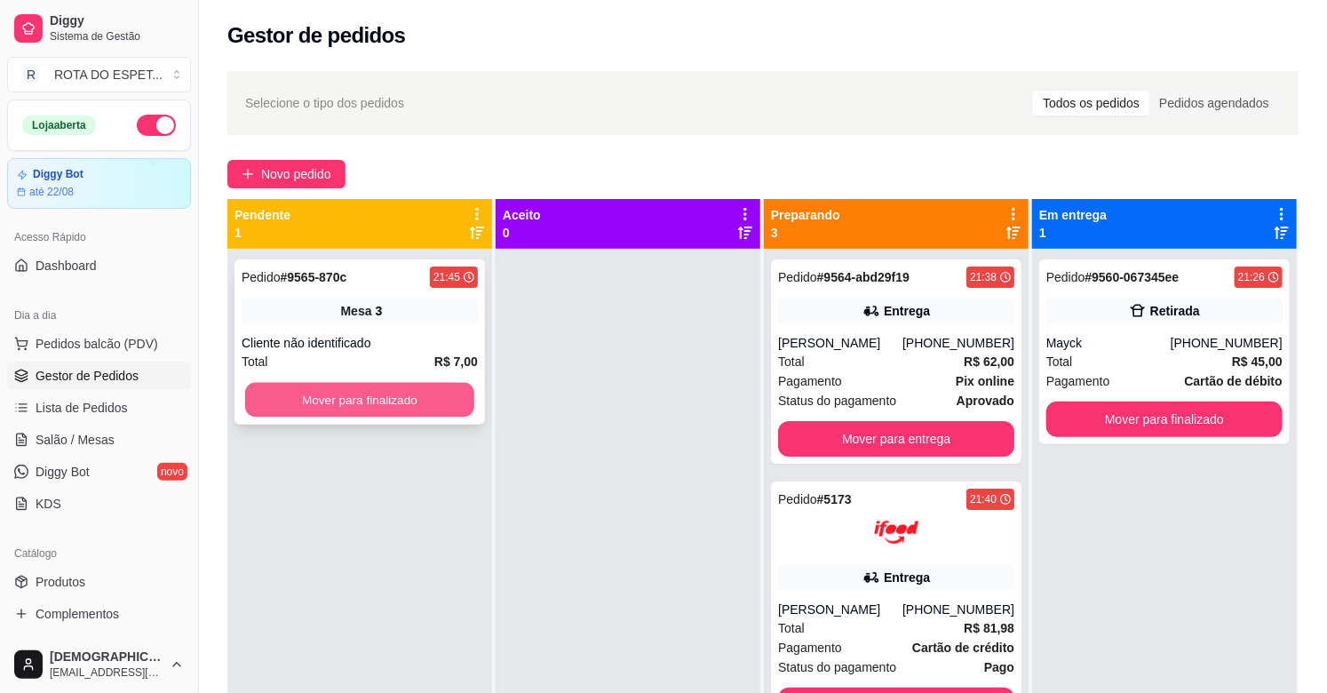
click at [413, 404] on button "Mover para finalizado" at bounding box center [359, 400] width 229 height 35
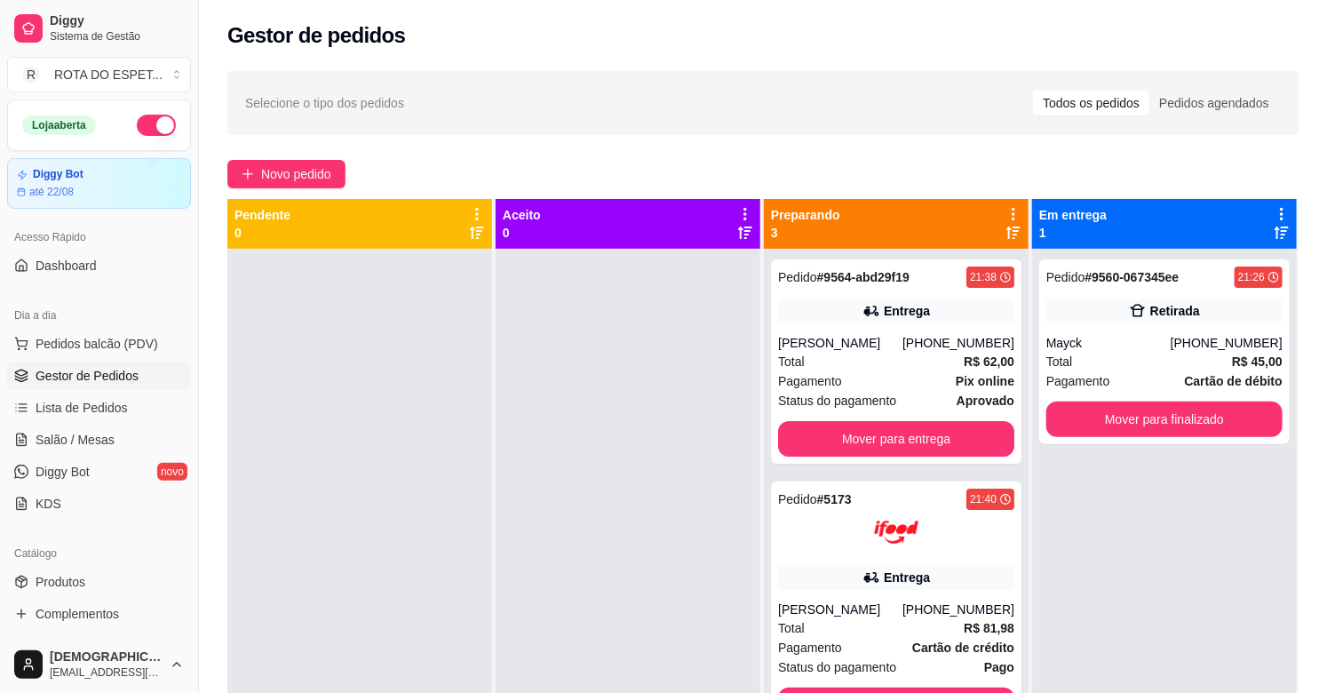
click at [1223, 505] on div "Pedido # 9560-067345ee 21:26 Retirada Mayck [PHONE_NUMBER] Total R$ 45,00 Pagam…" at bounding box center [1164, 595] width 265 height 693
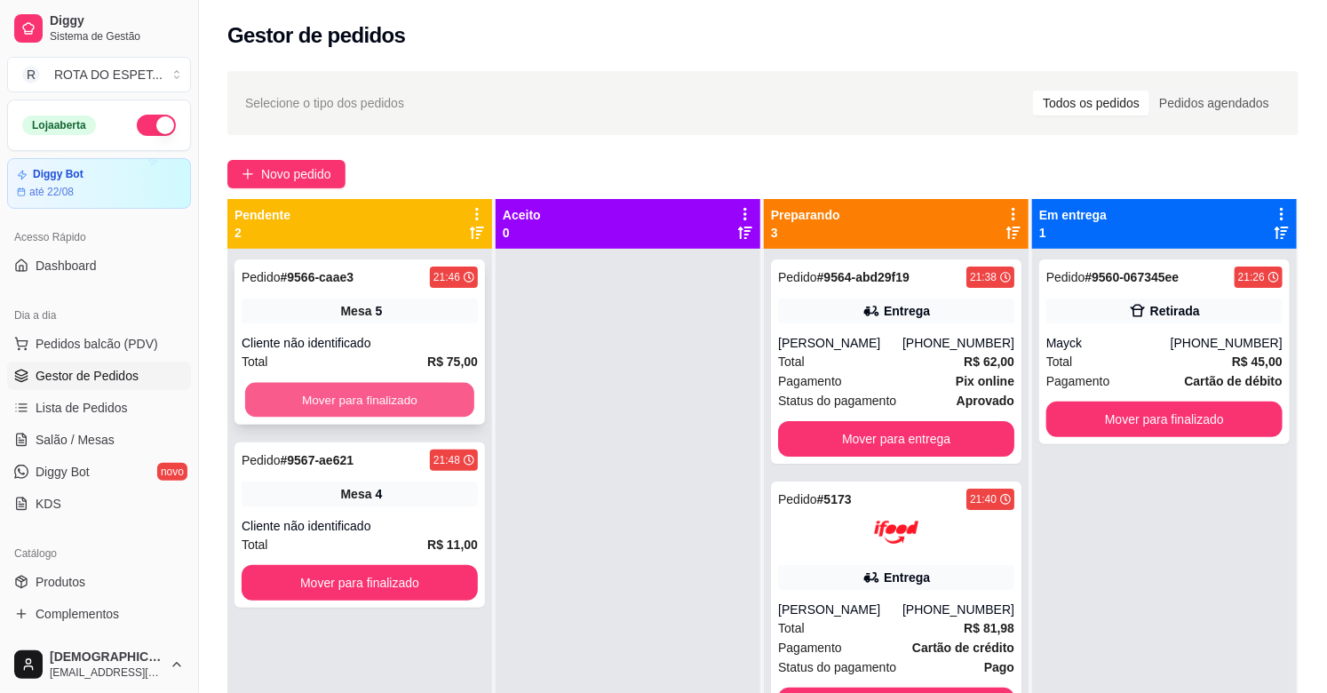
click at [356, 404] on button "Mover para finalizado" at bounding box center [359, 400] width 229 height 35
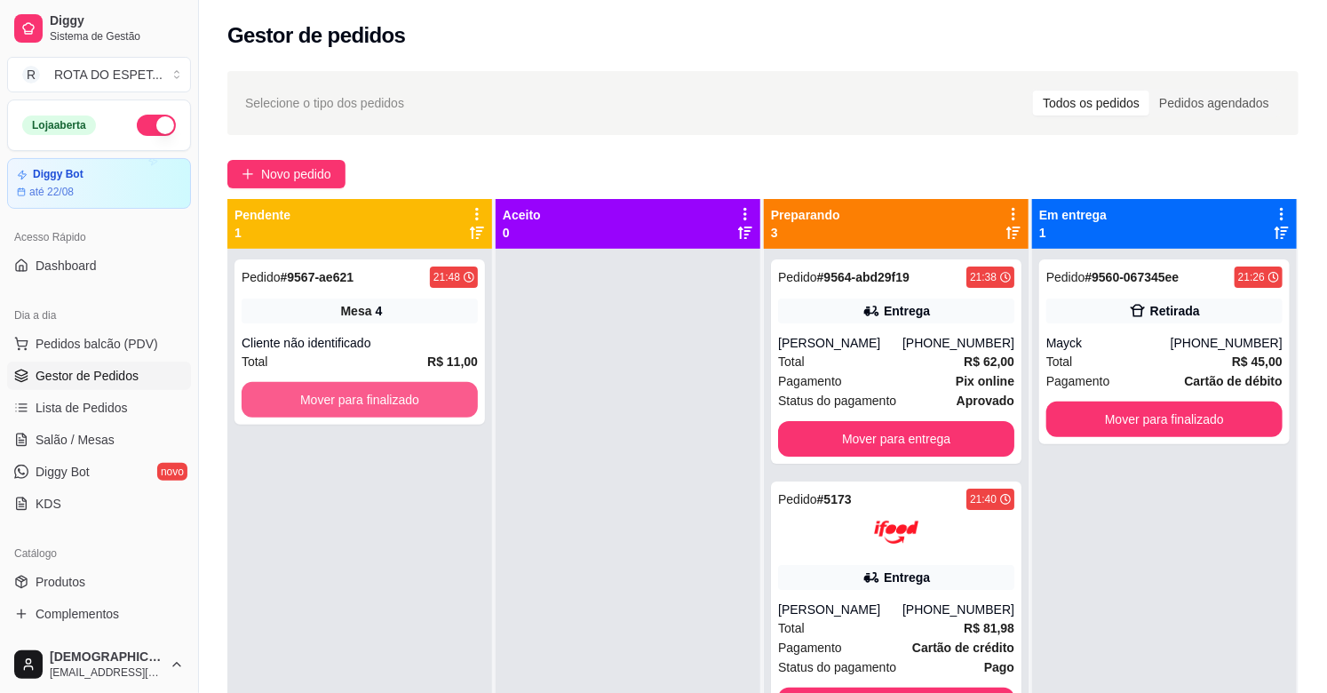
click at [356, 402] on button "Mover para finalizado" at bounding box center [360, 400] width 236 height 36
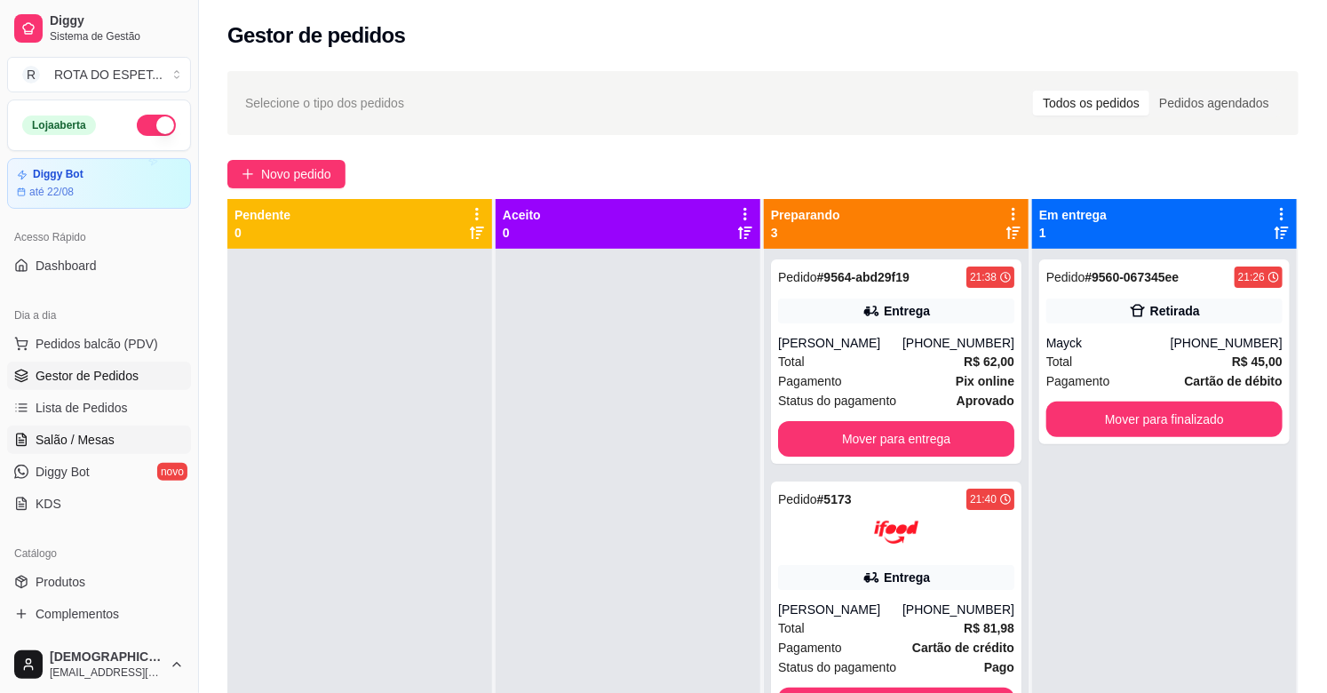
click at [76, 437] on span "Salão / Mesas" at bounding box center [75, 440] width 79 height 18
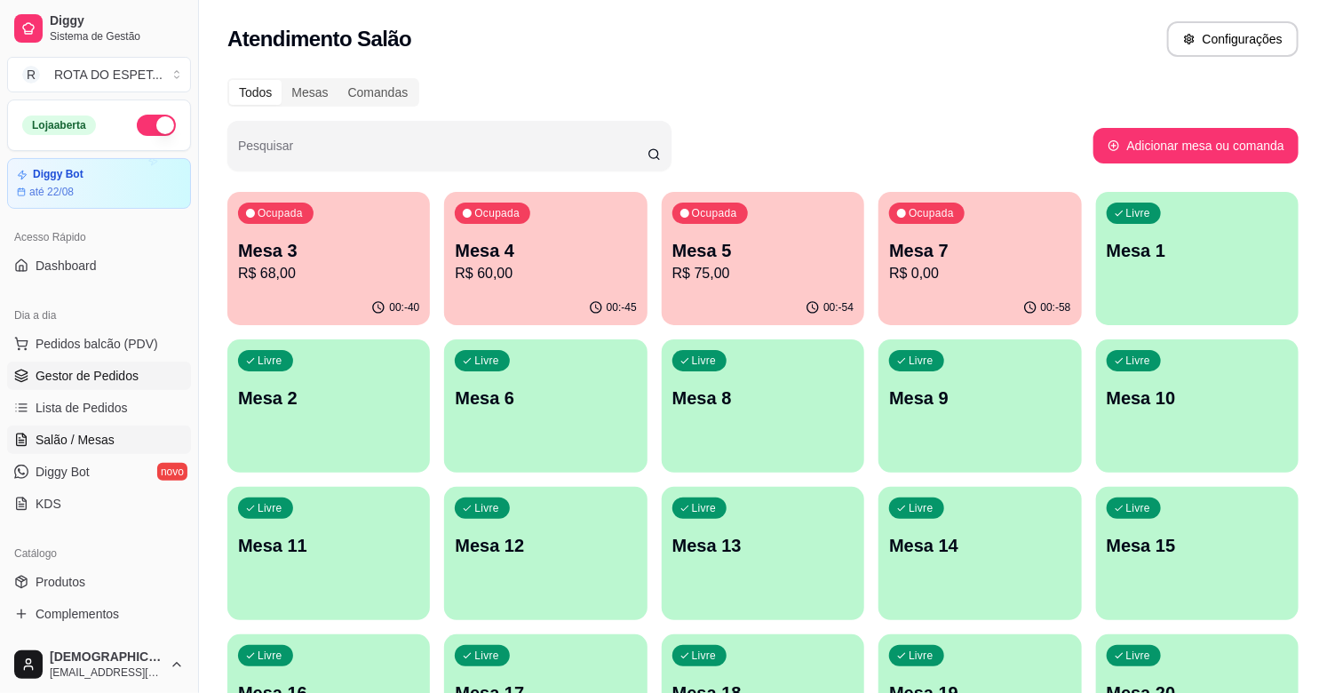
click at [84, 371] on span "Gestor de Pedidos" at bounding box center [87, 376] width 103 height 18
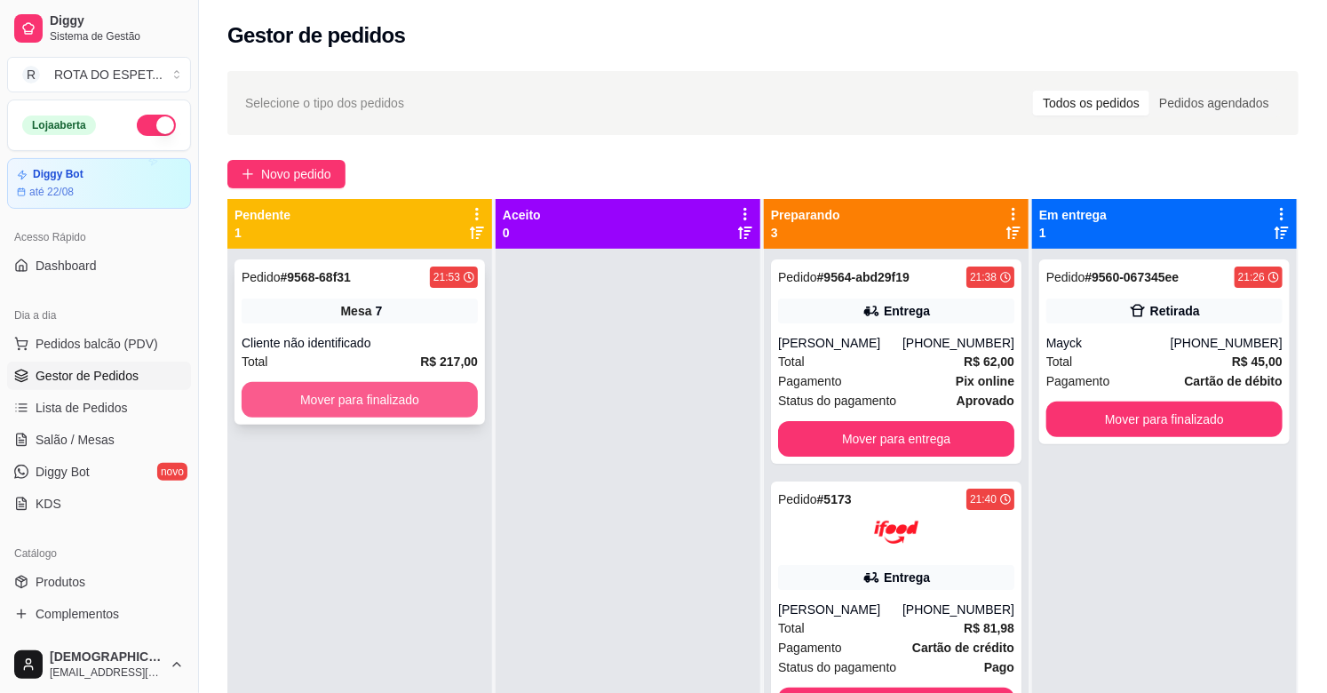
click at [432, 391] on button "Mover para finalizado" at bounding box center [360, 400] width 236 height 36
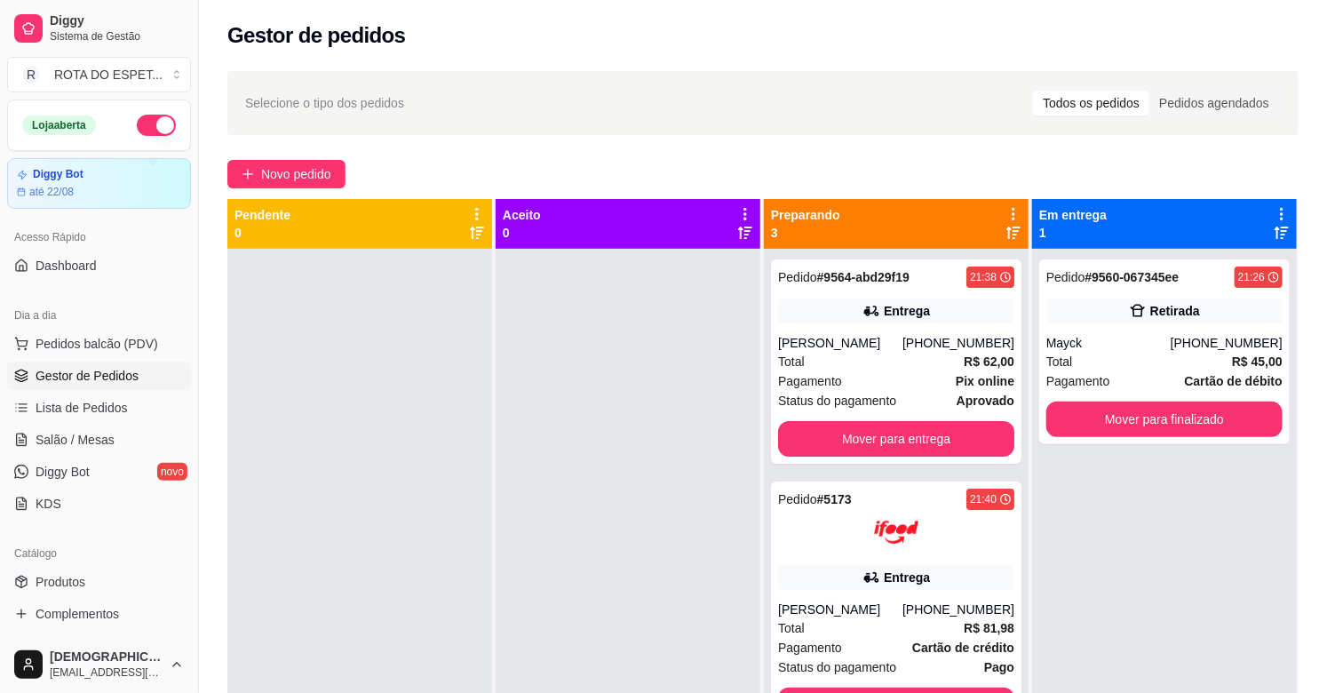
click at [633, 522] on div at bounding box center [628, 595] width 265 height 693
click at [619, 499] on div at bounding box center [628, 595] width 265 height 693
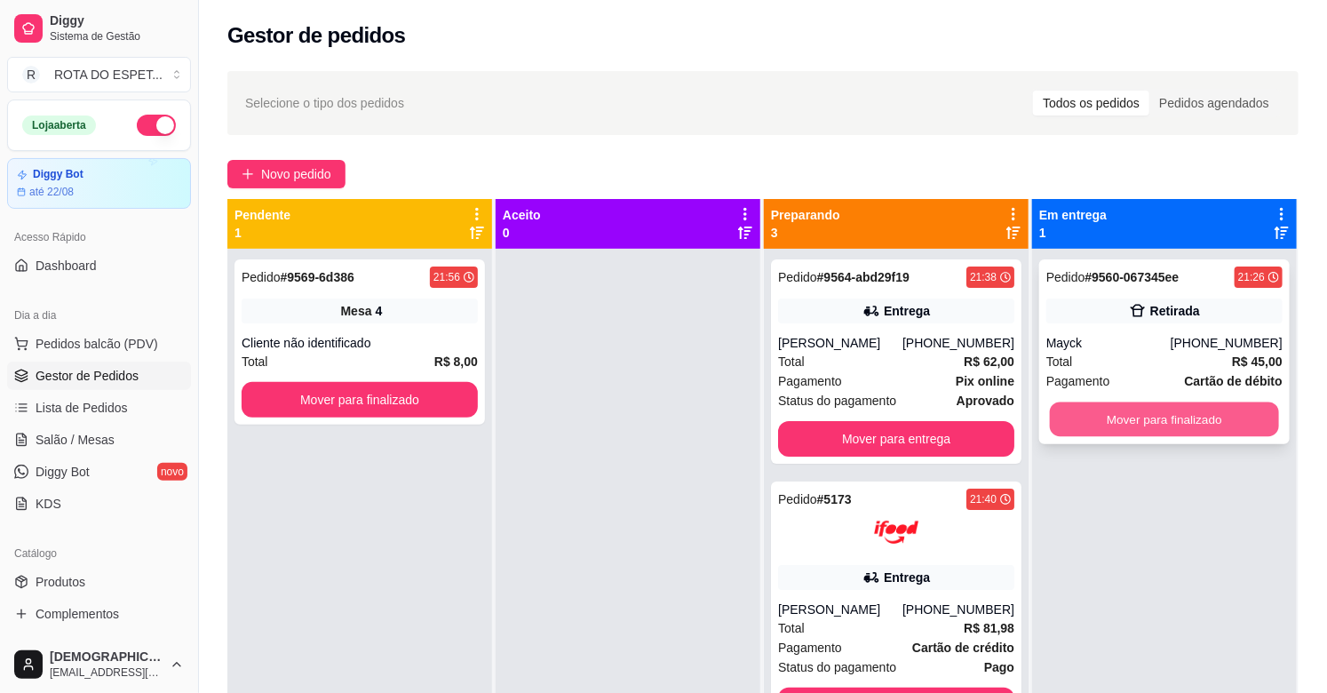
click at [1153, 410] on button "Mover para finalizado" at bounding box center [1164, 419] width 229 height 35
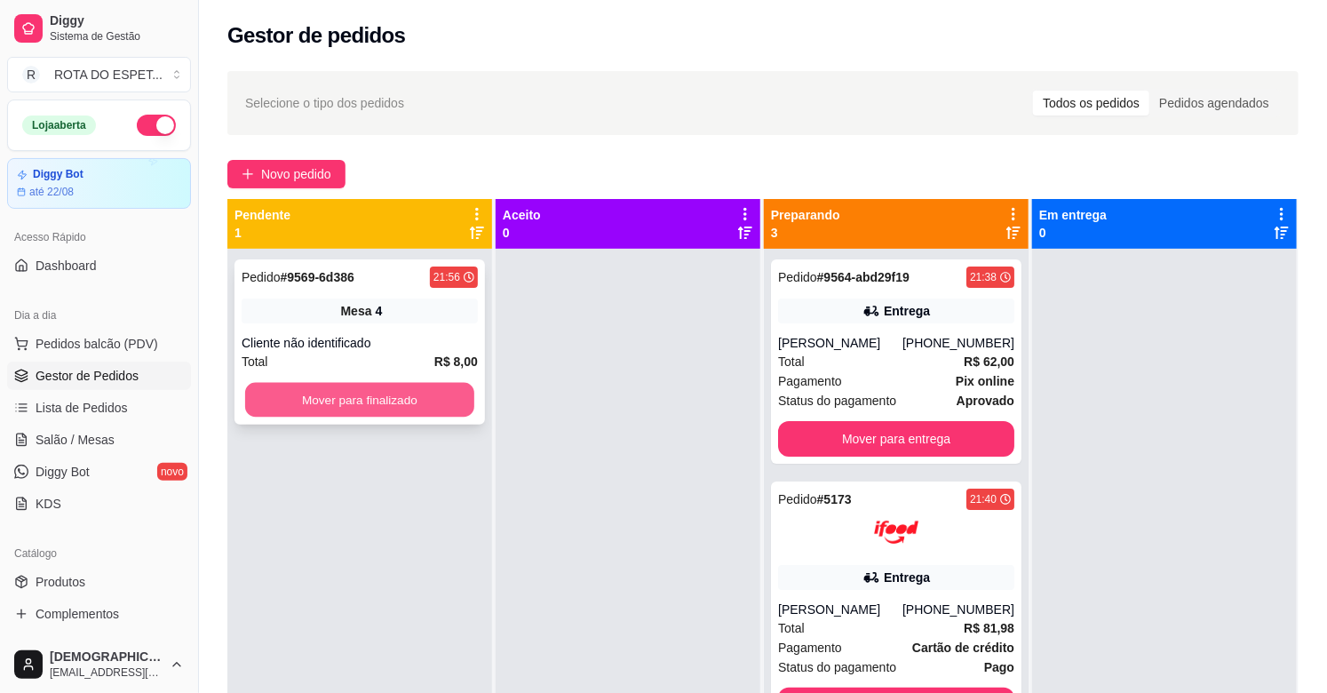
click at [427, 394] on button "Mover para finalizado" at bounding box center [359, 400] width 229 height 35
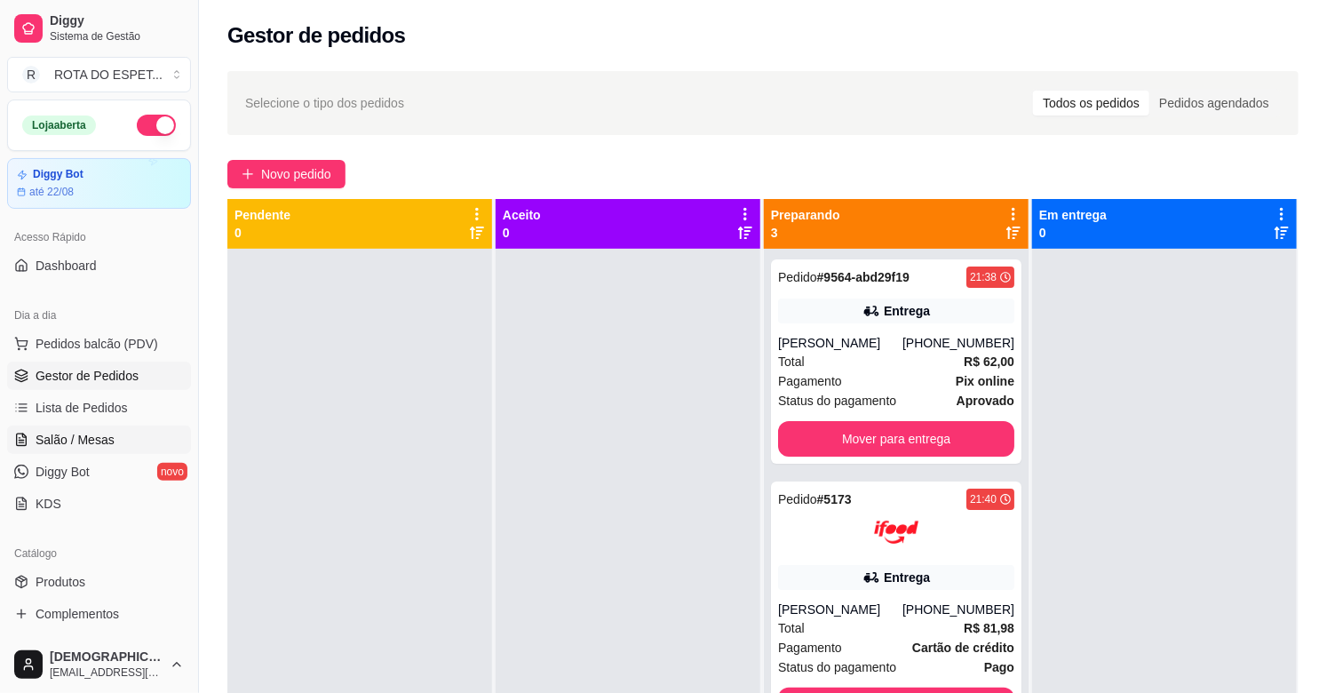
click at [144, 447] on link "Salão / Mesas" at bounding box center [99, 440] width 184 height 28
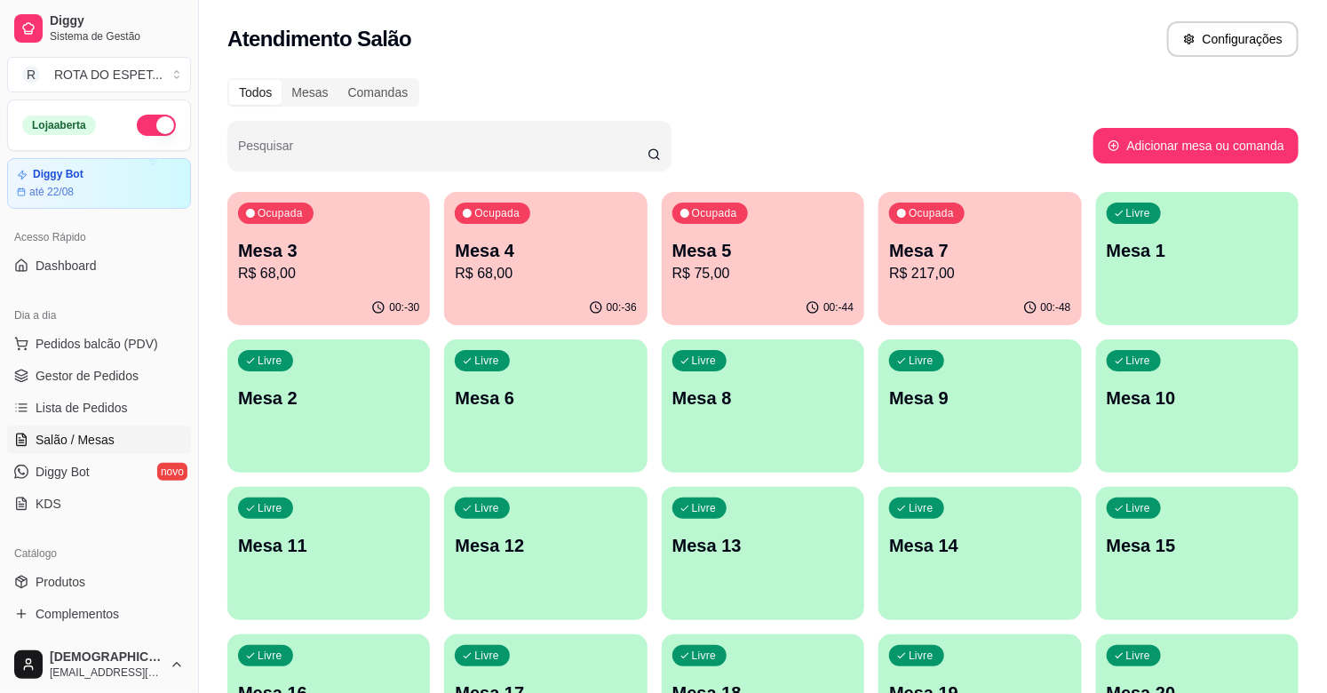
click at [298, 254] on div "Ocupada Mesa 3 R$ 68,00 00:-30 Ocupada Mesa 4 R$ 68,00 00:-36 Ocupada Mesa 5 R$…" at bounding box center [762, 701] width 1071 height 1018
click at [298, 254] on p "Mesa 3" at bounding box center [329, 251] width 176 height 24
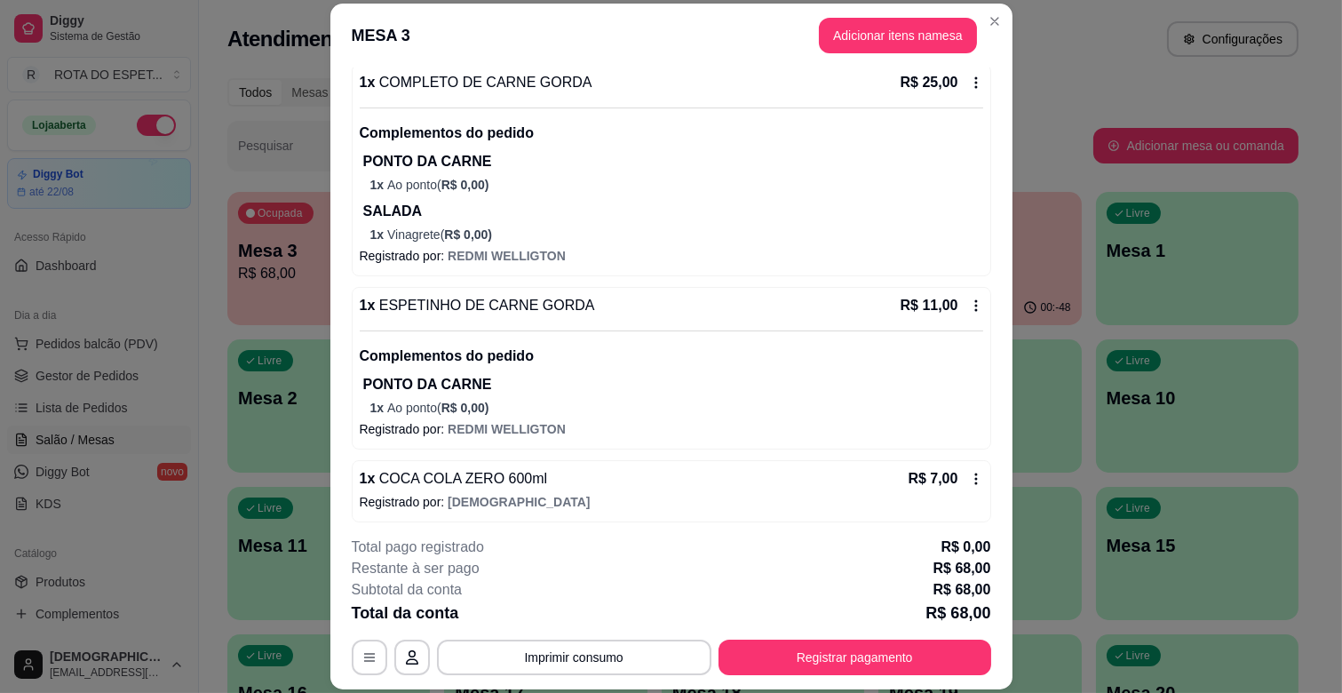
scroll to position [402, 0]
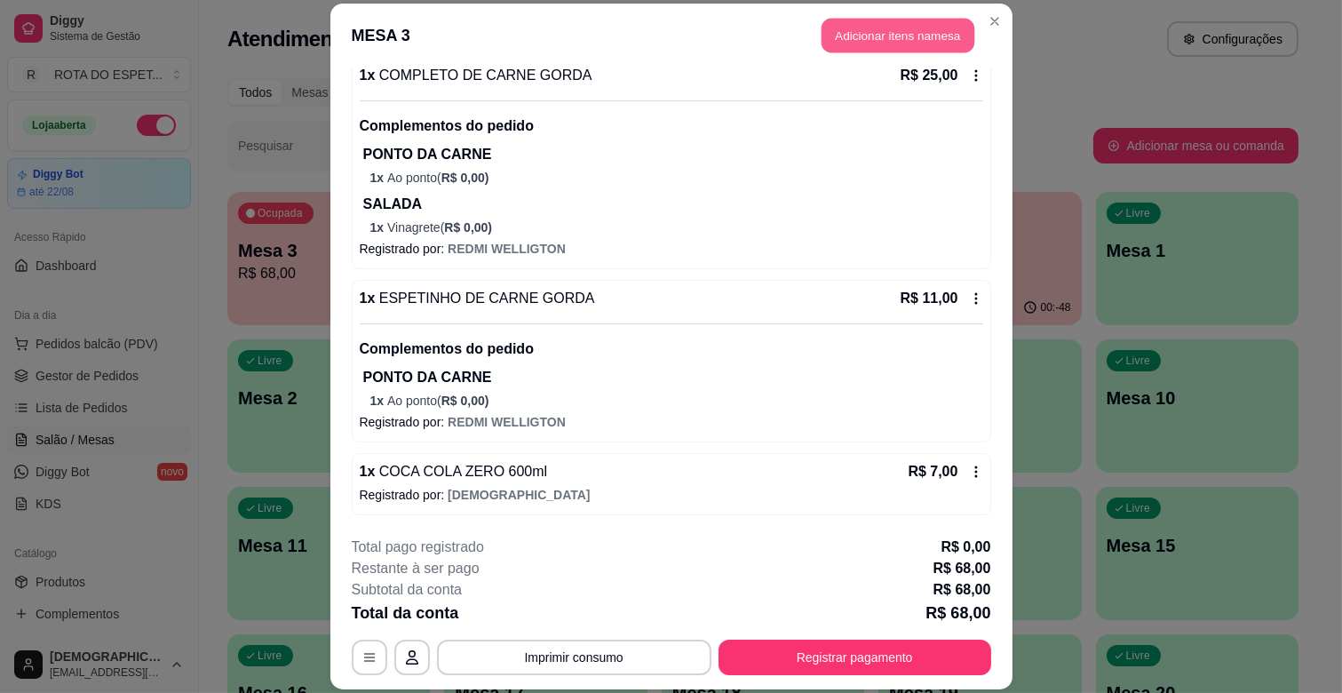
click at [840, 32] on button "Adicionar itens na mesa" at bounding box center [898, 36] width 153 height 35
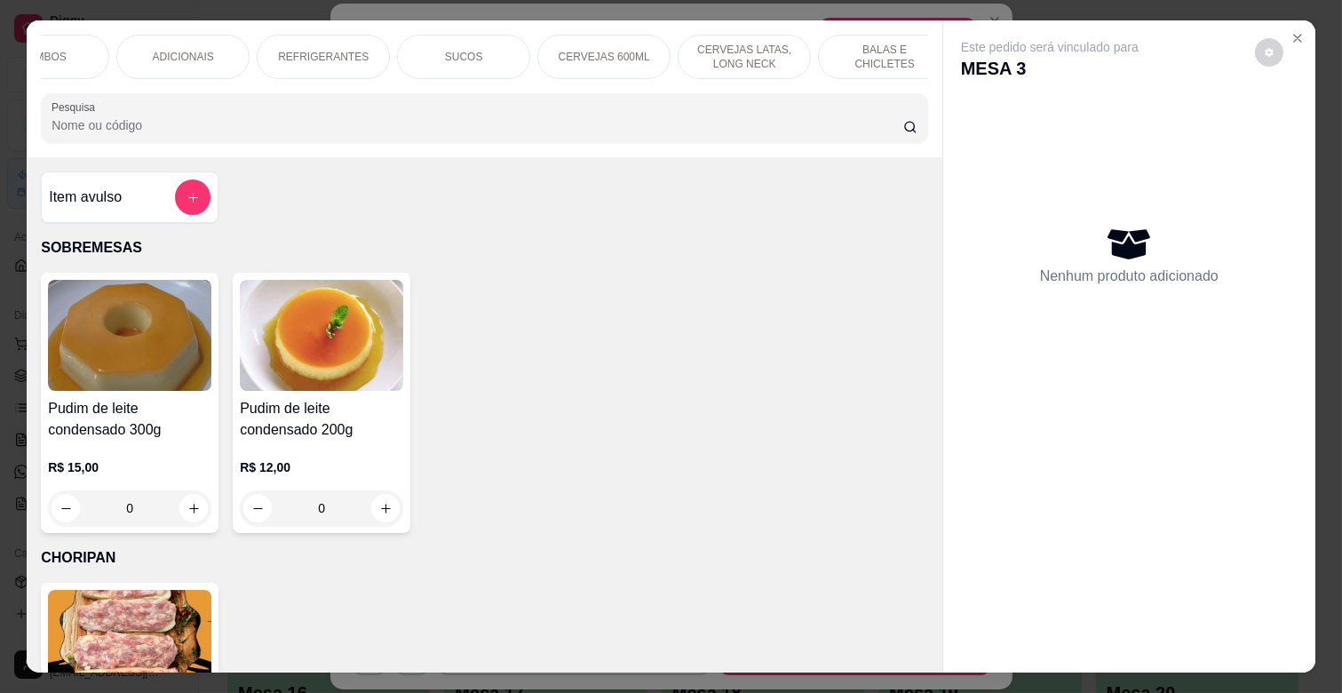
scroll to position [0, 649]
click at [859, 51] on p "BALAS E CHICLETES" at bounding box center [861, 57] width 103 height 28
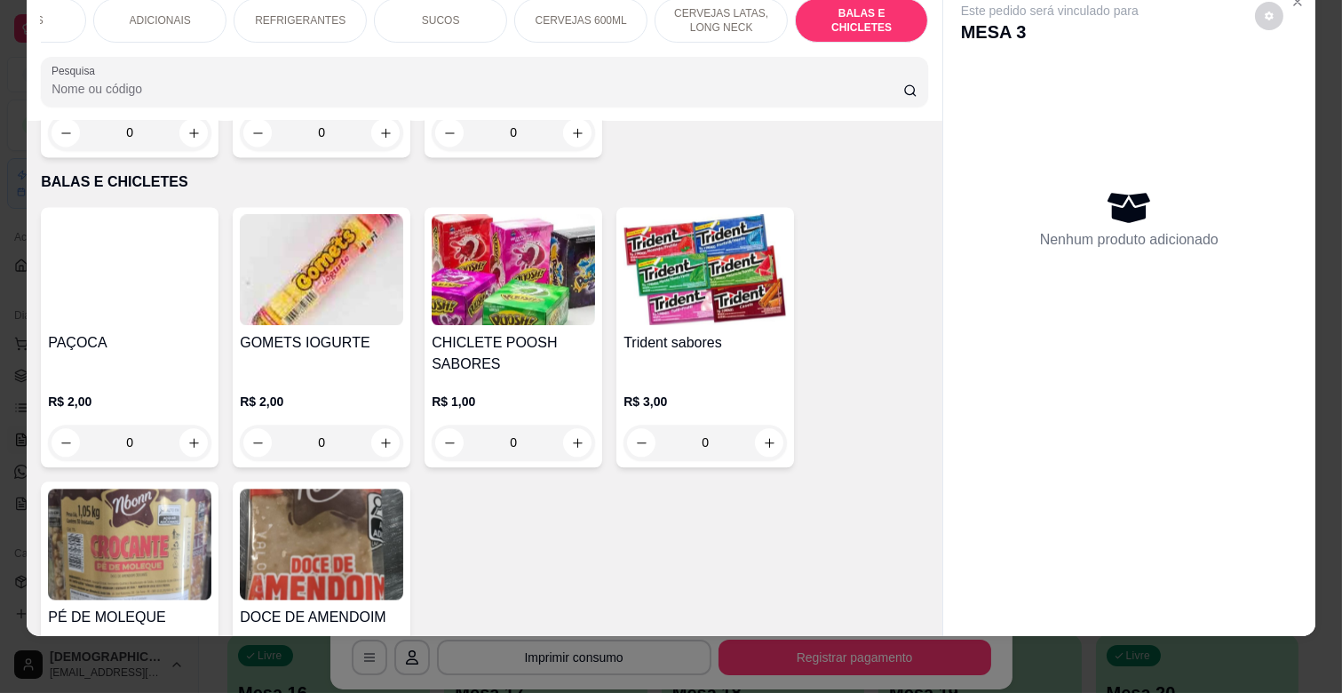
scroll to position [7261, 0]
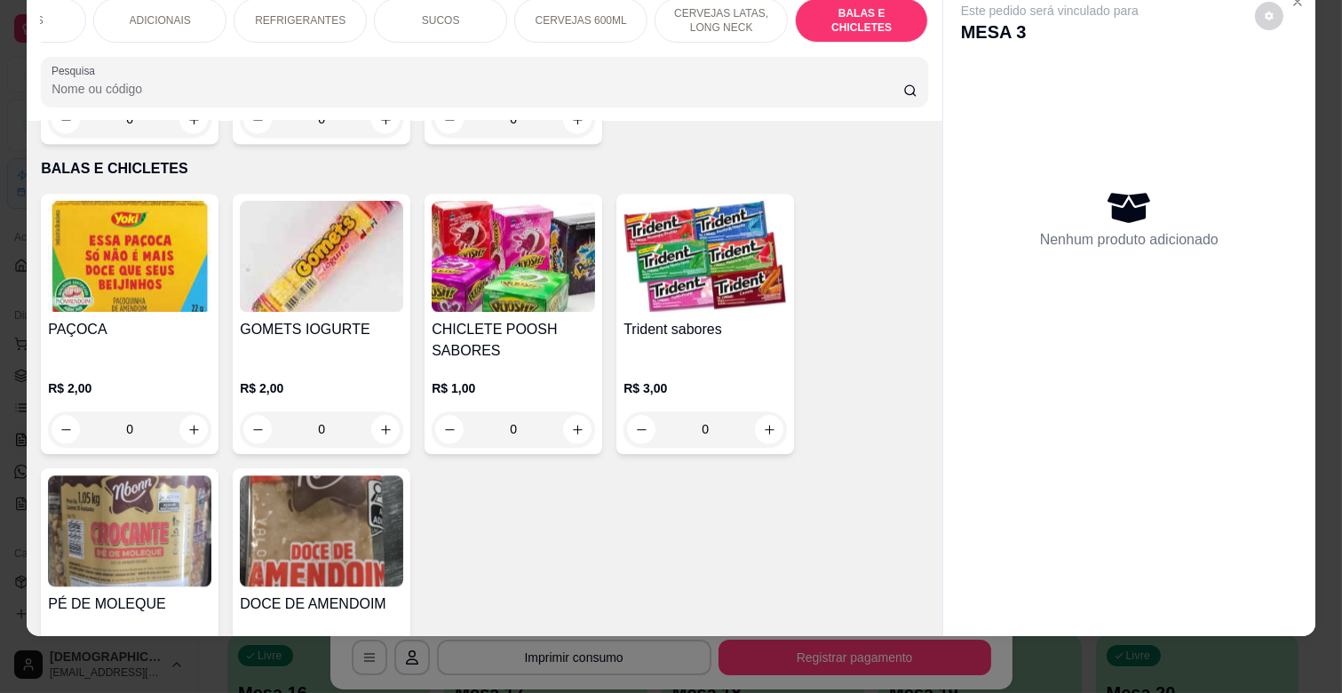
click at [187, 676] on icon "increase-product-quantity" at bounding box center [193, 682] width 13 height 13
type input "1"
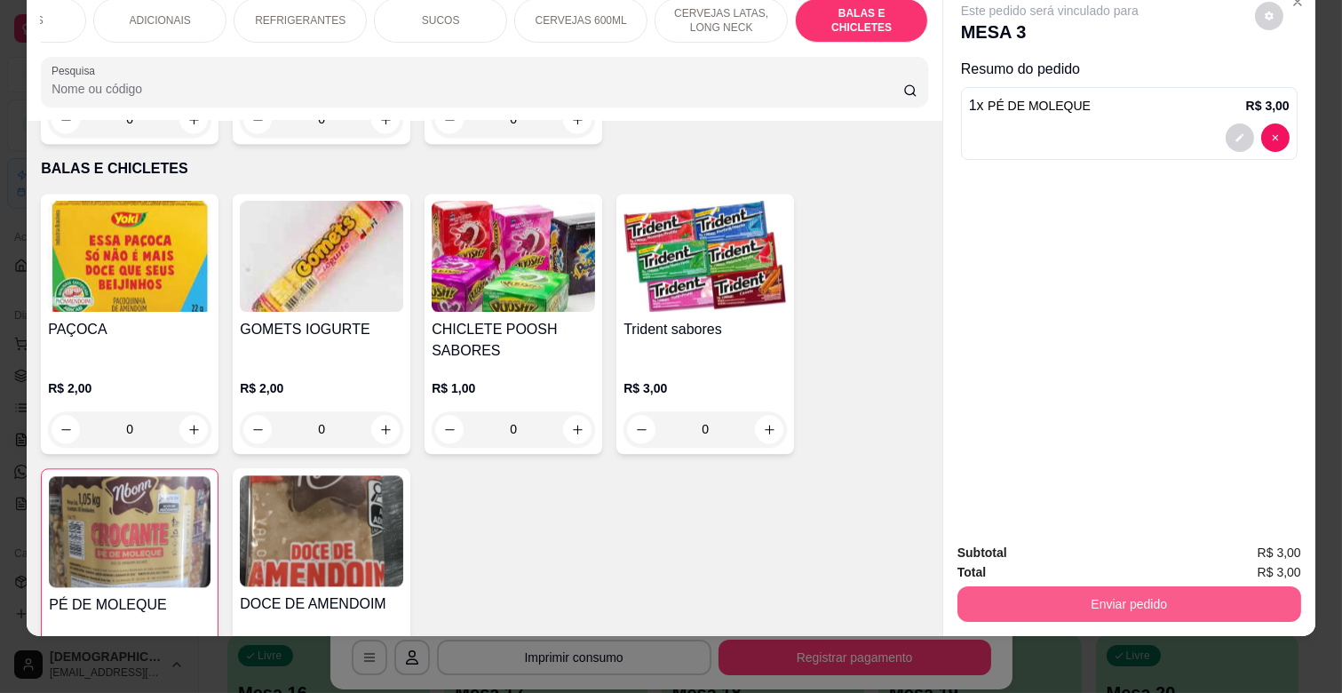
click at [1141, 595] on button "Enviar pedido" at bounding box center [1130, 604] width 344 height 36
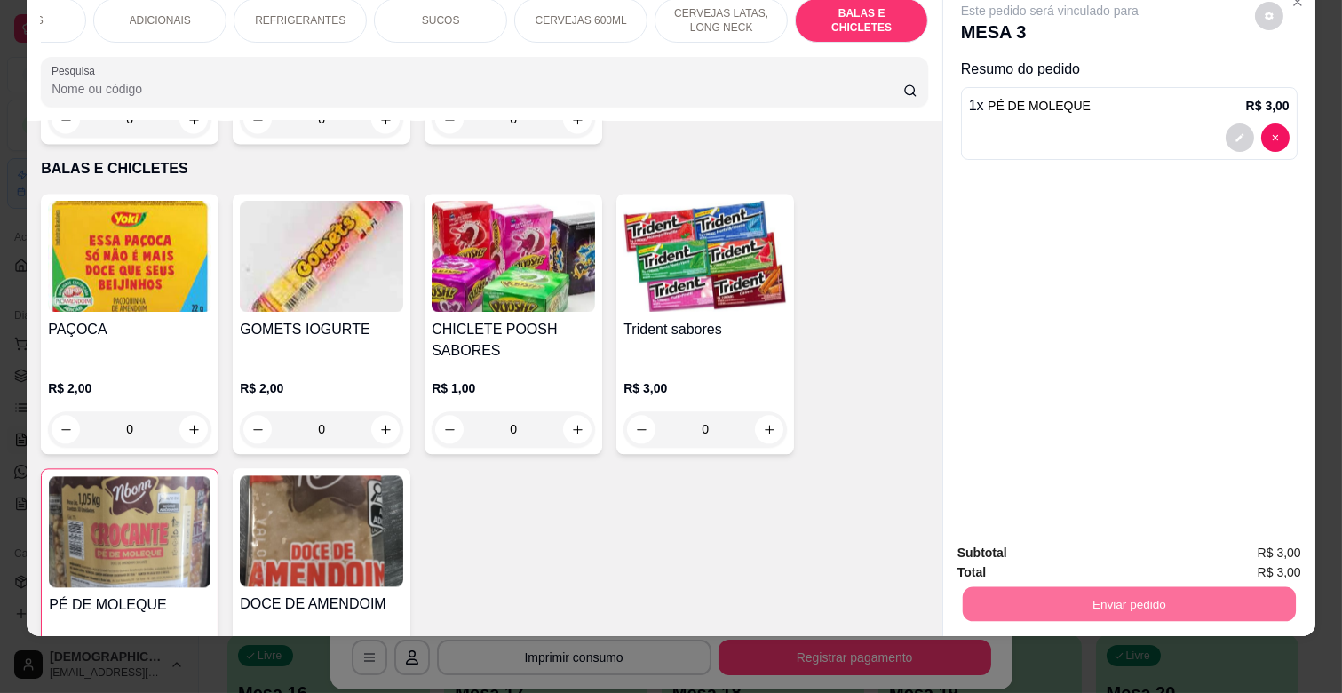
click at [1077, 540] on button "Não registrar e enviar pedido" at bounding box center [1069, 546] width 185 height 34
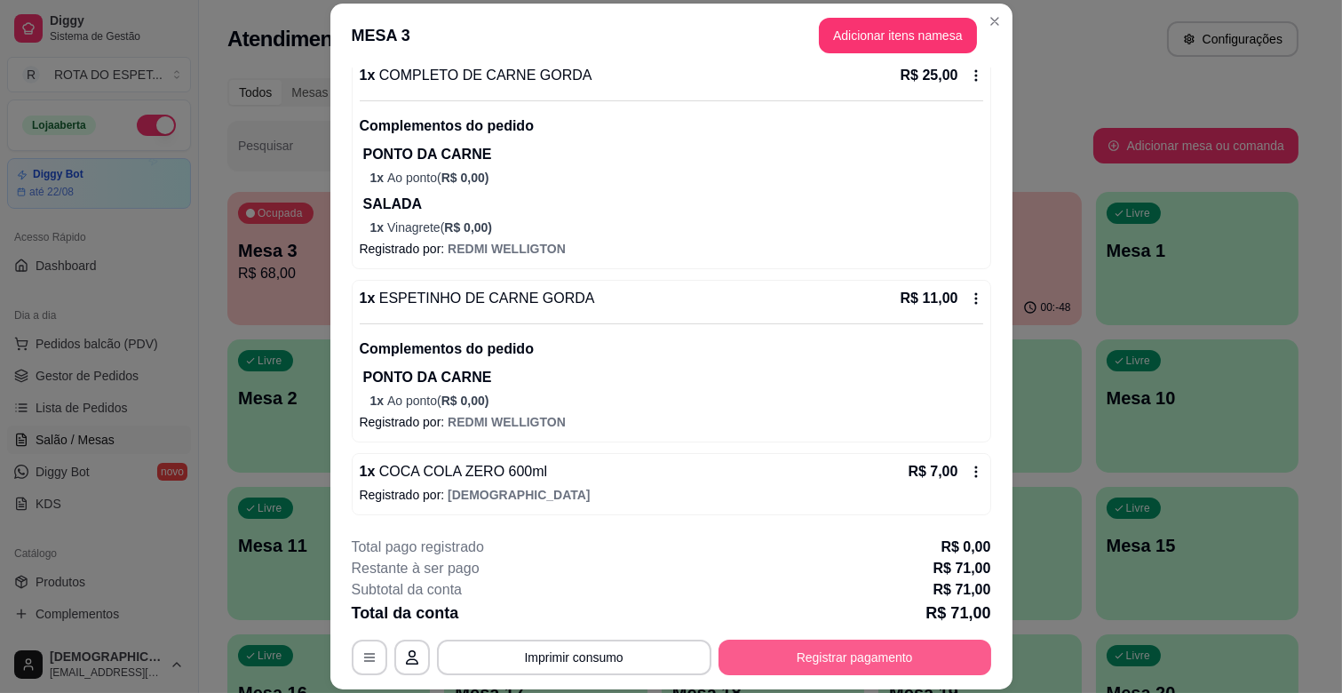
click at [860, 656] on button "Registrar pagamento" at bounding box center [855, 658] width 273 height 36
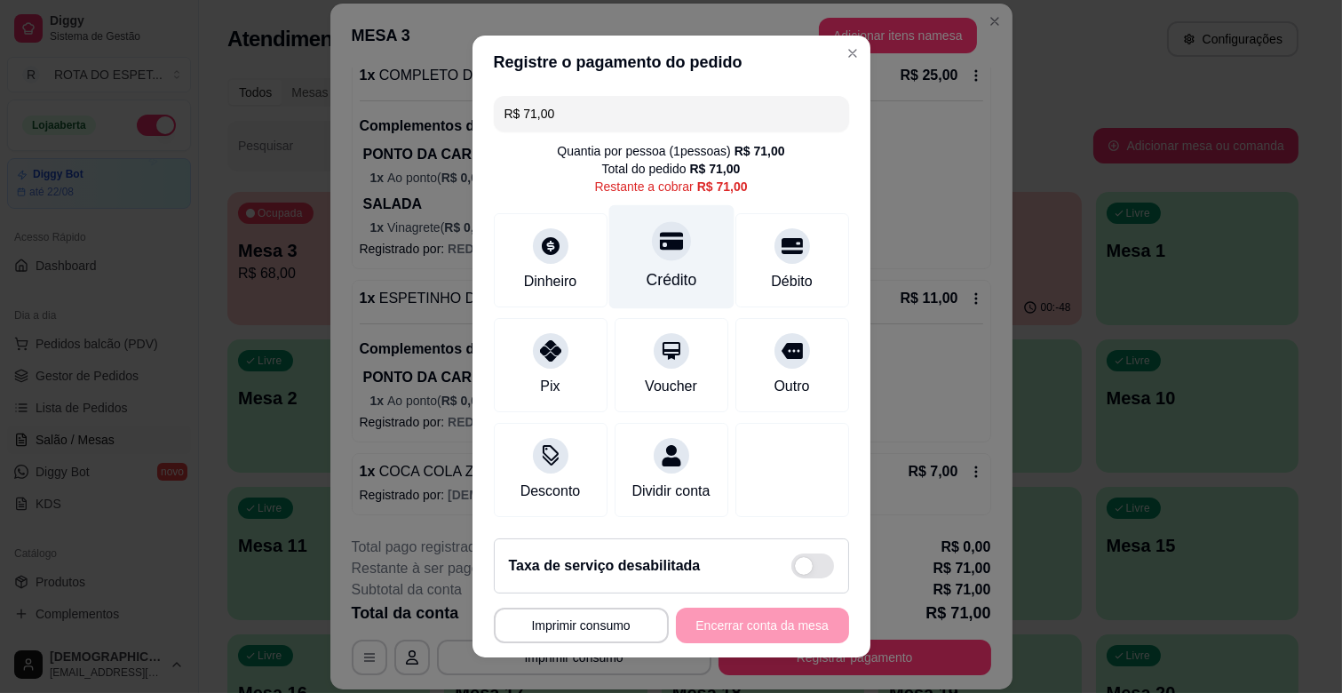
click at [673, 273] on div "Crédito" at bounding box center [671, 279] width 51 height 23
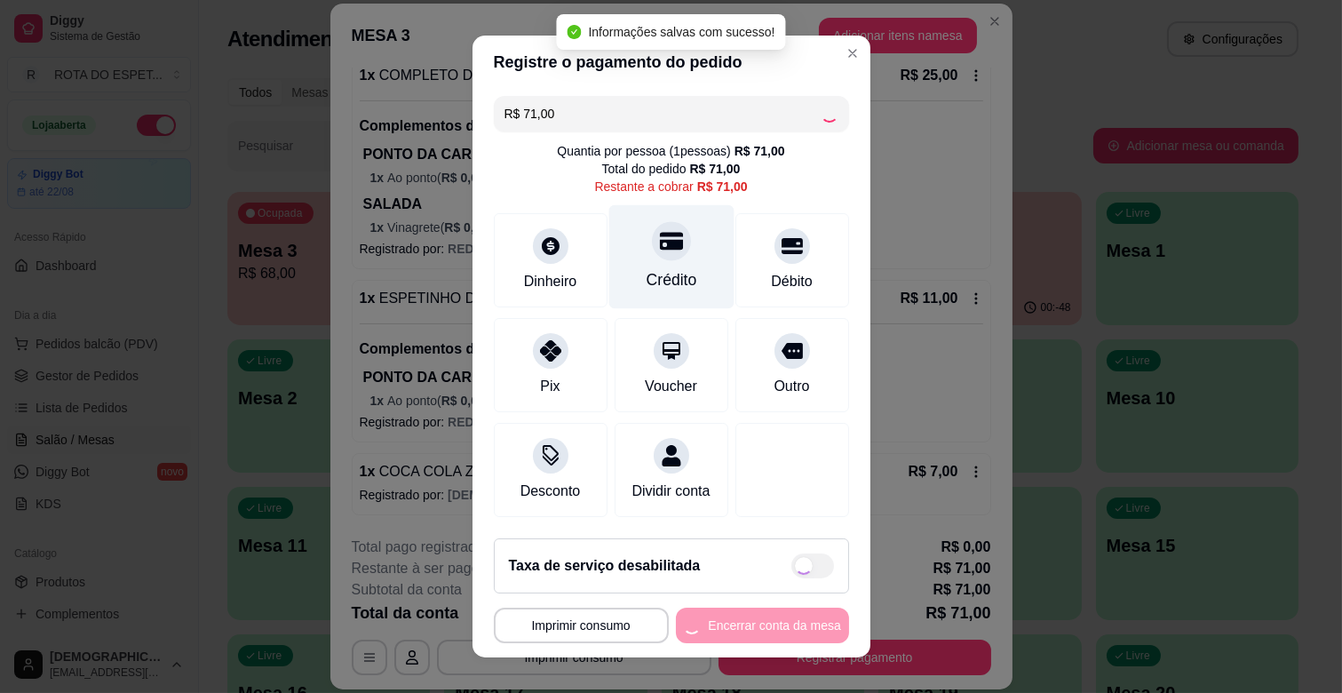
type input "R$ 0,00"
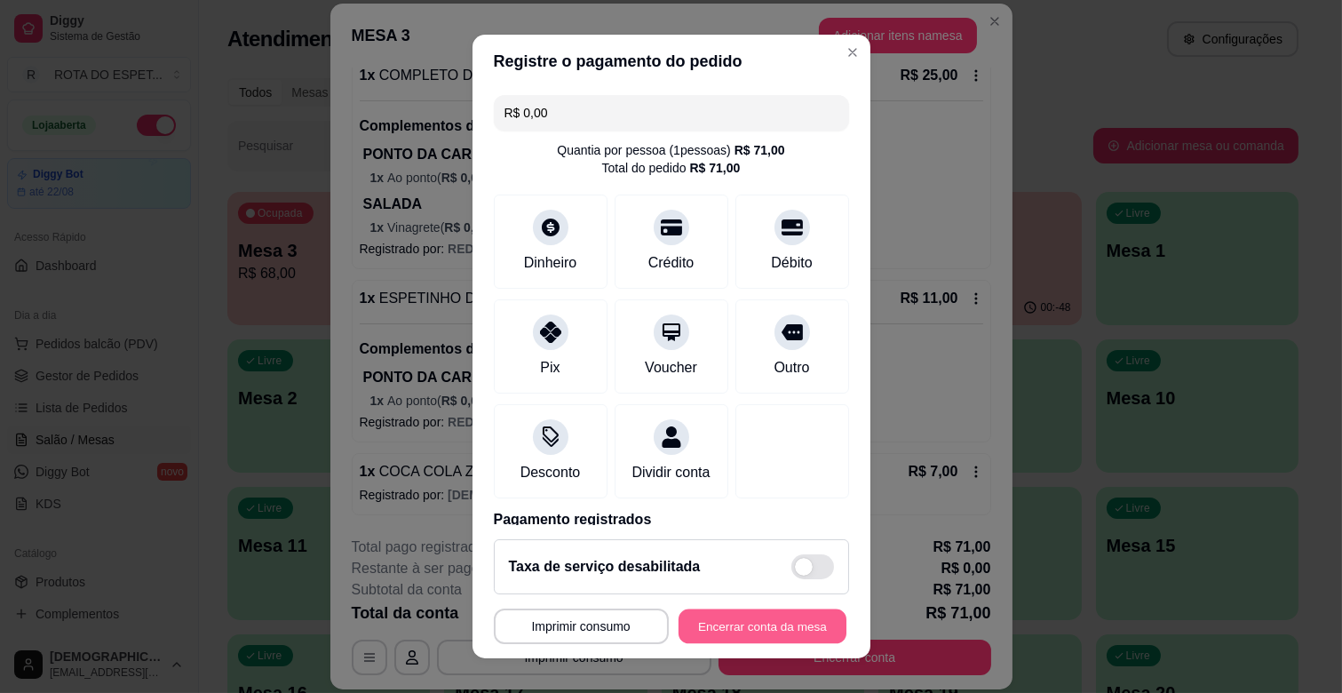
click at [787, 623] on button "Encerrar conta da mesa" at bounding box center [763, 626] width 168 height 35
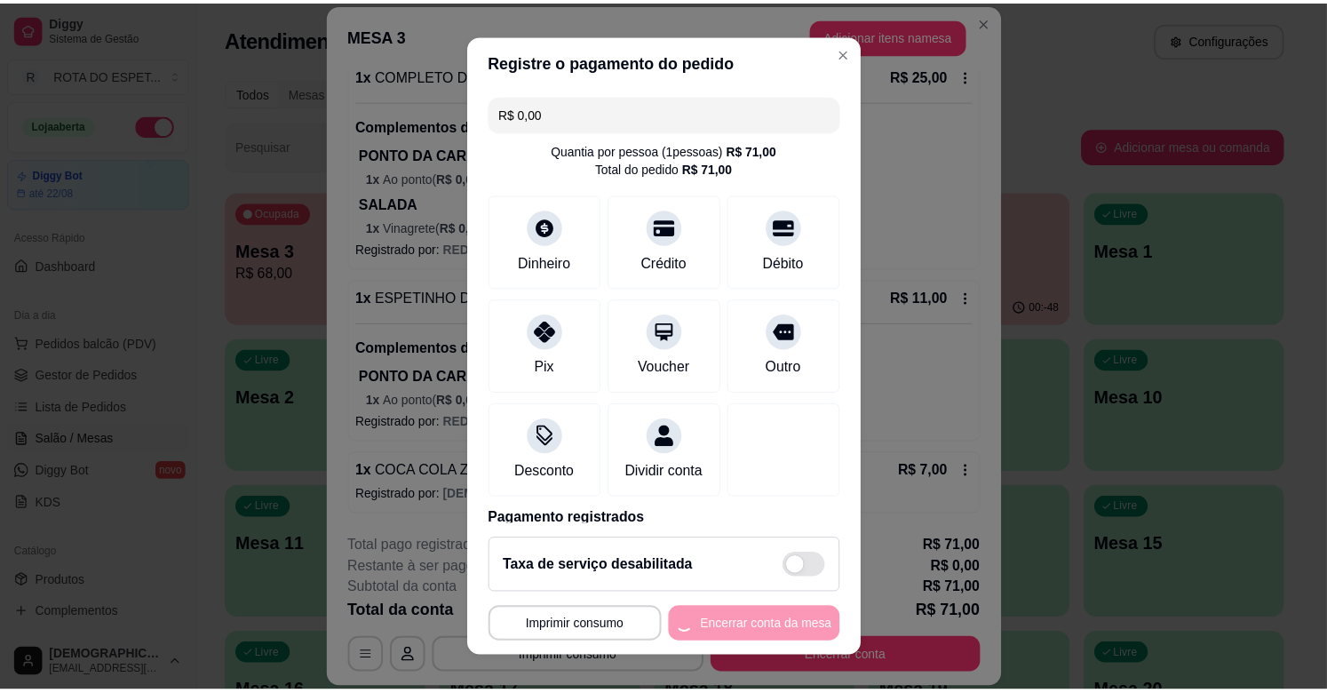
scroll to position [0, 0]
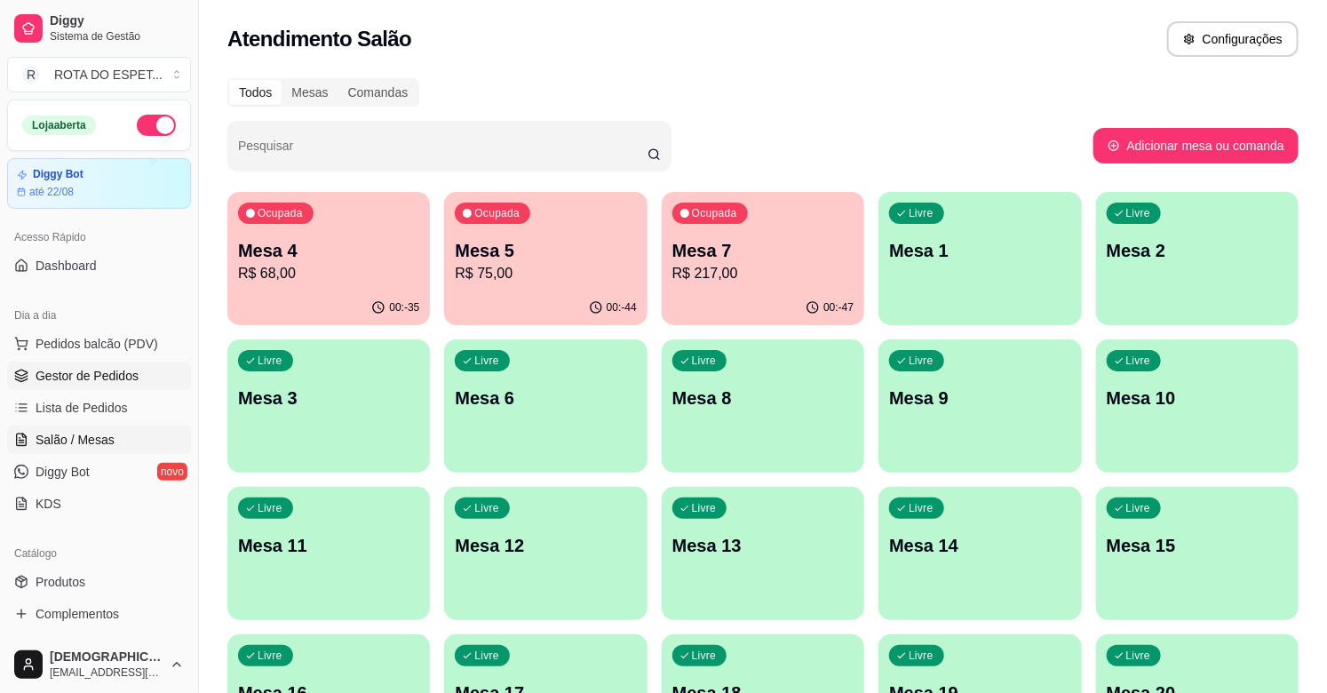
click at [126, 378] on span "Gestor de Pedidos" at bounding box center [87, 376] width 103 height 18
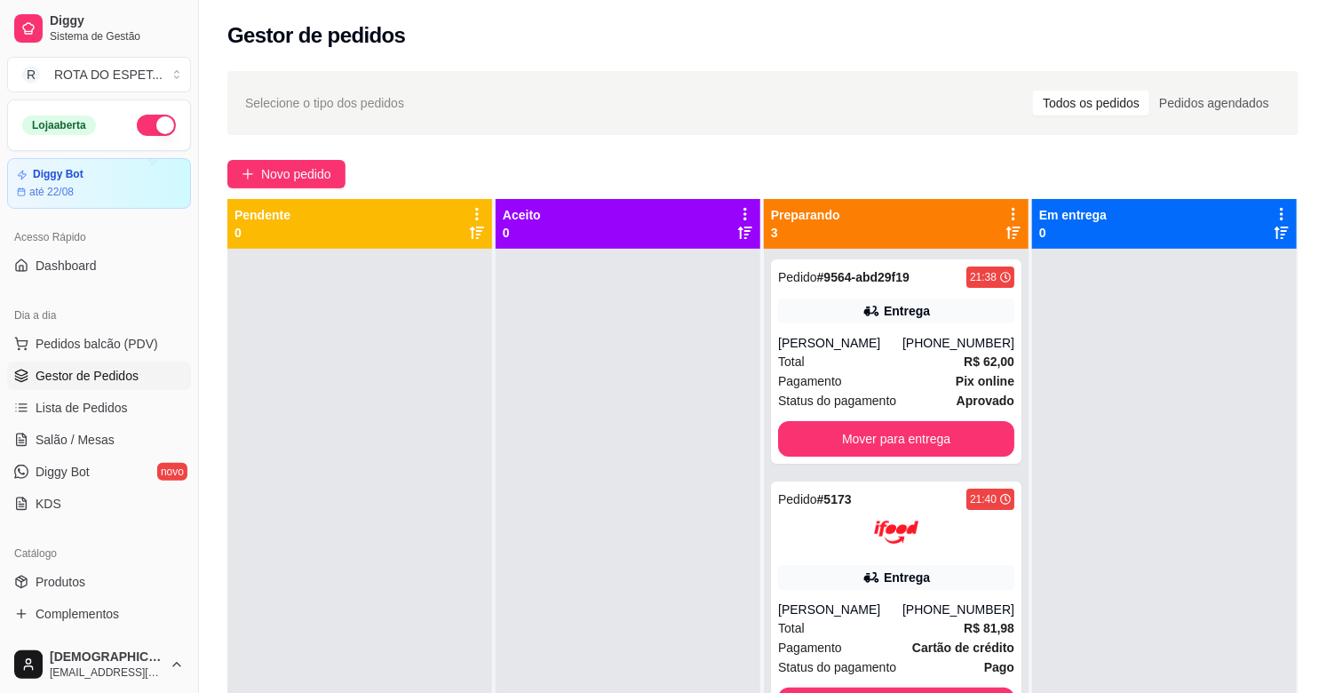
click at [569, 487] on div at bounding box center [628, 595] width 265 height 693
click at [560, 567] on div at bounding box center [628, 595] width 265 height 693
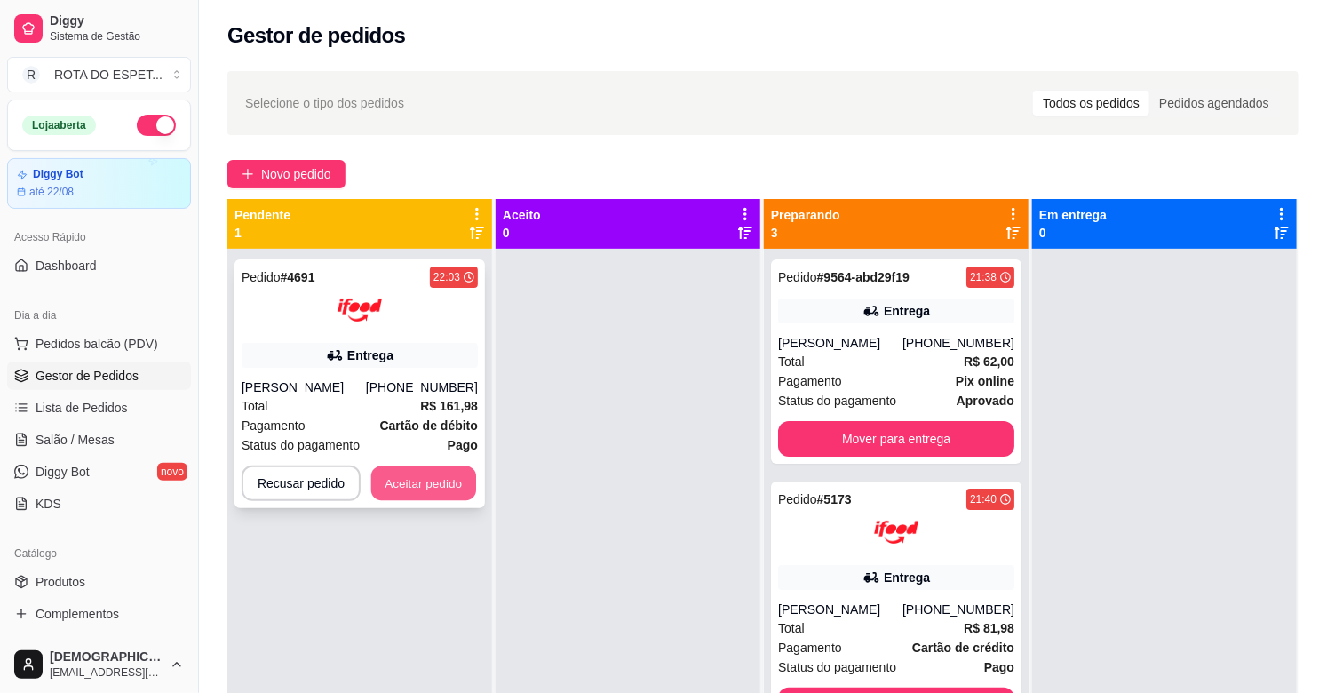
click at [418, 491] on button "Aceitar pedido" at bounding box center [423, 483] width 105 height 35
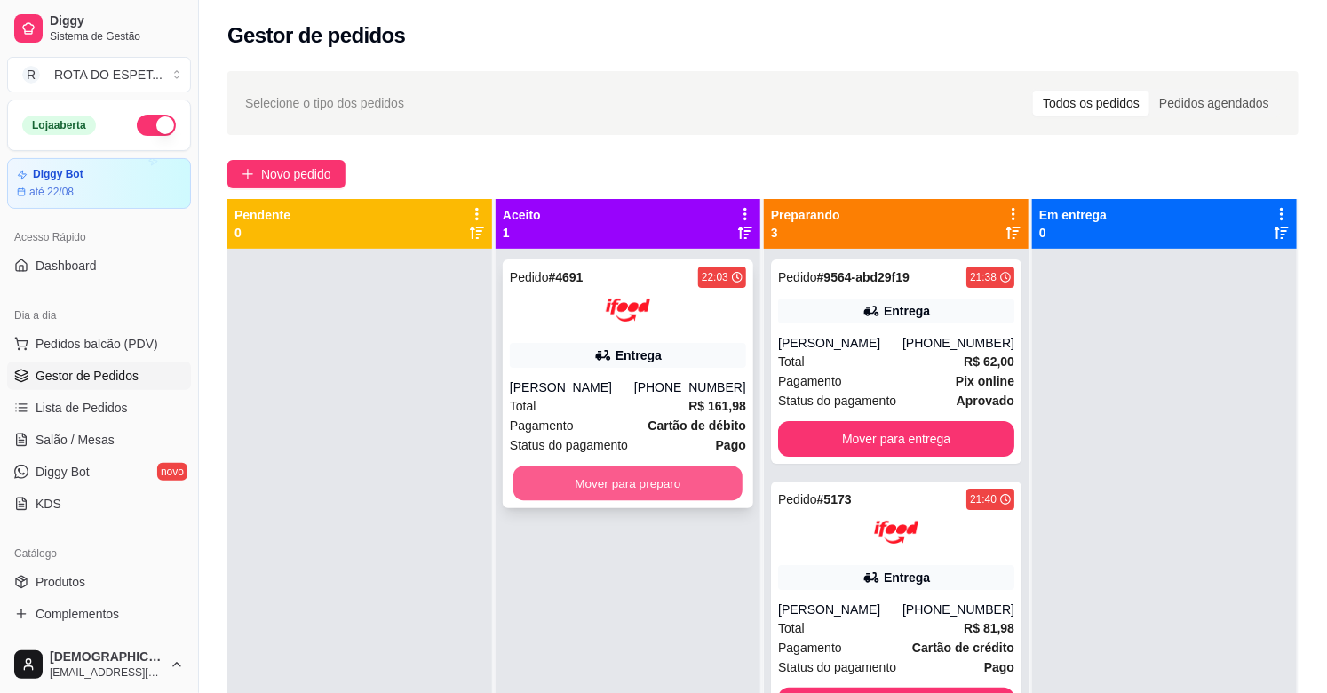
click at [575, 482] on button "Mover para preparo" at bounding box center [627, 483] width 229 height 35
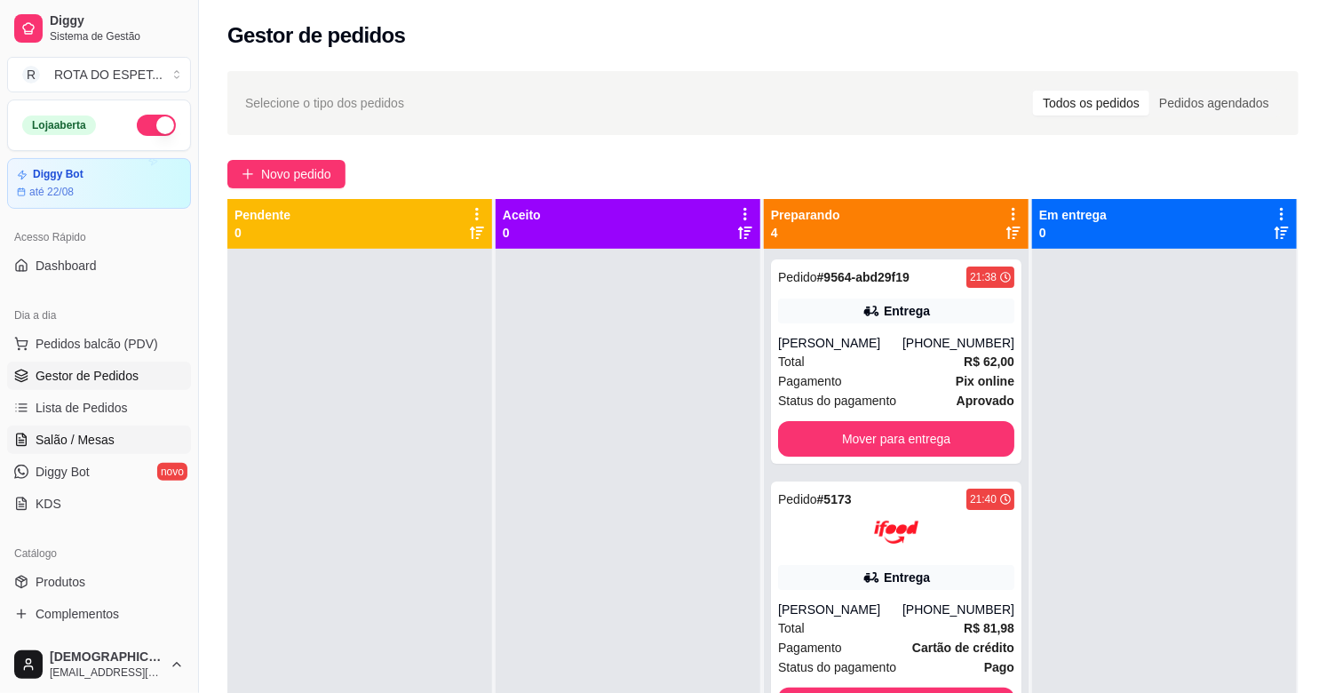
click at [112, 442] on link "Salão / Mesas" at bounding box center [99, 440] width 184 height 28
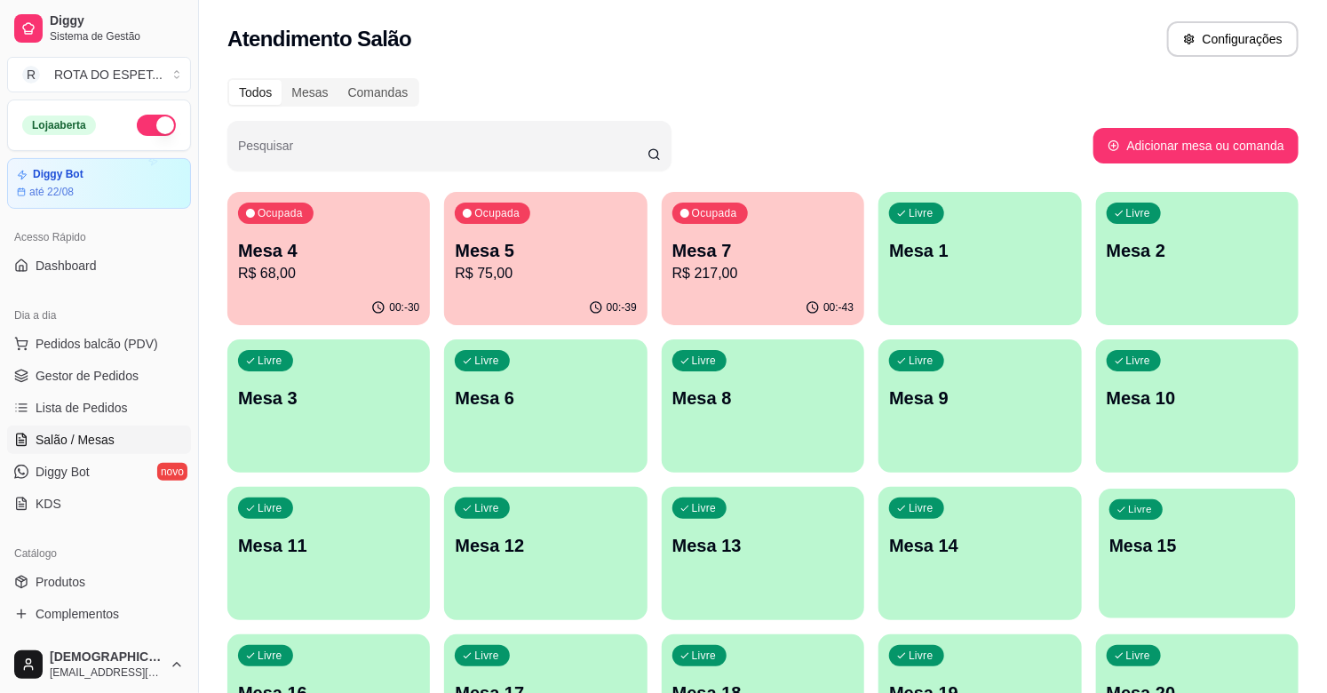
click at [1231, 581] on div "Livre Mesa 15" at bounding box center [1197, 543] width 197 height 108
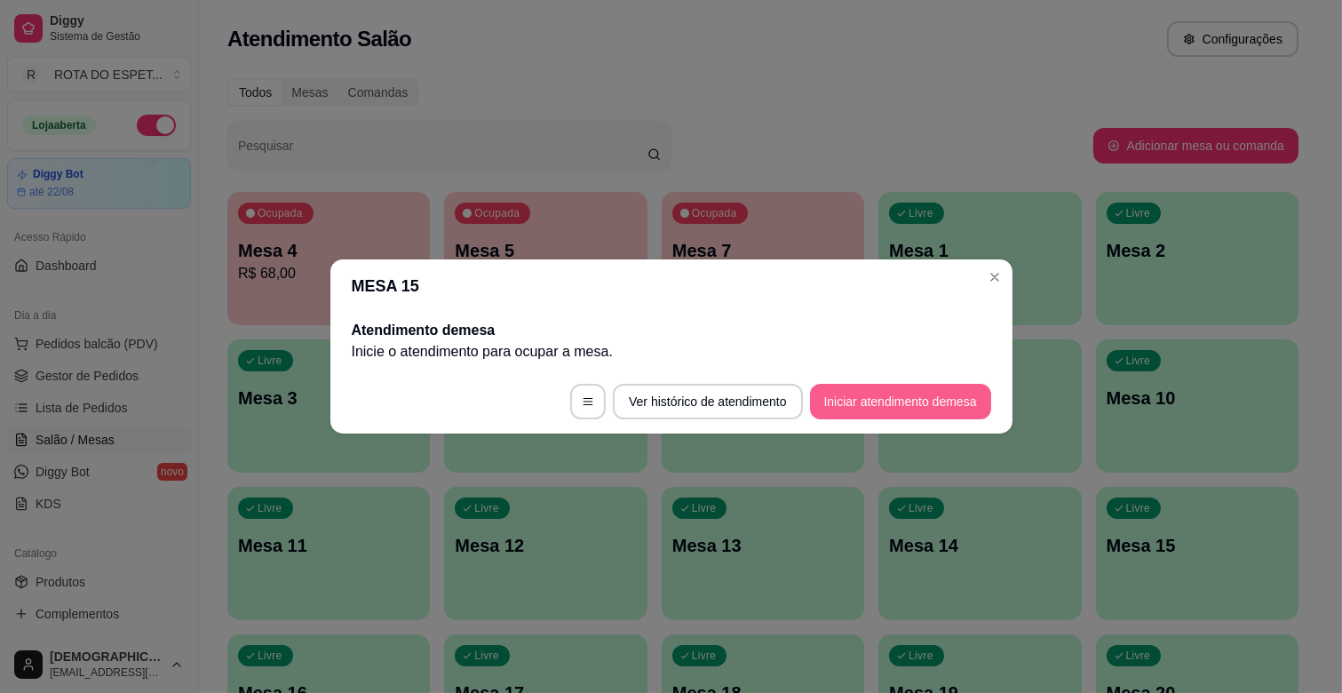
click at [897, 407] on button "Iniciar atendimento de mesa" at bounding box center [900, 402] width 181 height 36
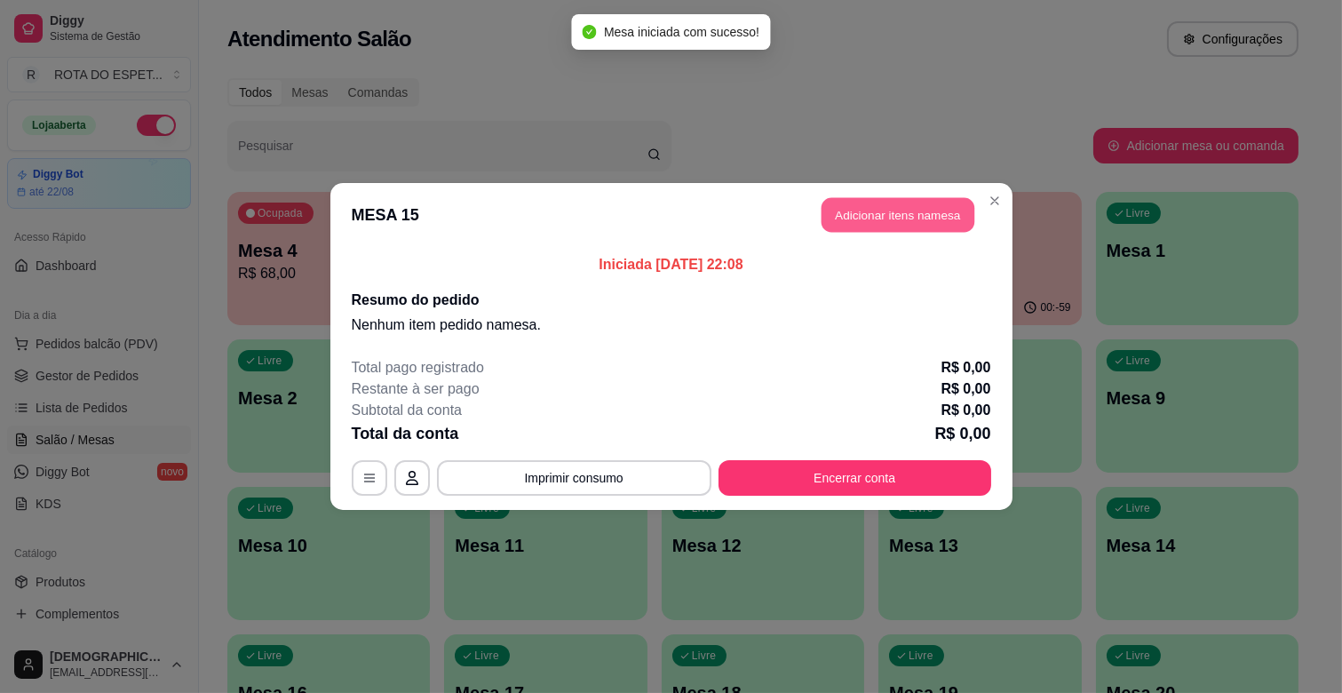
click at [893, 215] on button "Adicionar itens na mesa" at bounding box center [898, 215] width 153 height 35
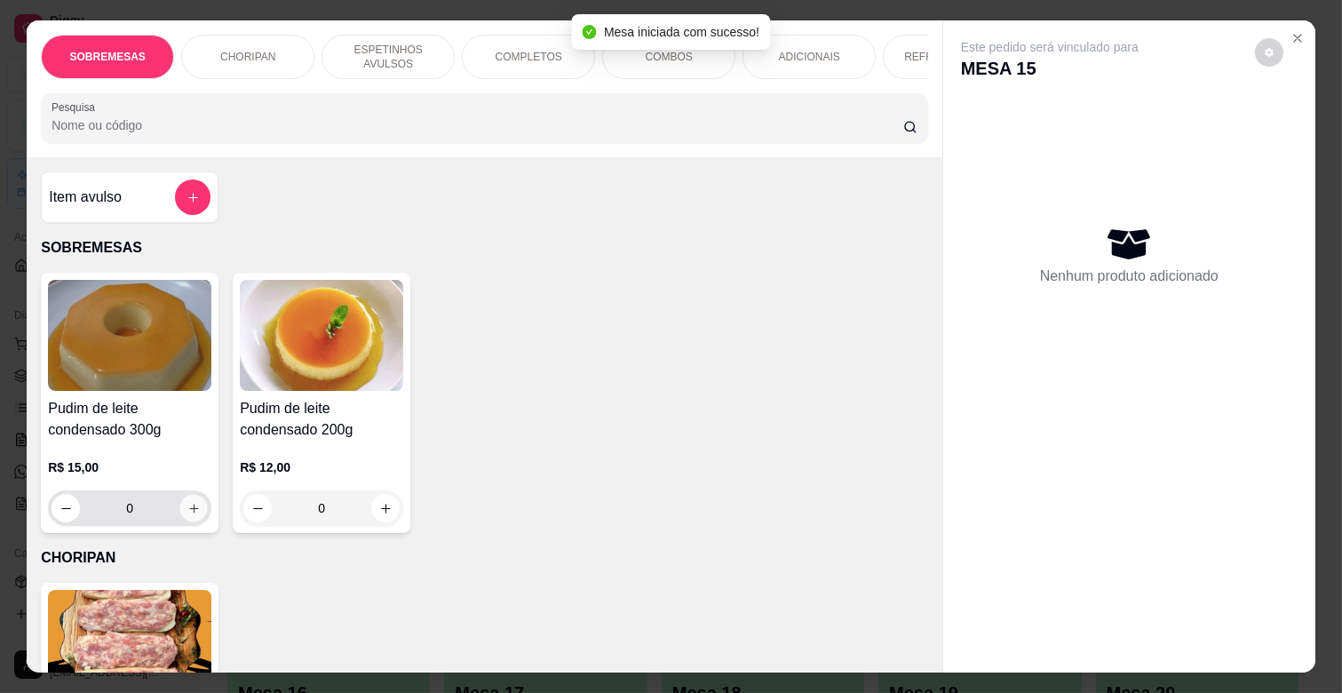
click at [189, 513] on icon "increase-product-quantity" at bounding box center [193, 508] width 9 height 9
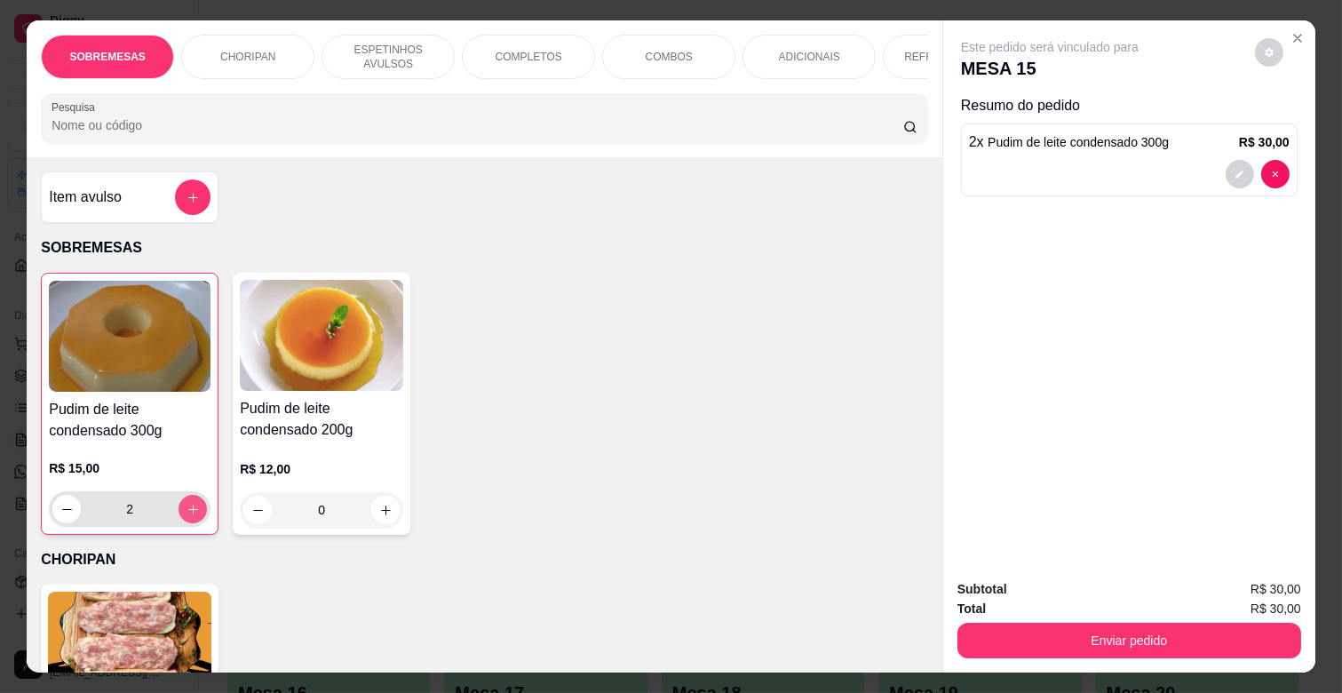
type input "2"
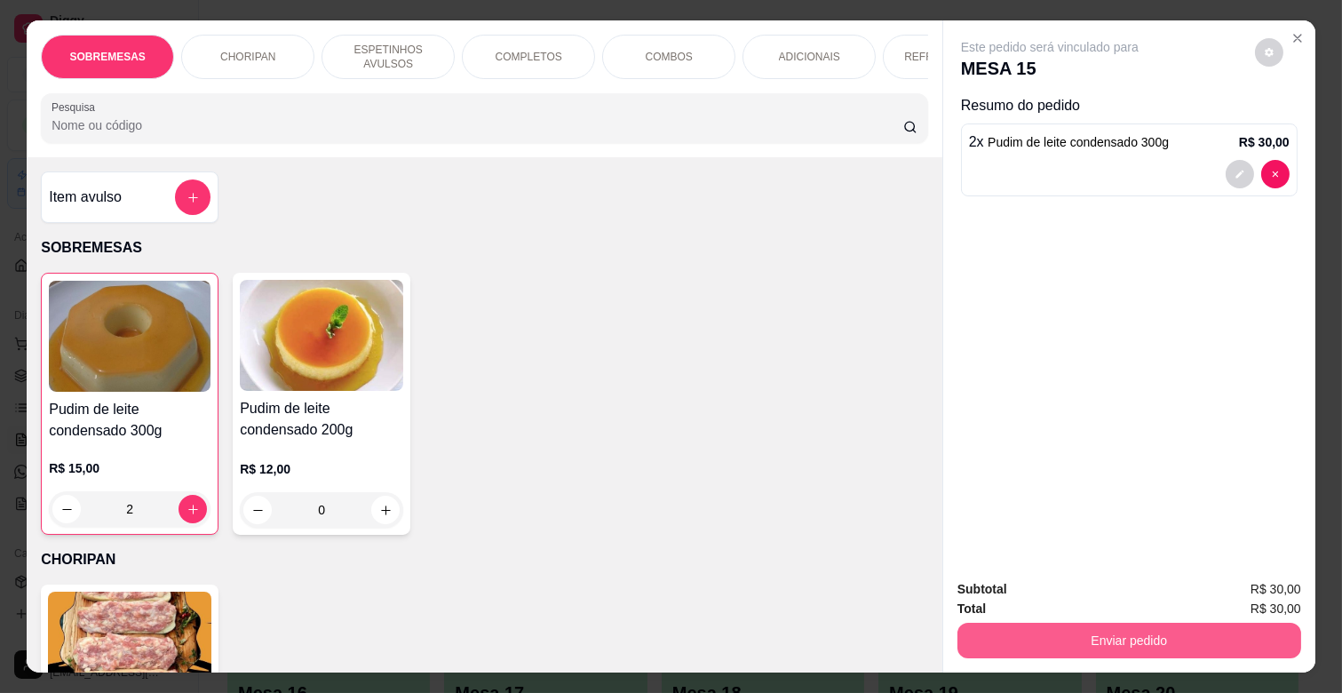
click at [991, 623] on button "Enviar pedido" at bounding box center [1130, 641] width 344 height 36
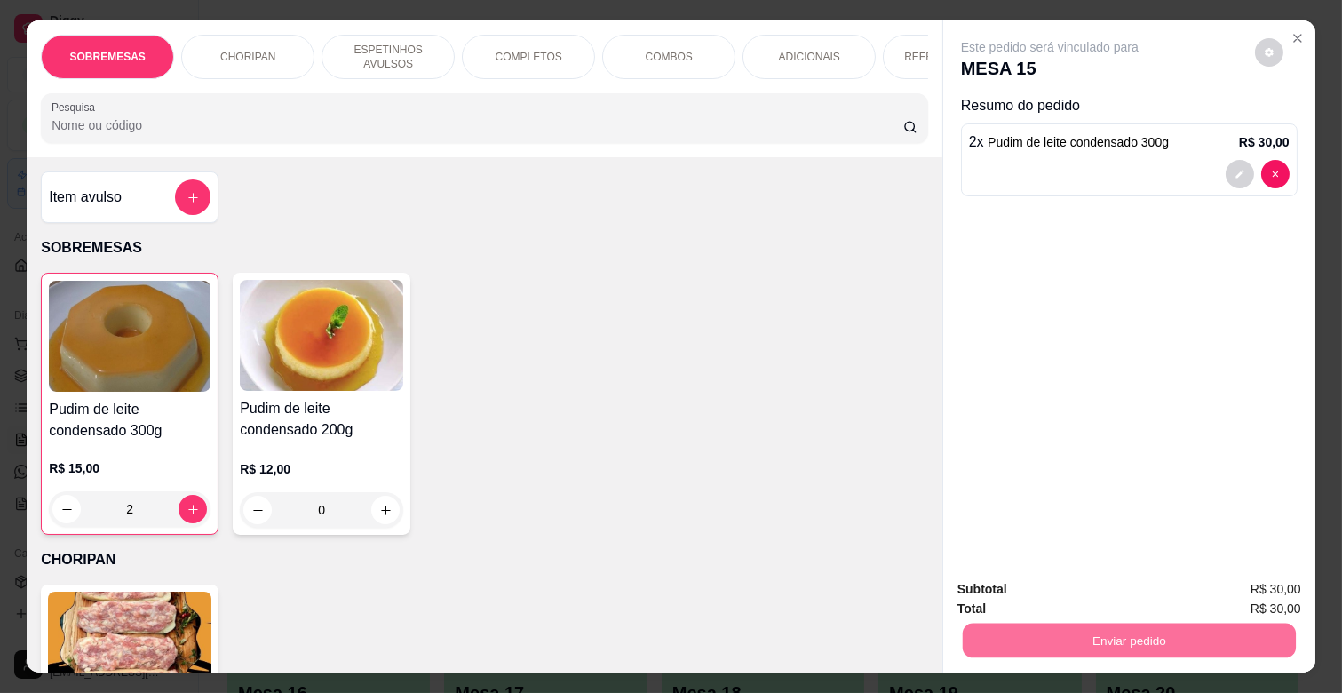
click at [1077, 579] on button "Não registrar e enviar pedido" at bounding box center [1070, 588] width 179 height 33
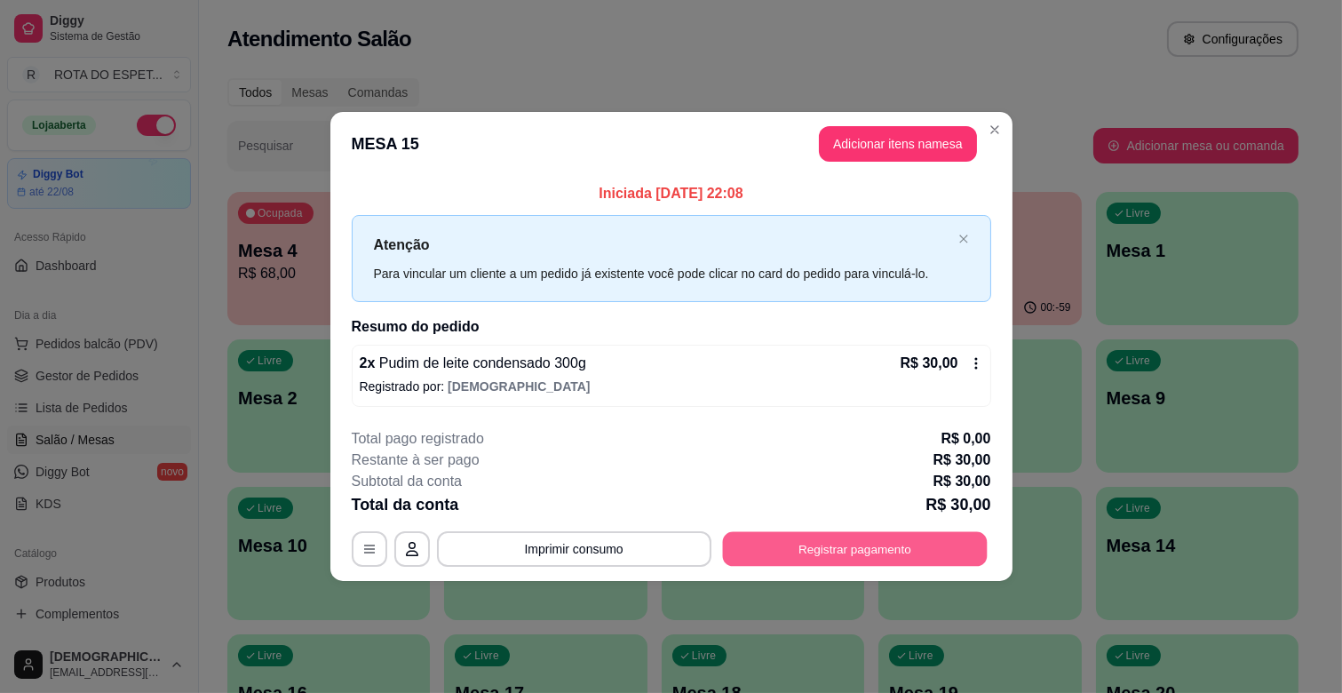
click at [919, 553] on button "Registrar pagamento" at bounding box center [854, 548] width 265 height 35
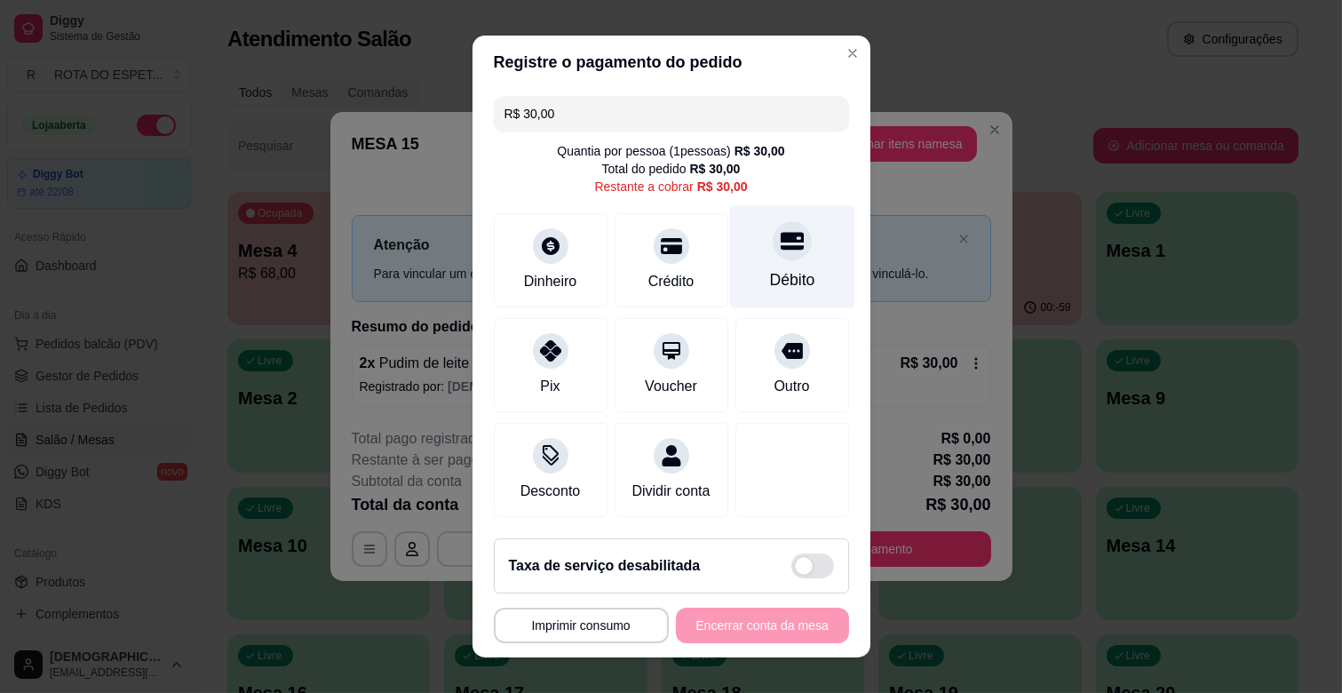
click at [779, 263] on div "Débito" at bounding box center [791, 257] width 125 height 104
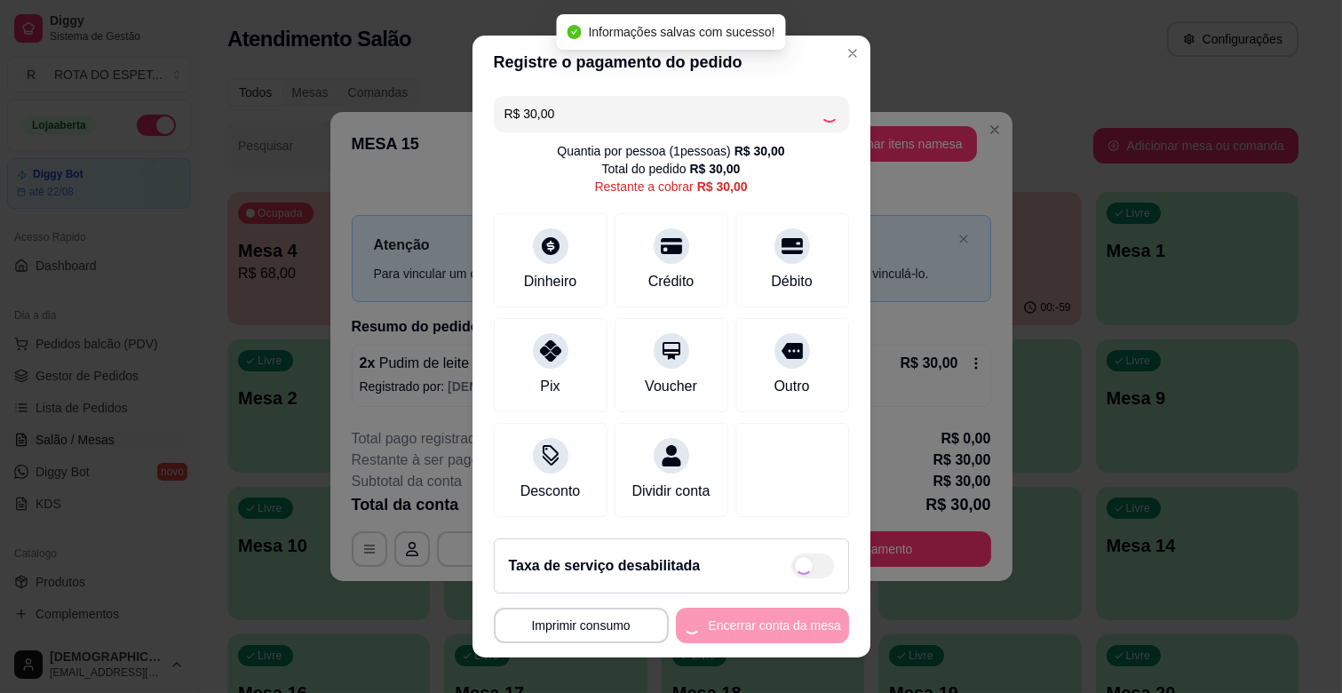
type input "R$ 0,00"
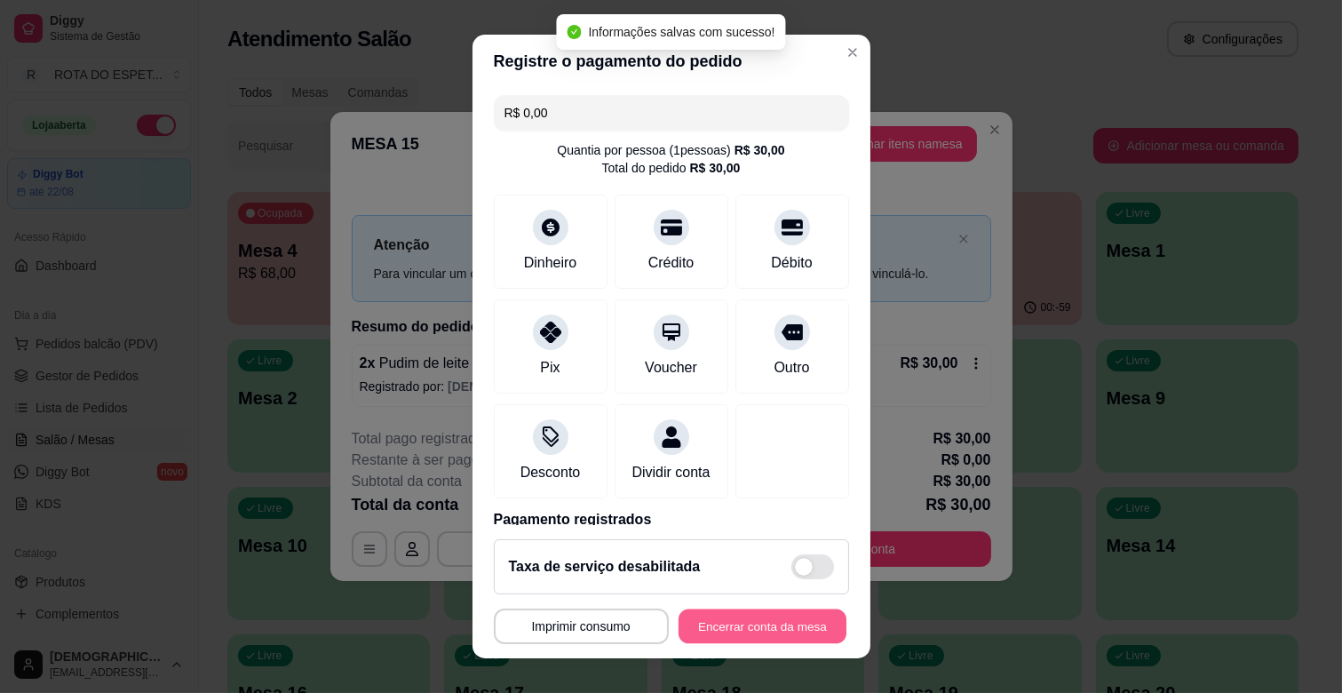
click at [768, 629] on button "Encerrar conta da mesa" at bounding box center [763, 626] width 168 height 35
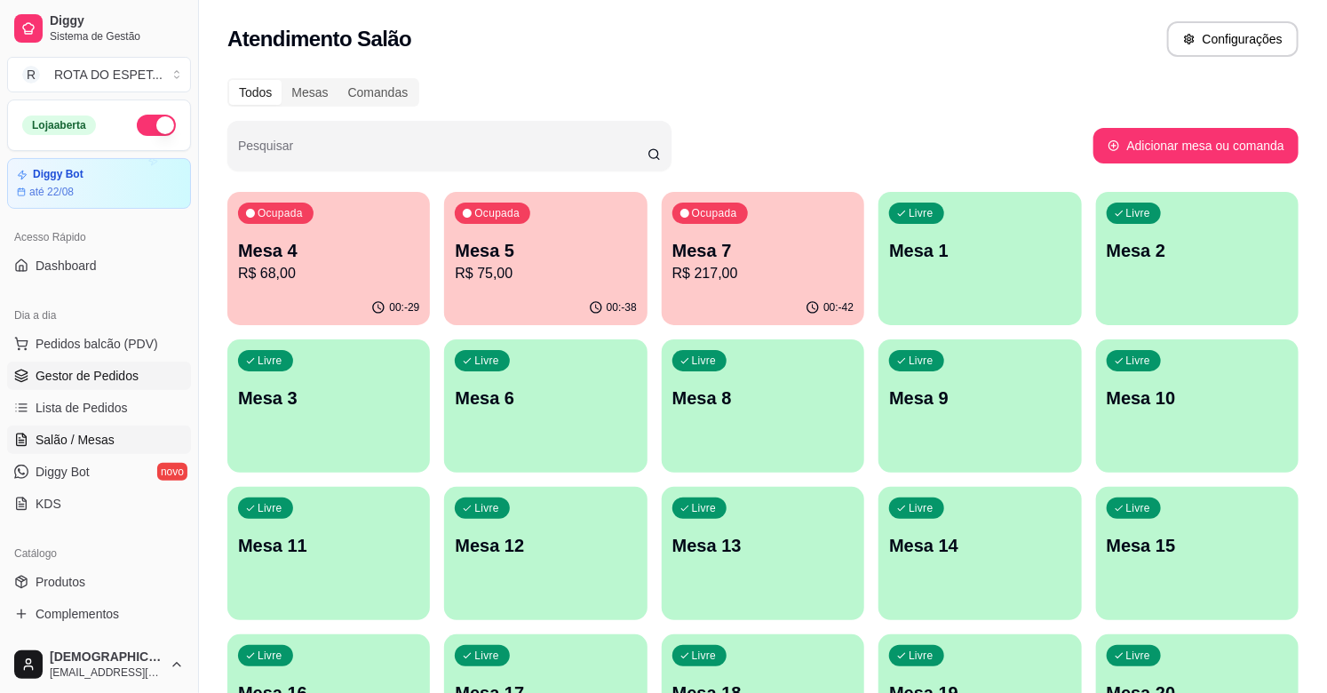
click at [103, 378] on span "Gestor de Pedidos" at bounding box center [87, 376] width 103 height 18
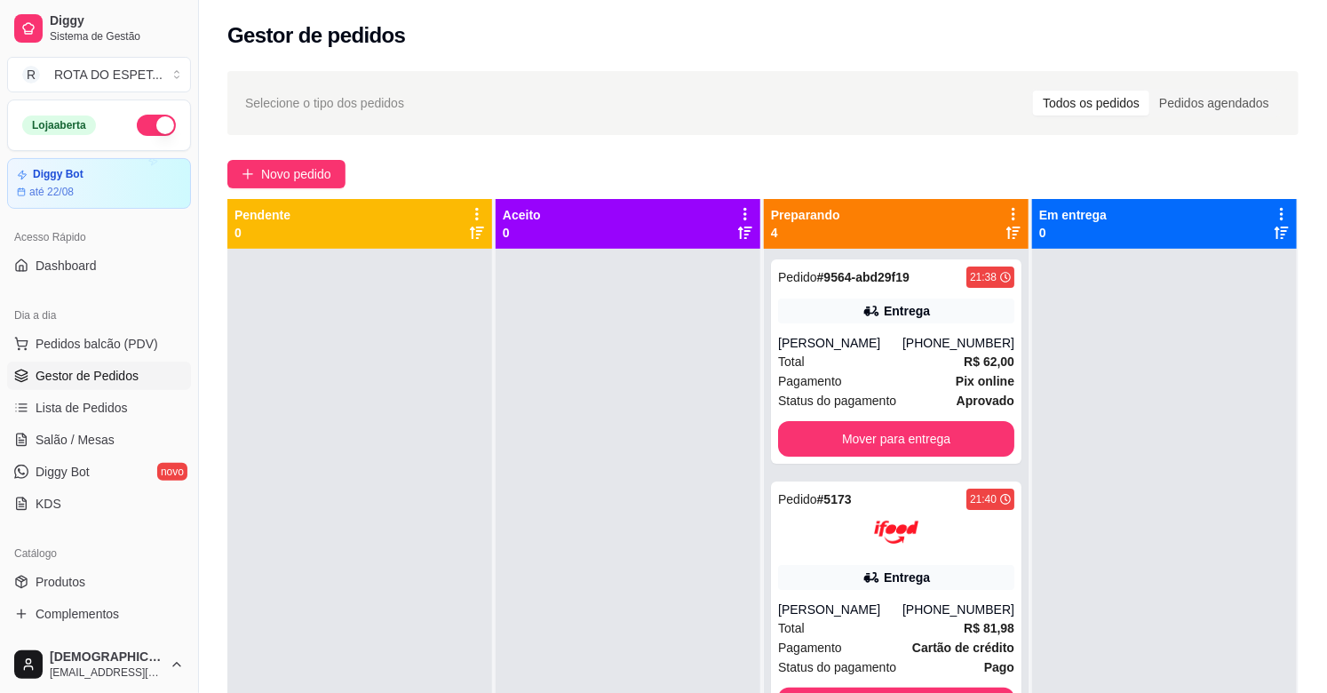
click at [600, 489] on div at bounding box center [628, 595] width 265 height 693
click at [542, 570] on div at bounding box center [628, 595] width 265 height 693
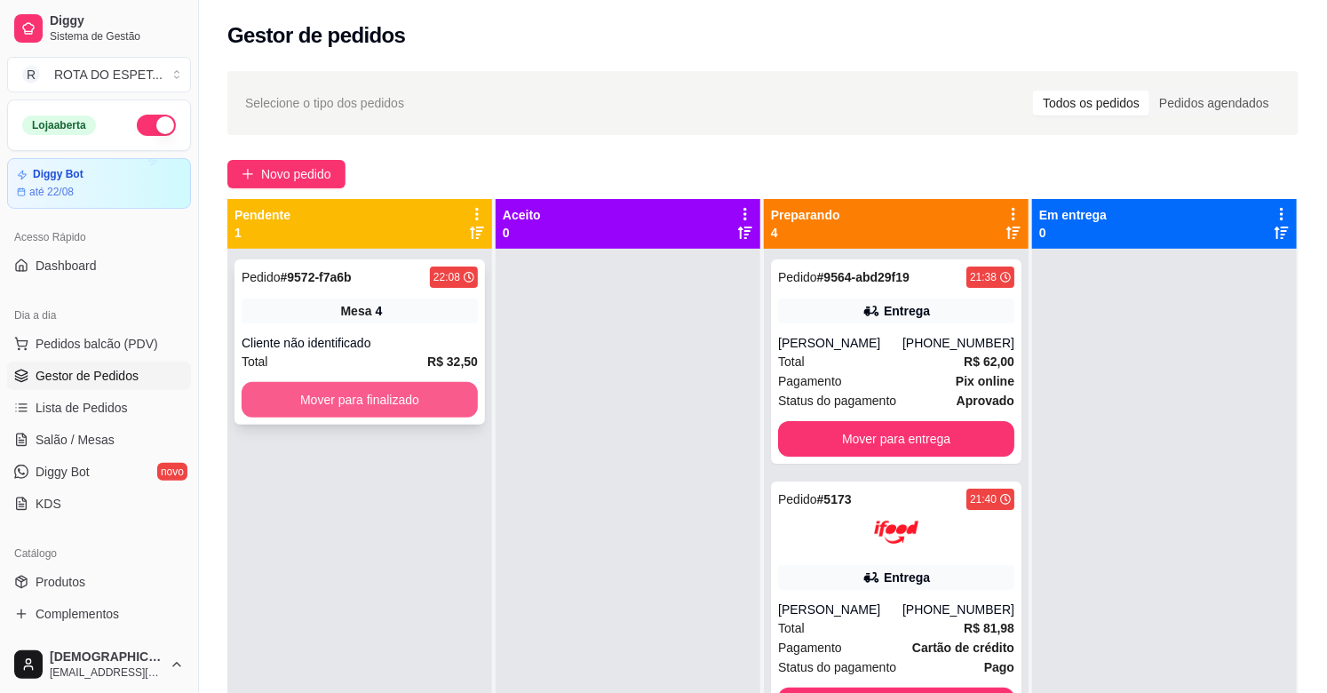
click at [349, 391] on button "Mover para finalizado" at bounding box center [360, 400] width 236 height 36
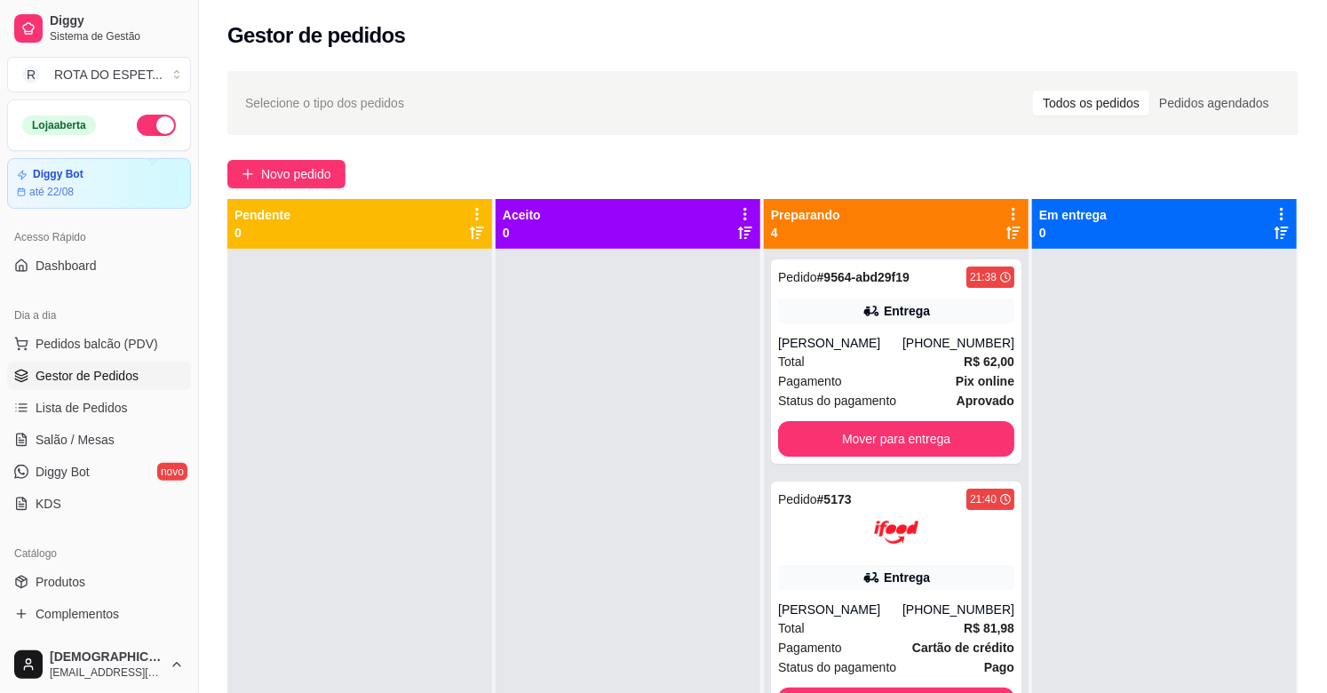
click at [542, 545] on div at bounding box center [628, 595] width 265 height 693
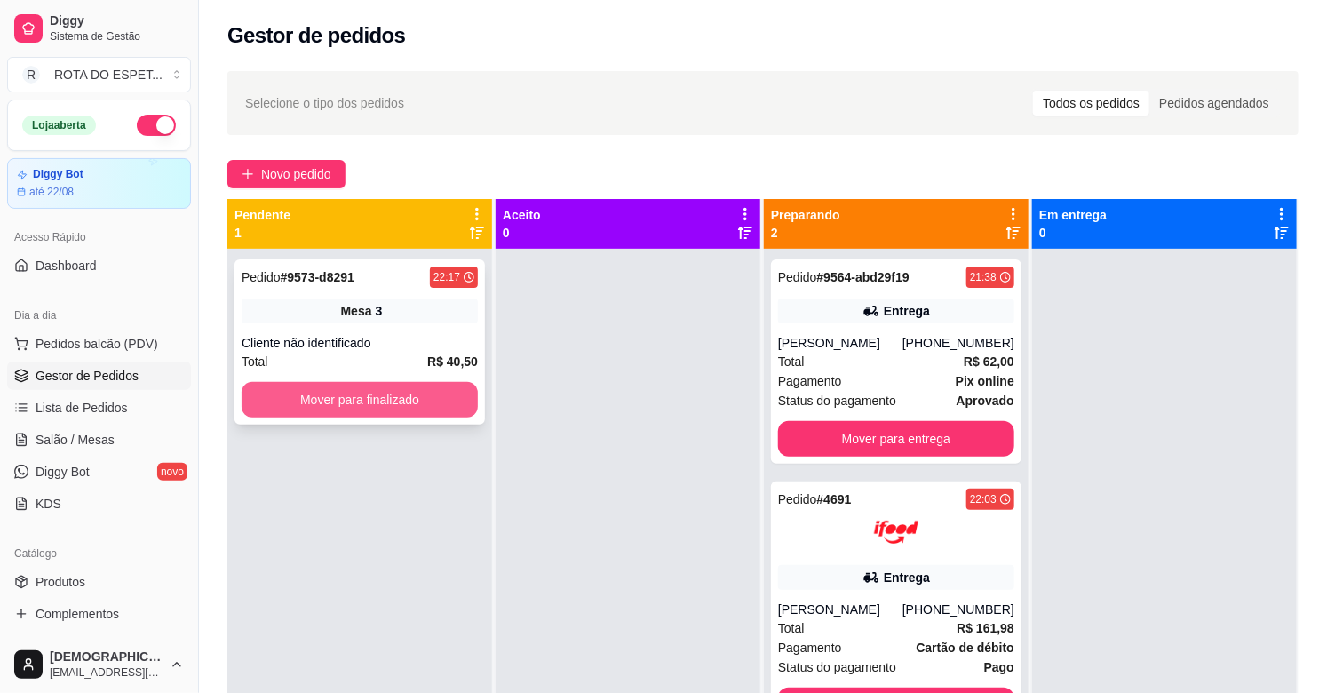
click at [362, 394] on button "Mover para finalizado" at bounding box center [360, 400] width 236 height 36
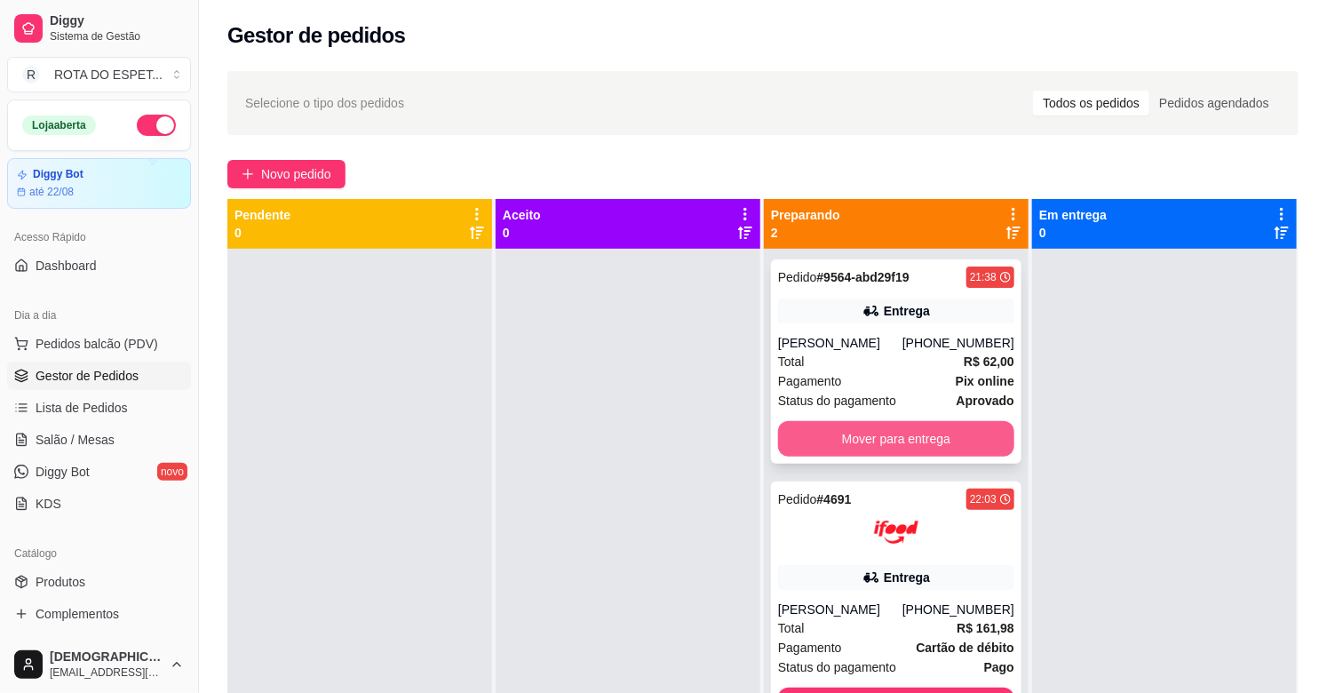
click at [867, 438] on button "Mover para entrega" at bounding box center [896, 439] width 236 height 36
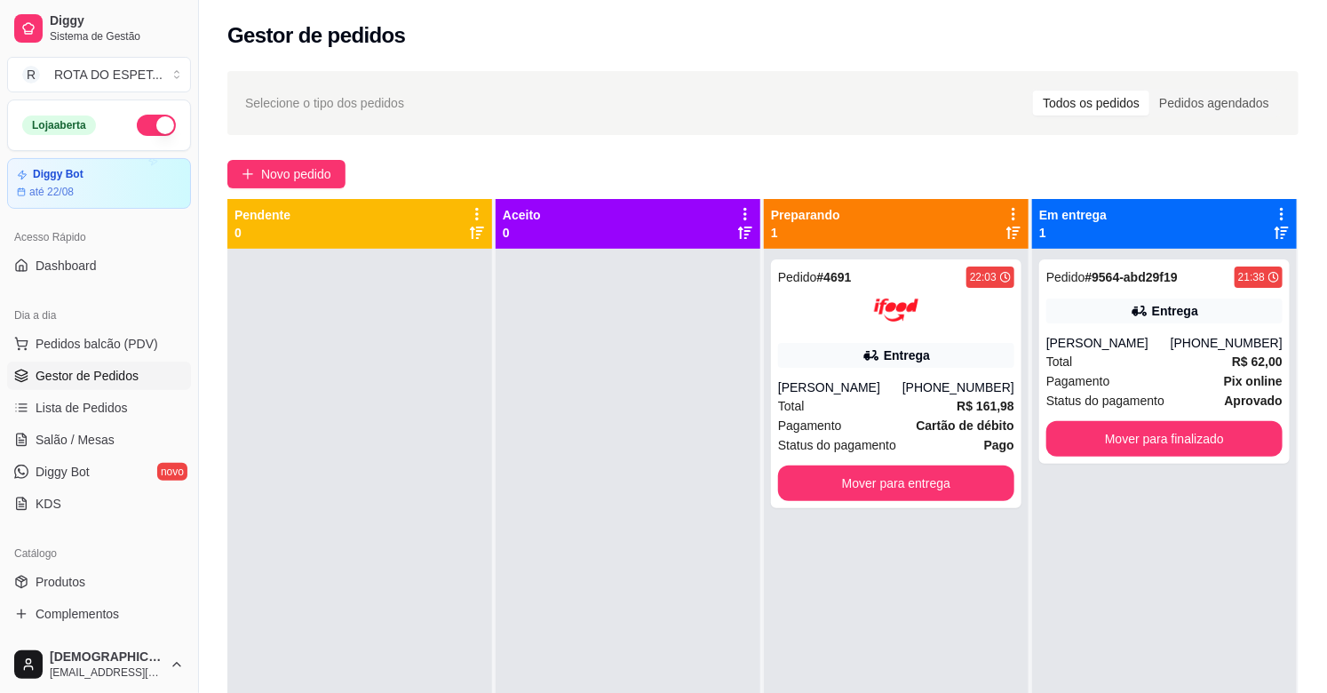
click at [657, 492] on div at bounding box center [628, 595] width 265 height 693
click at [608, 518] on div at bounding box center [628, 595] width 265 height 693
click at [81, 437] on span "Salão / Mesas" at bounding box center [75, 440] width 79 height 18
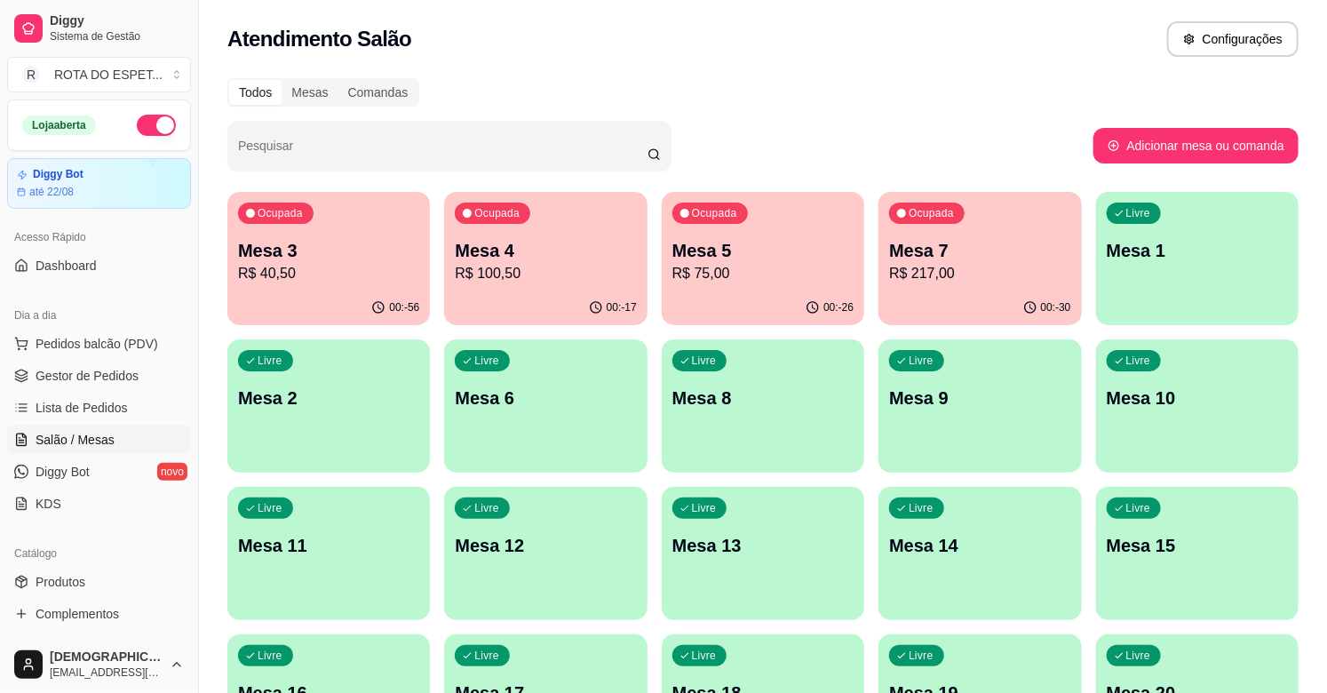
click at [518, 253] on p "Mesa 4" at bounding box center [545, 250] width 181 height 25
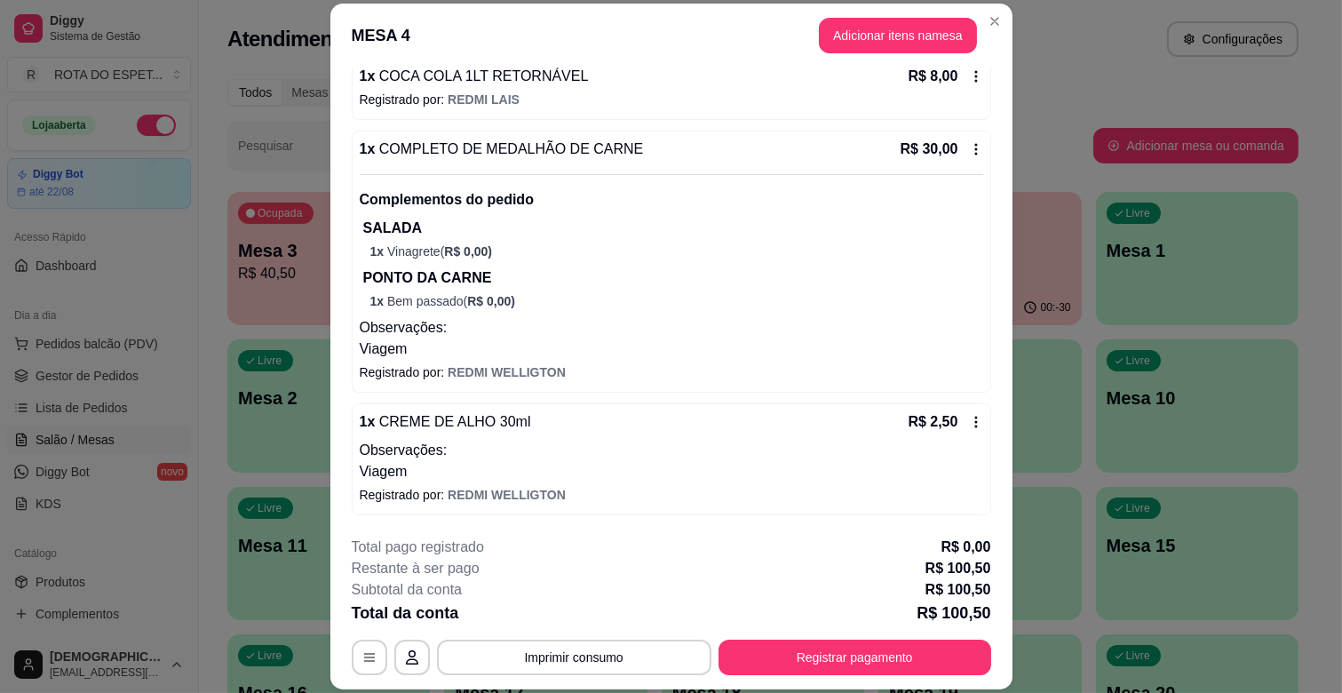
scroll to position [894, 0]
click at [624, 656] on button "Imprimir consumo" at bounding box center [574, 658] width 275 height 36
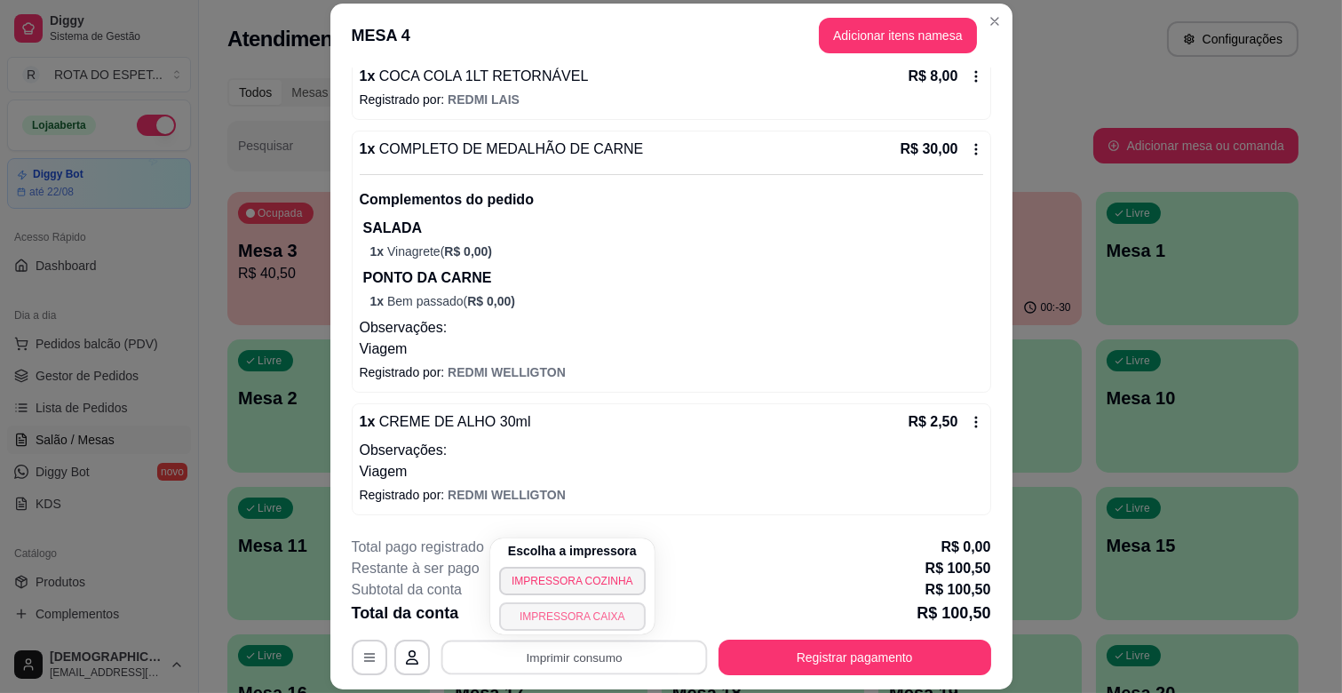
click at [611, 617] on button "IMPRESSORA CAIXA" at bounding box center [572, 616] width 147 height 28
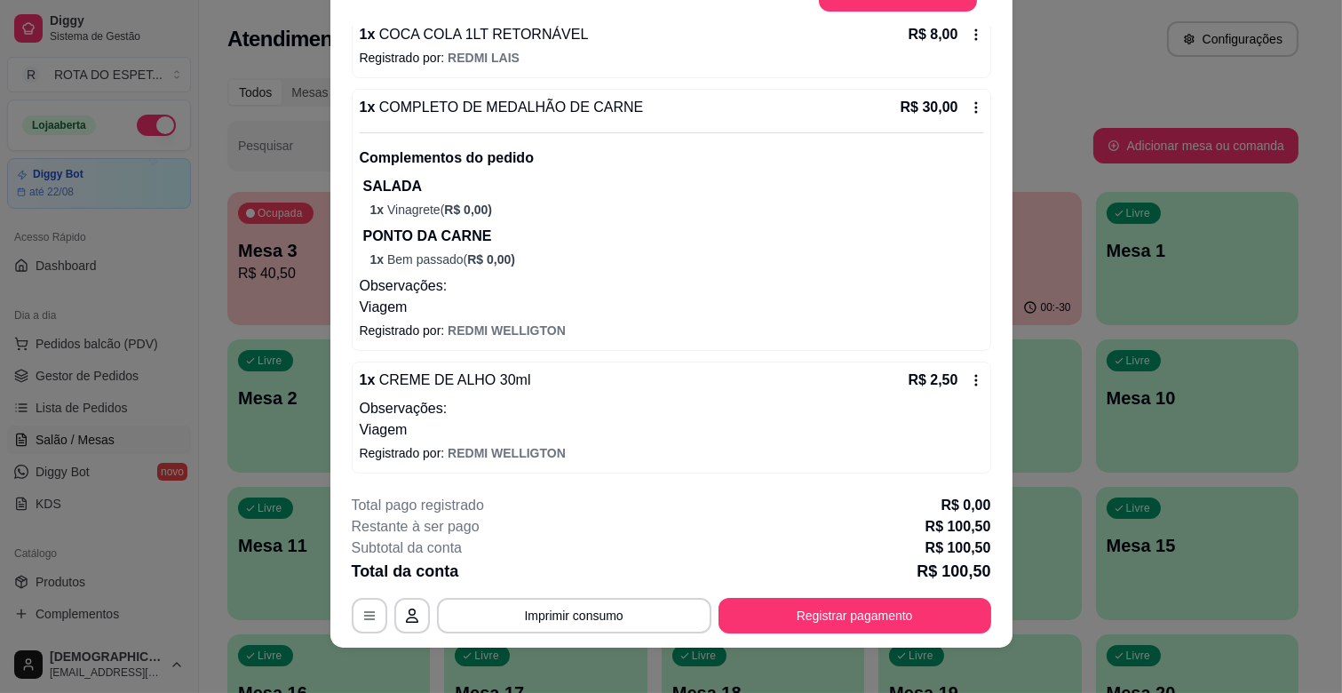
scroll to position [53, 0]
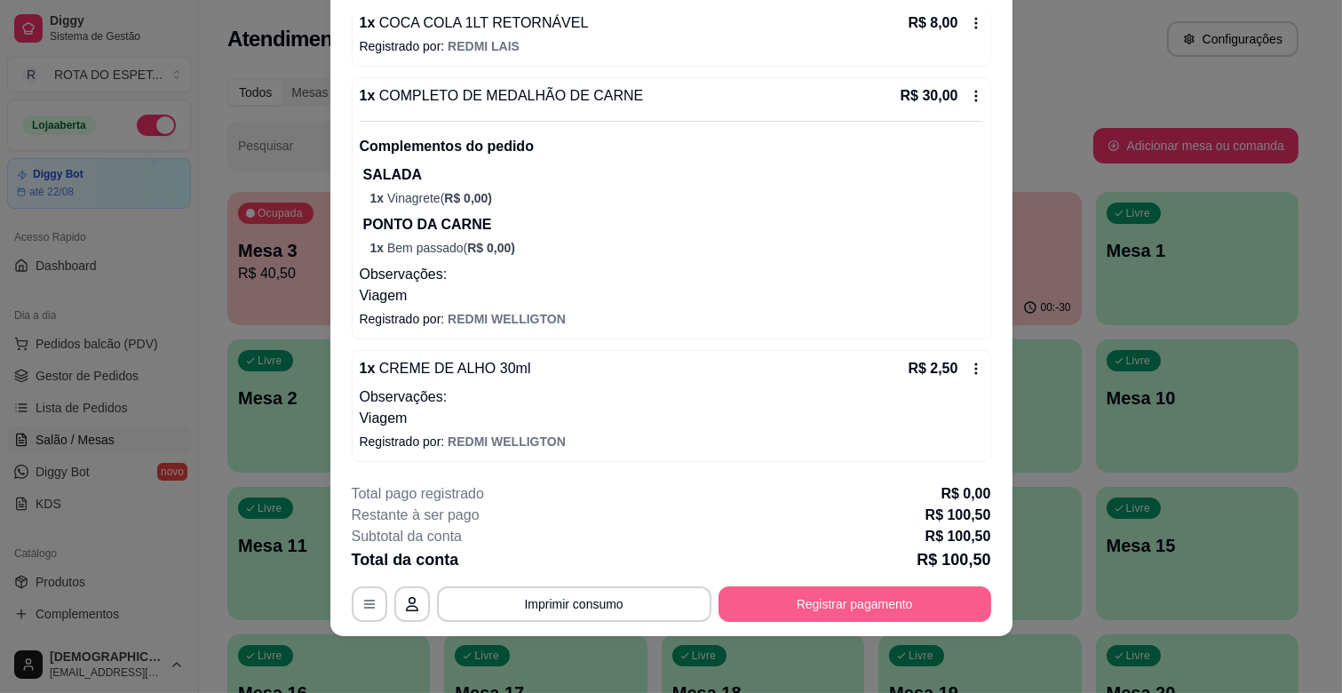
click at [895, 598] on button "Registrar pagamento" at bounding box center [855, 604] width 273 height 36
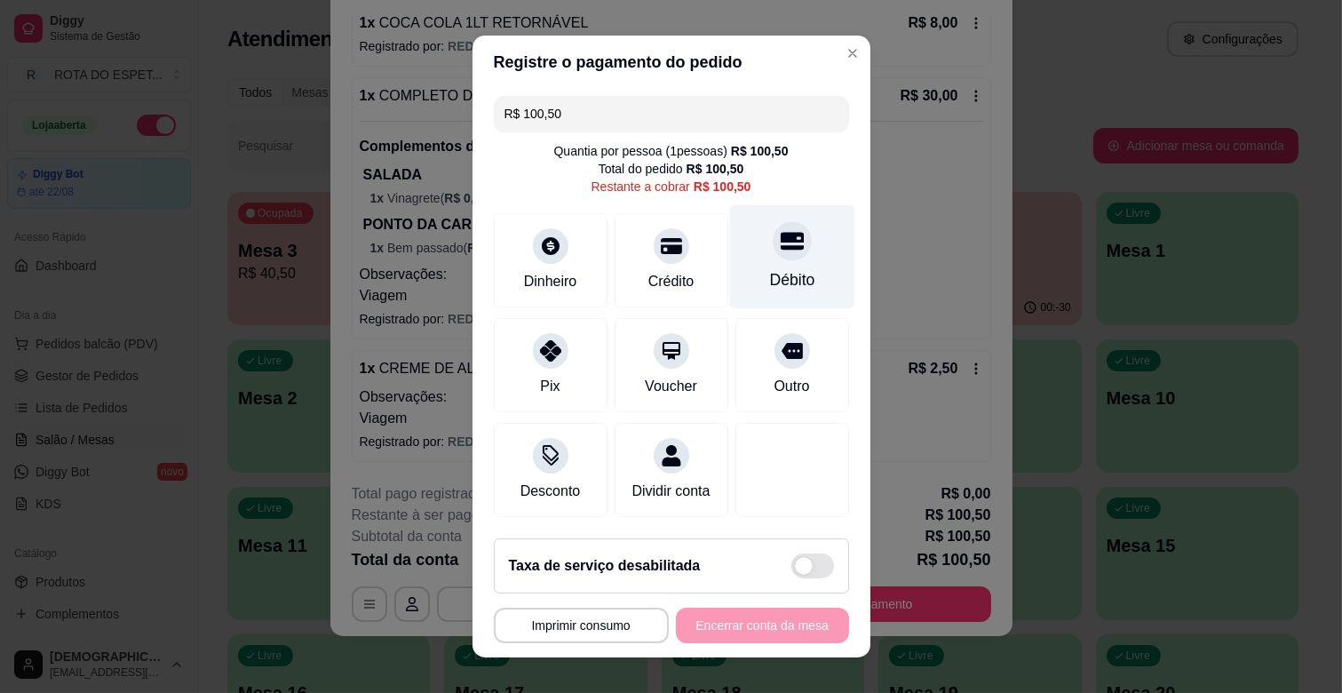
click at [784, 261] on div "Débito" at bounding box center [791, 257] width 125 height 104
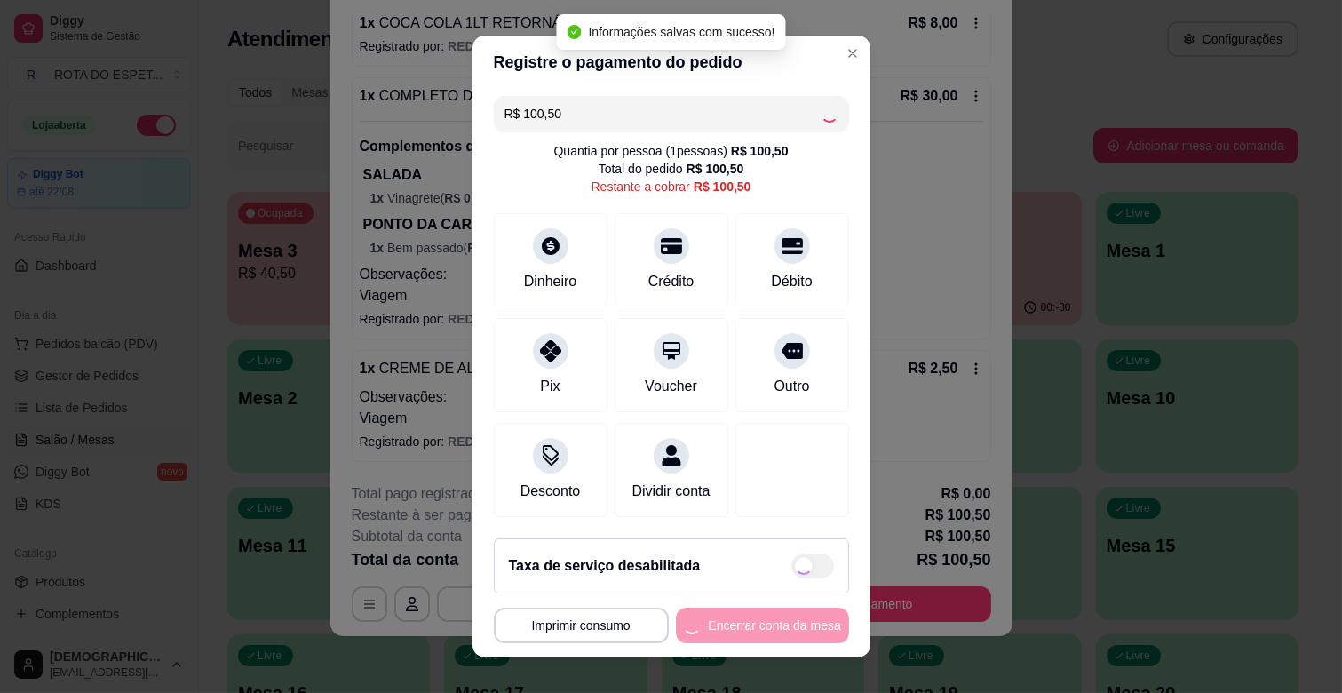
type input "R$ 0,00"
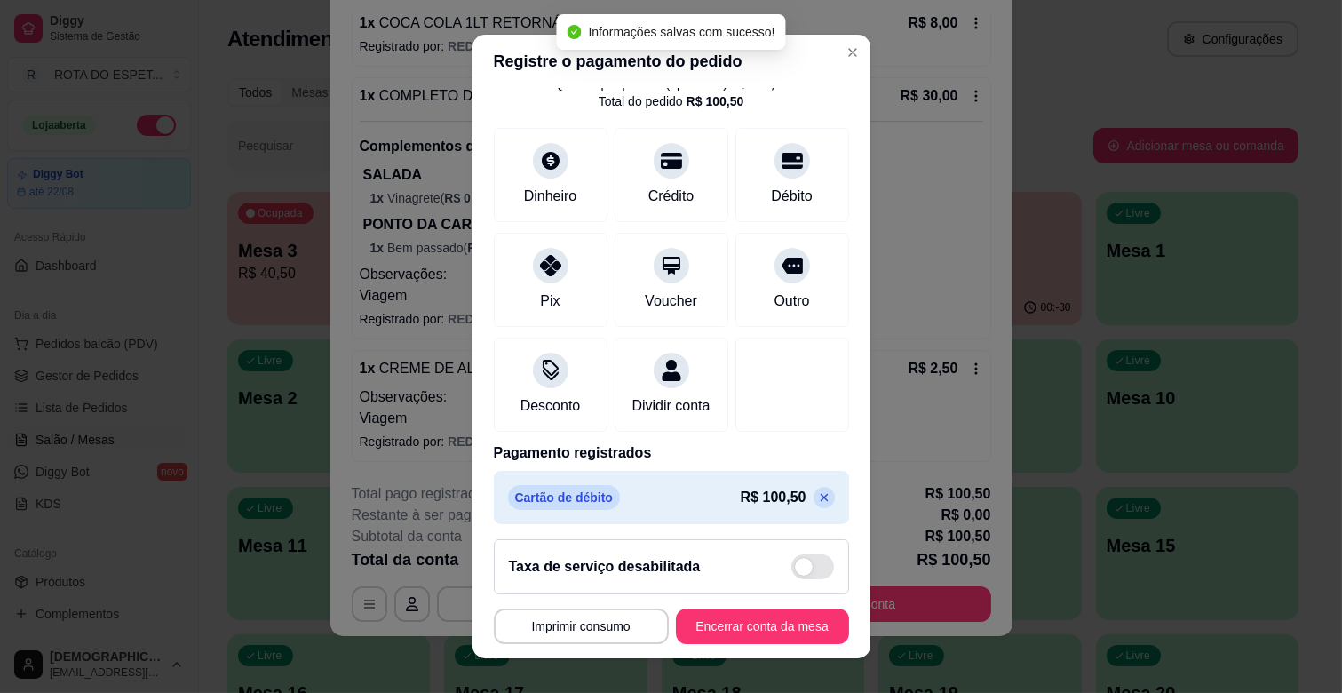
scroll to position [94, 0]
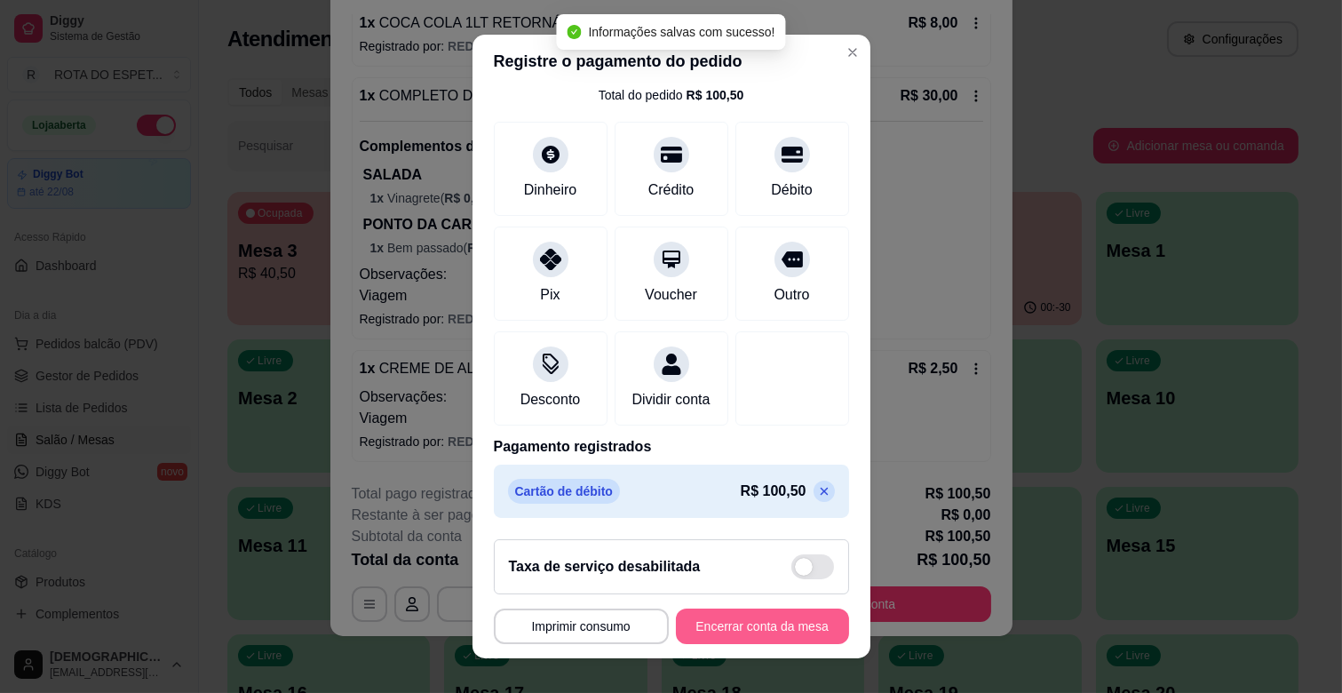
click at [751, 620] on button "Encerrar conta da mesa" at bounding box center [762, 627] width 173 height 36
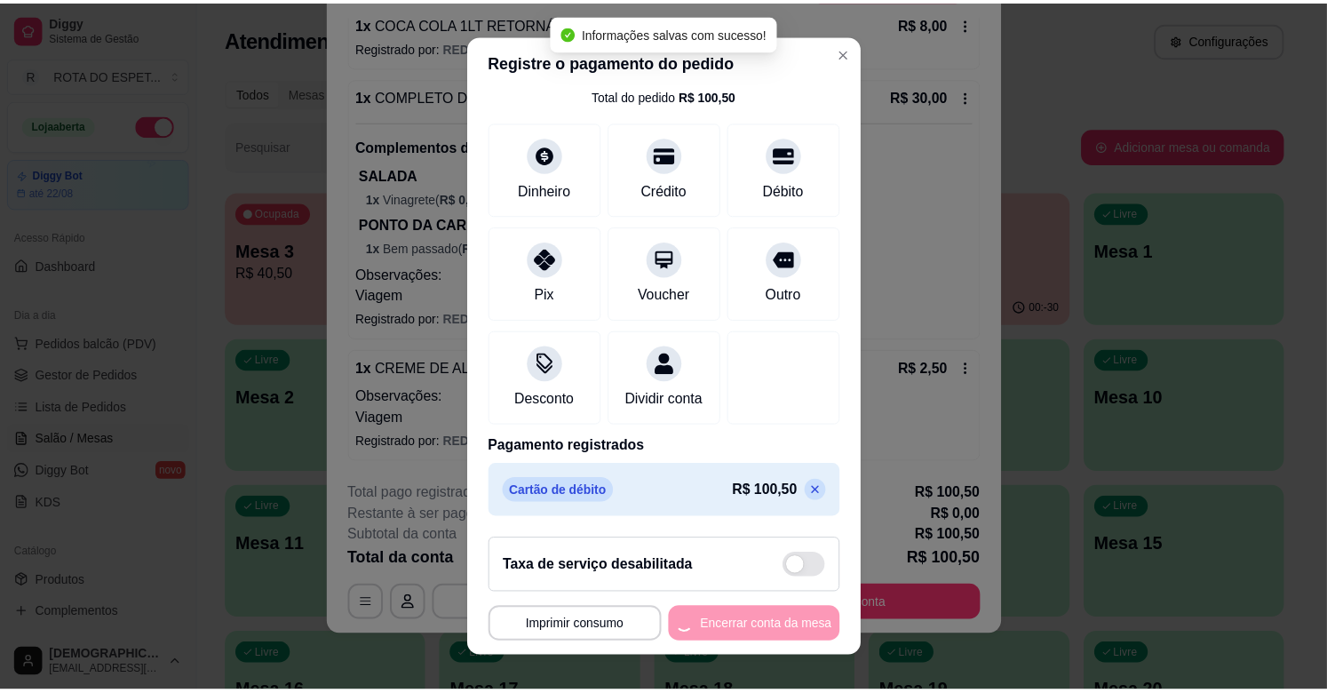
scroll to position [0, 0]
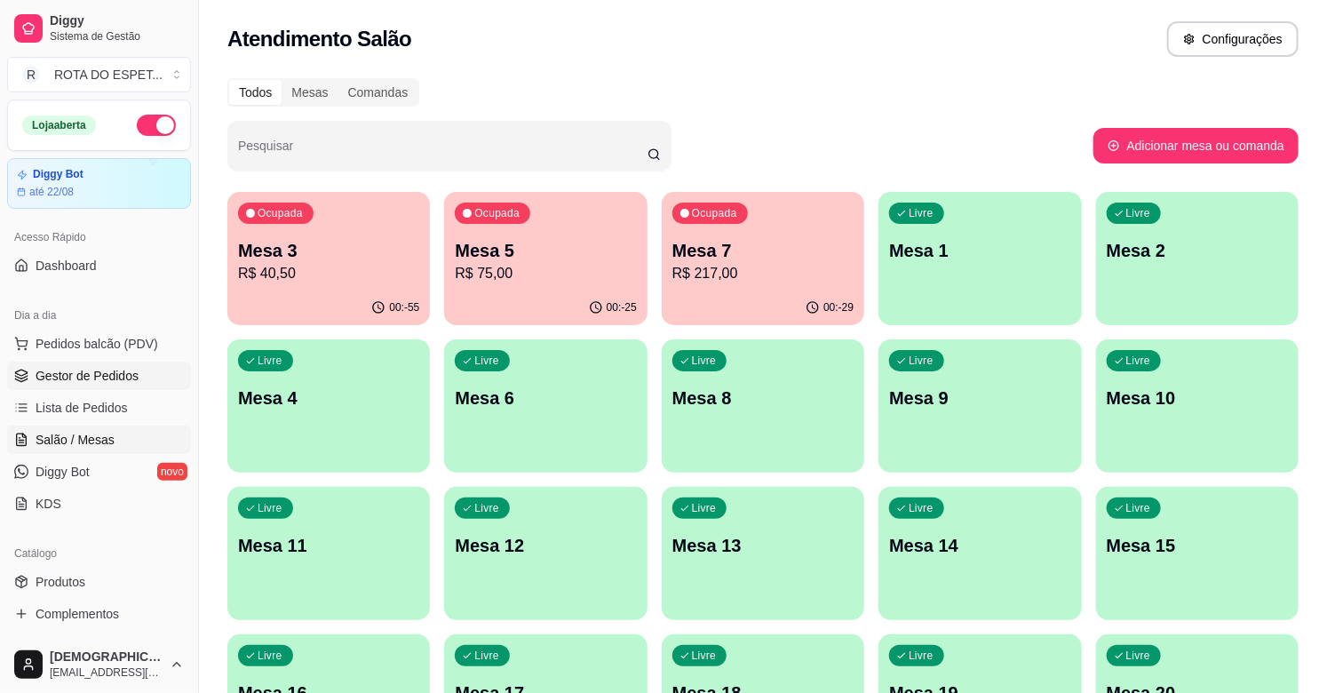
click at [102, 368] on span "Gestor de Pedidos" at bounding box center [87, 376] width 103 height 18
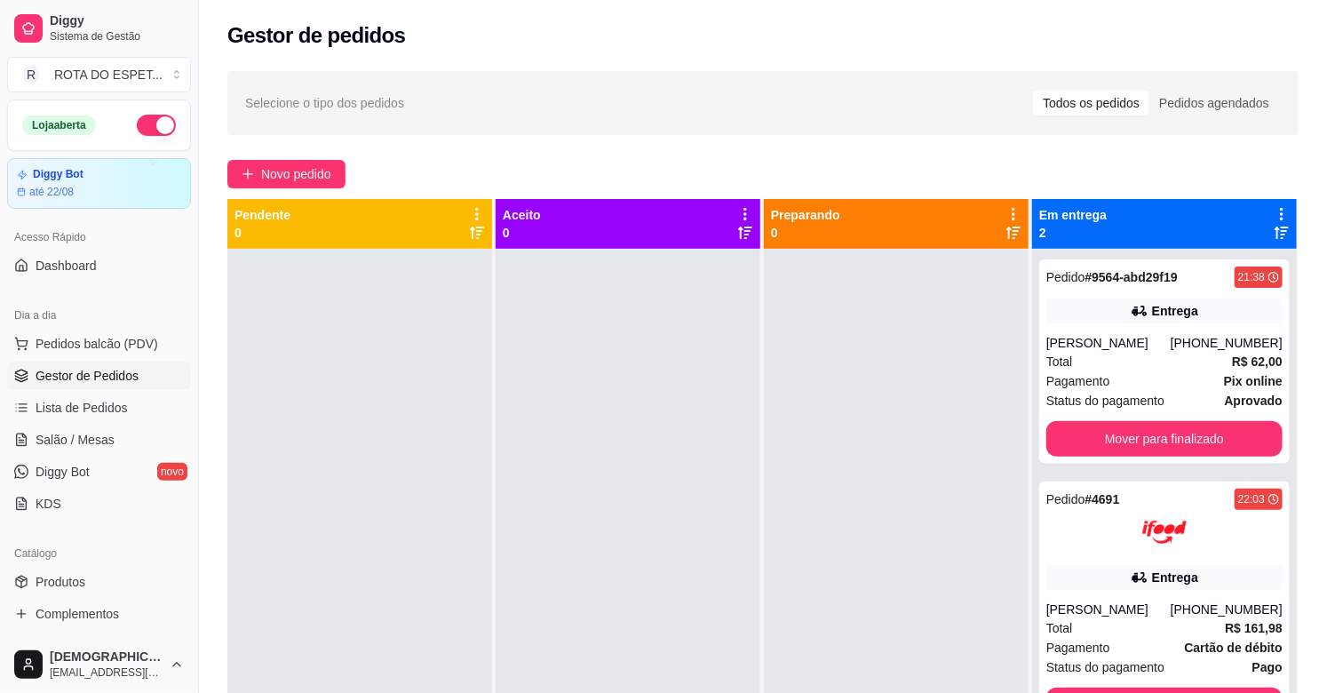
click at [511, 475] on div at bounding box center [628, 595] width 265 height 693
click at [93, 442] on span "Salão / Mesas" at bounding box center [75, 440] width 79 height 18
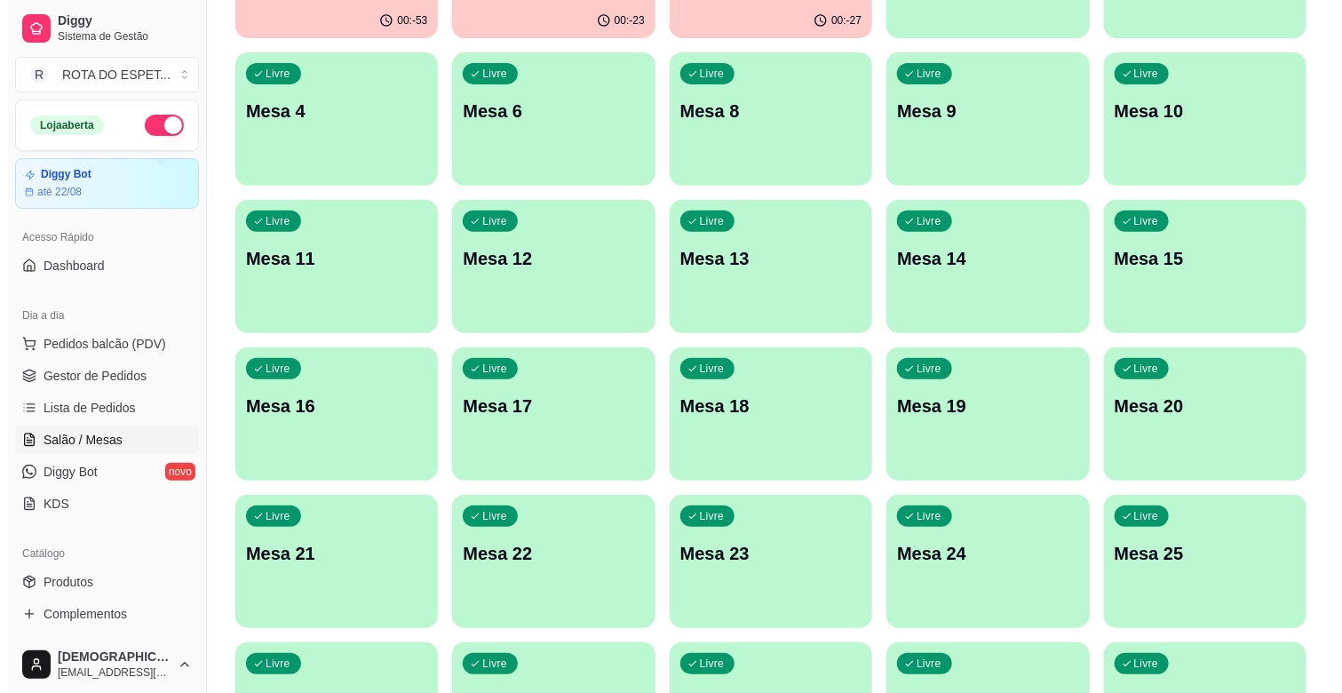
scroll to position [296, 0]
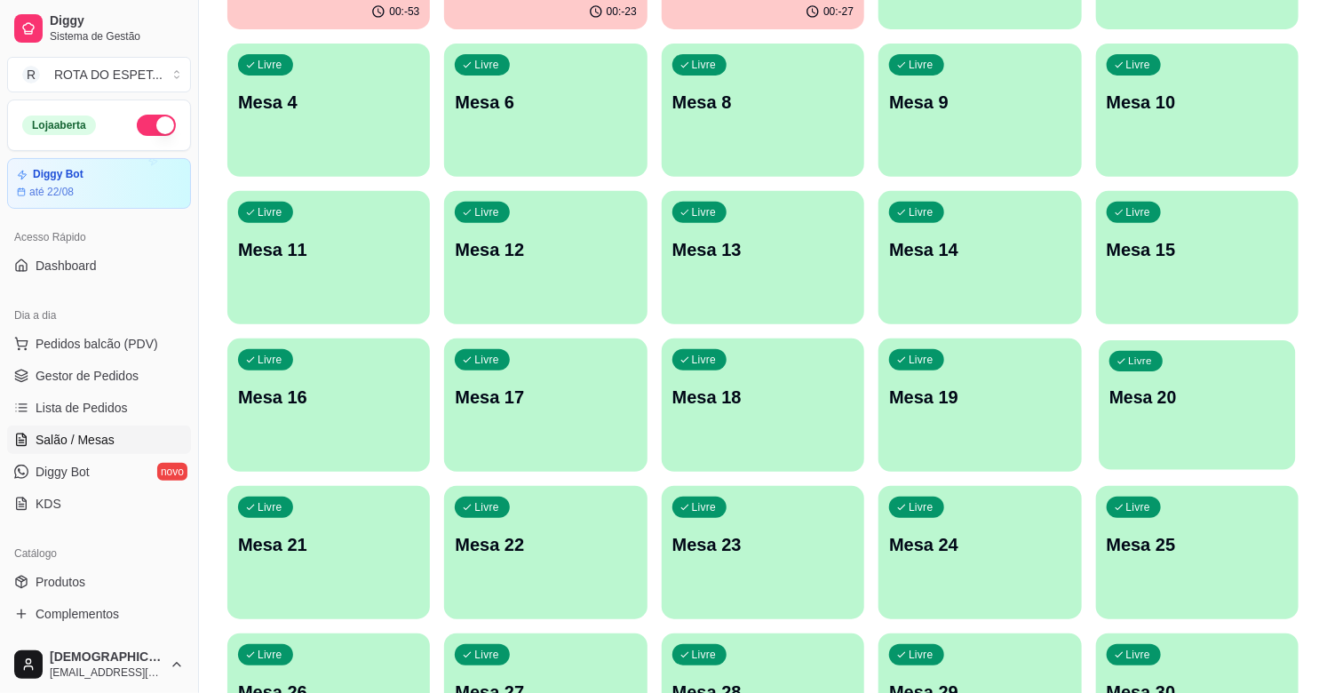
click at [1198, 415] on div "Livre Mesa 20" at bounding box center [1197, 394] width 197 height 108
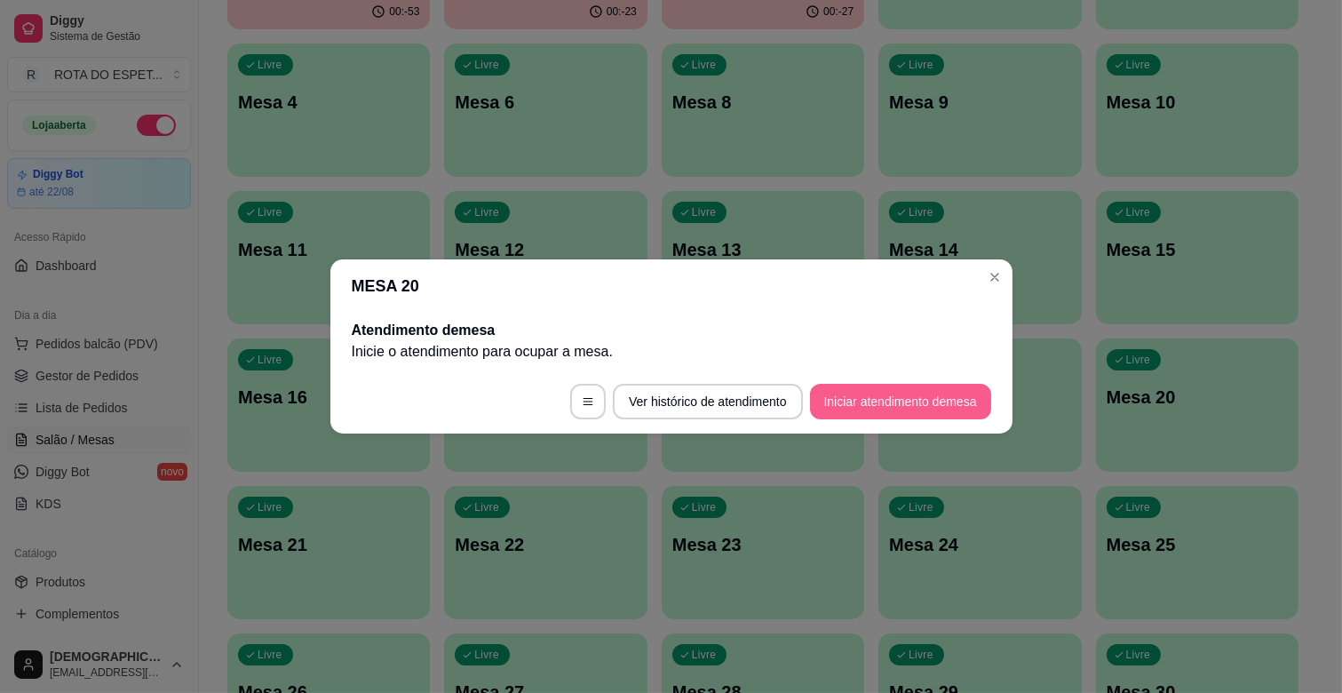
click at [895, 392] on button "Iniciar atendimento de mesa" at bounding box center [900, 402] width 181 height 36
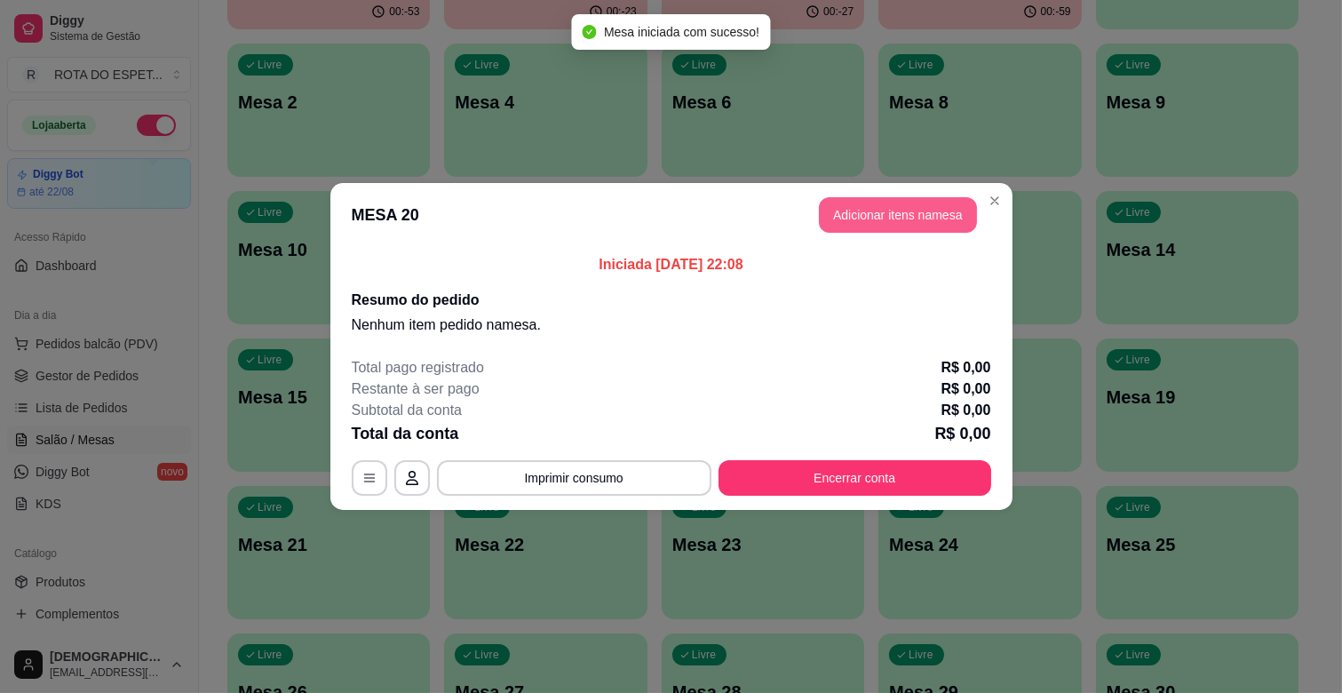
click at [881, 213] on button "Adicionar itens na mesa" at bounding box center [898, 215] width 158 height 36
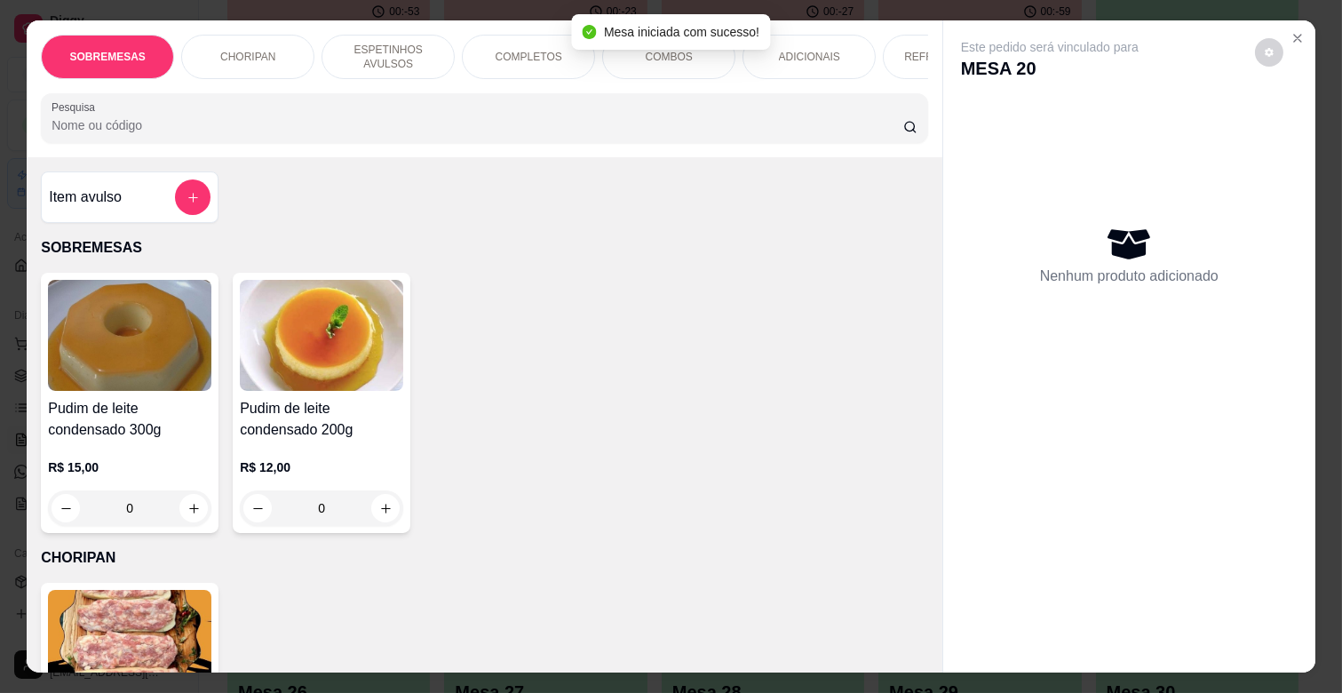
click at [490, 60] on div "COMPLETOS" at bounding box center [528, 57] width 133 height 44
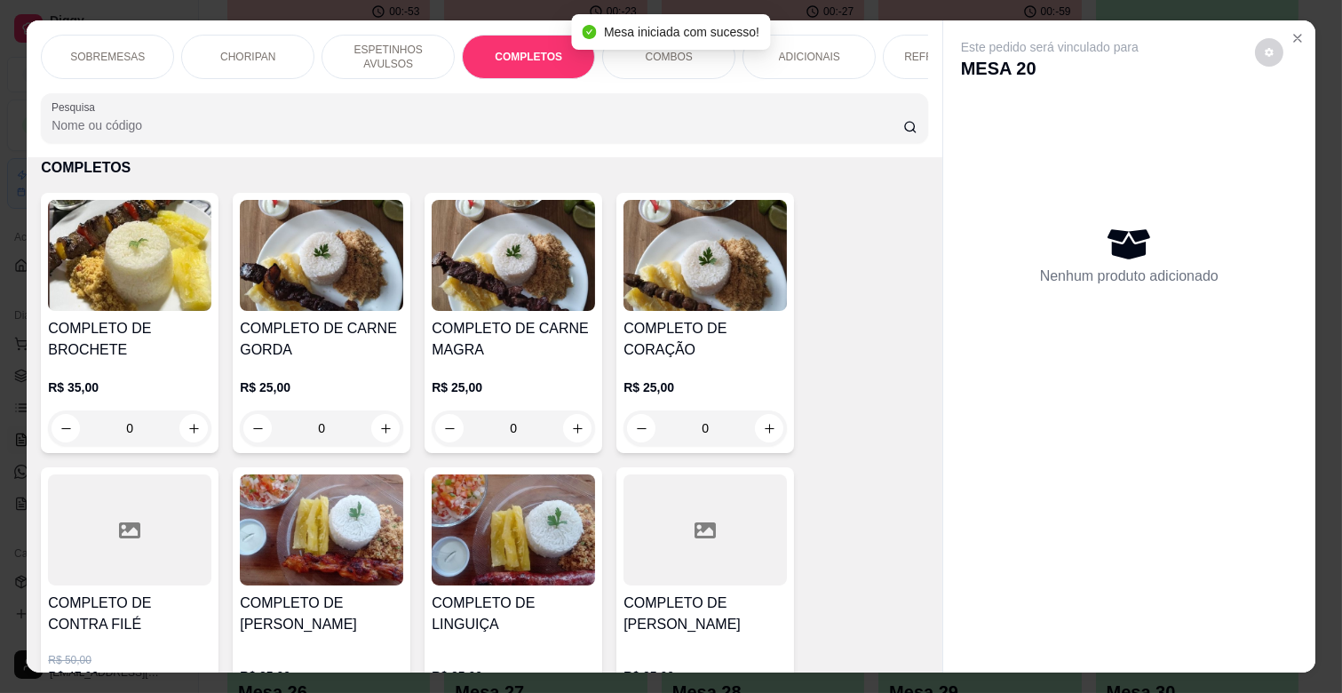
scroll to position [43, 0]
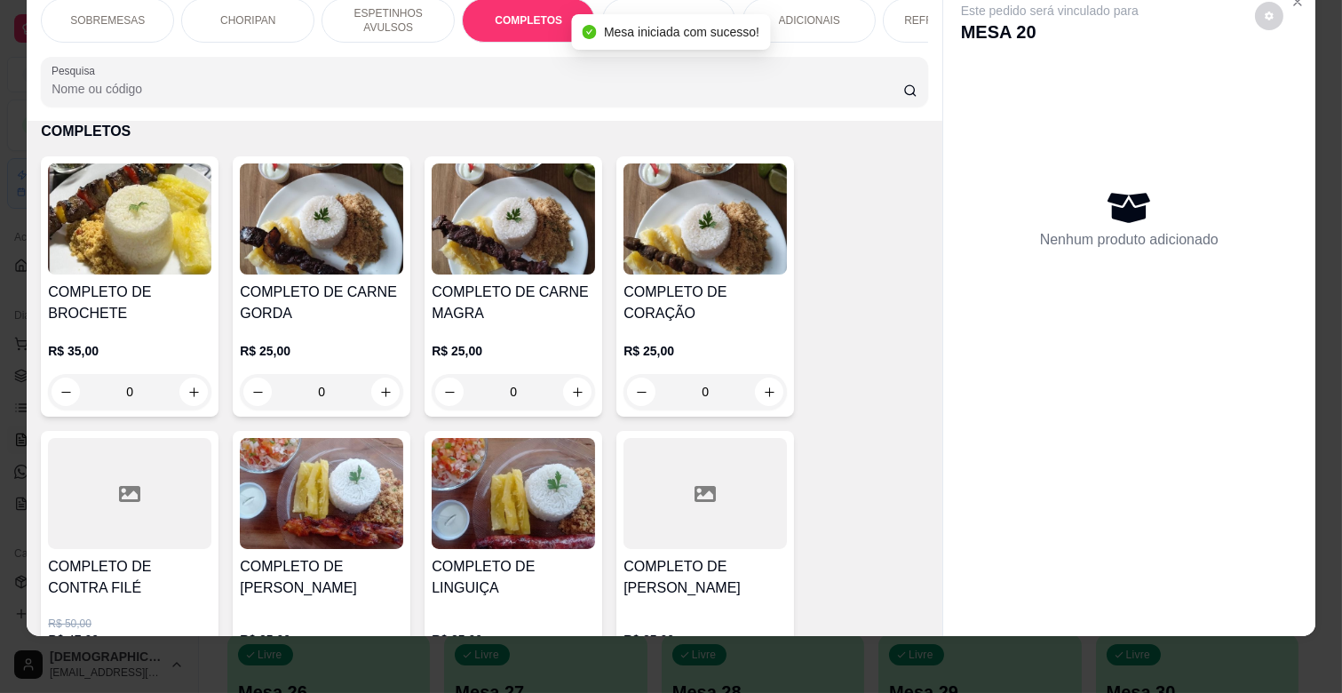
click at [359, 291] on h4 "COMPLETO DE CARNE GORDA" at bounding box center [321, 303] width 163 height 43
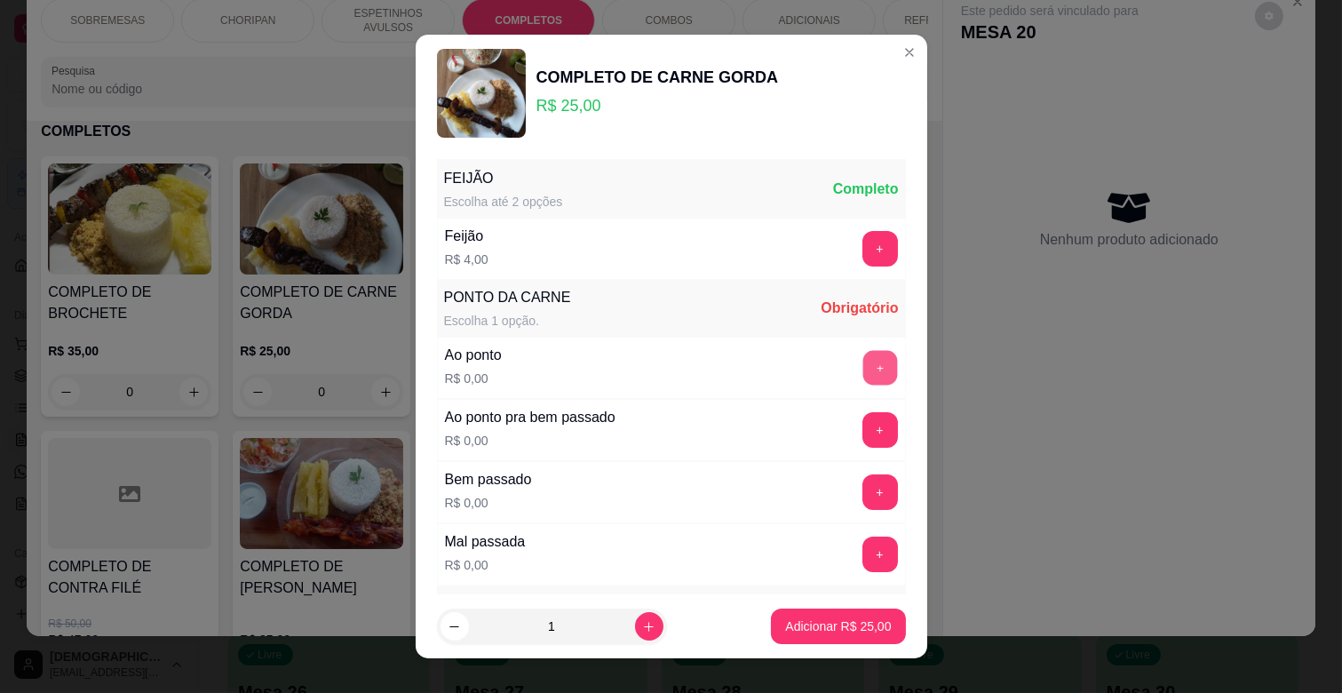
click at [863, 355] on button "+" at bounding box center [880, 368] width 35 height 35
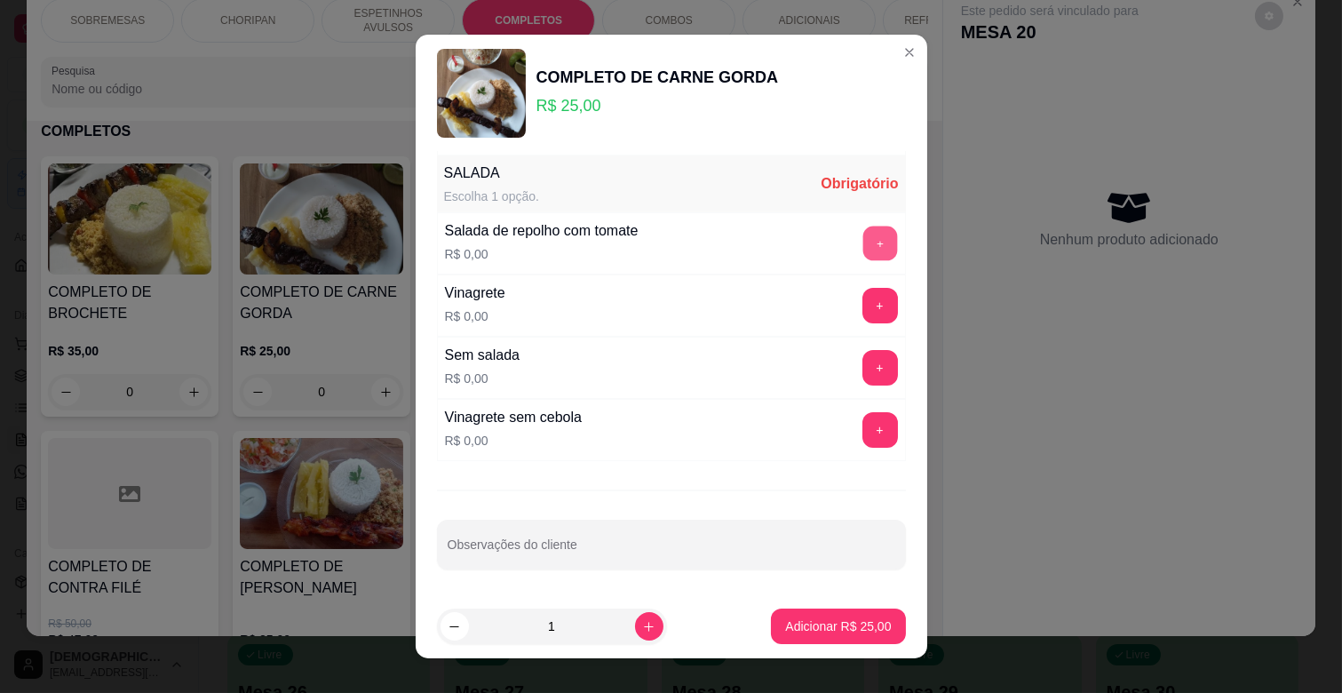
click at [863, 243] on button "+" at bounding box center [880, 244] width 35 height 35
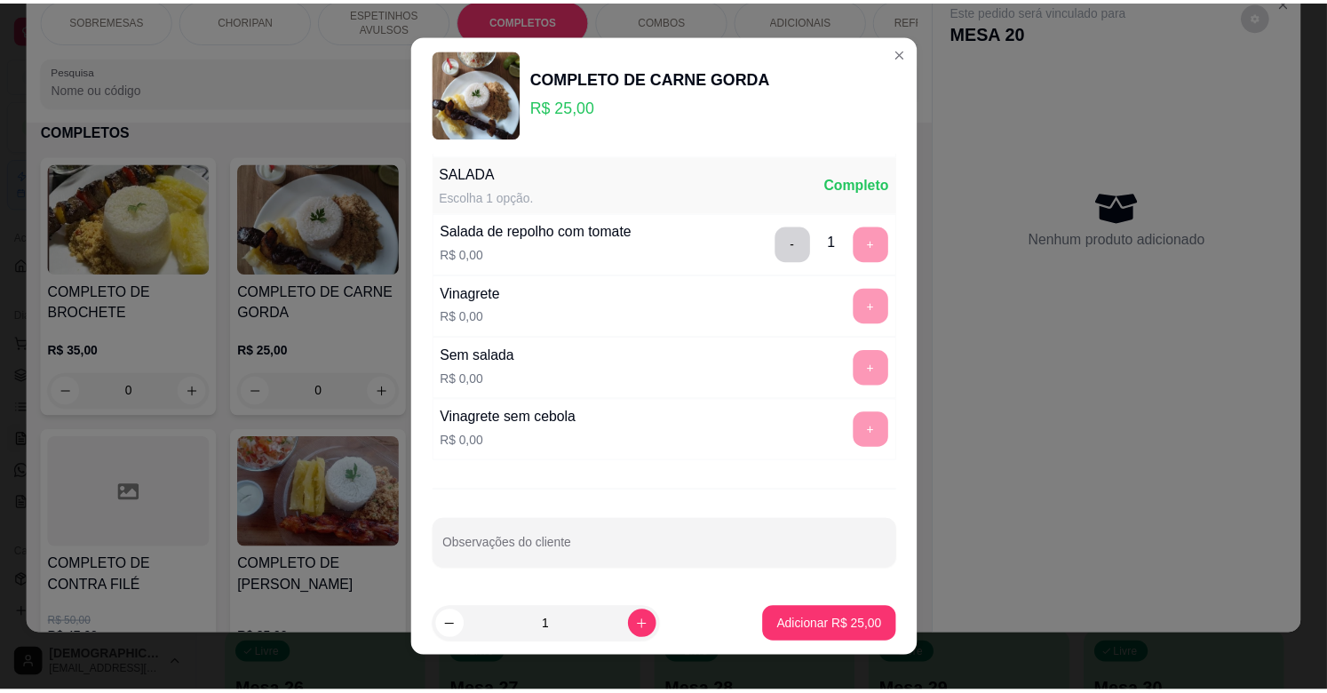
scroll to position [22, 0]
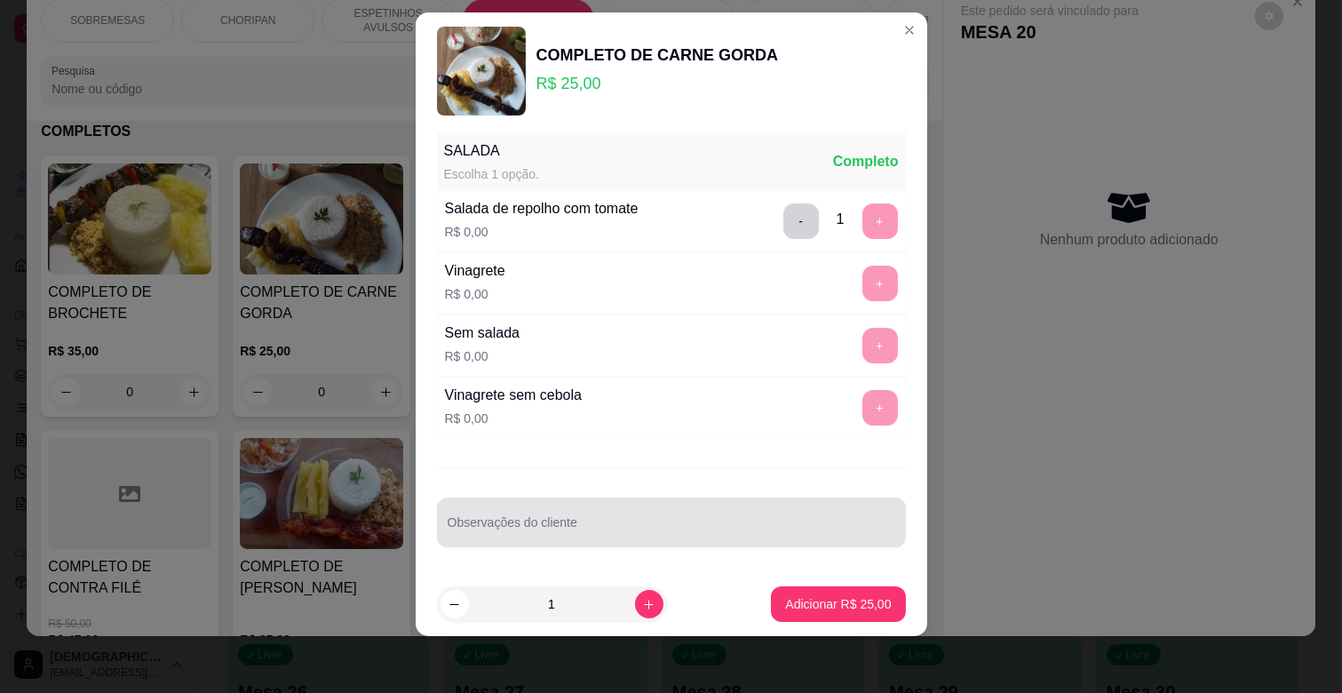
click at [687, 521] on input "Observações do cliente" at bounding box center [672, 530] width 448 height 18
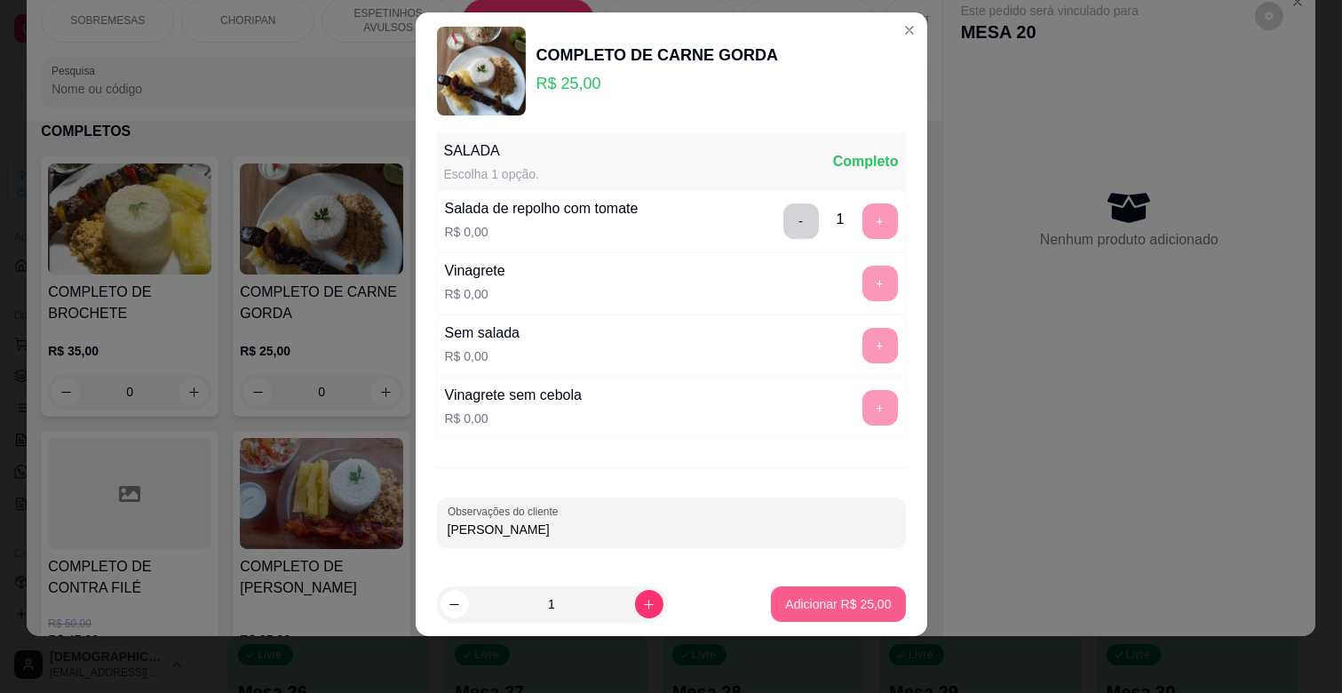
type input "[PERSON_NAME]"
click at [824, 601] on p "Adicionar R$ 25,00" at bounding box center [838, 604] width 106 height 18
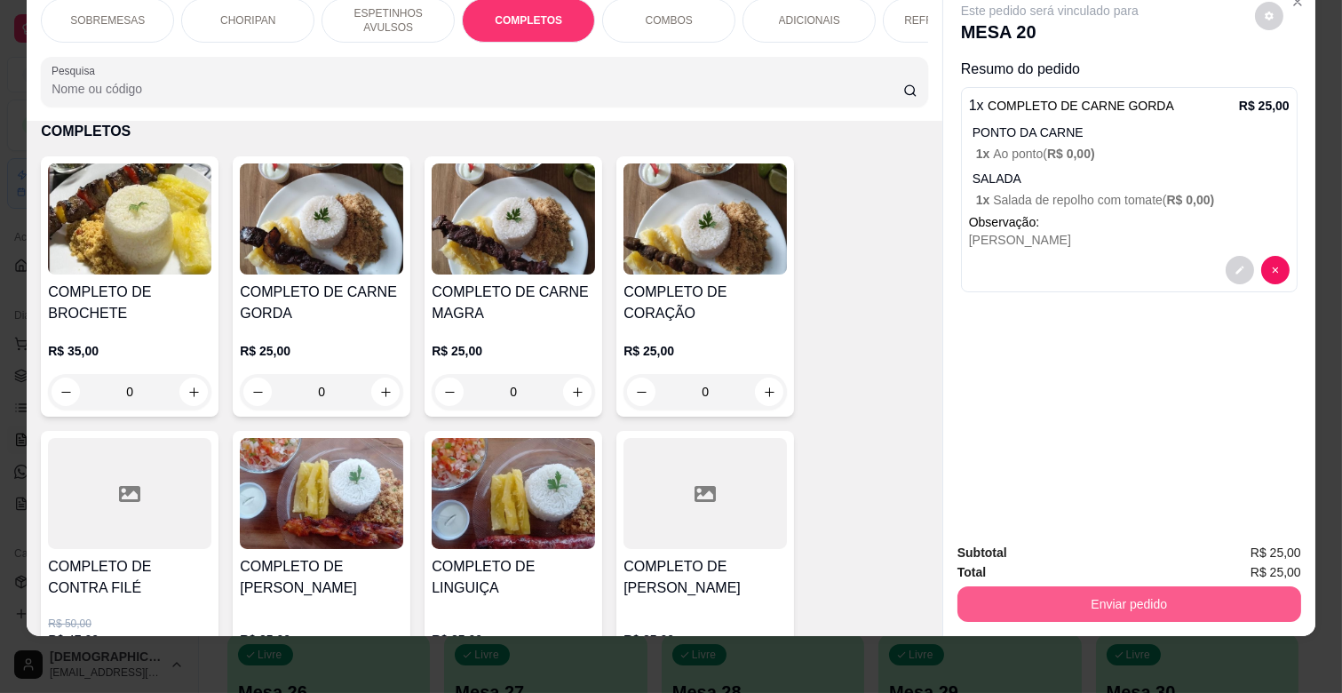
click at [1117, 586] on button "Enviar pedido" at bounding box center [1130, 604] width 344 height 36
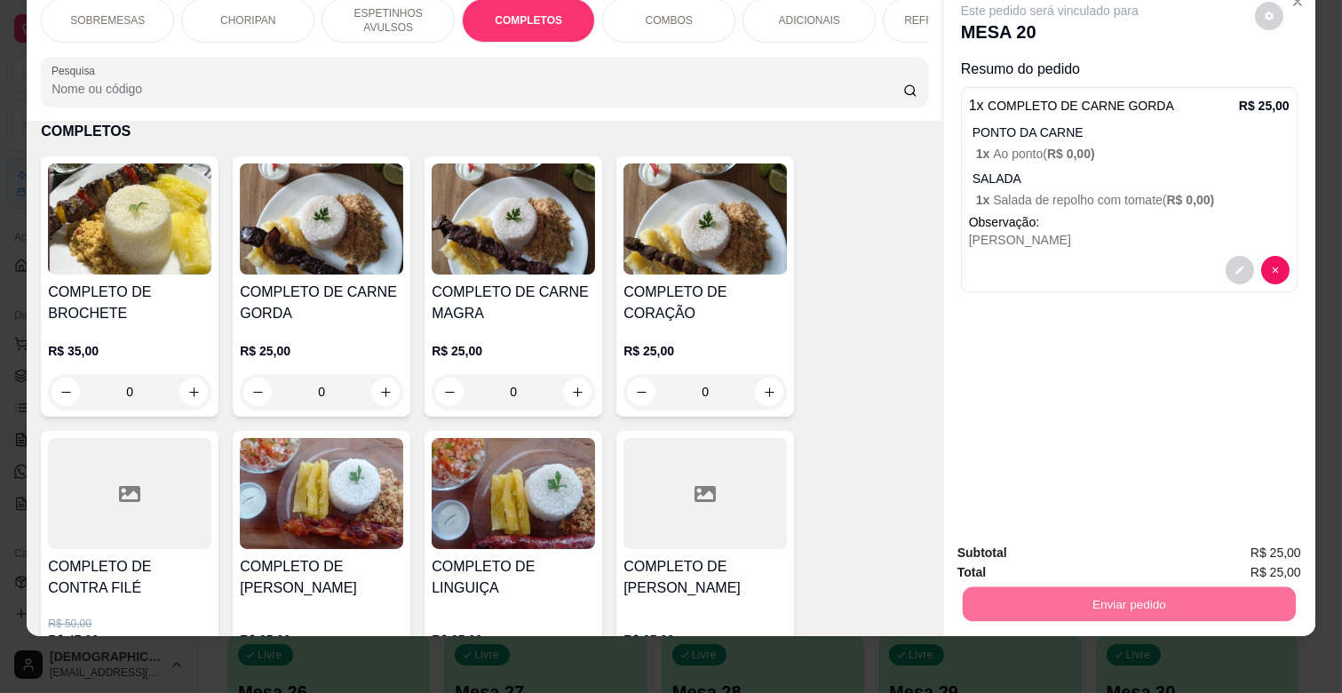
click at [1036, 546] on button "Não registrar e enviar pedido" at bounding box center [1070, 545] width 179 height 33
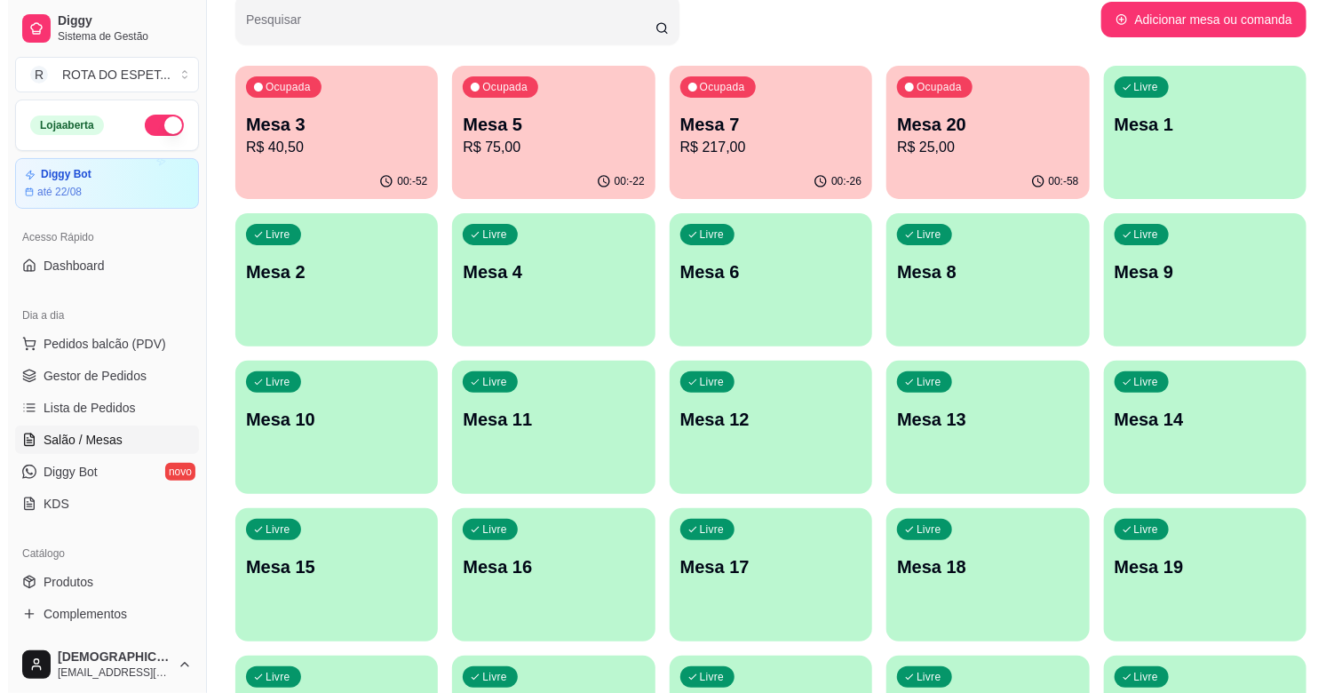
scroll to position [99, 0]
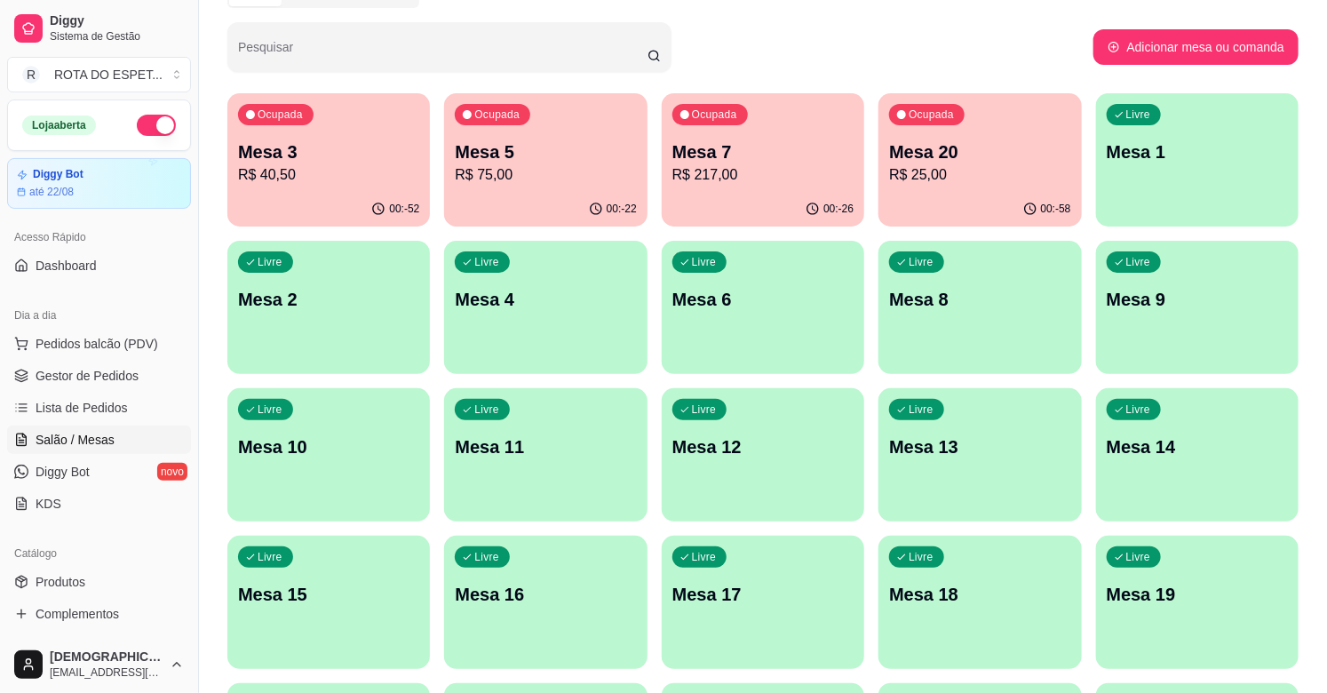
click at [990, 183] on p "R$ 25,00" at bounding box center [979, 174] width 181 height 21
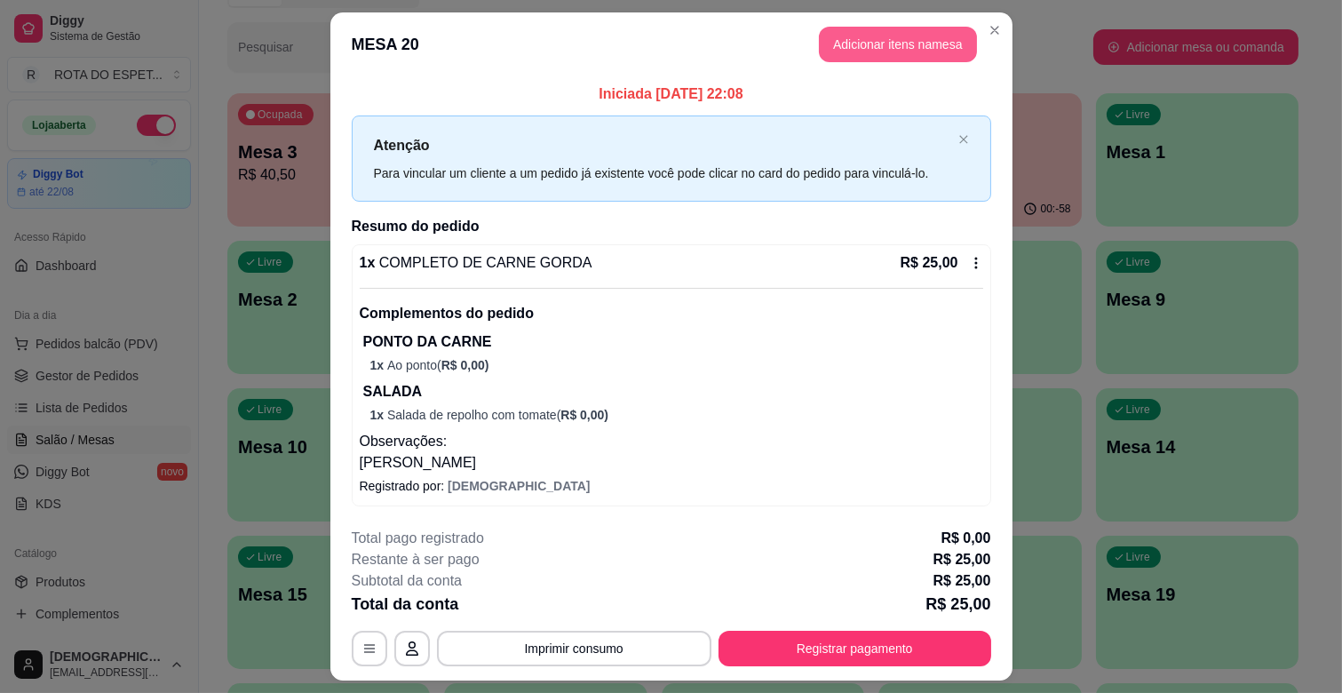
click at [925, 46] on button "Adicionar itens na mesa" at bounding box center [898, 45] width 158 height 36
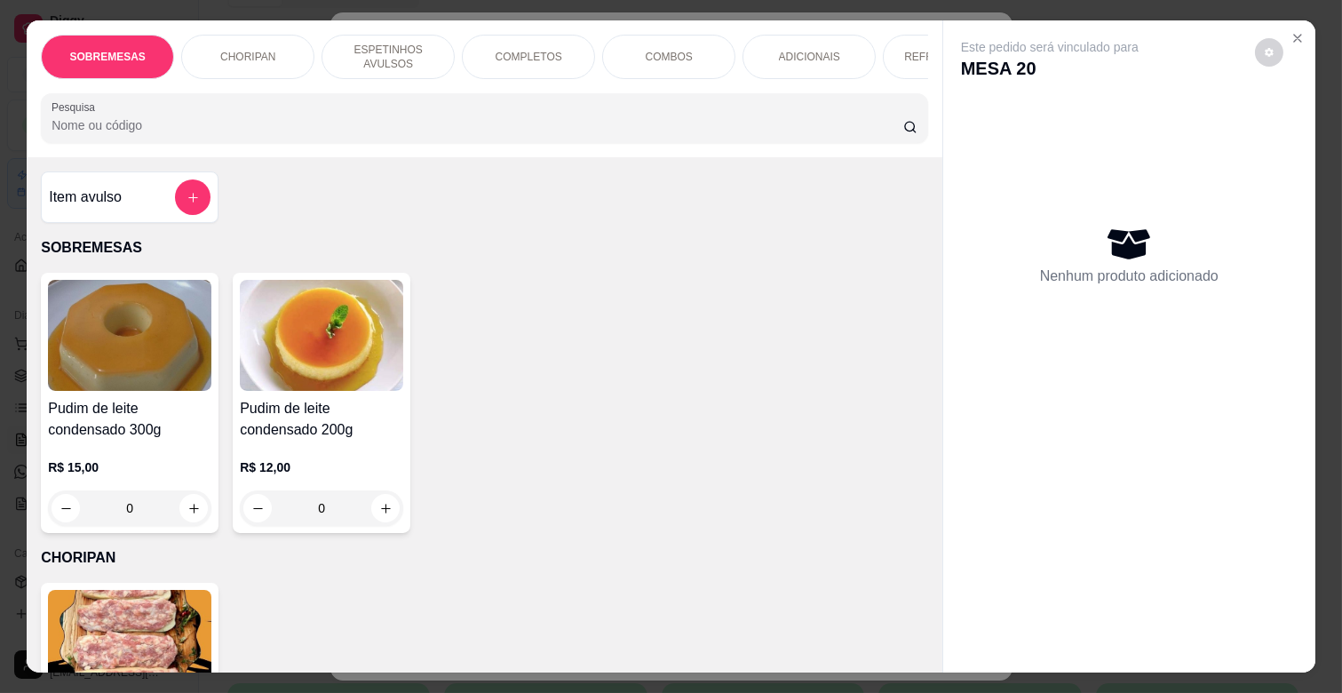
click at [400, 54] on p "ESPETINHOS AVULSOS" at bounding box center [388, 57] width 103 height 28
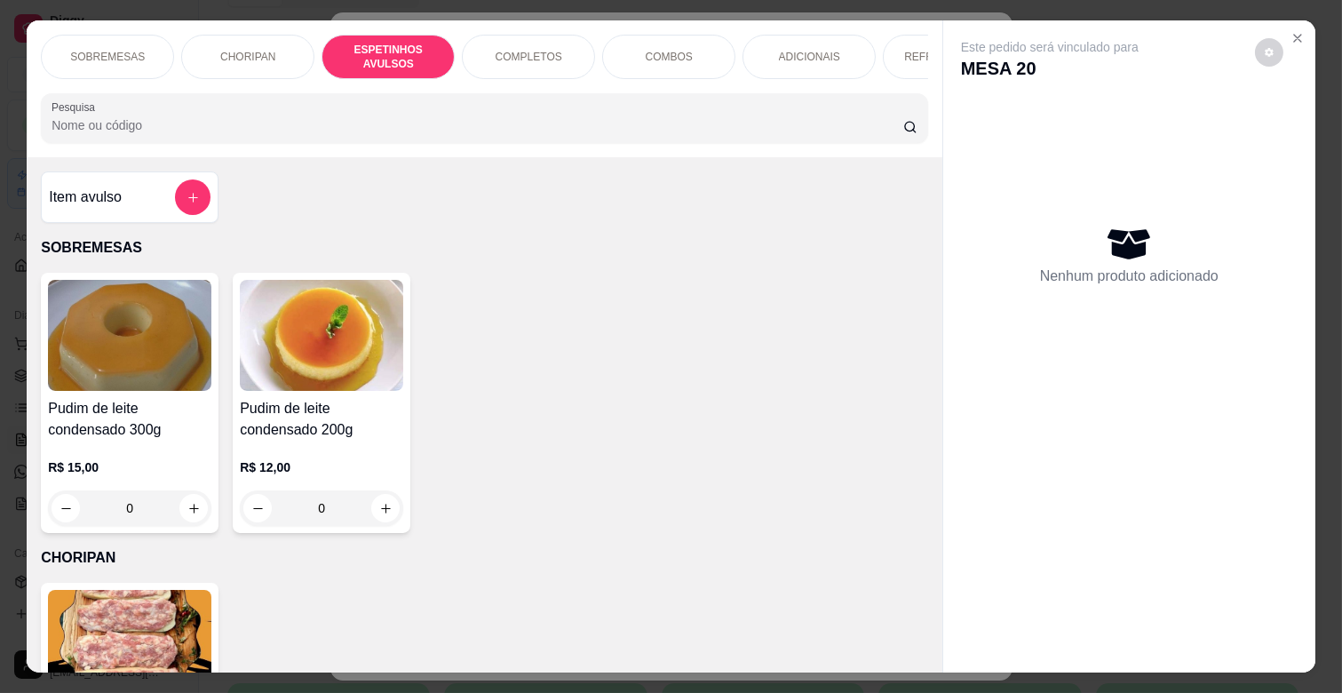
scroll to position [43, 0]
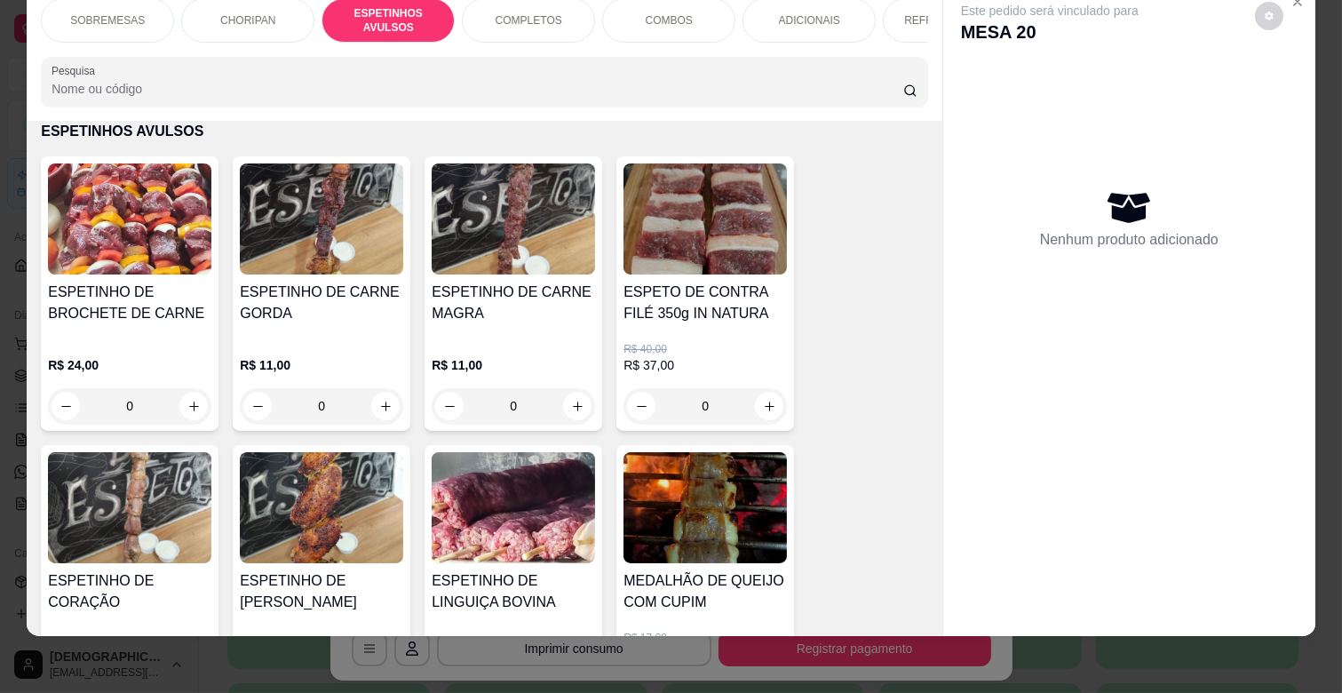
click at [240, 317] on h4 "ESPETINHO DE CARNE GORDA" at bounding box center [321, 303] width 163 height 43
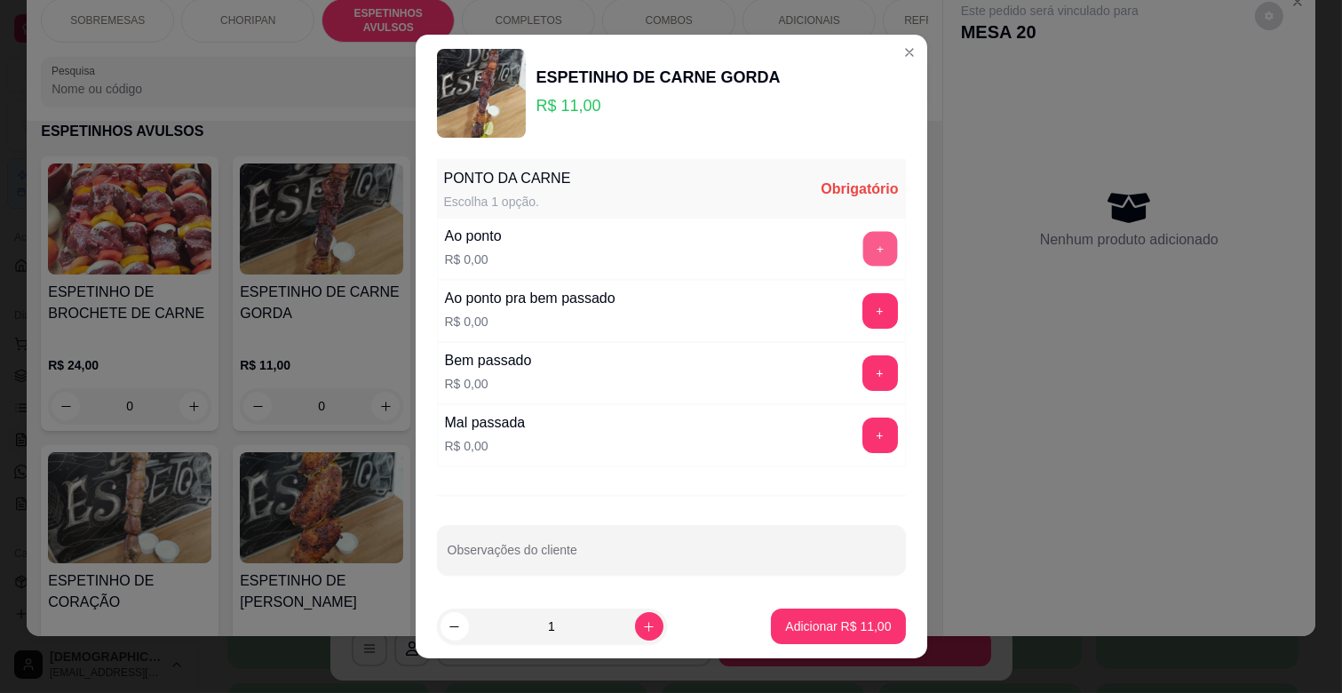
click at [863, 261] on button "+" at bounding box center [880, 249] width 35 height 35
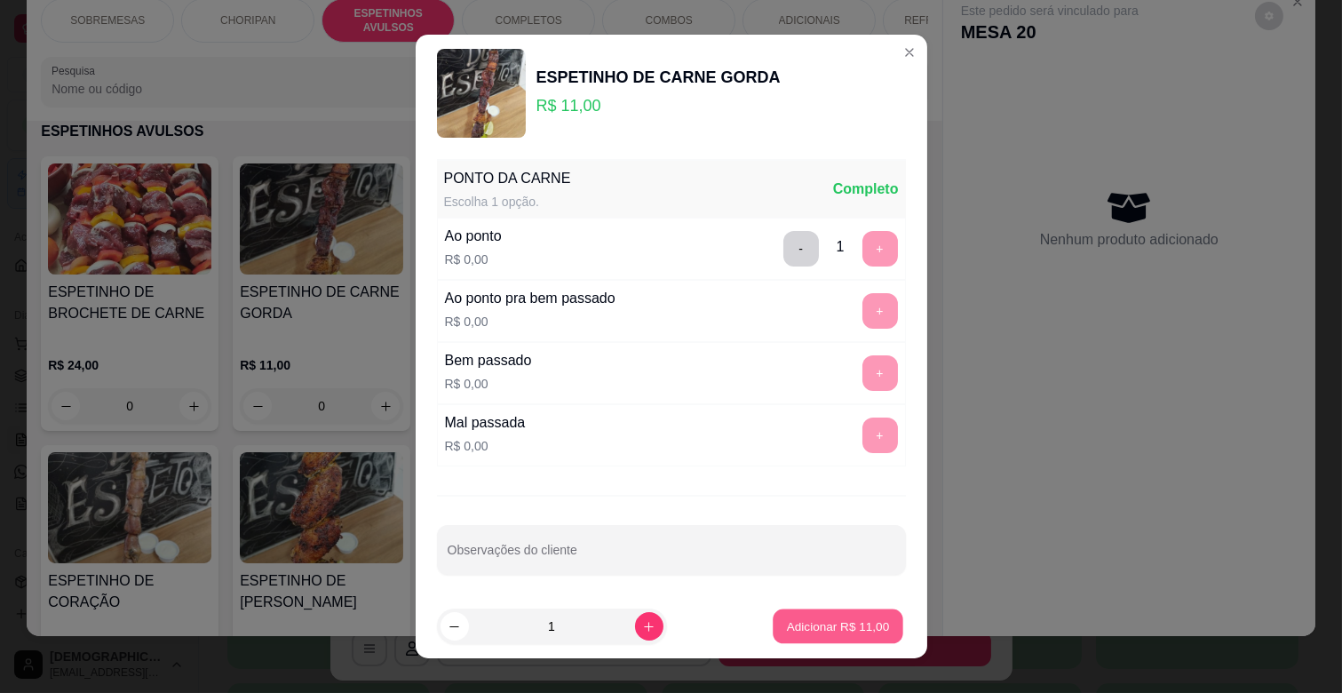
click at [854, 625] on p "Adicionar R$ 11,00" at bounding box center [838, 625] width 103 height 17
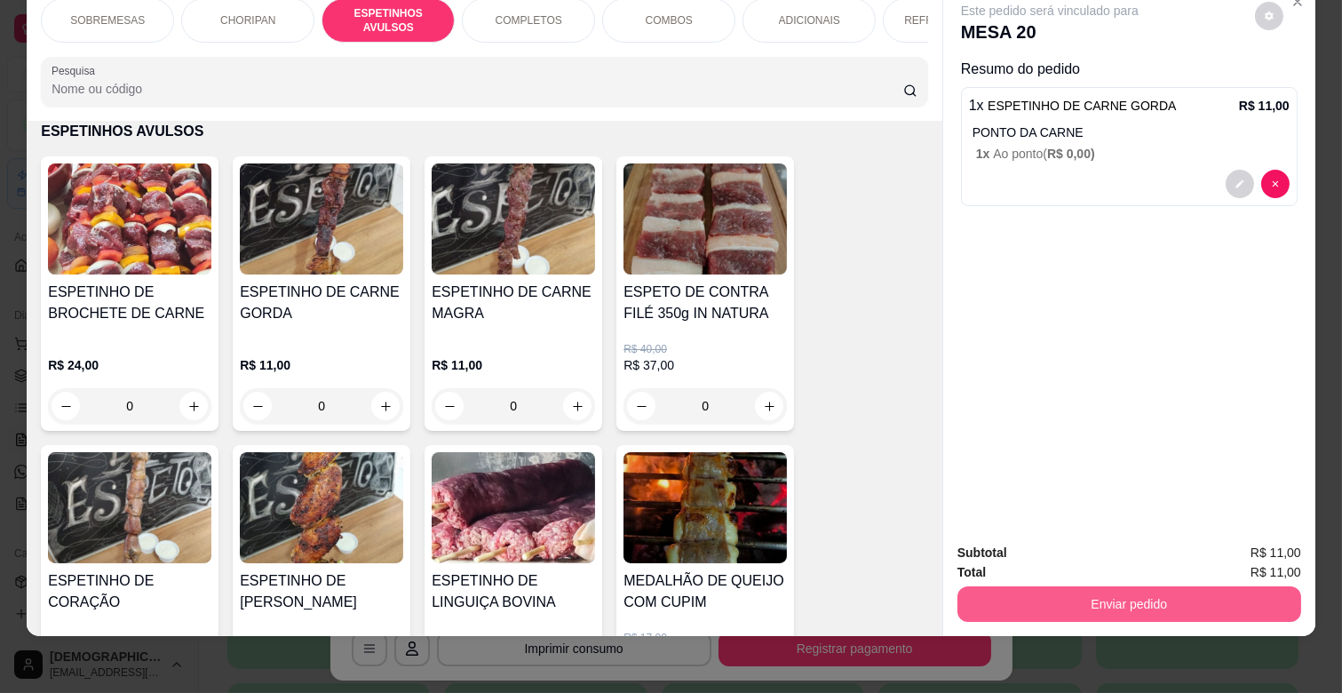
click at [1094, 587] on button "Enviar pedido" at bounding box center [1130, 604] width 344 height 36
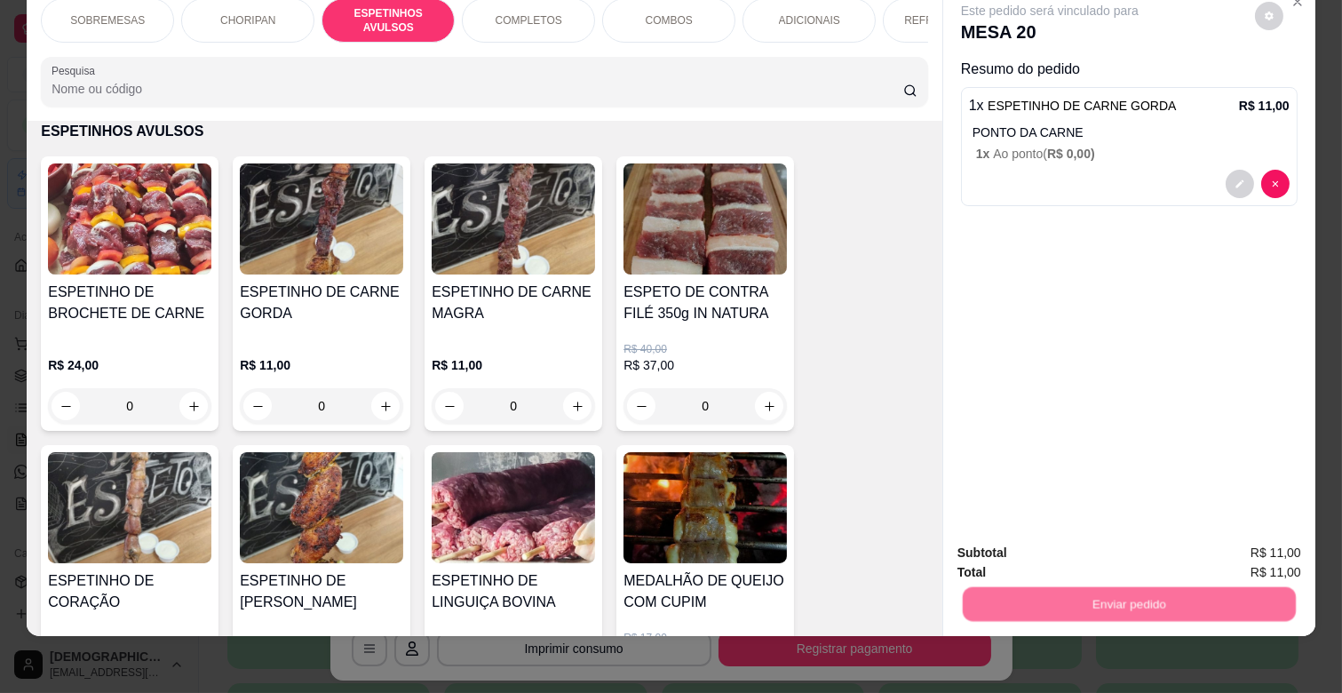
click at [1086, 548] on button "Não registrar e enviar pedido" at bounding box center [1070, 545] width 179 height 33
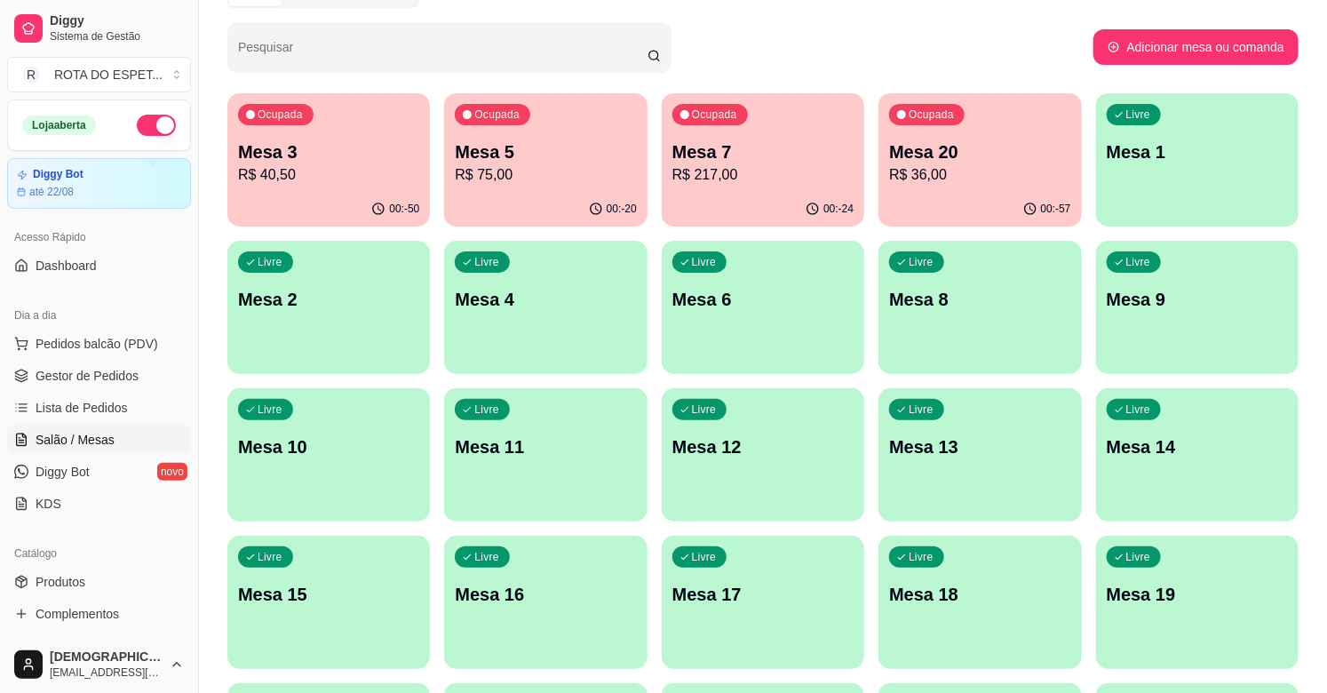
click at [515, 175] on p "R$ 75,00" at bounding box center [545, 174] width 181 height 21
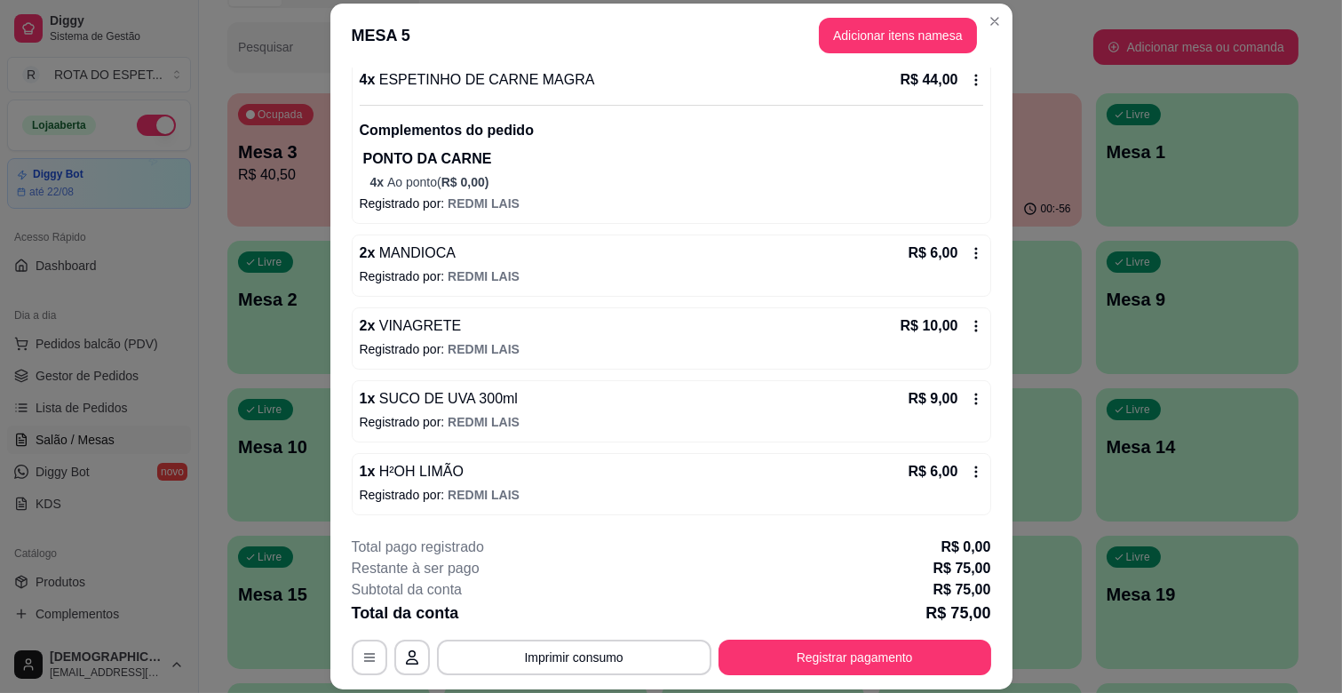
scroll to position [53, 0]
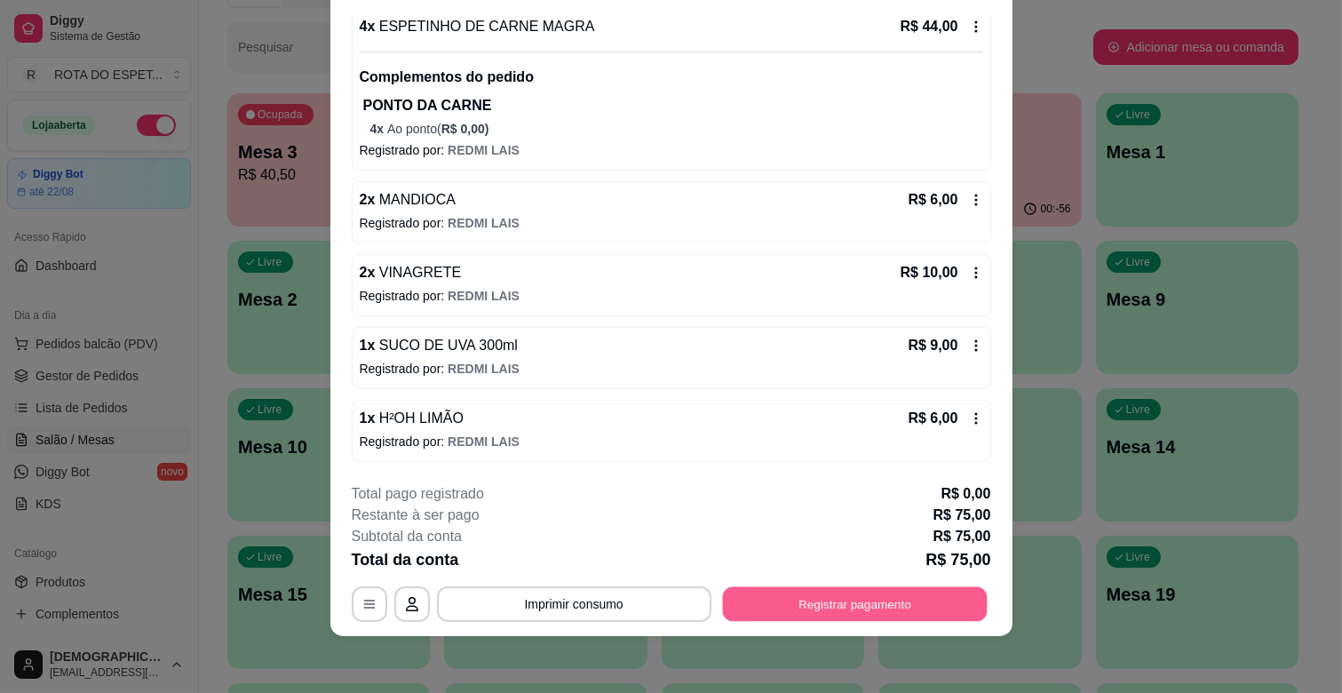
click at [803, 617] on button "Registrar pagamento" at bounding box center [854, 604] width 265 height 35
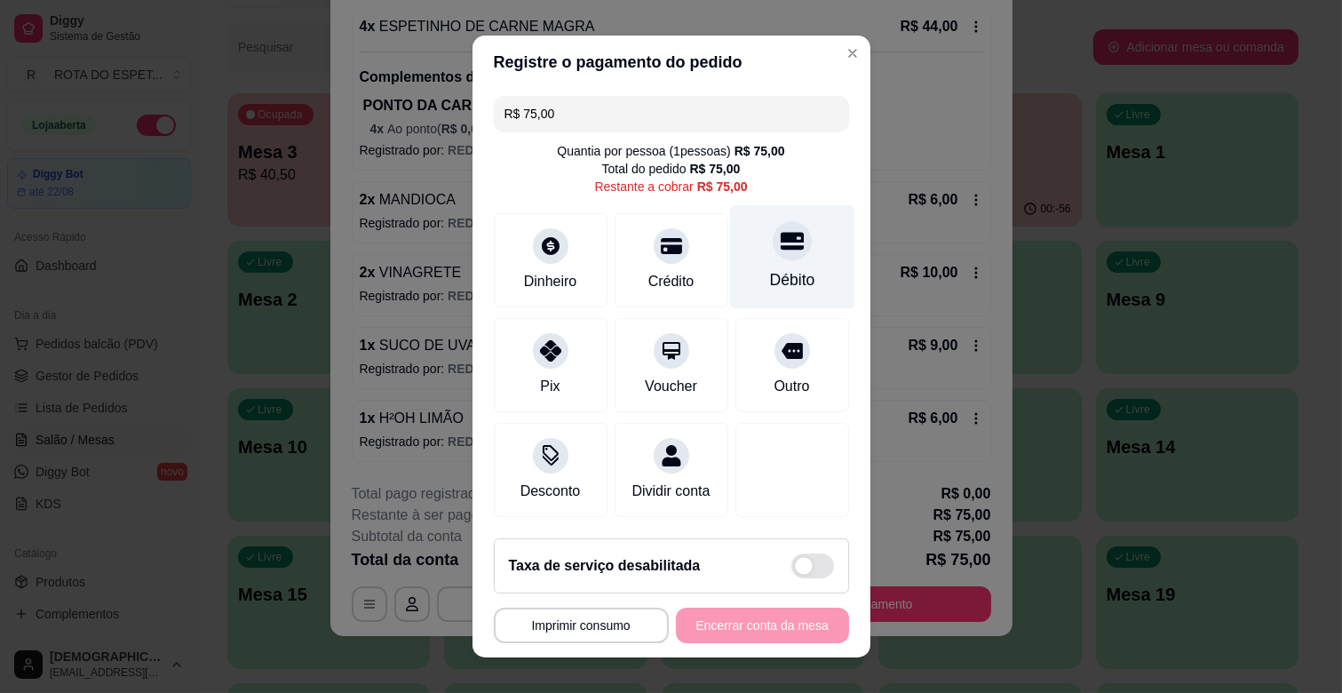
click at [773, 252] on div at bounding box center [792, 240] width 39 height 39
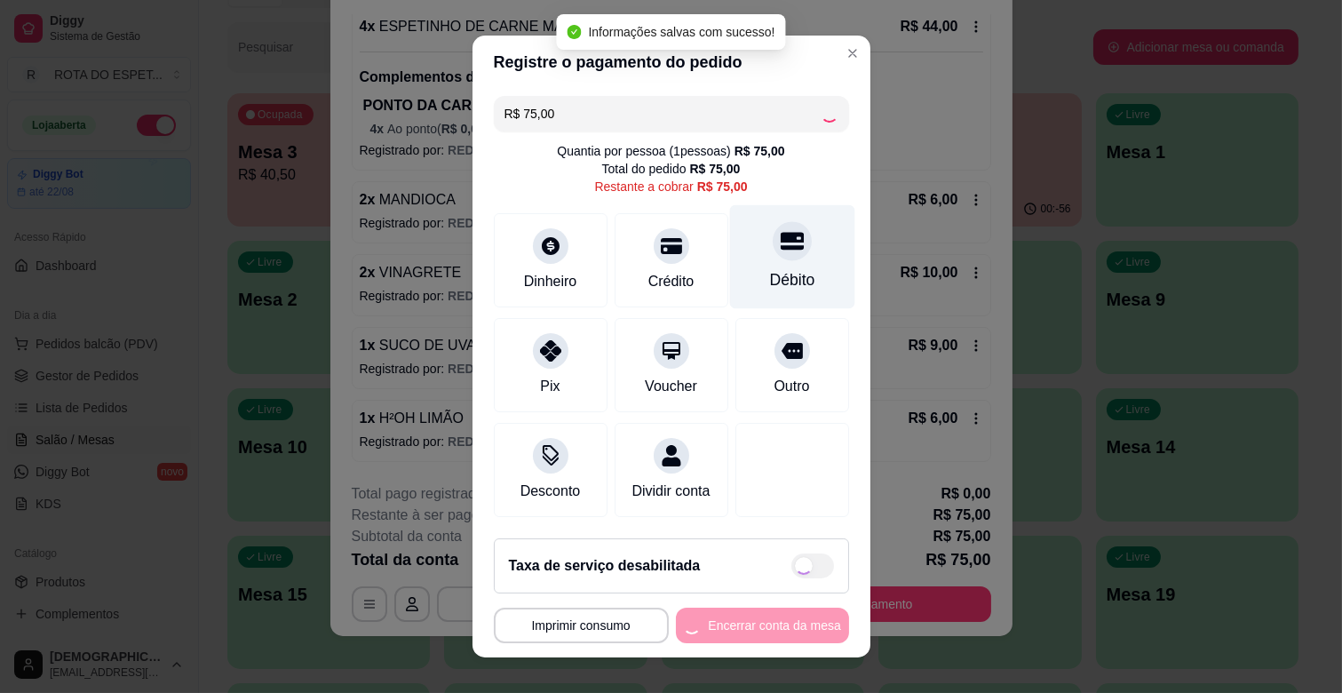
type input "R$ 0,00"
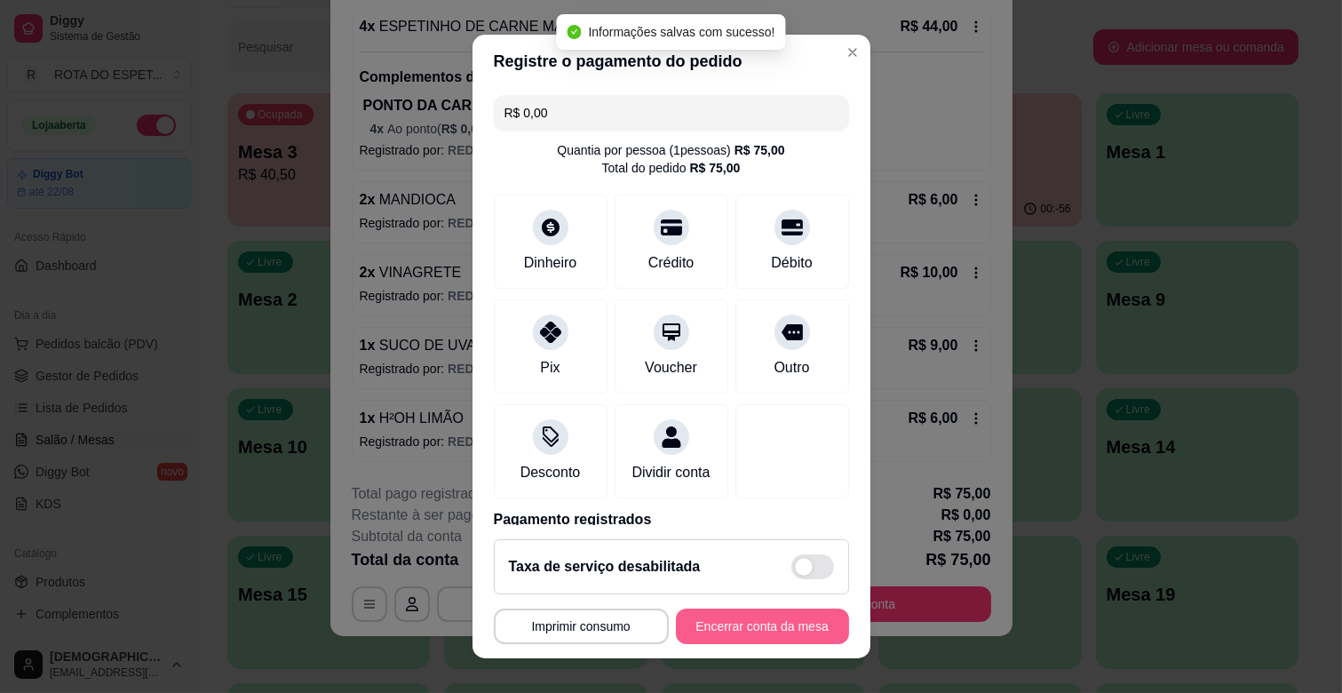
click at [792, 627] on button "Encerrar conta da mesa" at bounding box center [762, 627] width 173 height 36
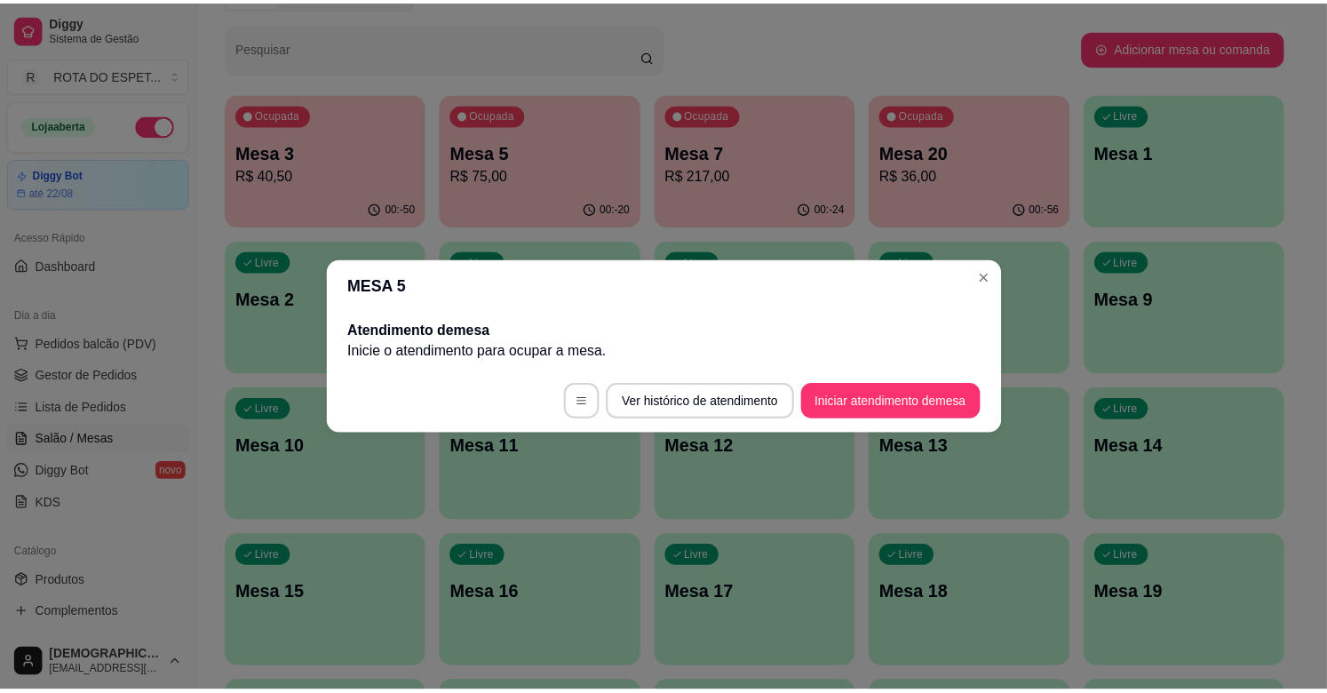
scroll to position [0, 0]
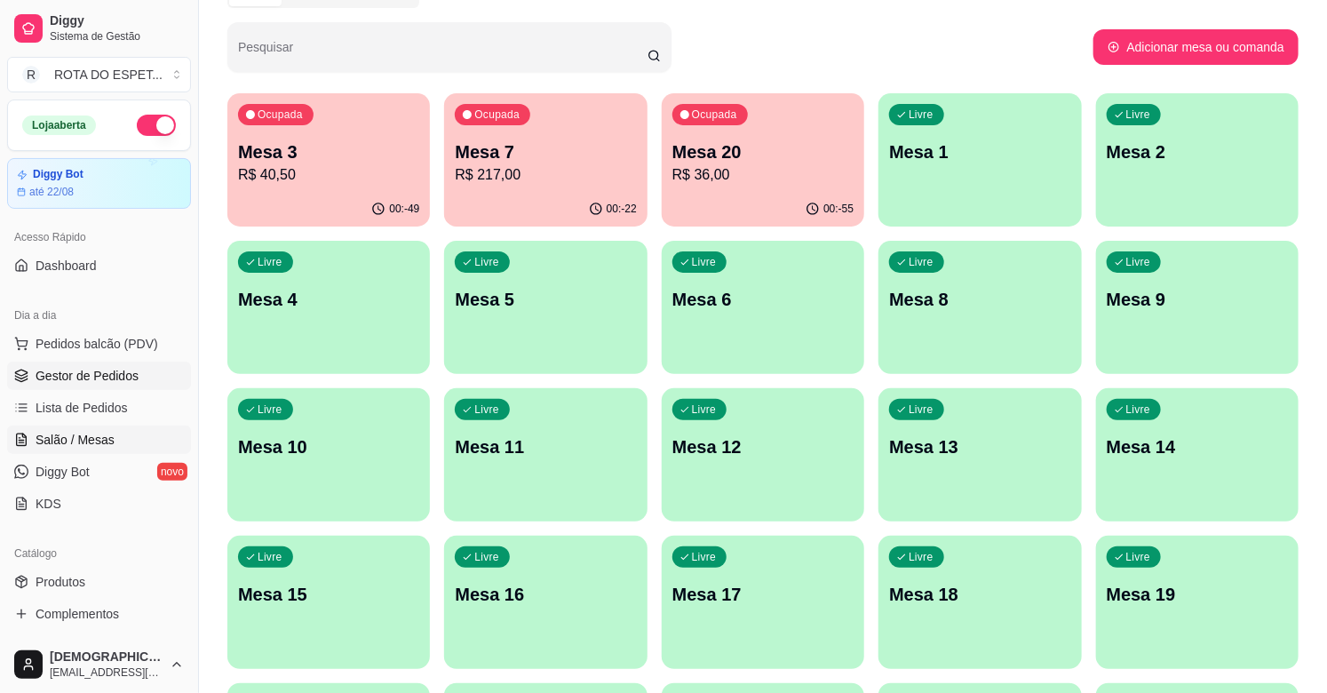
click at [130, 386] on link "Gestor de Pedidos" at bounding box center [99, 376] width 184 height 28
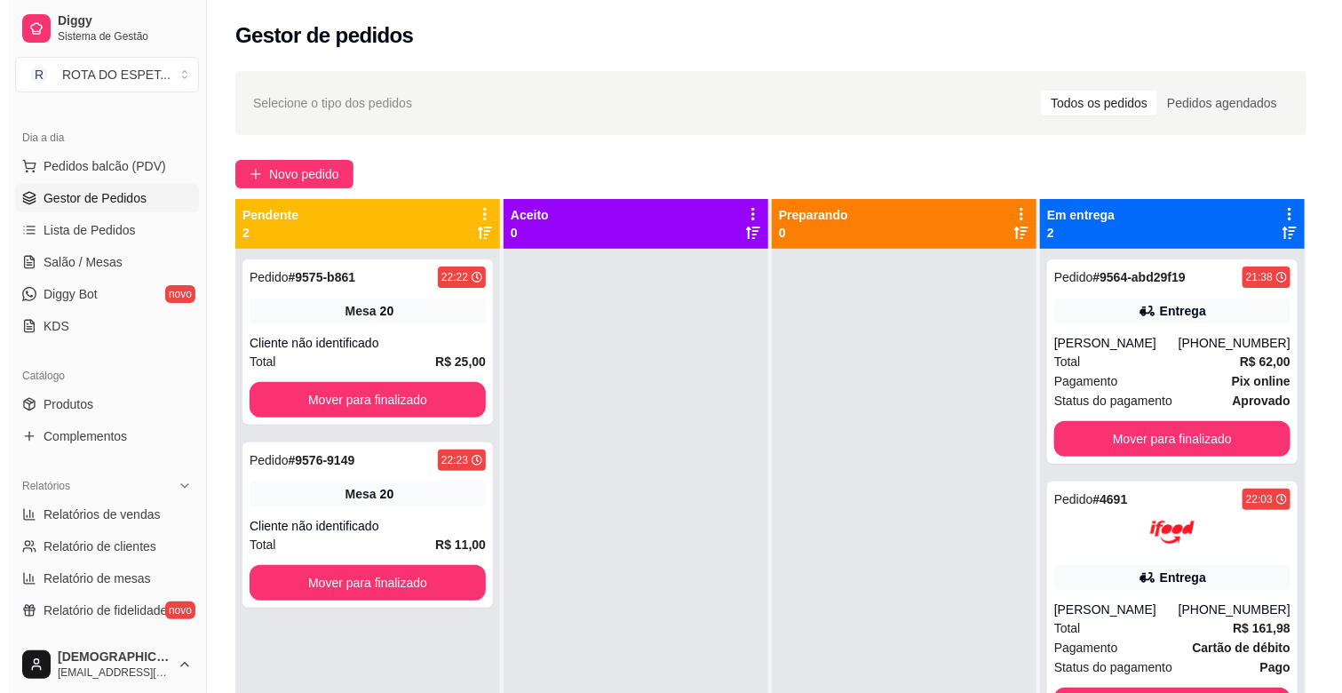
scroll to position [197, 0]
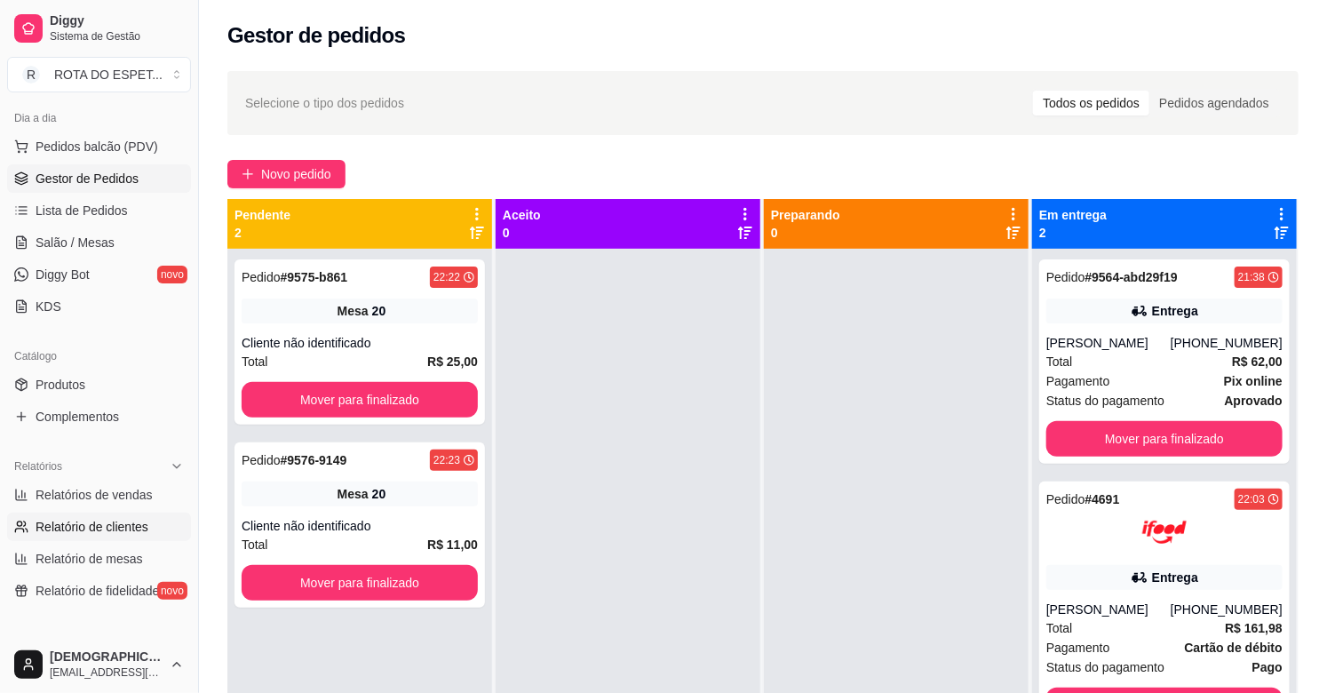
click at [122, 521] on span "Relatório de clientes" at bounding box center [92, 527] width 113 height 18
select select "30"
select select "HIGHEST_TOTAL_SPENT_WITH_ORDERS"
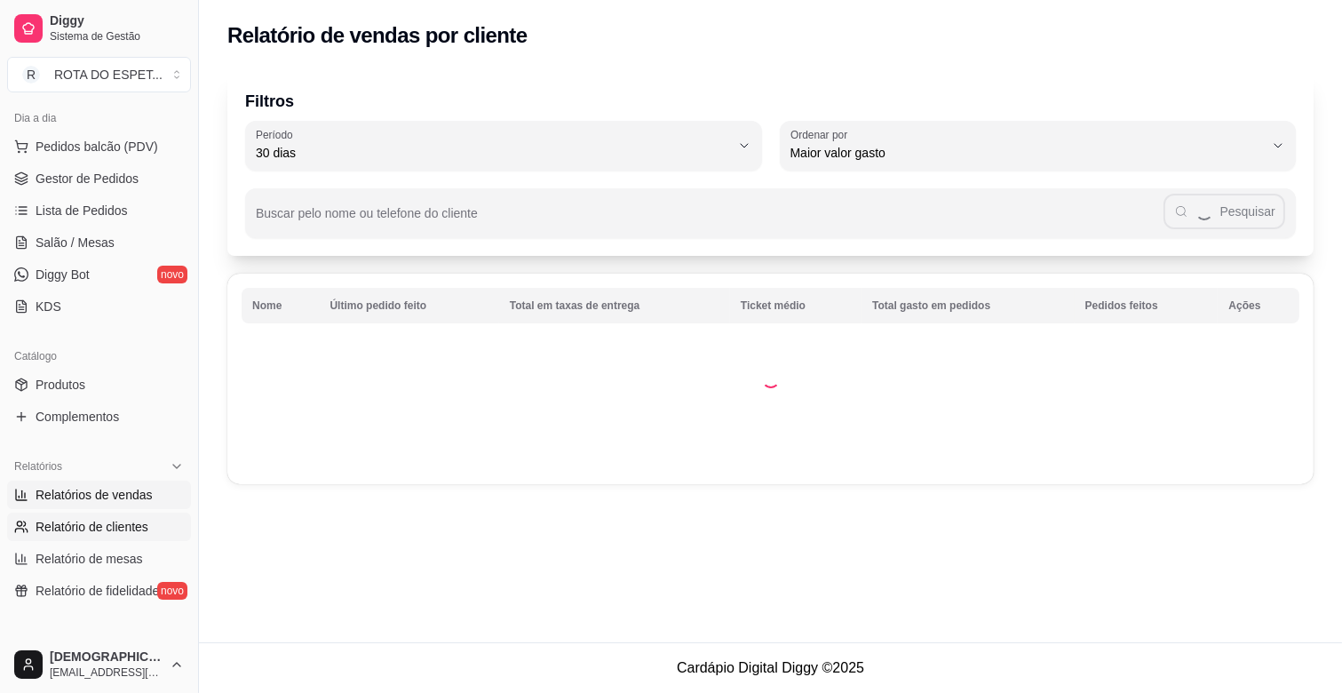
click at [125, 490] on span "Relatórios de vendas" at bounding box center [94, 495] width 117 height 18
select select "ALL"
select select "0"
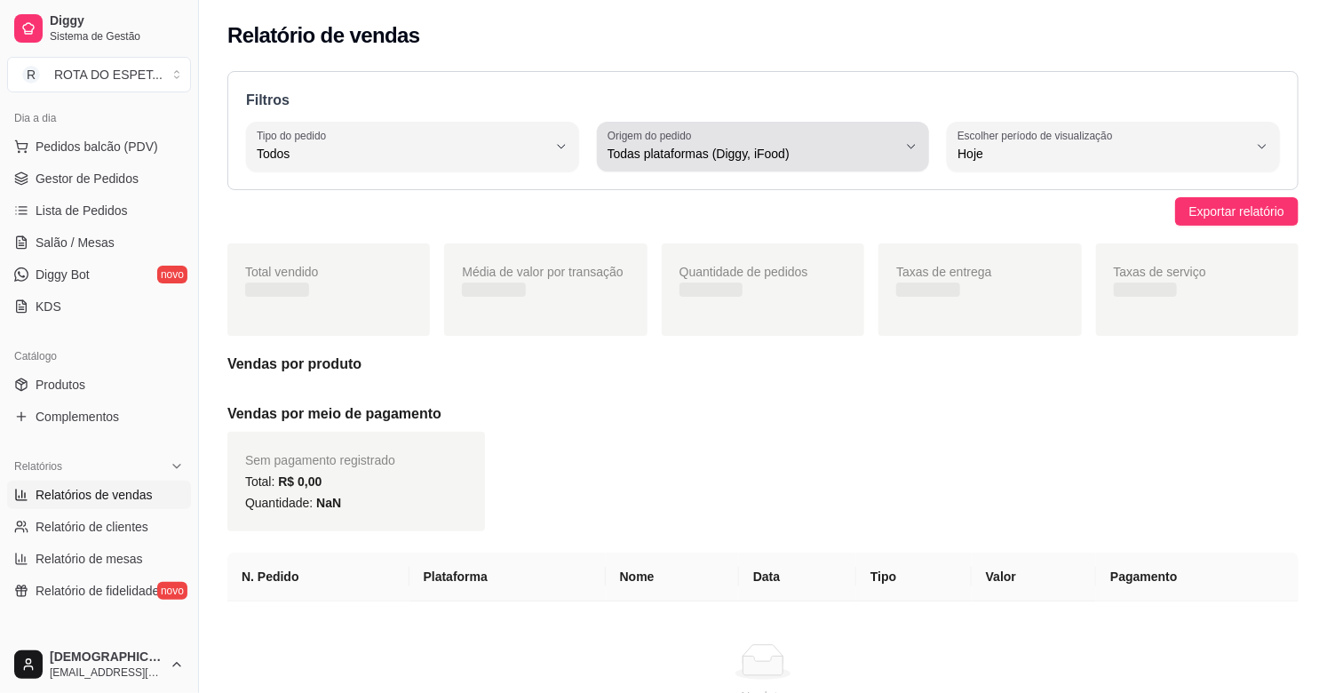
click at [785, 154] on span "Todas plataformas (Diggy, iFood)" at bounding box center [753, 154] width 290 height 18
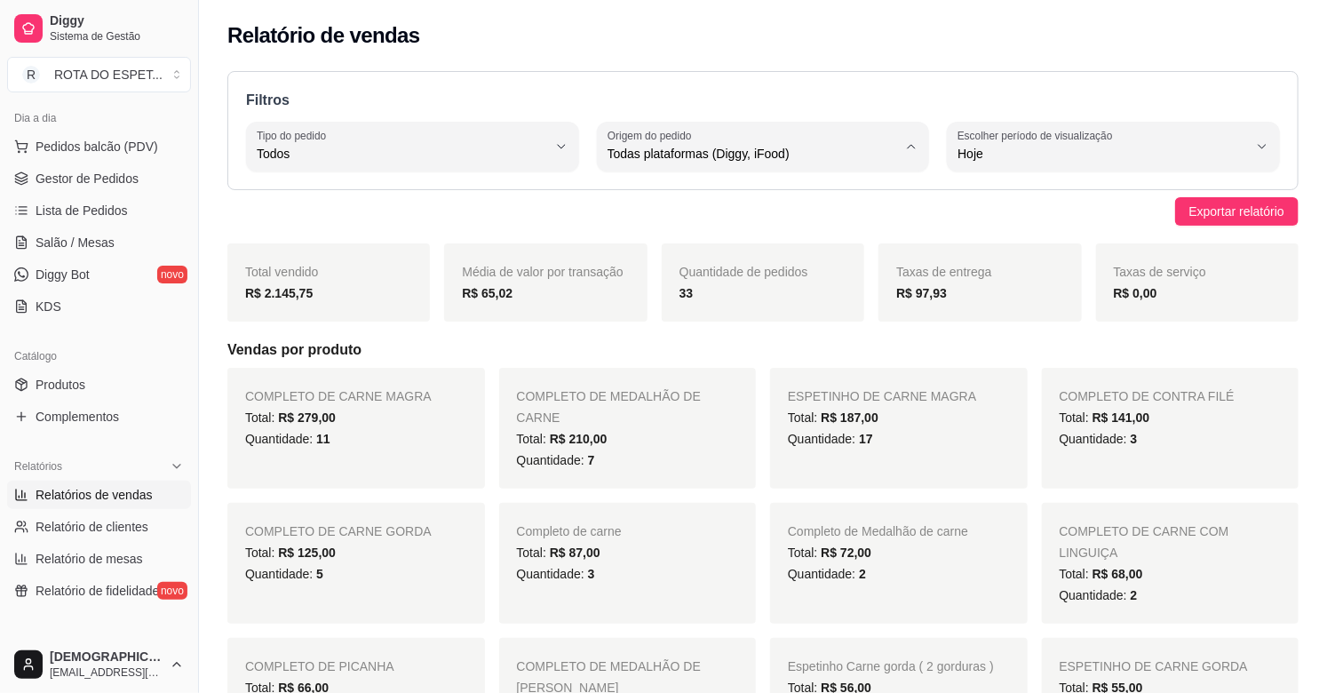
click at [685, 219] on span "Diggy" at bounding box center [754, 225] width 275 height 17
type input "DIGGY"
select select "DIGGY"
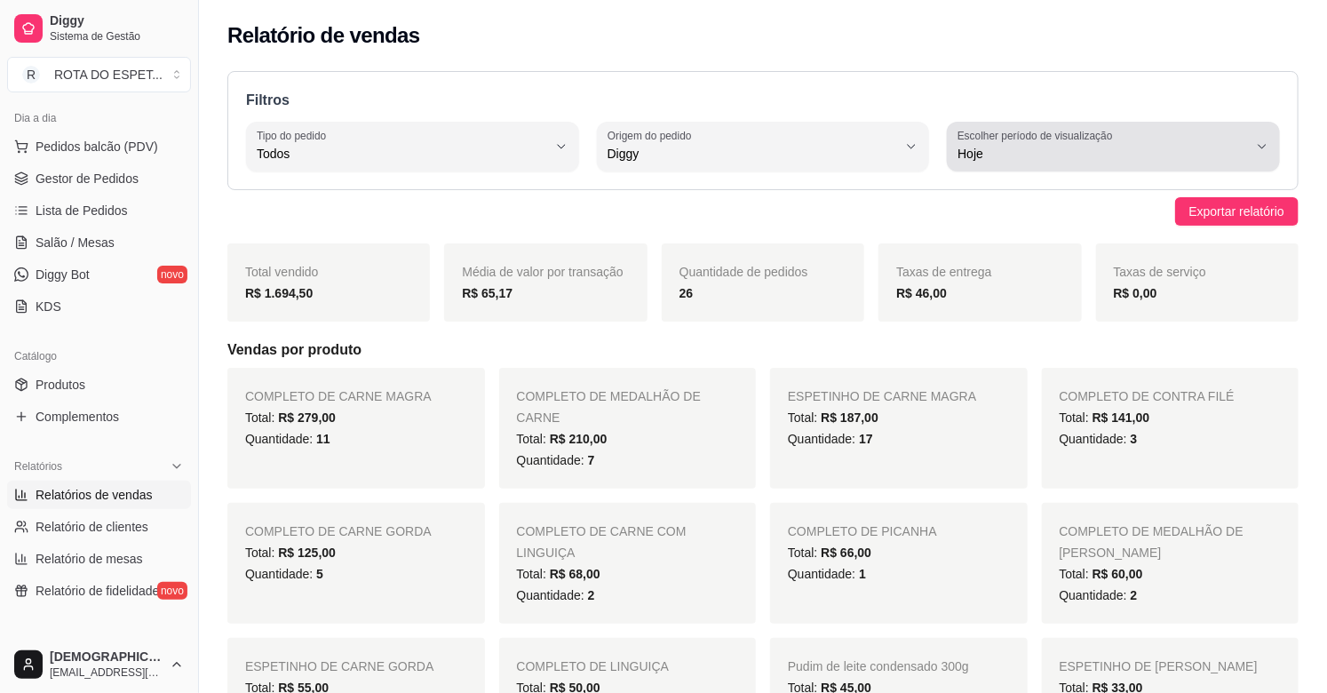
click at [1104, 133] on label "Escolher período de visualização" at bounding box center [1038, 135] width 161 height 15
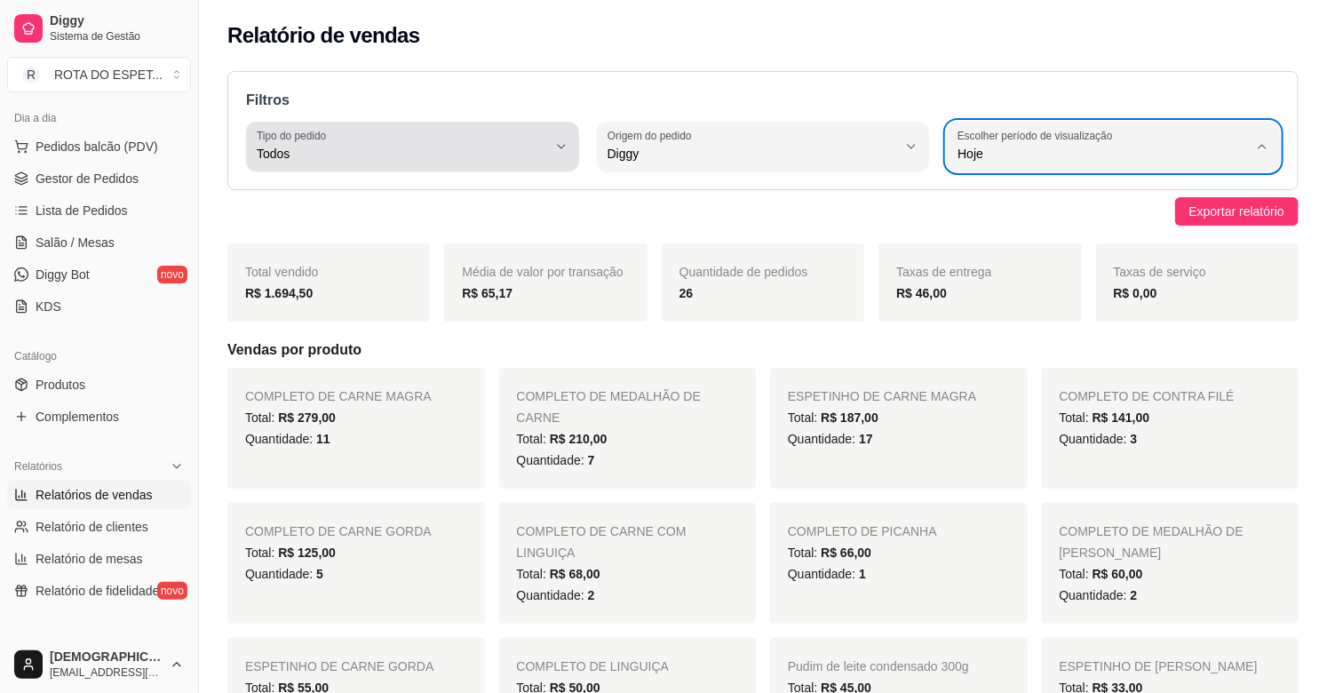
click at [317, 149] on span "Todos" at bounding box center [402, 154] width 290 height 18
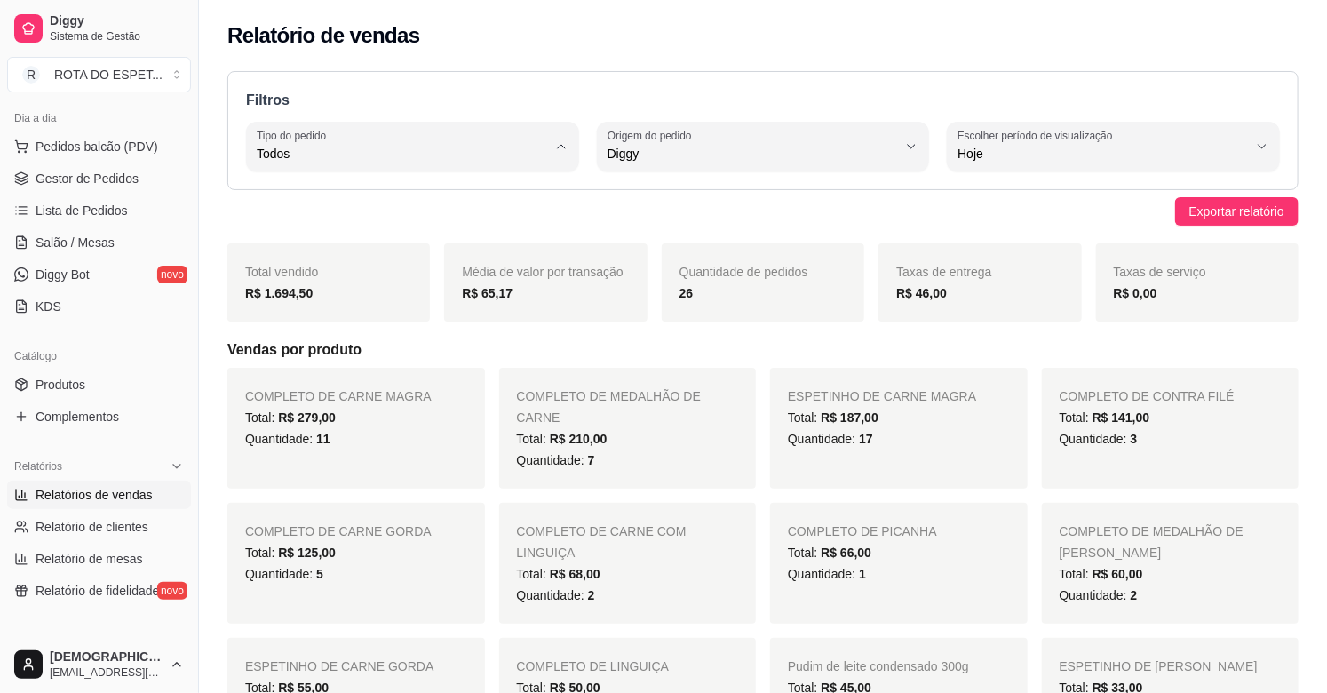
click at [309, 228] on span "Entrega" at bounding box center [404, 225] width 275 height 17
type input "DELIVERY"
select select "DELIVERY"
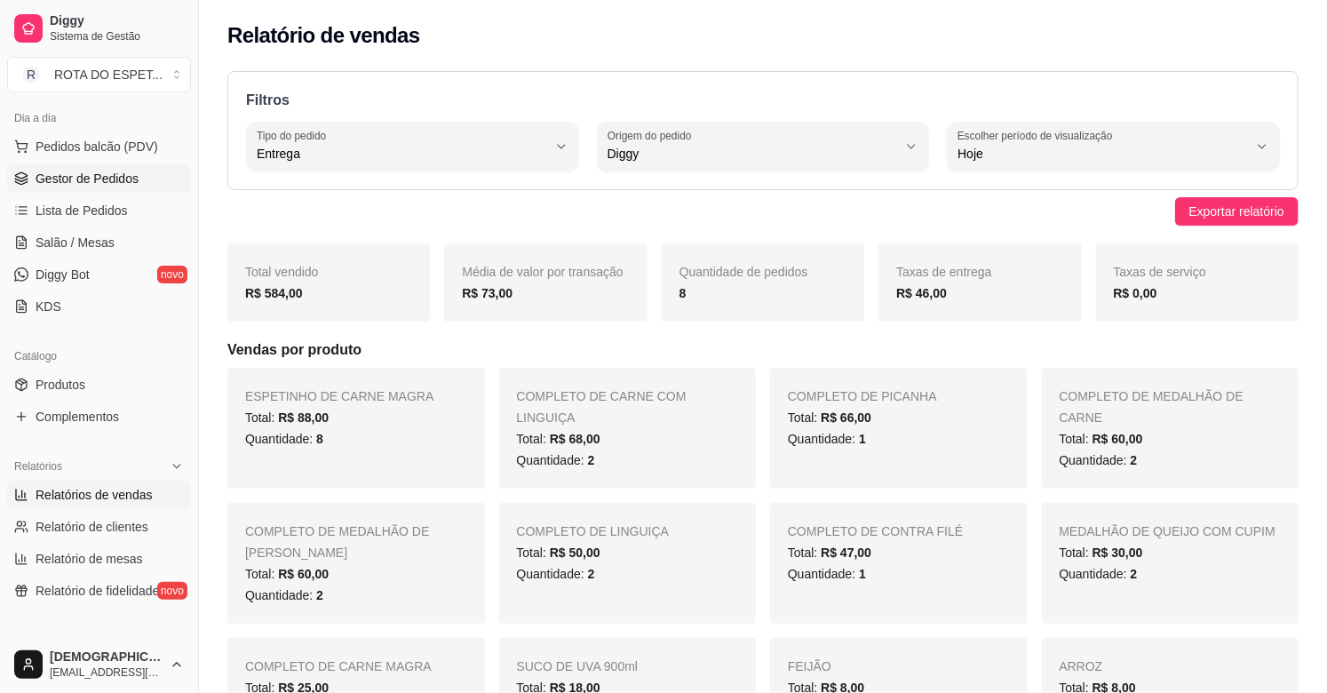
click at [107, 190] on link "Gestor de Pedidos" at bounding box center [99, 178] width 184 height 28
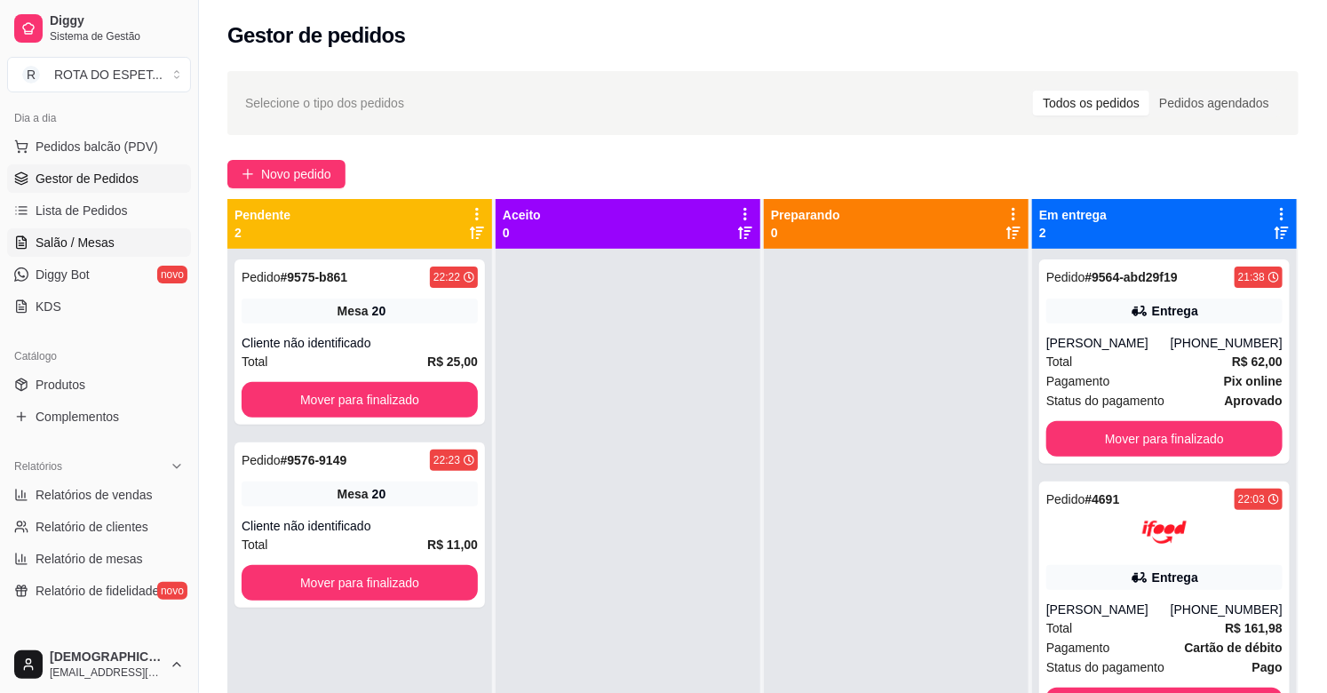
click at [90, 240] on span "Salão / Mesas" at bounding box center [75, 243] width 79 height 18
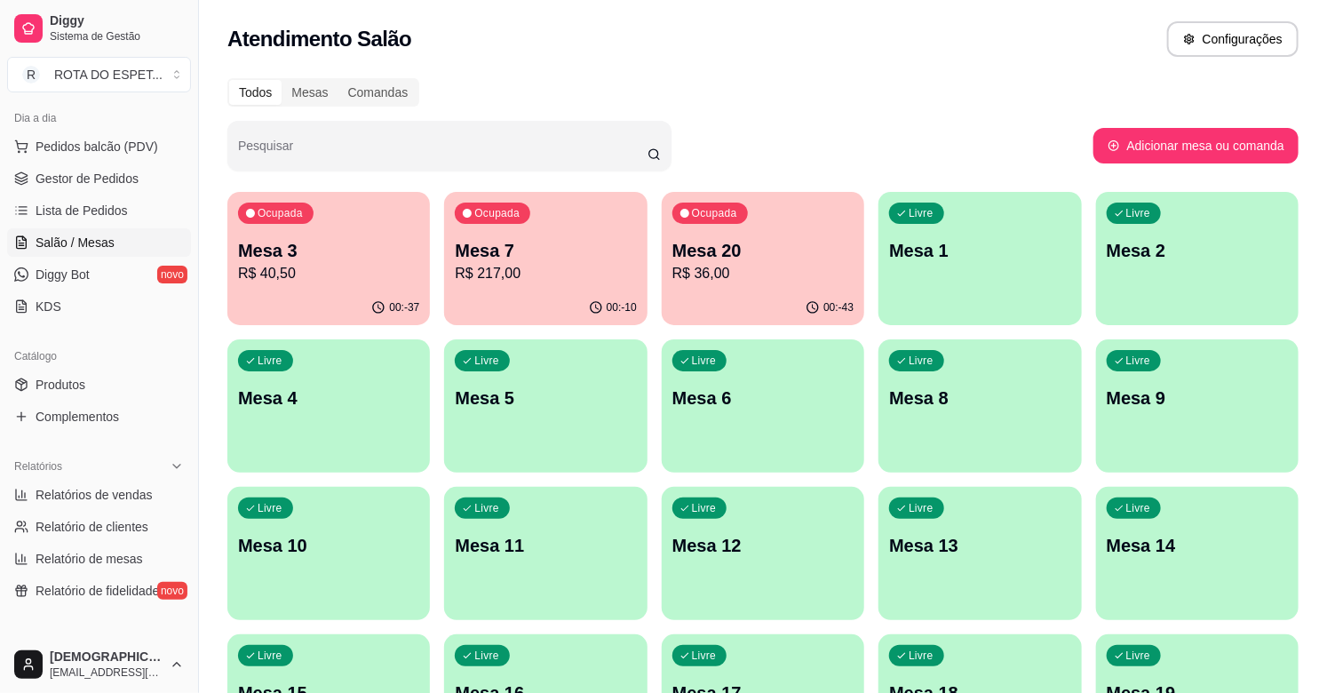
click at [686, 250] on p "Mesa 20" at bounding box center [762, 250] width 181 height 25
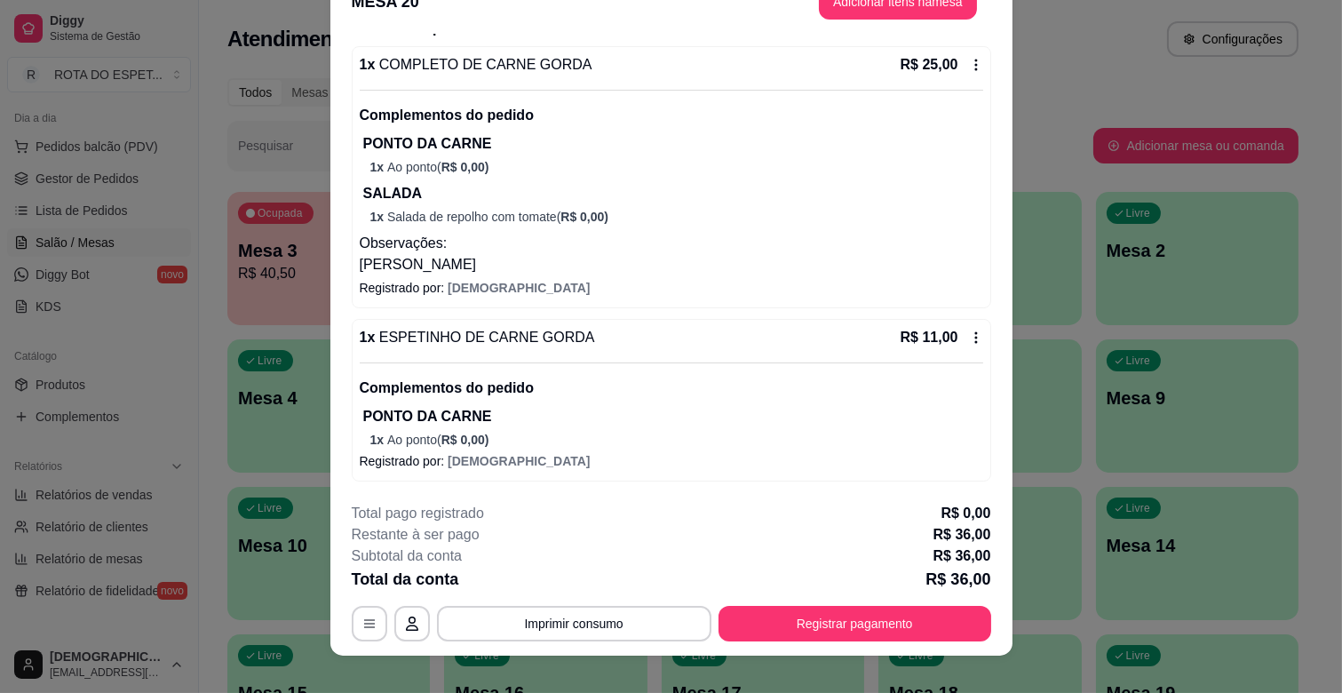
scroll to position [53, 0]
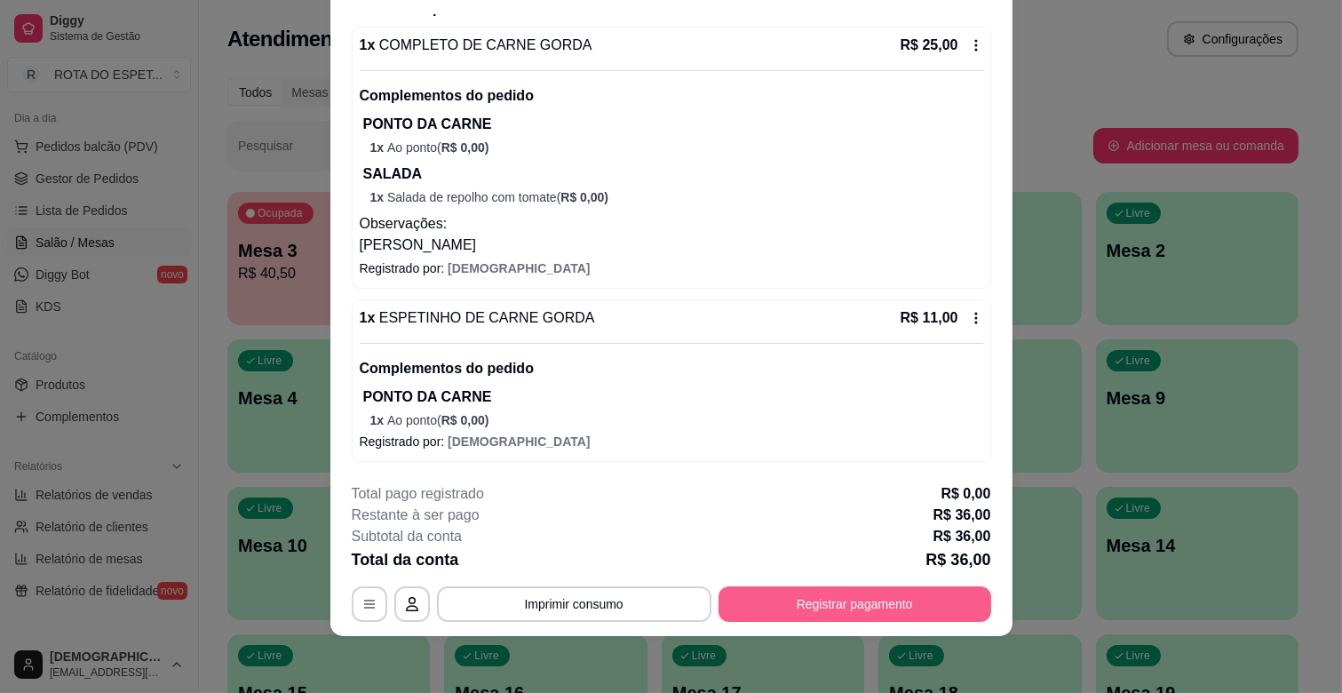
click at [802, 608] on button "Registrar pagamento" at bounding box center [855, 604] width 273 height 36
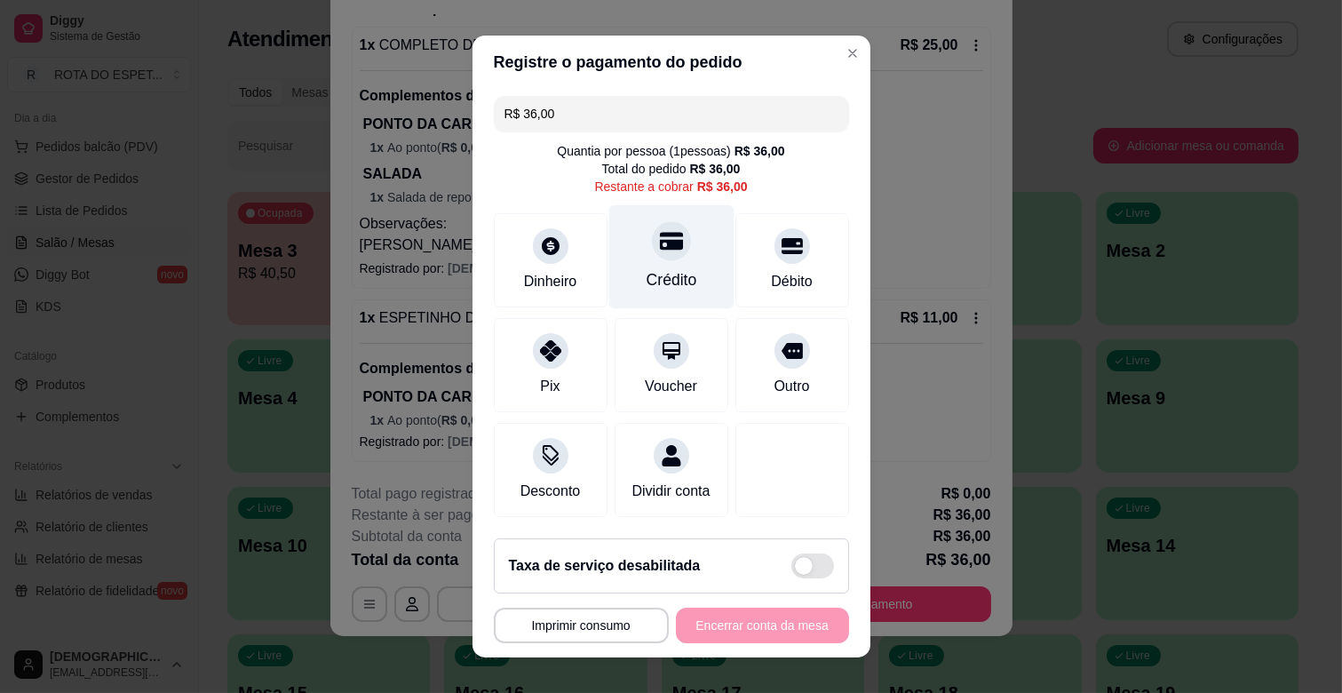
click at [686, 249] on div "Crédito" at bounding box center [671, 257] width 125 height 104
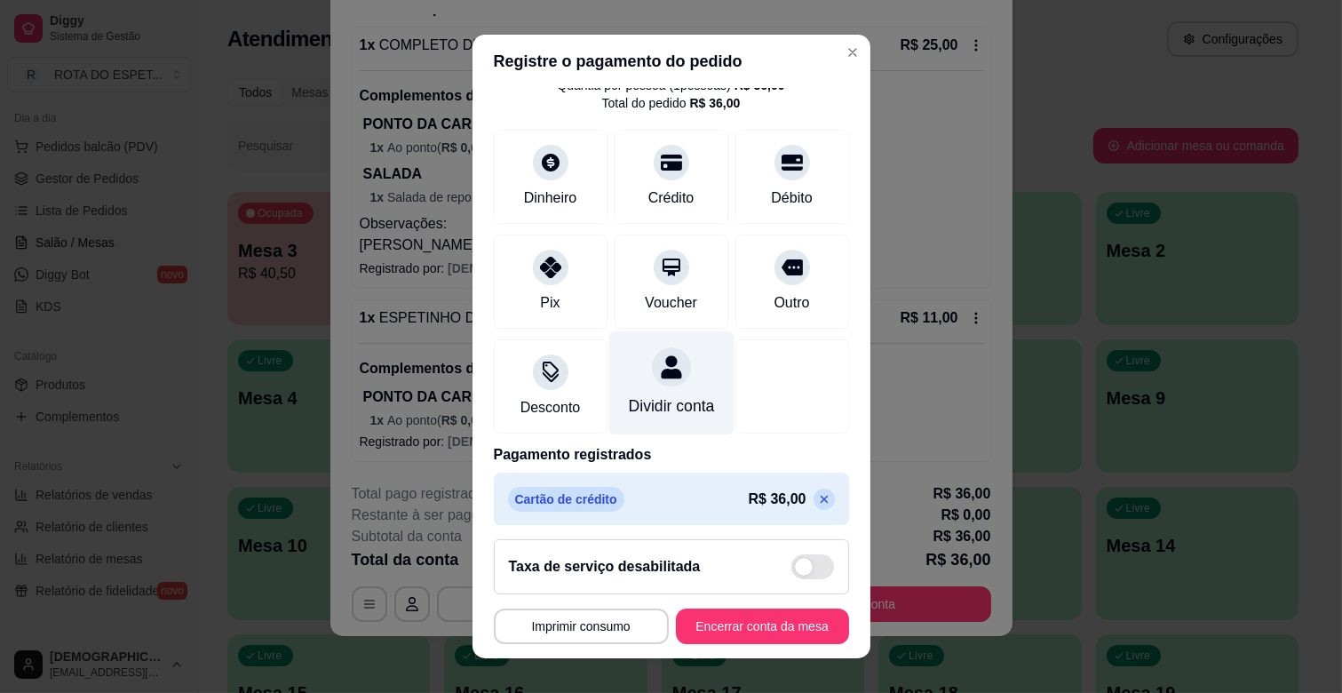
scroll to position [94, 0]
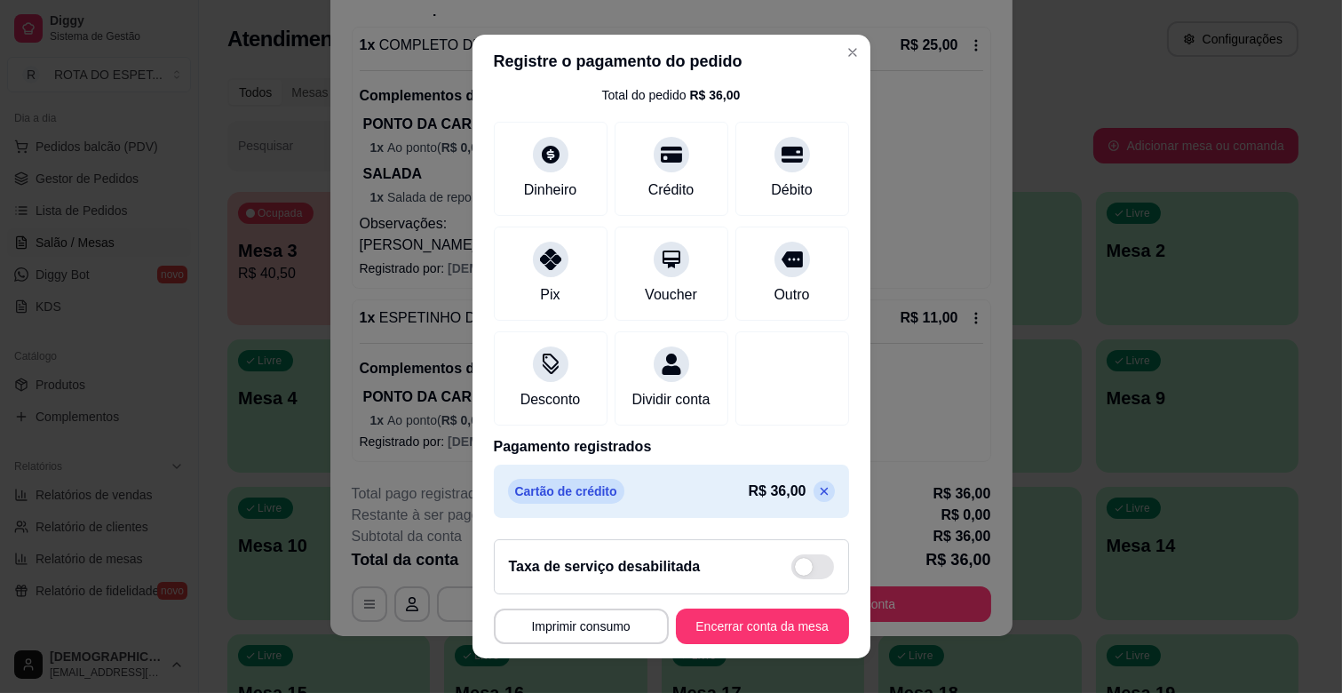
click at [817, 487] on icon at bounding box center [824, 491] width 14 height 14
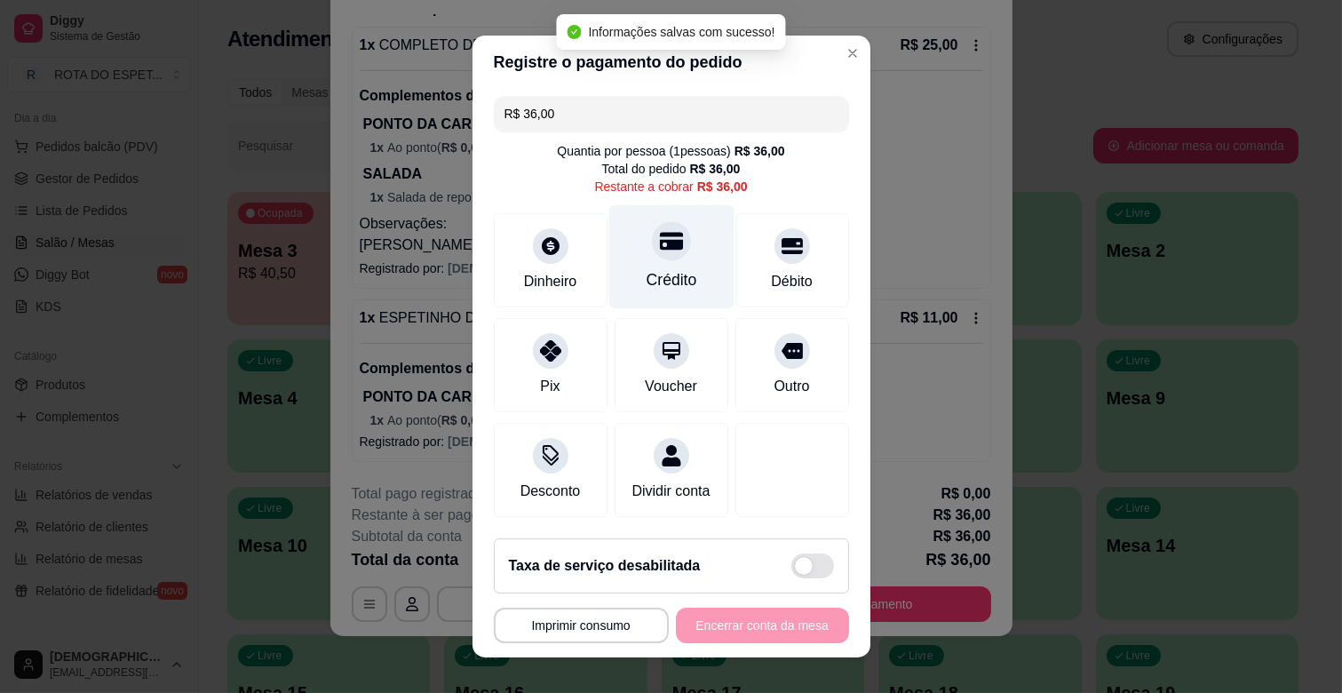
scroll to position [0, 0]
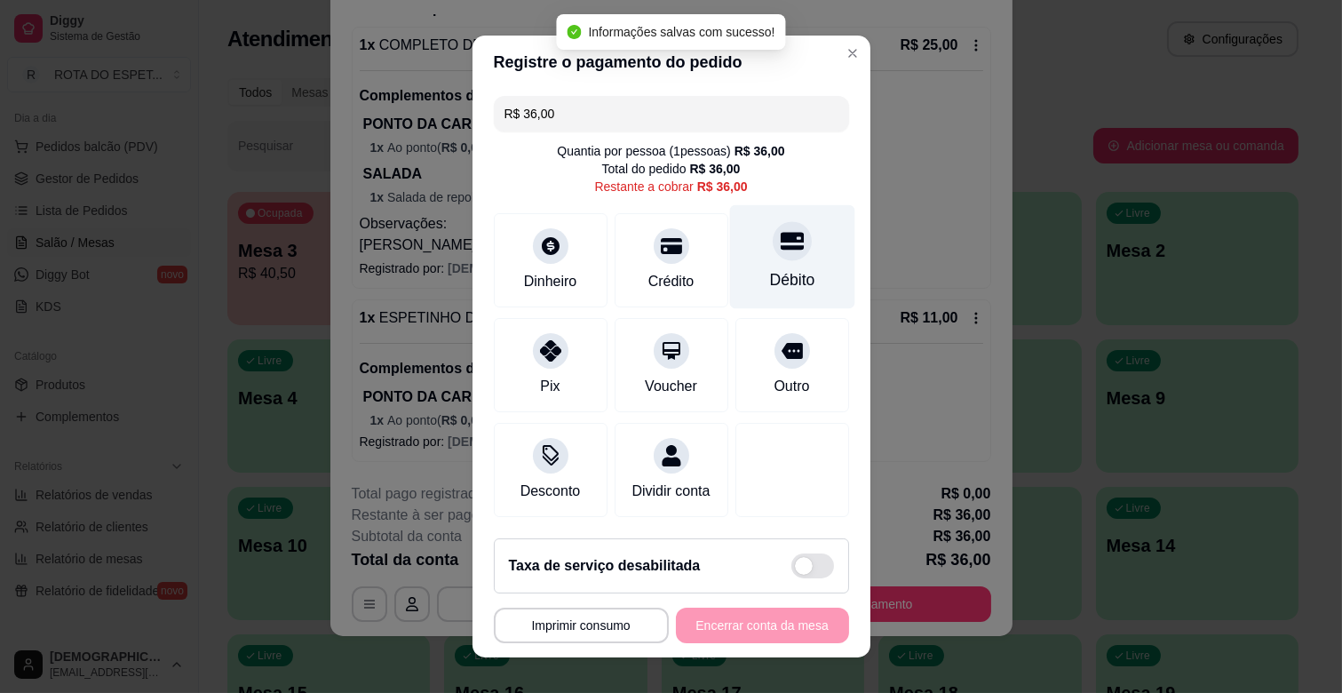
click at [769, 274] on div "Débito" at bounding box center [791, 279] width 45 height 23
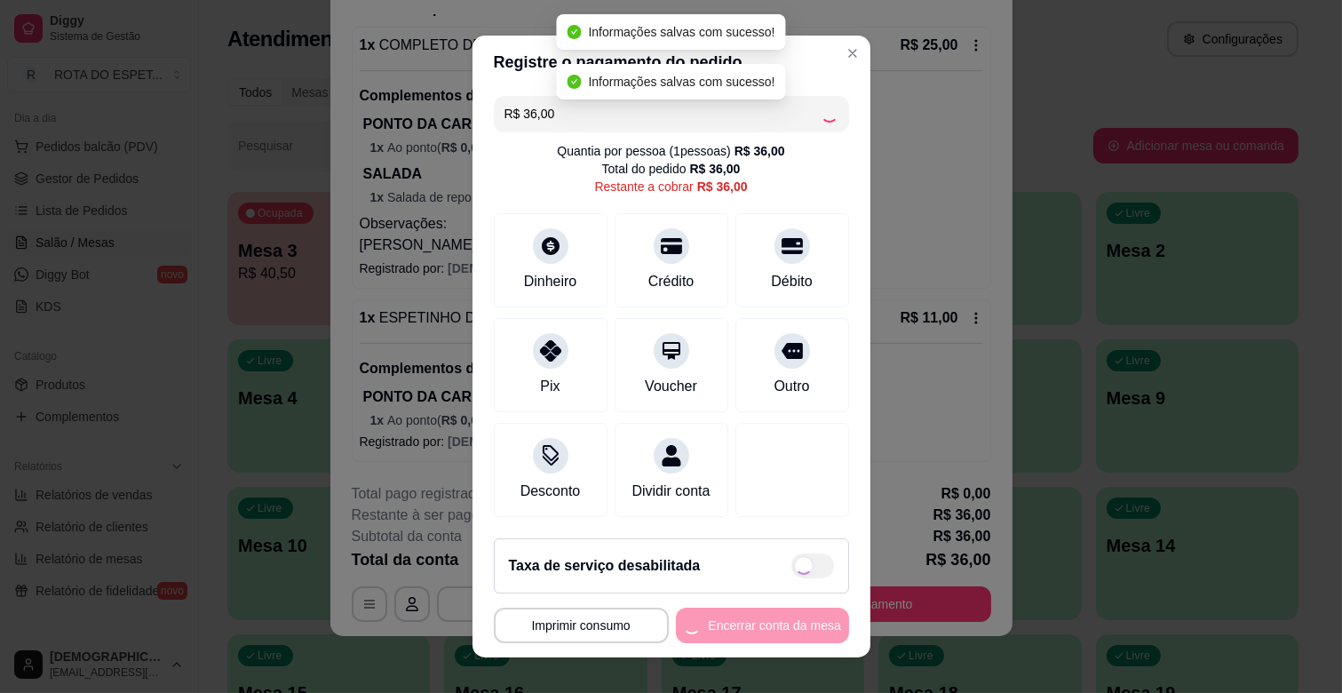
type input "R$ 0,00"
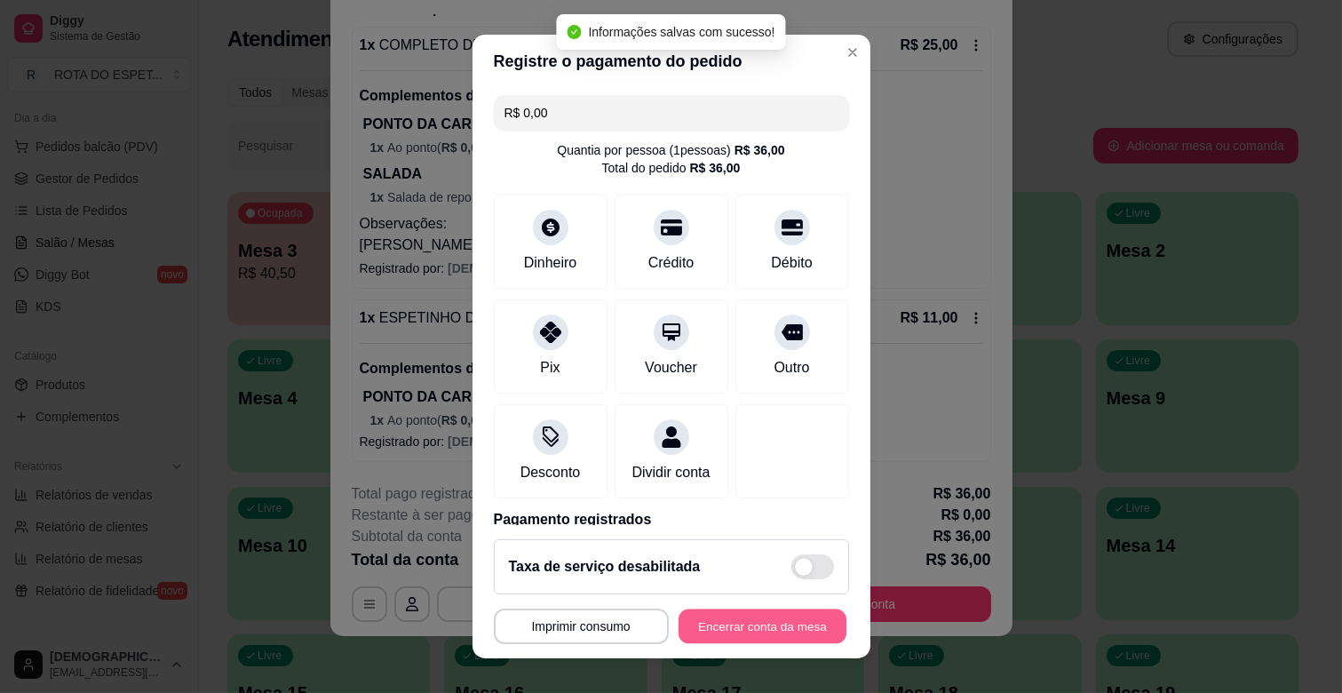
click at [704, 623] on button "Encerrar conta da mesa" at bounding box center [763, 626] width 168 height 35
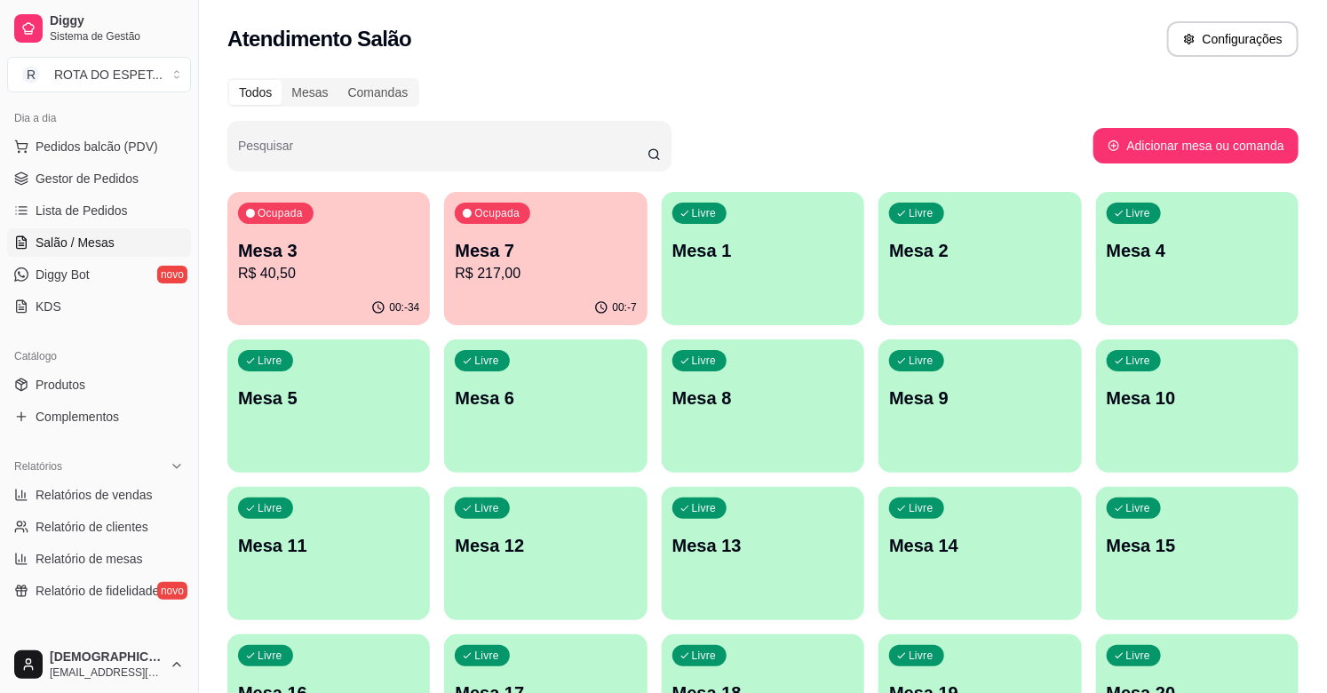
click at [314, 305] on div "00:-34" at bounding box center [328, 307] width 203 height 35
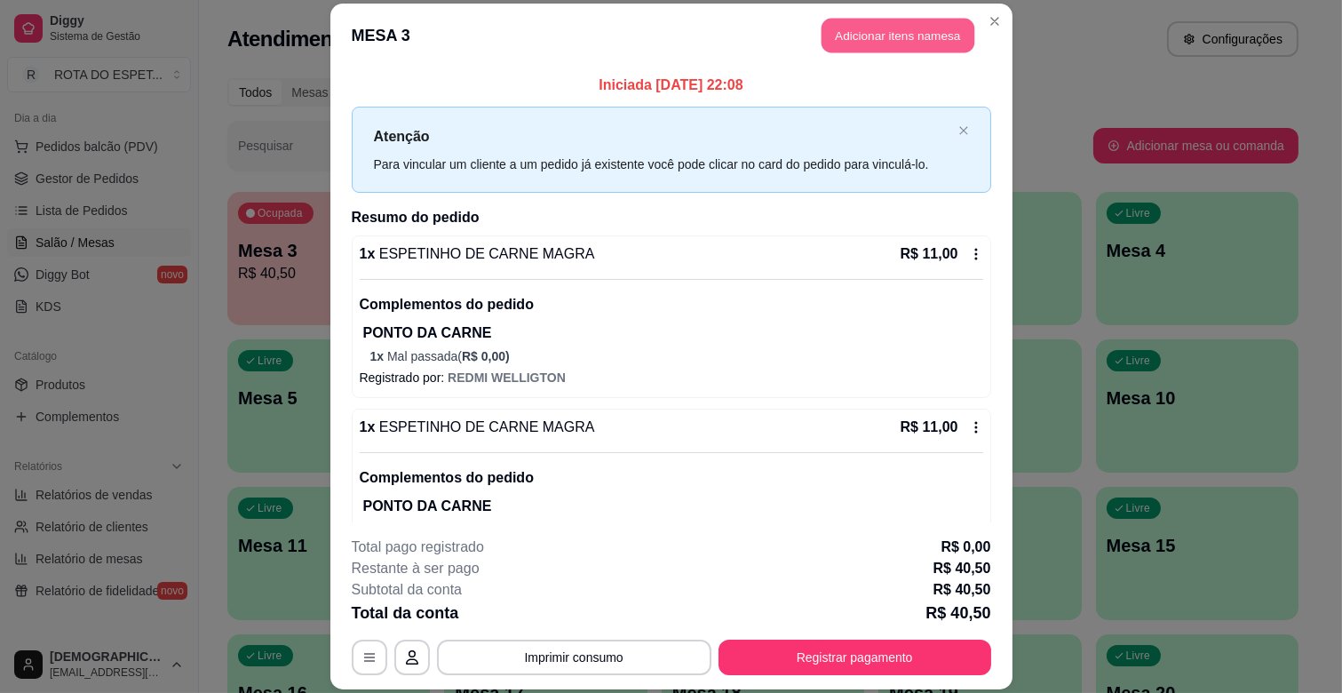
click at [894, 40] on button "Adicionar itens na mesa" at bounding box center [898, 36] width 153 height 35
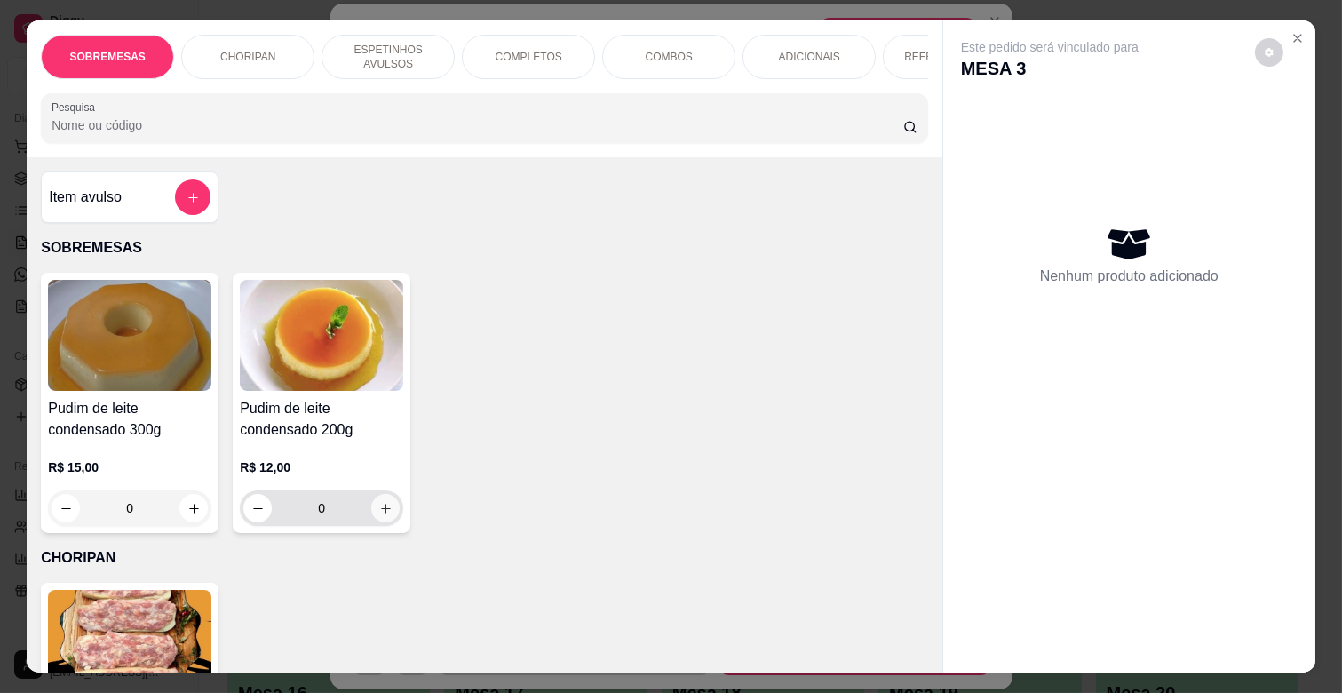
click at [379, 515] on icon "increase-product-quantity" at bounding box center [385, 508] width 13 height 13
type input "1"
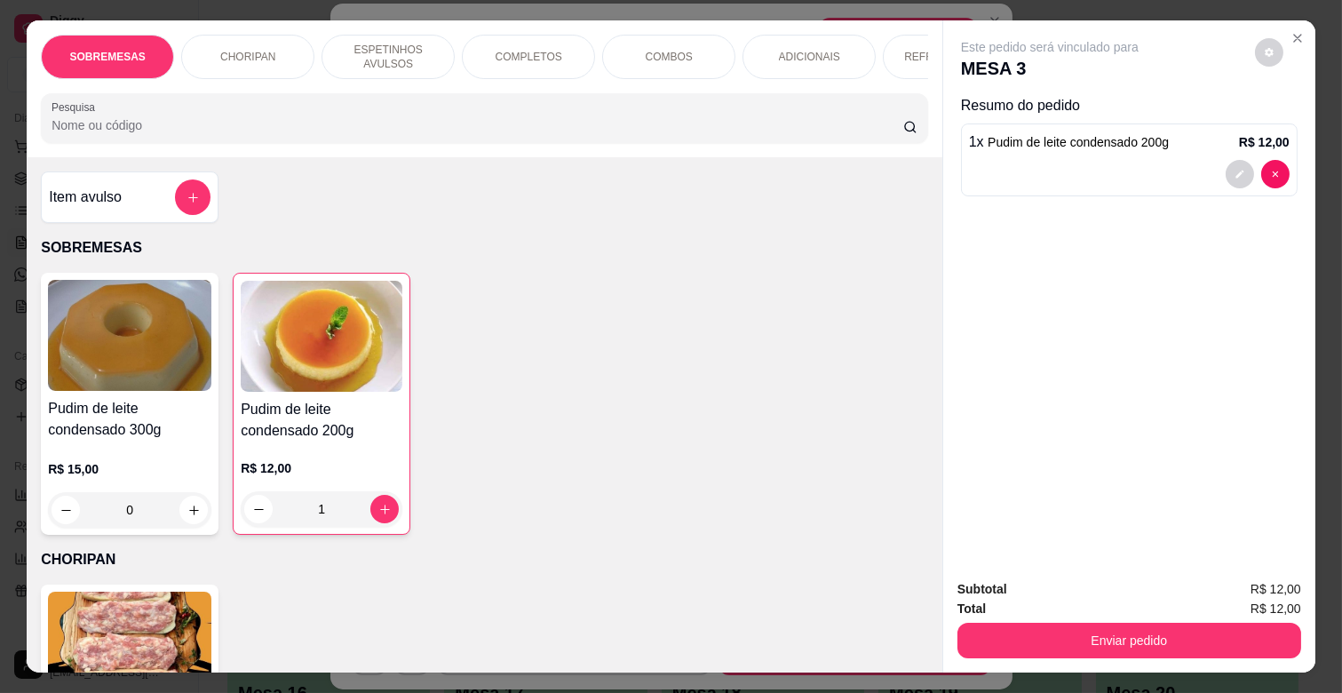
click at [431, 129] on input "Pesquisa" at bounding box center [478, 125] width 852 height 18
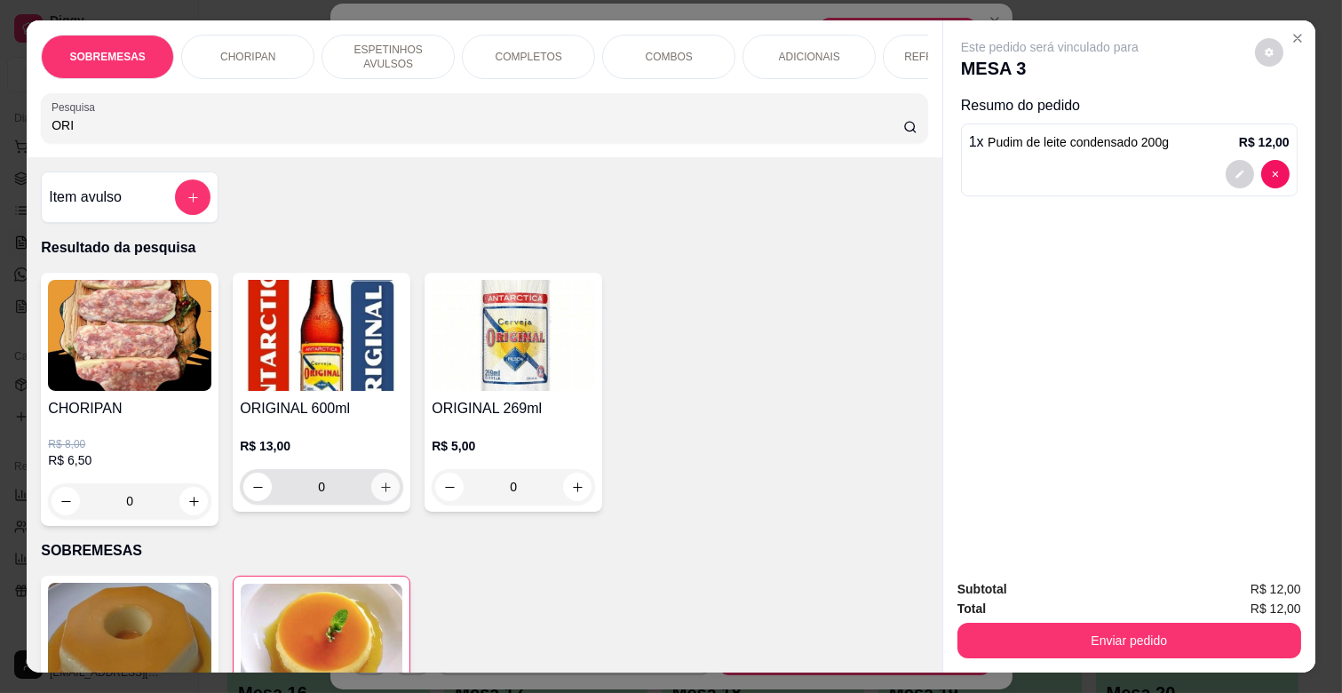
type input "ORI"
click at [379, 489] on icon "increase-product-quantity" at bounding box center [385, 487] width 13 height 13
type input "1"
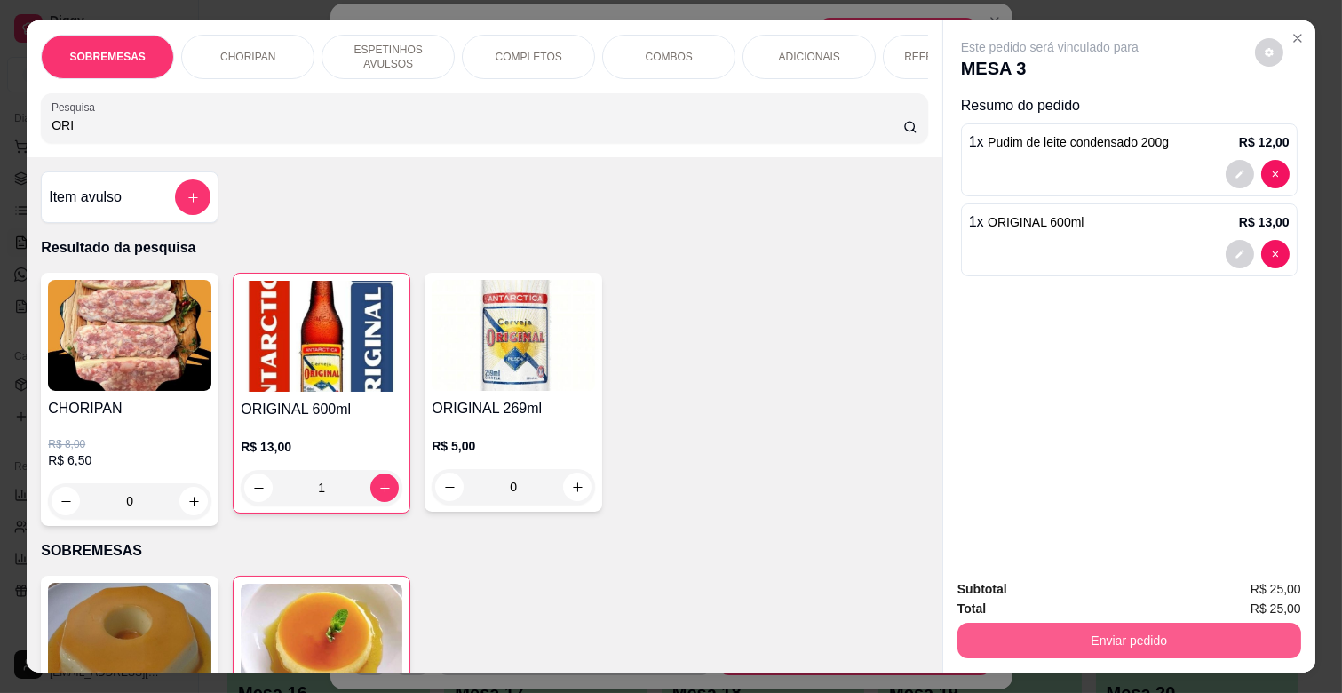
click at [1102, 625] on button "Enviar pedido" at bounding box center [1130, 641] width 344 height 36
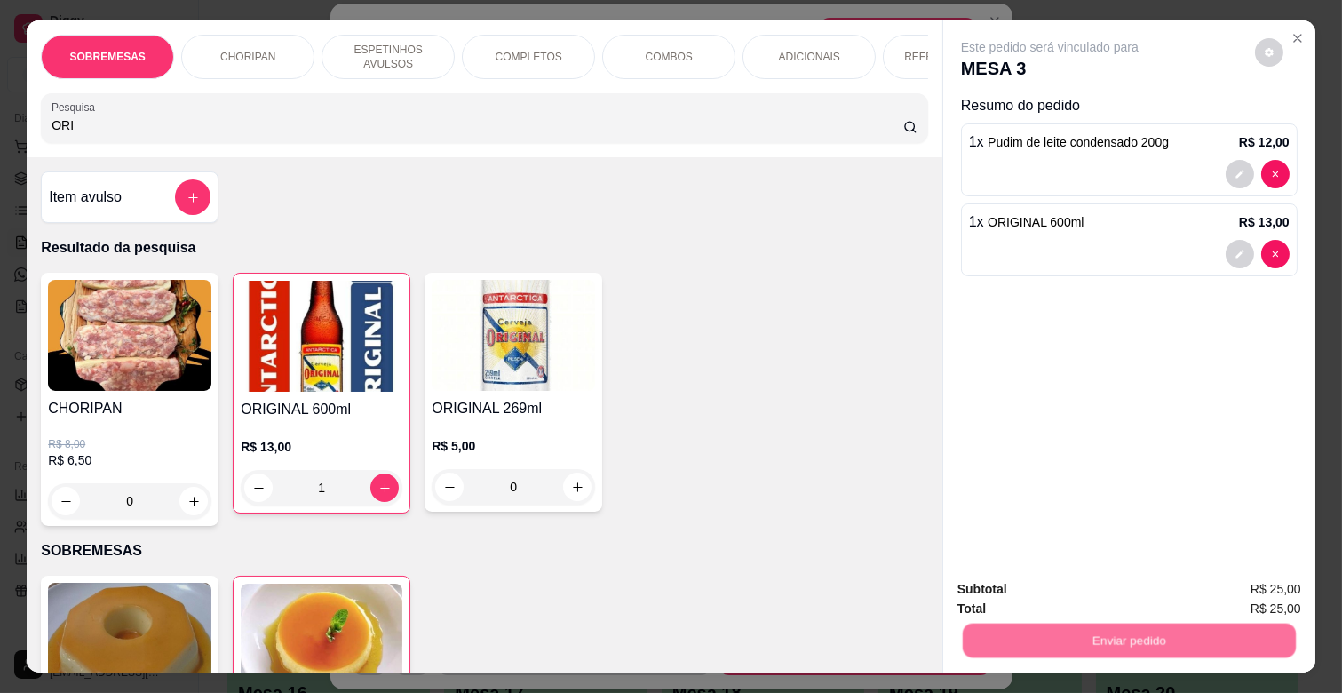
click at [1110, 580] on button "Não registrar e enviar pedido" at bounding box center [1070, 588] width 179 height 33
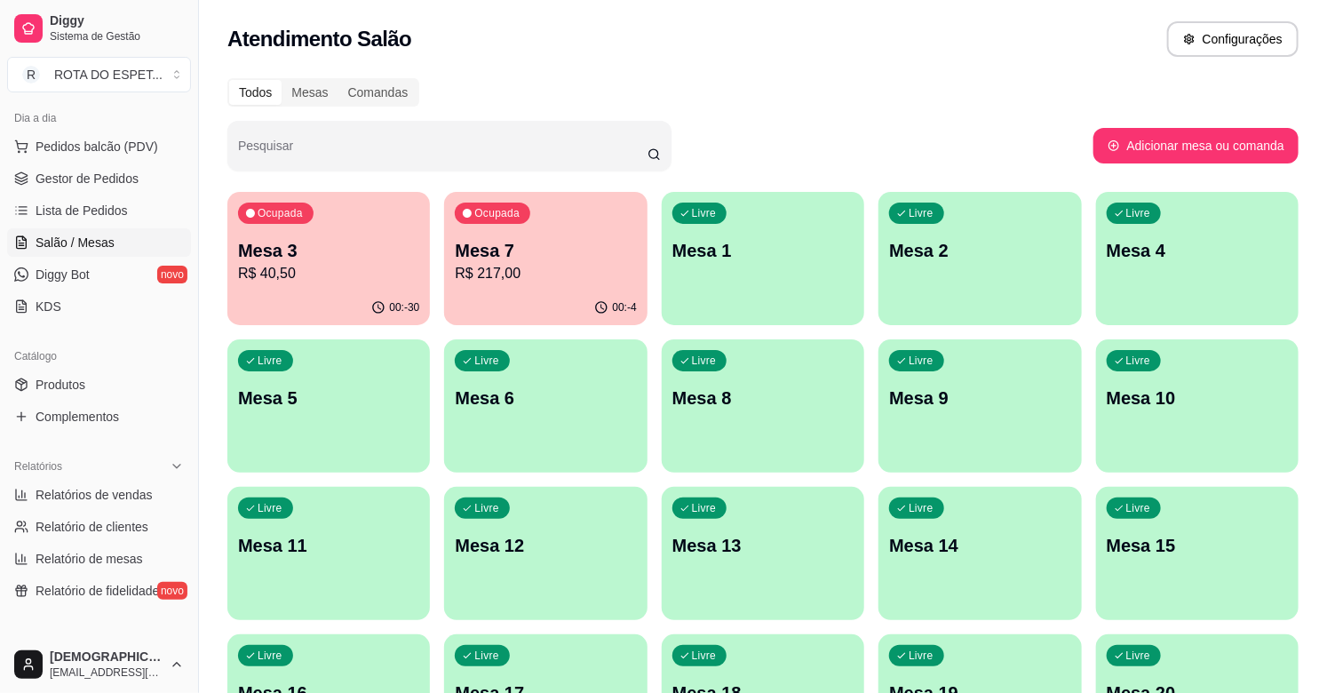
click at [534, 243] on p "Mesa 7" at bounding box center [545, 250] width 181 height 25
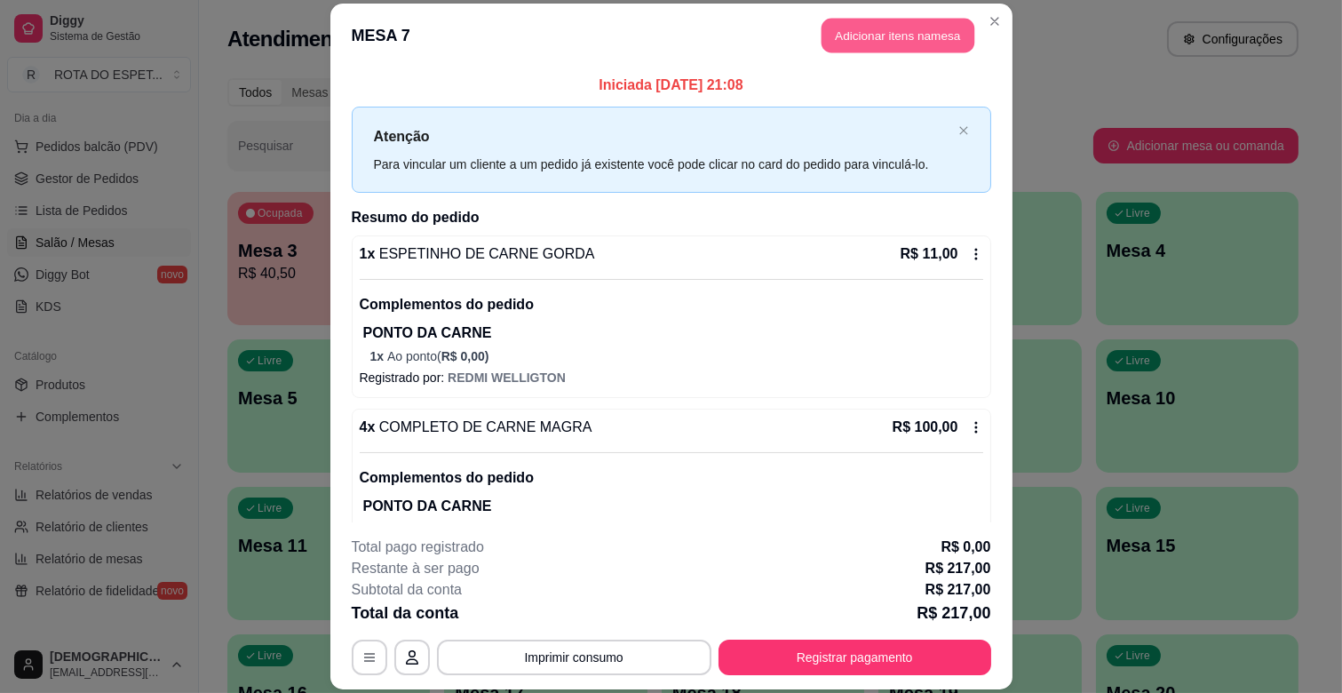
click at [887, 33] on button "Adicionar itens na mesa" at bounding box center [898, 36] width 153 height 35
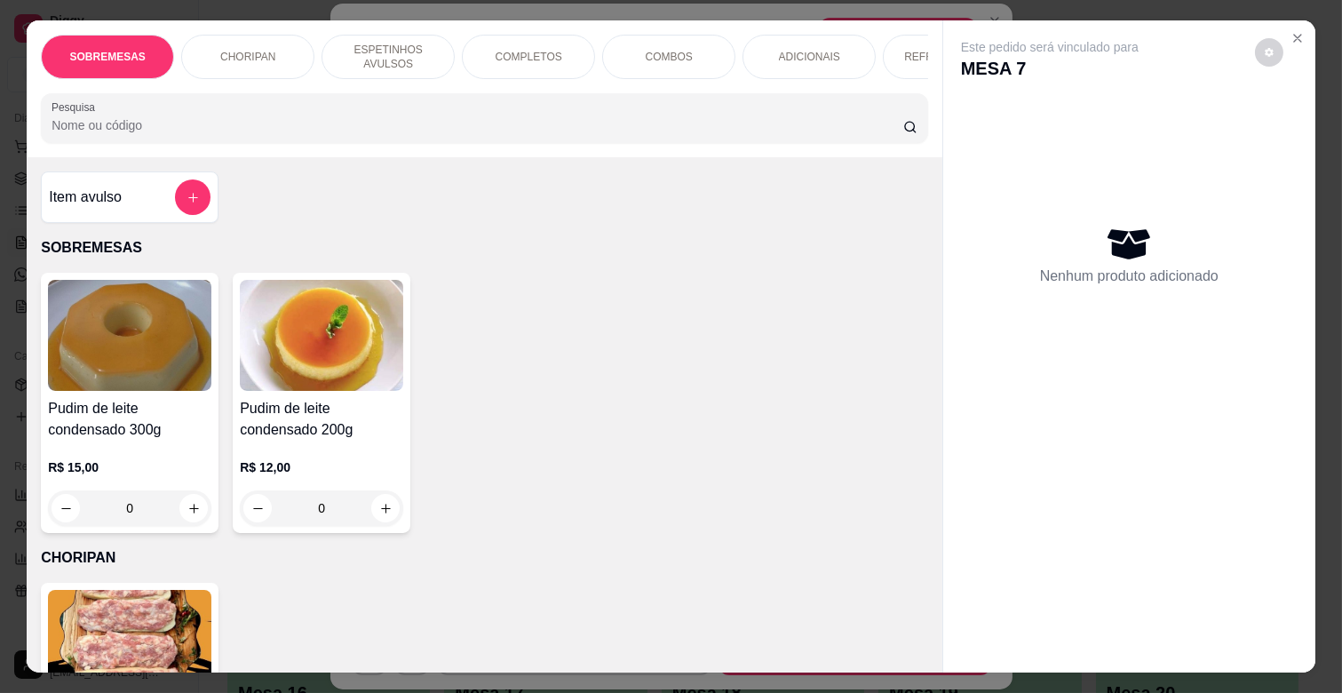
scroll to position [0, 649]
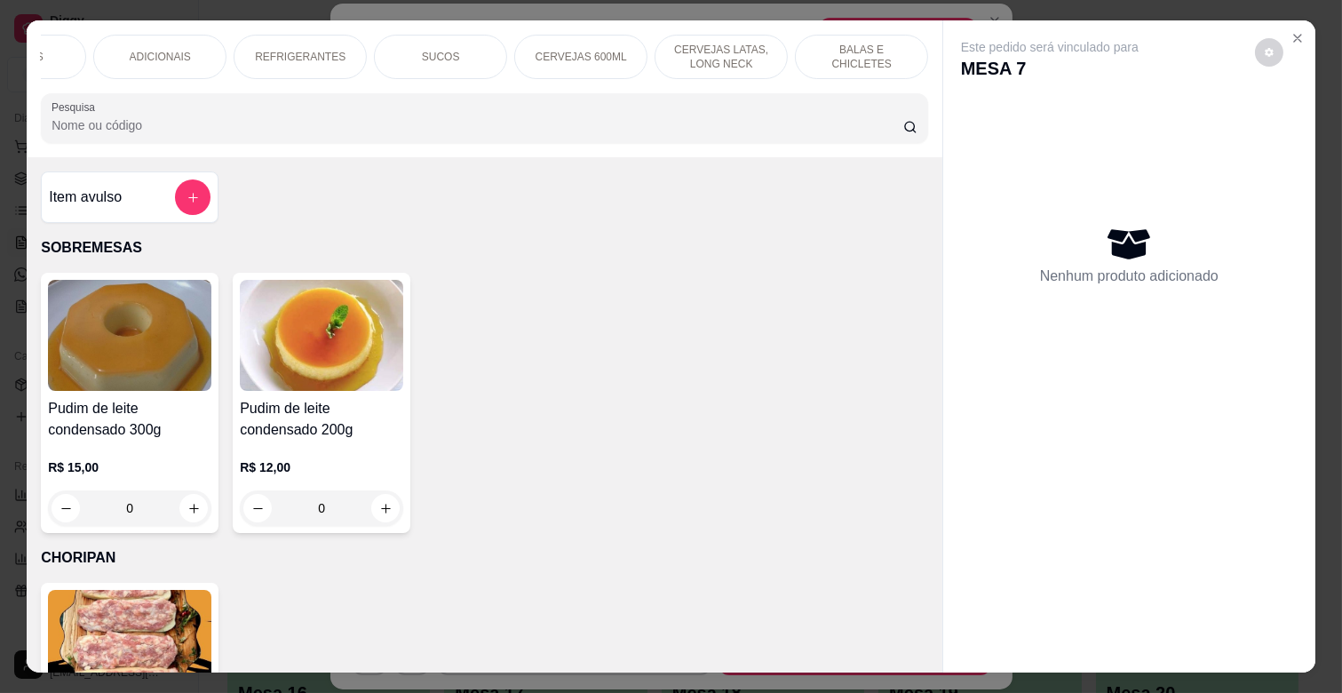
click at [866, 51] on p "BALAS E CHICLETES" at bounding box center [861, 57] width 103 height 28
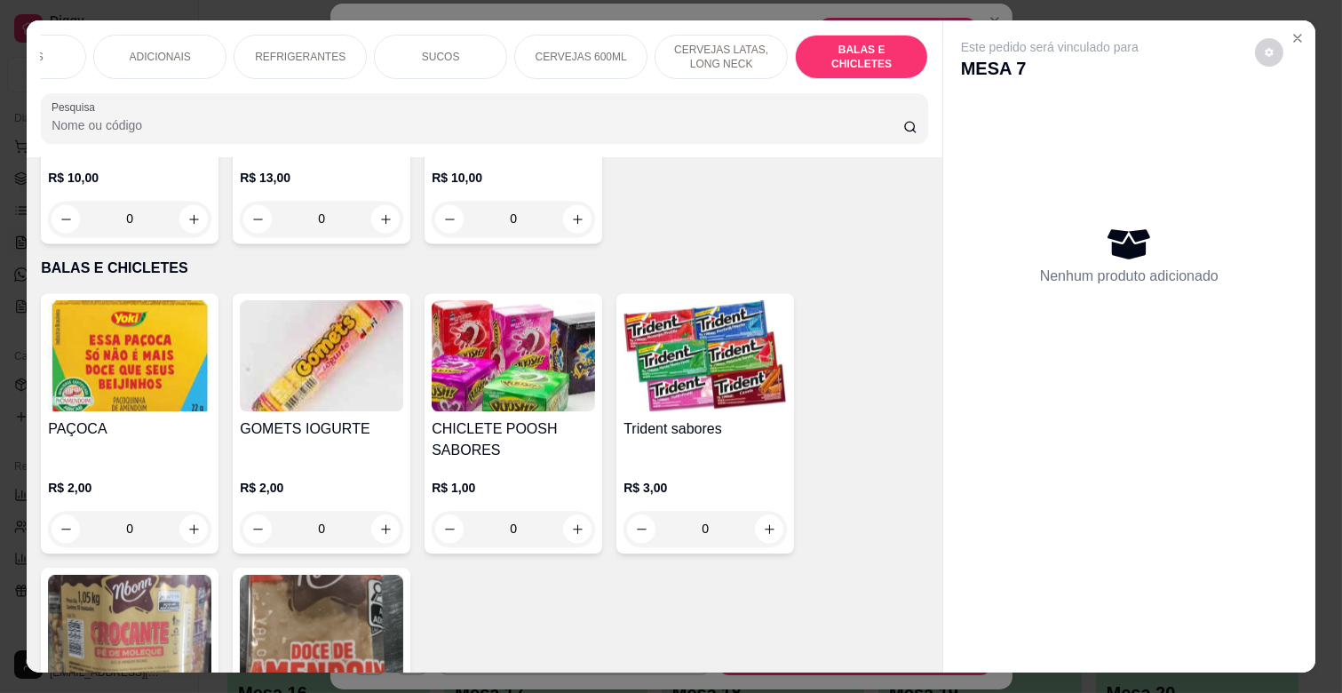
scroll to position [43, 0]
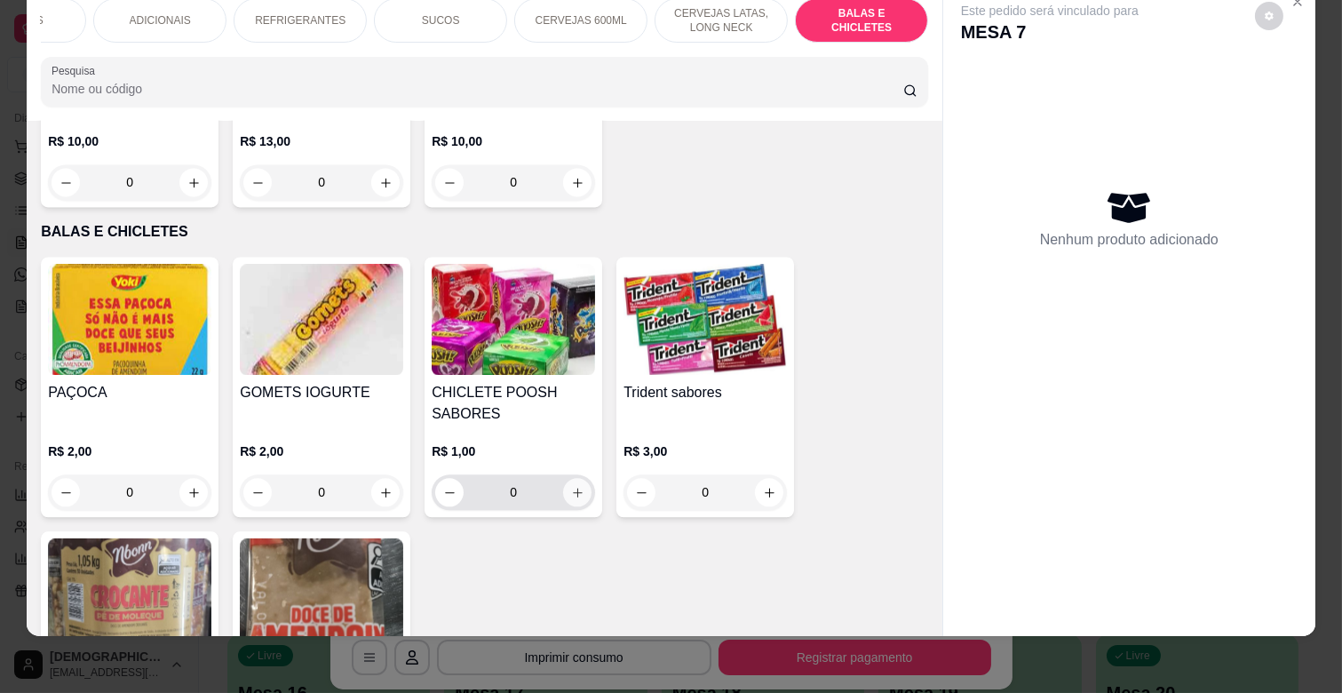
click at [581, 478] on button "increase-product-quantity" at bounding box center [577, 492] width 28 height 28
type input "1"
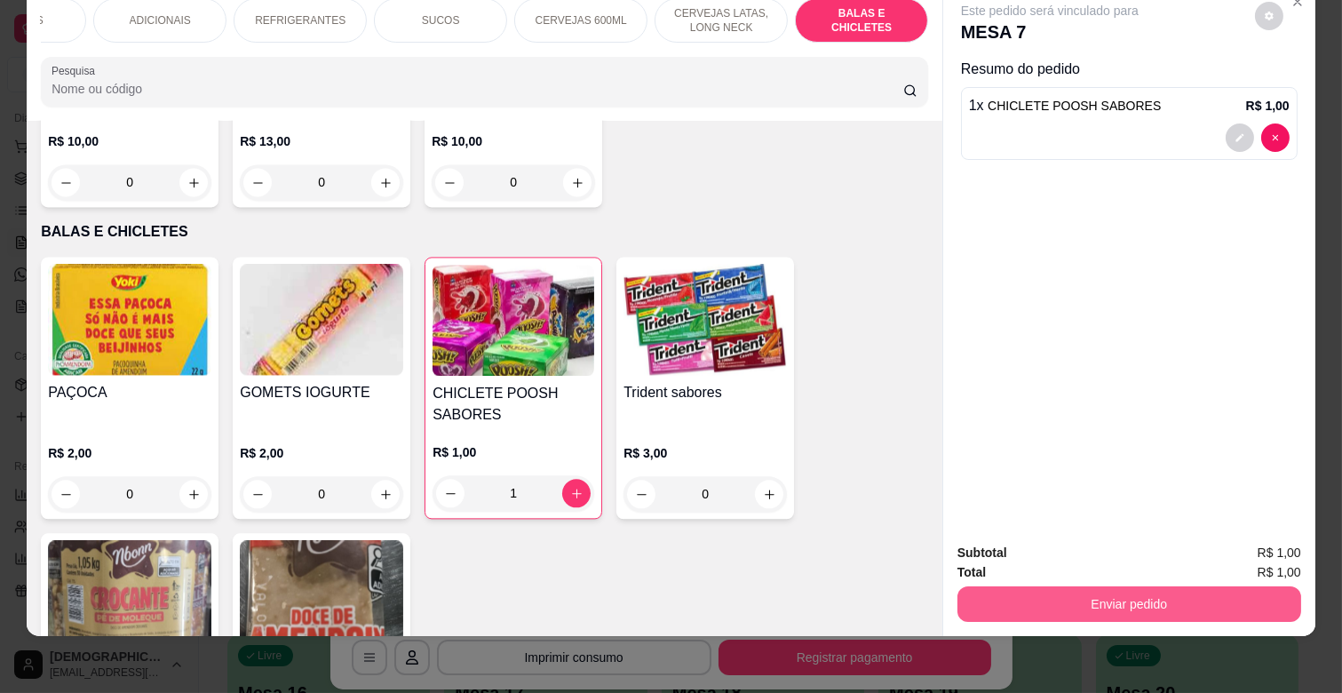
click at [1130, 597] on button "Enviar pedido" at bounding box center [1130, 604] width 344 height 36
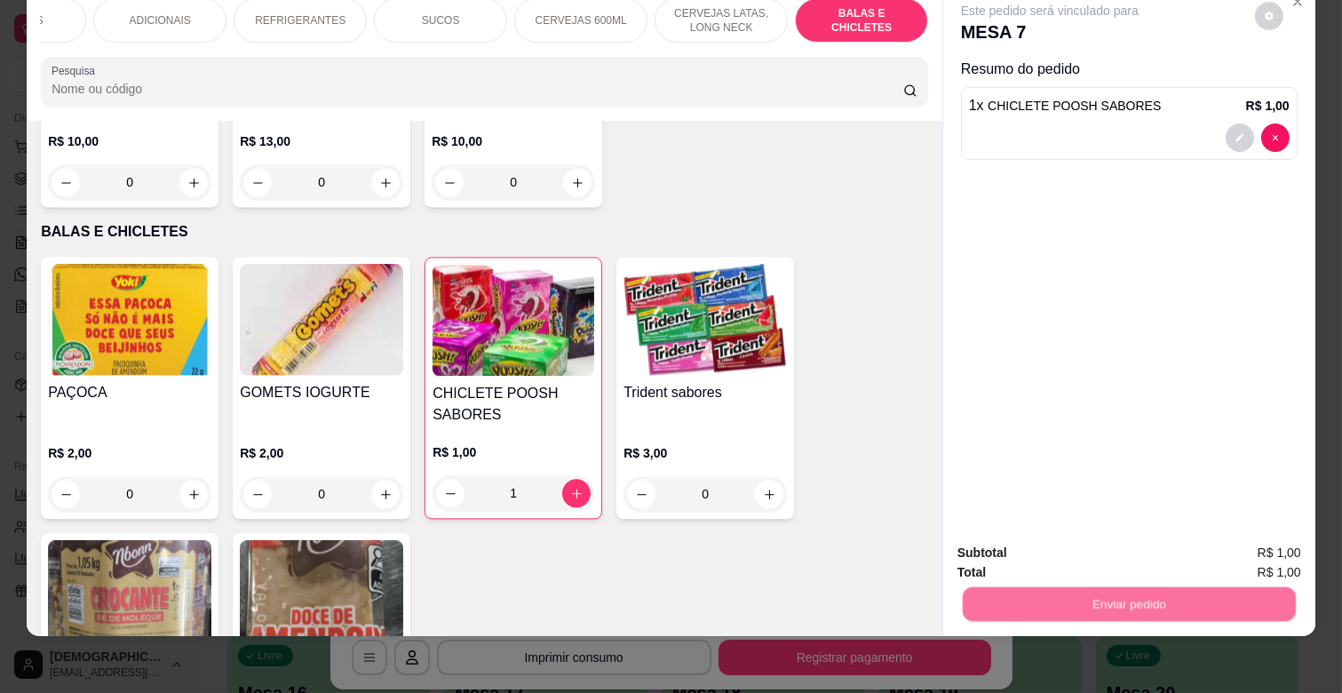
click at [1131, 539] on button "Não registrar e enviar pedido" at bounding box center [1069, 546] width 185 height 34
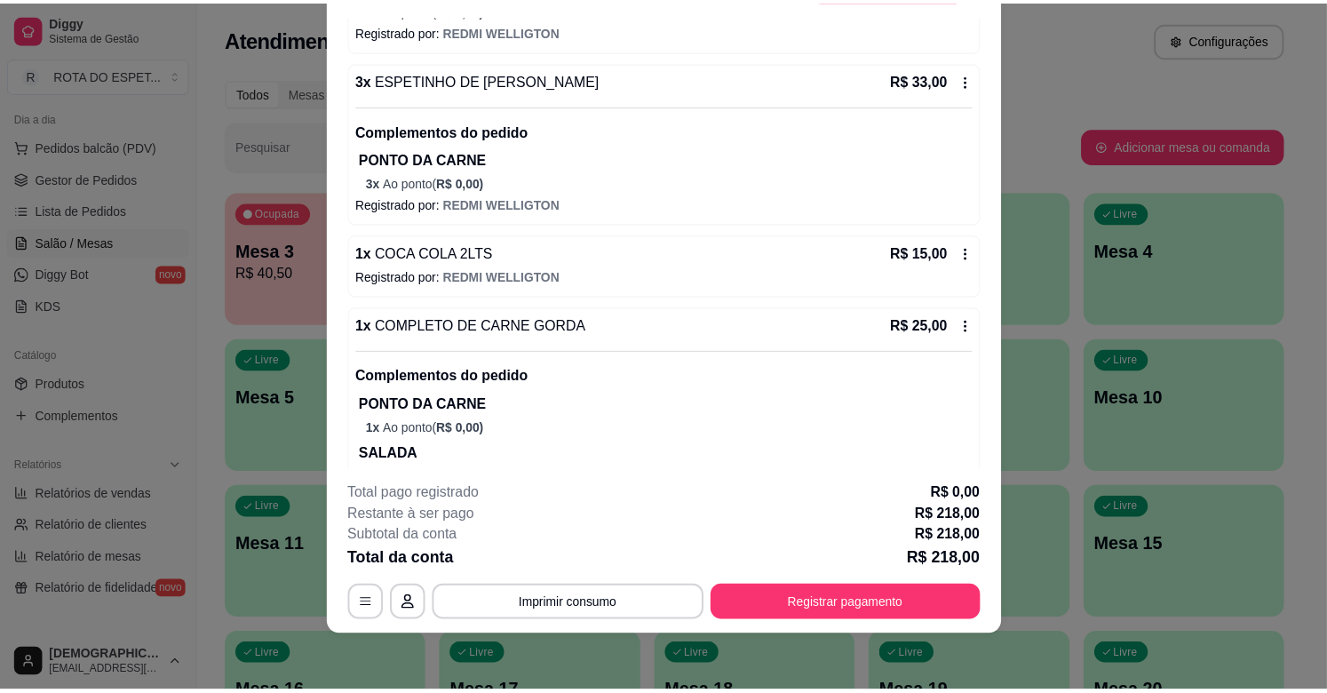
scroll to position [822, 0]
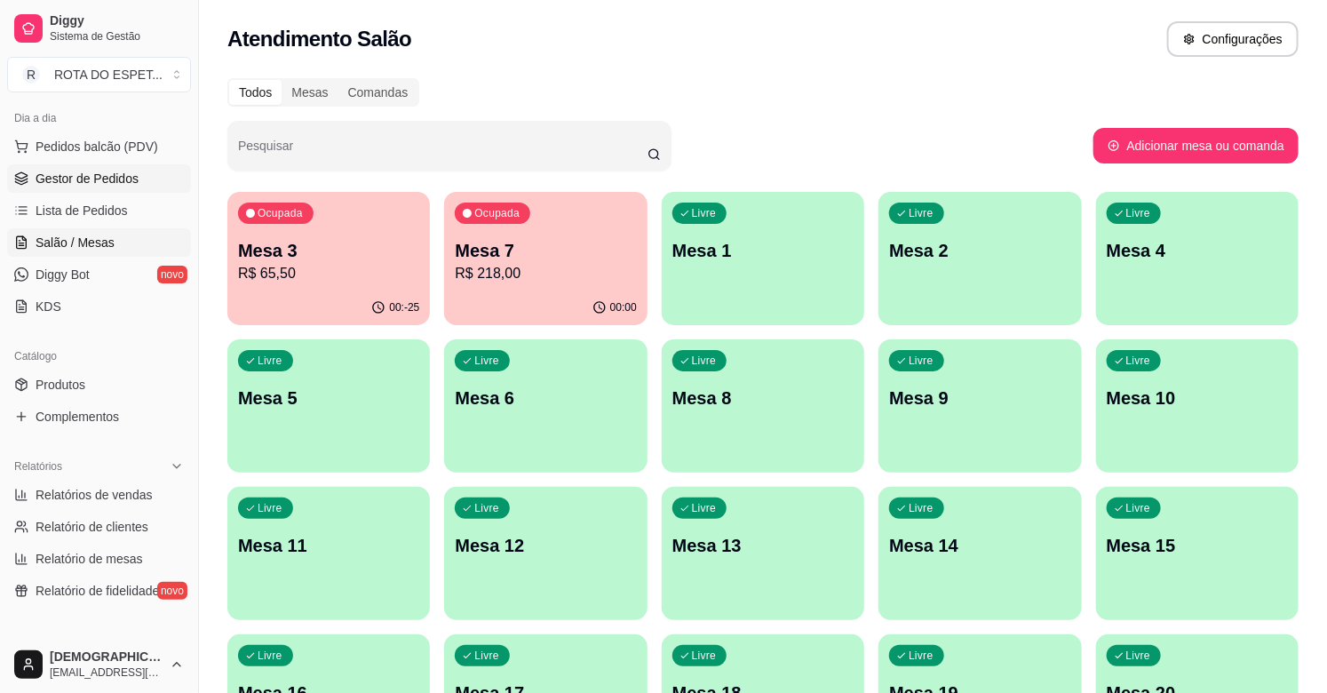
click at [113, 167] on link "Gestor de Pedidos" at bounding box center [99, 178] width 184 height 28
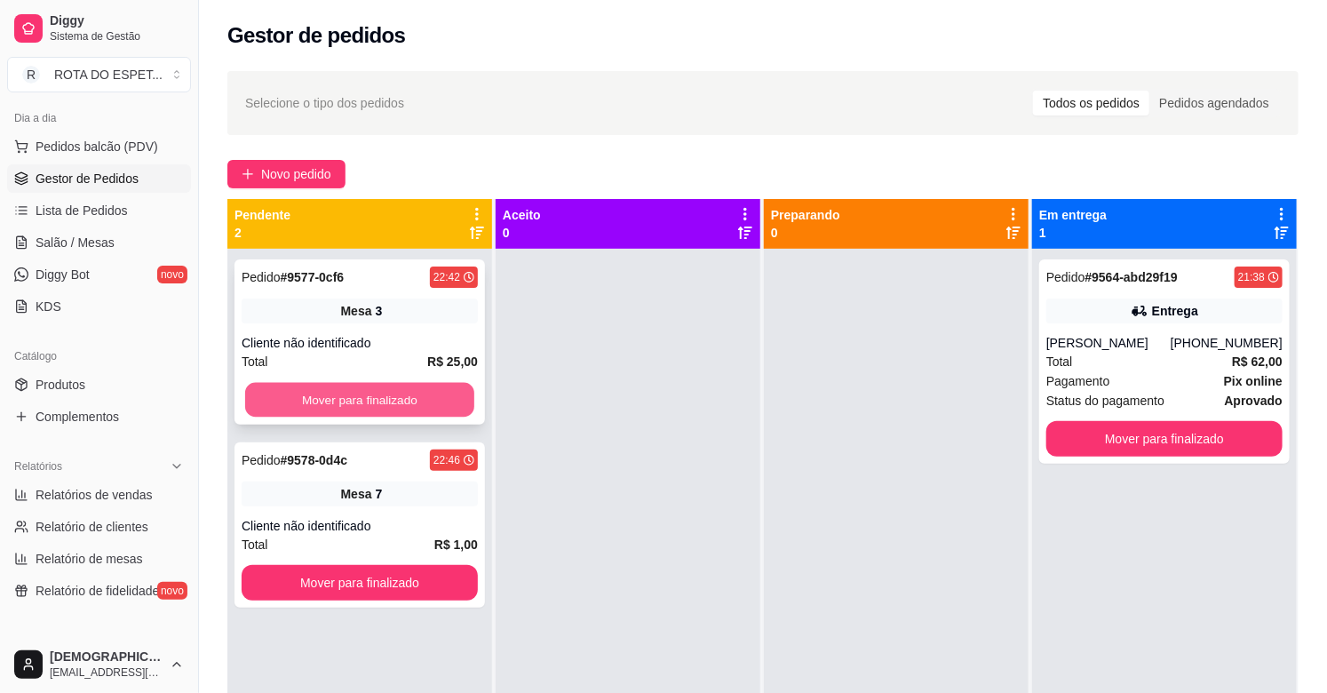
click at [387, 412] on button "Mover para finalizado" at bounding box center [359, 400] width 229 height 35
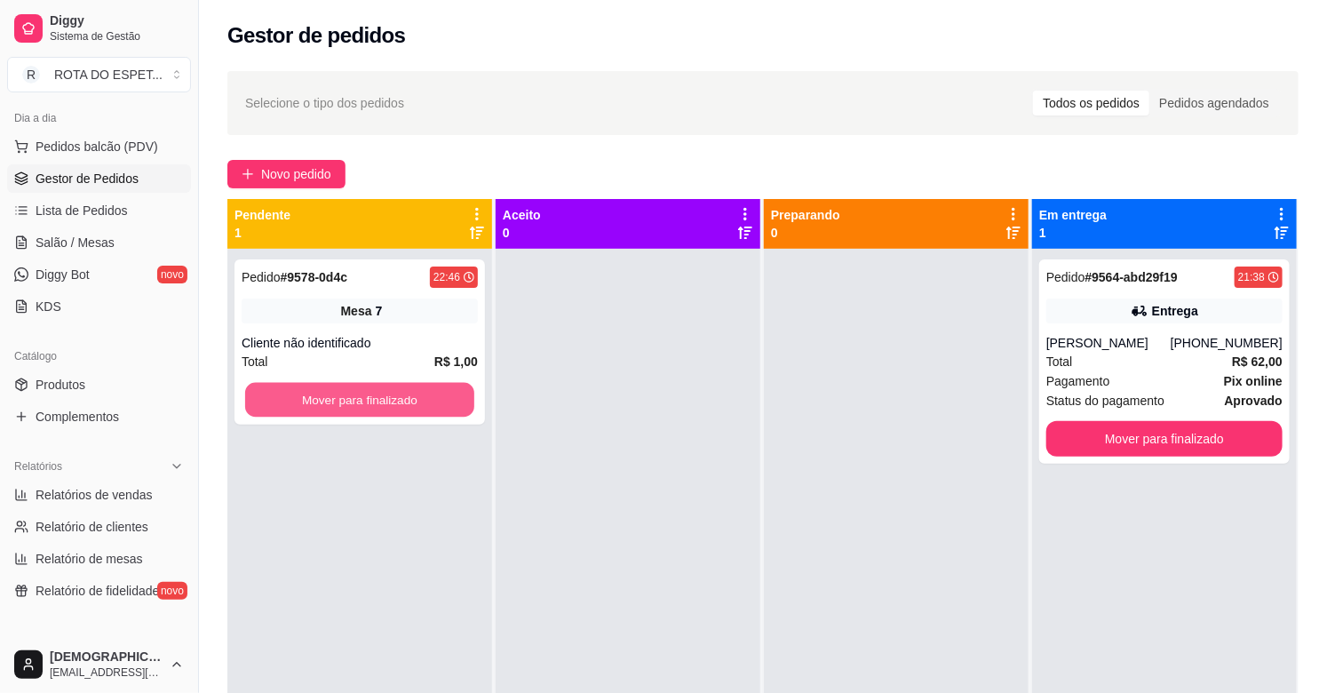
click at [387, 412] on button "Mover para finalizado" at bounding box center [359, 400] width 229 height 35
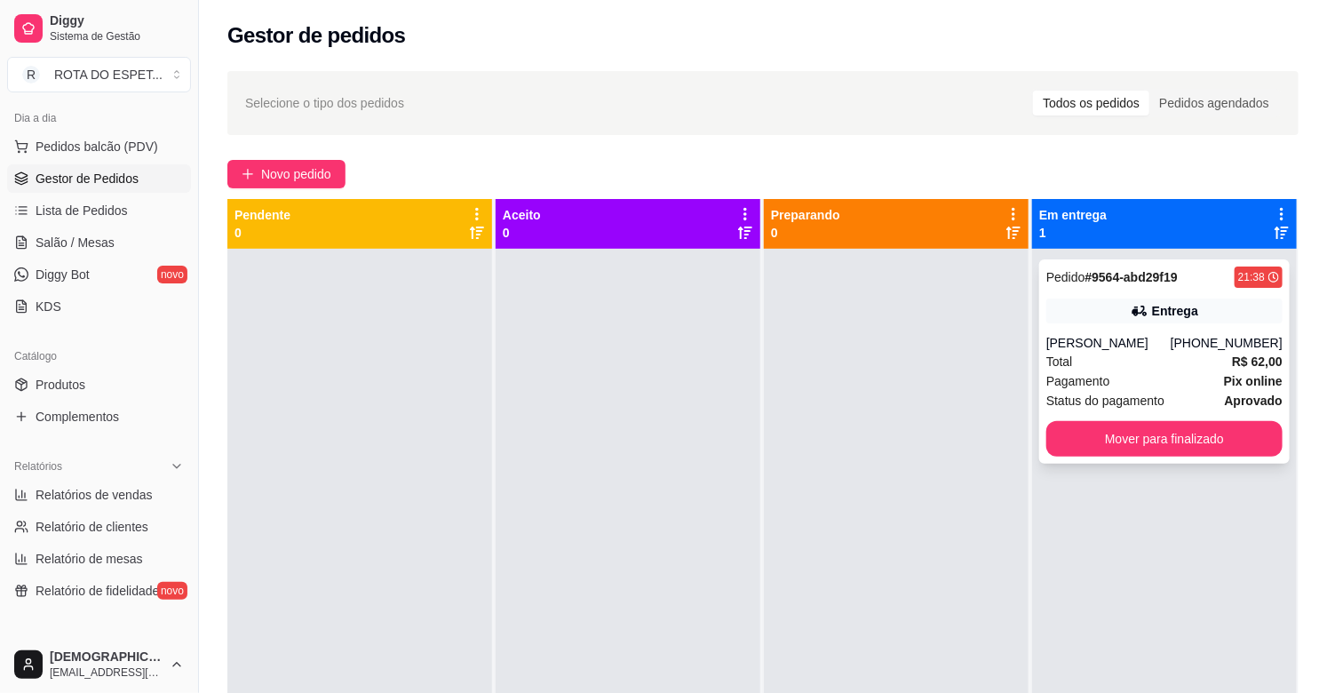
click at [1166, 374] on div "Pedido # 9564-abd29f19 21:38 Entrega [PERSON_NAME] [PHONE_NUMBER] Total R$ 62,0…" at bounding box center [1164, 361] width 251 height 204
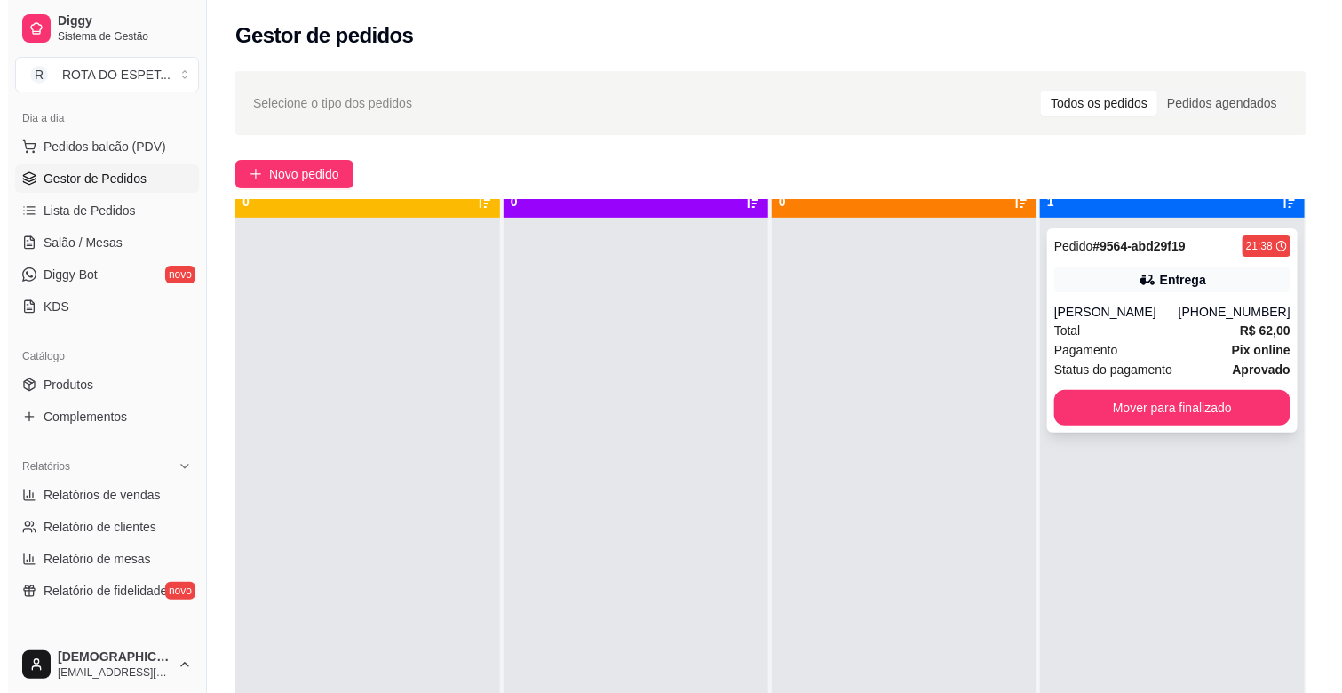
scroll to position [49, 0]
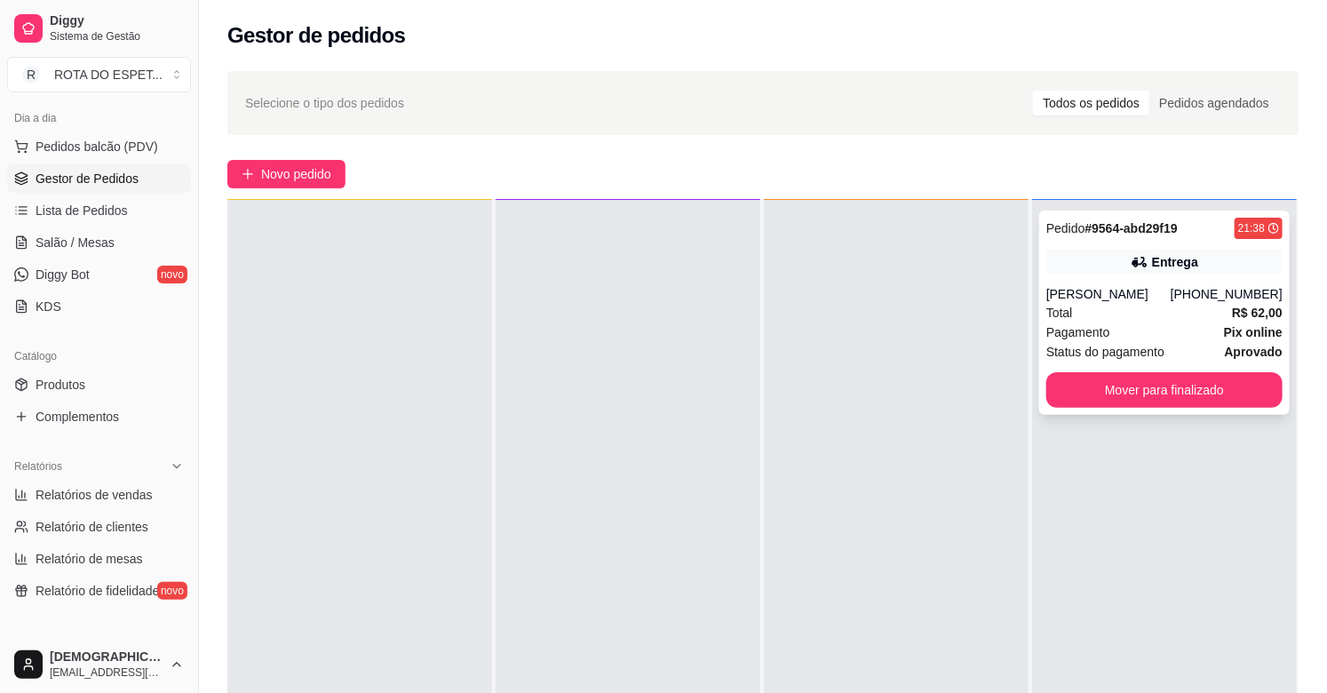
click at [1100, 330] on div "Pagamento Pix online" at bounding box center [1164, 332] width 236 height 20
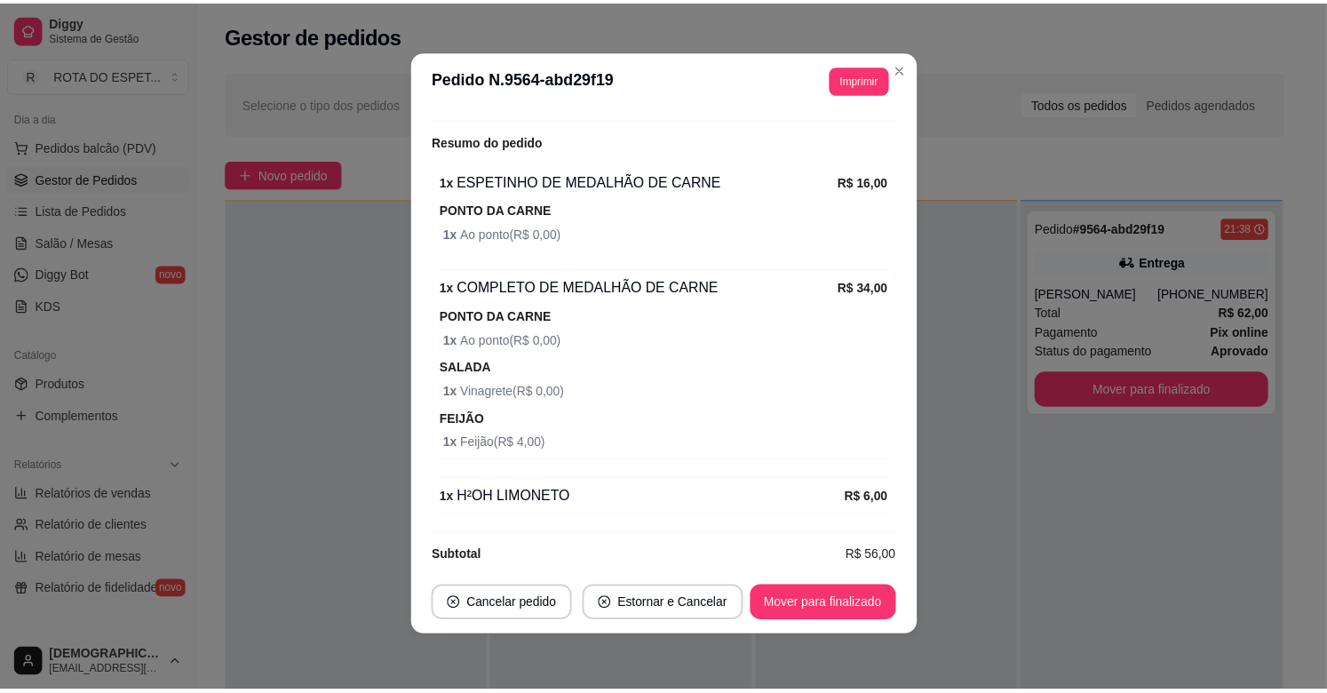
scroll to position [4, 0]
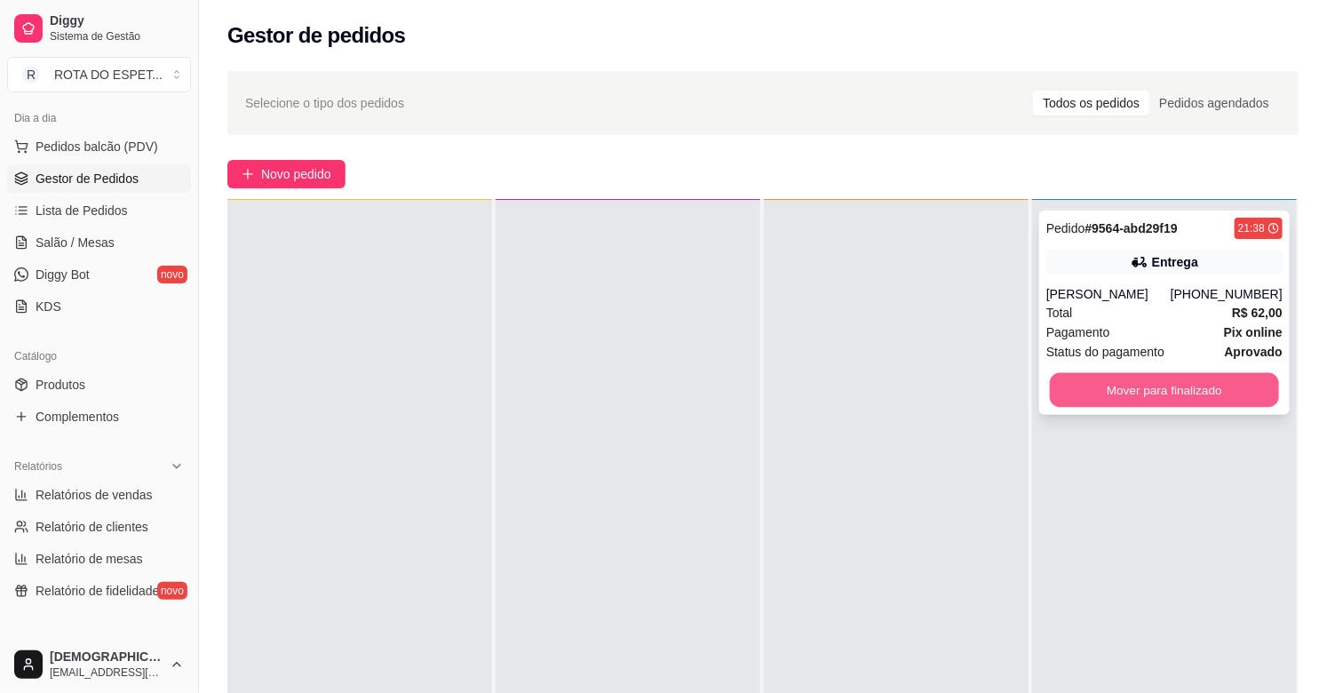
click at [1196, 383] on button "Mover para finalizado" at bounding box center [1164, 390] width 229 height 35
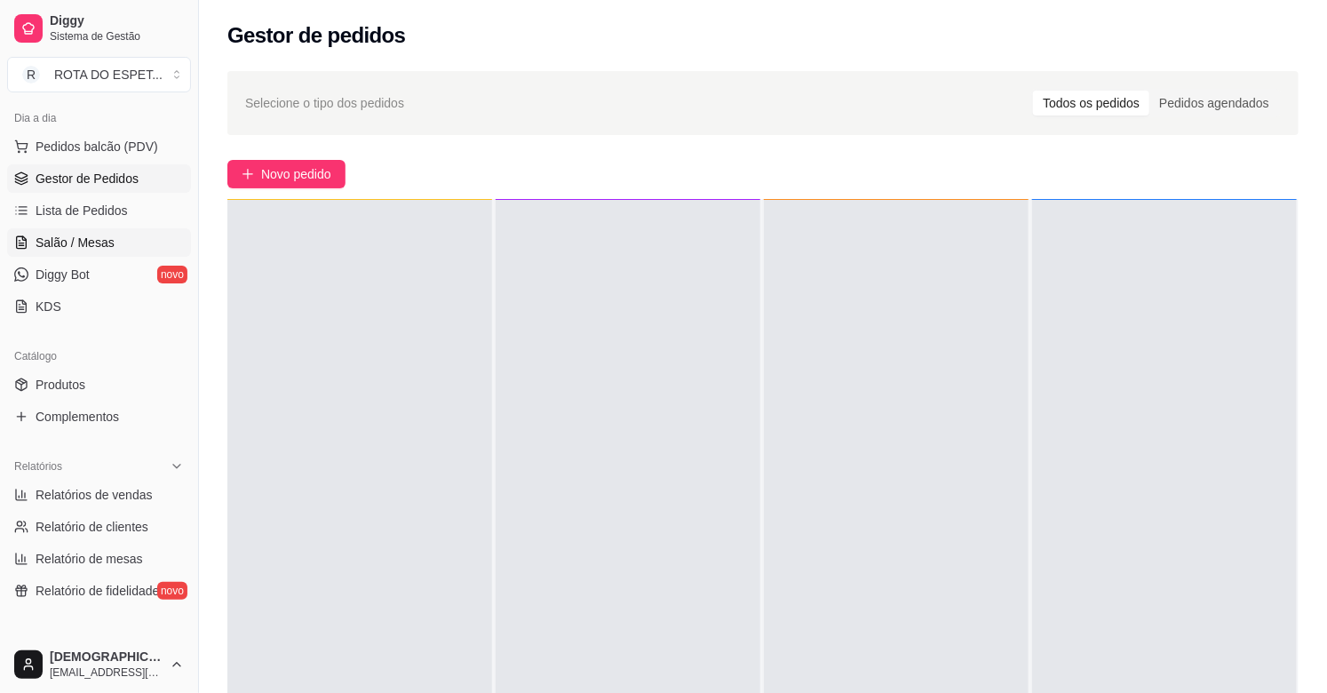
click at [93, 245] on span "Salão / Mesas" at bounding box center [75, 243] width 79 height 18
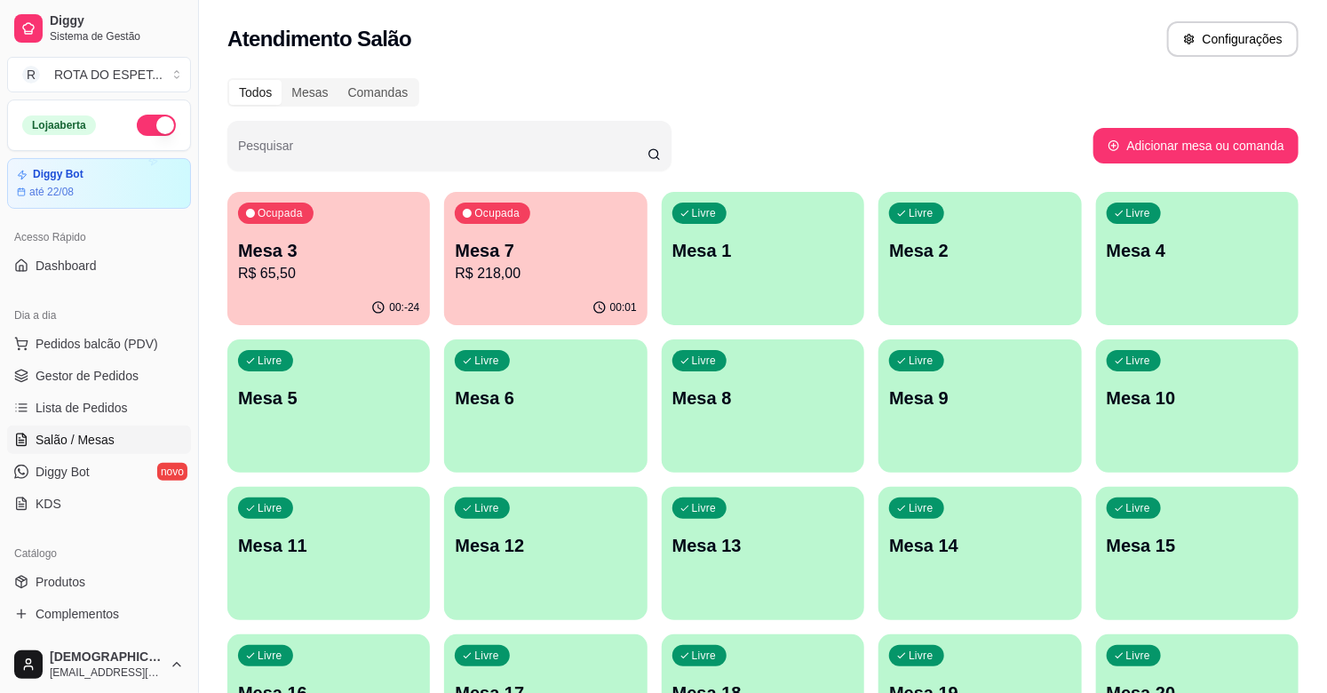
drag, startPoint x: 759, startPoint y: 131, endPoint x: 782, endPoint y: 117, distance: 26.7
click at [759, 130] on div "Pesquisar" at bounding box center [660, 146] width 866 height 50
click at [574, 286] on div "Ocupada Mesa 7 R$ 218,00" at bounding box center [546, 242] width 197 height 96
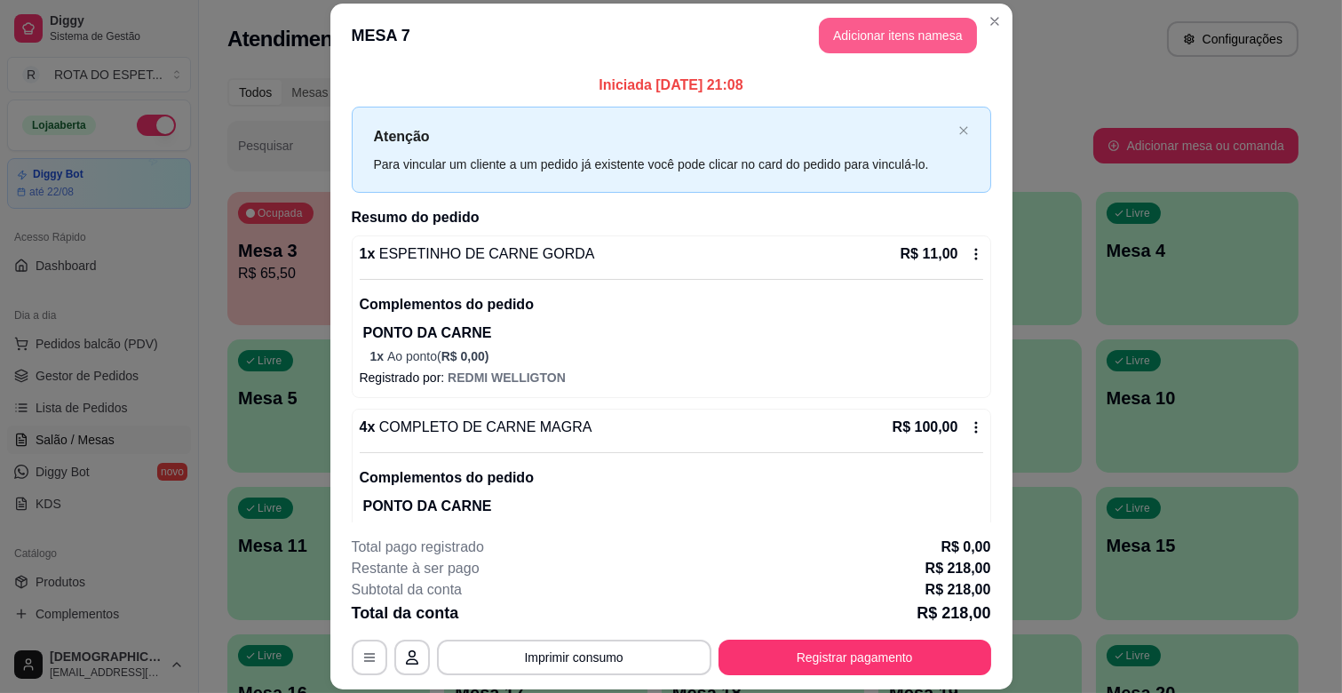
click at [909, 27] on button "Adicionar itens na mesa" at bounding box center [898, 36] width 158 height 36
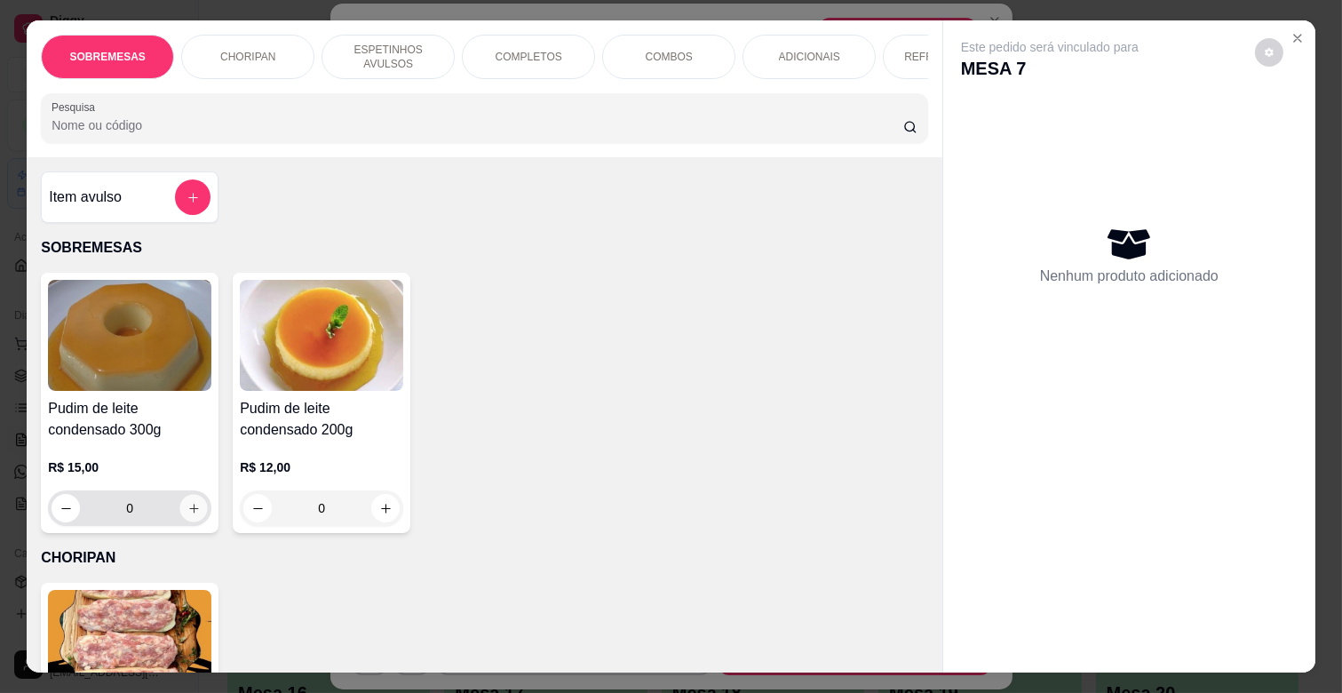
click at [189, 515] on icon "increase-product-quantity" at bounding box center [193, 508] width 13 height 13
type input "1"
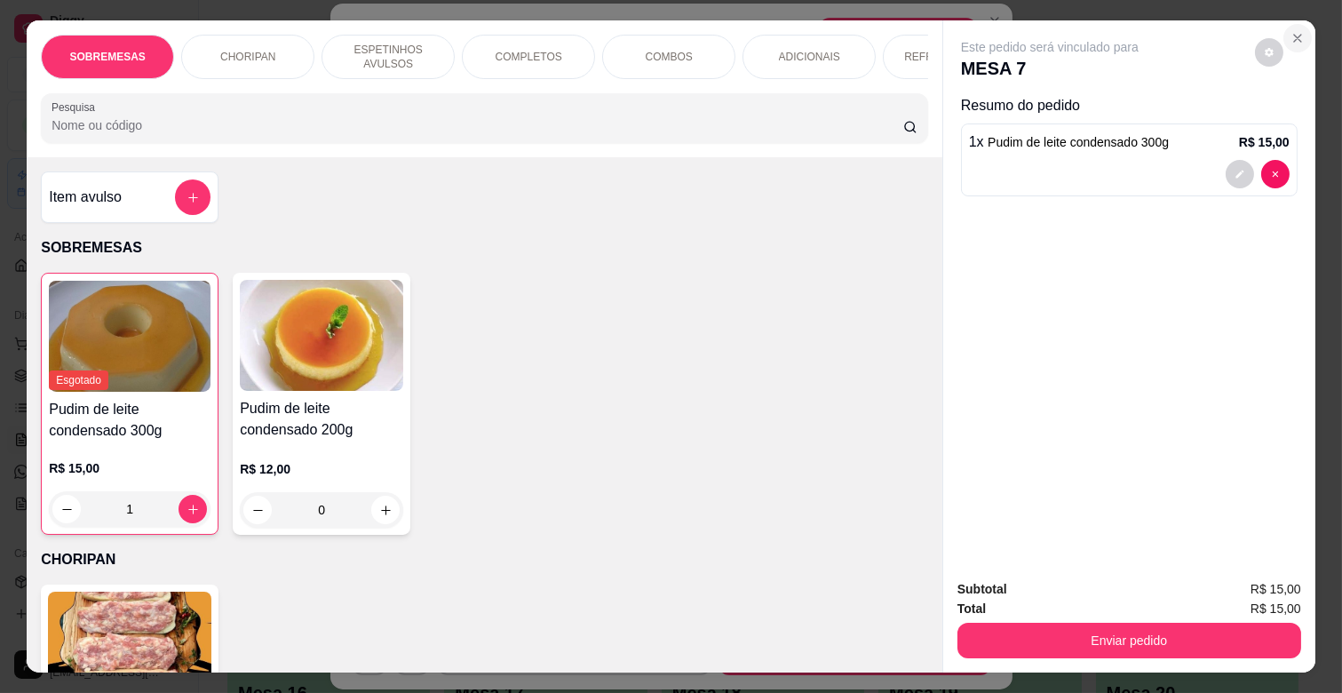
click at [1160, 423] on section "SOBREMESAS CHORIPAN ESPETINHOS AVULSOS COMPLETOS COMBOS ADICIONAIS REFRIGERANTE…" at bounding box center [671, 345] width 1289 height 651
click at [1301, 37] on button "Close" at bounding box center [1298, 38] width 28 height 28
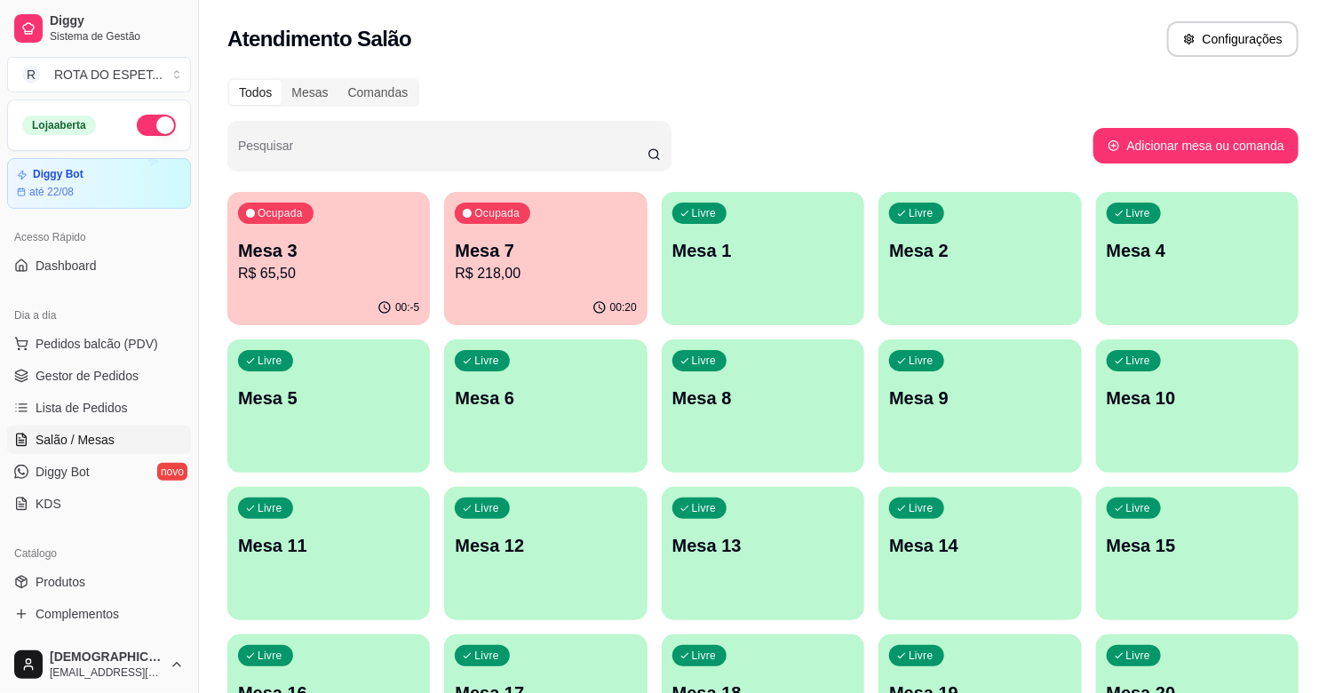
click at [497, 267] on p "R$ 218,00" at bounding box center [545, 273] width 181 height 21
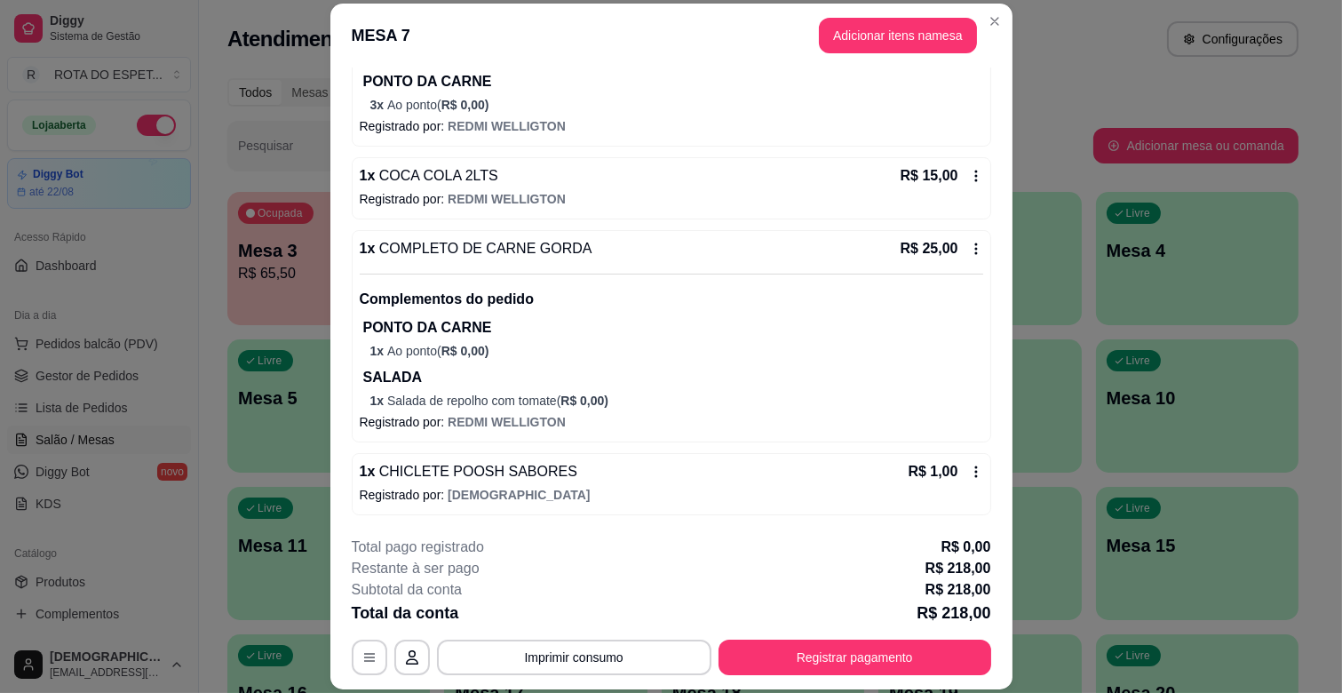
scroll to position [53, 0]
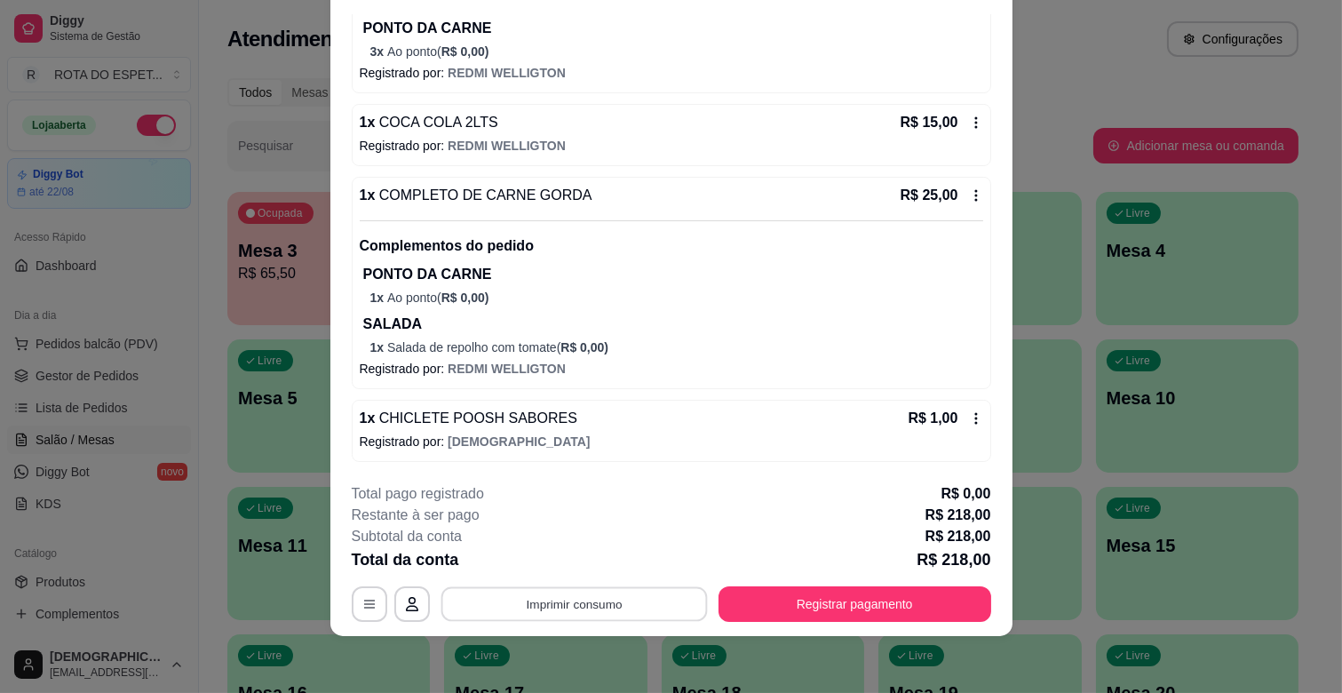
click at [587, 599] on button "Imprimir consumo" at bounding box center [574, 604] width 267 height 35
click at [597, 561] on button "IMPRESSORA CAIXA" at bounding box center [572, 563] width 142 height 28
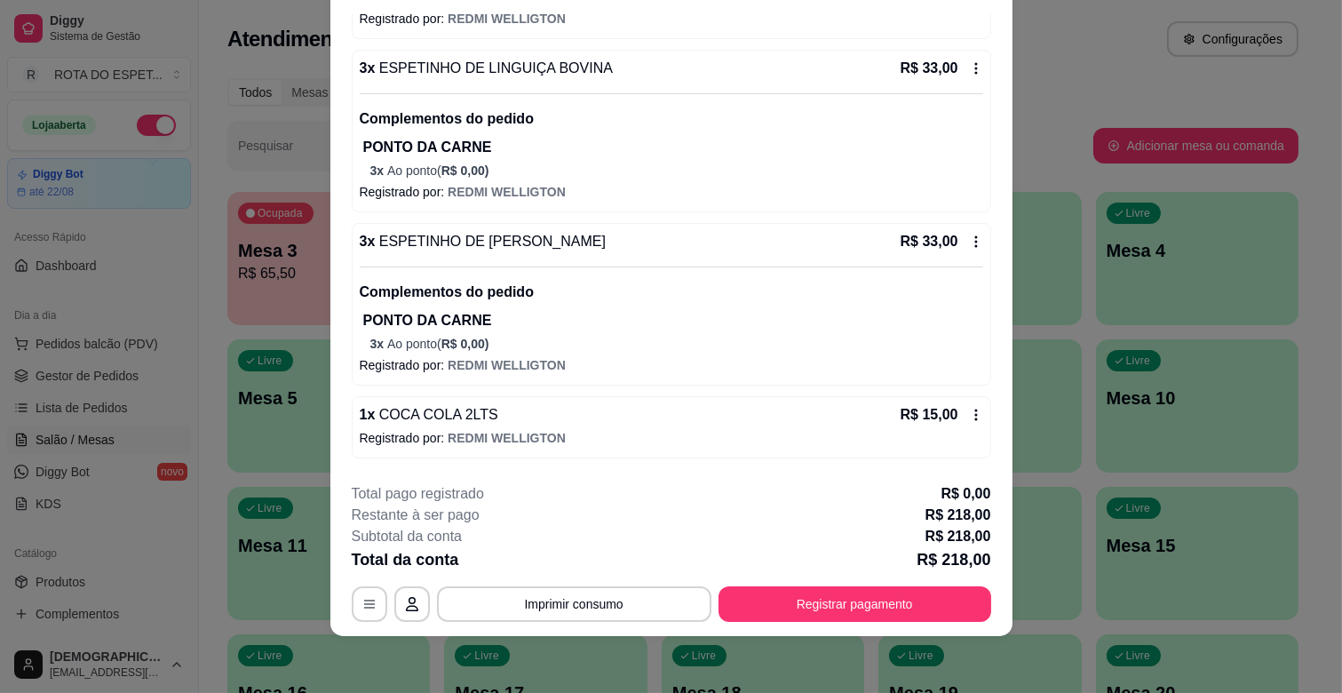
scroll to position [822, 0]
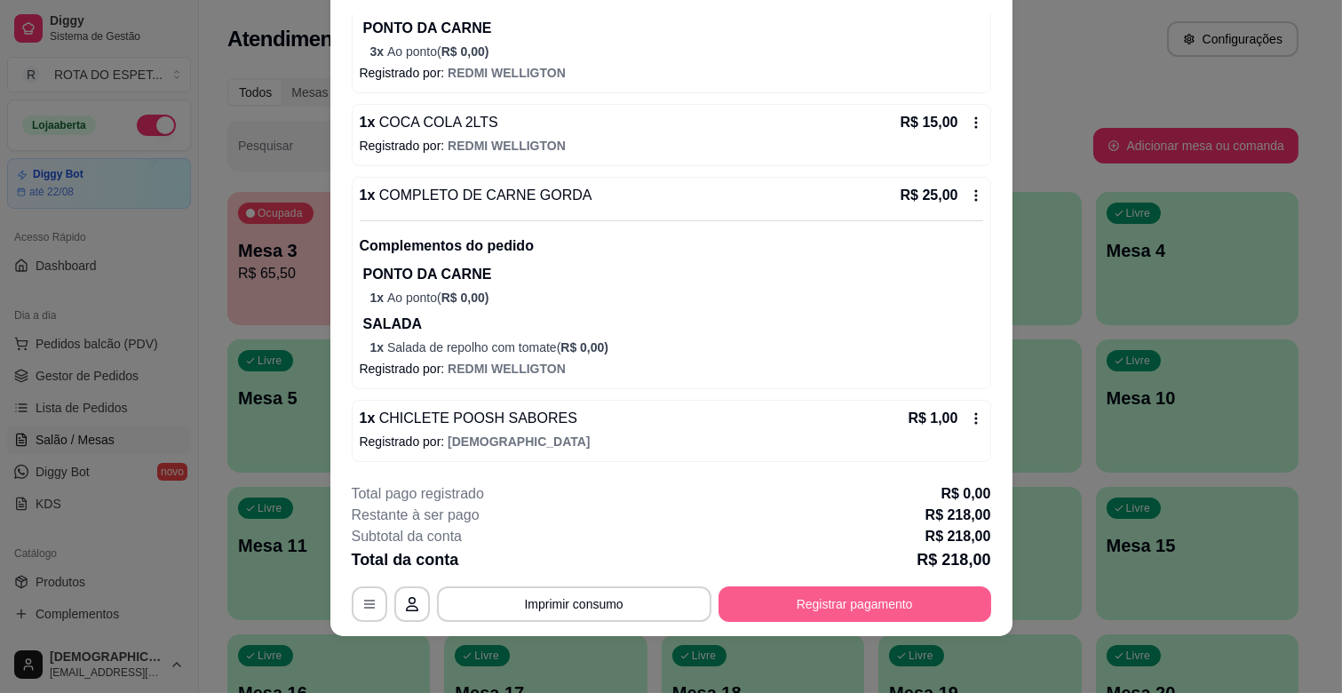
click at [808, 599] on button "Registrar pagamento" at bounding box center [855, 604] width 273 height 36
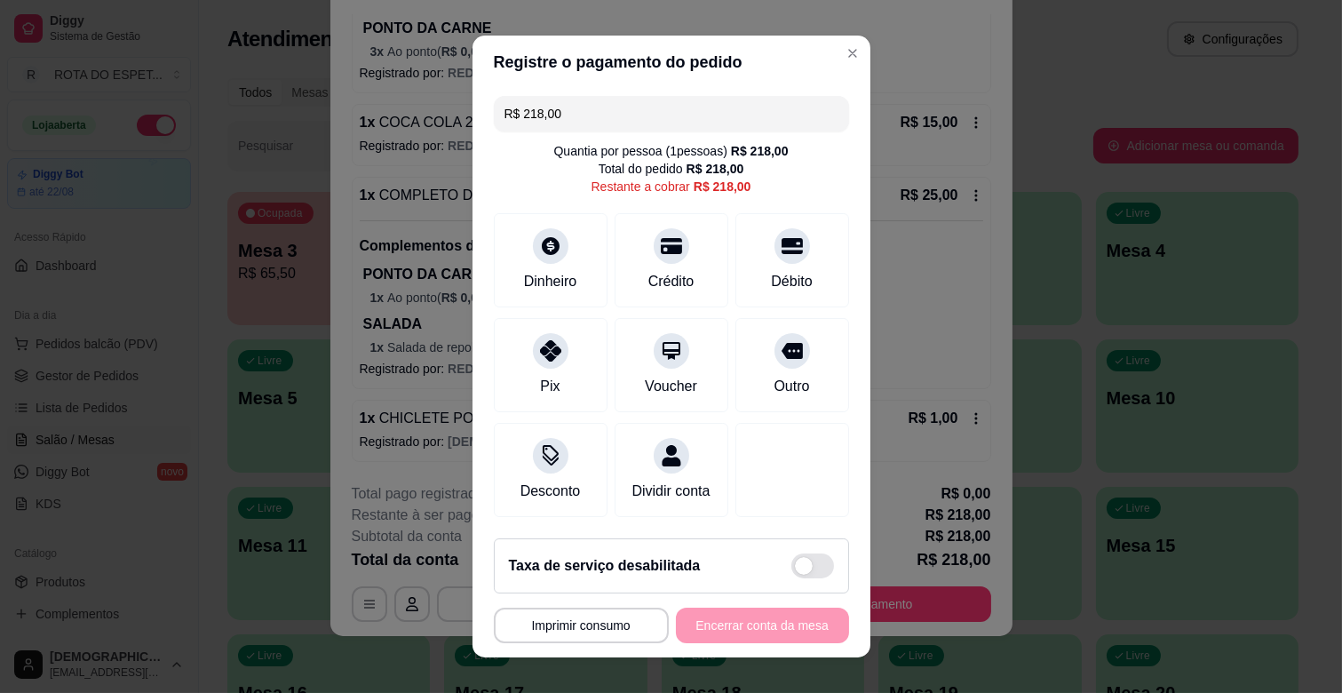
click at [666, 120] on input "R$ 218,00" at bounding box center [672, 114] width 334 height 36
drag, startPoint x: 543, startPoint y: 116, endPoint x: 575, endPoint y: 108, distance: 33.0
click at [567, 110] on input "R$ 218,00" at bounding box center [672, 114] width 334 height 36
click at [780, 229] on icon at bounding box center [791, 240] width 23 height 23
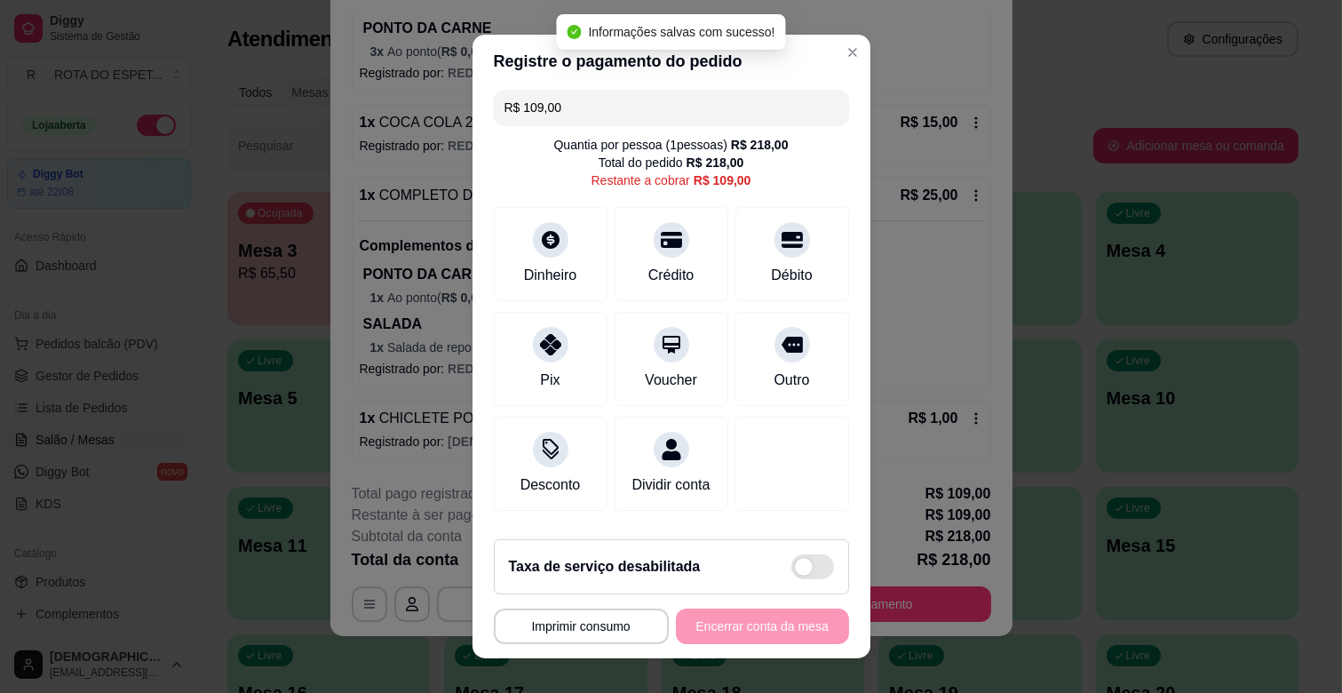
scroll to position [0, 0]
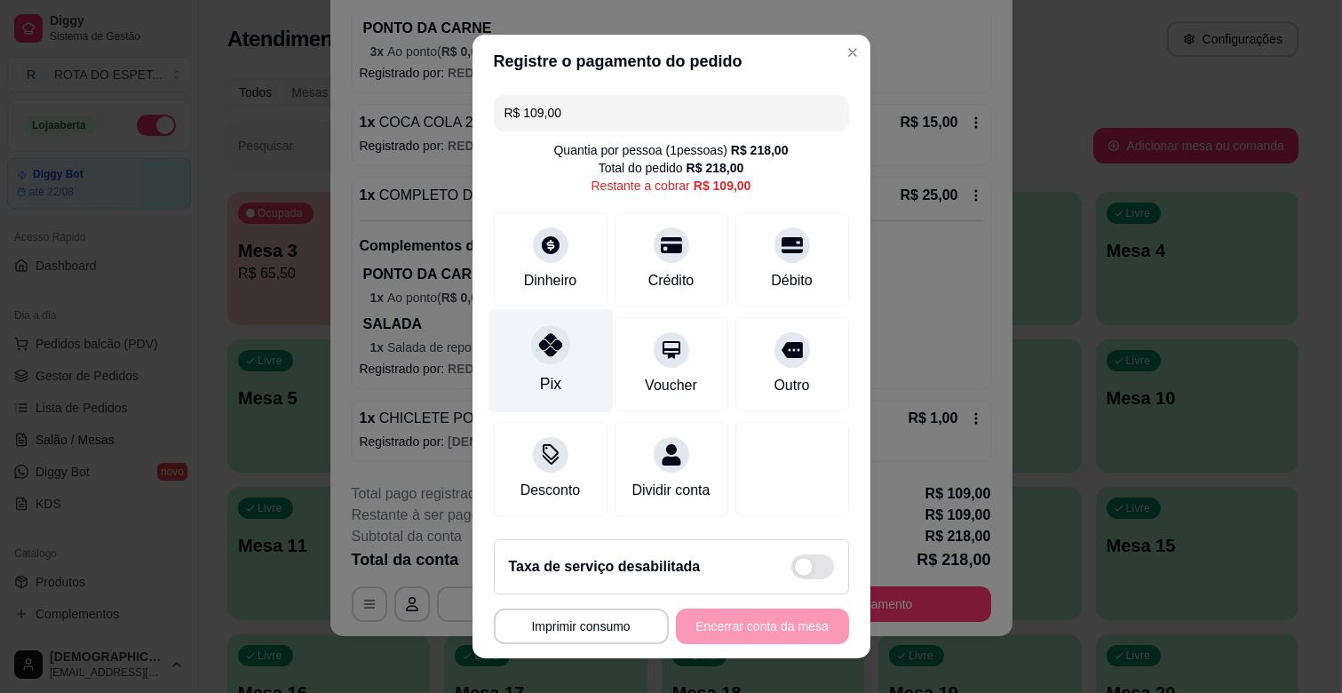
click at [548, 362] on div "Pix" at bounding box center [550, 361] width 125 height 104
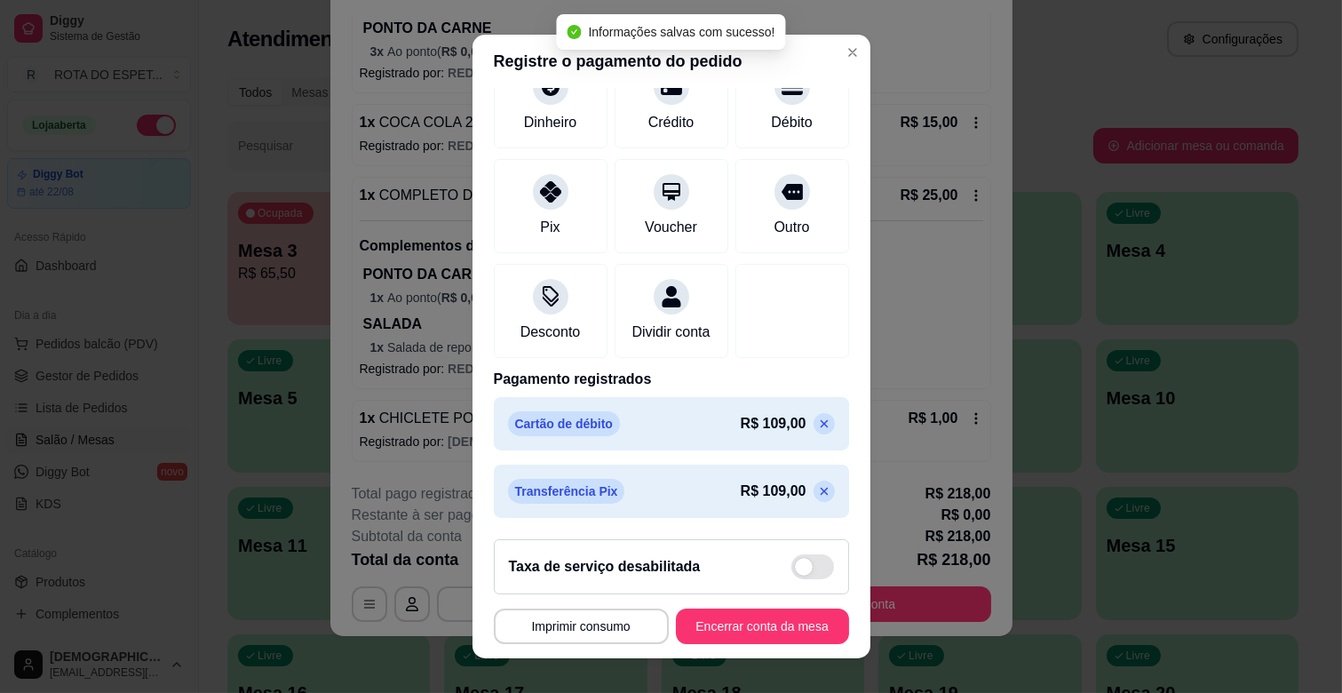
scroll to position [162, 0]
click at [798, 422] on div "Cartão de débito R$ 109,00" at bounding box center [671, 423] width 355 height 53
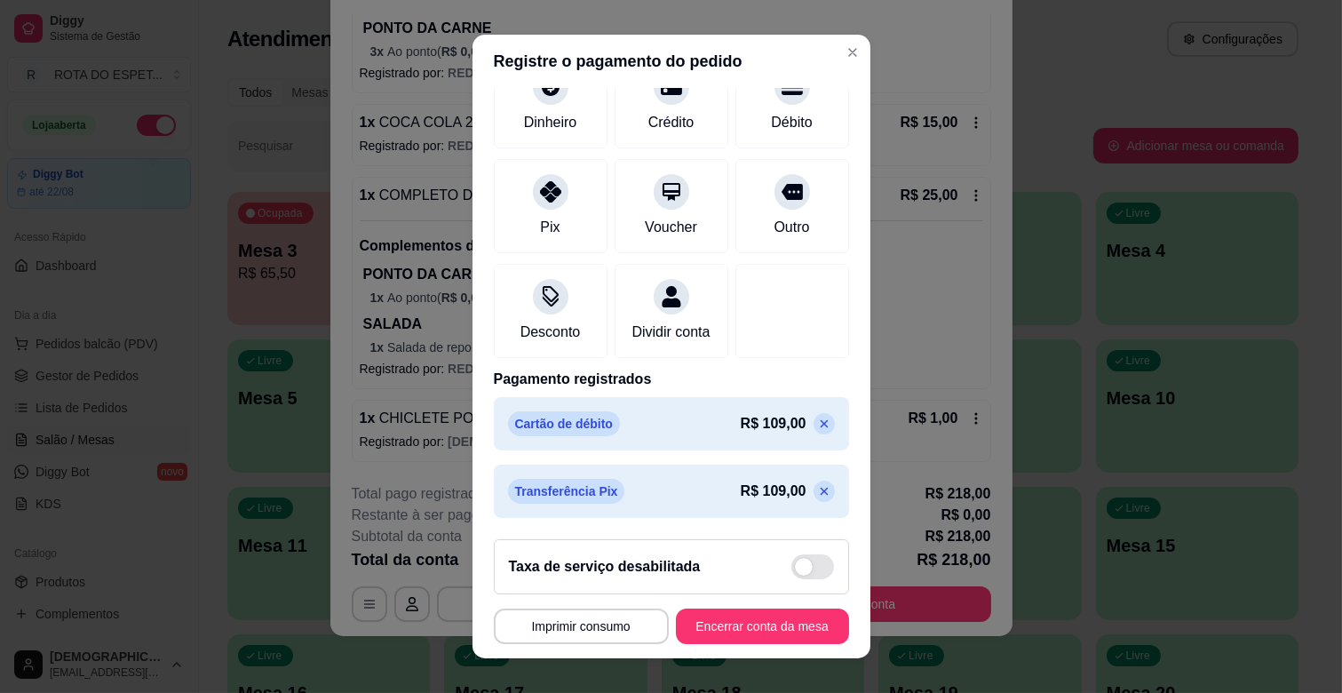
click at [817, 423] on icon at bounding box center [824, 424] width 14 height 14
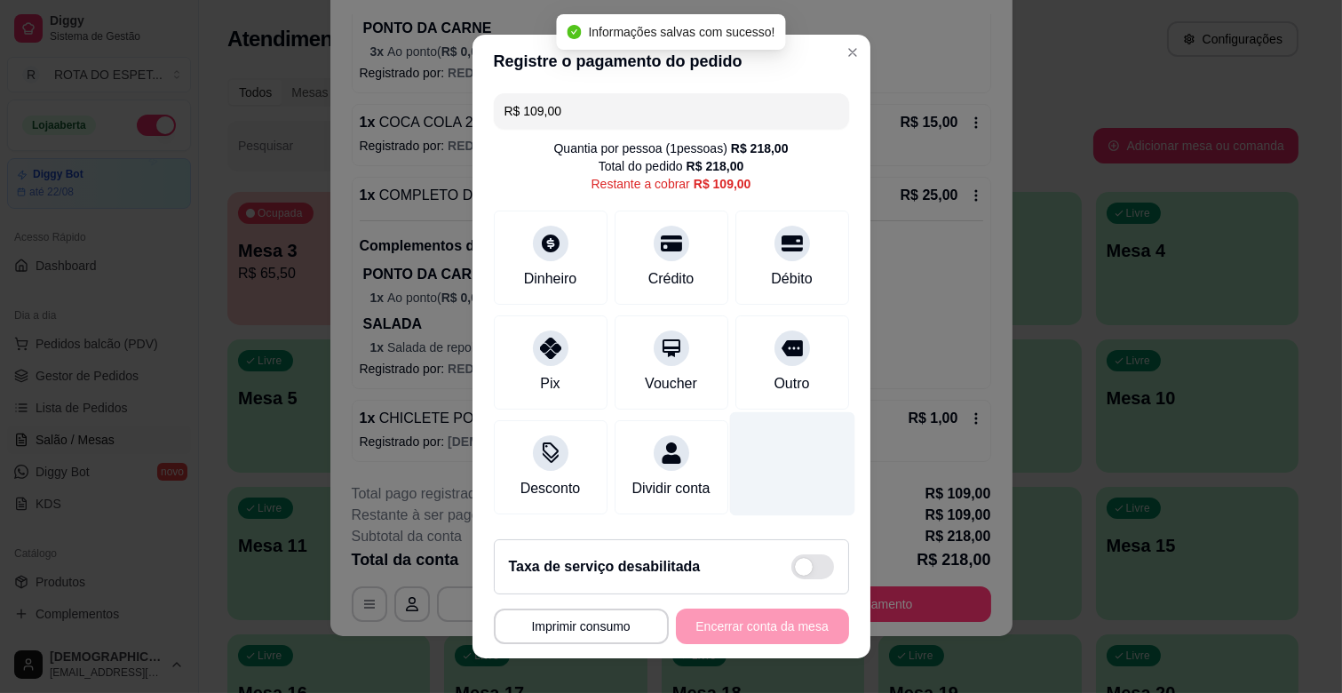
scroll to position [0, 0]
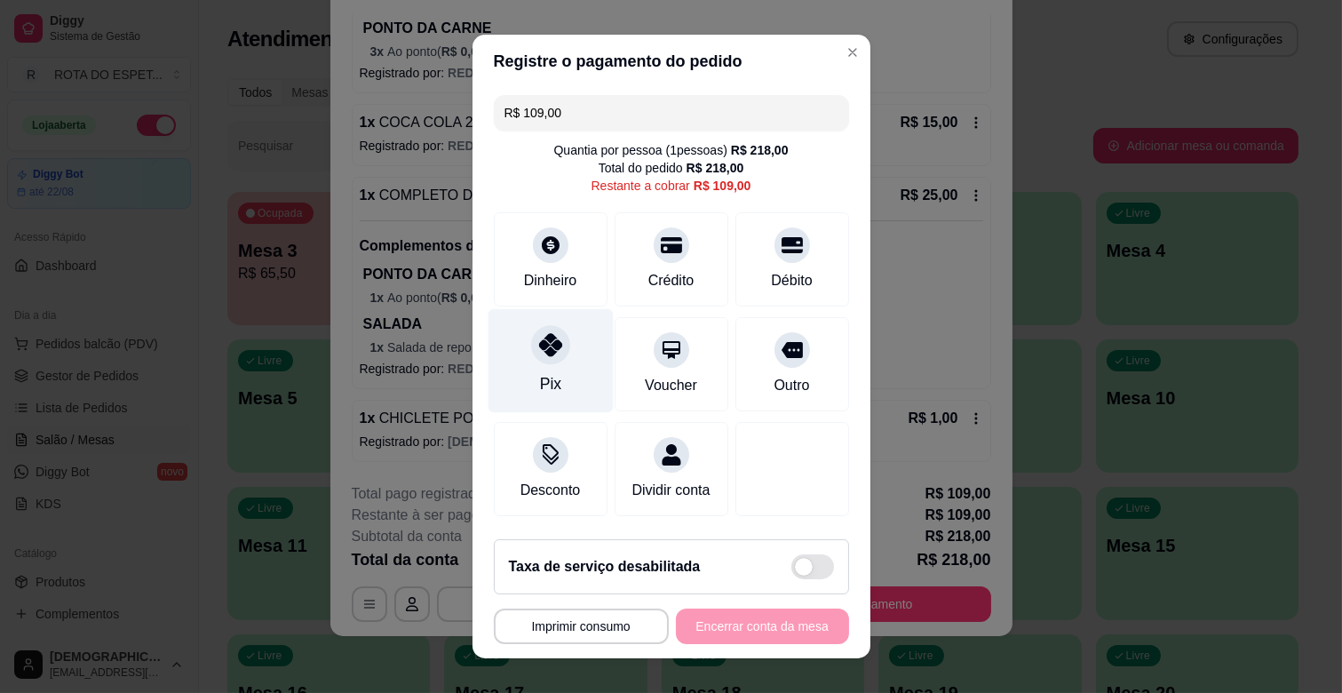
click at [517, 373] on div "Pix" at bounding box center [550, 361] width 125 height 104
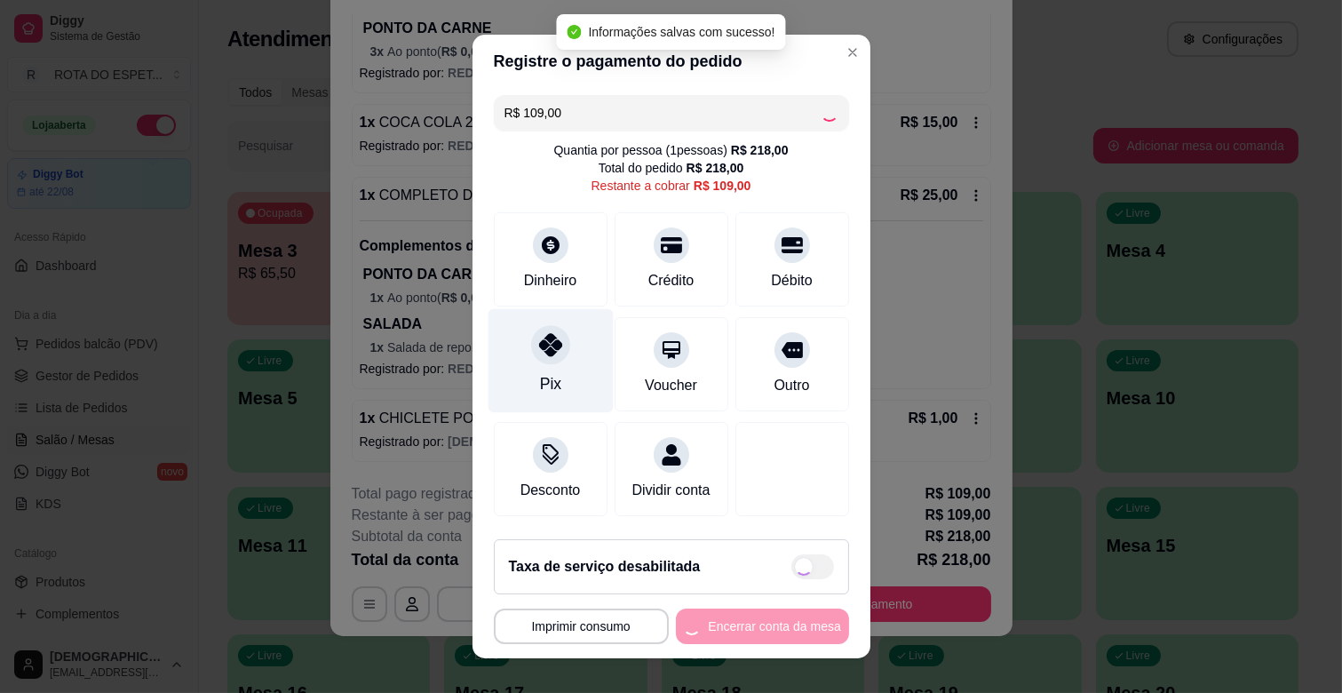
type input "R$ 0,00"
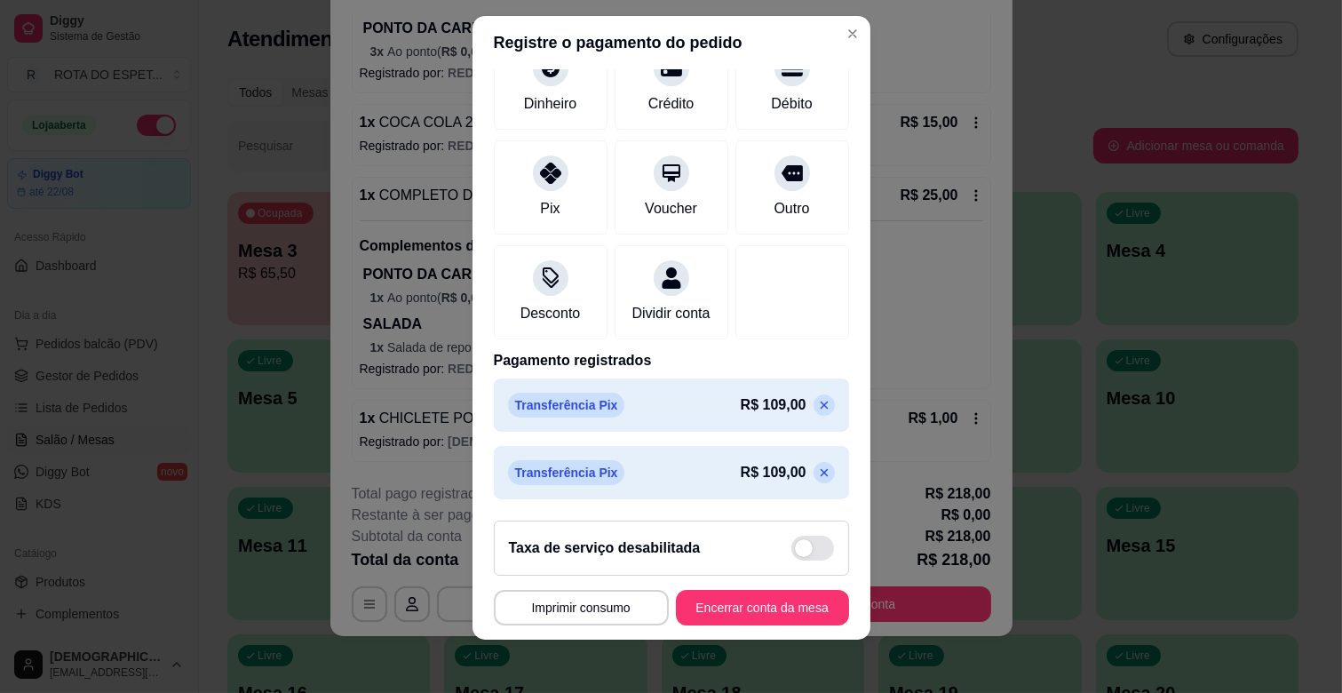
scroll to position [22, 0]
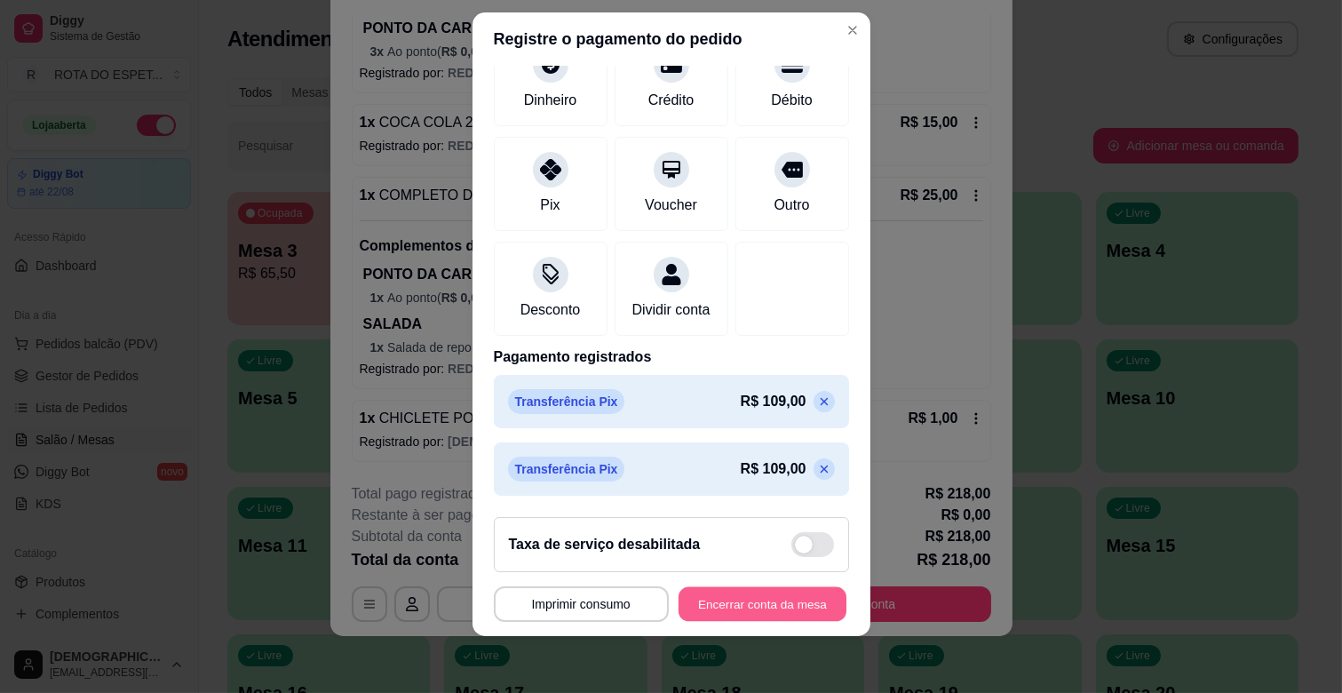
click at [717, 601] on button "Encerrar conta da mesa" at bounding box center [763, 604] width 168 height 35
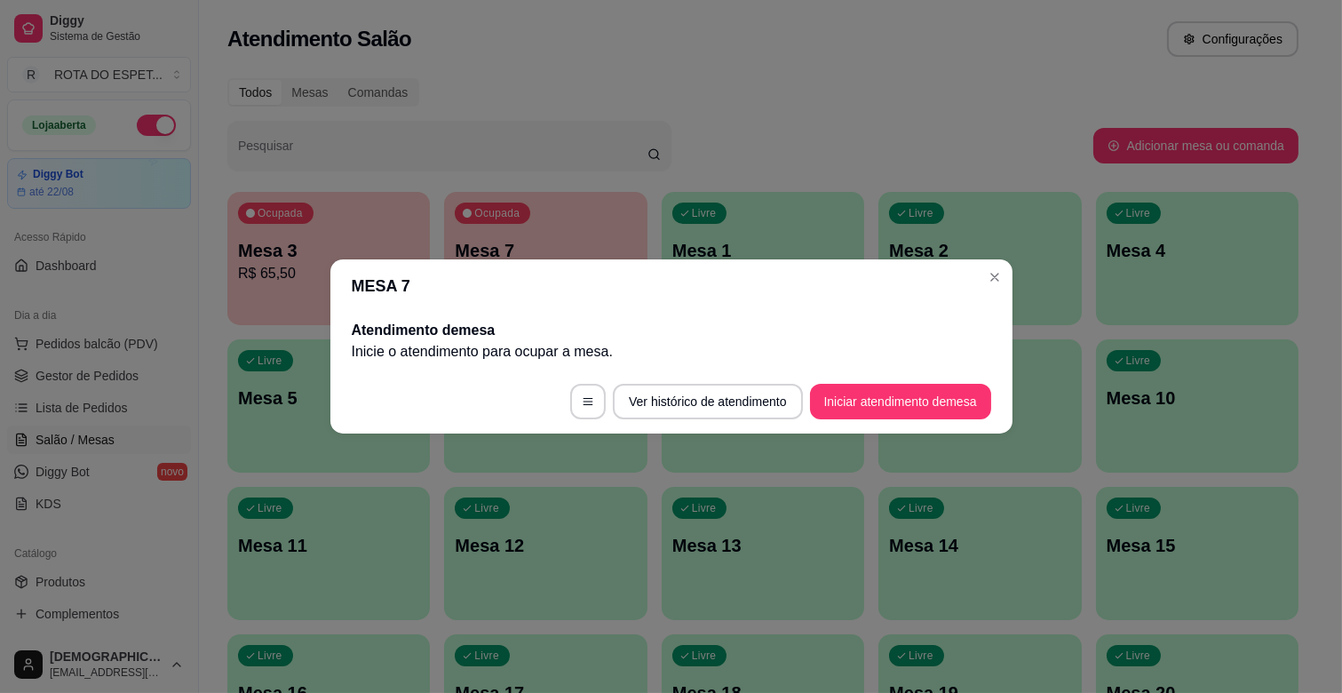
scroll to position [0, 0]
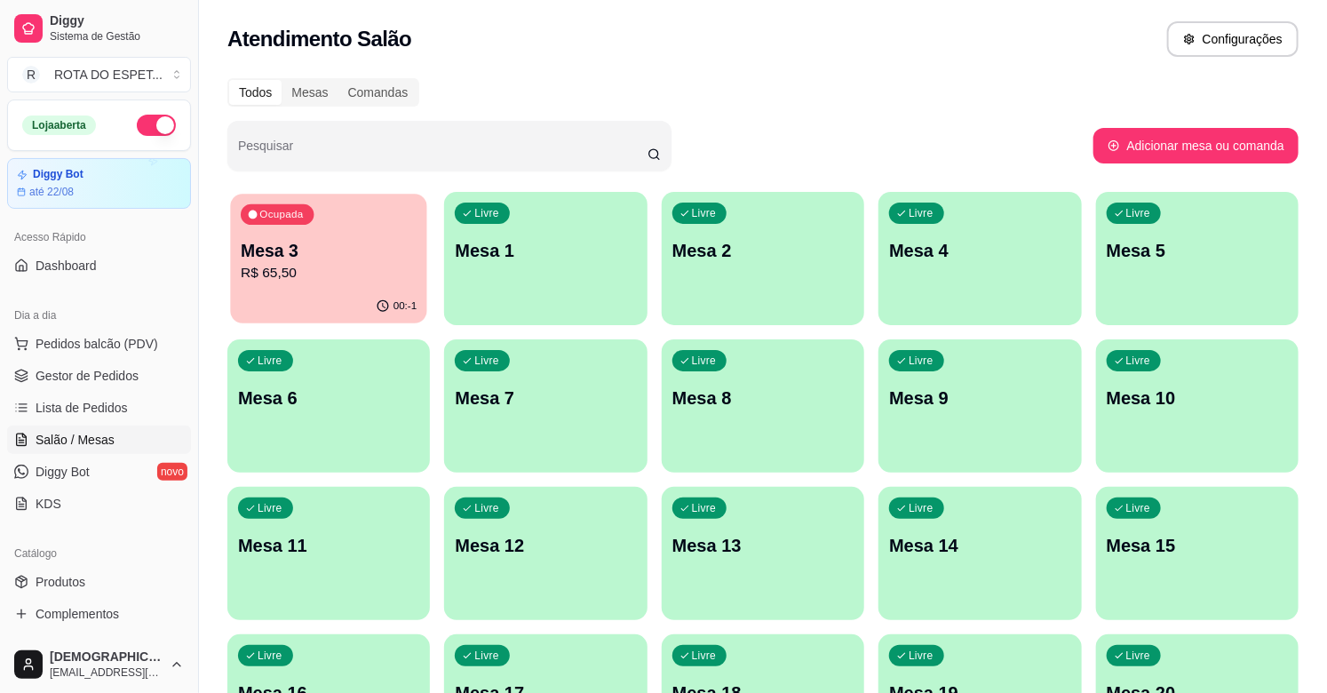
click at [290, 274] on p "R$ 65,50" at bounding box center [329, 273] width 176 height 20
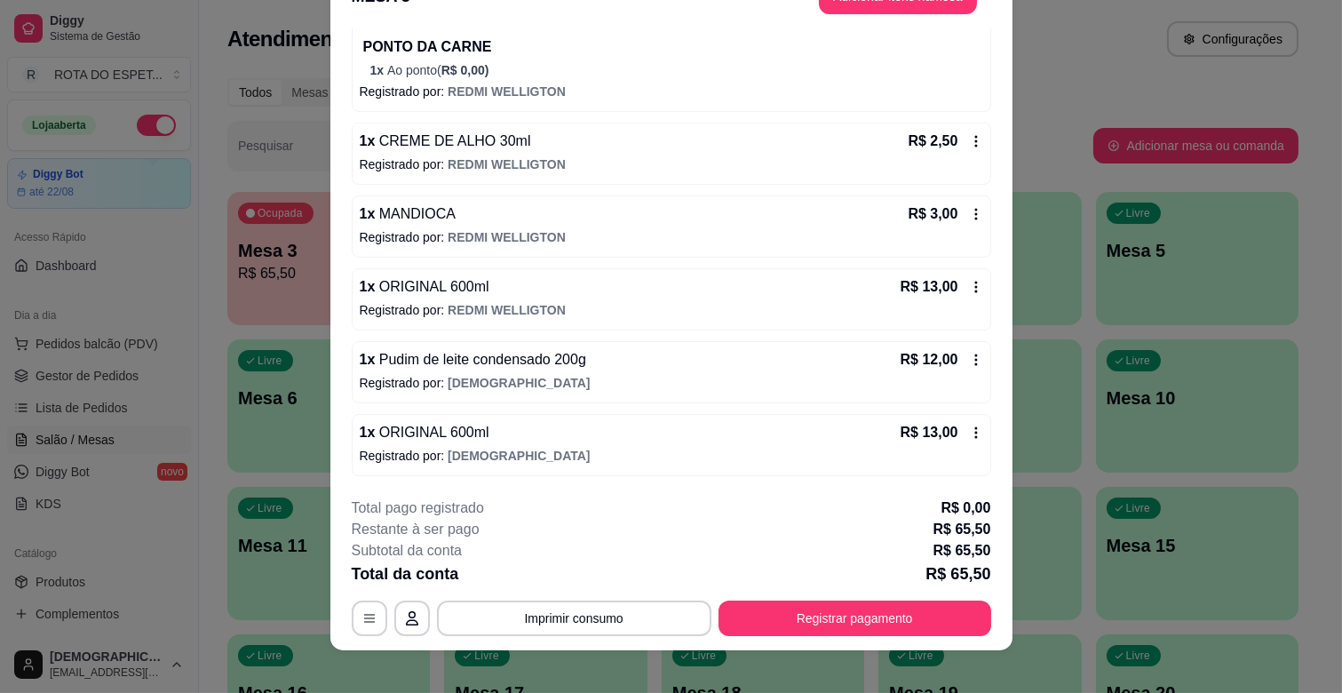
scroll to position [53, 0]
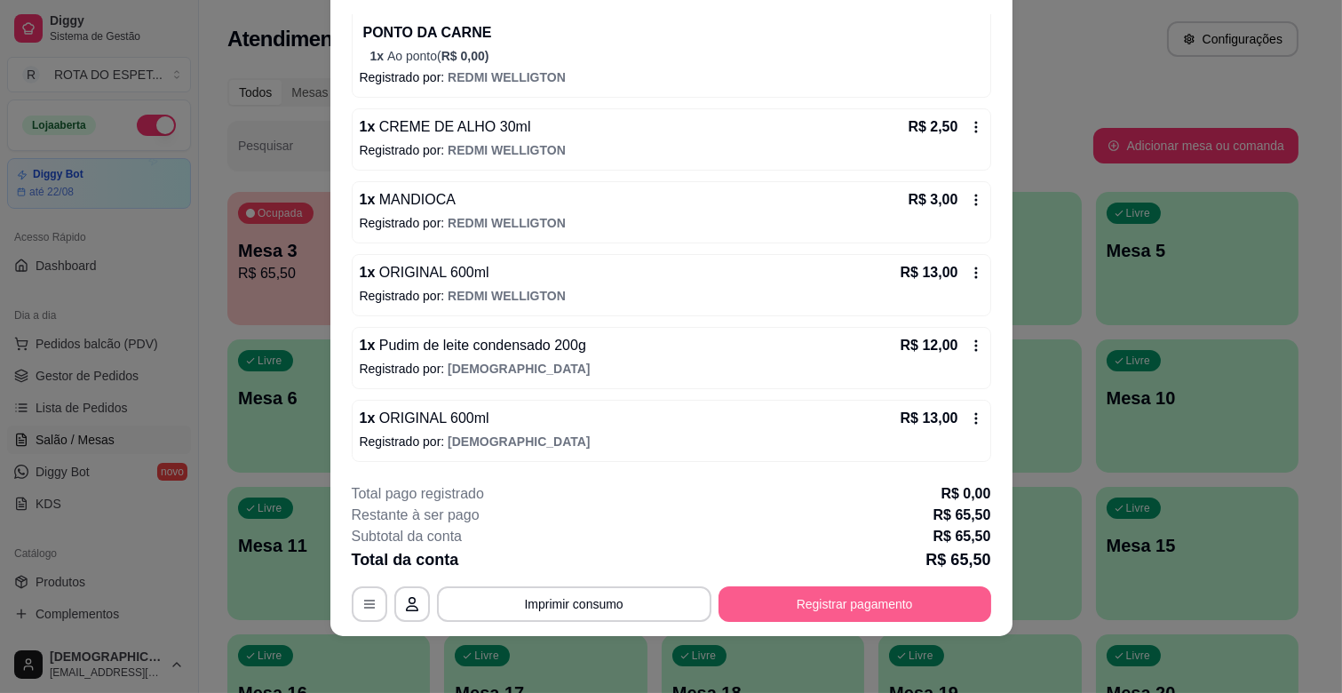
click at [854, 611] on button "Registrar pagamento" at bounding box center [855, 604] width 273 height 36
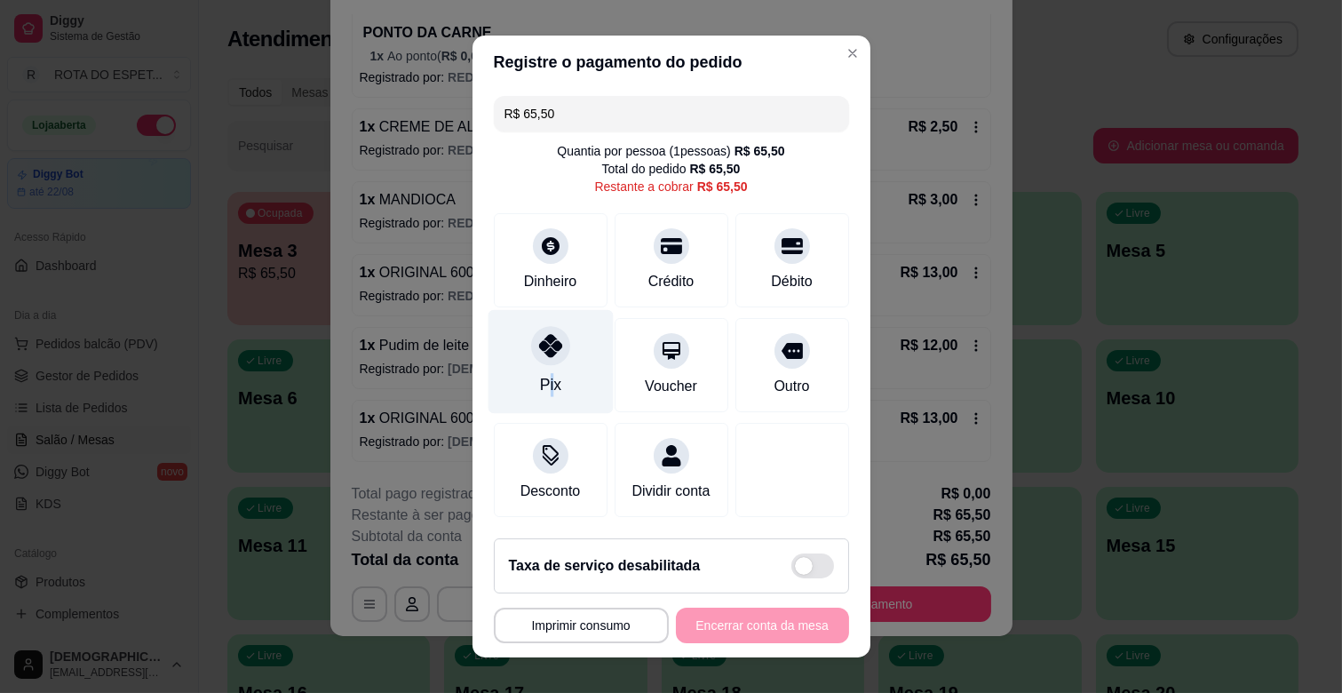
click at [539, 378] on div "Pix" at bounding box center [549, 384] width 21 height 23
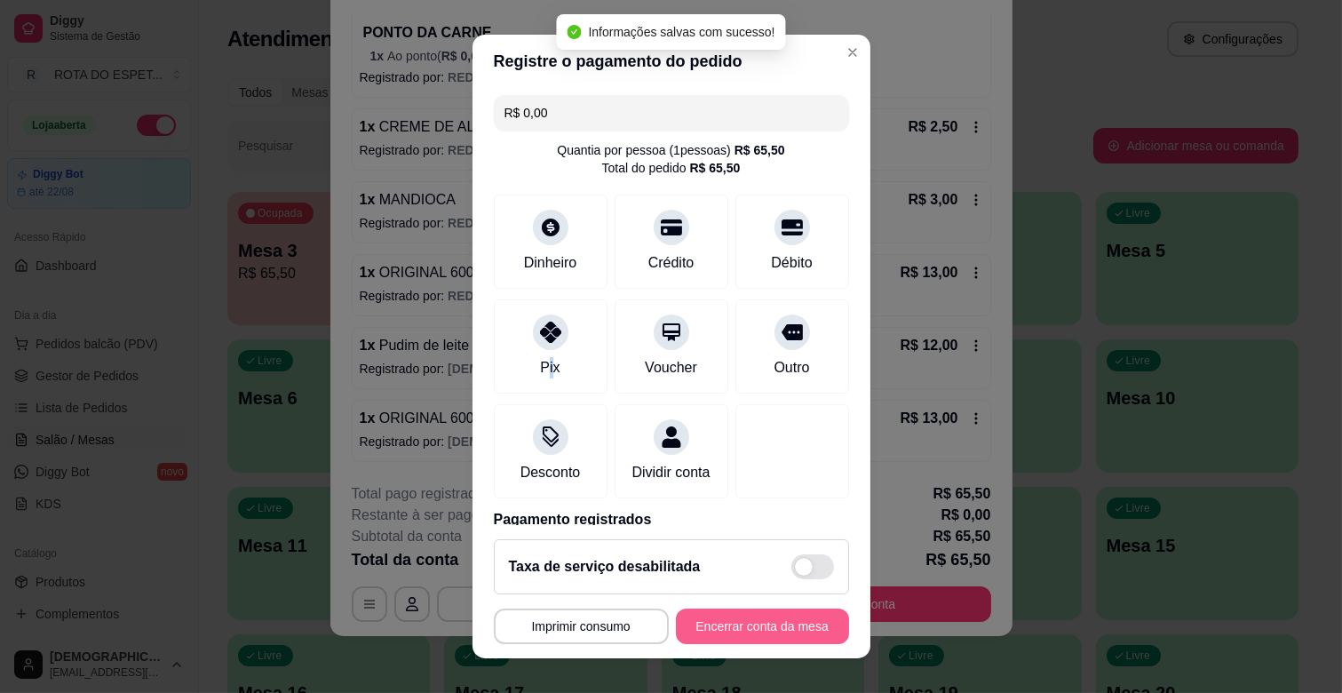
type input "R$ 0,00"
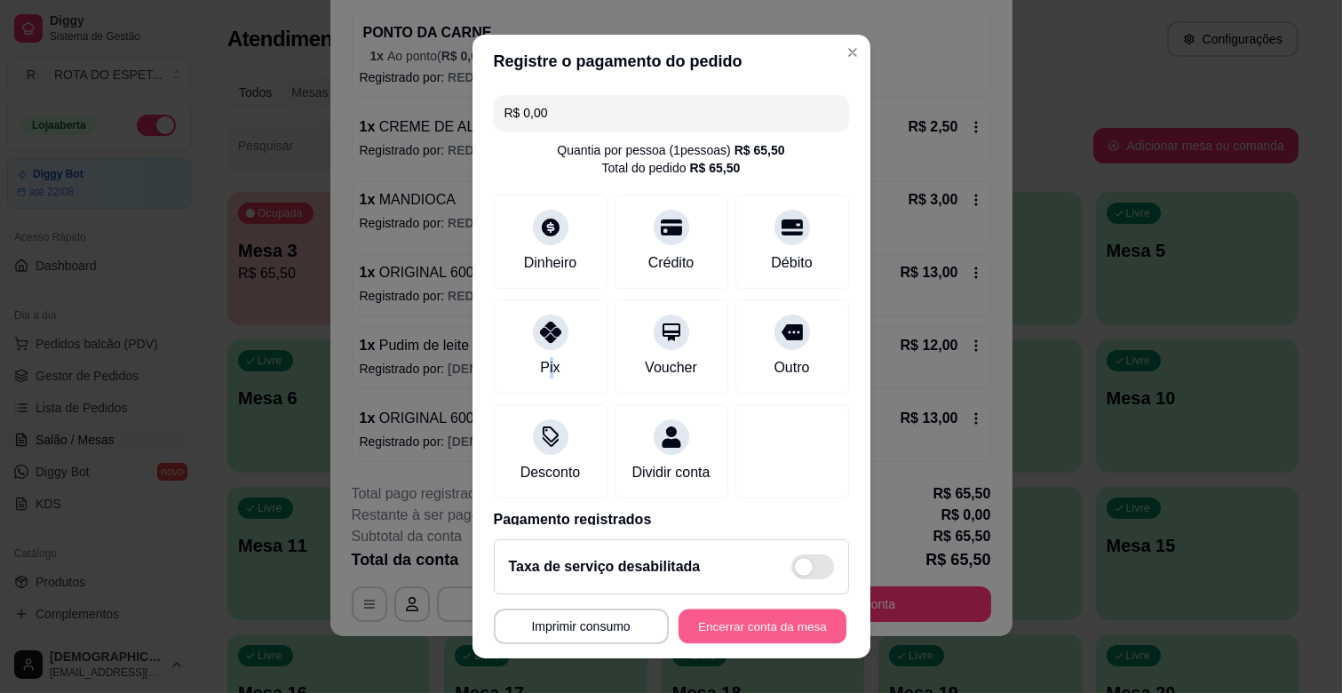
click at [764, 633] on button "Encerrar conta da mesa" at bounding box center [763, 626] width 168 height 35
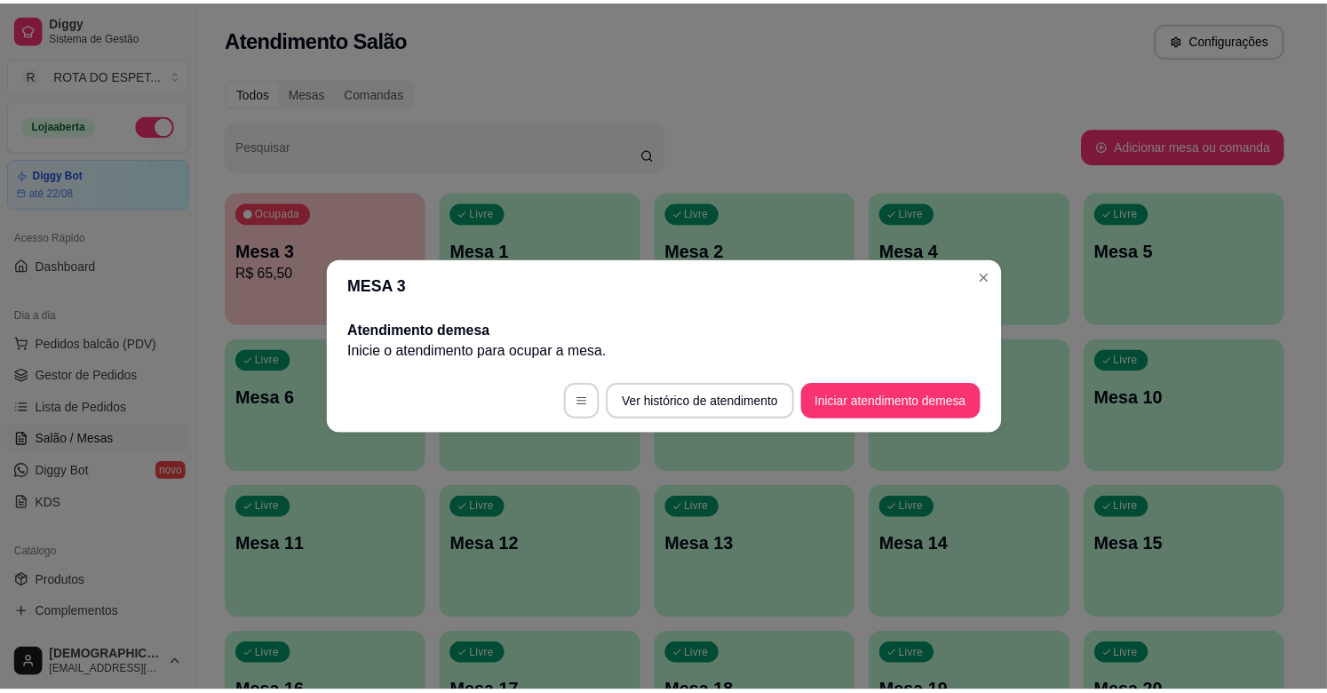
scroll to position [0, 0]
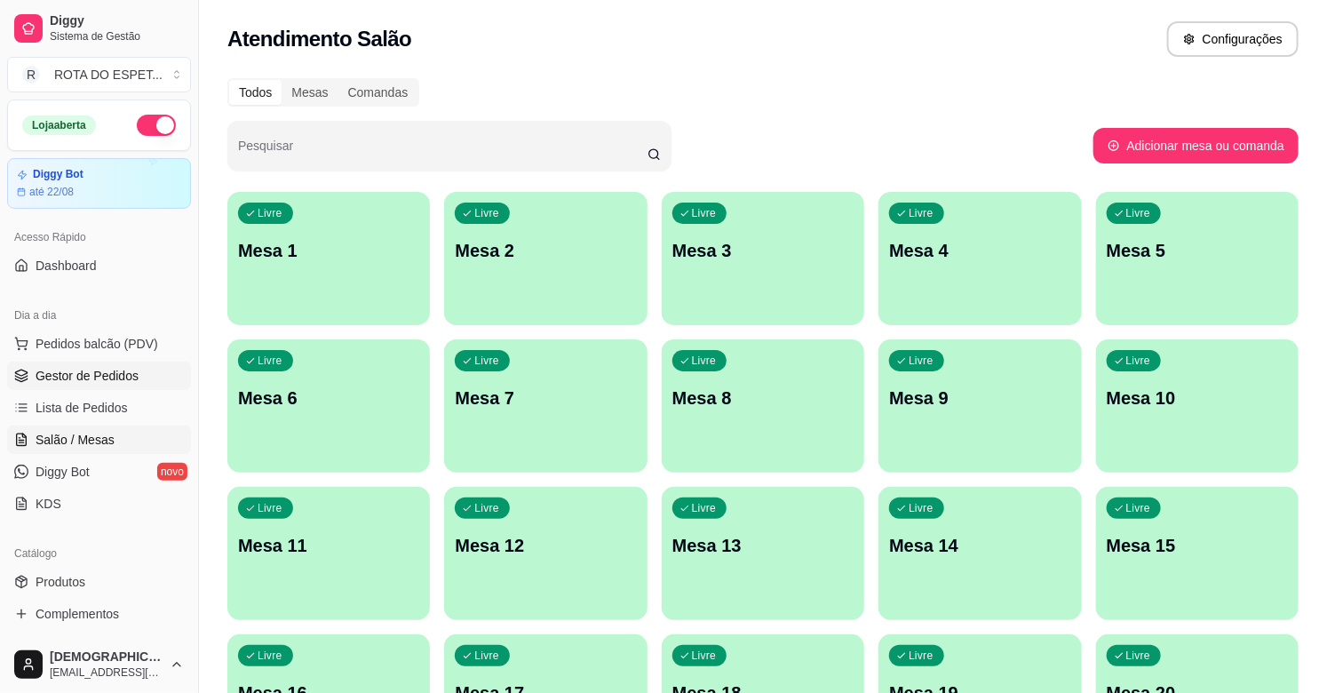
click at [120, 376] on span "Gestor de Pedidos" at bounding box center [87, 376] width 103 height 18
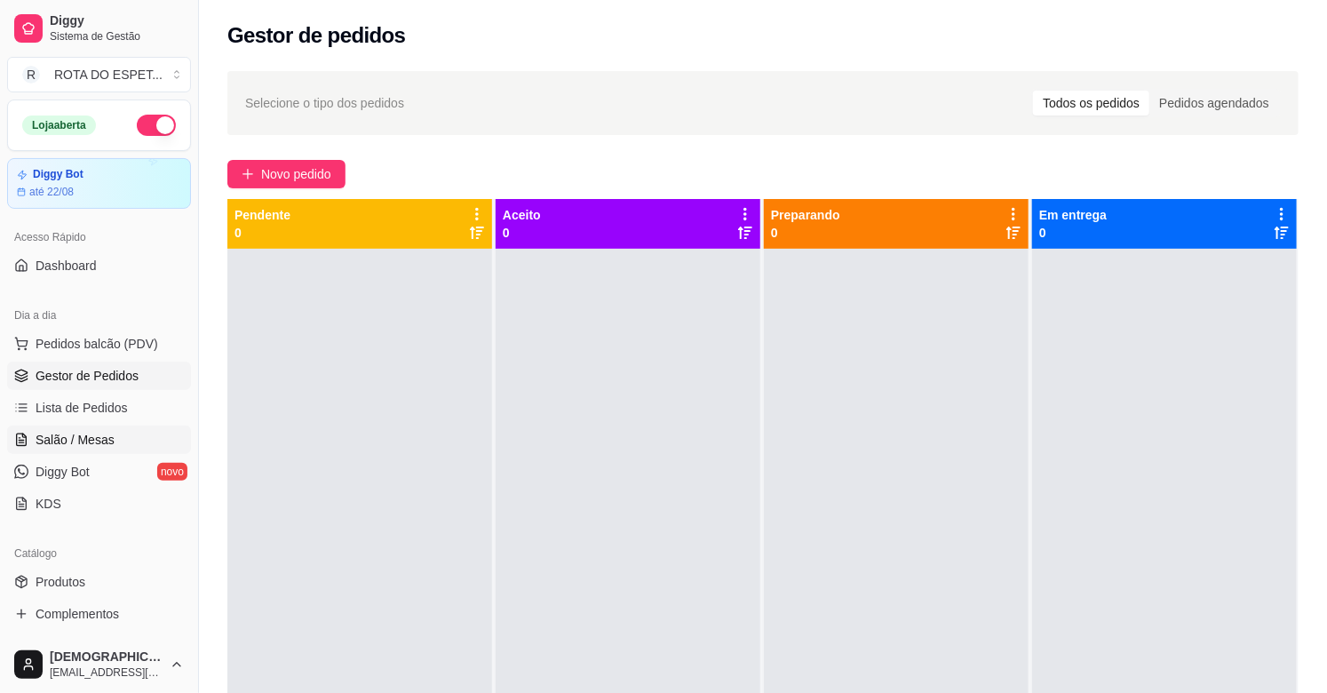
click at [86, 438] on span "Salão / Mesas" at bounding box center [75, 440] width 79 height 18
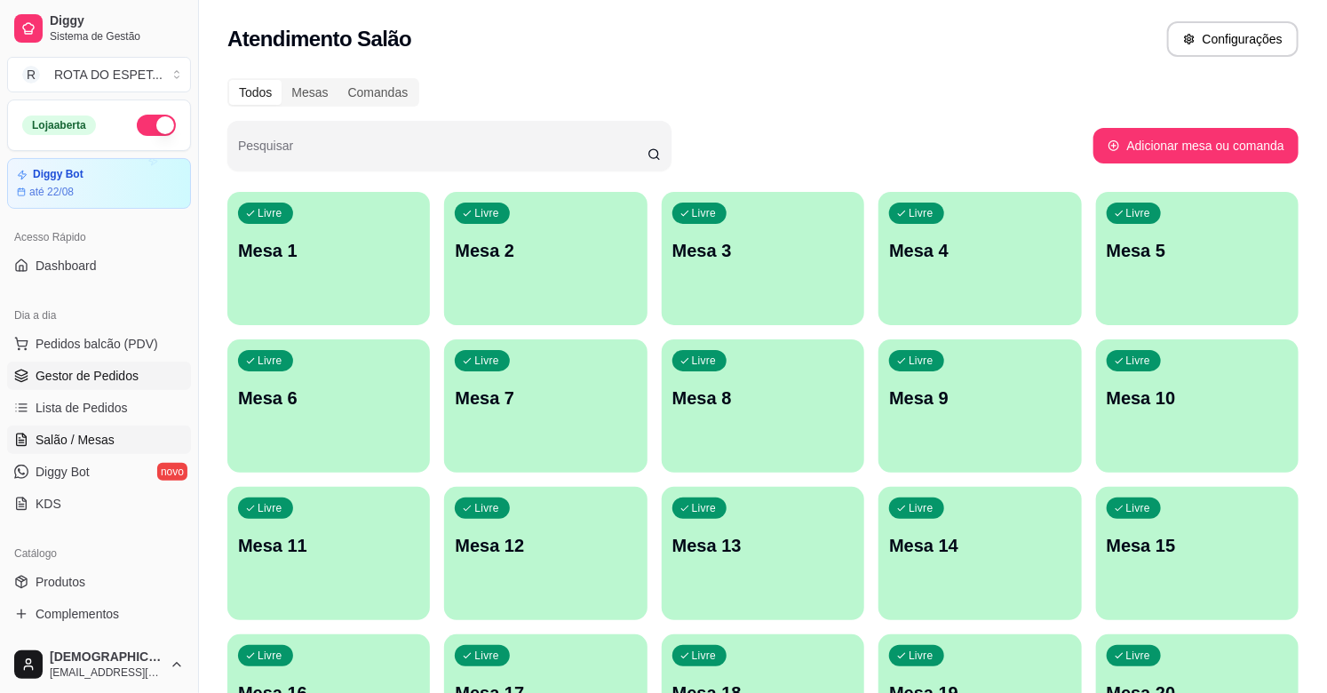
click at [87, 369] on span "Gestor de Pedidos" at bounding box center [87, 376] width 103 height 18
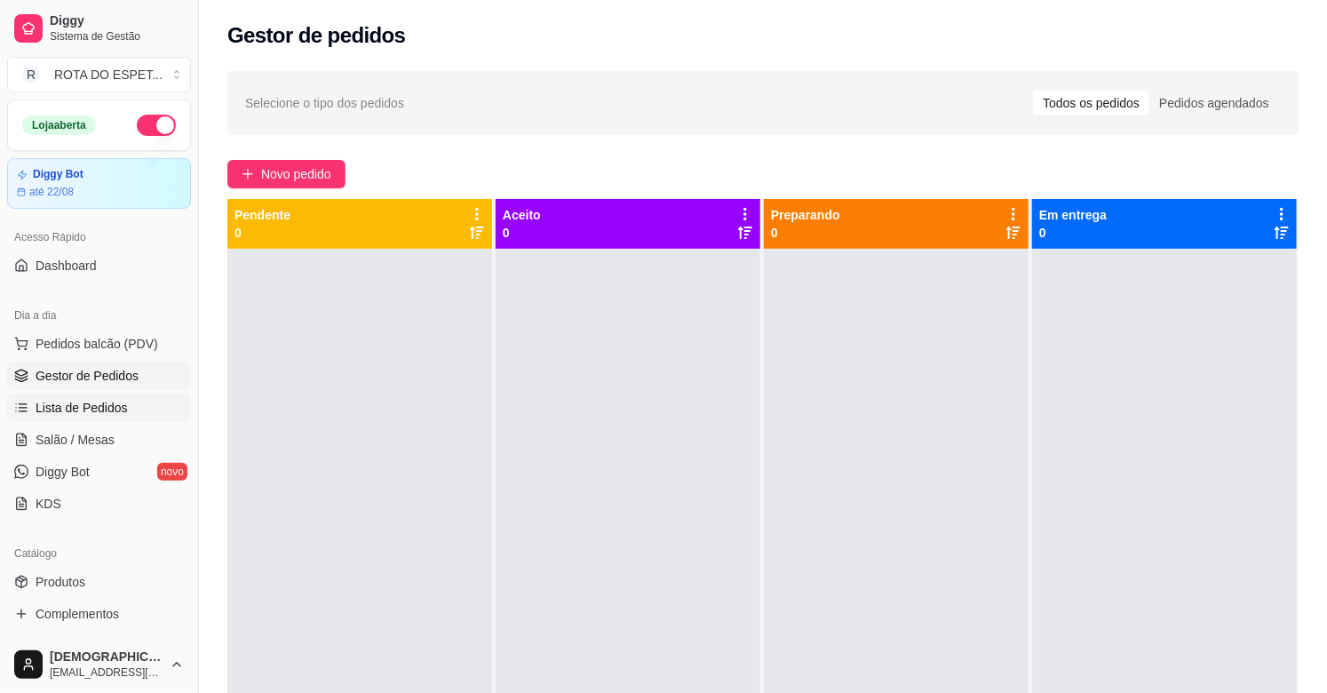
click at [115, 407] on span "Lista de Pedidos" at bounding box center [82, 408] width 92 height 18
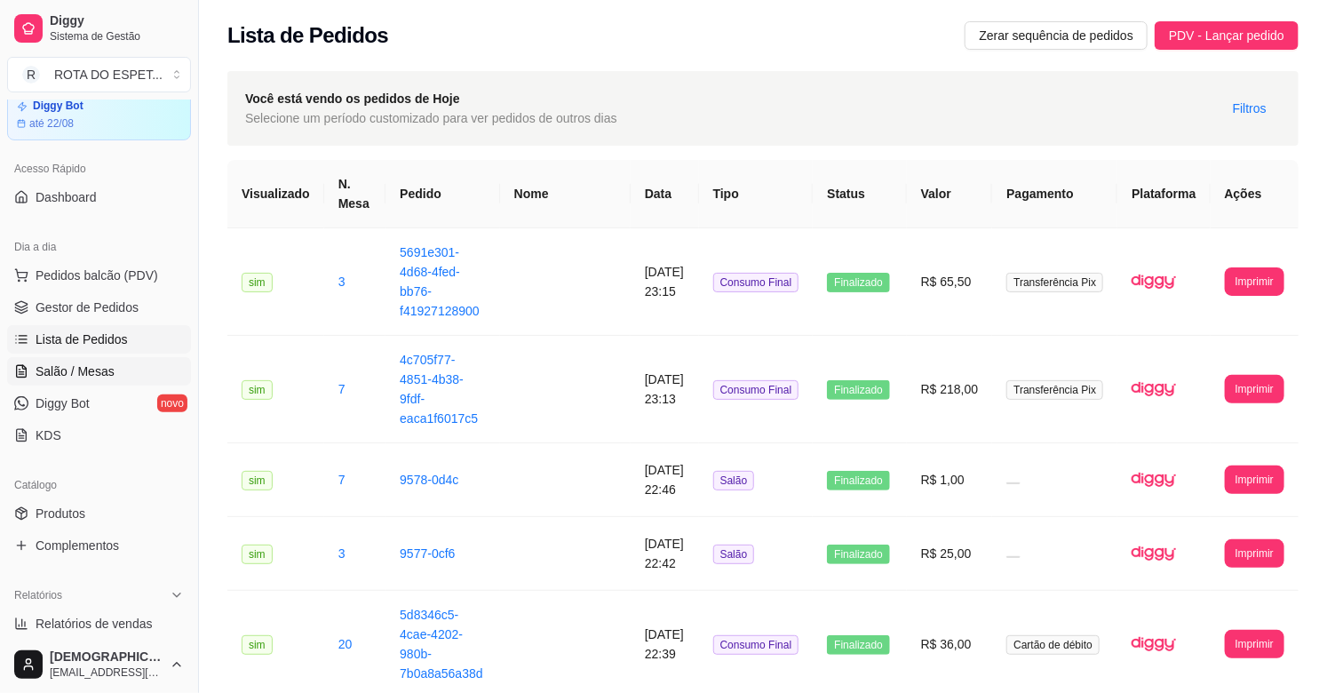
scroll to position [197, 0]
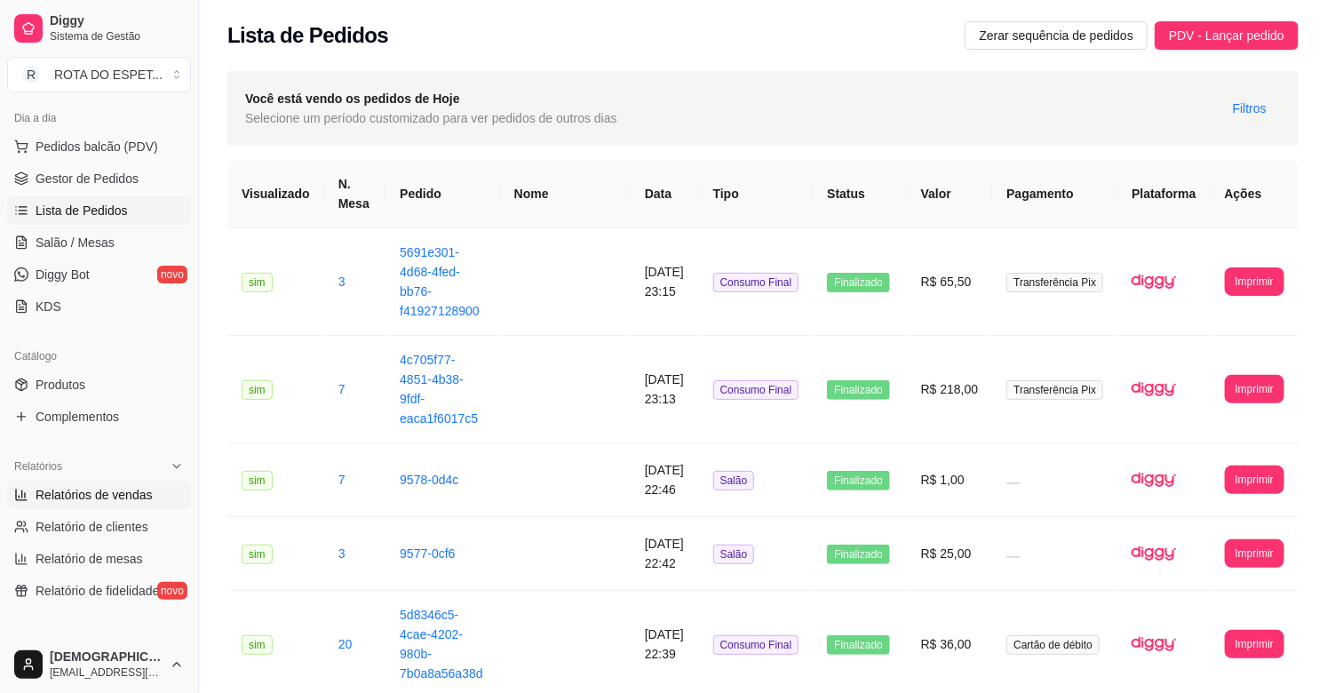
click at [124, 498] on span "Relatórios de vendas" at bounding box center [94, 495] width 117 height 18
select select "ALL"
select select "0"
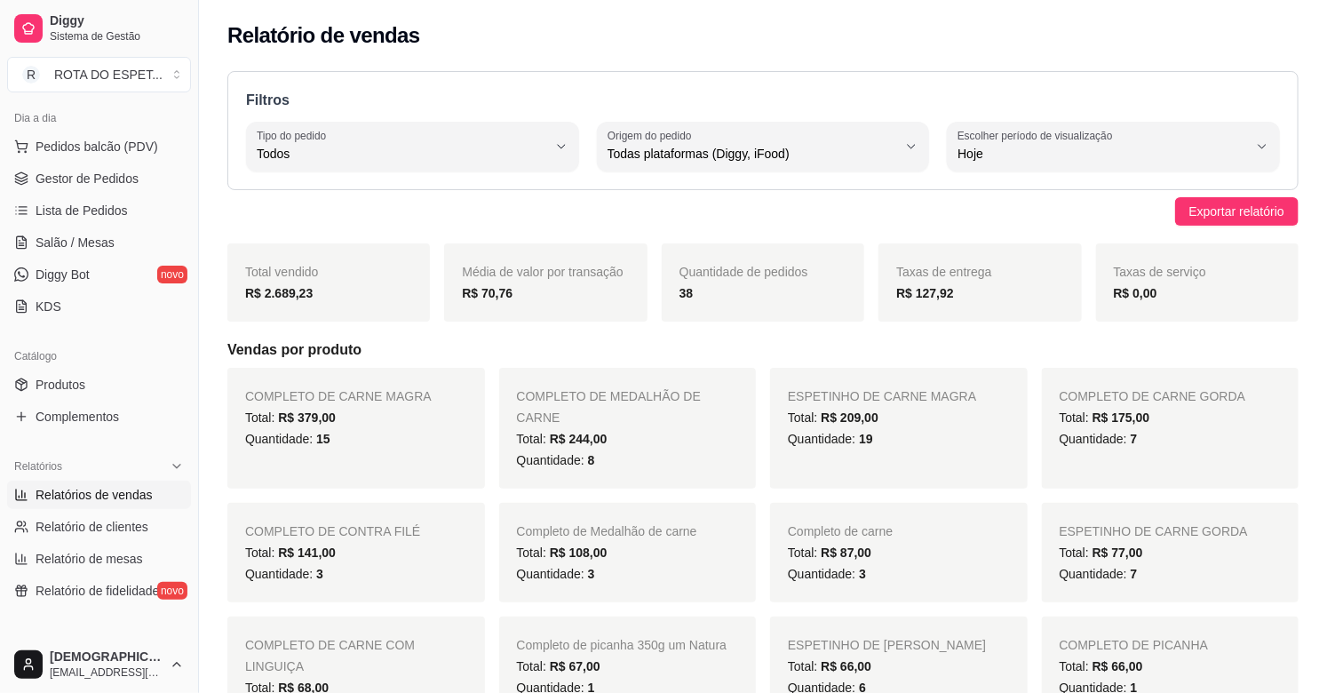
click at [737, 149] on span "Todas plataformas (Diggy, iFood)" at bounding box center [753, 154] width 290 height 18
click at [731, 220] on span "Diggy" at bounding box center [754, 225] width 275 height 17
type input "DIGGY"
select select "DIGGY"
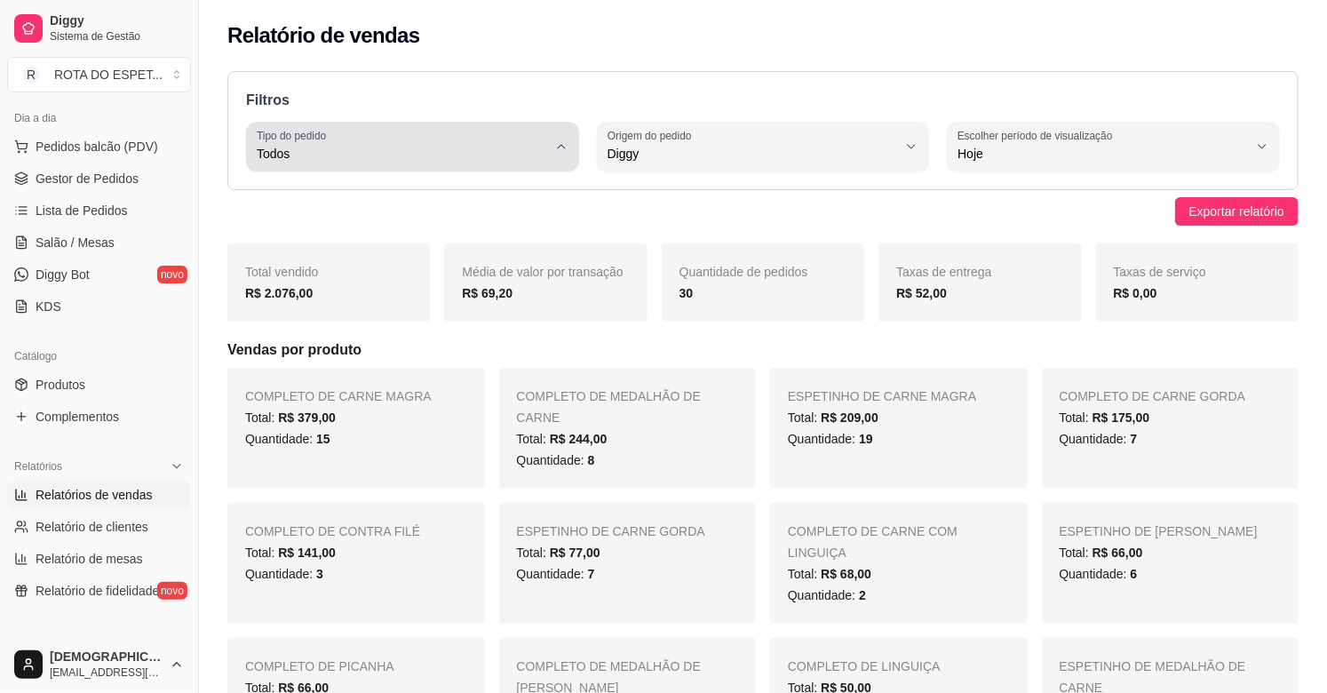
click at [448, 165] on button "Tipo do pedido Todos" at bounding box center [412, 147] width 333 height 50
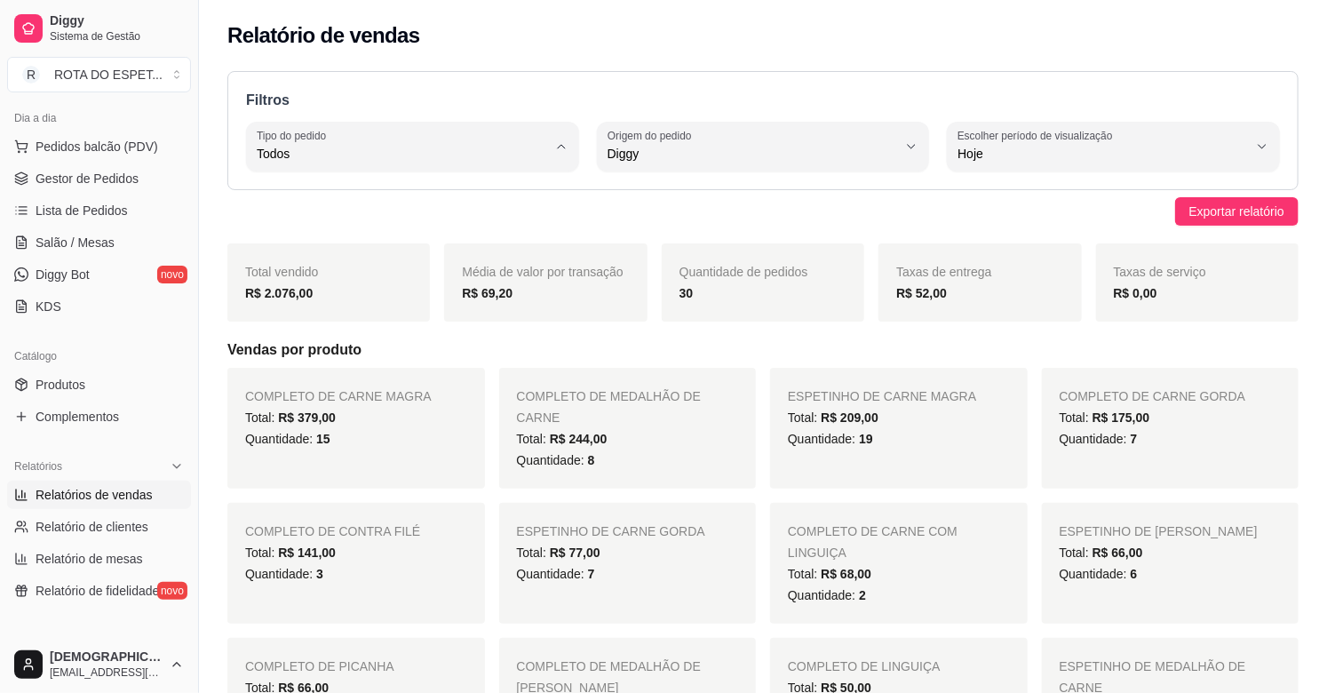
click at [312, 231] on span "Entrega" at bounding box center [404, 225] width 275 height 17
type input "DELIVERY"
select select "DELIVERY"
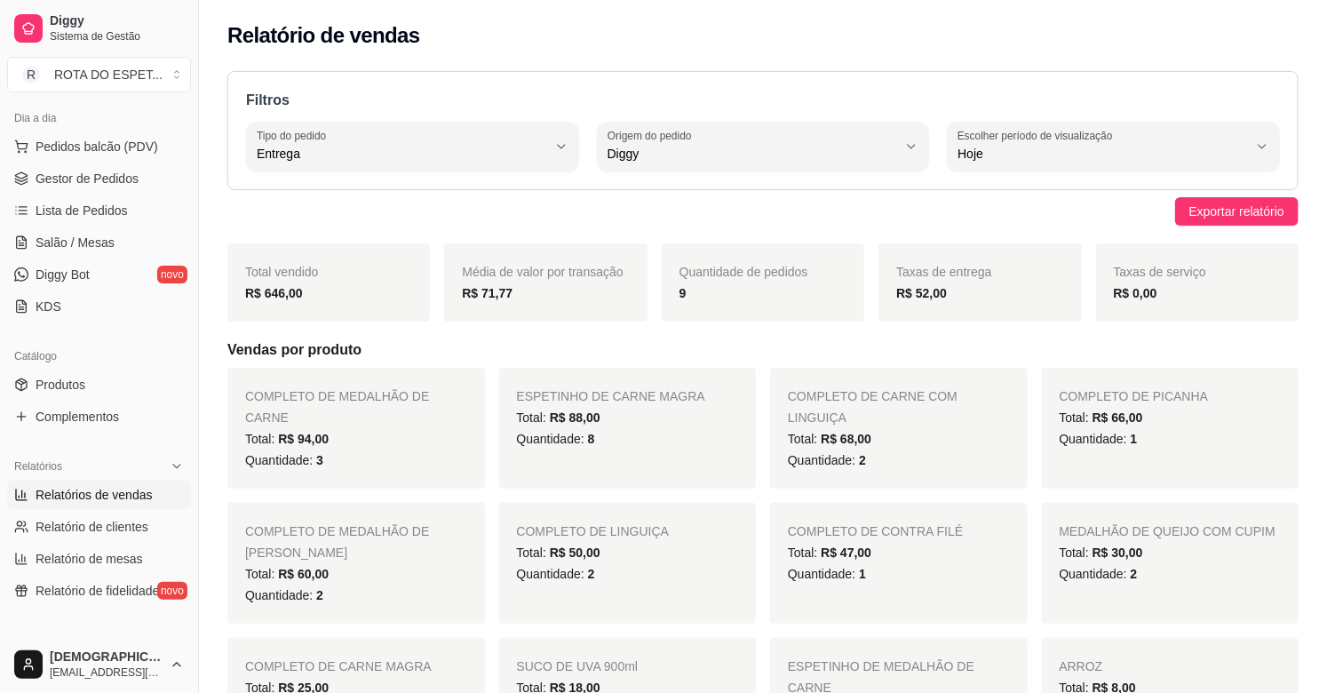
click at [926, 290] on strong "R$ 52,00" at bounding box center [921, 293] width 51 height 14
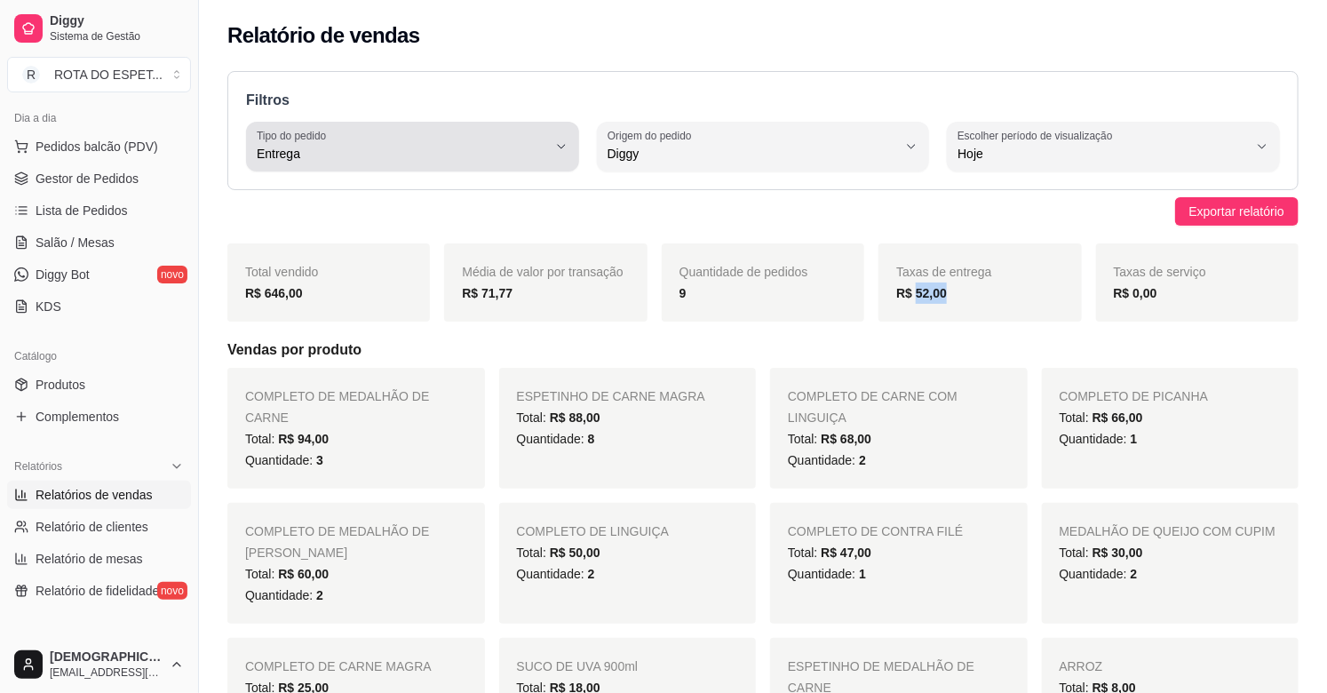
click at [332, 146] on span "Entrega" at bounding box center [402, 154] width 290 height 18
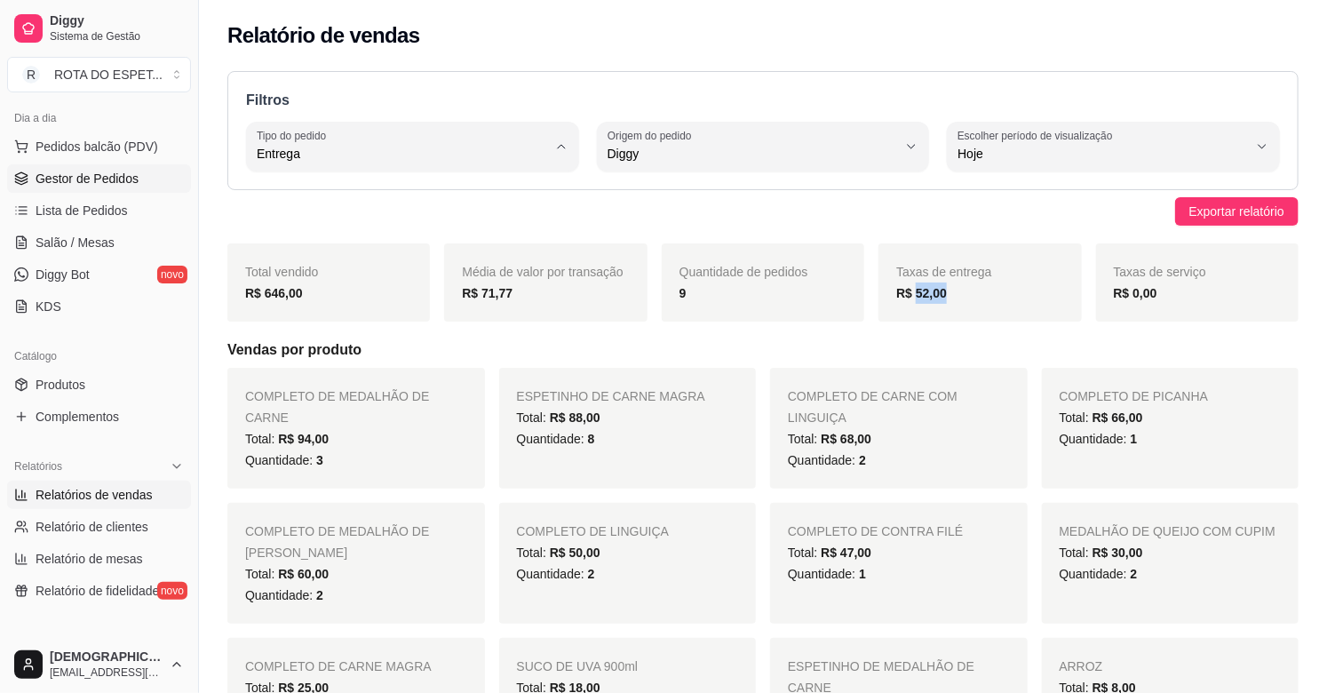
click at [116, 178] on span "Gestor de Pedidos" at bounding box center [87, 179] width 103 height 18
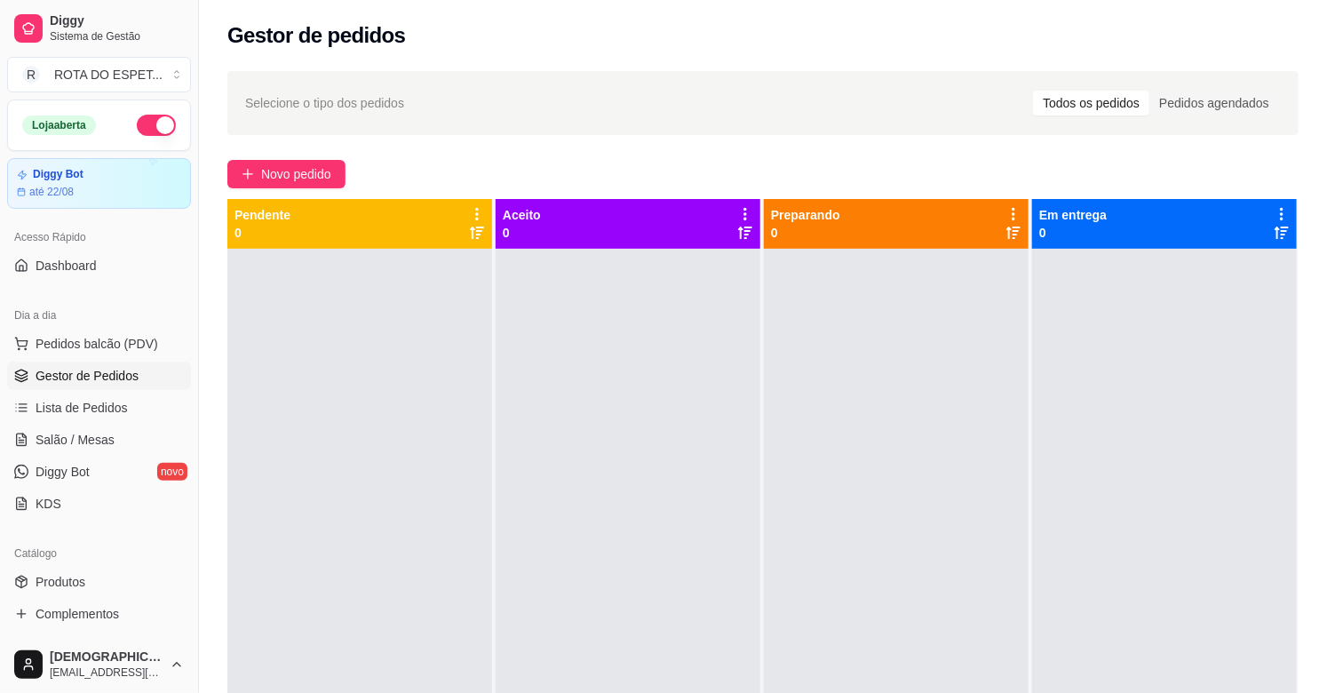
click at [137, 122] on button "button" at bounding box center [156, 125] width 39 height 21
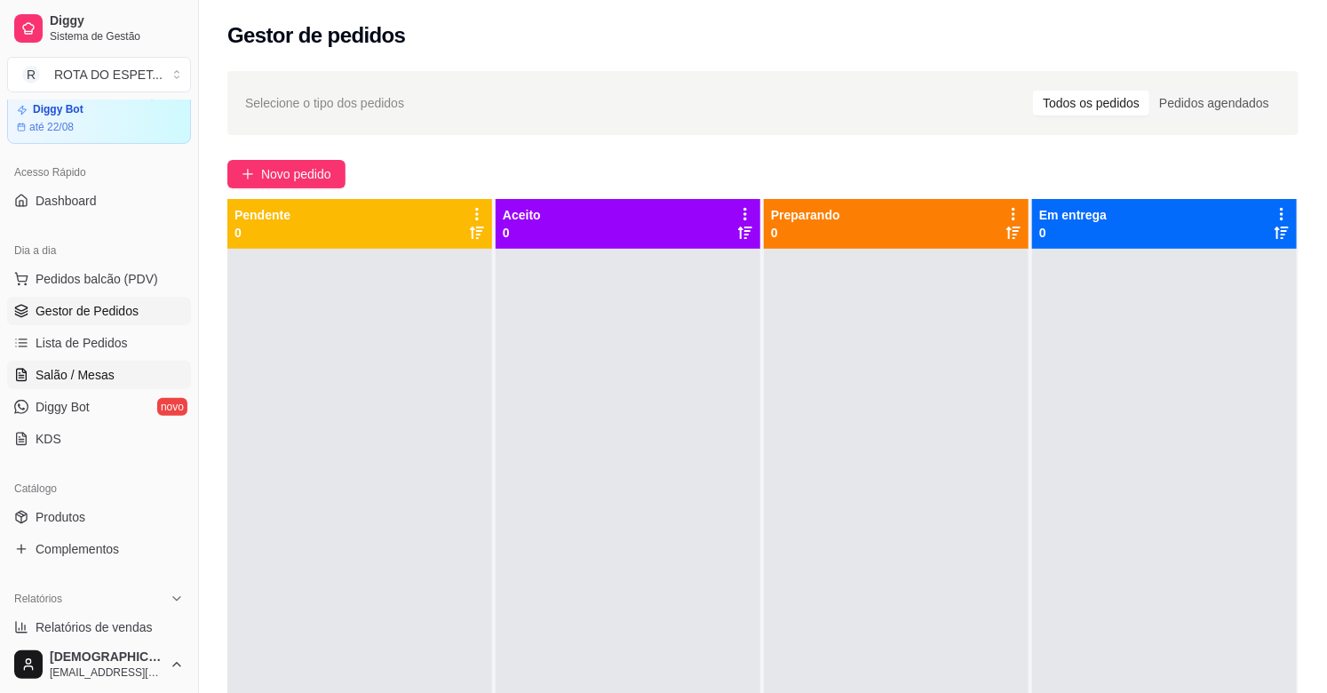
scroll to position [99, 0]
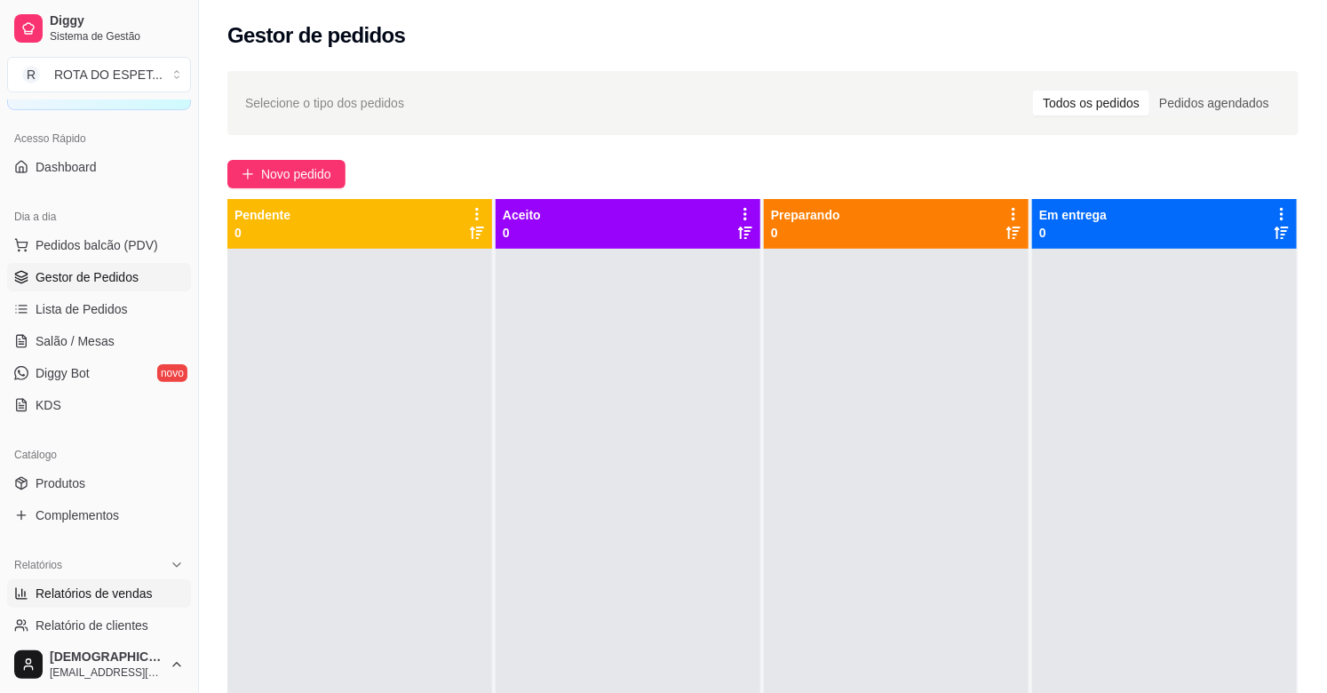
click at [120, 596] on span "Relatórios de vendas" at bounding box center [94, 594] width 117 height 18
select select "ALL"
select select "0"
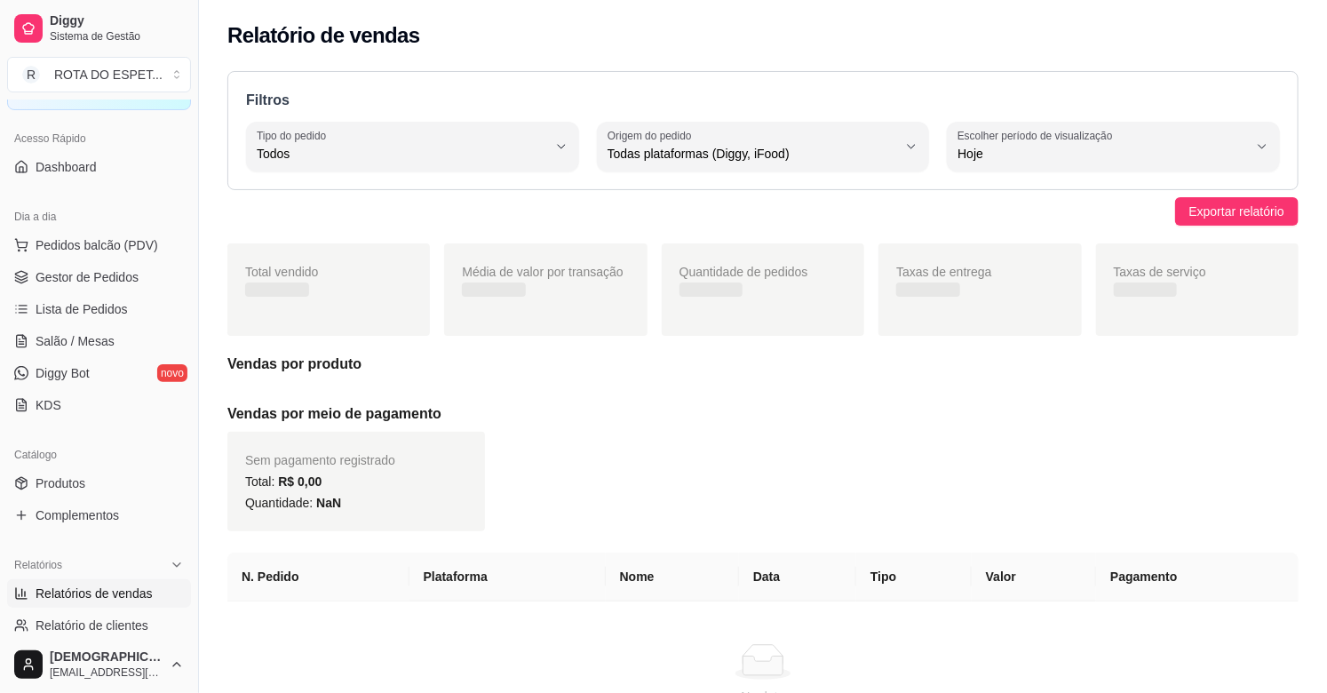
click at [459, 127] on button "Tipo do pedido Todos" at bounding box center [412, 147] width 333 height 50
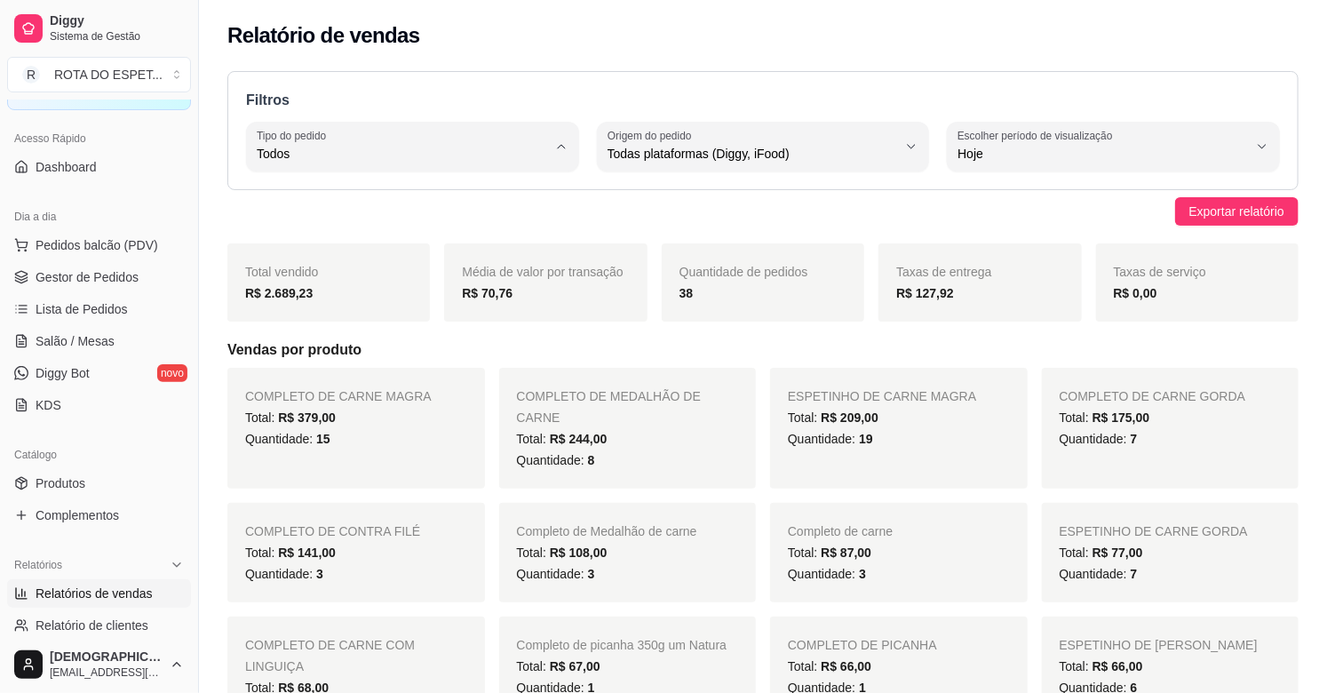
click at [402, 234] on span "Entrega" at bounding box center [404, 225] width 275 height 17
type input "DELIVERY"
select select "DELIVERY"
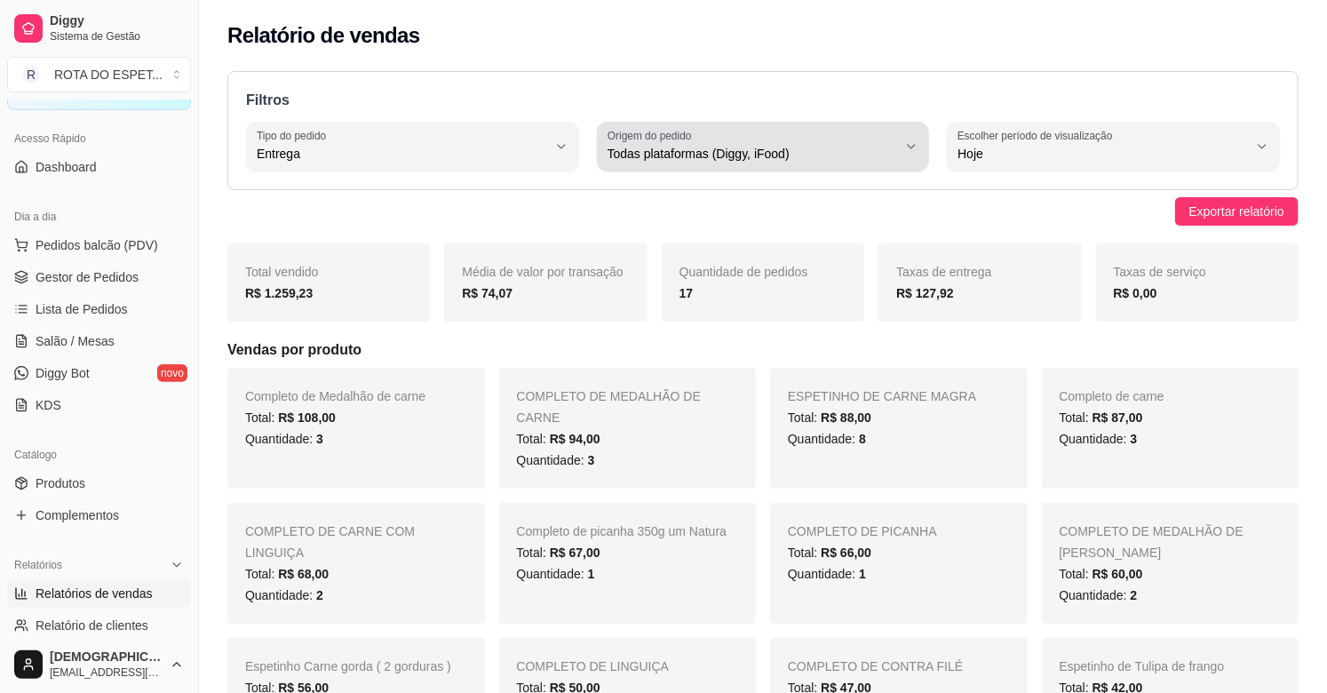
click at [746, 139] on div "Todas plataformas (Diggy, iFood)" at bounding box center [753, 147] width 290 height 36
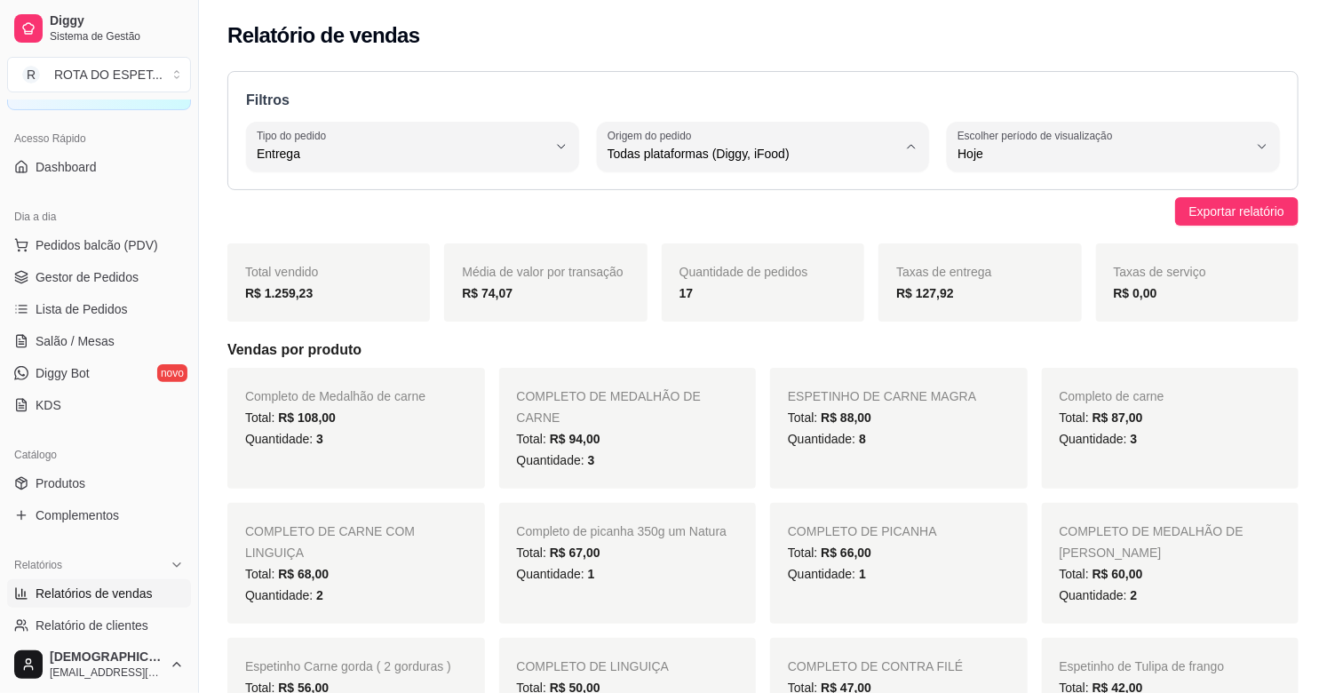
click at [730, 219] on span "Diggy" at bounding box center [754, 225] width 275 height 17
type input "DIGGY"
select select "DIGGY"
